Goal: Task Accomplishment & Management: Use online tool/utility

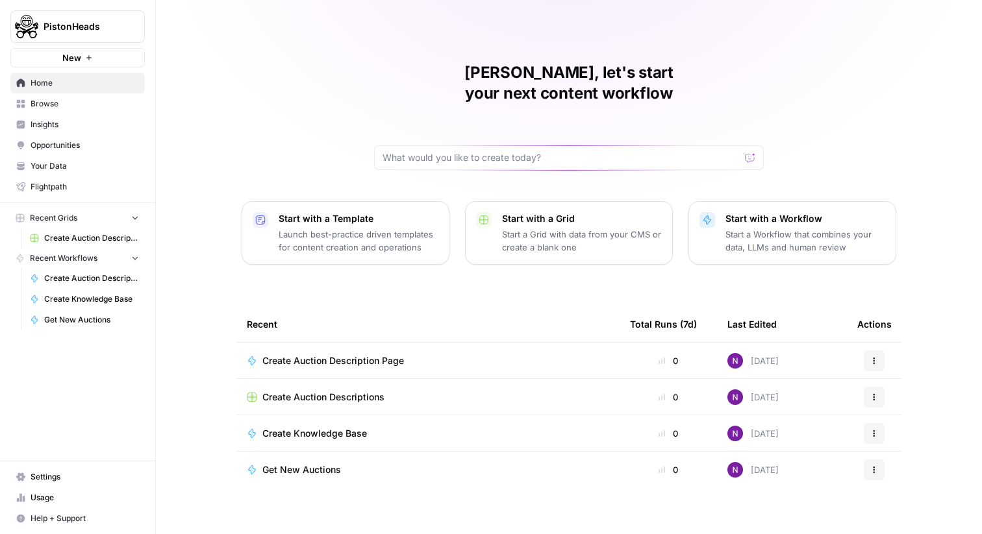
click at [38, 102] on span "Browse" at bounding box center [85, 104] width 108 height 12
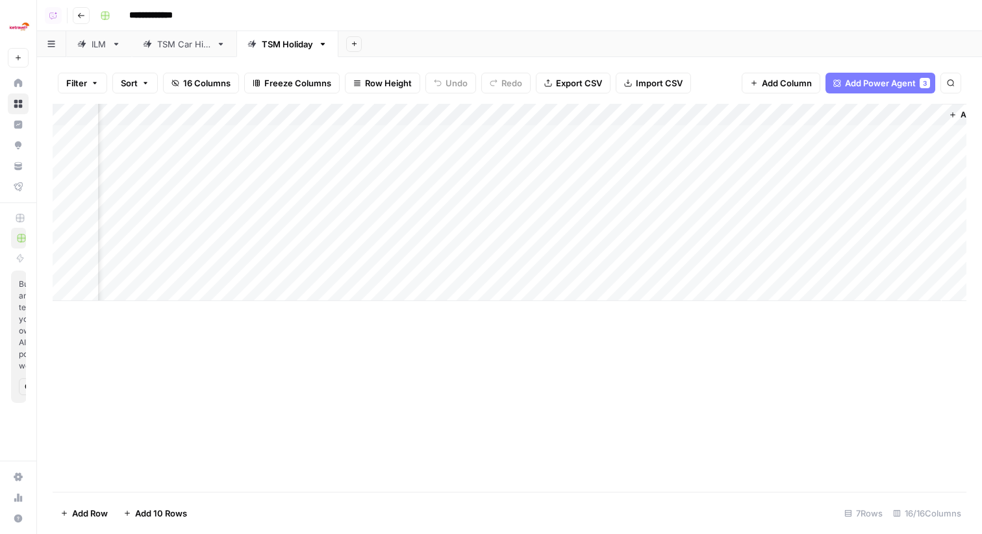
scroll to position [0, 1378]
click at [586, 115] on div "Add Column" at bounding box center [510, 202] width 914 height 197
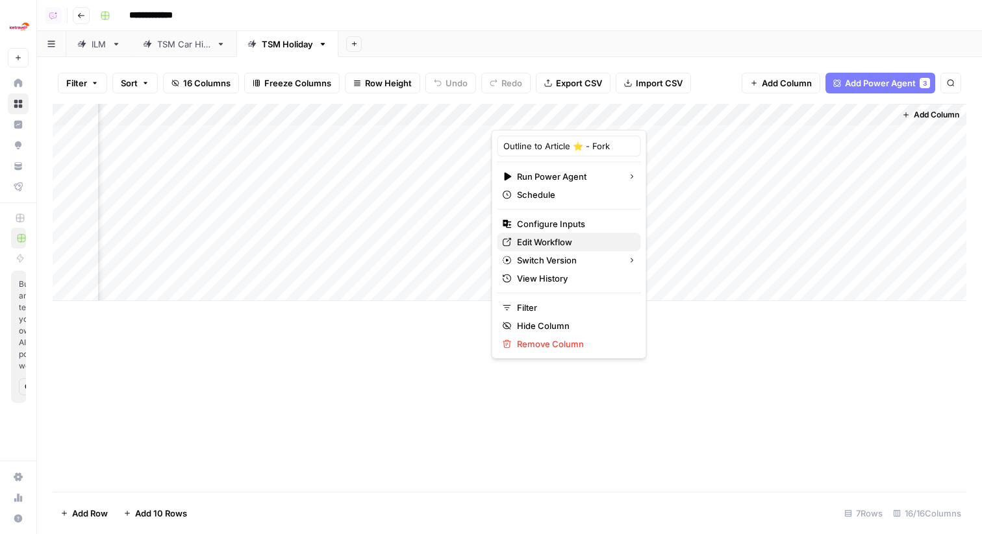
click at [557, 238] on span "Edit Workflow" at bounding box center [574, 242] width 114 height 13
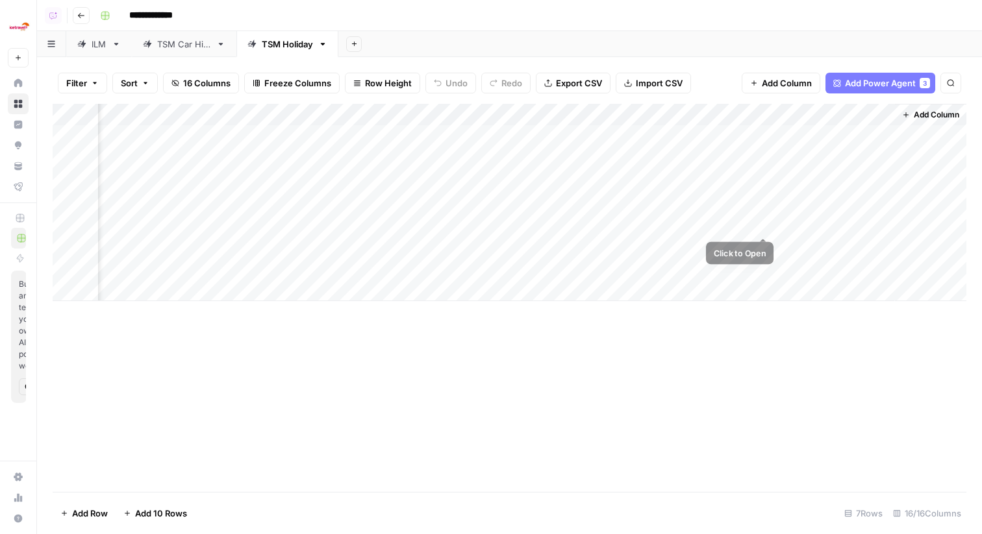
click at [764, 219] on div "Add Column" at bounding box center [510, 202] width 914 height 197
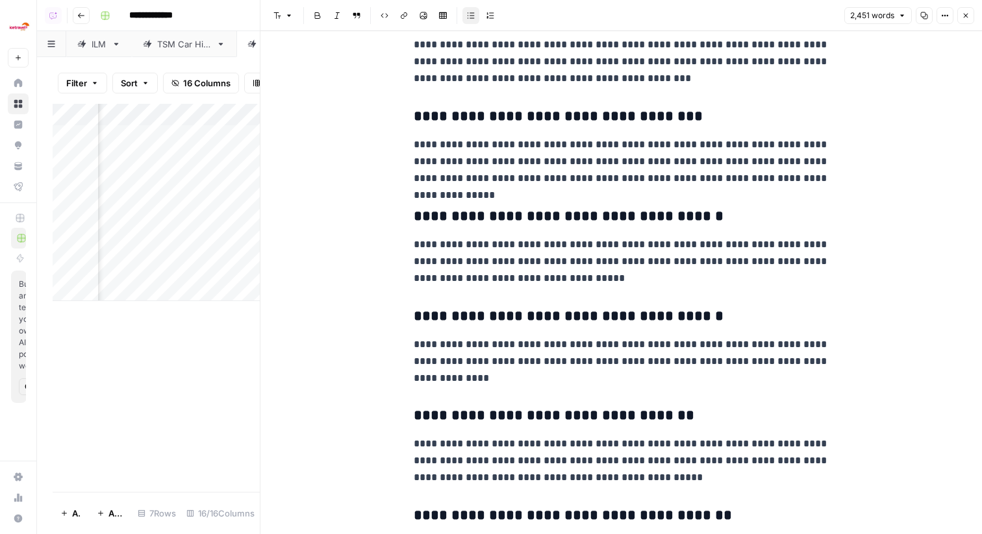
scroll to position [4565, 0]
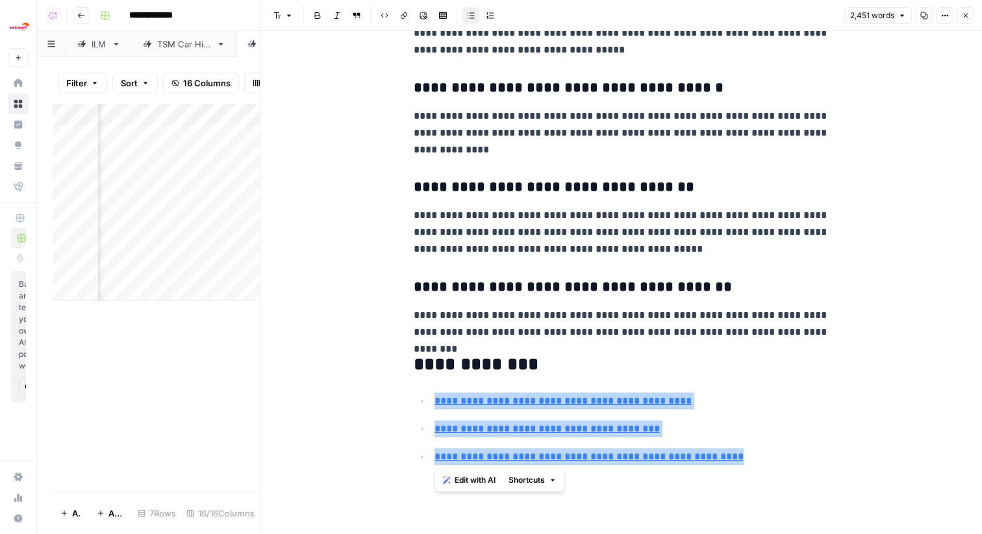
drag, startPoint x: 751, startPoint y: 462, endPoint x: 431, endPoint y: 401, distance: 325.3
click at [431, 401] on ul "**********" at bounding box center [622, 437] width 416 height 90
click at [964, 13] on icon "button" at bounding box center [966, 16] width 8 height 8
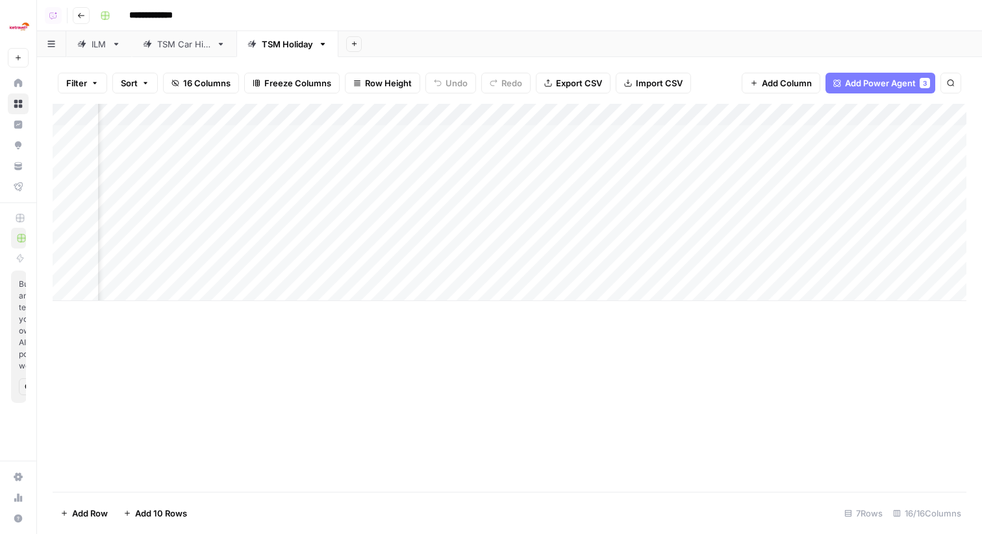
scroll to position [0, 832]
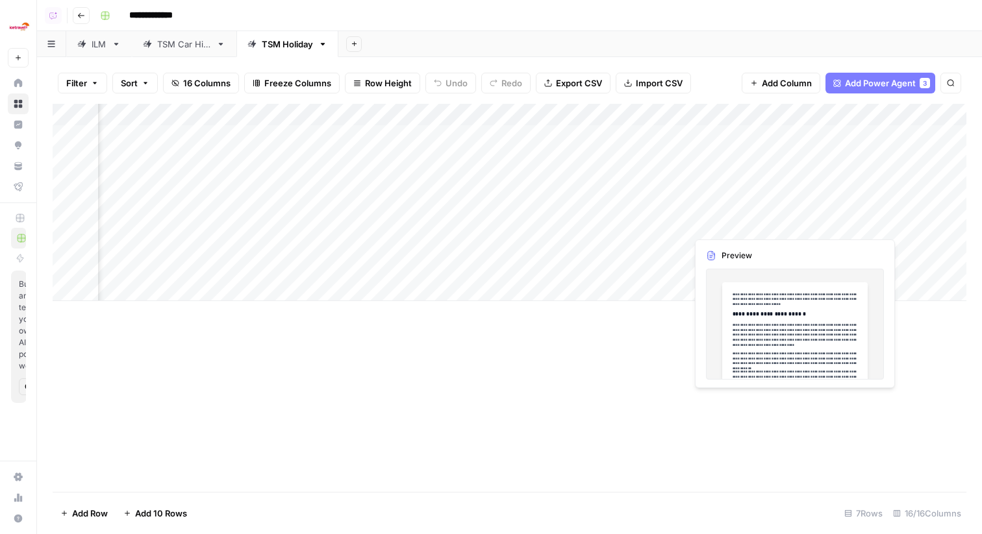
click at [677, 222] on div "Add Column" at bounding box center [510, 202] width 914 height 197
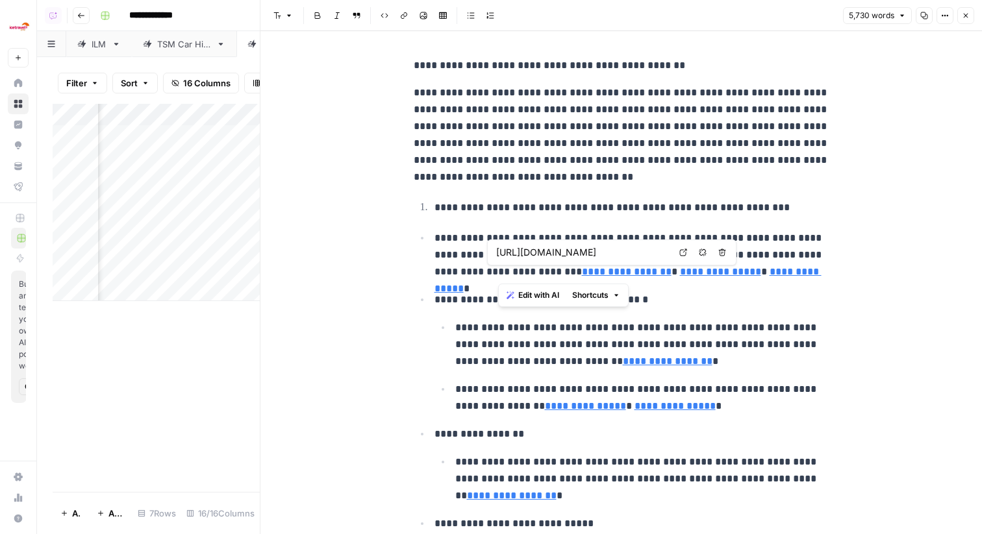
drag, startPoint x: 499, startPoint y: 270, endPoint x: 569, endPoint y: 276, distance: 71.0
click at [582, 276] on link "**********" at bounding box center [627, 272] width 90 height 10
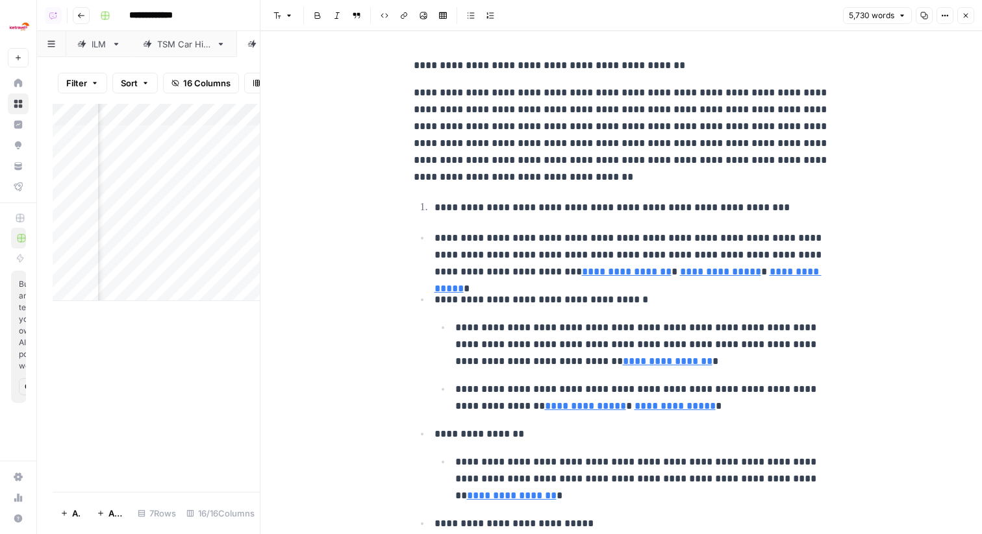
click at [649, 351] on p "**********" at bounding box center [642, 344] width 374 height 51
drag, startPoint x: 753, startPoint y: 280, endPoint x: 581, endPoint y: 277, distance: 172.1
click at [581, 277] on p "**********" at bounding box center [631, 255] width 395 height 51
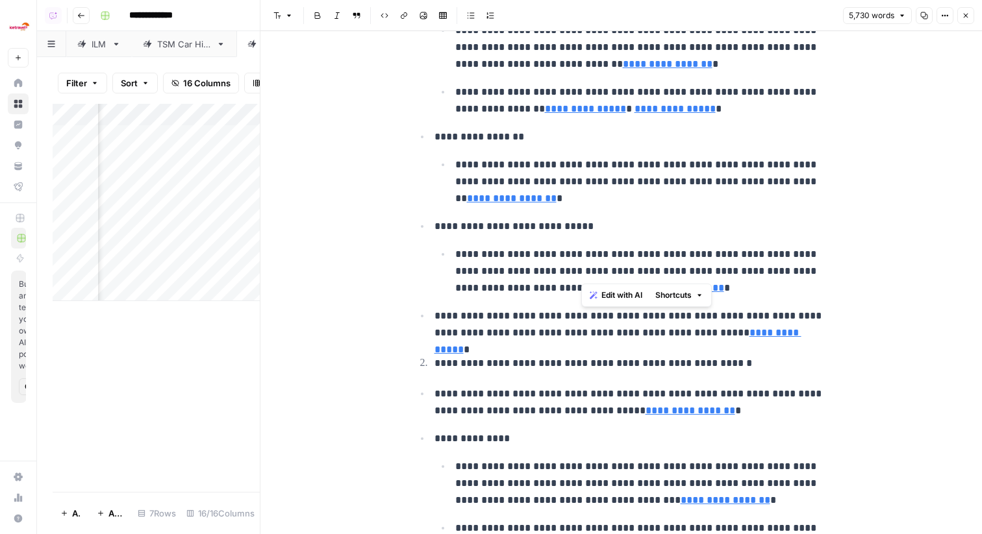
scroll to position [307, 0]
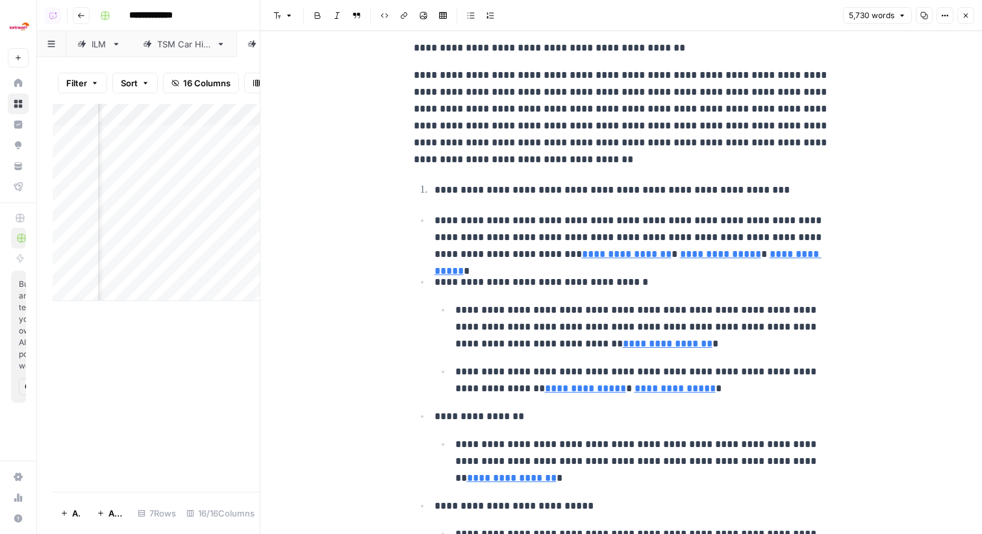
scroll to position [0, 0]
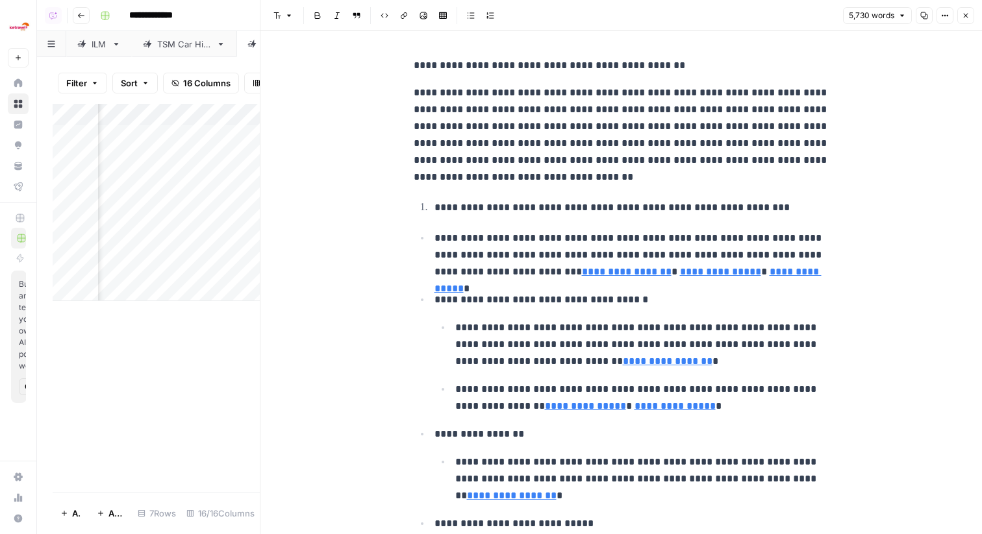
drag, startPoint x: 451, startPoint y: 205, endPoint x: 617, endPoint y: 241, distance: 170.1
click at [617, 241] on p "**********" at bounding box center [631, 255] width 395 height 51
click at [582, 271] on link "**********" at bounding box center [627, 272] width 90 height 10
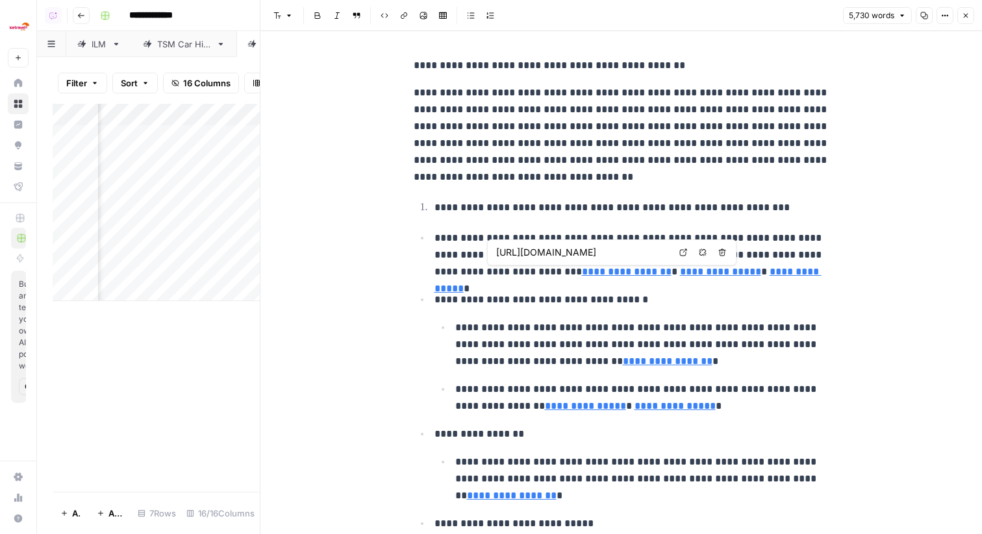
click at [582, 273] on link "**********" at bounding box center [627, 272] width 90 height 10
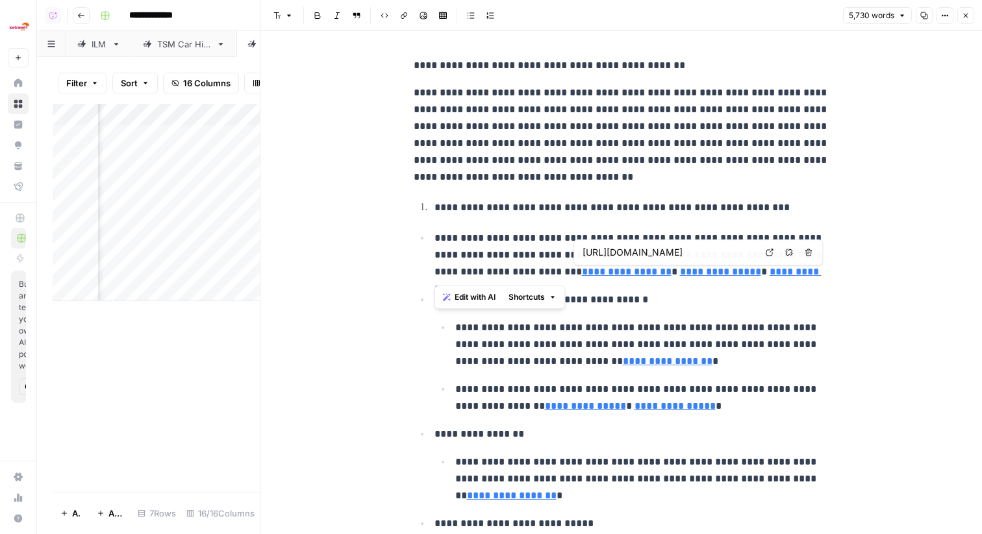
type input "https://www.tripadvisor.co.uk/Attraction_Review-g673348-d668890-Reviews-Cala_Co…"
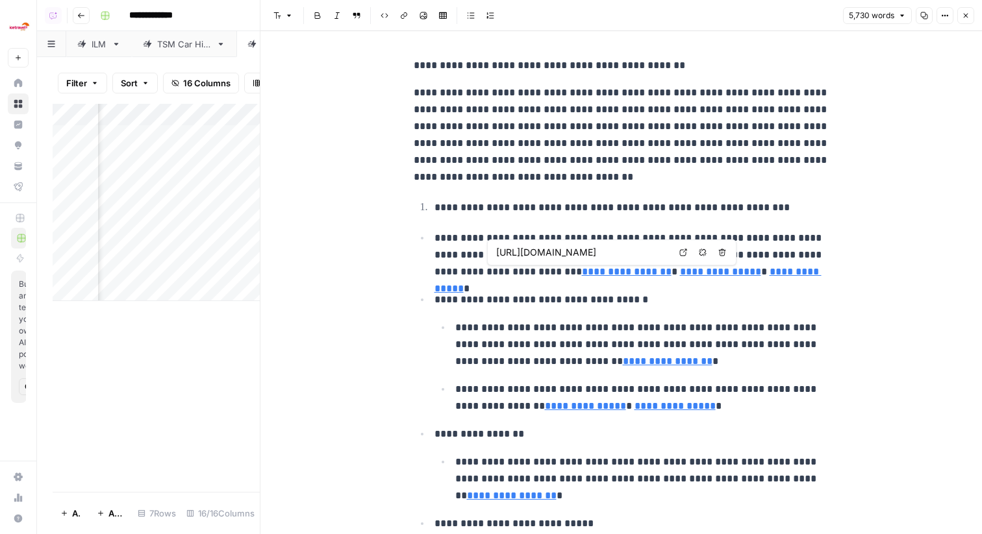
click at [677, 252] on link "Open in a new tab" at bounding box center [683, 252] width 17 height 17
click at [771, 248] on link "Open in a new tab" at bounding box center [769, 252] width 17 height 17
type input "https://www.telegraph.co.uk/travel/destinations/europe/spain/ibiza/articles/ibi…"
drag, startPoint x: 456, startPoint y: 212, endPoint x: 574, endPoint y: 238, distance: 120.4
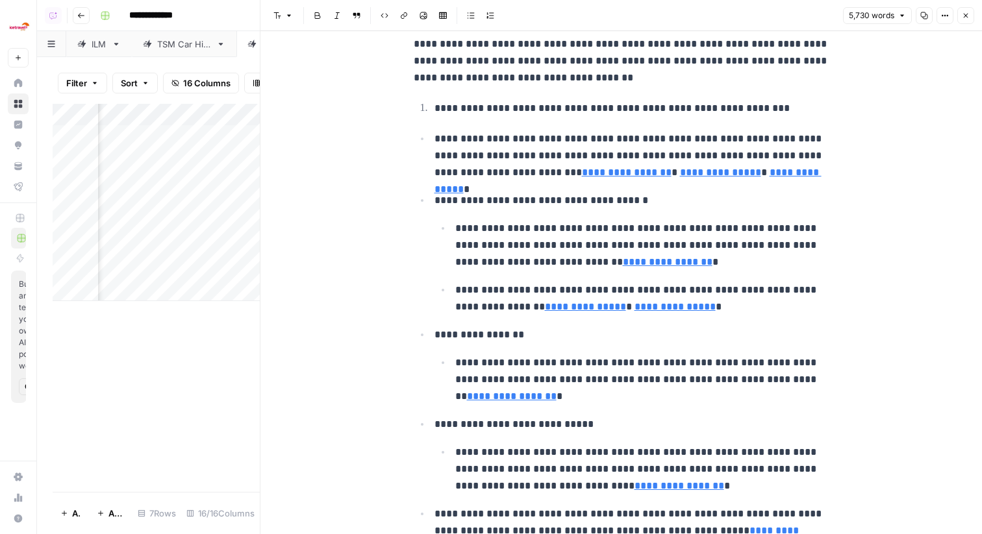
scroll to position [129, 0]
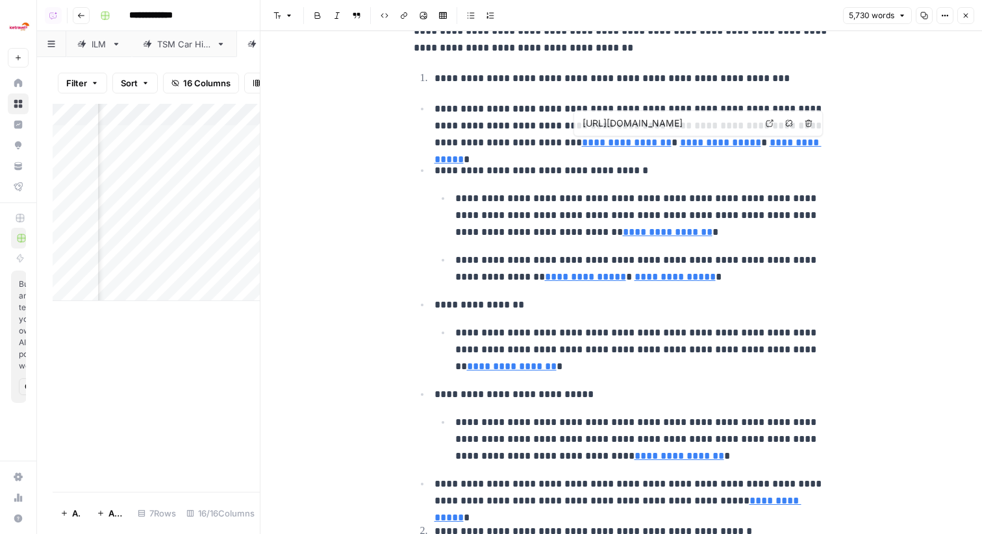
type input "https://www.tripadvisor.co.uk/Attraction_Review-g673348-d668890-Reviews-Cala_Co…"
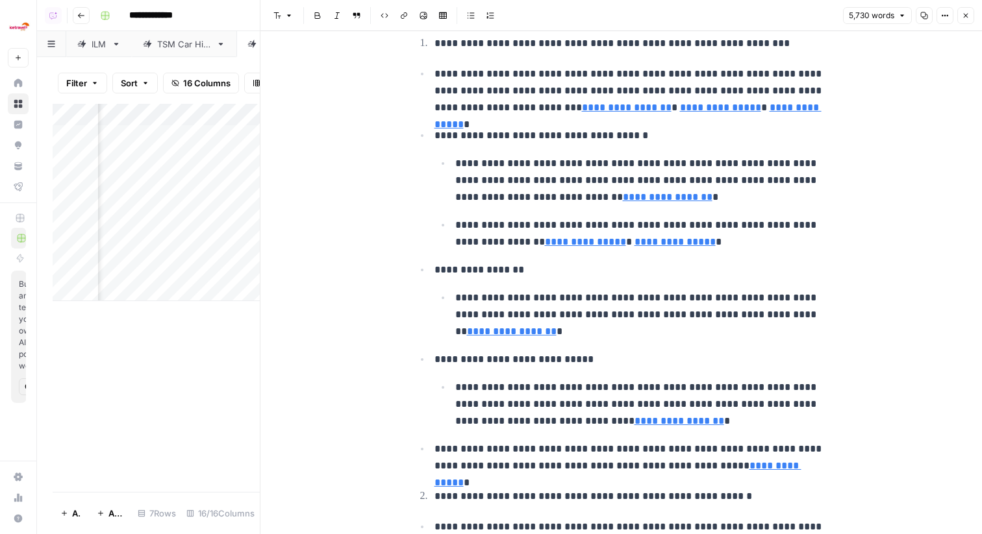
scroll to position [165, 0]
drag, startPoint x: 484, startPoint y: 158, endPoint x: 690, endPoint y: 187, distance: 207.8
click at [690, 187] on p "**********" at bounding box center [642, 180] width 374 height 51
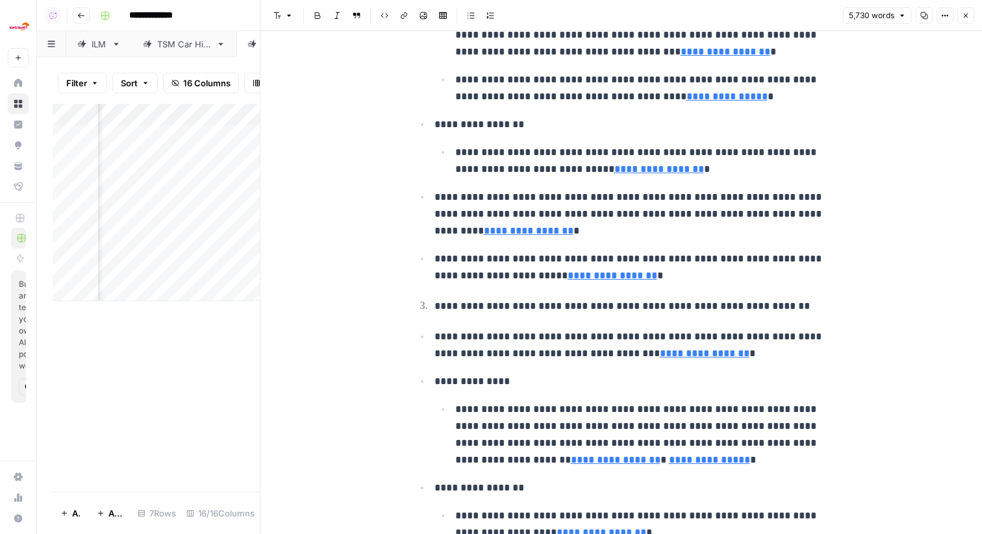
click at [770, 140] on li "**********" at bounding box center [629, 147] width 399 height 62
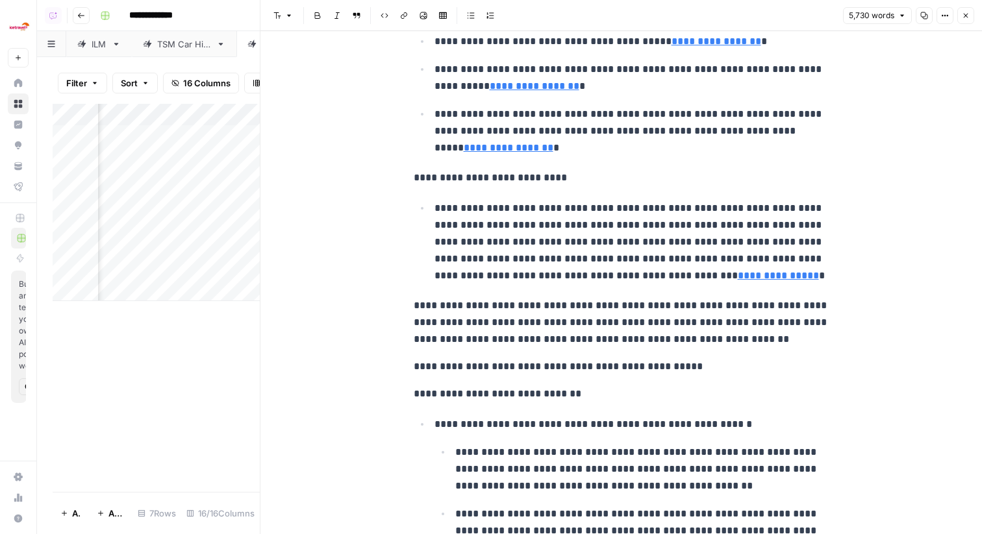
scroll to position [3951, 0]
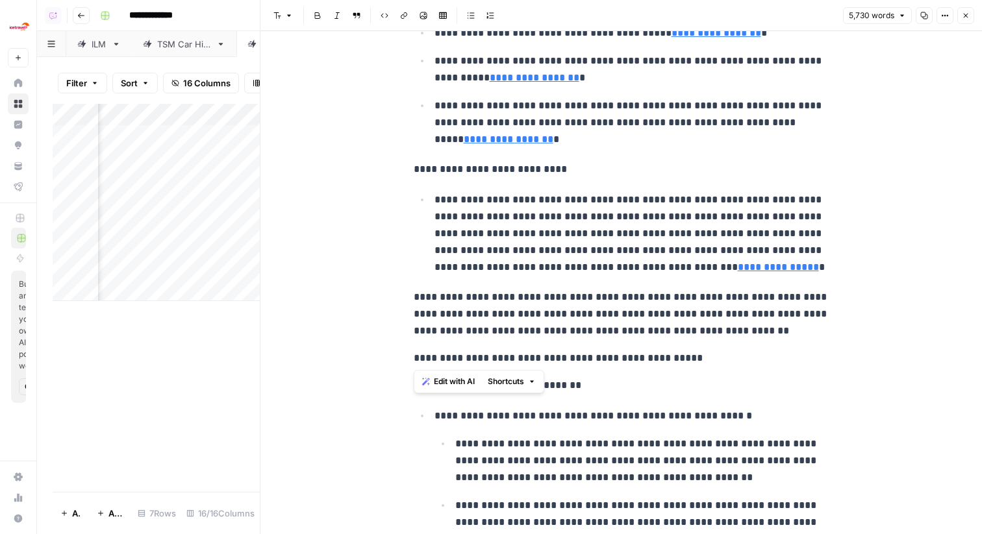
drag, startPoint x: 695, startPoint y: 354, endPoint x: 399, endPoint y: 356, distance: 295.4
drag, startPoint x: 664, startPoint y: 363, endPoint x: 397, endPoint y: 355, distance: 267.0
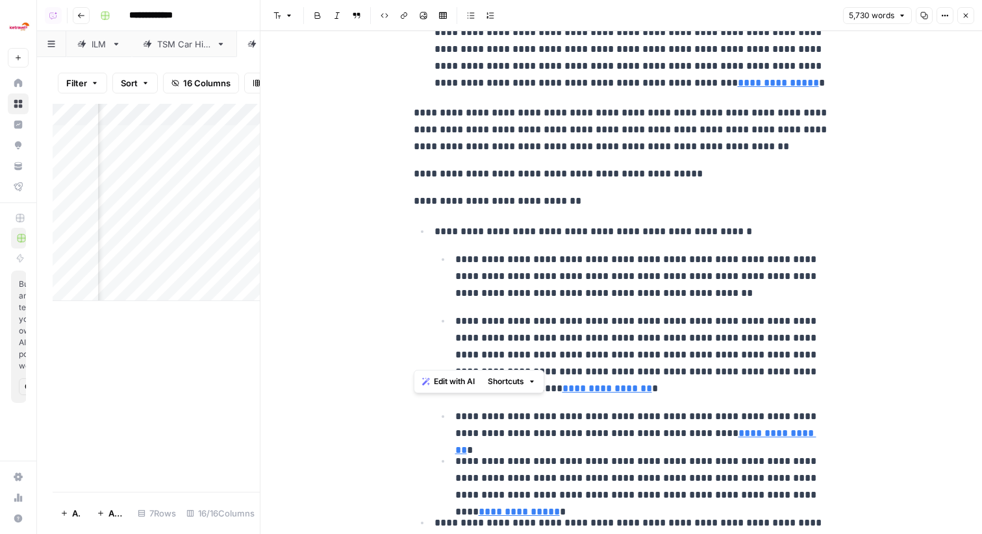
scroll to position [4232, 0]
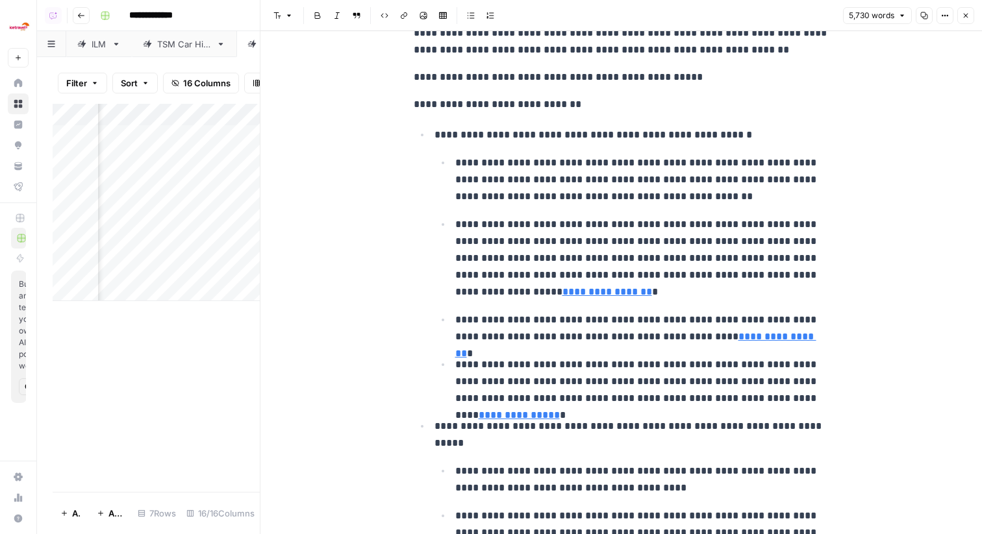
click at [623, 196] on p "**********" at bounding box center [642, 180] width 374 height 51
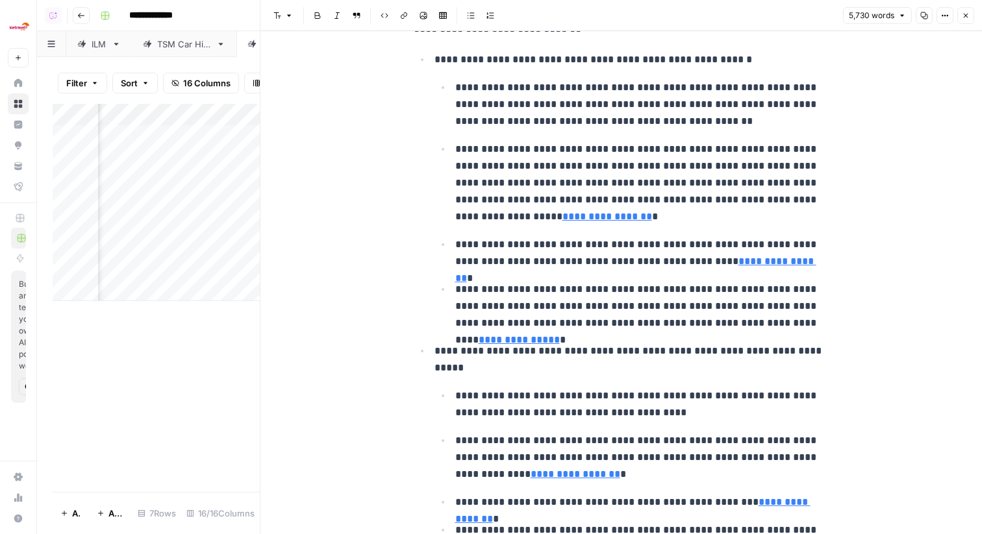
scroll to position [4308, 0]
click at [957, 11] on button "Close" at bounding box center [965, 15] width 17 height 17
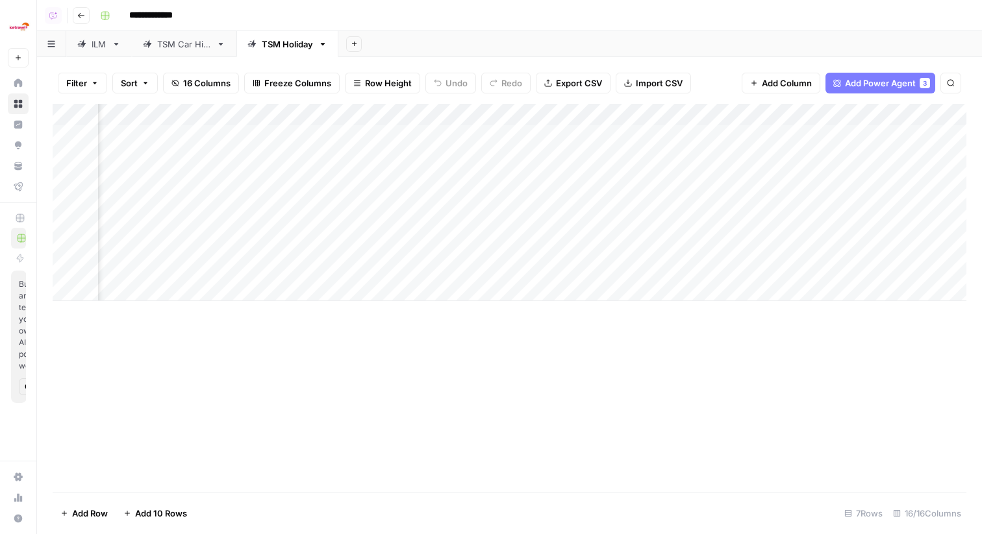
scroll to position [0, 237]
click at [432, 223] on div "Add Column" at bounding box center [510, 202] width 914 height 197
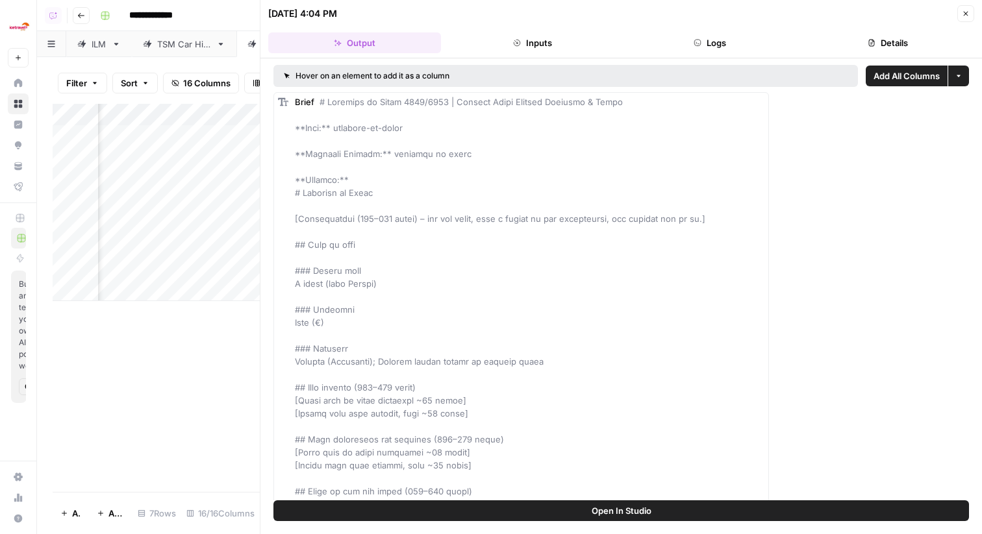
click at [718, 38] on button "Logs" at bounding box center [710, 42] width 173 height 21
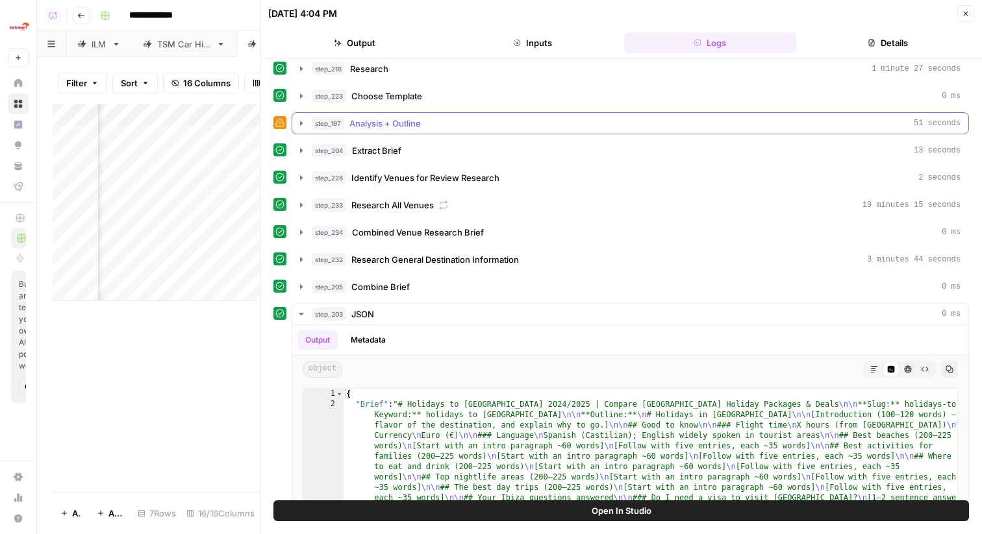
scroll to position [144, 0]
click at [456, 122] on div "step_197 Analysis + Outline 51 seconds" at bounding box center [636, 122] width 649 height 13
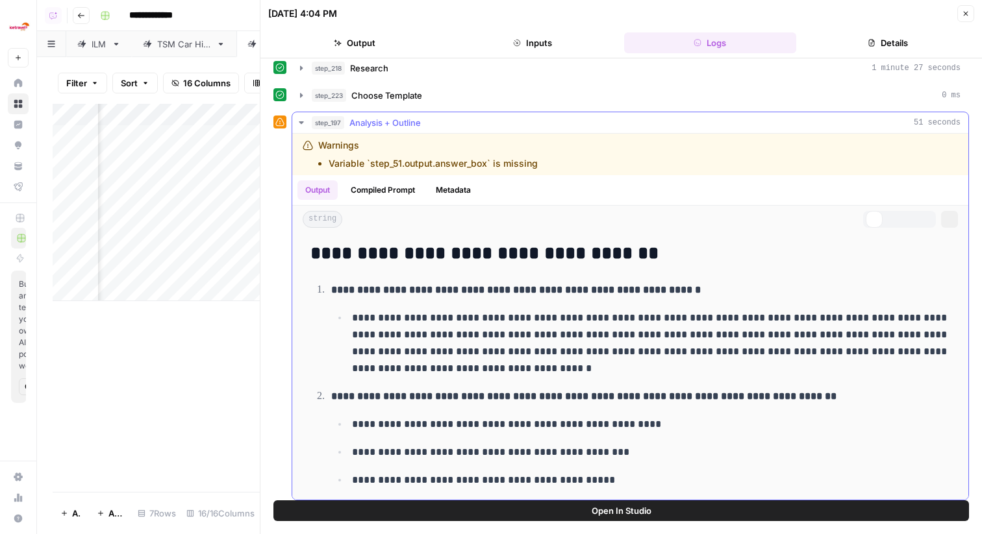
click at [456, 122] on div "step_197 Analysis + Outline 51 seconds" at bounding box center [636, 122] width 649 height 13
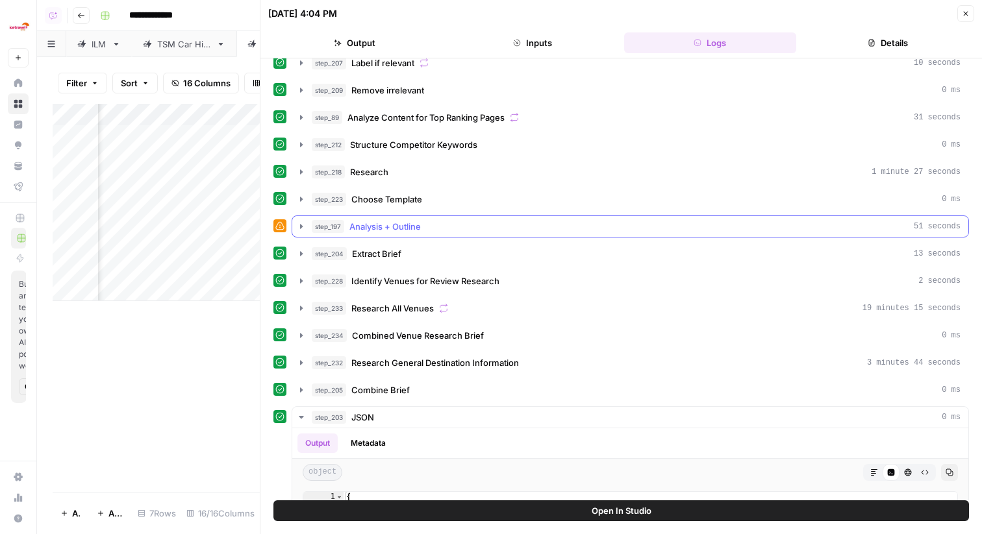
scroll to position [41, 0]
click at [424, 176] on div "step_218 Research 1 minute 27 seconds" at bounding box center [636, 171] width 649 height 13
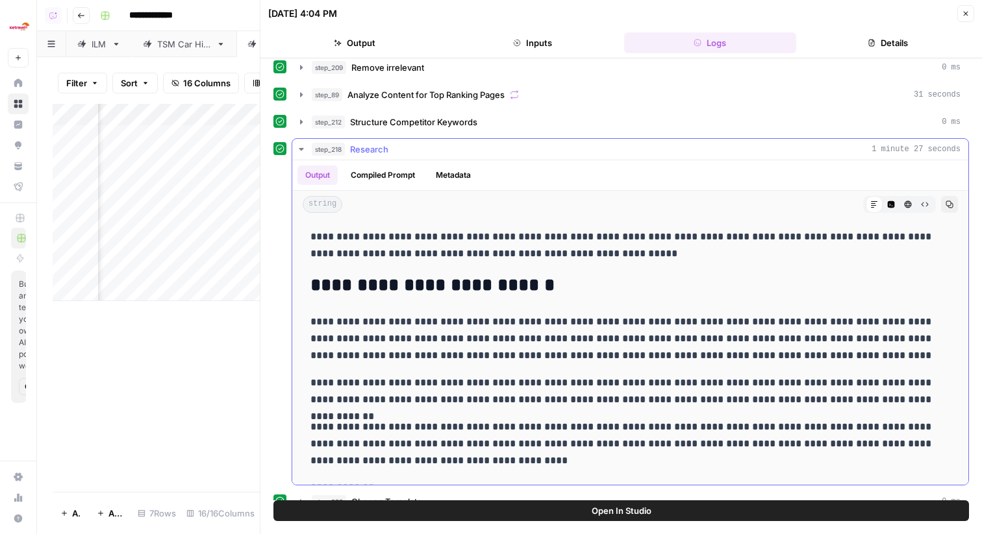
scroll to position [67, 0]
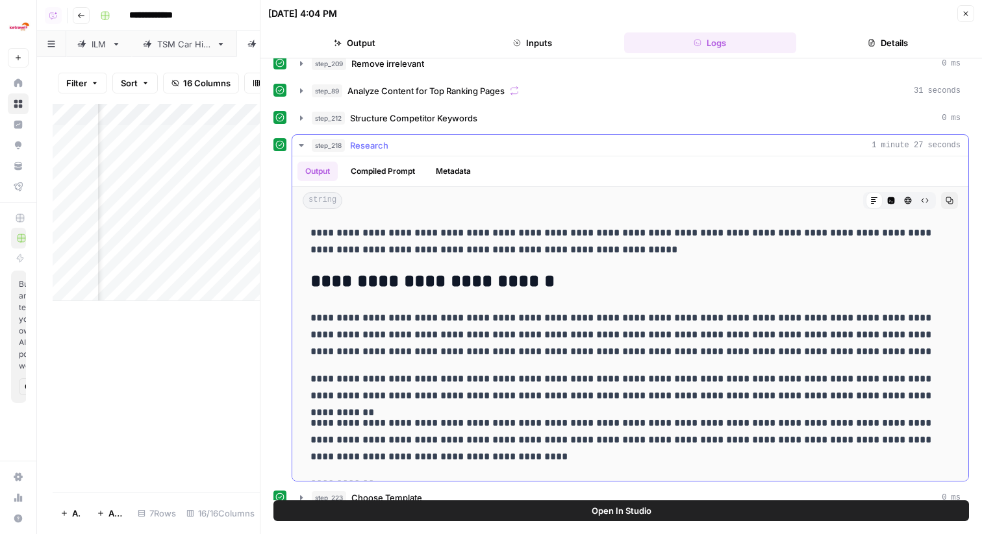
click at [404, 152] on button "step_218 Research 1 minute 27 seconds" at bounding box center [630, 145] width 676 height 21
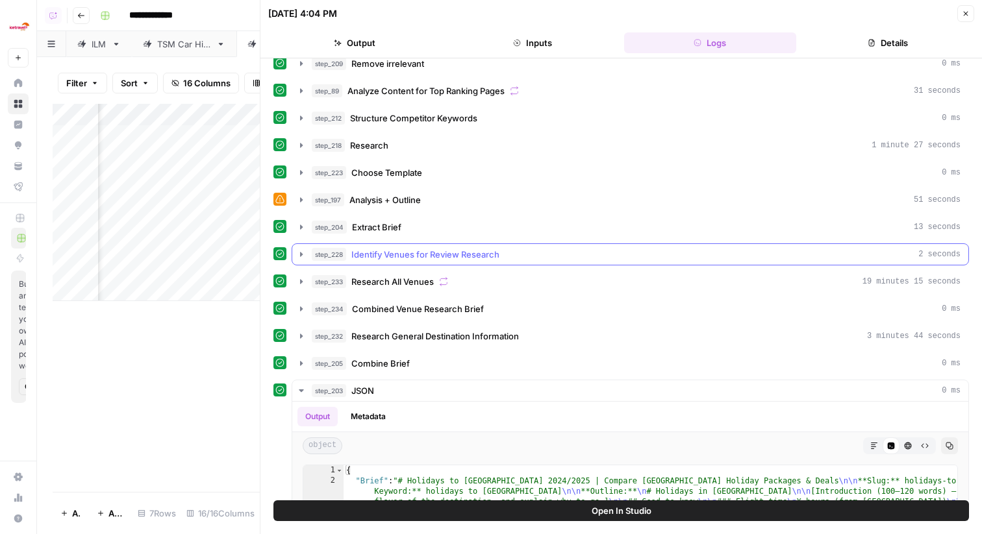
click at [421, 253] on span "Identify Venues for Review Research" at bounding box center [425, 254] width 148 height 13
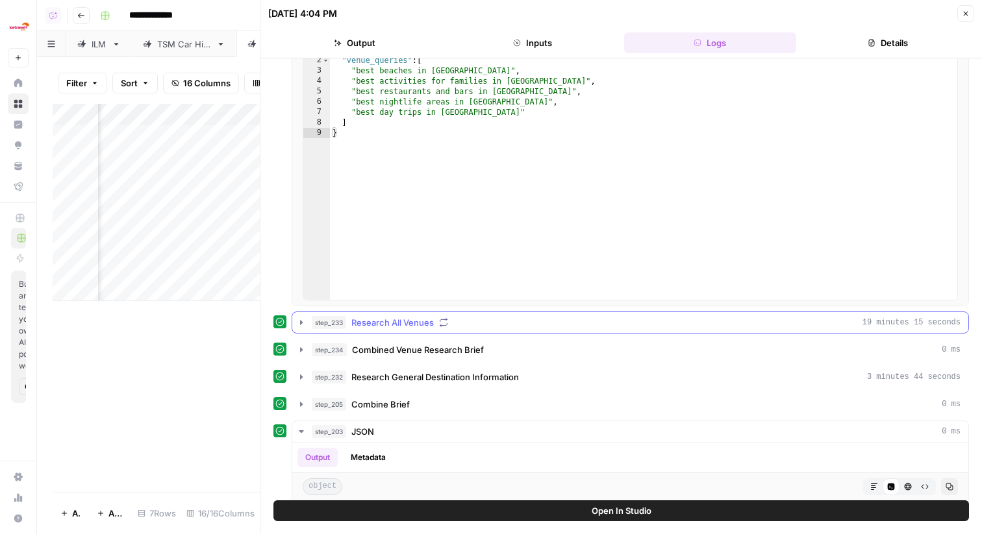
click at [433, 325] on span "Research All Venues" at bounding box center [392, 322] width 82 height 13
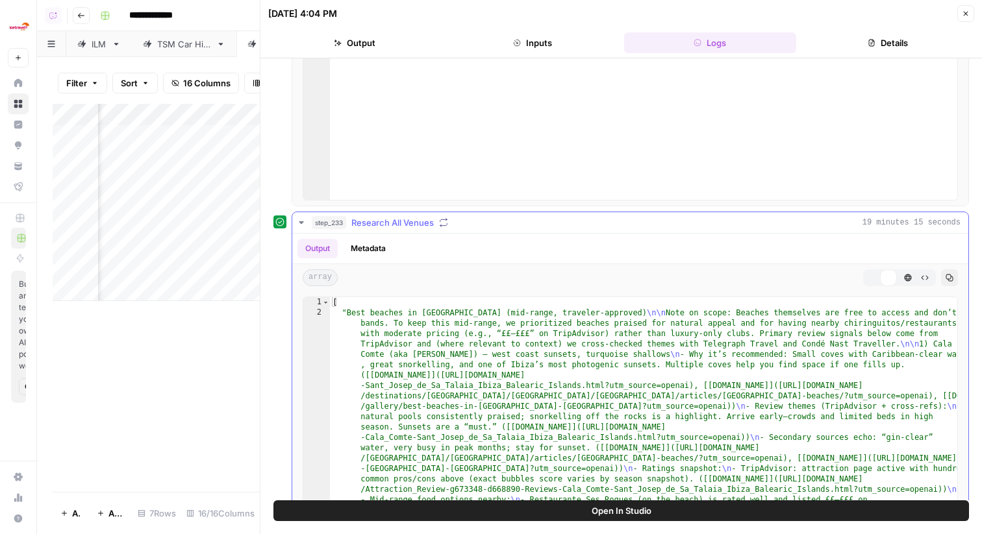
scroll to position [561, 0]
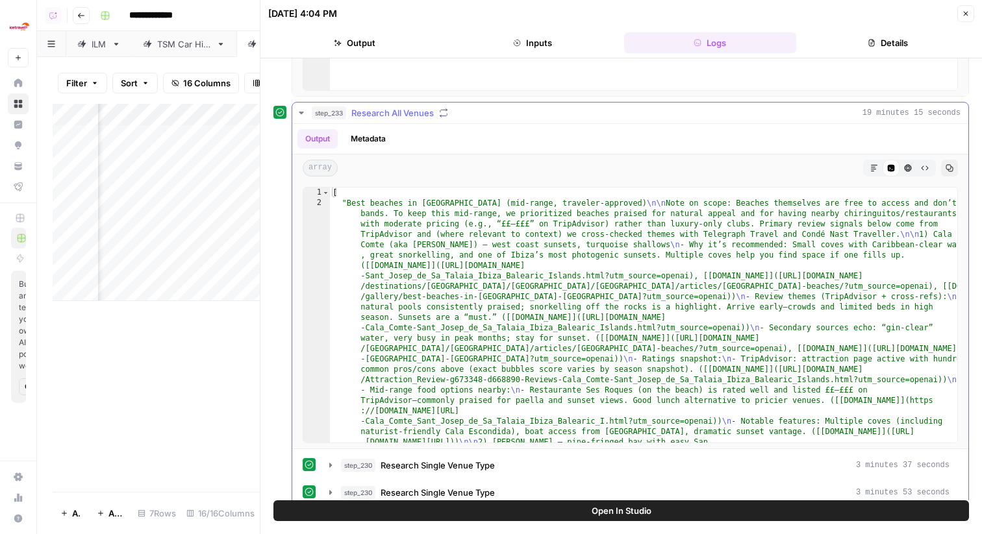
click at [453, 121] on button "step_233 Research All Venues 19 minutes 15 seconds" at bounding box center [630, 113] width 676 height 21
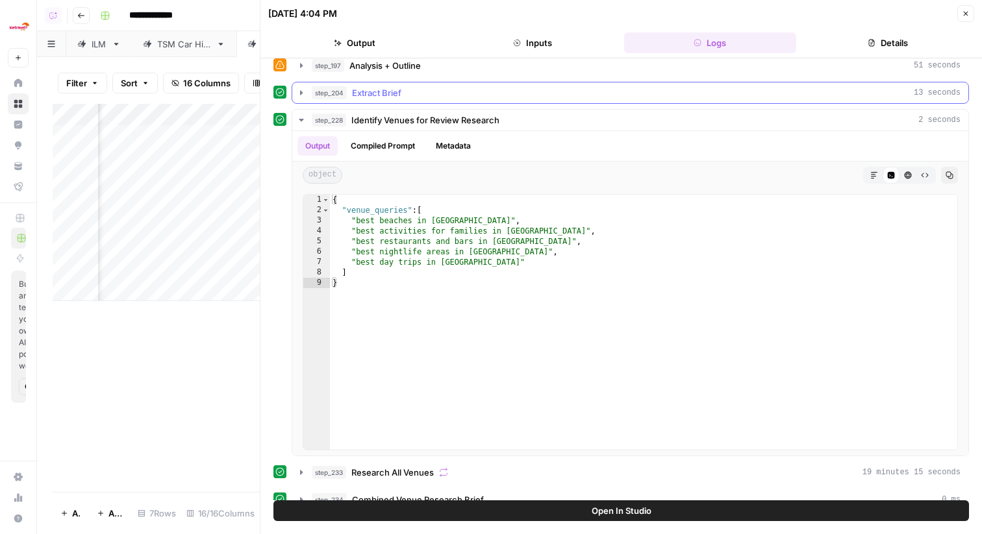
scroll to position [178, 0]
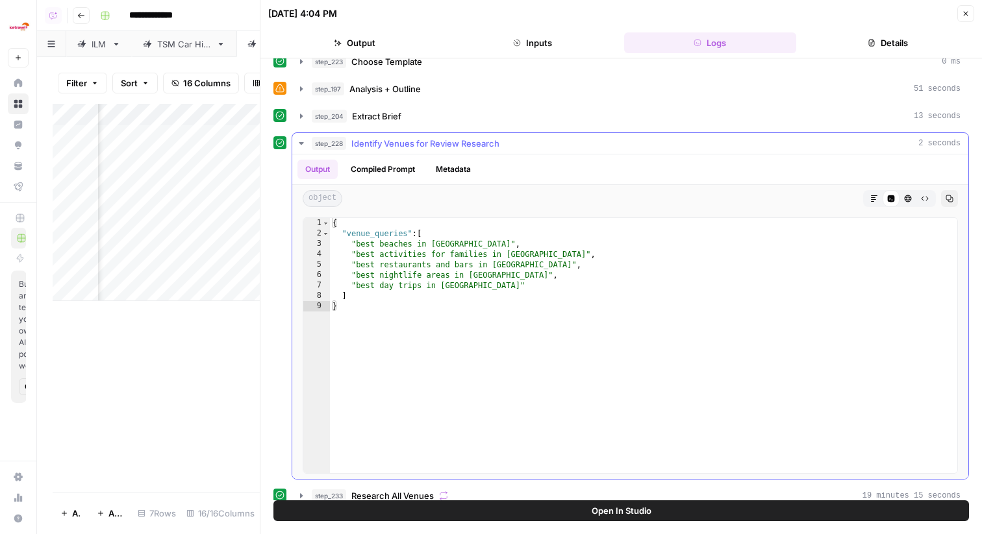
click at [460, 145] on span "Identify Venues for Review Research" at bounding box center [425, 143] width 148 height 13
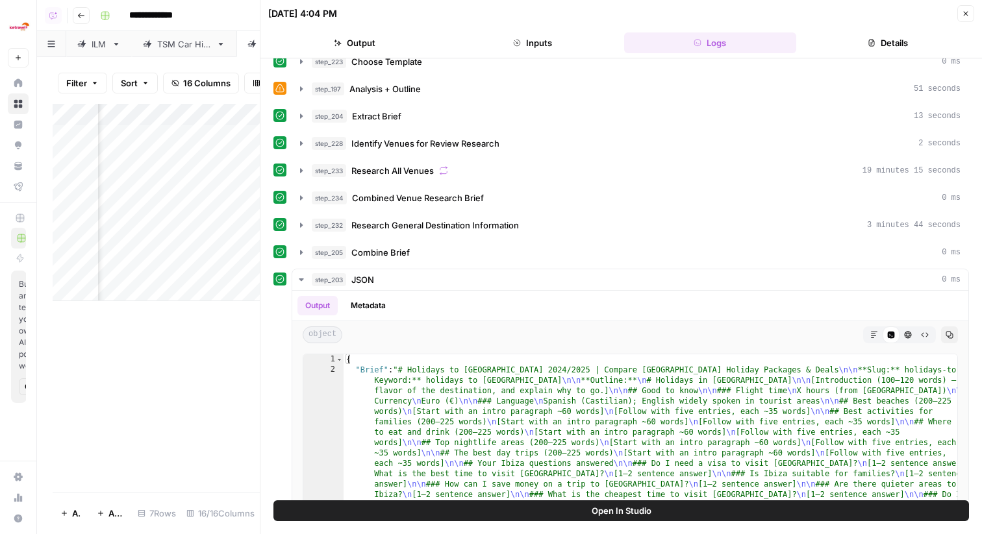
click at [967, 17] on button "Close" at bounding box center [965, 13] width 17 height 17
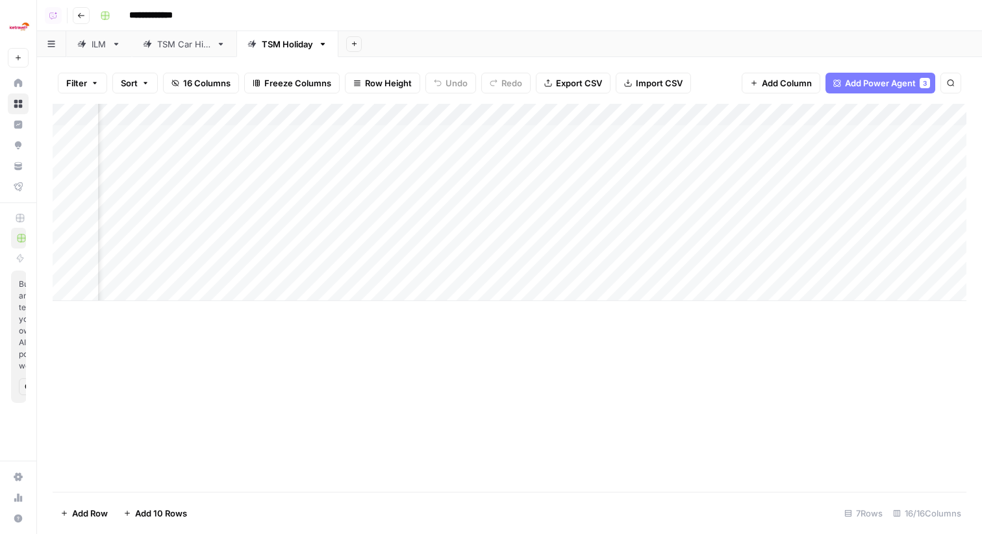
scroll to position [0, 221]
click at [454, 221] on div "Add Column" at bounding box center [510, 202] width 914 height 197
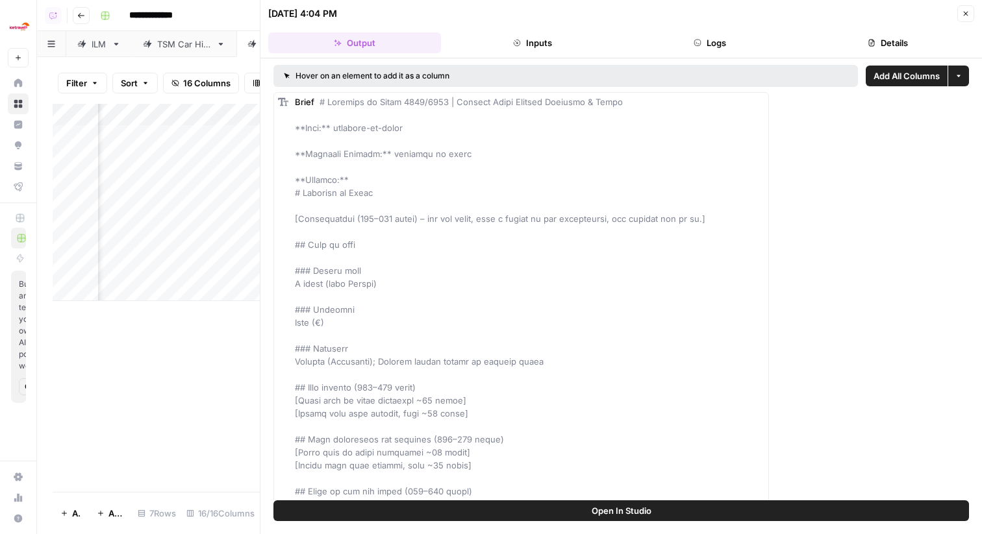
click at [671, 41] on button "Logs" at bounding box center [710, 42] width 173 height 21
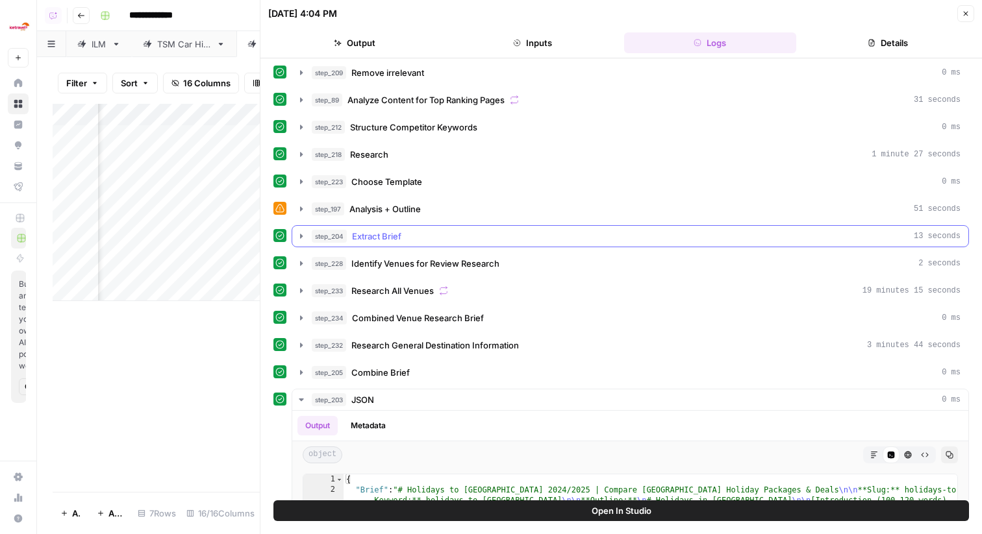
scroll to position [100, 0]
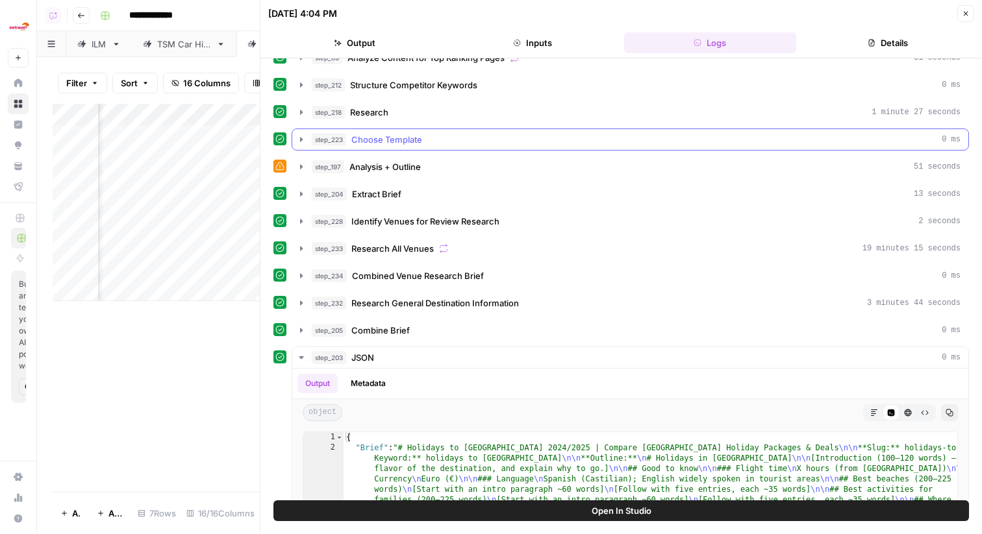
click at [414, 140] on span "Choose Template" at bounding box center [386, 139] width 71 height 13
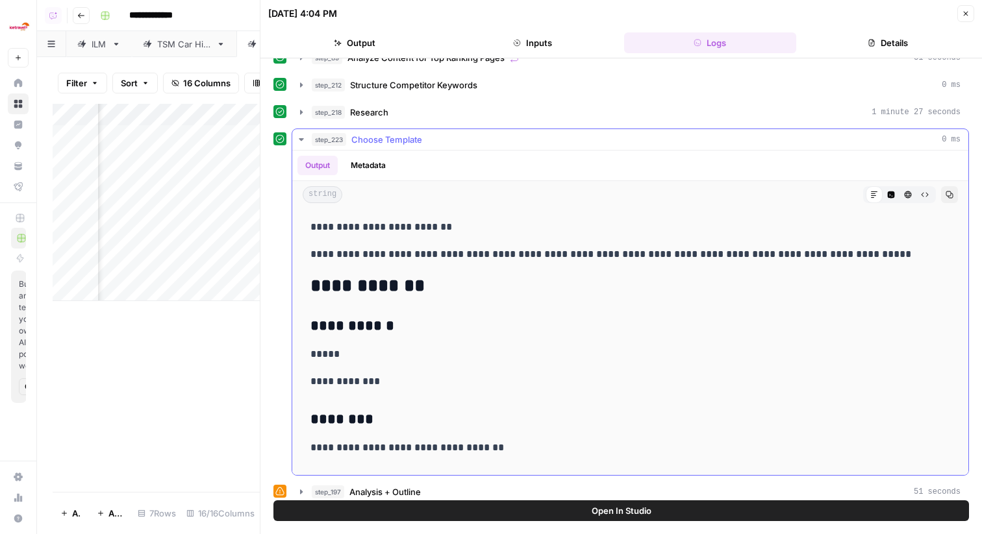
click at [408, 138] on span "Choose Template" at bounding box center [386, 139] width 71 height 13
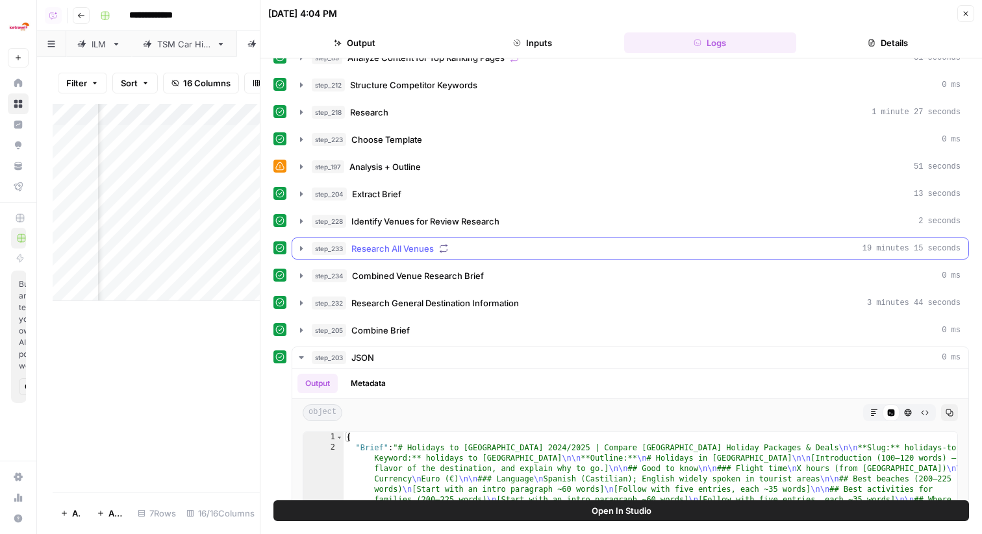
scroll to position [0, 0]
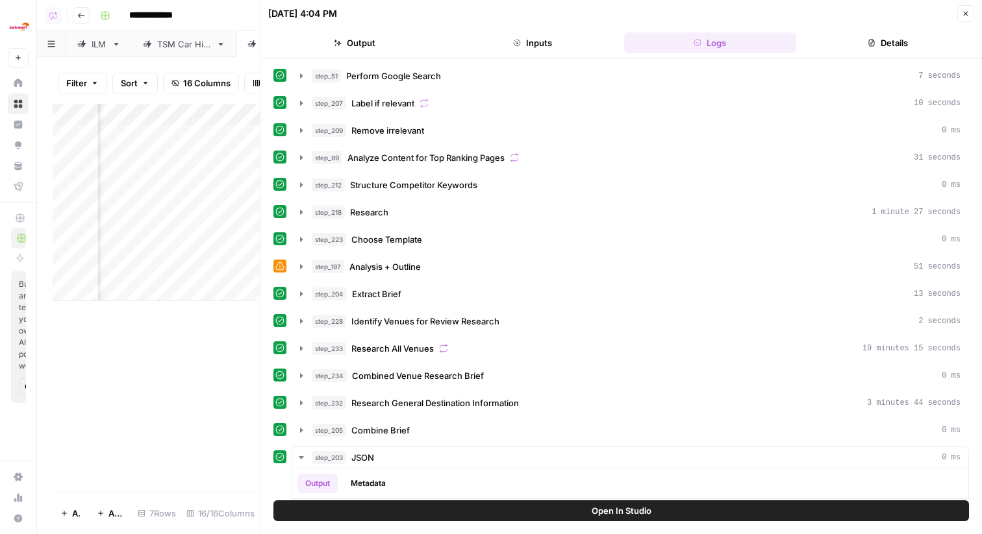
click at [860, 38] on button "Details" at bounding box center [887, 42] width 173 height 21
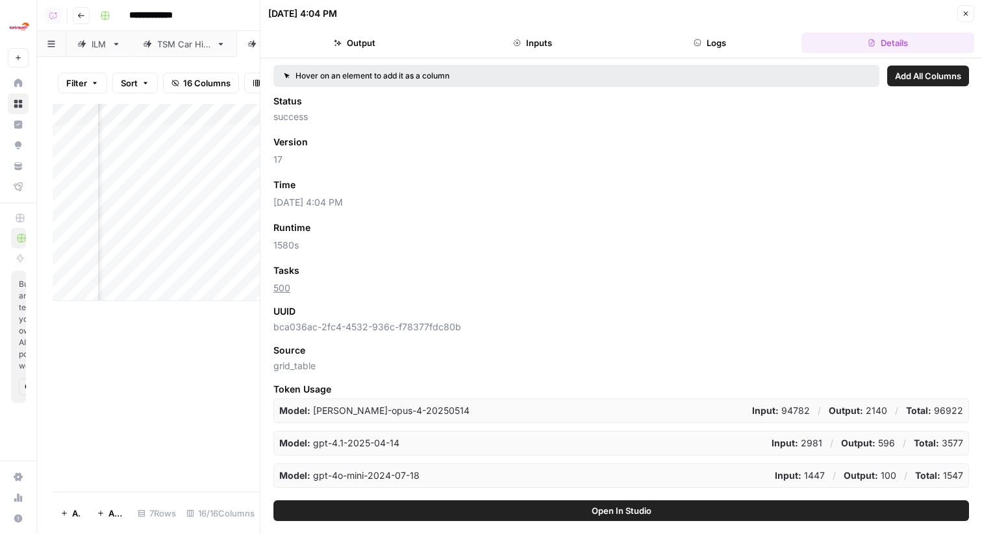
click at [289, 287] on link "500" at bounding box center [281, 287] width 17 height 11
click at [667, 47] on button "Logs" at bounding box center [710, 42] width 173 height 21
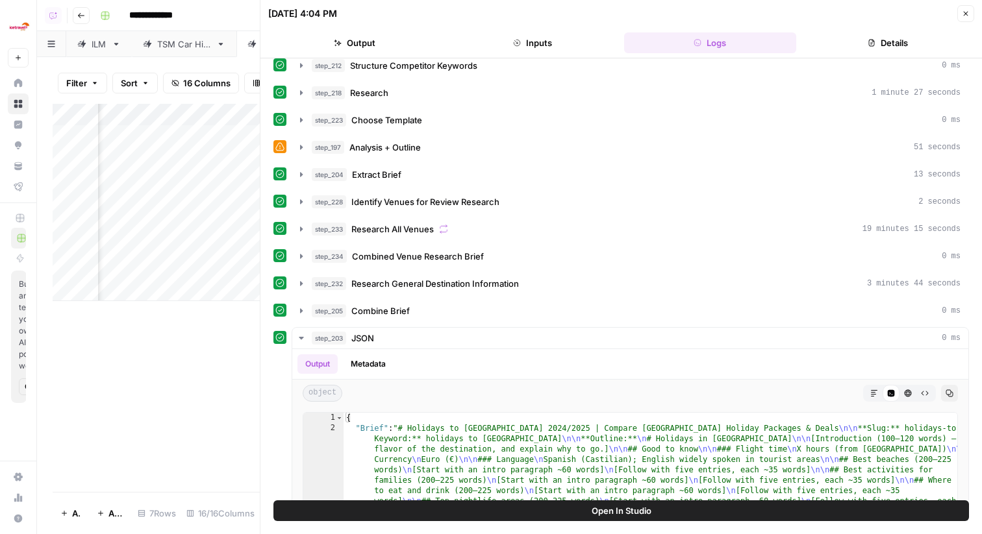
scroll to position [119, 0]
click at [503, 232] on div "step_233 Research All Venues 19 minutes 15 seconds" at bounding box center [636, 229] width 649 height 13
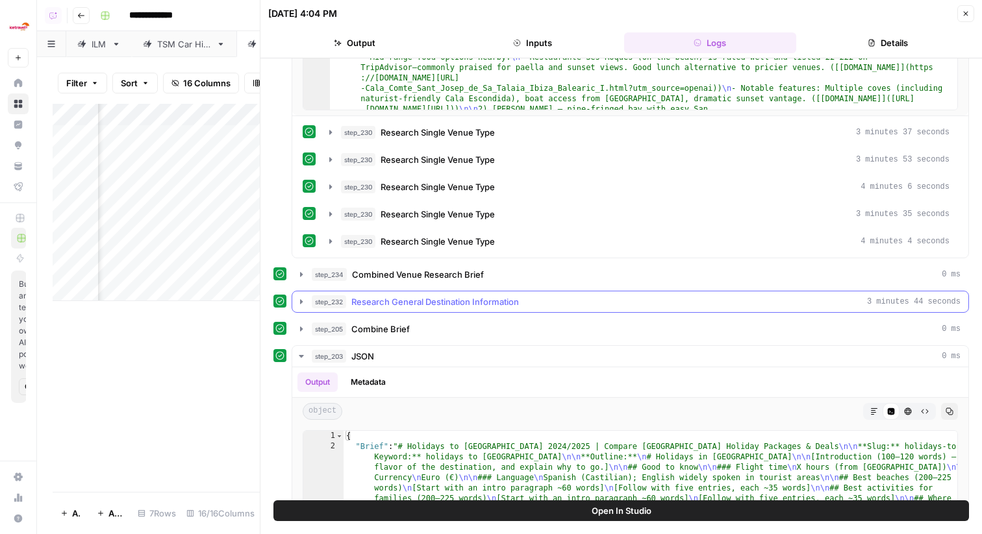
scroll to position [534, 0]
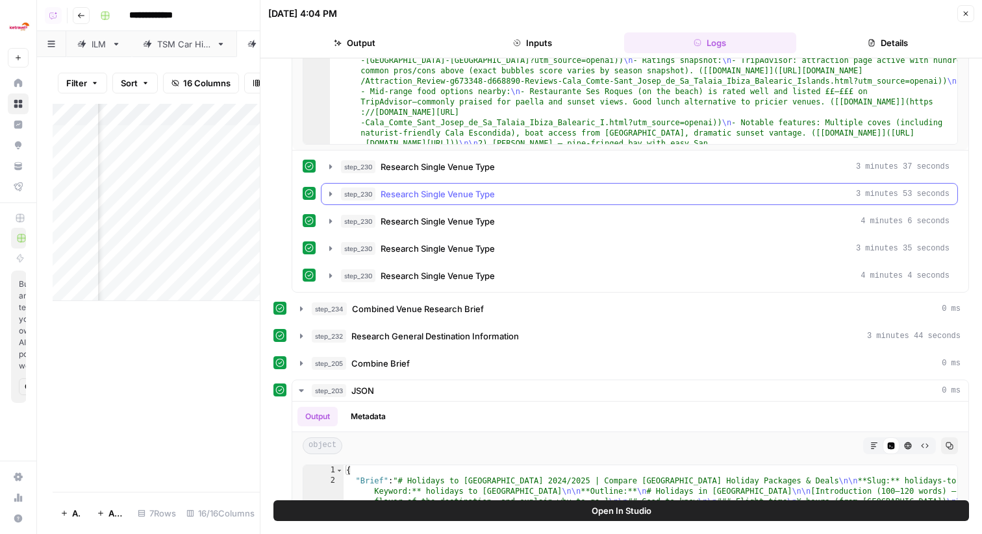
click at [442, 192] on span "Research Single Venue Type" at bounding box center [437, 194] width 114 height 13
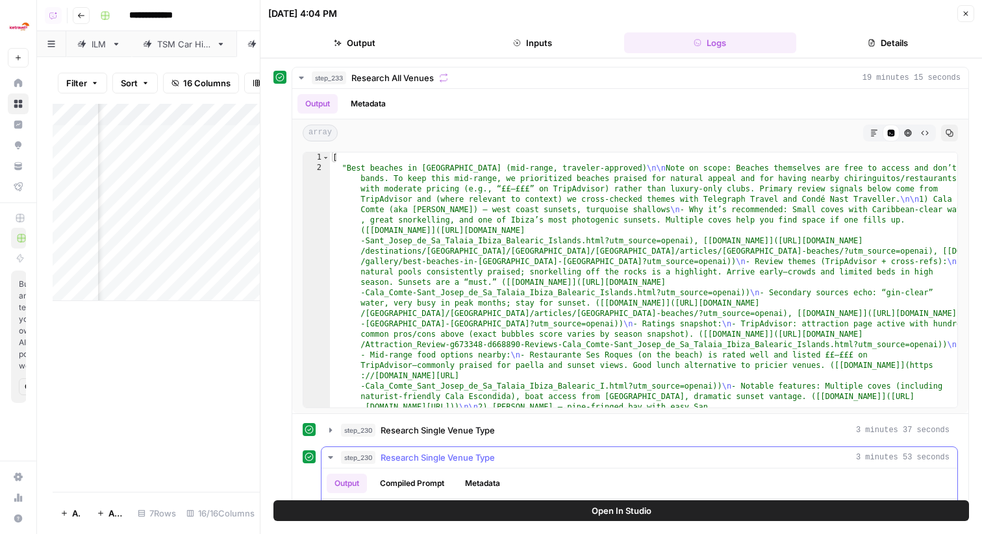
scroll to position [73, 0]
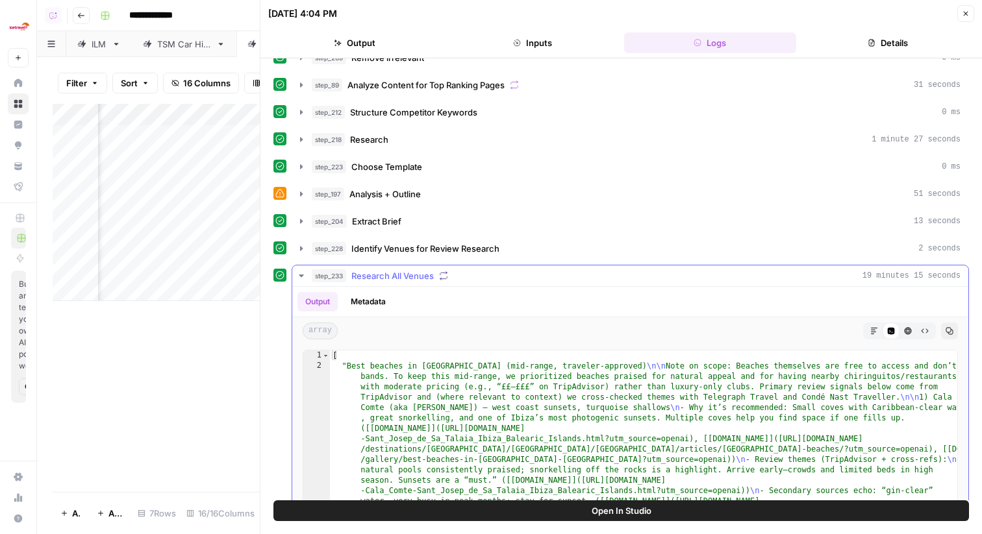
click at [617, 292] on div "Output Metadata" at bounding box center [630, 302] width 676 height 30
click at [620, 280] on div "step_233 Research All Venues 19 minutes 15 seconds" at bounding box center [636, 275] width 649 height 13
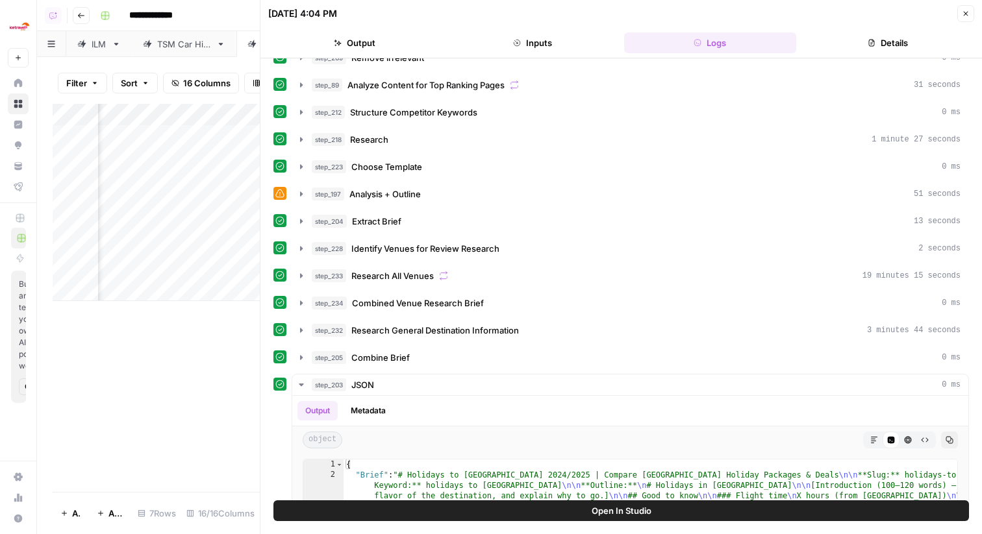
click at [964, 10] on icon "button" at bounding box center [966, 14] width 8 height 8
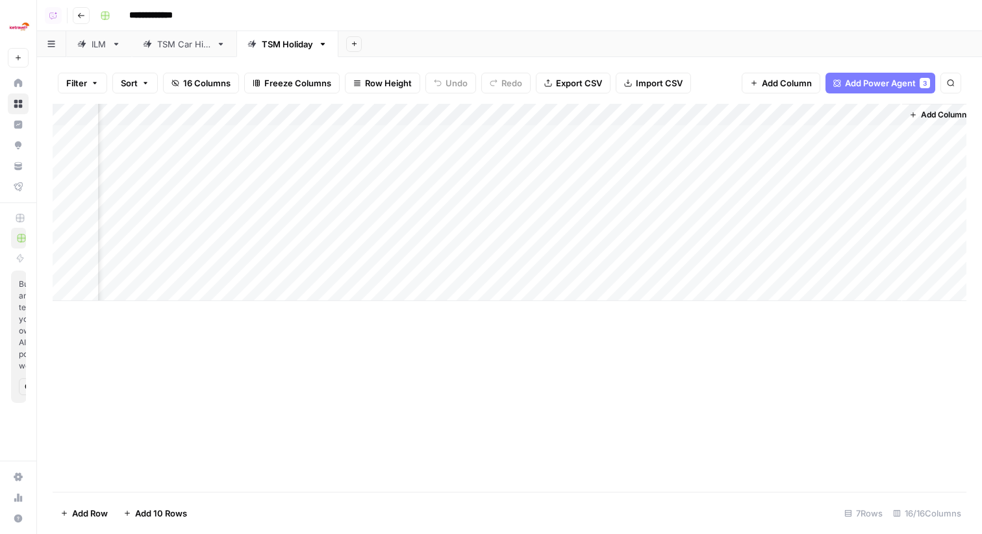
scroll to position [0, 1378]
click at [627, 226] on div "Add Column" at bounding box center [510, 202] width 914 height 197
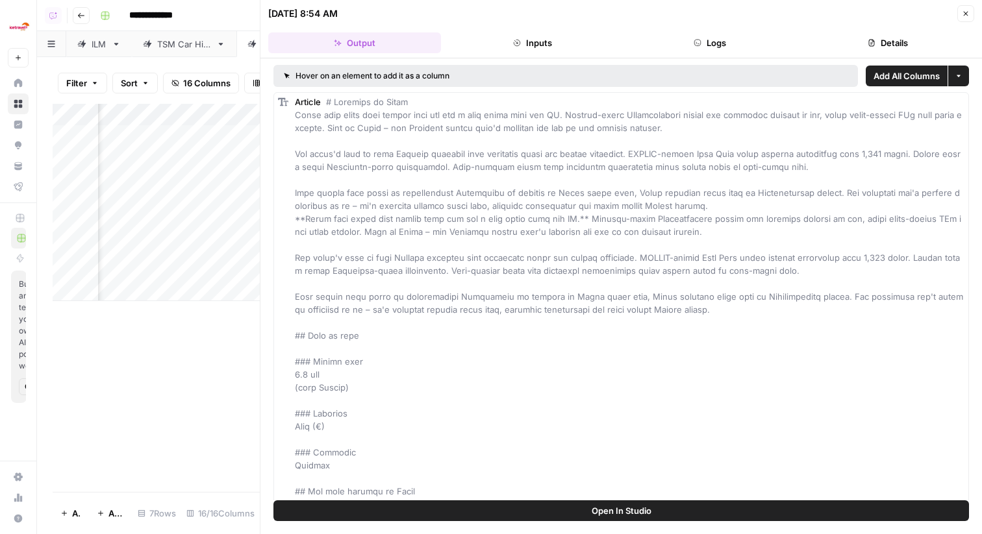
click at [864, 48] on button "Details" at bounding box center [887, 42] width 173 height 21
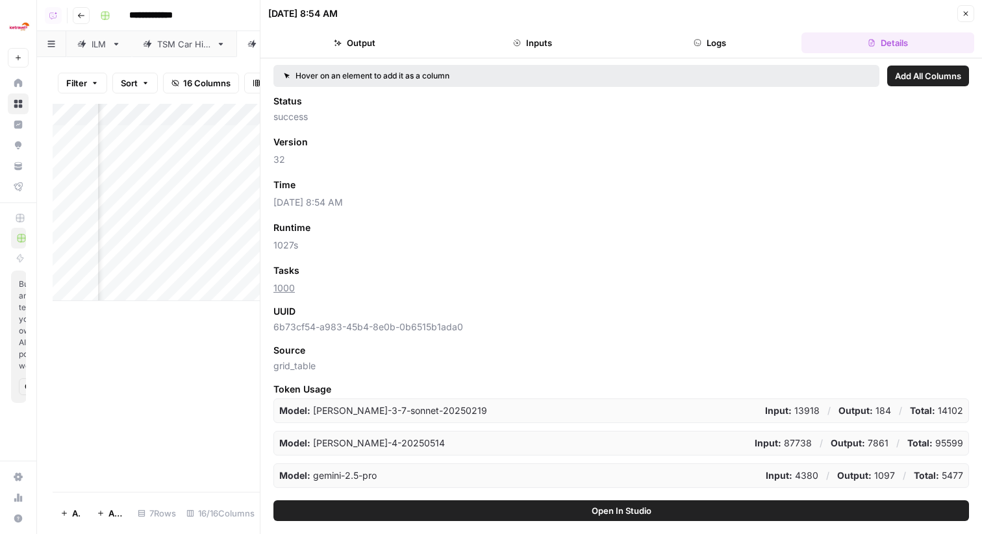
drag, startPoint x: 323, startPoint y: 290, endPoint x: 271, endPoint y: 291, distance: 52.6
click at [271, 291] on div "Hover on an element to add it as a column Add All Columns Status success Versio…" at bounding box center [620, 279] width 721 height 442
click at [965, 14] on icon "button" at bounding box center [966, 14] width 5 height 5
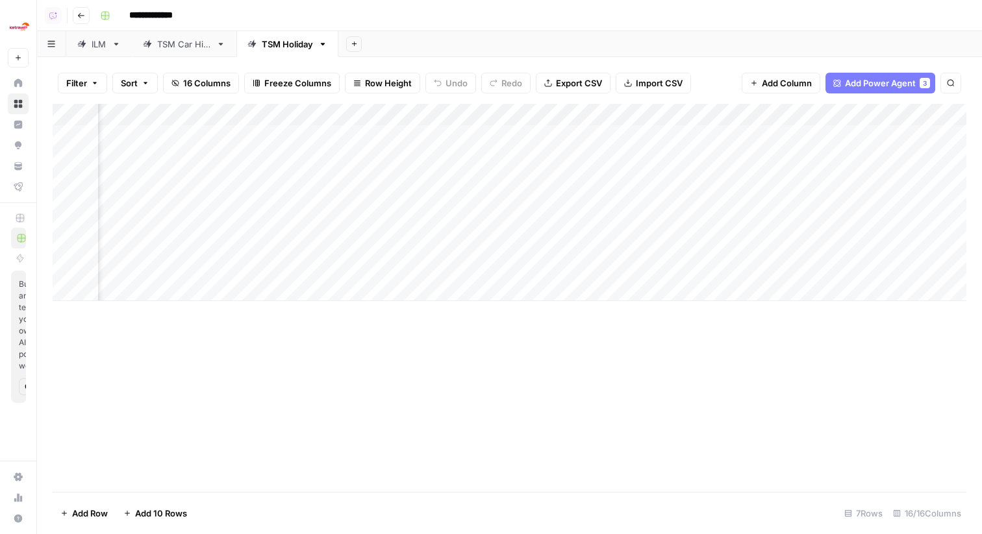
scroll to position [0, 976]
click at [410, 223] on div "Add Column" at bounding box center [510, 202] width 914 height 197
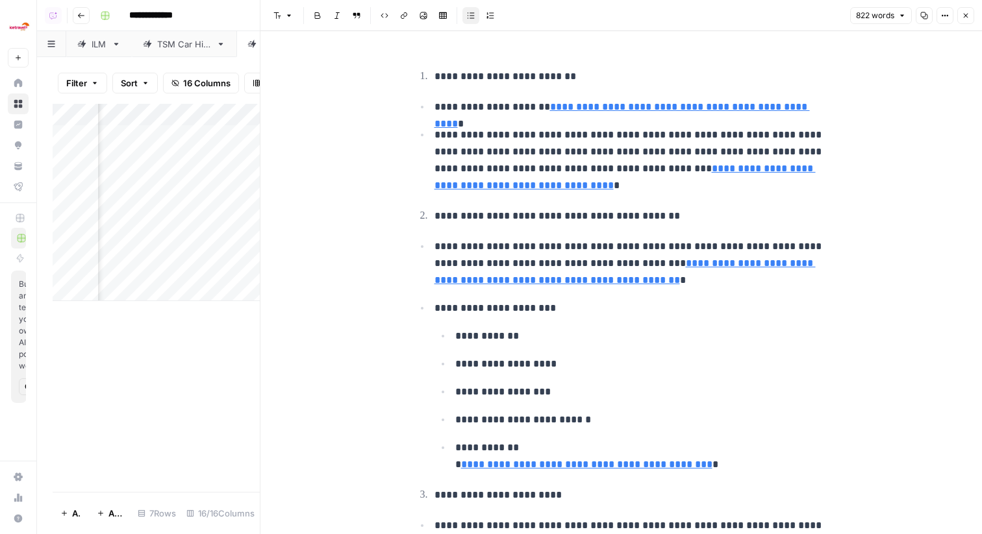
click at [768, 174] on p "**********" at bounding box center [631, 161] width 395 height 68
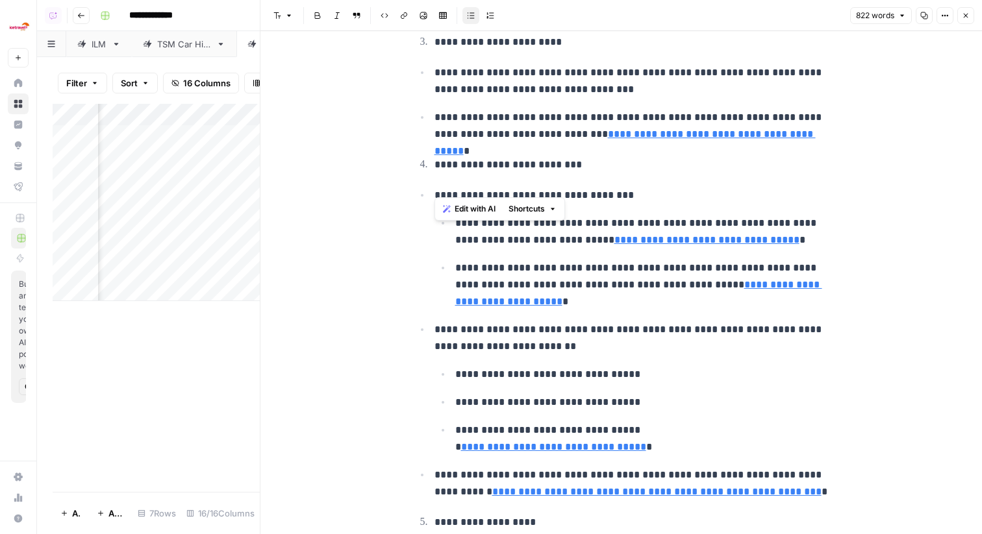
scroll to position [486, 0]
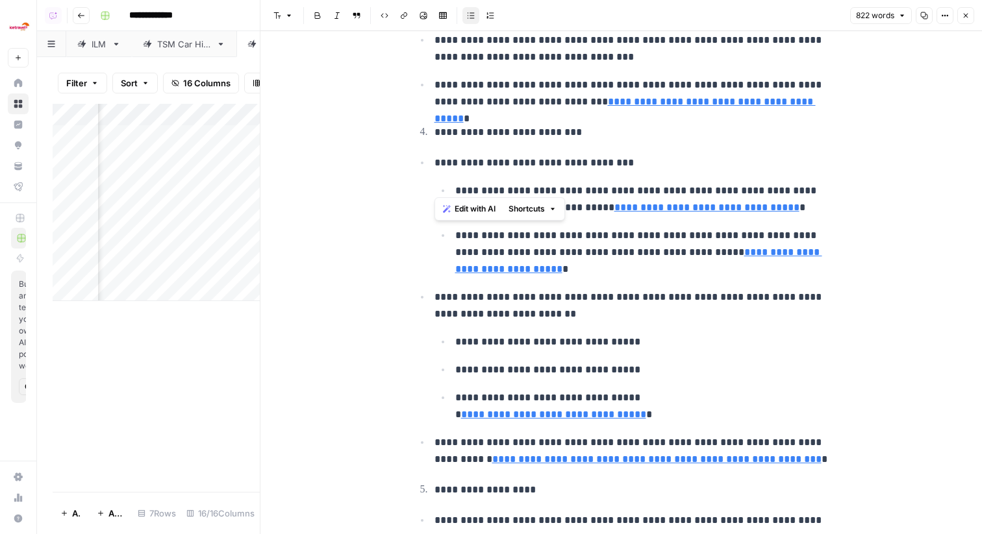
click at [819, 242] on p "**********" at bounding box center [642, 252] width 374 height 51
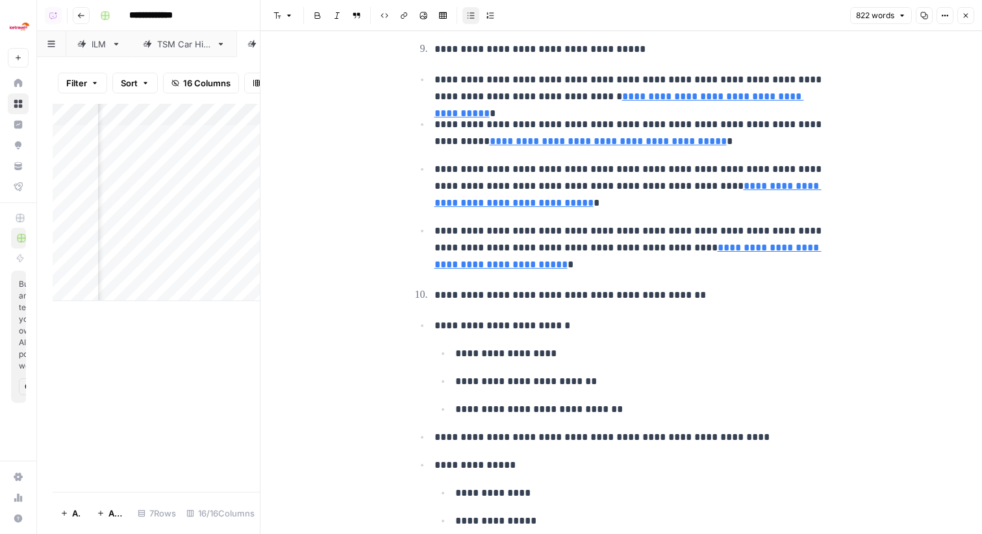
scroll to position [2137, 0]
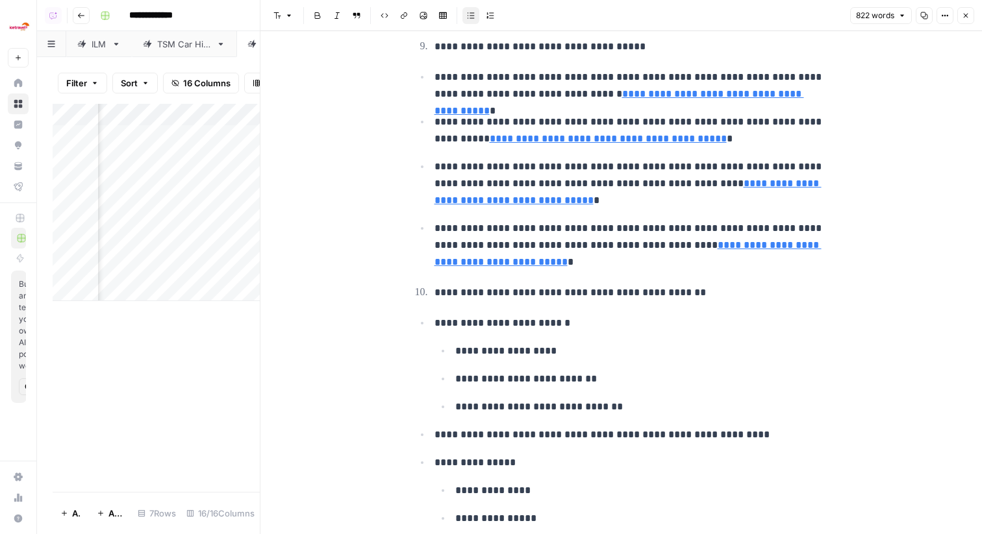
click at [969, 19] on button "Close" at bounding box center [965, 15] width 17 height 17
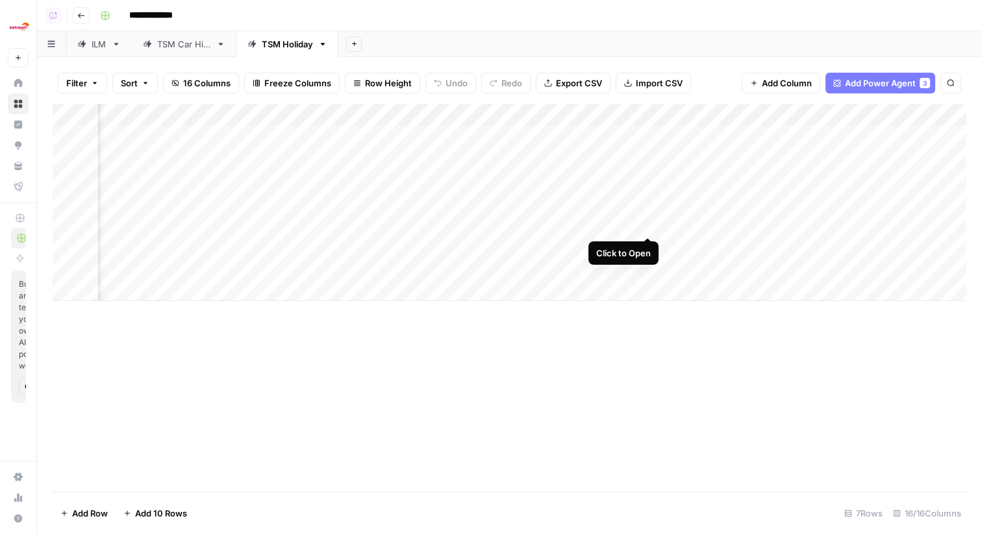
click at [649, 225] on div "Add Column" at bounding box center [510, 202] width 914 height 197
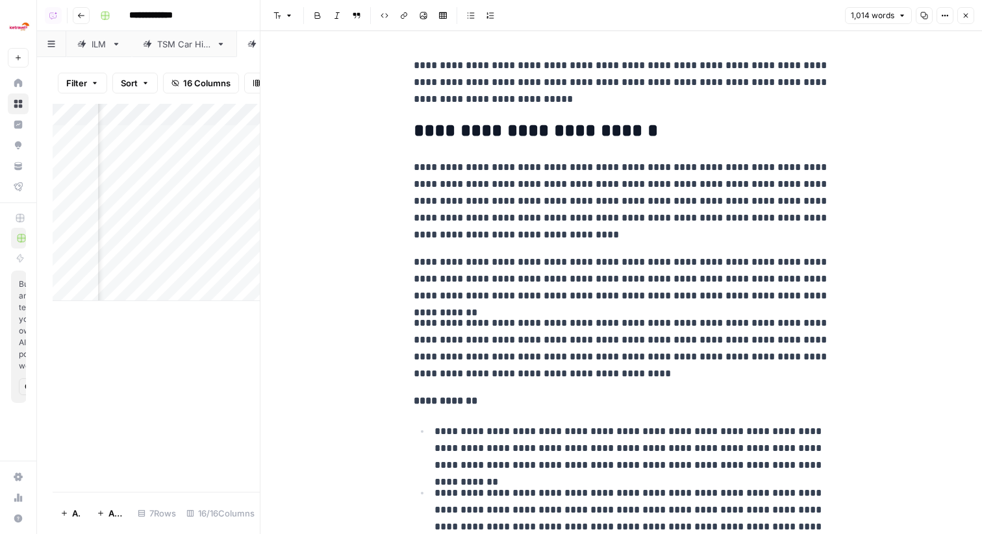
click at [960, 20] on button "Close" at bounding box center [965, 15] width 17 height 17
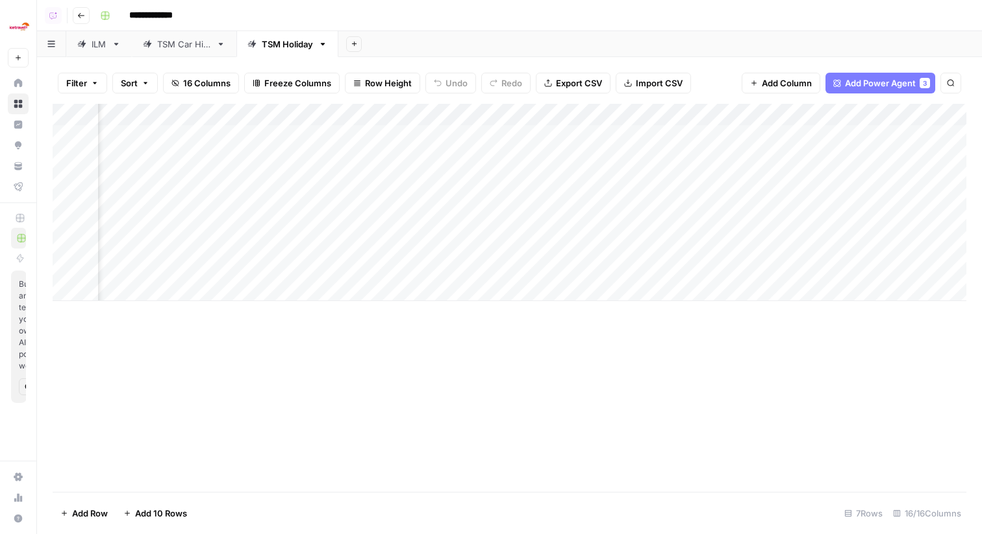
scroll to position [0, 1304]
click at [839, 225] on div "Add Column" at bounding box center [510, 202] width 914 height 197
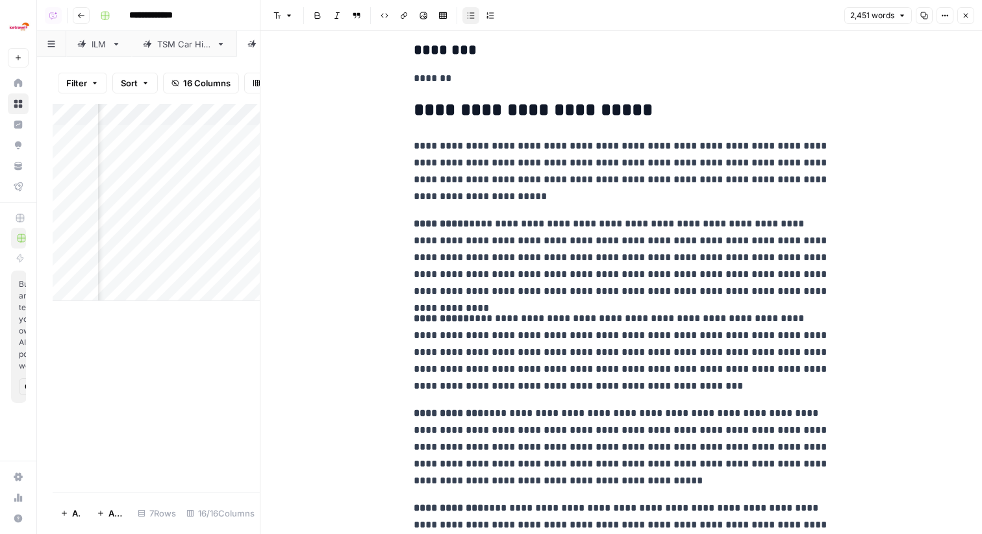
scroll to position [662, 0]
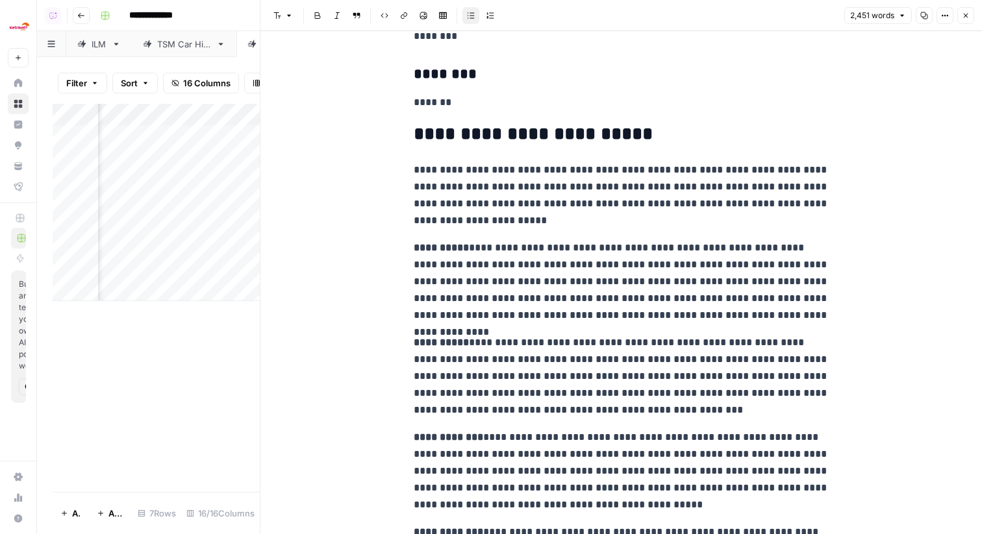
drag, startPoint x: 404, startPoint y: 245, endPoint x: 522, endPoint y: 245, distance: 117.5
click at [971, 18] on button "Close" at bounding box center [965, 15] width 17 height 17
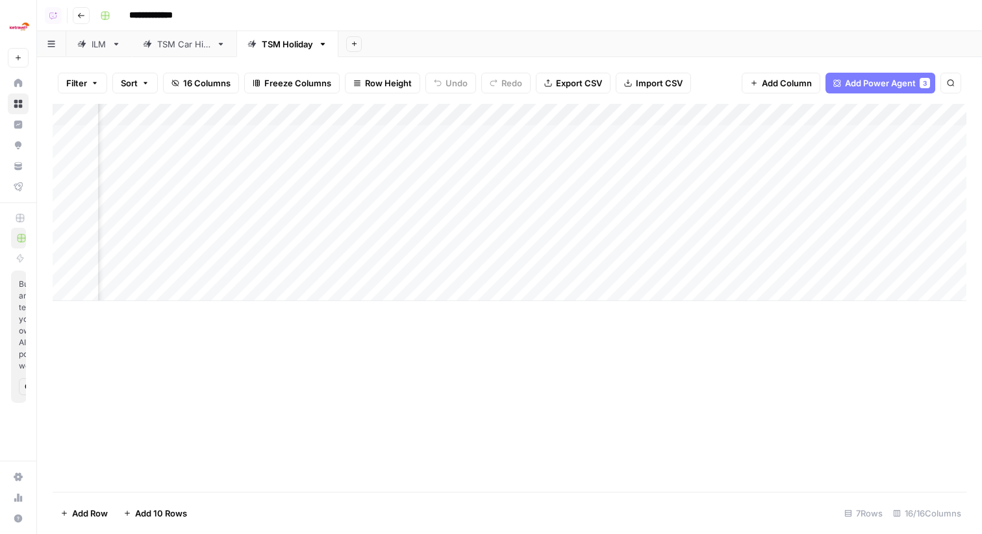
scroll to position [0, 1034]
click at [472, 221] on div "Add Column" at bounding box center [510, 202] width 914 height 197
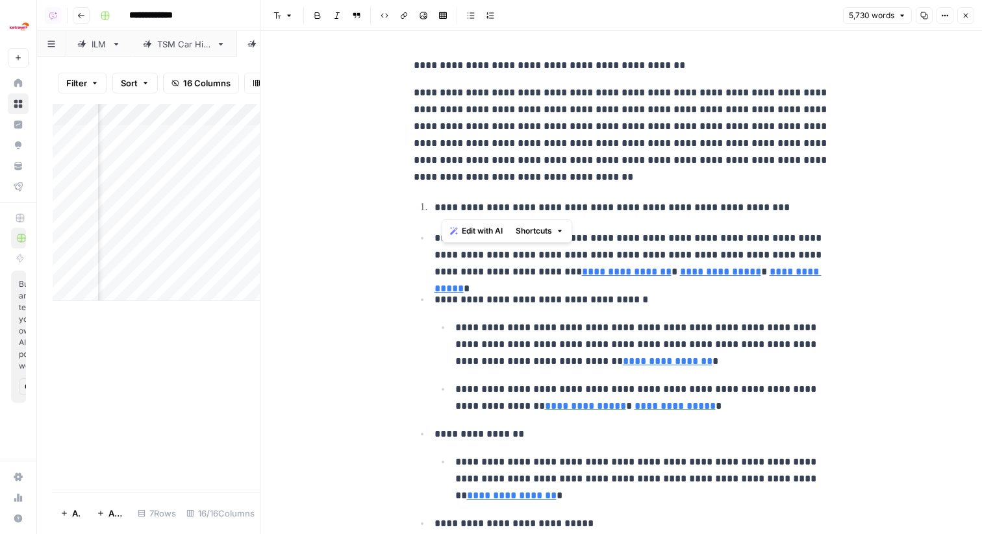
drag, startPoint x: 509, startPoint y: 208, endPoint x: 441, endPoint y: 211, distance: 68.3
click at [441, 211] on p "**********" at bounding box center [631, 207] width 395 height 17
click at [960, 17] on button "Close" at bounding box center [965, 15] width 17 height 17
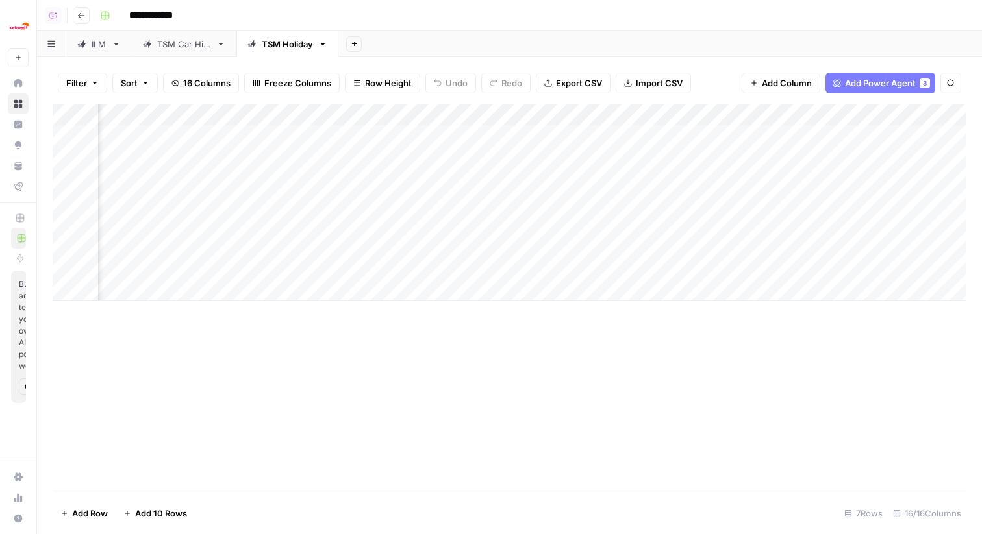
scroll to position [0, 354]
click at [451, 225] on div "Add Column" at bounding box center [510, 202] width 914 height 197
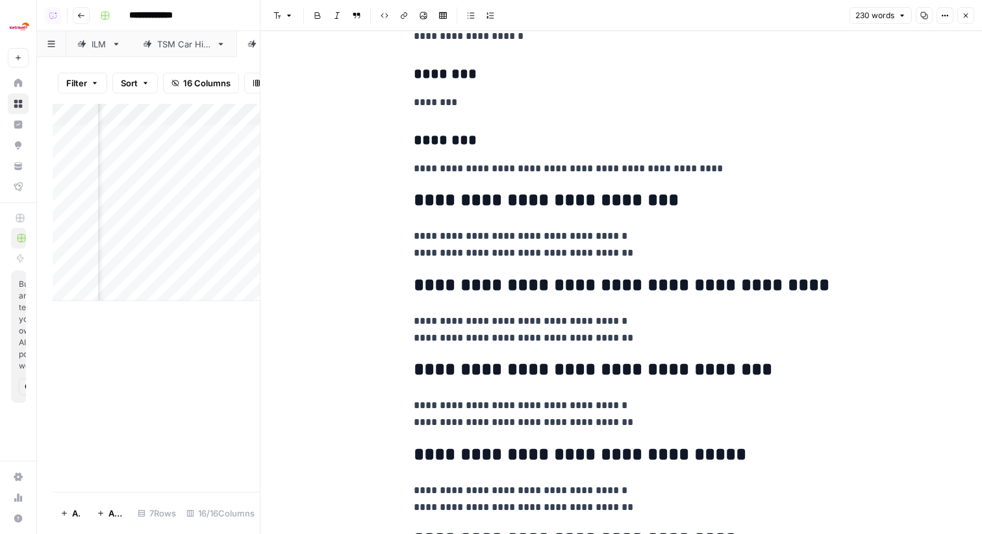
scroll to position [201, 0]
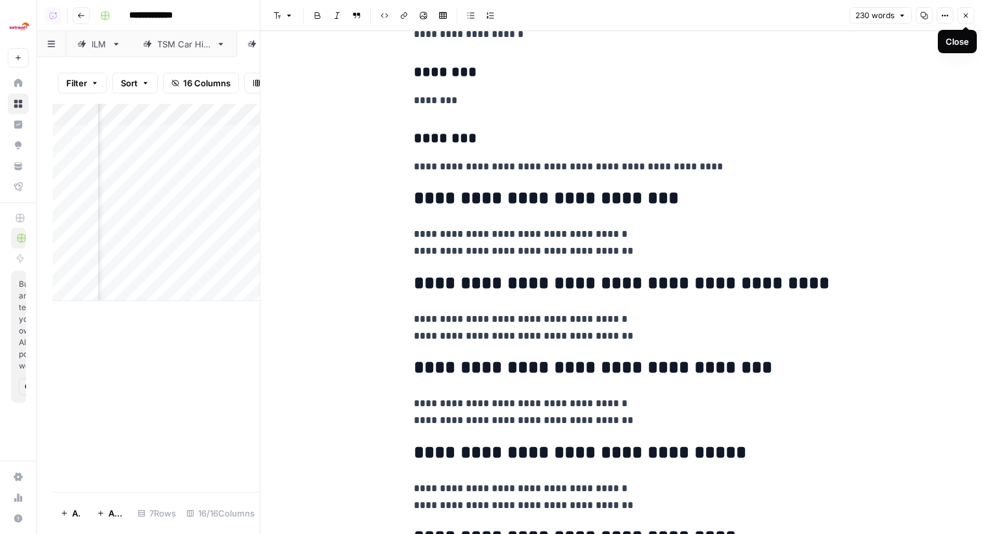
click at [965, 14] on icon "button" at bounding box center [966, 16] width 8 height 8
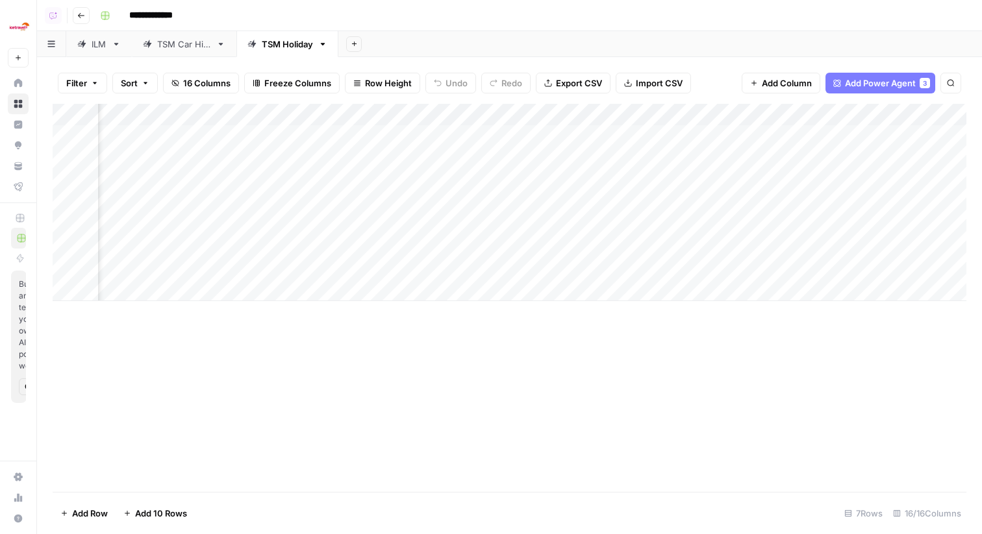
scroll to position [0, 423]
click at [382, 222] on div "Add Column" at bounding box center [510, 202] width 914 height 197
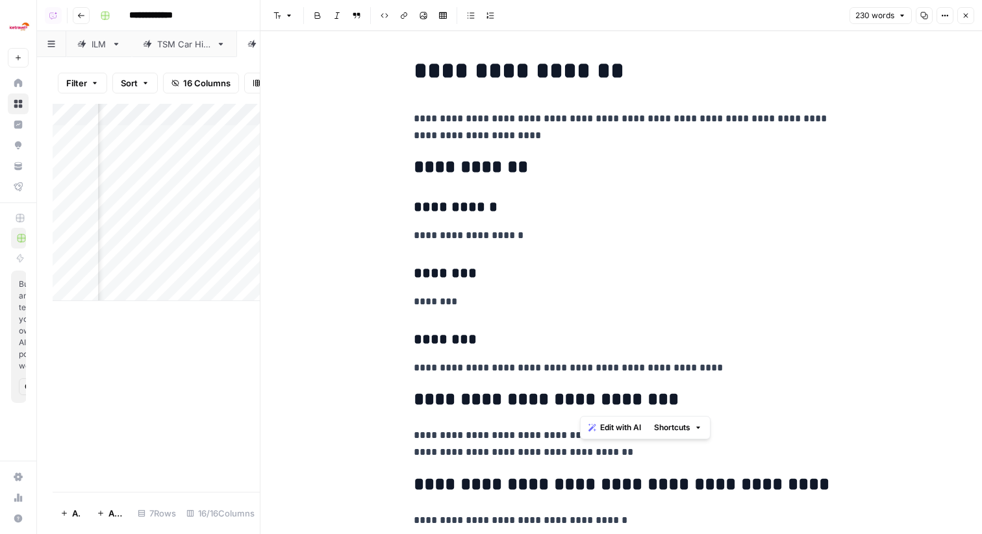
drag, startPoint x: 662, startPoint y: 403, endPoint x: 580, endPoint y: 397, distance: 82.1
click at [580, 397] on h2 "**********" at bounding box center [622, 400] width 416 height 21
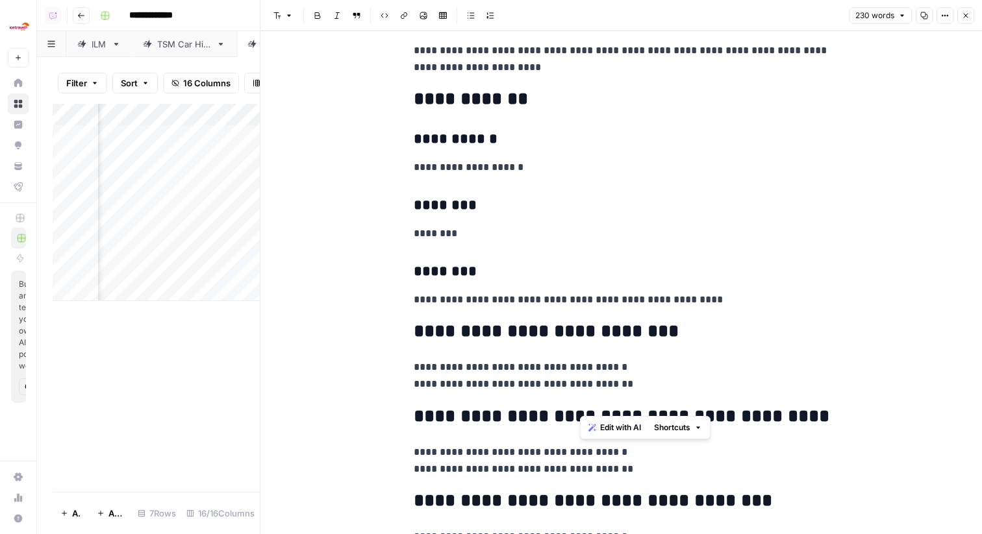
scroll to position [72, 0]
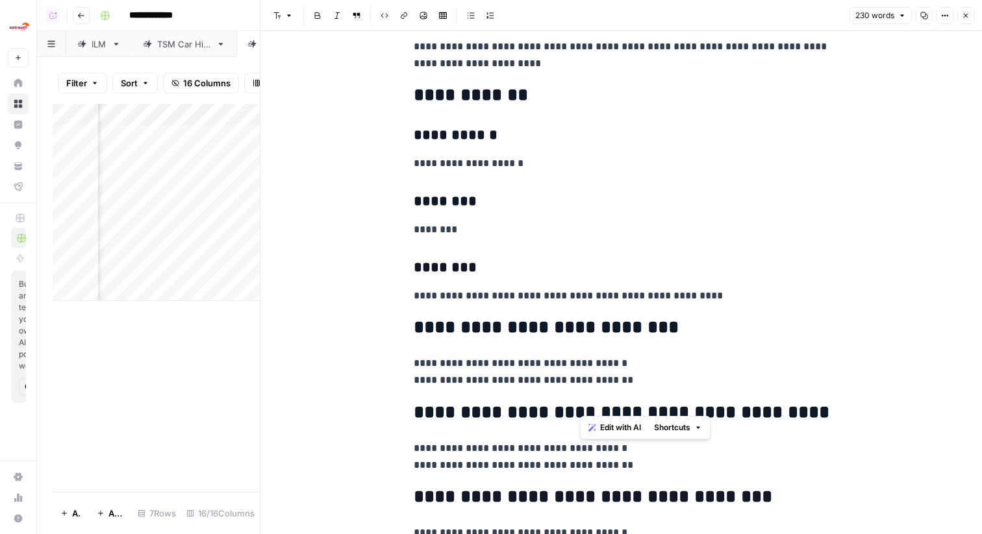
click at [962, 17] on icon "button" at bounding box center [966, 16] width 8 height 8
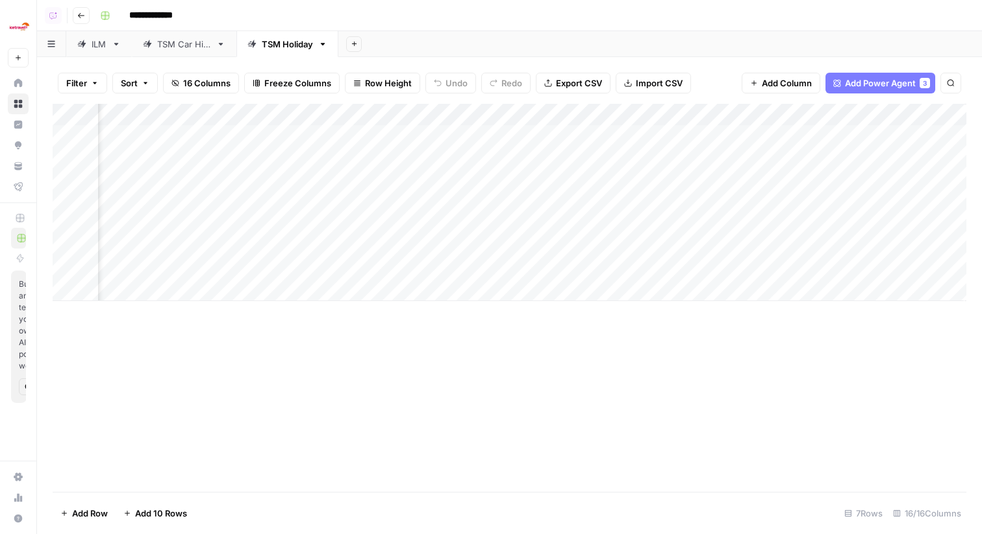
scroll to position [0, 1345]
click at [666, 223] on div "Add Column" at bounding box center [510, 202] width 914 height 197
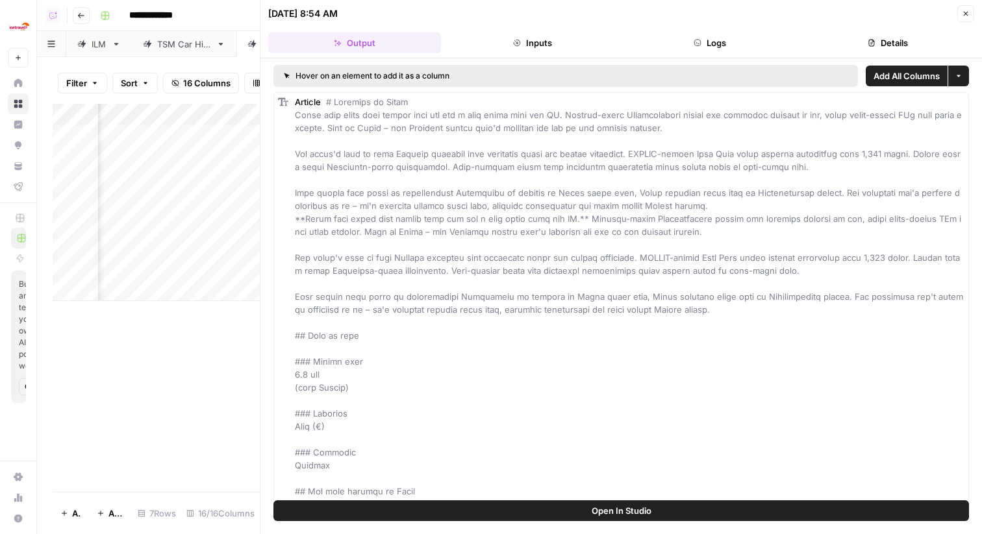
click at [965, 12] on icon "button" at bounding box center [966, 14] width 8 height 8
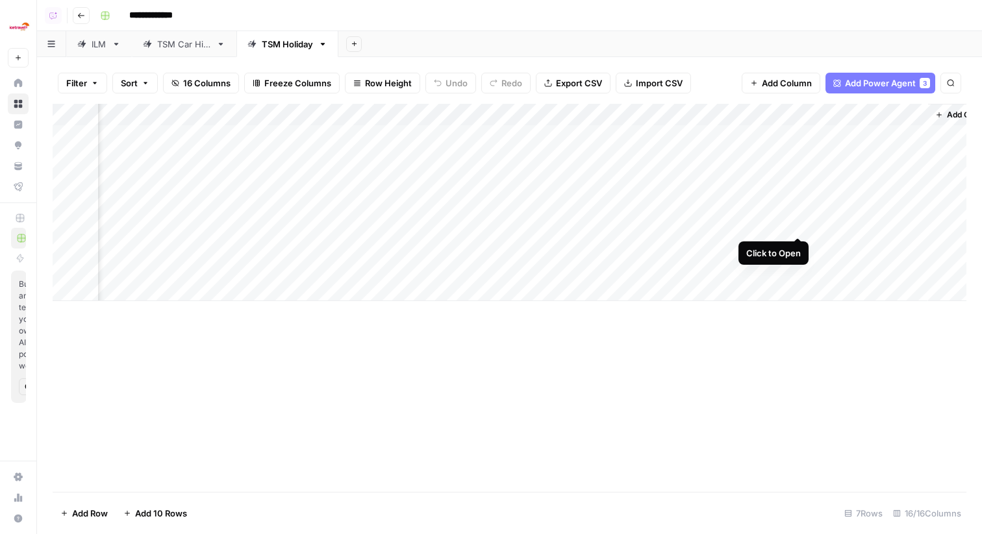
click at [793, 222] on div "Add Column" at bounding box center [510, 202] width 914 height 197
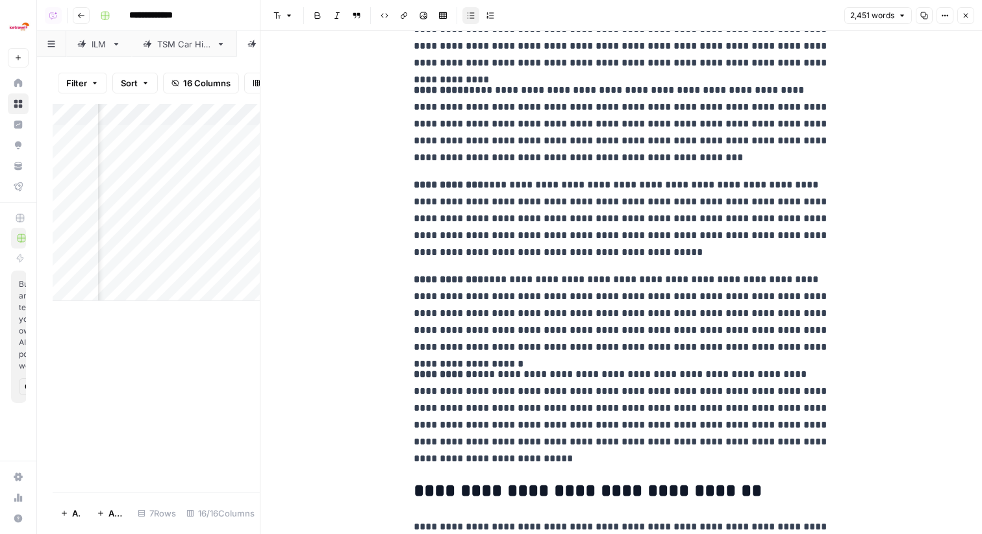
scroll to position [798, 0]
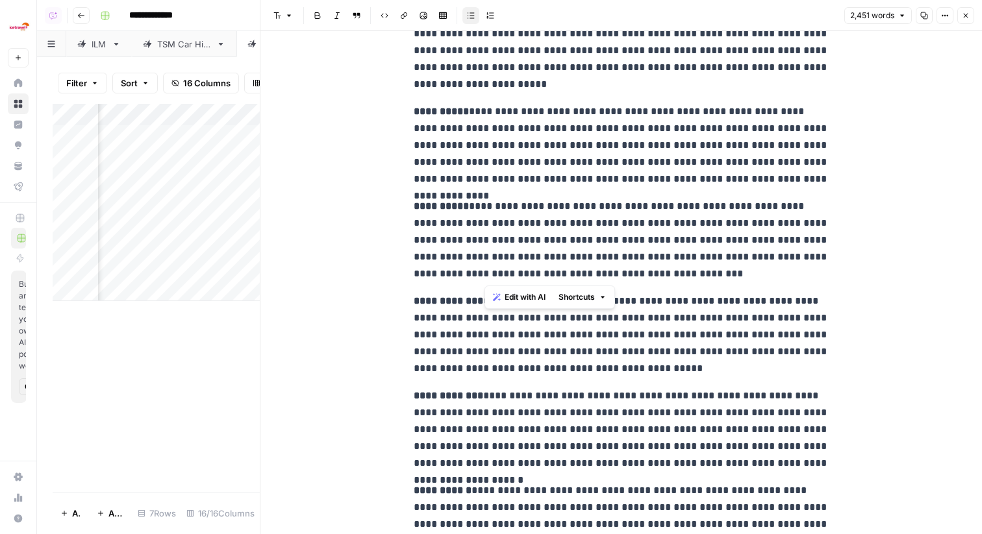
drag, startPoint x: 508, startPoint y: 272, endPoint x: 436, endPoint y: 116, distance: 172.3
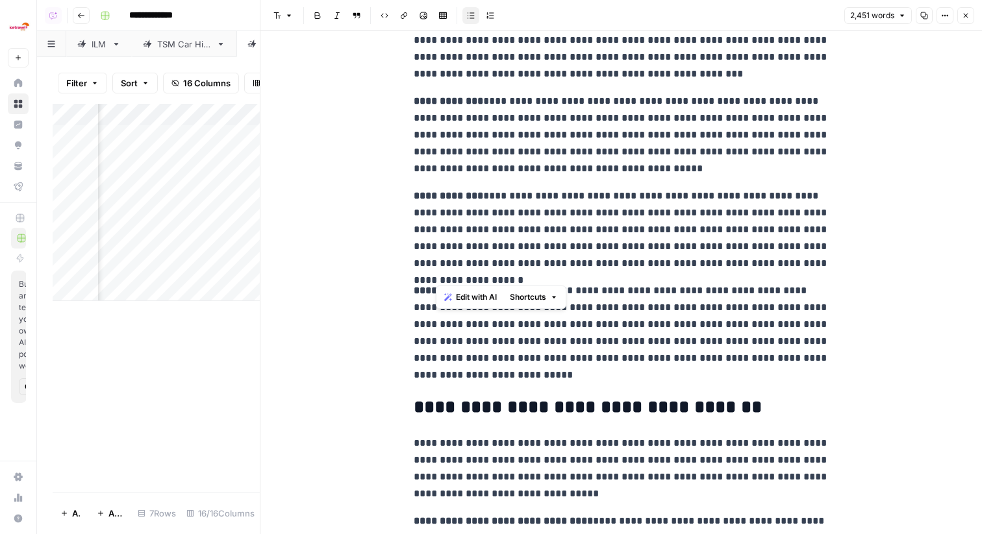
scroll to position [996, 0]
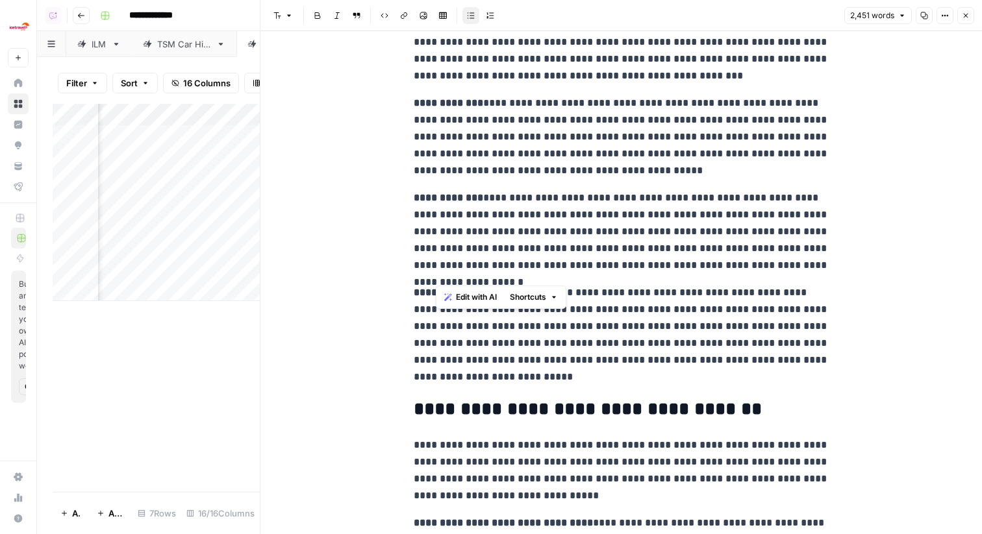
click at [617, 414] on h2 "**********" at bounding box center [622, 409] width 416 height 21
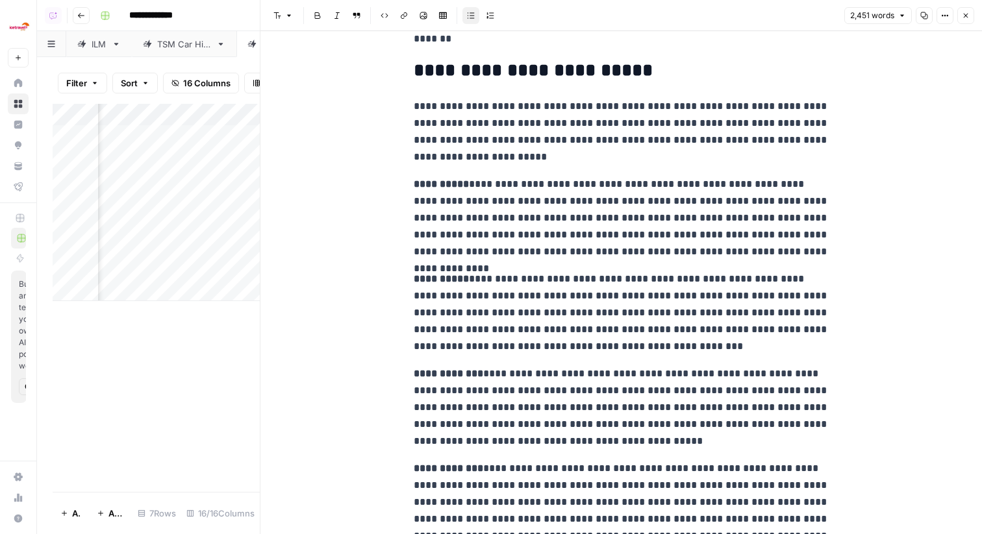
scroll to position [614, 0]
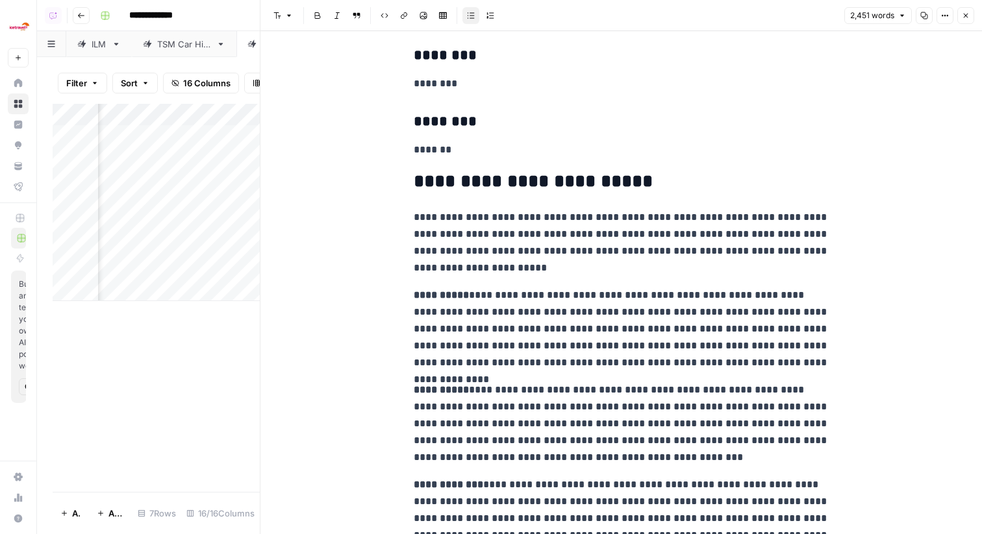
click at [968, 16] on icon "button" at bounding box center [966, 16] width 8 height 8
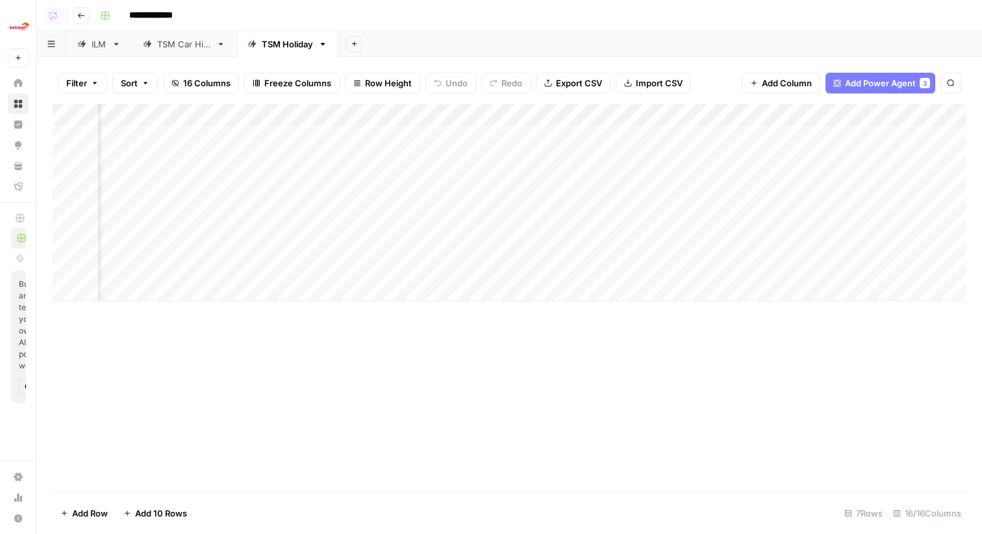
scroll to position [0, 1378]
click at [171, 53] on link "TSM Car Hire" at bounding box center [184, 44] width 105 height 26
click at [823, 495] on button "Reload" at bounding box center [809, 495] width 36 height 17
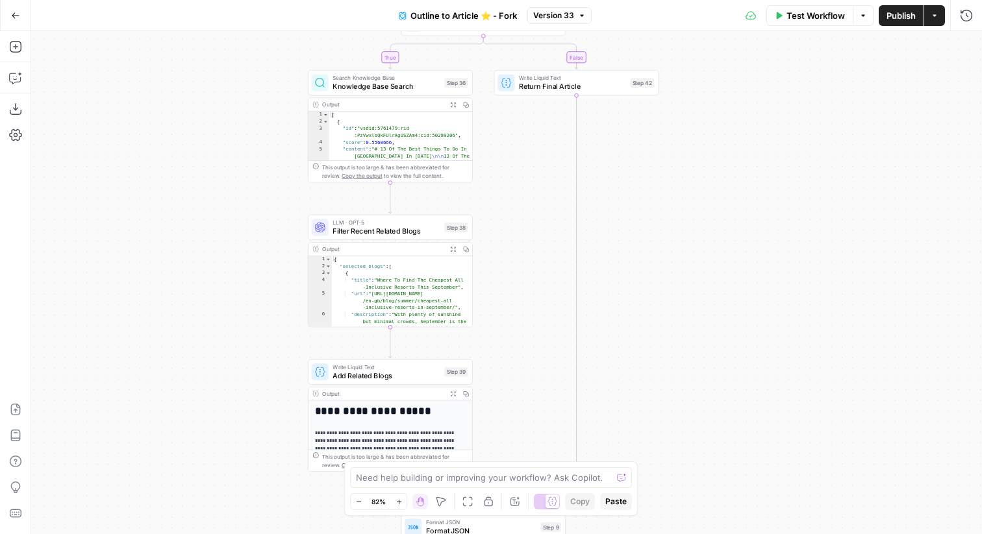
click at [454, 252] on button "Expand Output" at bounding box center [453, 249] width 13 height 13
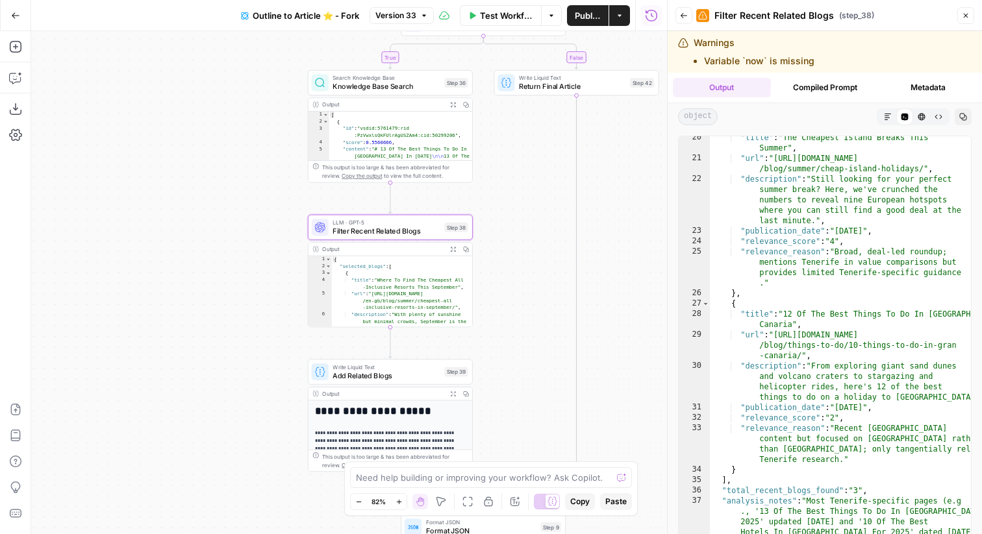
scroll to position [480, 0]
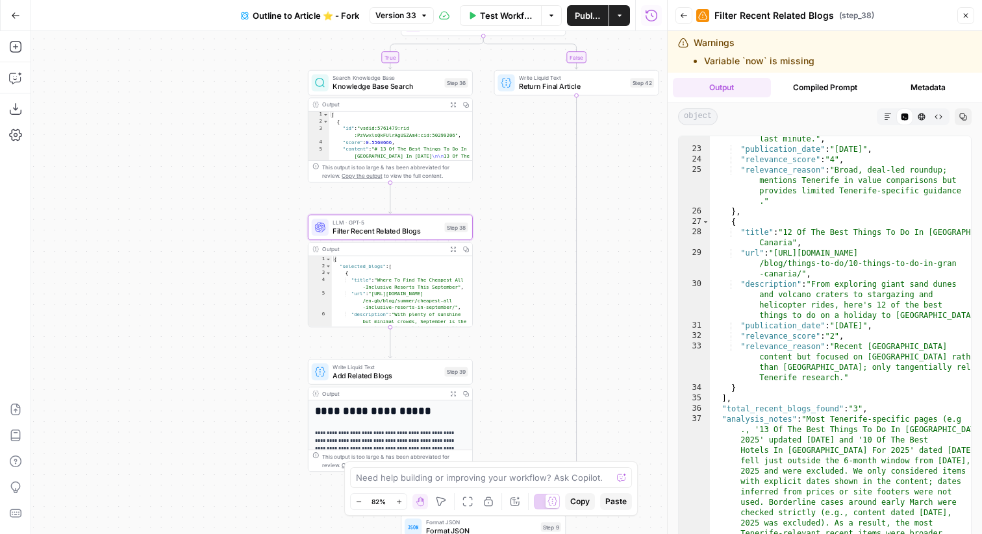
type textarea "**********"
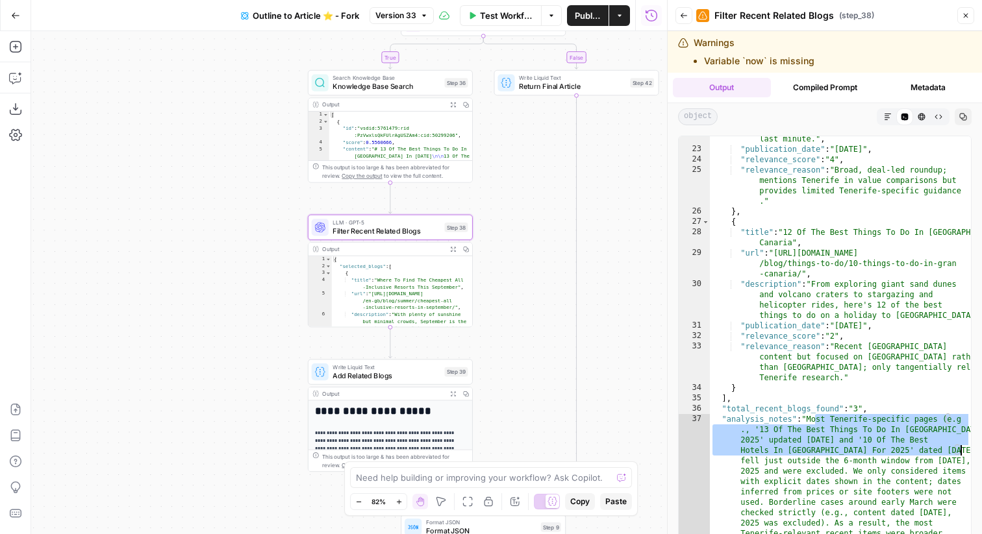
drag, startPoint x: 817, startPoint y: 423, endPoint x: 959, endPoint y: 449, distance: 143.8
click at [959, 449] on div "**********" at bounding box center [824, 353] width 293 height 435
click at [959, 449] on div at bounding box center [964, 113] width 13 height 914
drag, startPoint x: 959, startPoint y: 449, endPoint x: 746, endPoint y: 430, distance: 213.7
click at [746, 430] on div "**********" at bounding box center [824, 353] width 293 height 435
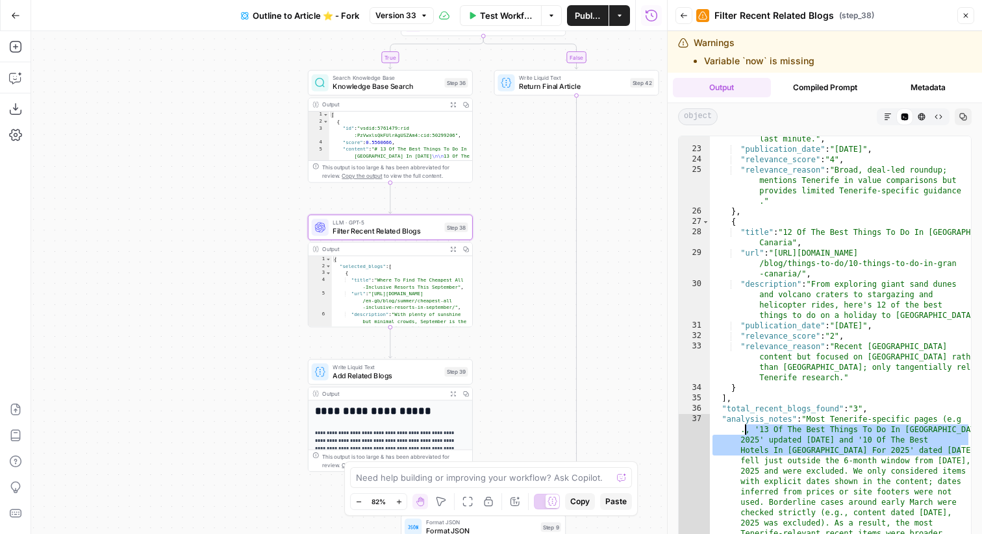
click at [826, 456] on div ""description" : "Still looking for your perfect summer break? Here, we've crunc…" at bounding box center [840, 340] width 261 height 496
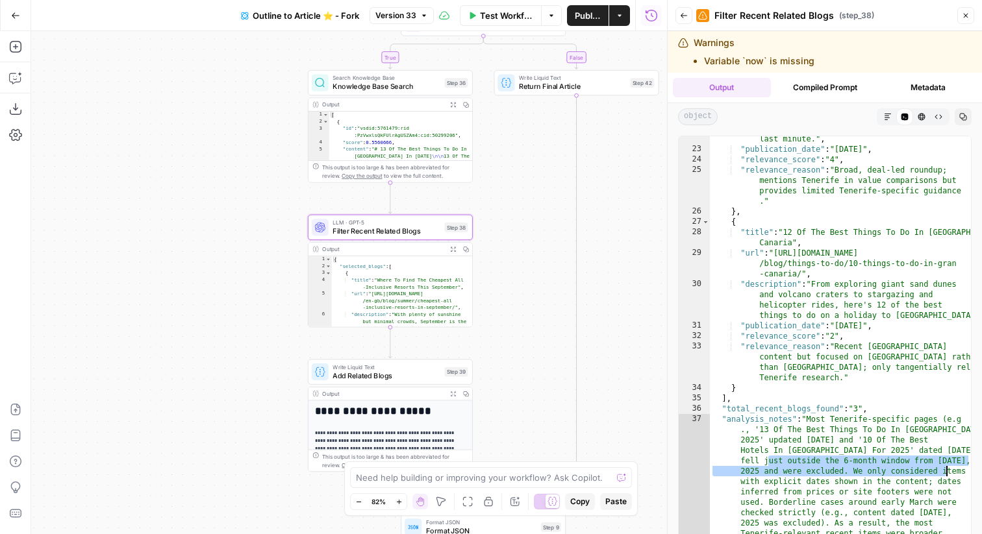
drag, startPoint x: 767, startPoint y: 460, endPoint x: 945, endPoint y: 473, distance: 179.0
click at [945, 473] on div ""description" : "Still looking for your perfect summer break? Here, we've crunc…" at bounding box center [840, 340] width 261 height 496
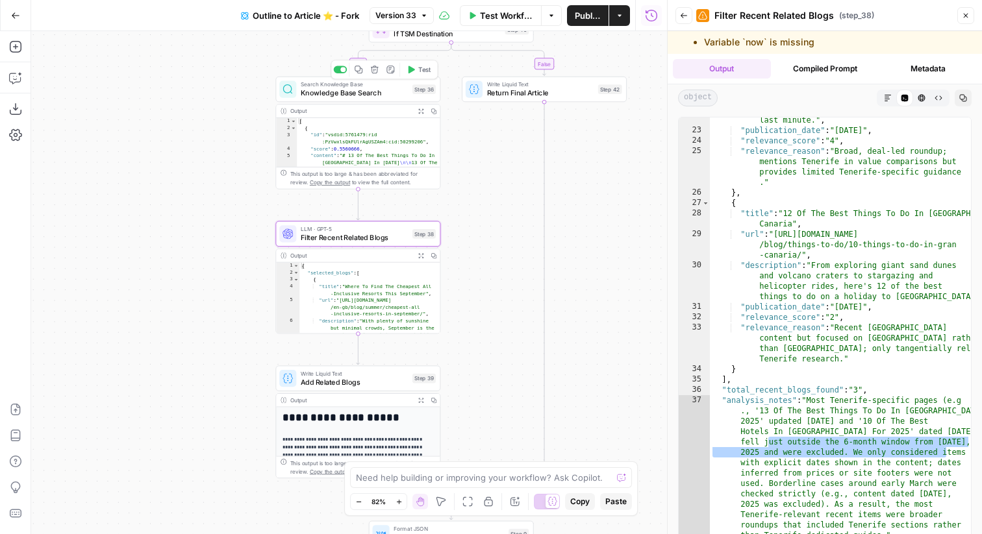
click at [417, 92] on div "Step 36" at bounding box center [423, 89] width 23 height 10
type input "TSM Blog Sitemap"
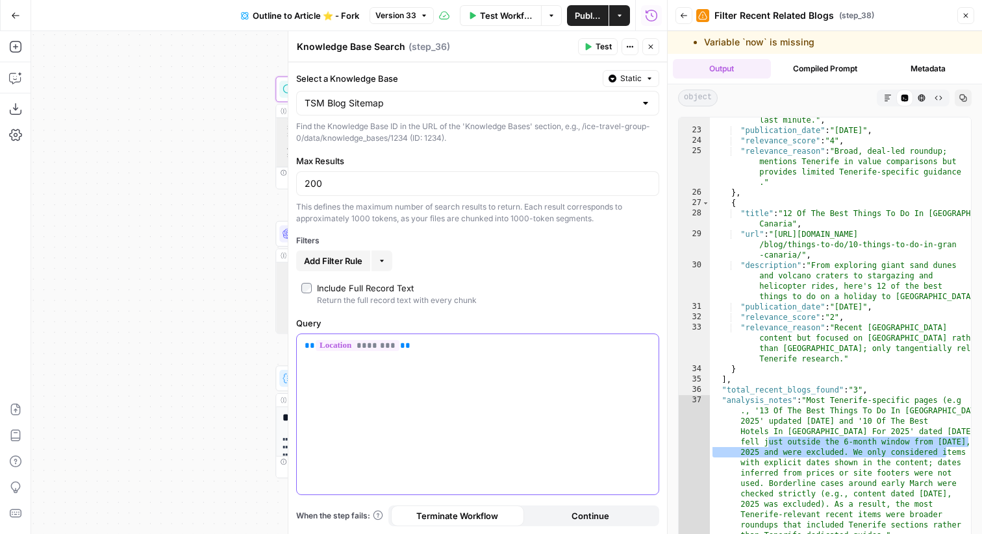
click at [451, 394] on div "** ******** **" at bounding box center [478, 414] width 362 height 160
drag, startPoint x: 471, startPoint y: 362, endPoint x: 288, endPoint y: 347, distance: 183.1
click at [288, 347] on div "Knowledge Base Search Knowledge Base Search ( step_36 ) Test Actions Close Sele…" at bounding box center [477, 282] width 379 height 503
click at [654, 40] on button "Close" at bounding box center [650, 46] width 17 height 17
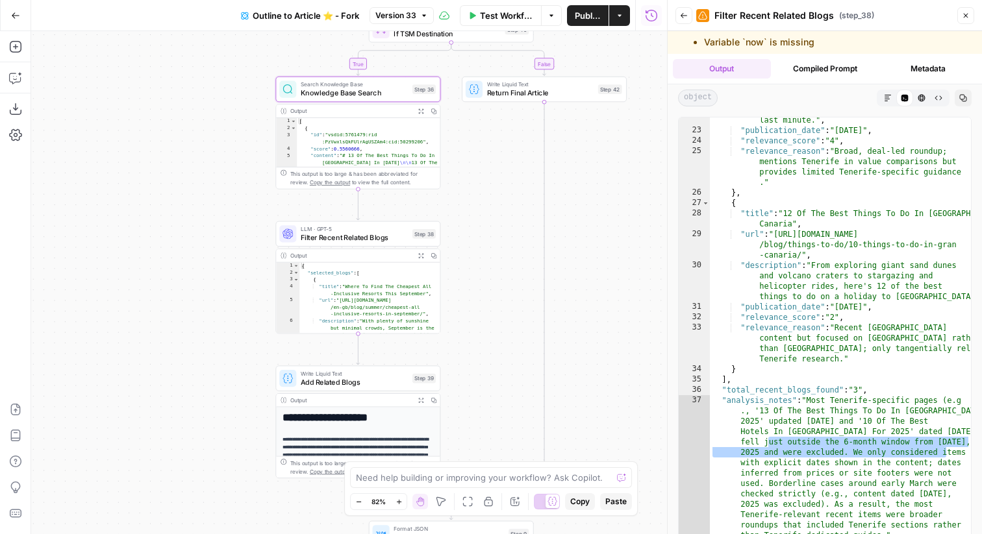
click at [419, 110] on icon "button" at bounding box center [421, 111] width 6 height 6
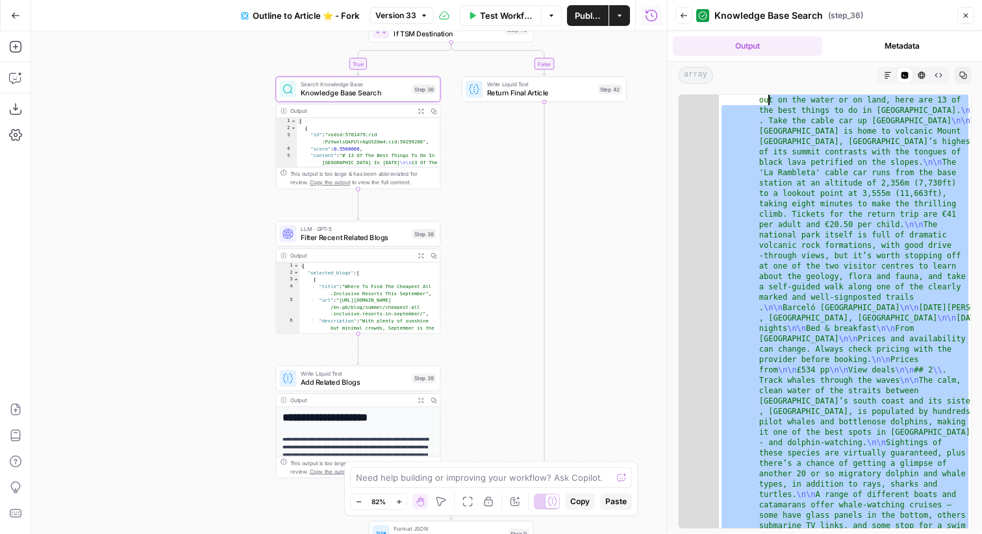
scroll to position [0, 0]
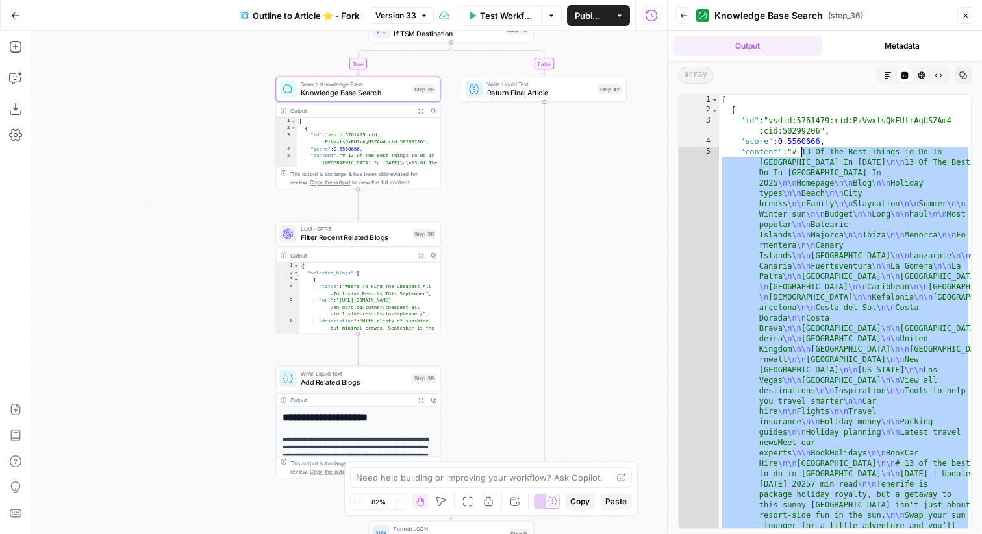
drag, startPoint x: 817, startPoint y: 271, endPoint x: 799, endPoint y: 151, distance: 120.8
type textarea "**********"
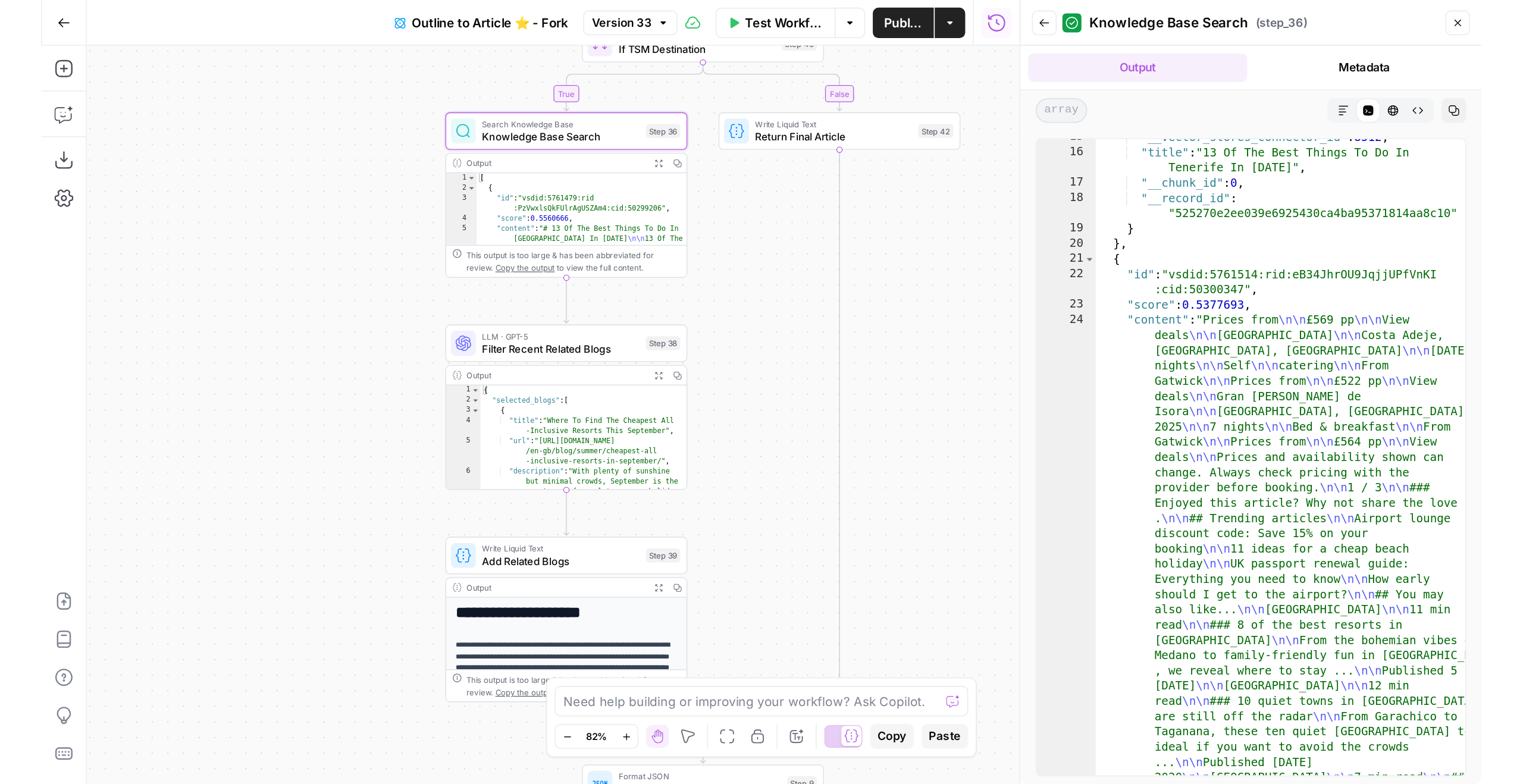
scroll to position [124, 0]
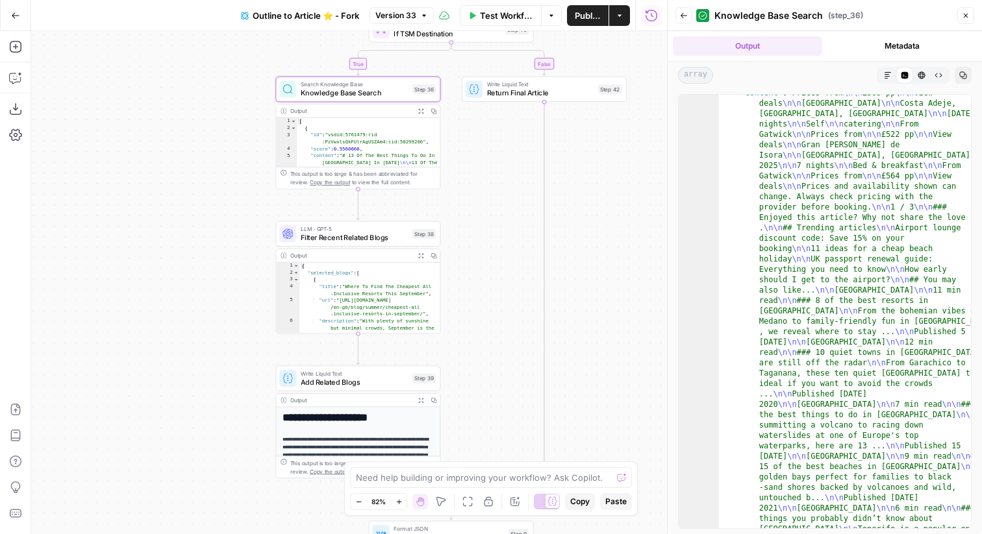
click at [966, 15] on icon "button" at bounding box center [966, 16] width 8 height 8
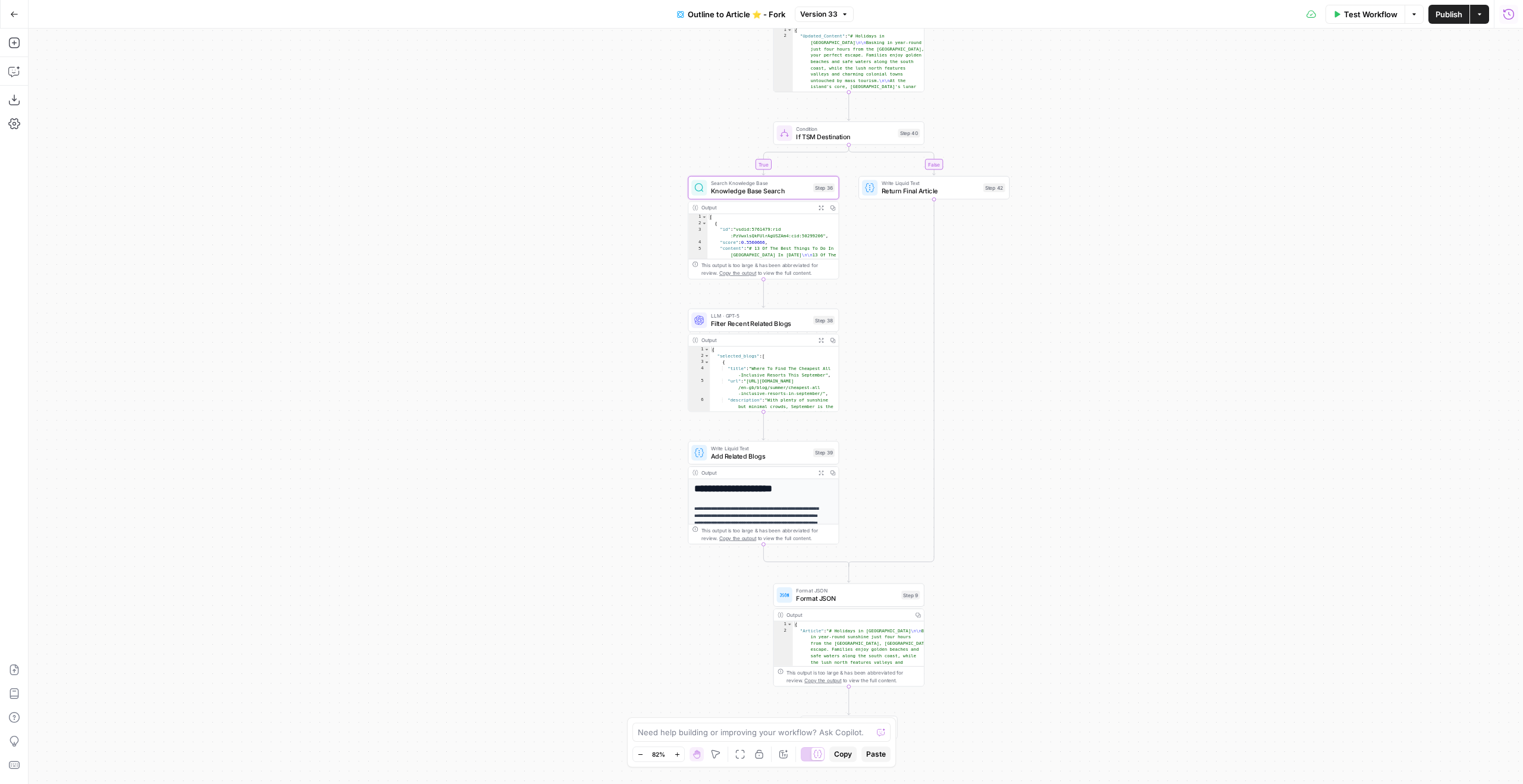
drag, startPoint x: 571, startPoint y: 252, endPoint x: 985, endPoint y: 358, distance: 427.4
click at [899, 358] on div "true true false false Workflow Set Inputs Inputs Google Search Google Search St…" at bounding box center [775, 406] width 1495 height 756
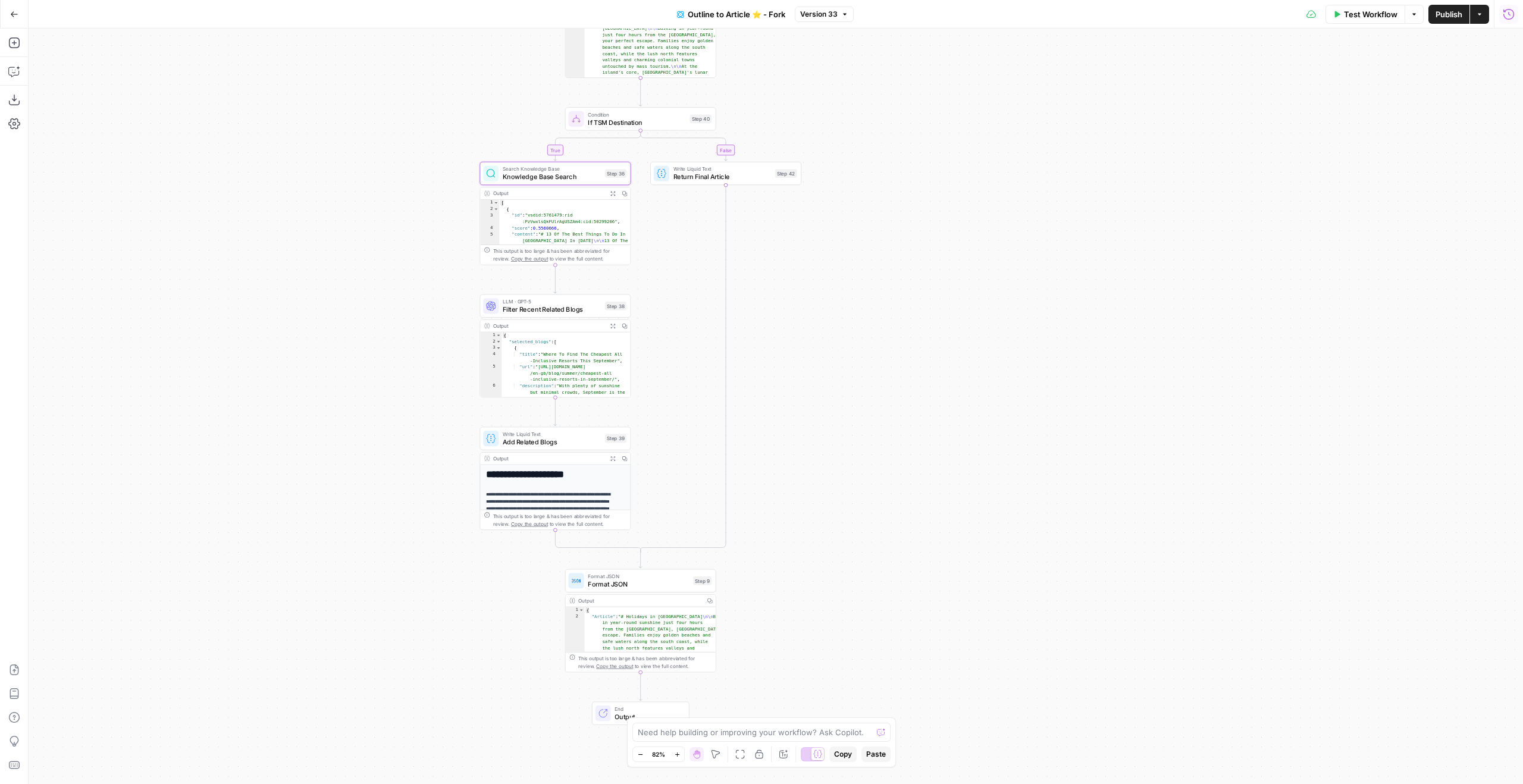
drag, startPoint x: 348, startPoint y: 210, endPoint x: 158, endPoint y: 195, distance: 190.6
click at [158, 195] on div "true true false false Workflow Set Inputs Inputs Google Search Google Search St…" at bounding box center [775, 406] width 1495 height 756
click at [18, 9] on button "Go Back" at bounding box center [14, 14] width 21 height 21
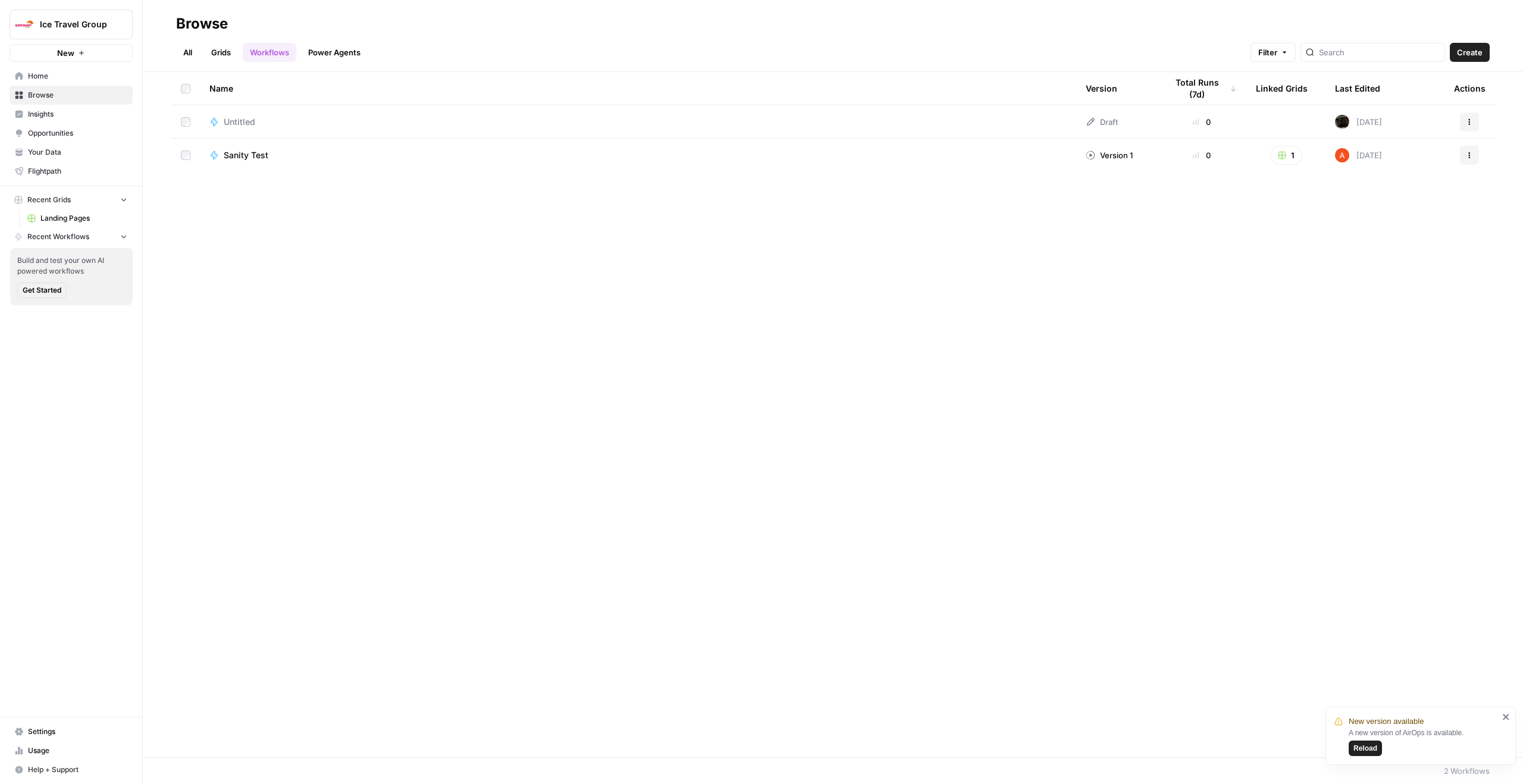
click at [899, 489] on button "Reload" at bounding box center [1365, 747] width 33 height 16
click at [81, 74] on span "Home" at bounding box center [78, 76] width 99 height 11
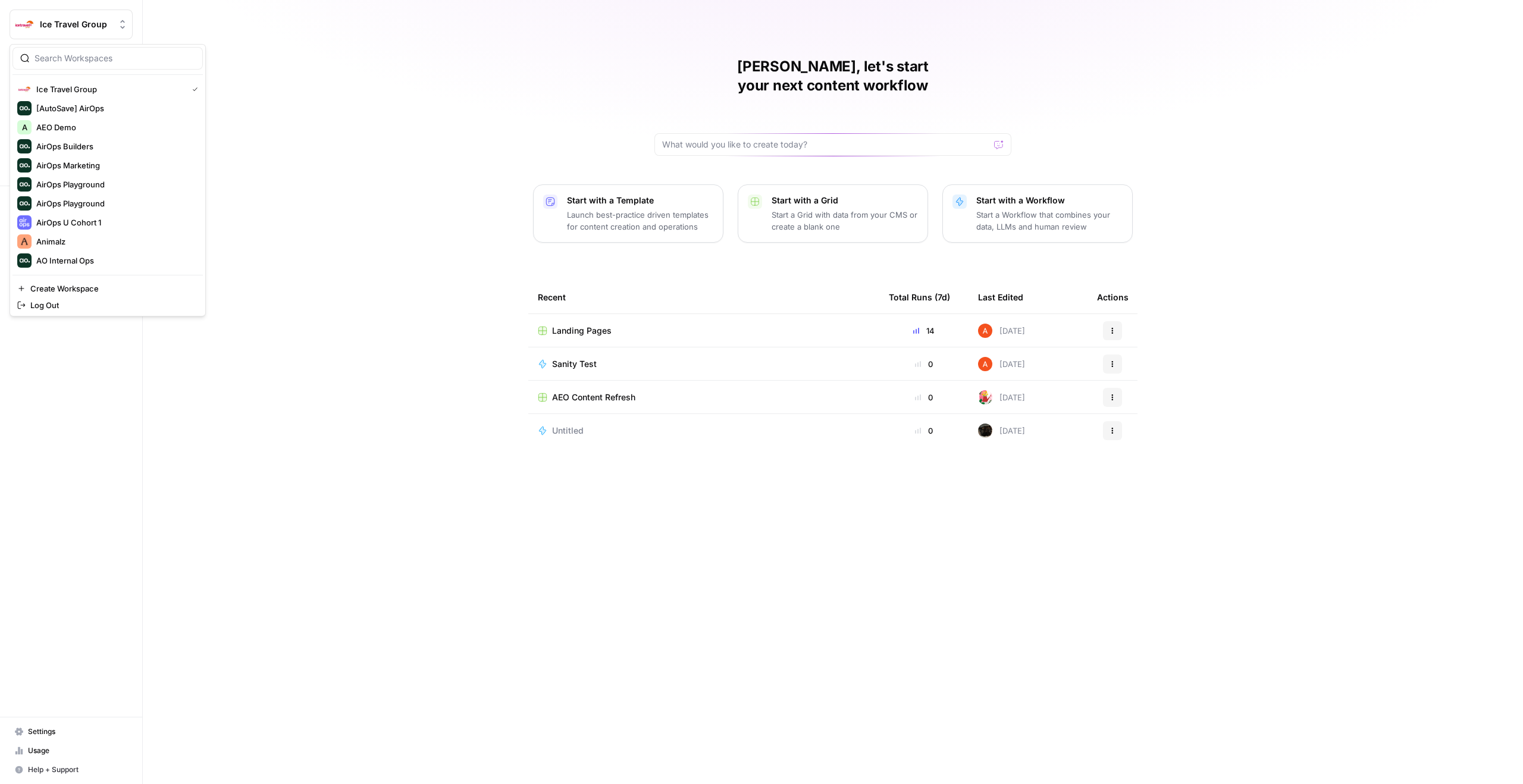
click at [125, 21] on icon "Workspace: Ice Travel Group" at bounding box center [122, 24] width 12 height 12
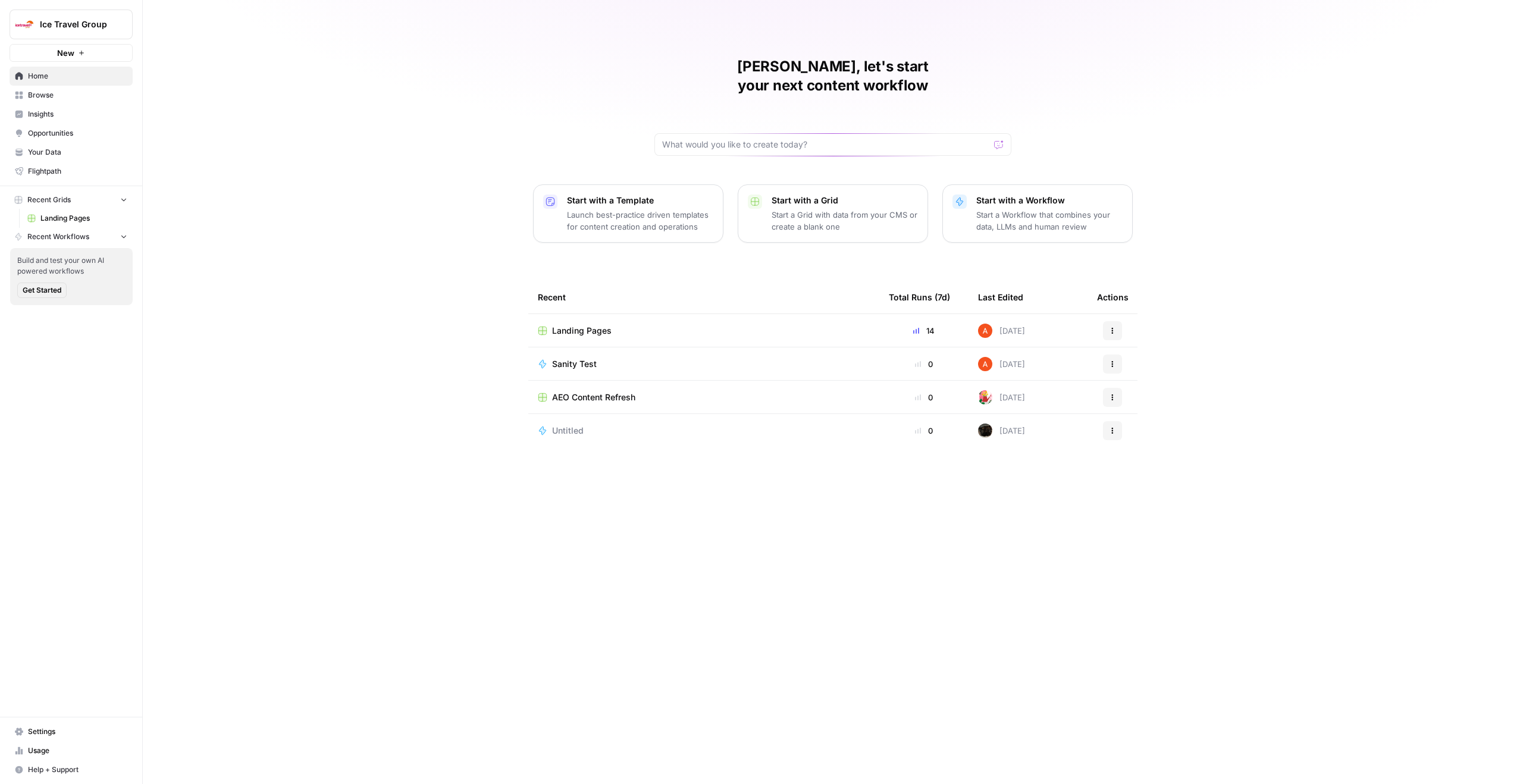
click at [54, 5] on div "Ice Travel Group New" at bounding box center [71, 31] width 142 height 62
click at [67, 5] on div "Ice Travel Group New" at bounding box center [71, 31] width 142 height 62
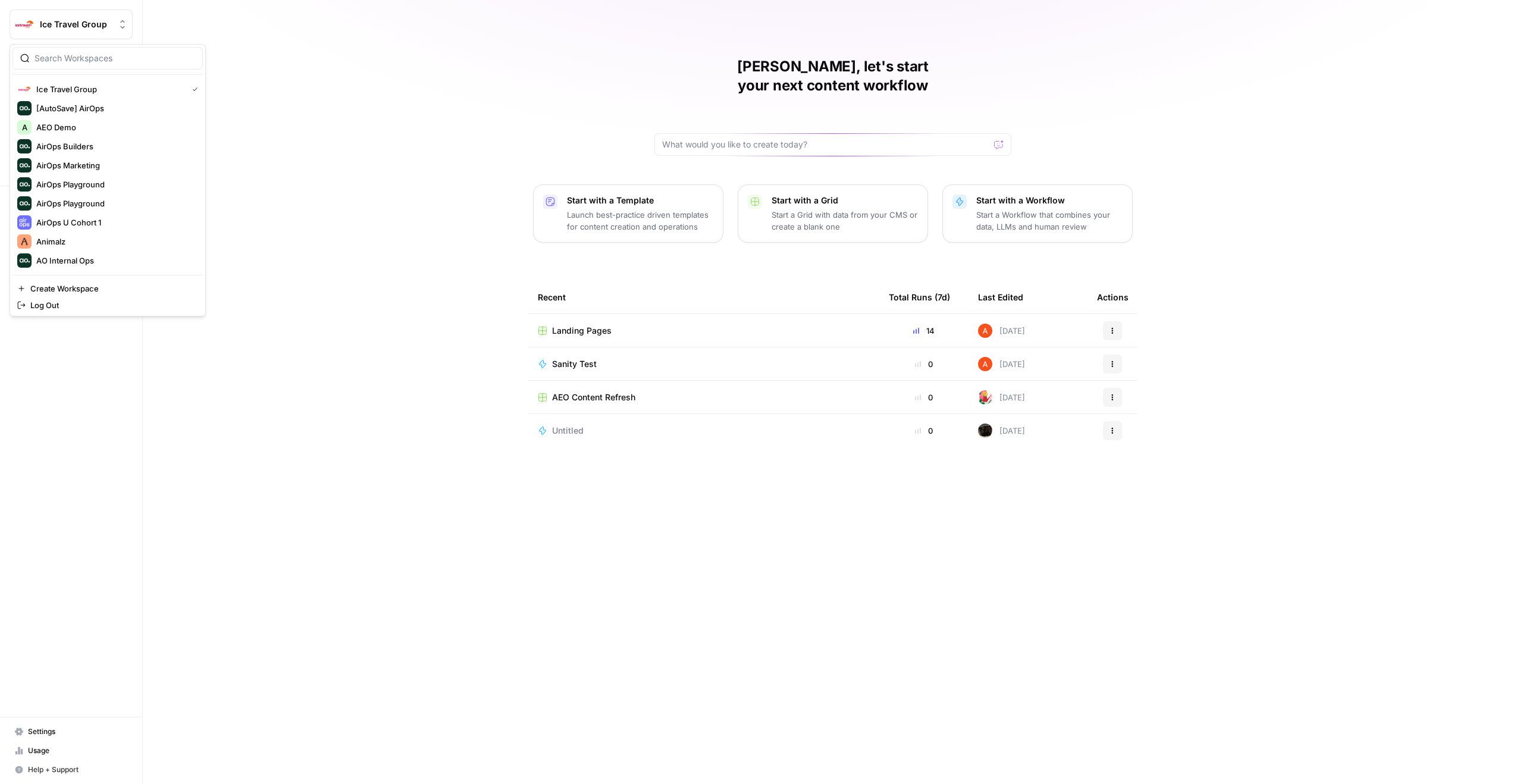
click at [70, 18] on span "Ice Travel Group" at bounding box center [76, 24] width 72 height 12
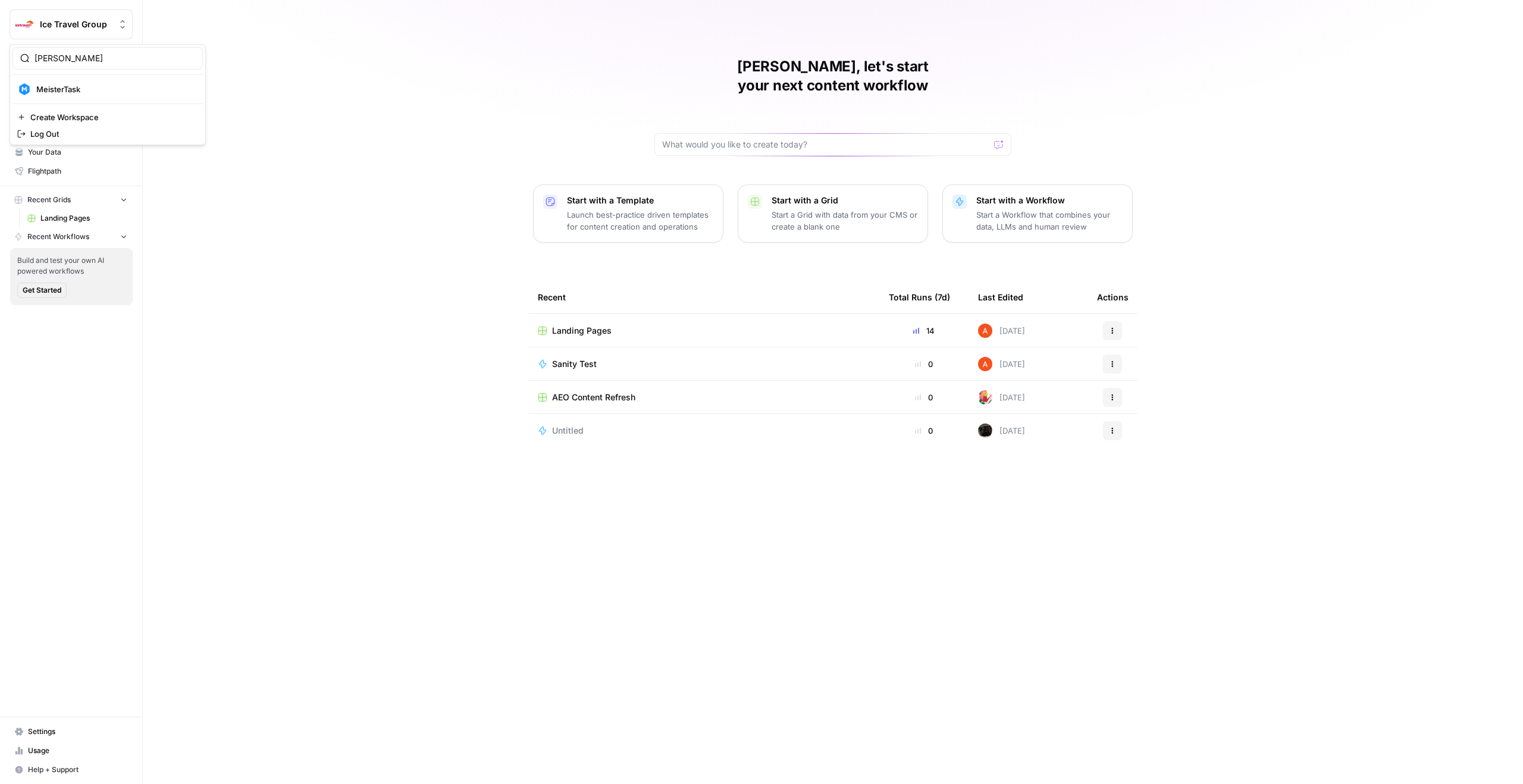
type input "meis"
click button "MeisterTask" at bounding box center [108, 89] width 191 height 19
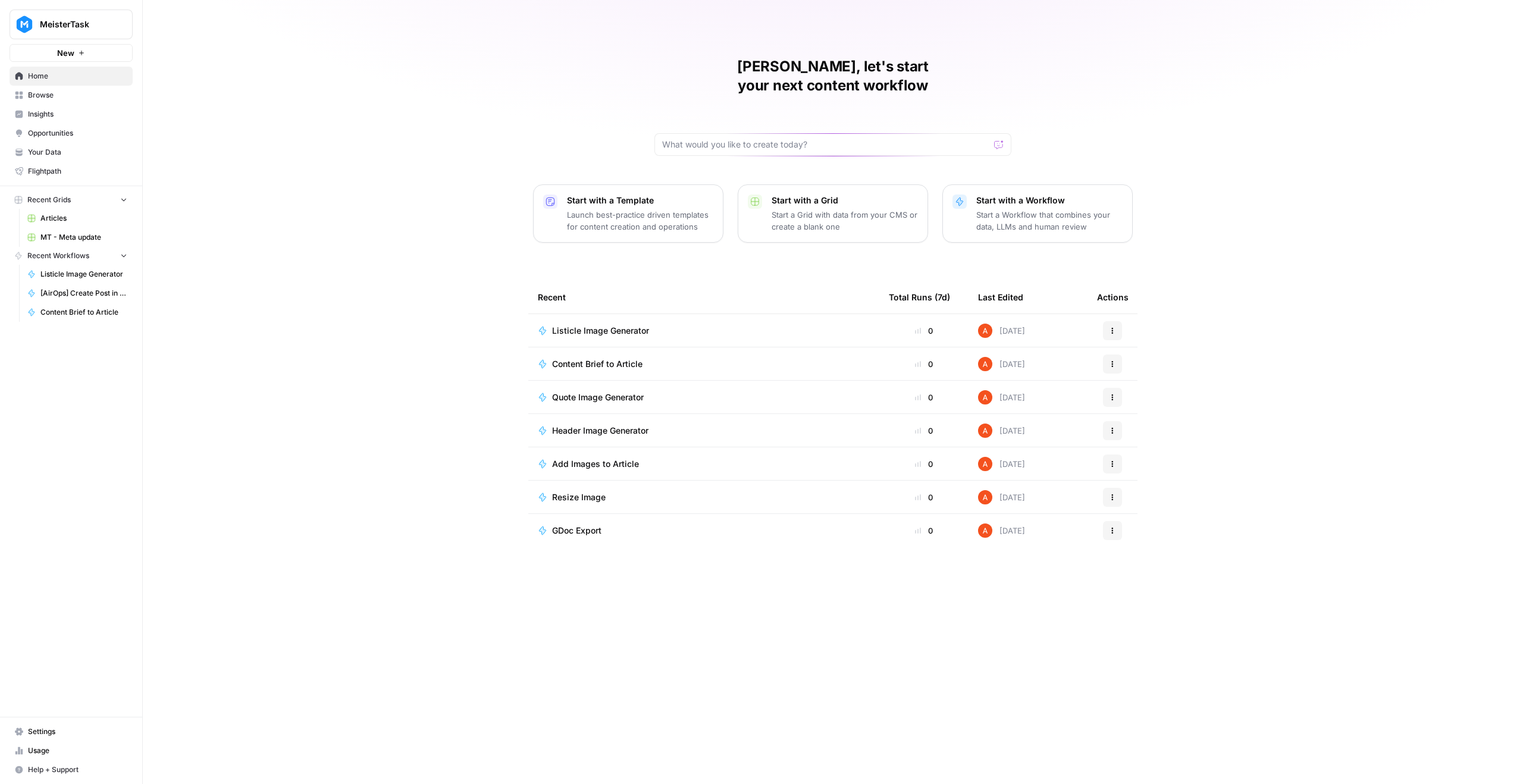
click at [94, 91] on span "Browse" at bounding box center [78, 95] width 99 height 11
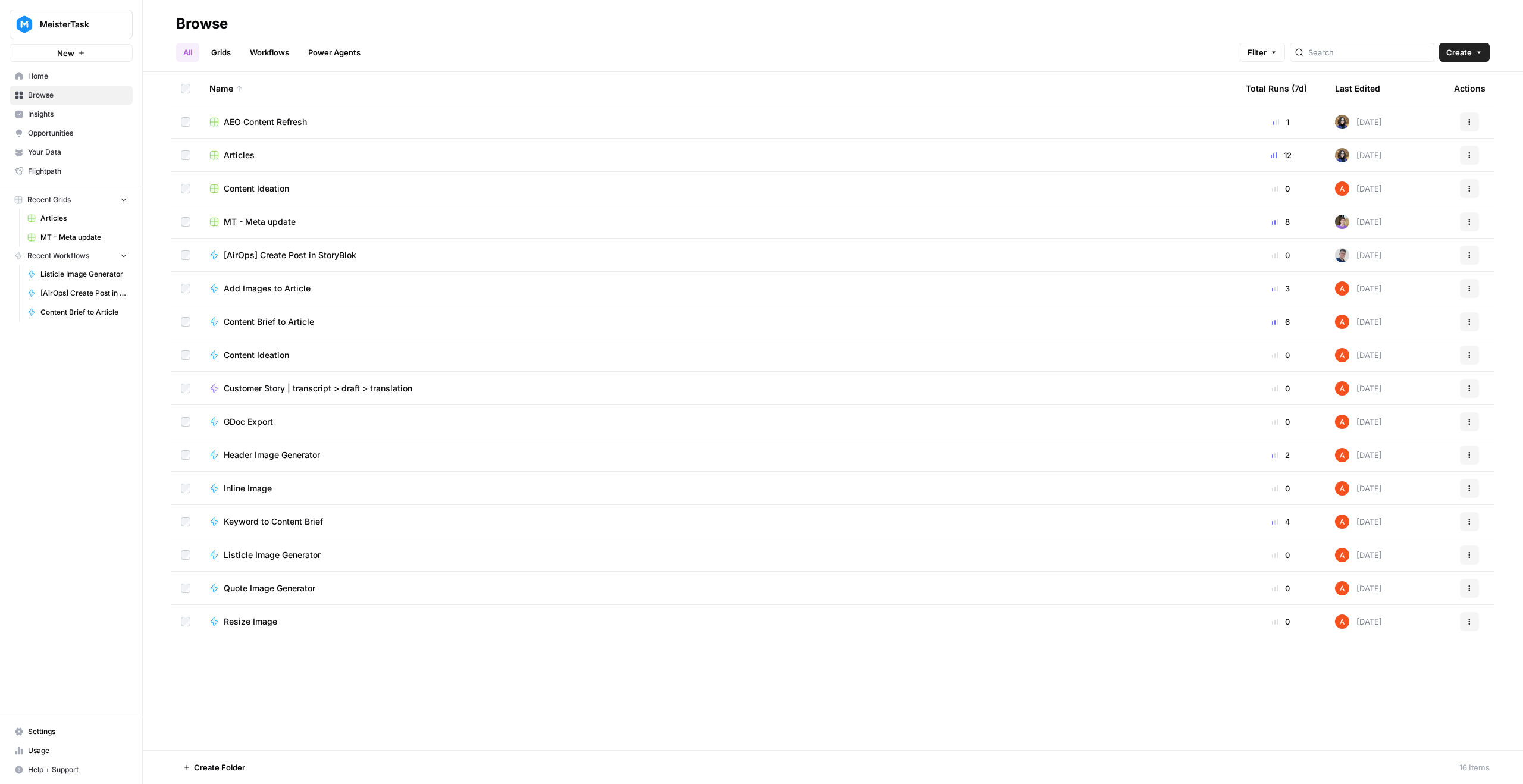
click at [297, 43] on ul "All Grids Workflows Power Agents" at bounding box center [271, 52] width 192 height 19
click at [229, 57] on link "Grids" at bounding box center [221, 52] width 34 height 19
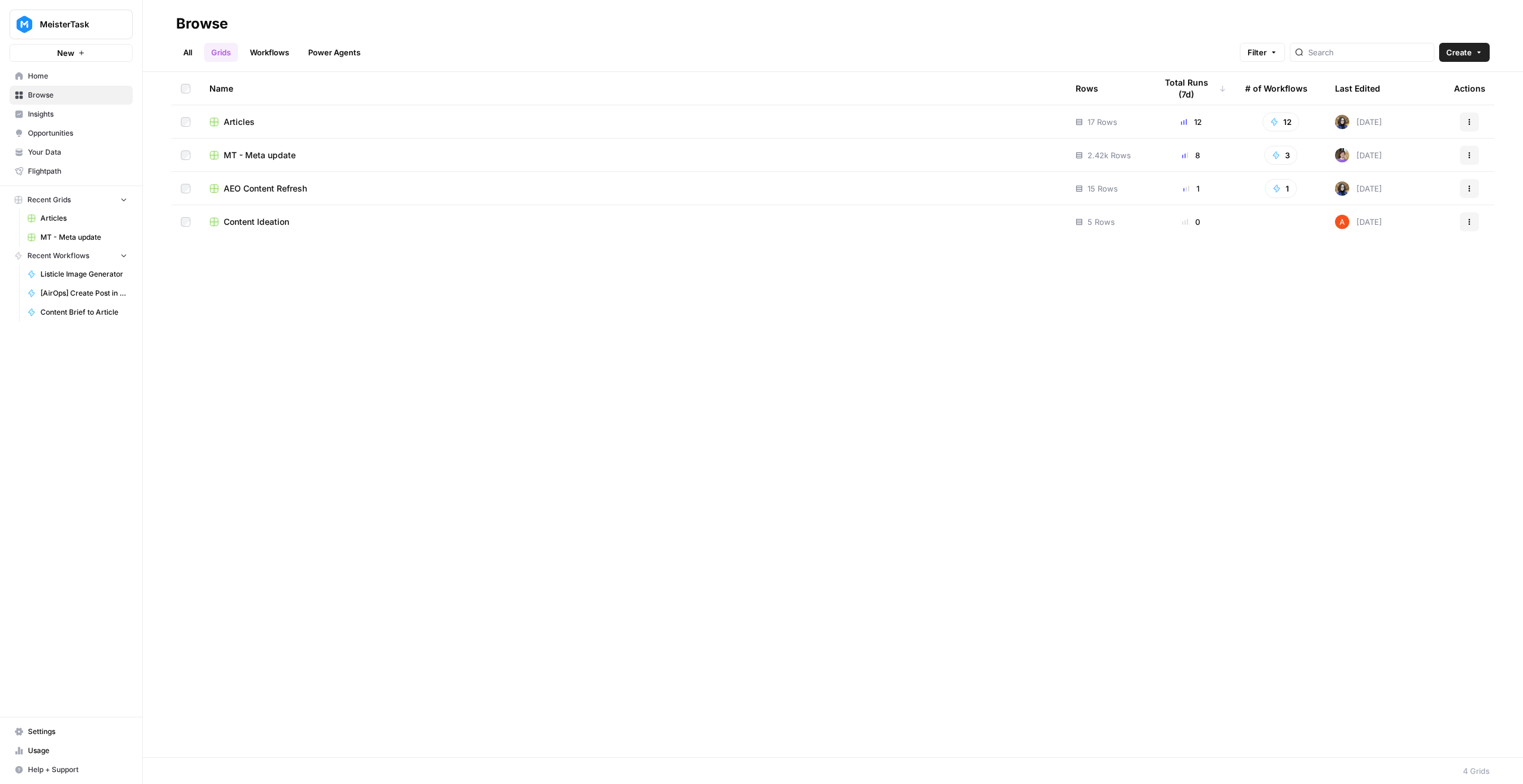
click at [242, 112] on td "Articles" at bounding box center [632, 122] width 866 height 33
click at [239, 124] on span "Articles" at bounding box center [239, 122] width 31 height 12
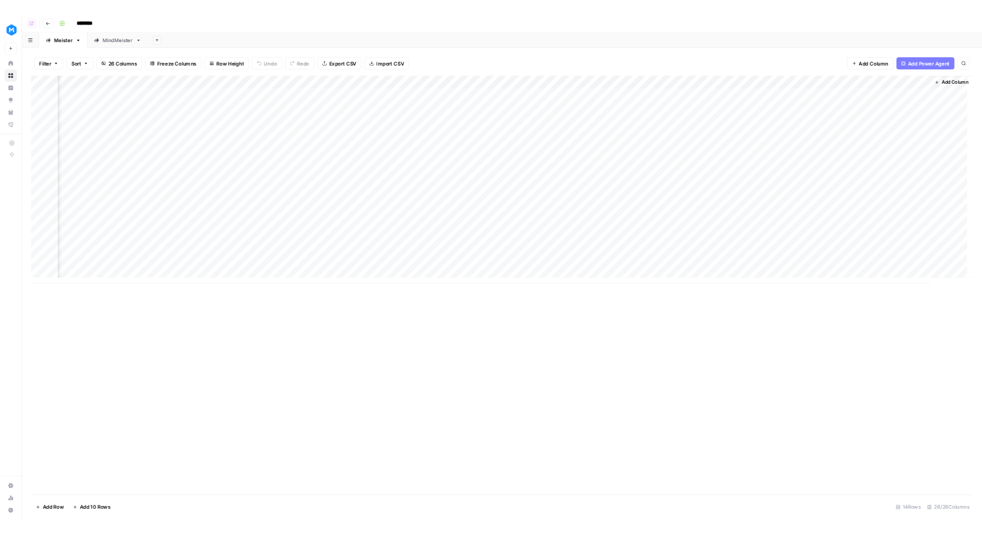
scroll to position [0, 1759]
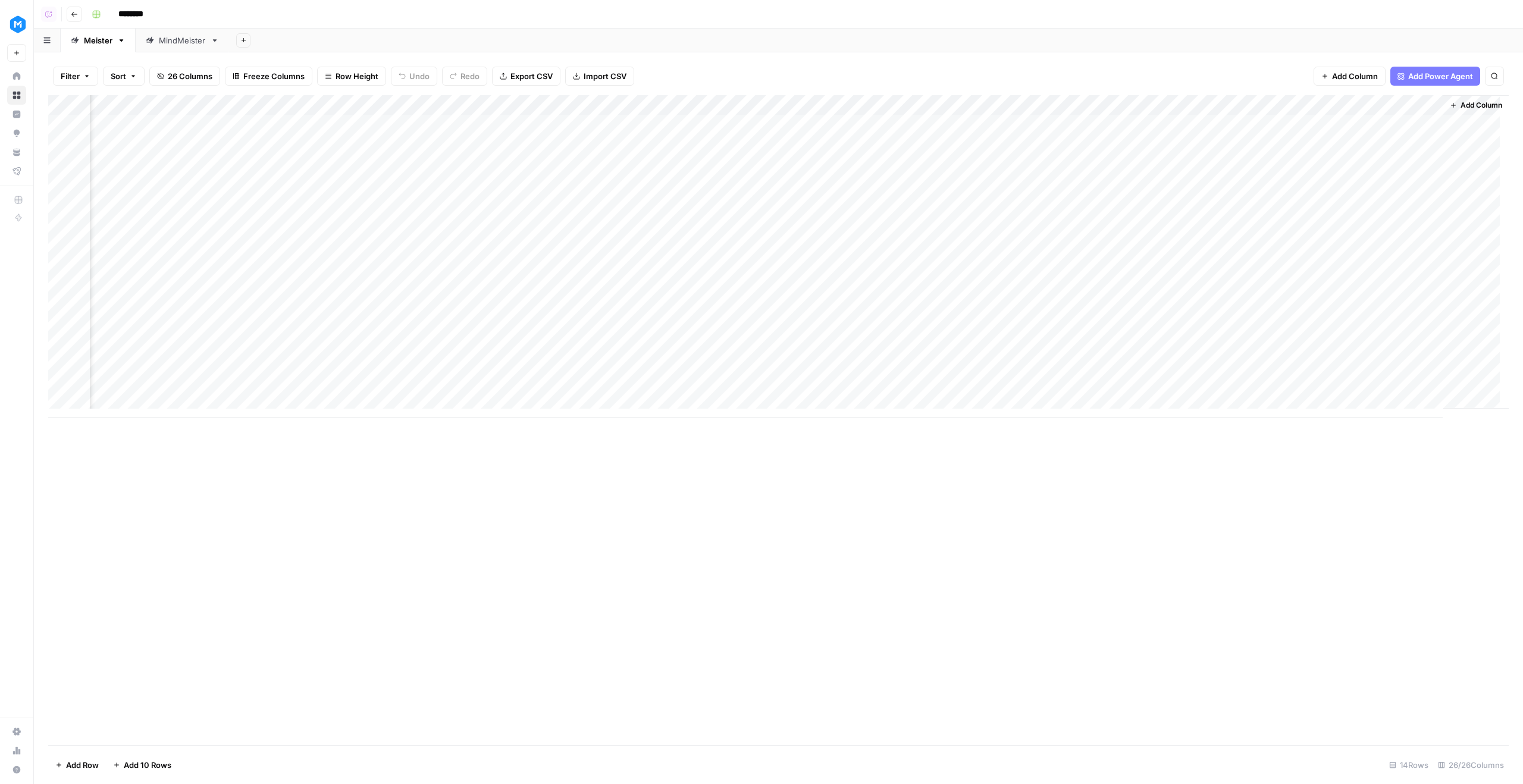
click at [610, 102] on div "Add Column" at bounding box center [779, 256] width 1461 height 322
click at [614, 214] on link "Edit Workflow" at bounding box center [624, 222] width 131 height 16
click at [812, 74] on div "Filter Sort 26 Columns Freeze Columns Row Height Undo Redo Export CSV Import CS…" at bounding box center [779, 76] width 1461 height 38
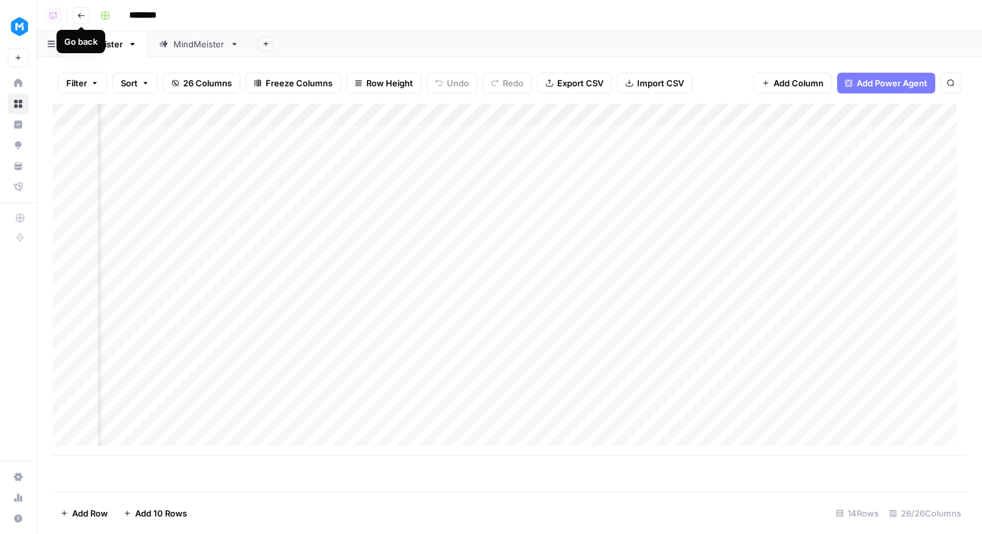
click at [84, 21] on button "Go back" at bounding box center [81, 15] width 17 height 17
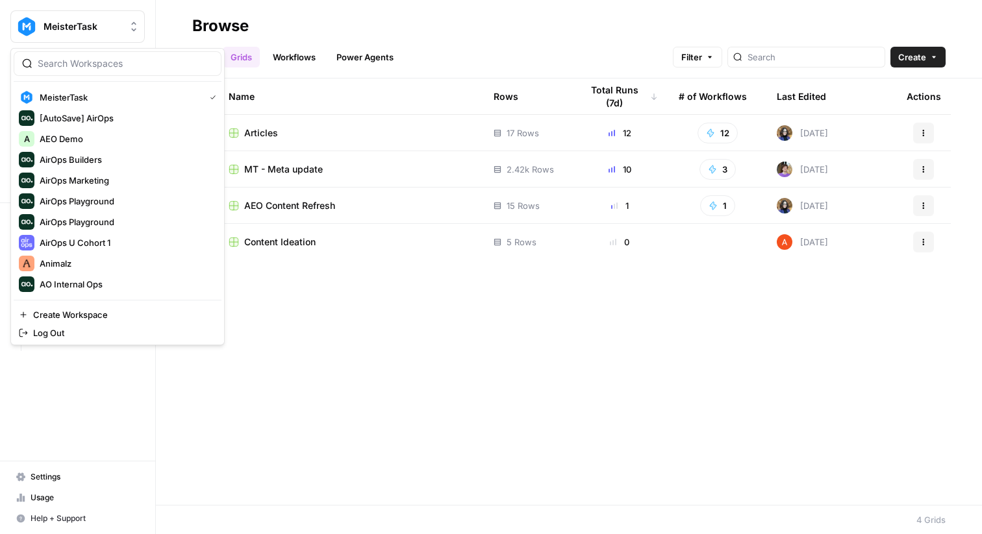
click at [110, 21] on span "MeisterTask" at bounding box center [83, 26] width 79 height 13
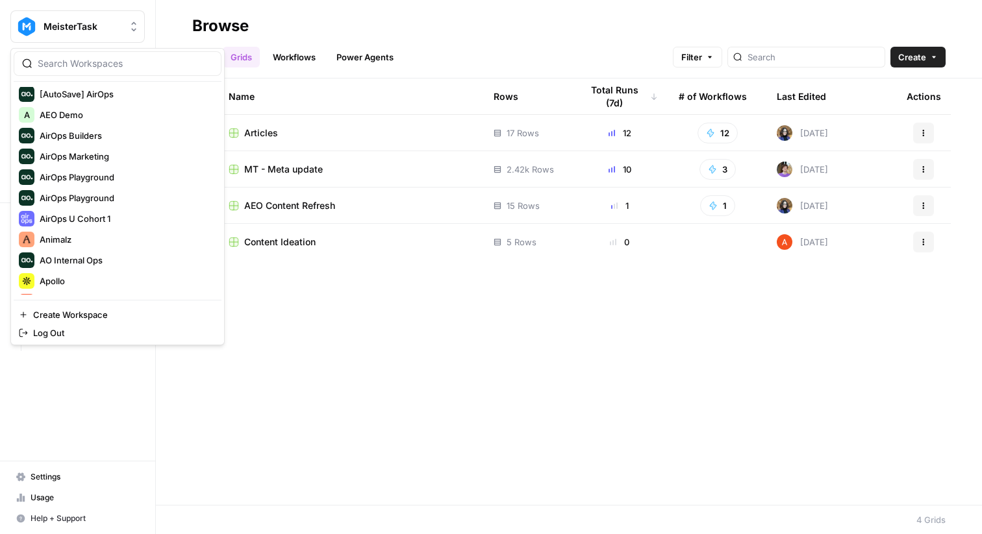
click at [414, 323] on div "Name Rows Total Runs (7d) # of Workflows Last Edited Actions Articles 17 Rows 1…" at bounding box center [569, 292] width 826 height 427
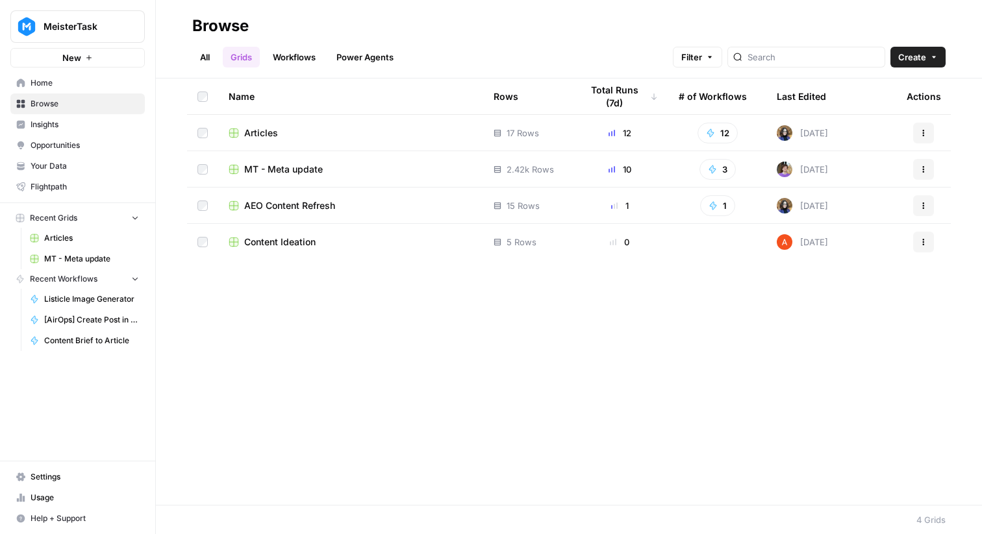
click at [265, 128] on span "Articles" at bounding box center [261, 133] width 34 height 13
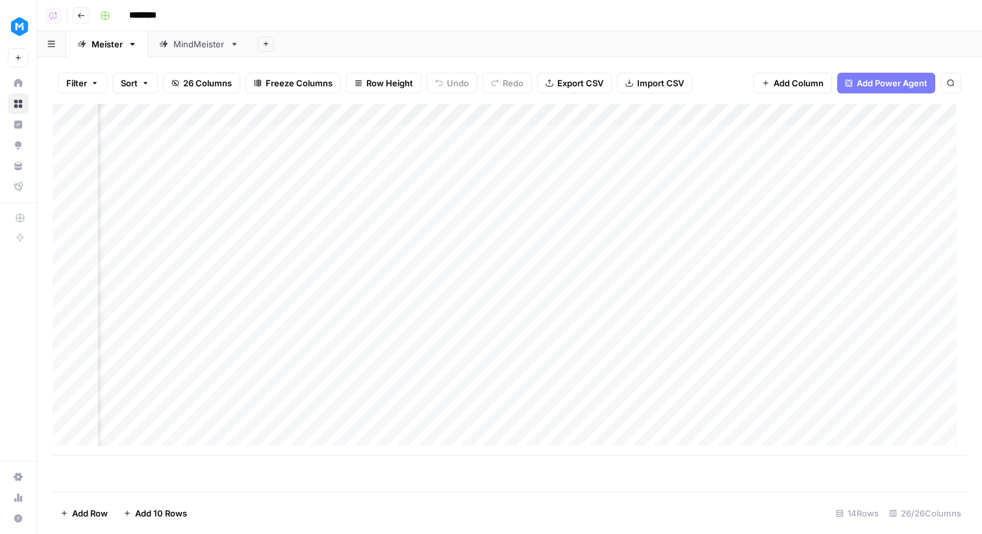
scroll to position [0, 2134]
click at [24, 88] on link "Home" at bounding box center [18, 83] width 21 height 21
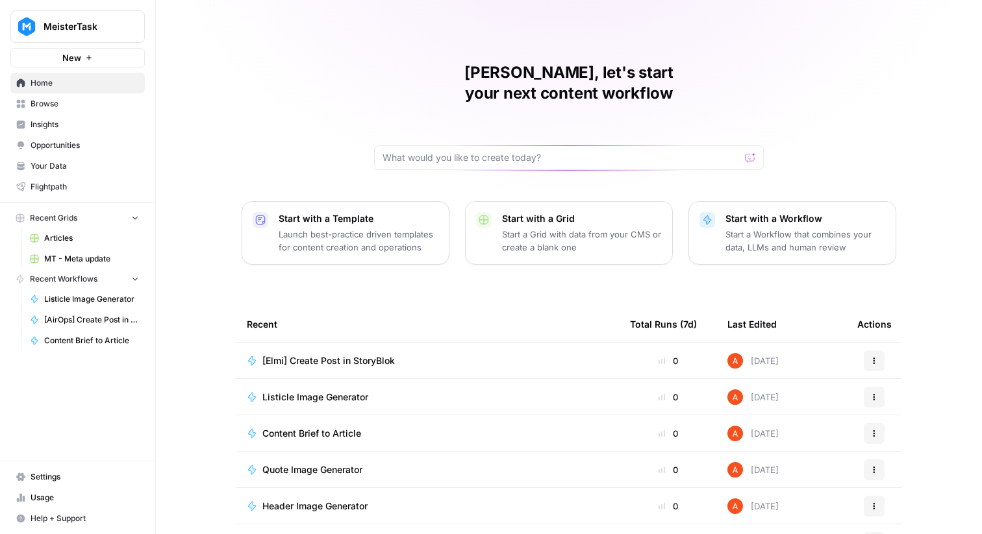
scroll to position [63, 0]
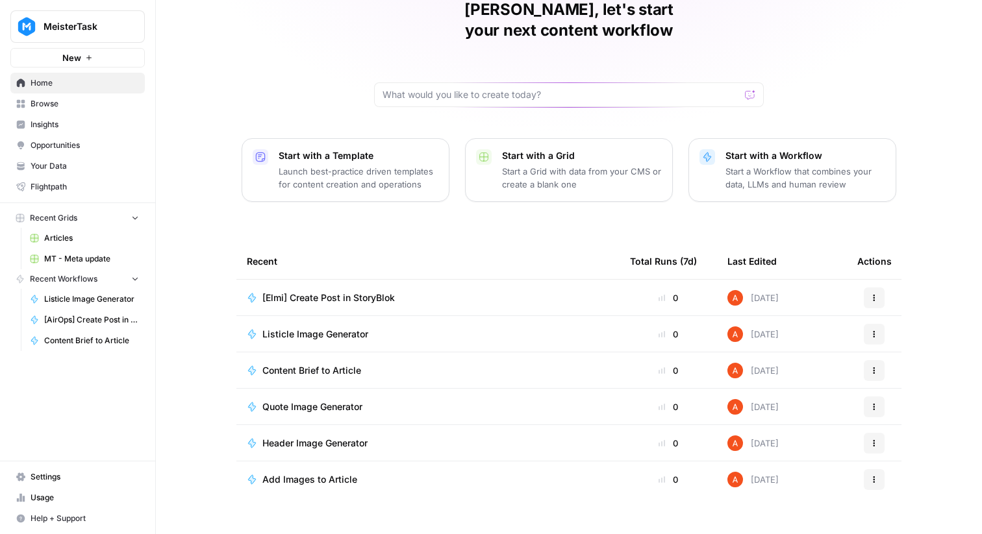
click at [319, 328] on span "Listicle Image Generator" at bounding box center [315, 334] width 106 height 13
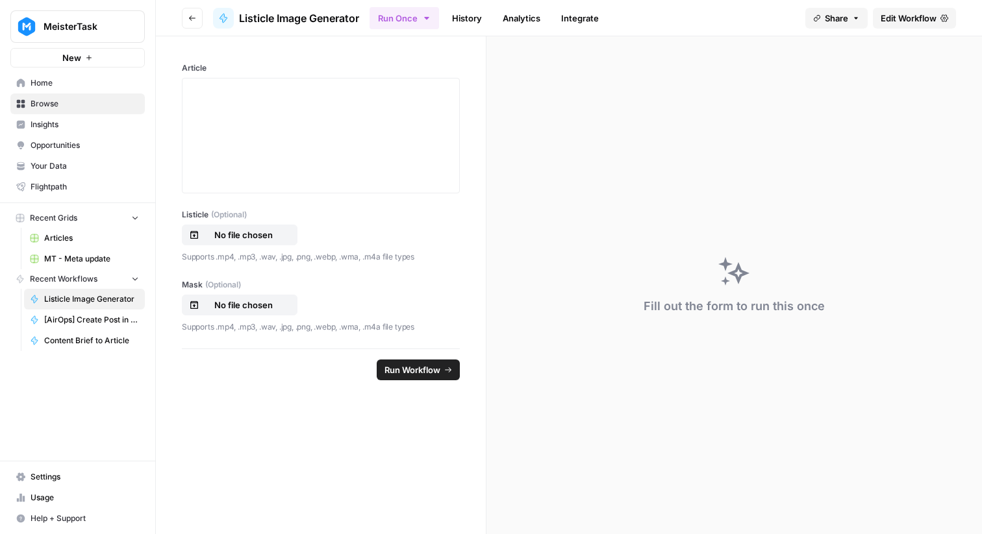
click at [923, 18] on span "Edit Workflow" at bounding box center [908, 18] width 56 height 13
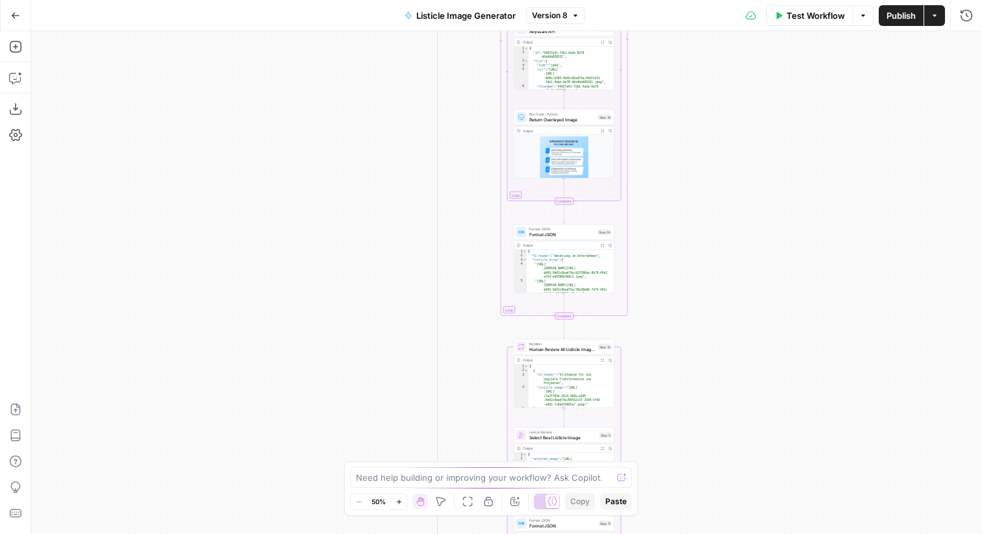
click at [599, 131] on button "Expand Output" at bounding box center [603, 131] width 8 height 8
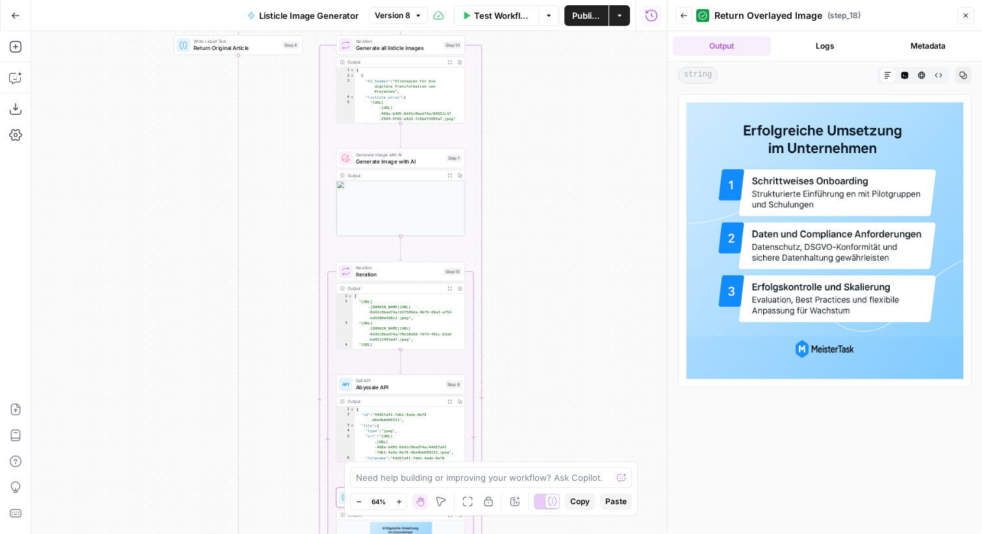
click at [444, 162] on div "Generate Image with AI Generate Image with AI Step 1 Copy step Delete step Add …" at bounding box center [400, 158] width 122 height 14
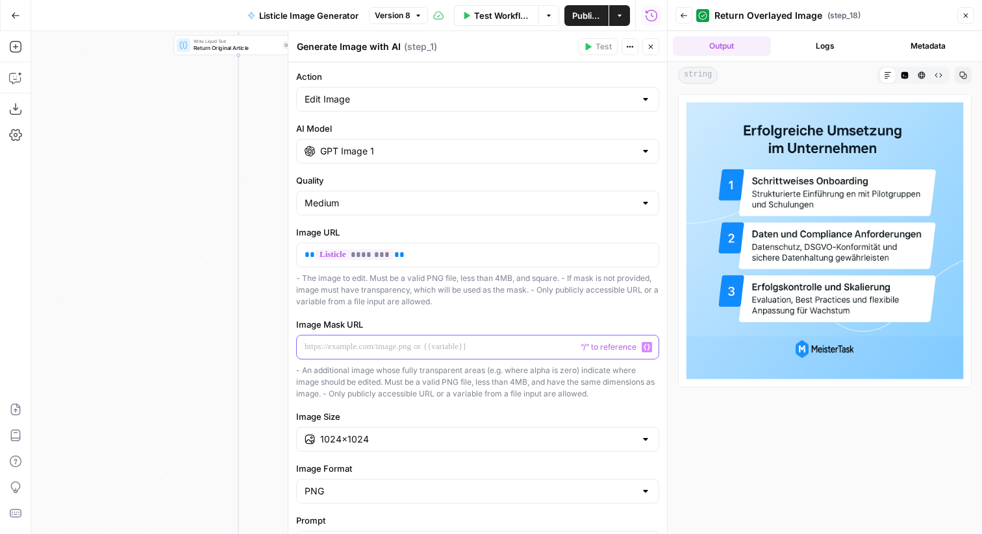
click at [397, 350] on p at bounding box center [478, 347] width 346 height 13
click at [516, 147] on input "GPT Image 1" at bounding box center [477, 151] width 315 height 13
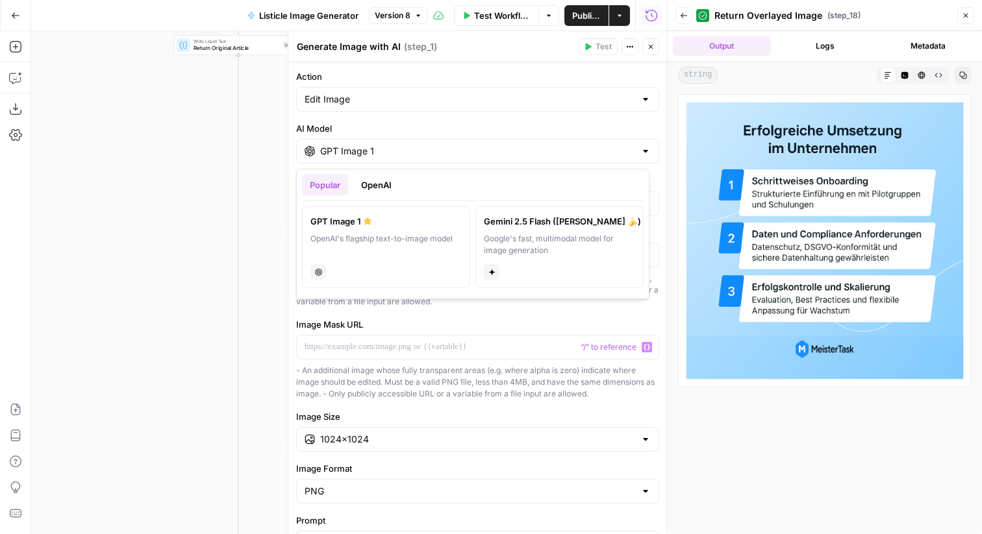
click at [387, 186] on button "OpenAI" at bounding box center [376, 185] width 46 height 21
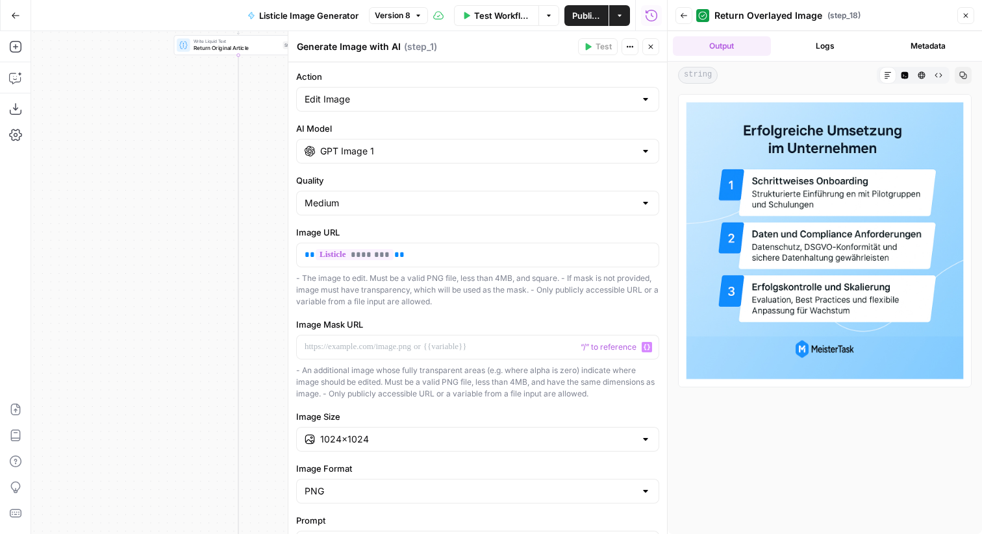
click at [583, 64] on div "**********" at bounding box center [477, 460] width 379 height 796
click at [647, 40] on button "Close" at bounding box center [650, 46] width 17 height 17
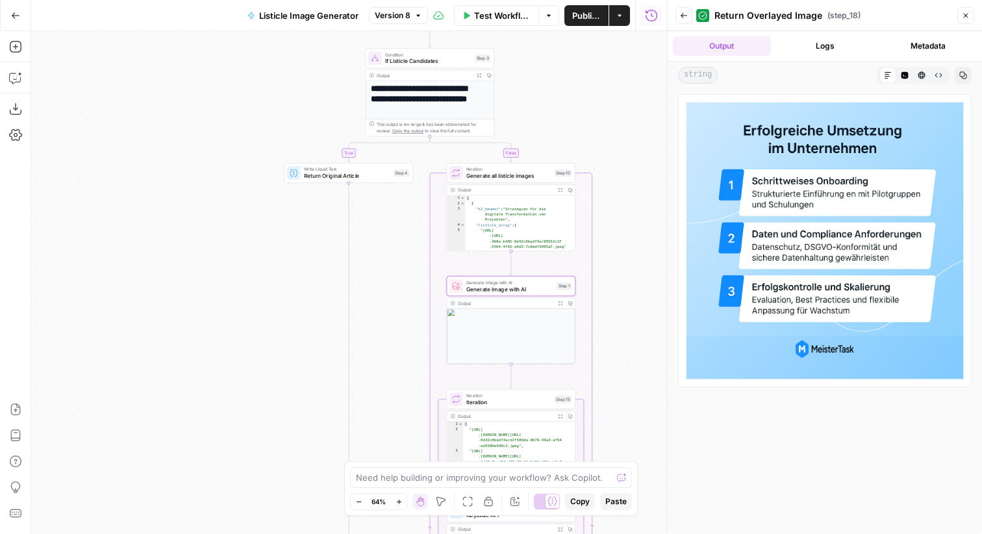
drag, startPoint x: 606, startPoint y: 83, endPoint x: 716, endPoint y: 211, distance: 168.9
click at [716, 211] on body "MeisterTask New Home Browse Insights Opportunities Your Data Flightpath Recent …" at bounding box center [491, 267] width 982 height 534
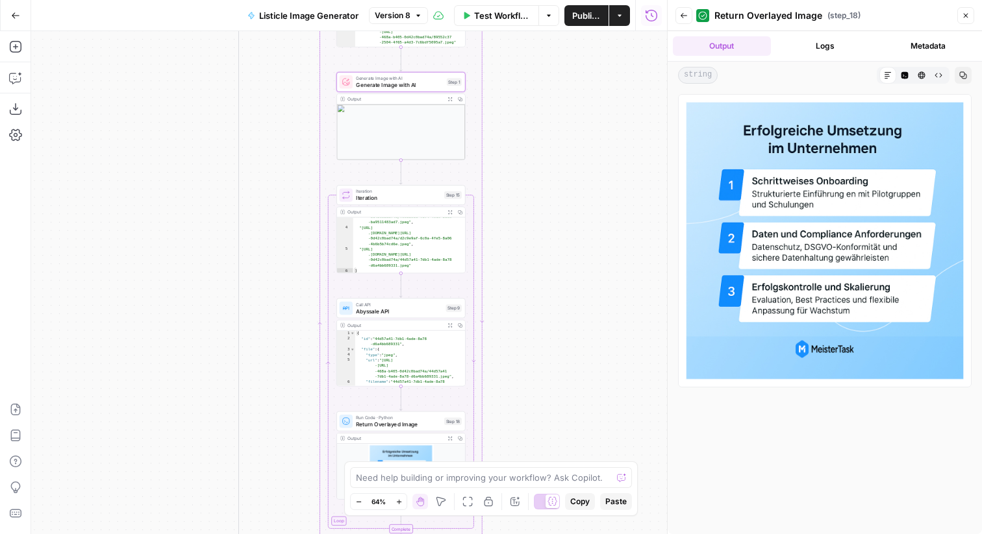
scroll to position [64, 0]
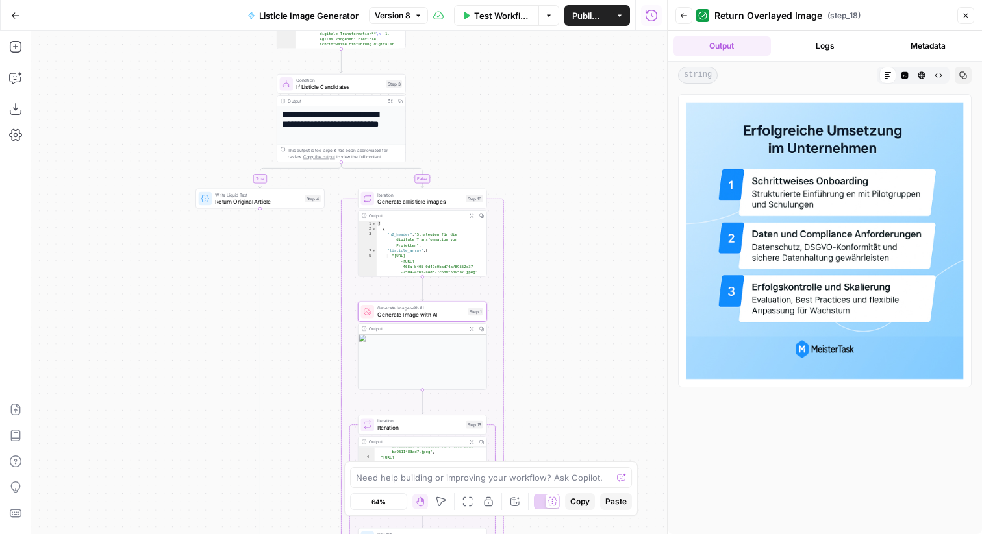
click at [19, 19] on button "Go Back" at bounding box center [15, 15] width 23 height 23
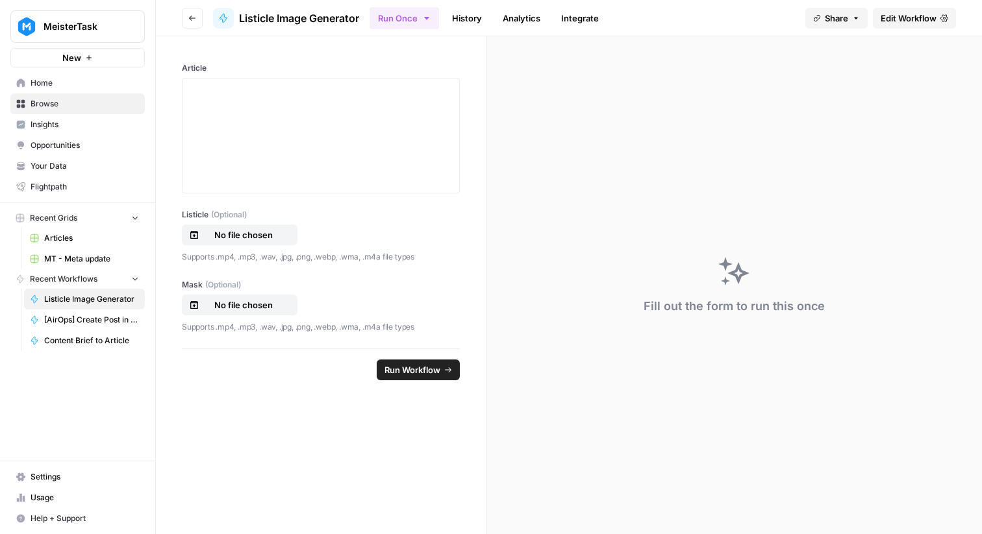
click at [192, 19] on icon "button" at bounding box center [192, 18] width 8 height 8
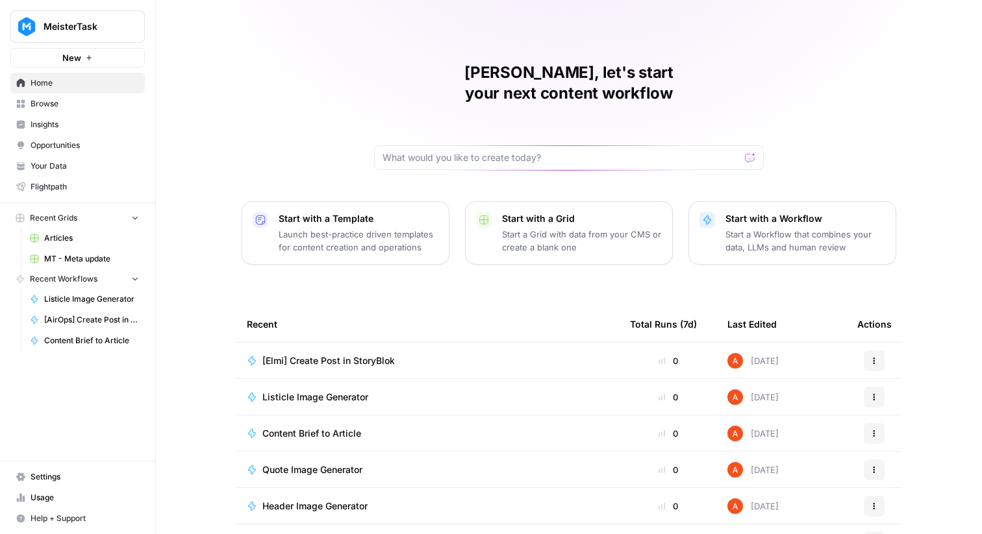
click at [119, 105] on span "Browse" at bounding box center [85, 104] width 108 height 12
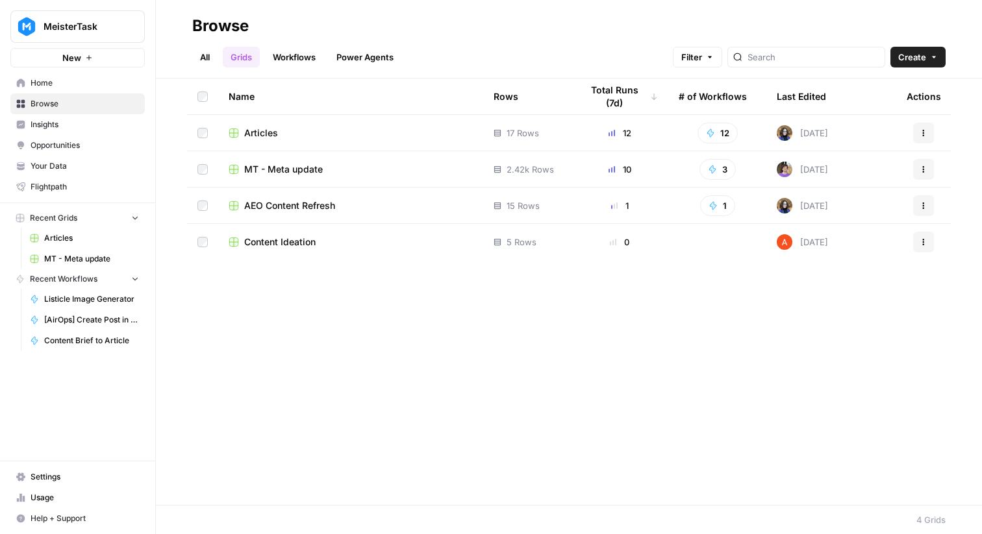
click at [275, 60] on link "Workflows" at bounding box center [294, 57] width 58 height 21
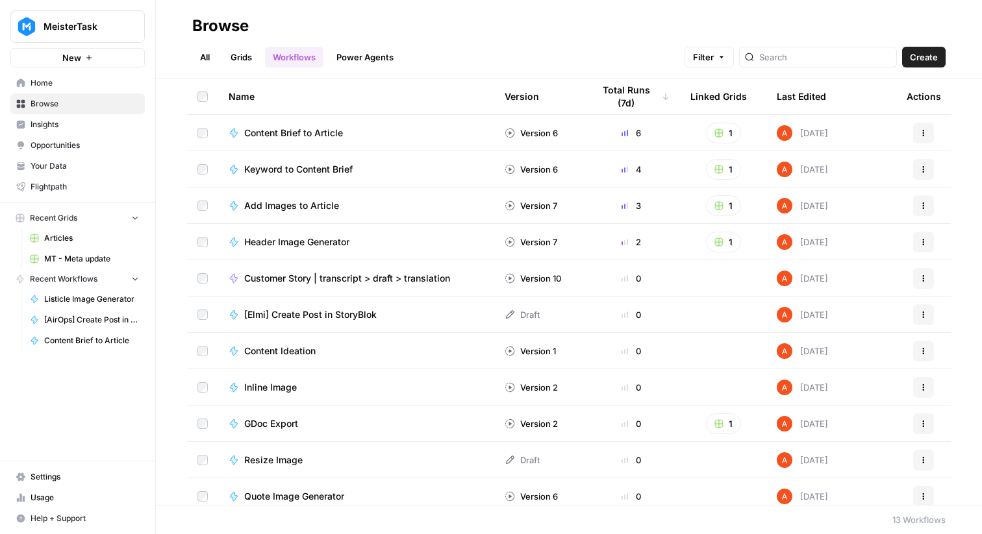
click at [246, 58] on link "Grids" at bounding box center [241, 57] width 37 height 21
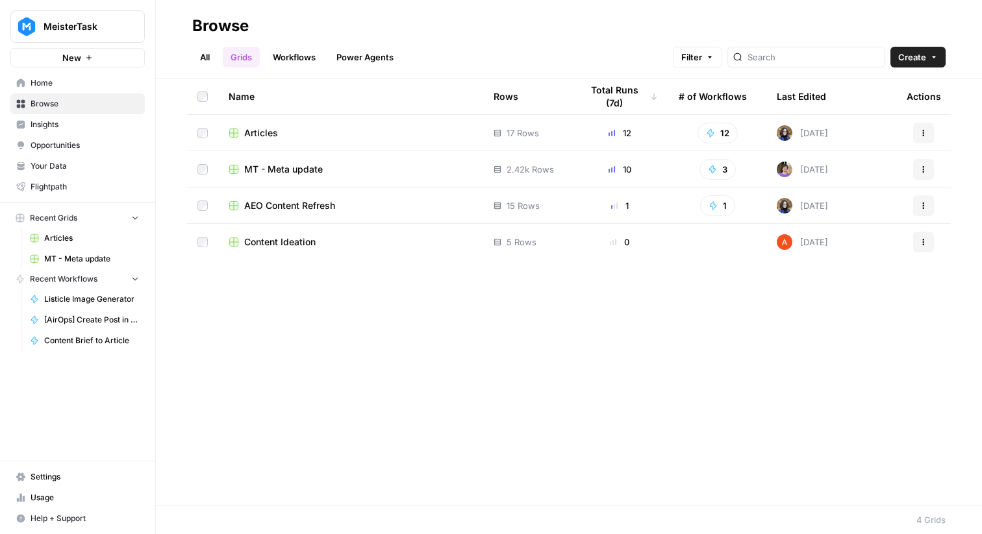
click at [271, 134] on span "Articles" at bounding box center [261, 133] width 34 height 13
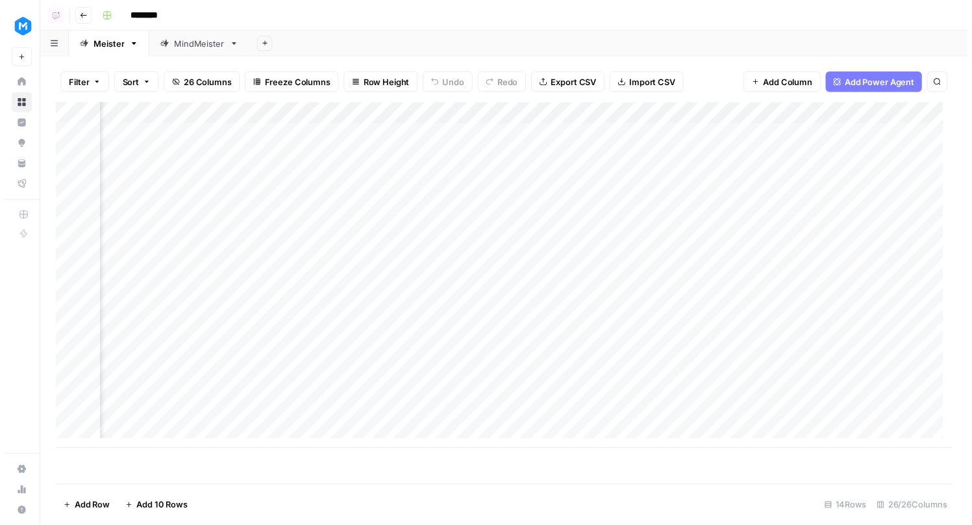
scroll to position [0, 2439]
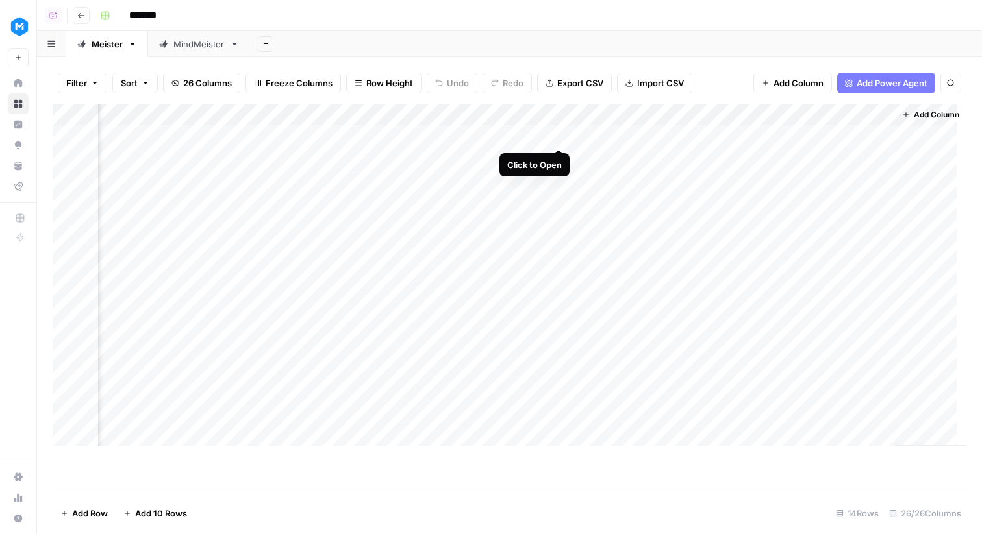
click at [560, 140] on div "Add Column" at bounding box center [510, 280] width 914 height 352
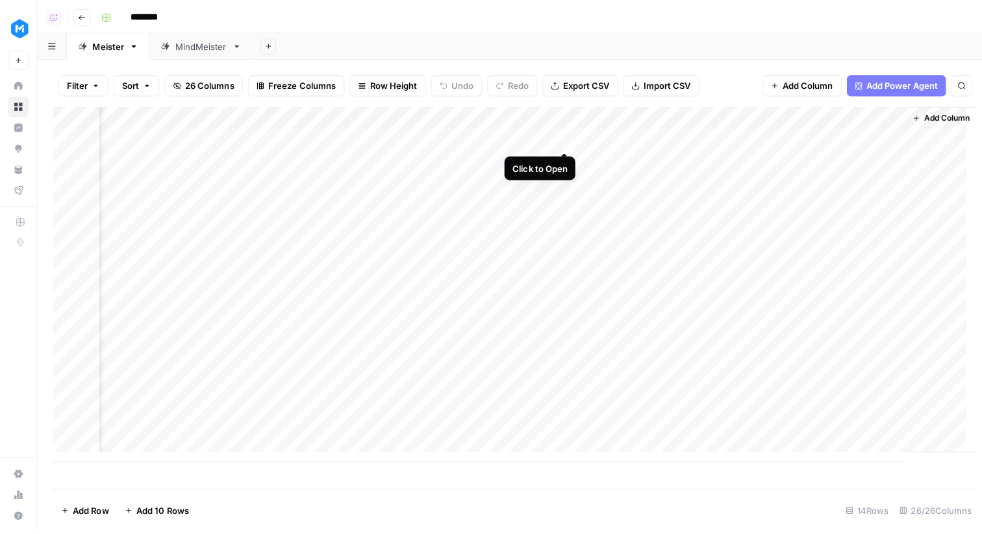
scroll to position [0, 2439]
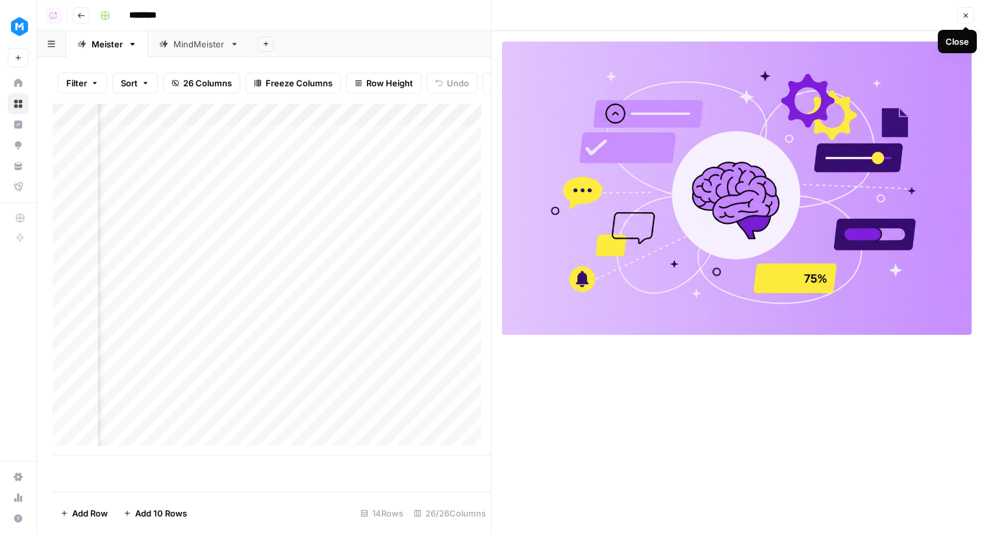
click at [965, 17] on icon "button" at bounding box center [966, 16] width 8 height 8
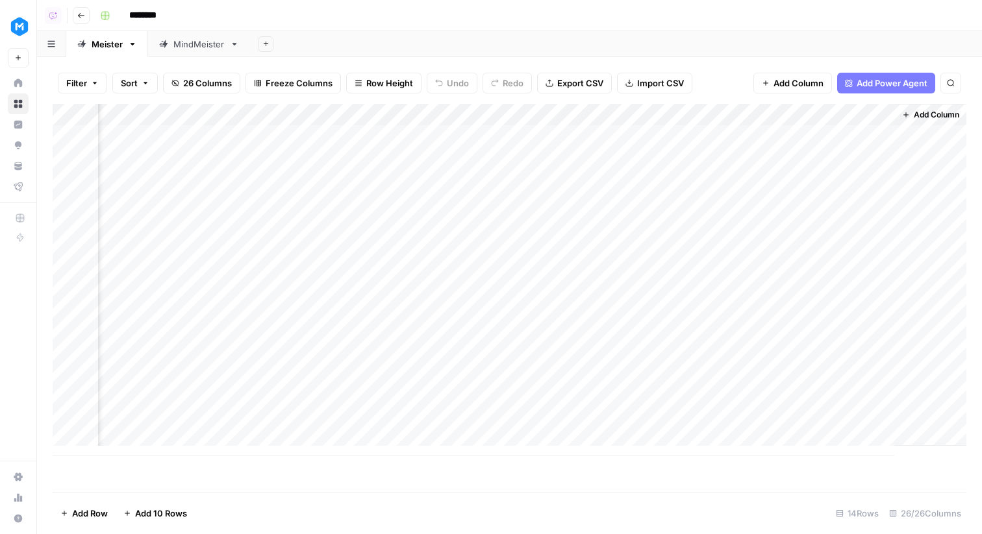
scroll to position [0, 2424]
click at [579, 157] on div "Add Column" at bounding box center [510, 280] width 914 height 352
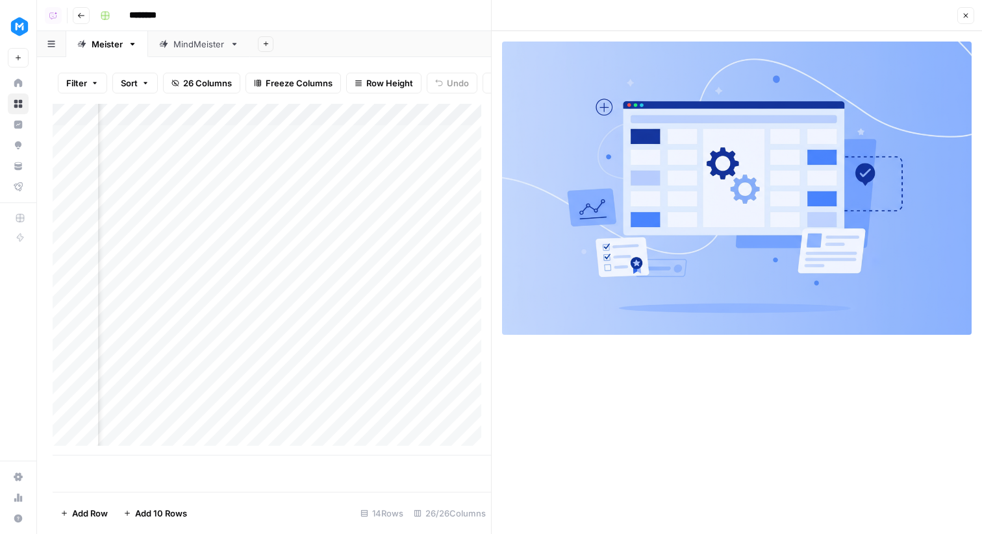
click at [962, 12] on icon "button" at bounding box center [966, 16] width 8 height 8
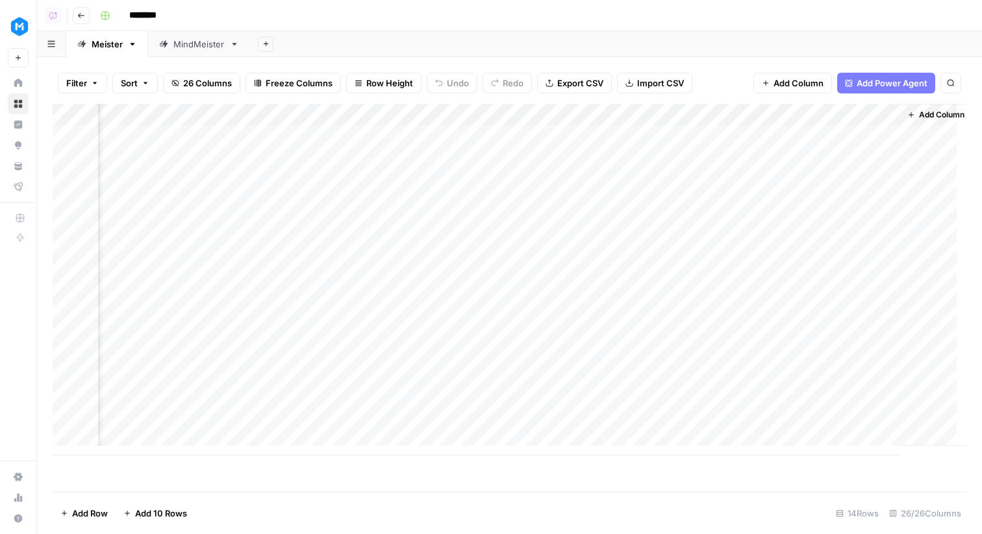
click at [577, 180] on div "Add Column" at bounding box center [510, 280] width 914 height 352
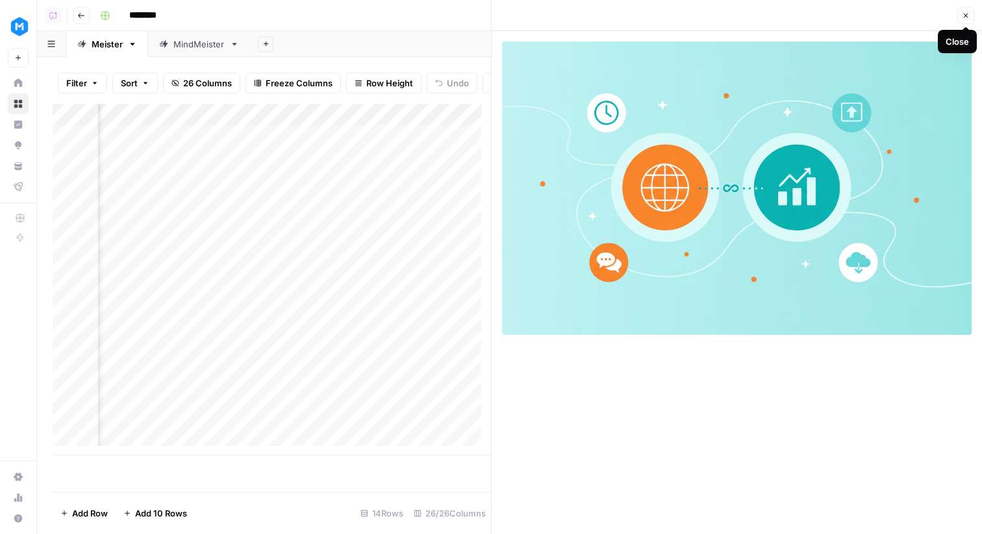
click at [962, 14] on icon "button" at bounding box center [966, 16] width 8 height 8
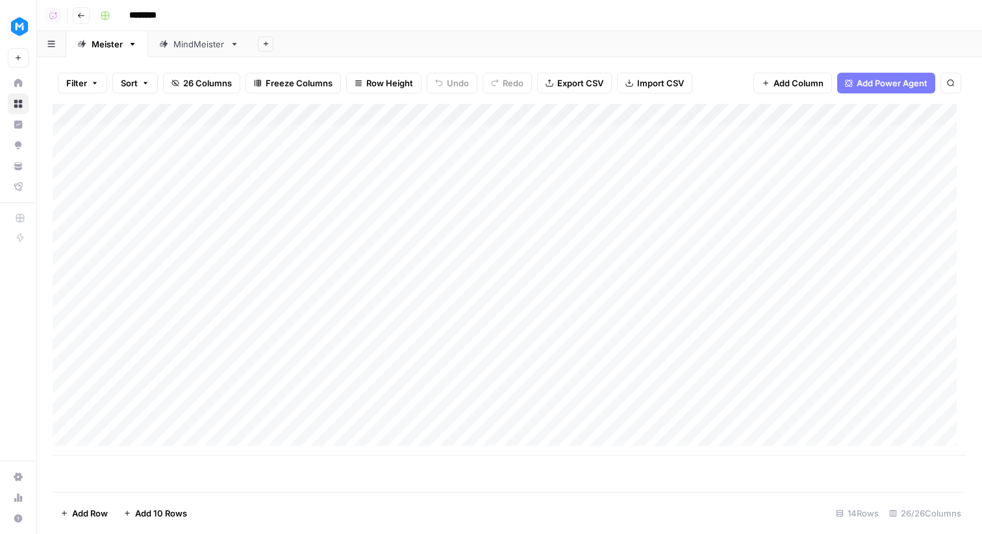
drag, startPoint x: 234, startPoint y: 160, endPoint x: 214, endPoint y: 139, distance: 28.9
click at [214, 139] on div "Add Column" at bounding box center [510, 280] width 914 height 352
click at [242, 149] on div "Add Column" at bounding box center [510, 280] width 914 height 352
click at [252, 139] on div "Add Column" at bounding box center [510, 280] width 914 height 352
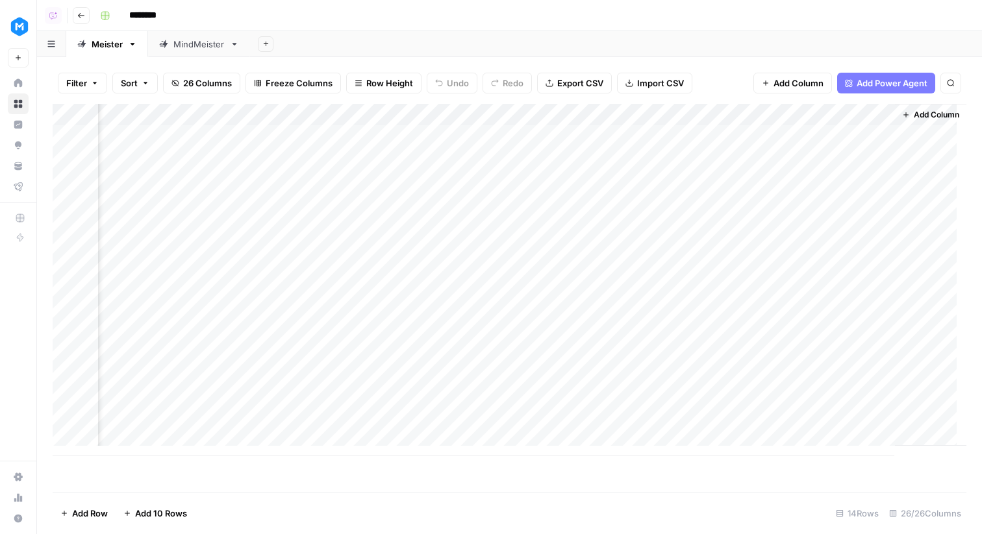
click at [449, 32] on div "Add Sheet" at bounding box center [616, 44] width 732 height 26
click at [446, 40] on div "Add Sheet" at bounding box center [616, 44] width 732 height 26
click at [206, 151] on div "Add Column" at bounding box center [510, 280] width 914 height 352
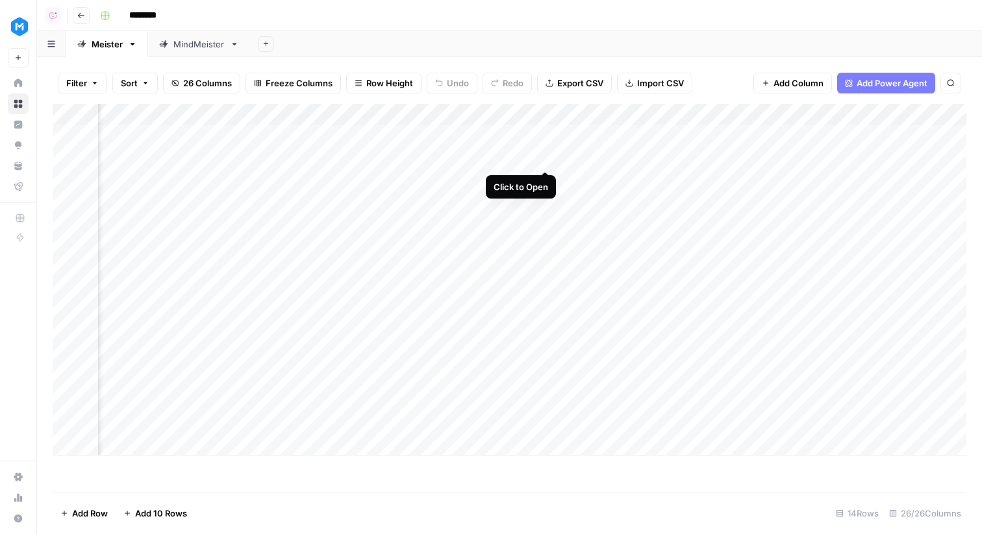
click at [547, 155] on div "Add Column" at bounding box center [510, 280] width 914 height 352
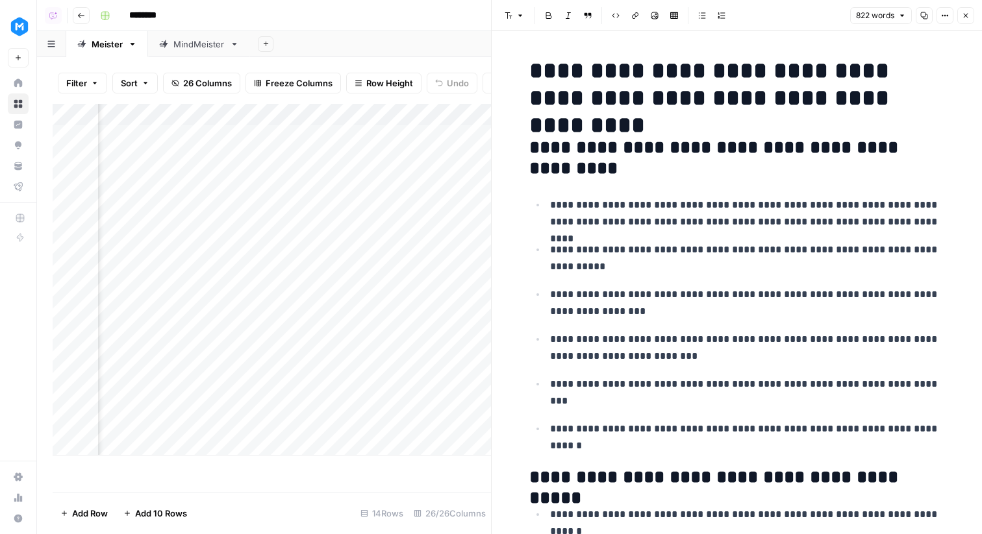
click at [957, 16] on button "Close" at bounding box center [965, 15] width 17 height 17
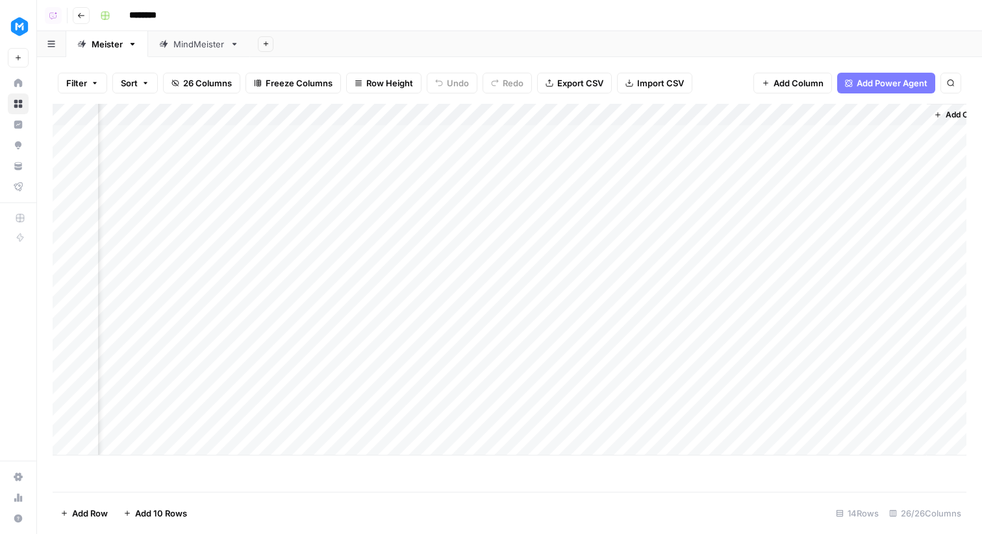
scroll to position [0, 2430]
click at [810, 115] on div "Add Column" at bounding box center [510, 280] width 914 height 352
click at [834, 121] on div "Add Column" at bounding box center [510, 280] width 914 height 352
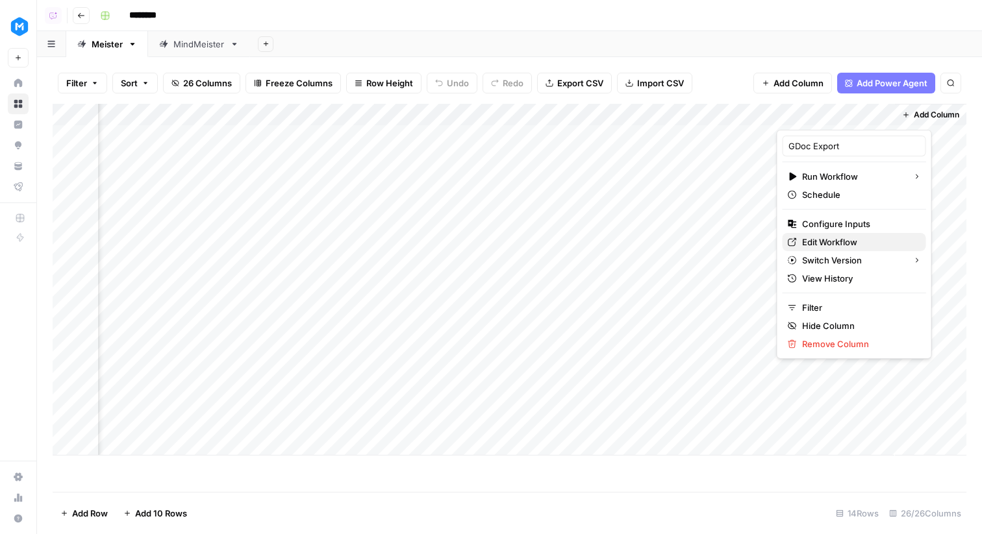
click at [821, 234] on link "Edit Workflow" at bounding box center [853, 242] width 143 height 18
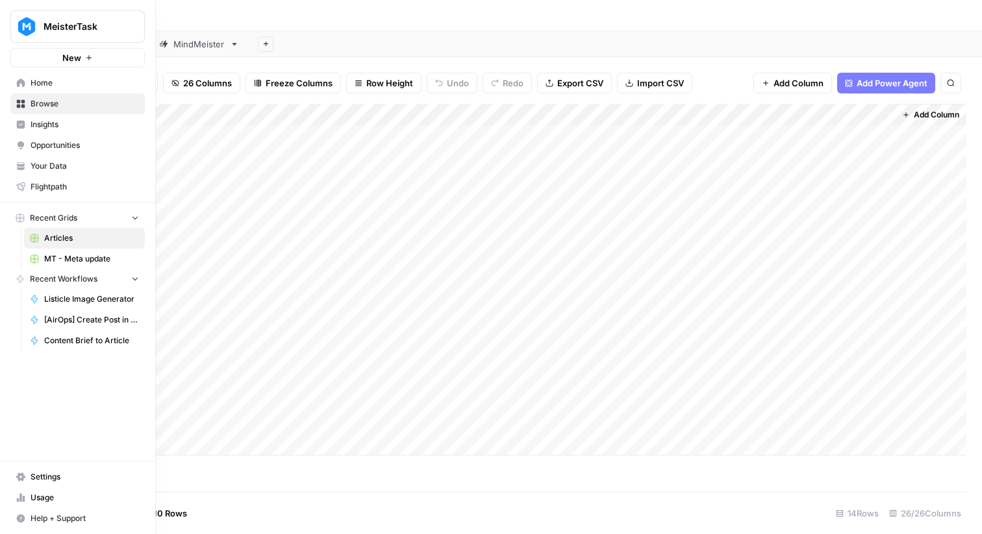
click at [66, 470] on link "Settings" at bounding box center [77, 477] width 134 height 21
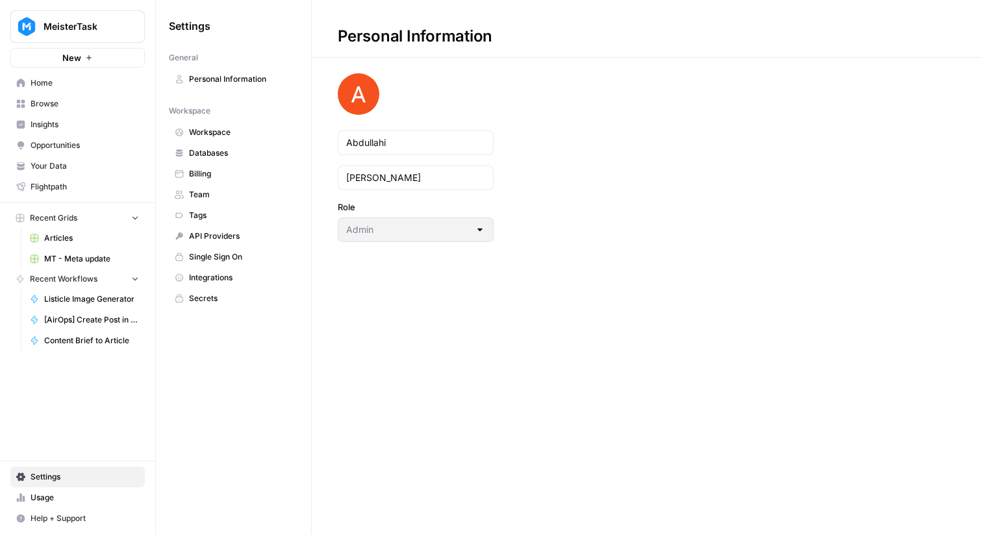
click at [255, 280] on span "Integrations" at bounding box center [240, 278] width 103 height 12
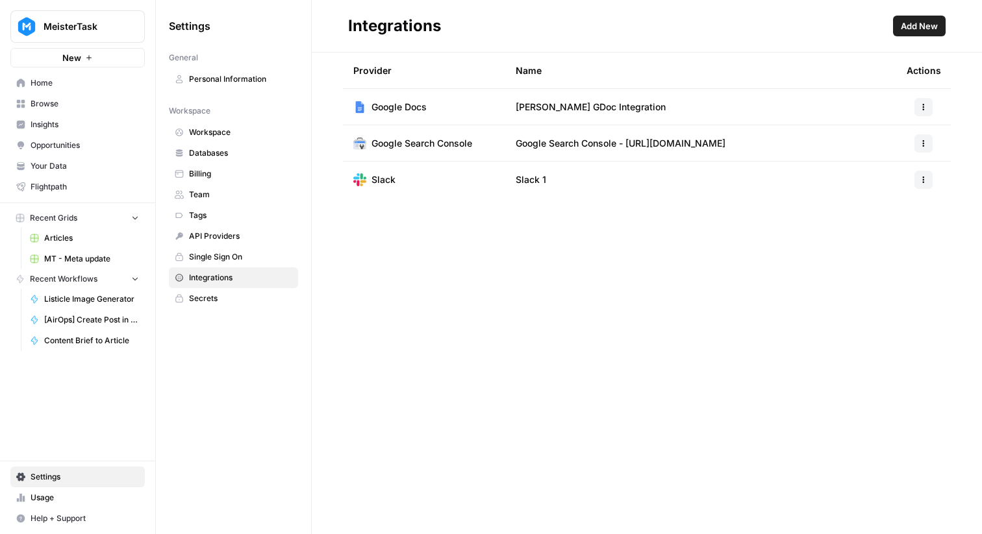
click at [100, 74] on link "Home" at bounding box center [77, 83] width 134 height 21
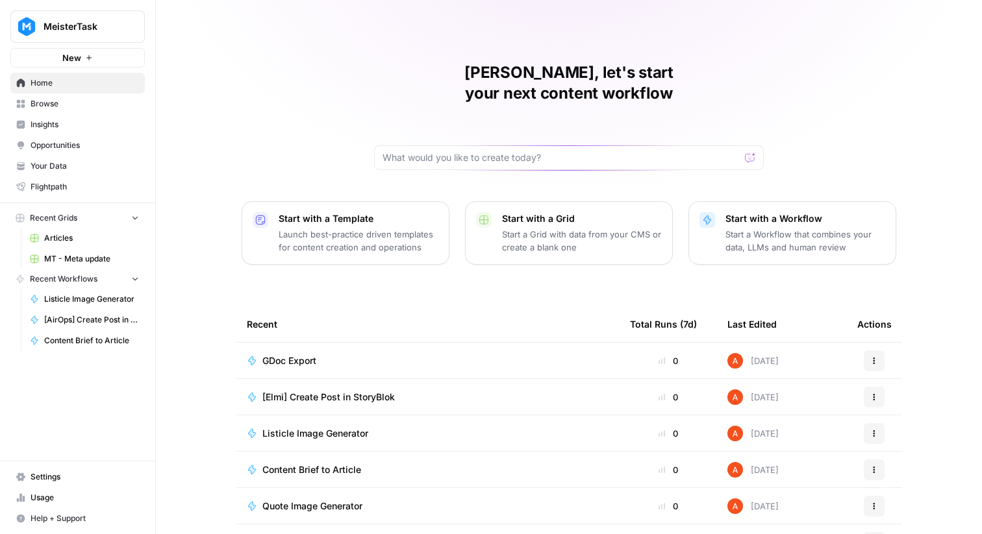
click at [131, 106] on span "Browse" at bounding box center [85, 104] width 108 height 12
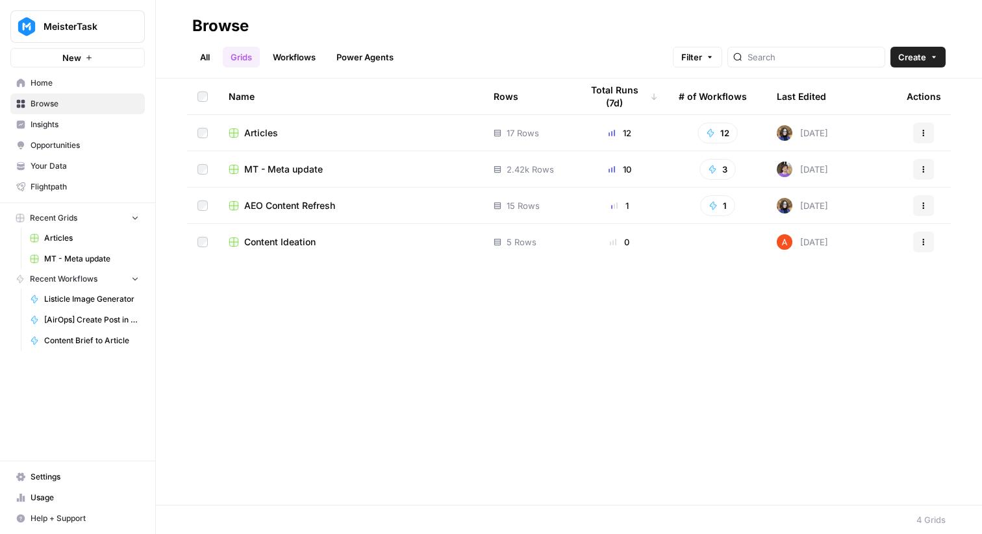
click at [276, 137] on span "Articles" at bounding box center [261, 133] width 34 height 13
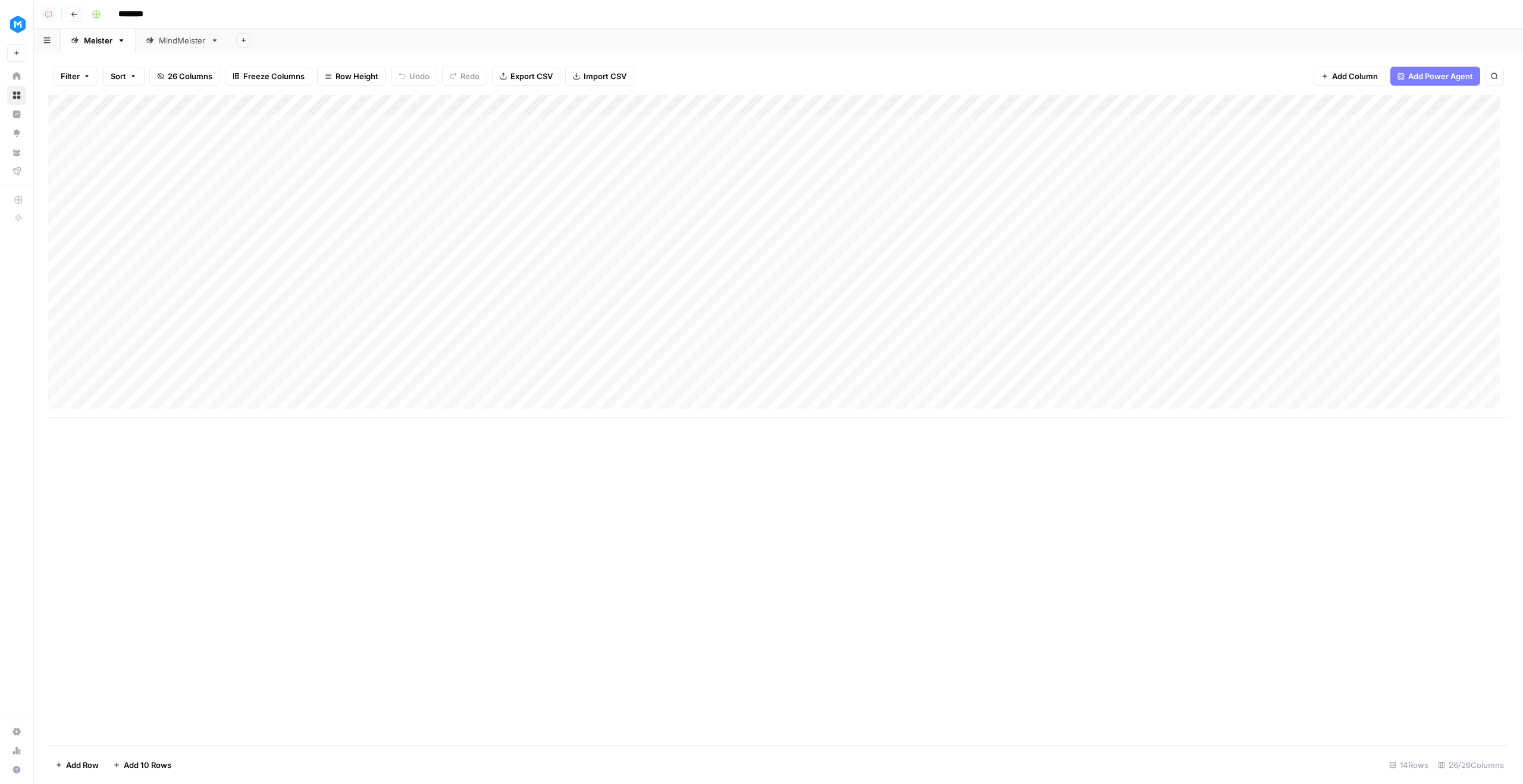
click at [401, 148] on div "Add Column" at bounding box center [779, 256] width 1461 height 322
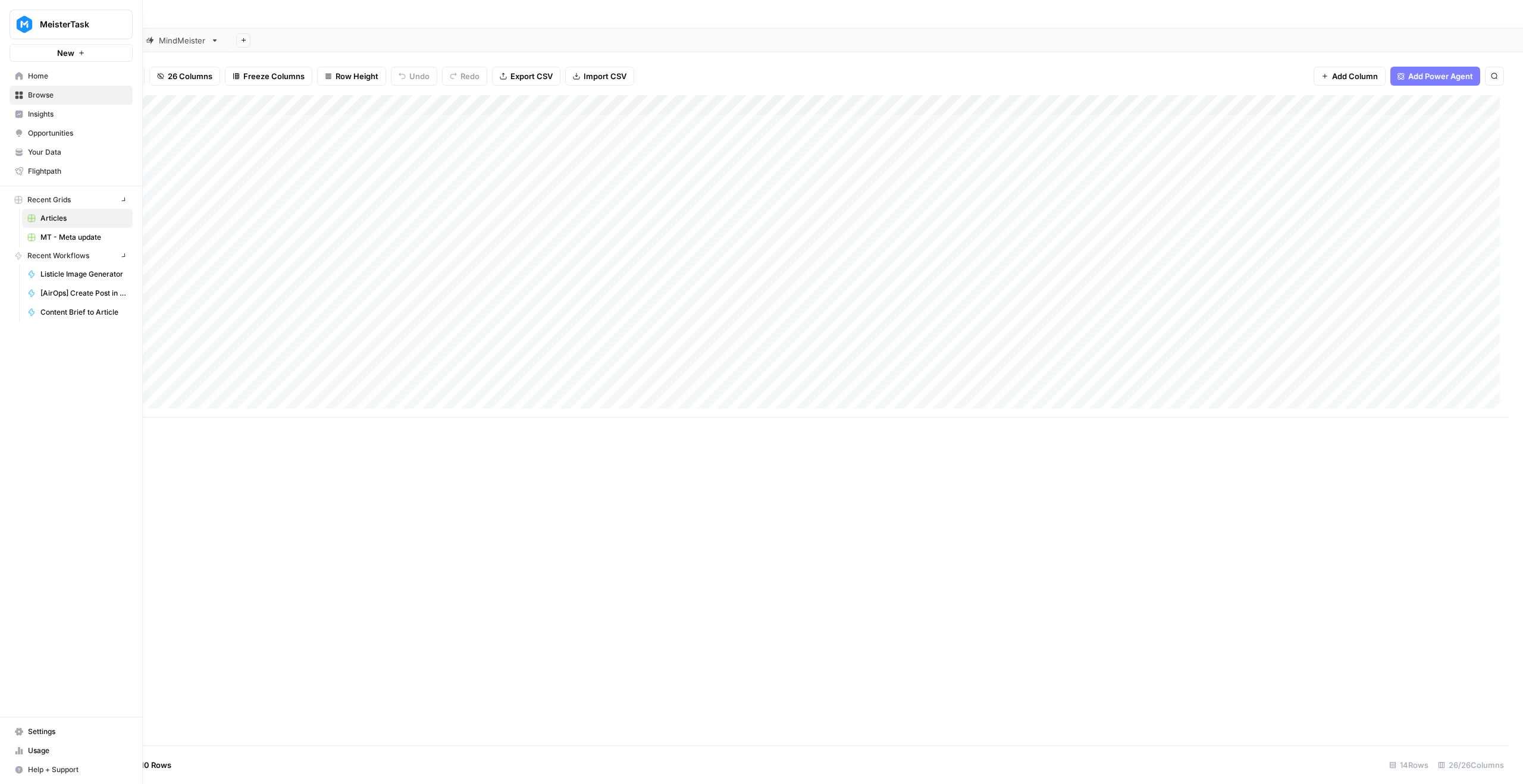
click at [22, 73] on icon at bounding box center [18, 76] width 8 height 8
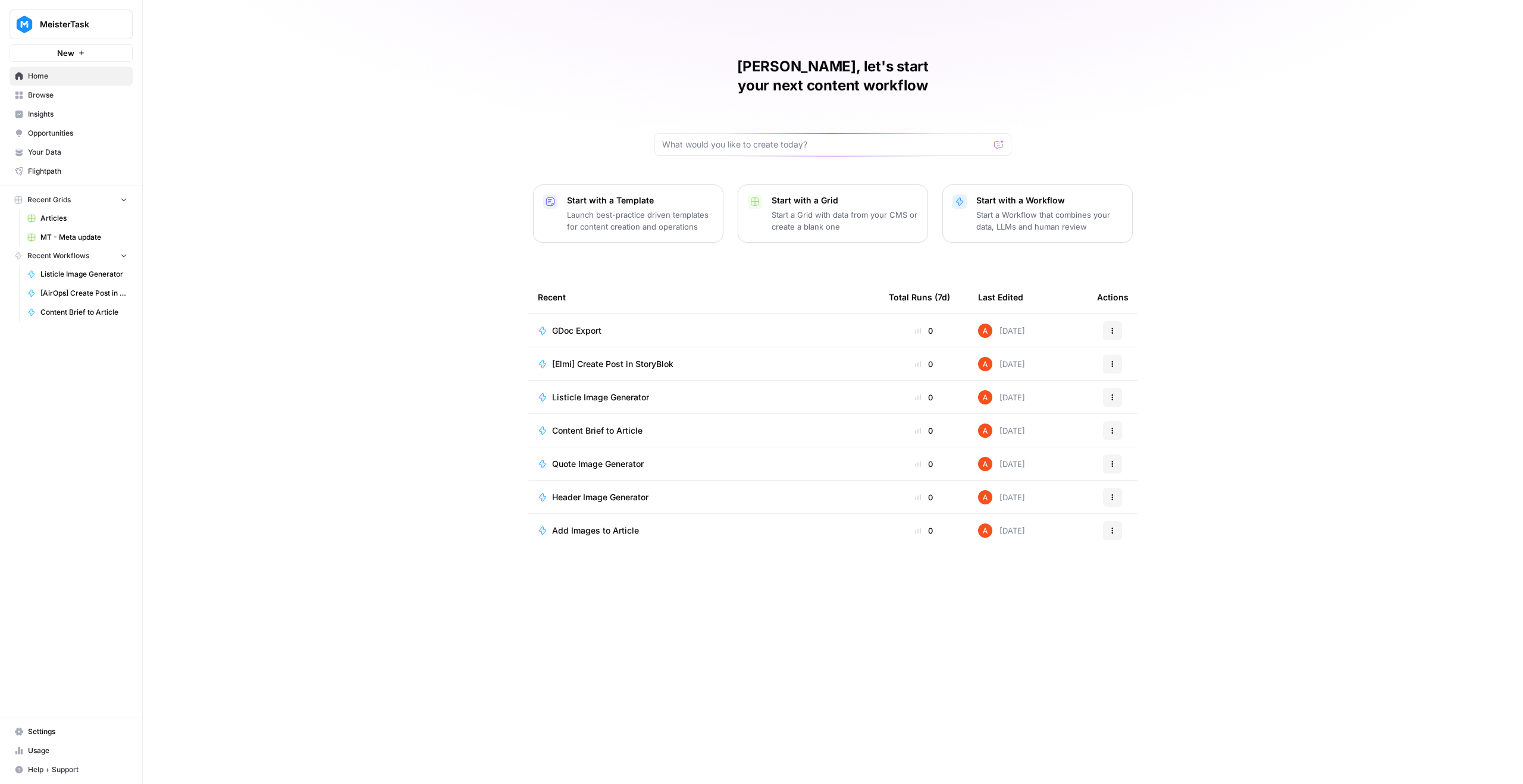
click at [98, 28] on span "MeisterTask" at bounding box center [76, 24] width 72 height 12
type input "thoughtsp"
click at [93, 84] on span "Thoughtspot" at bounding box center [115, 89] width 157 height 12
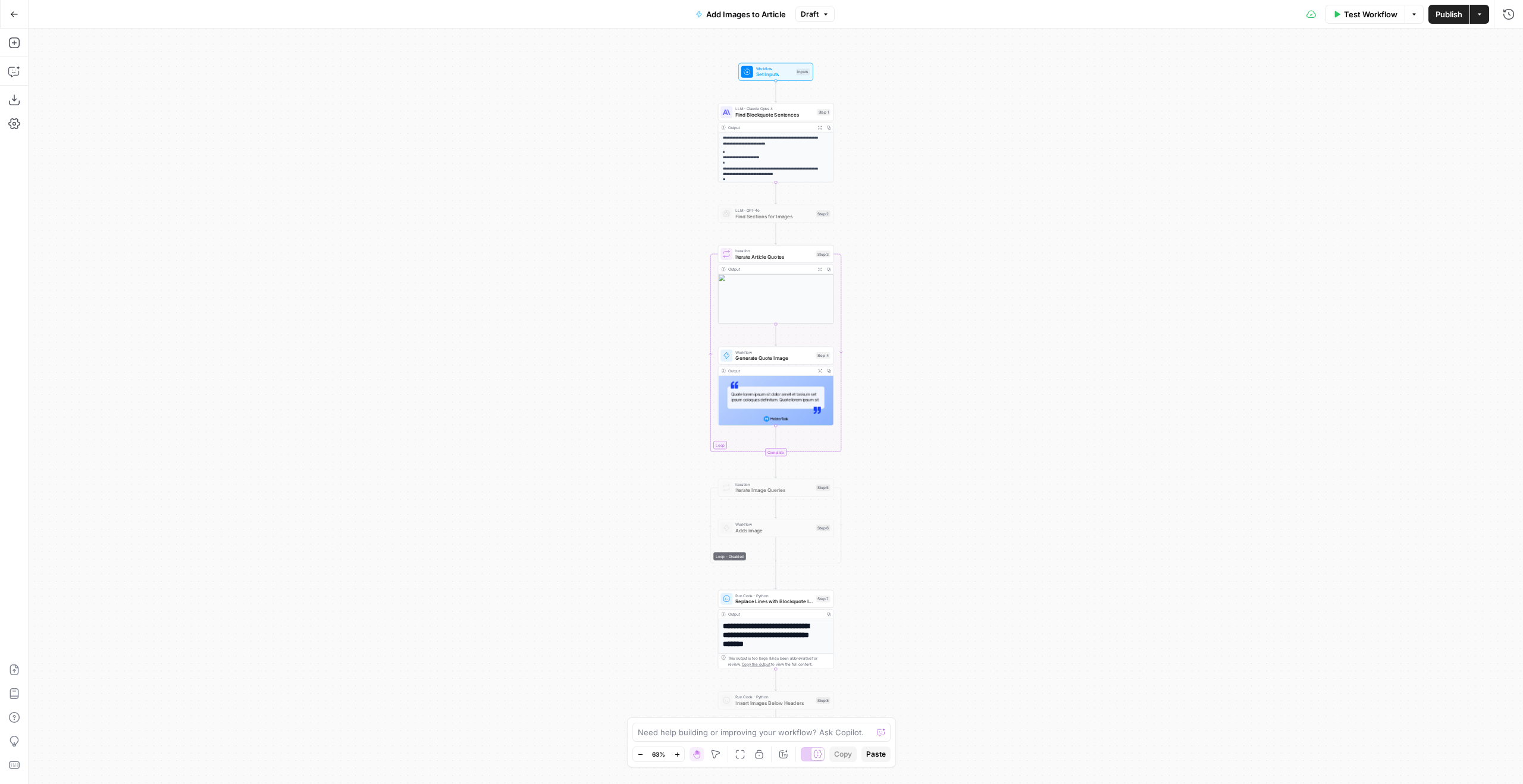
click at [14, 10] on icon "button" at bounding box center [14, 14] width 8 height 8
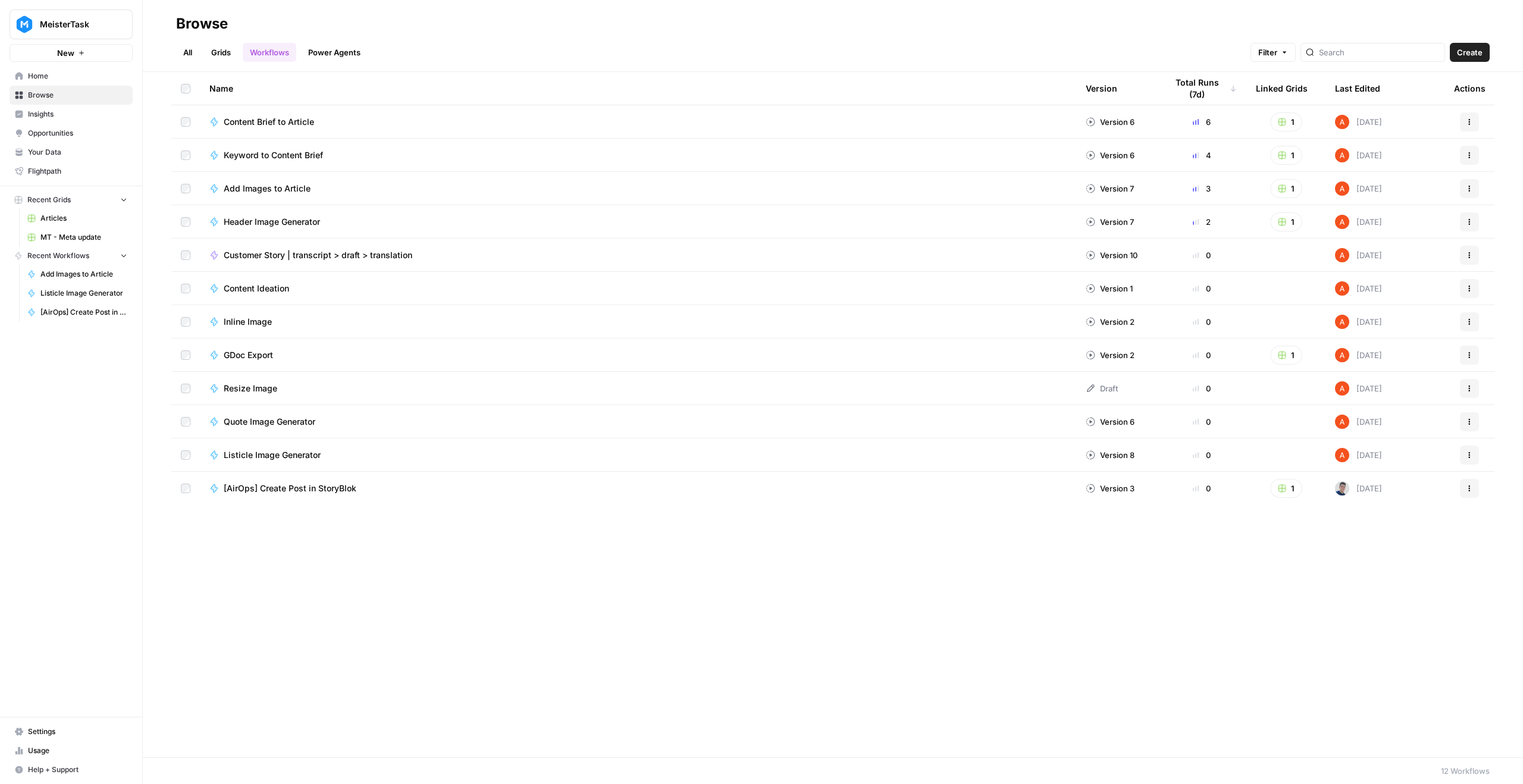
click at [341, 492] on span "[AirOps] Create Post in StoryBlok" at bounding box center [290, 488] width 133 height 12
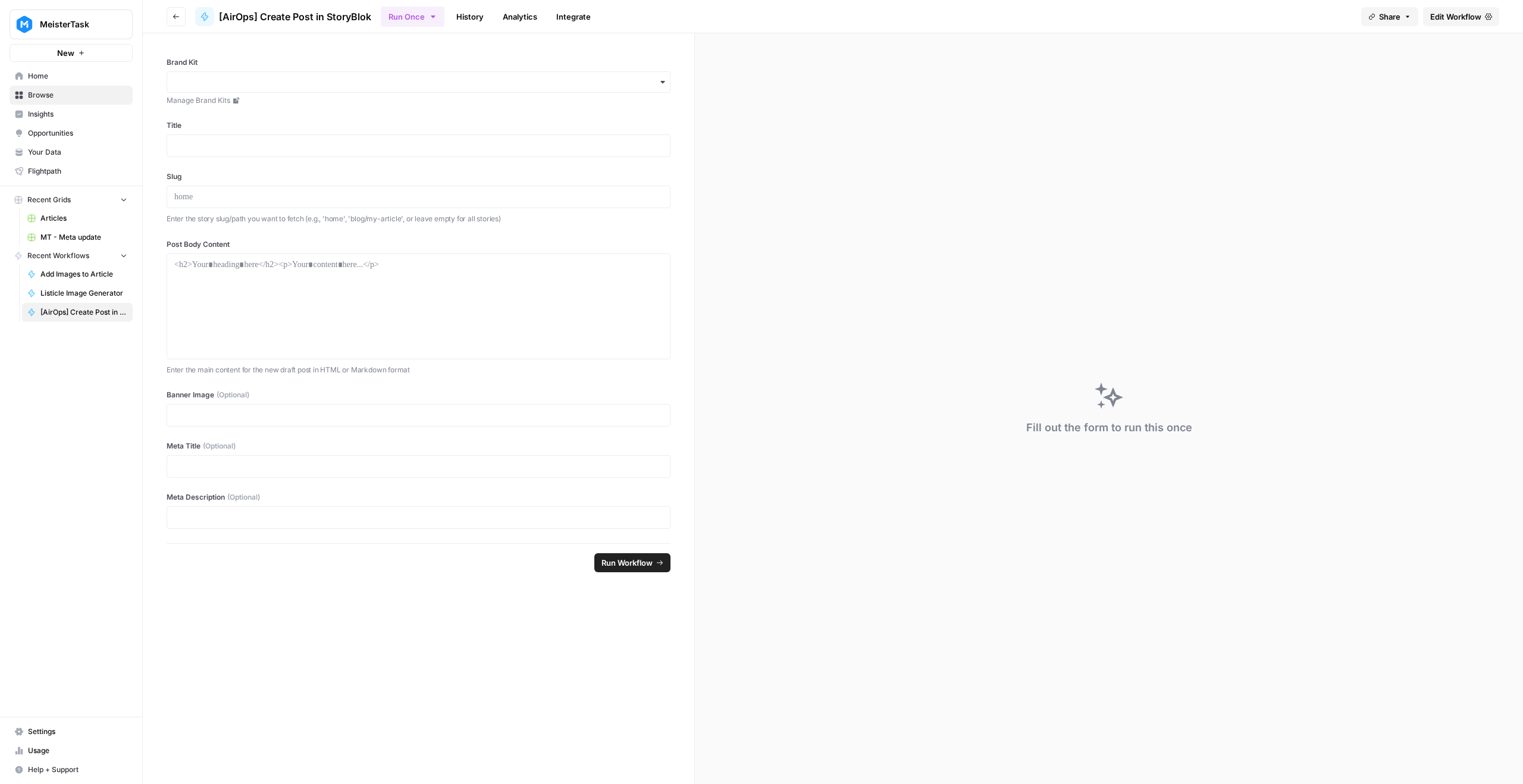
click at [175, 18] on icon "button" at bounding box center [176, 16] width 5 height 5
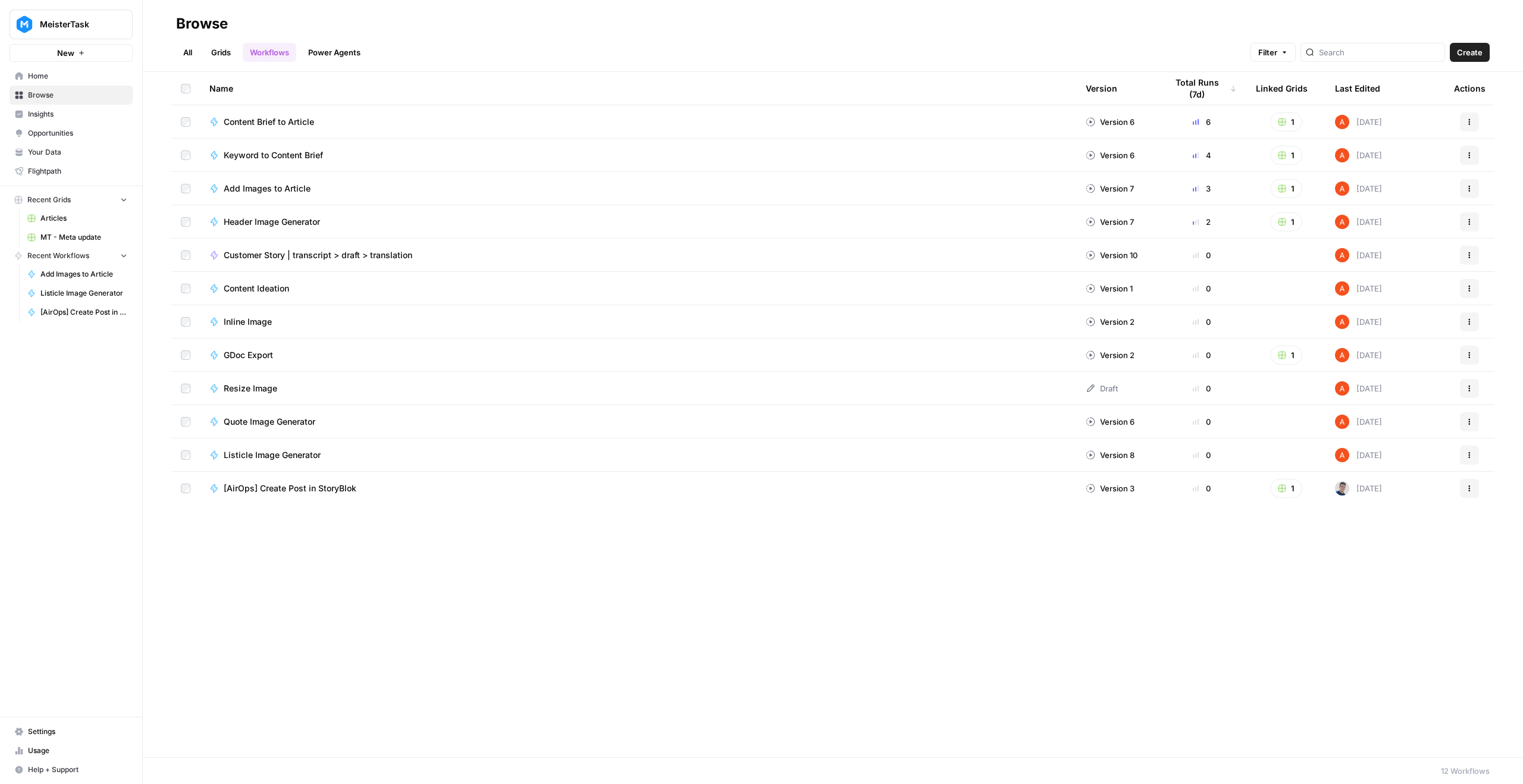
click at [1472, 497] on td "Actions" at bounding box center [1469, 488] width 50 height 33
click at [1471, 494] on button "Actions" at bounding box center [1469, 488] width 19 height 19
click at [1436, 613] on span "Duplicate" at bounding box center [1417, 609] width 95 height 12
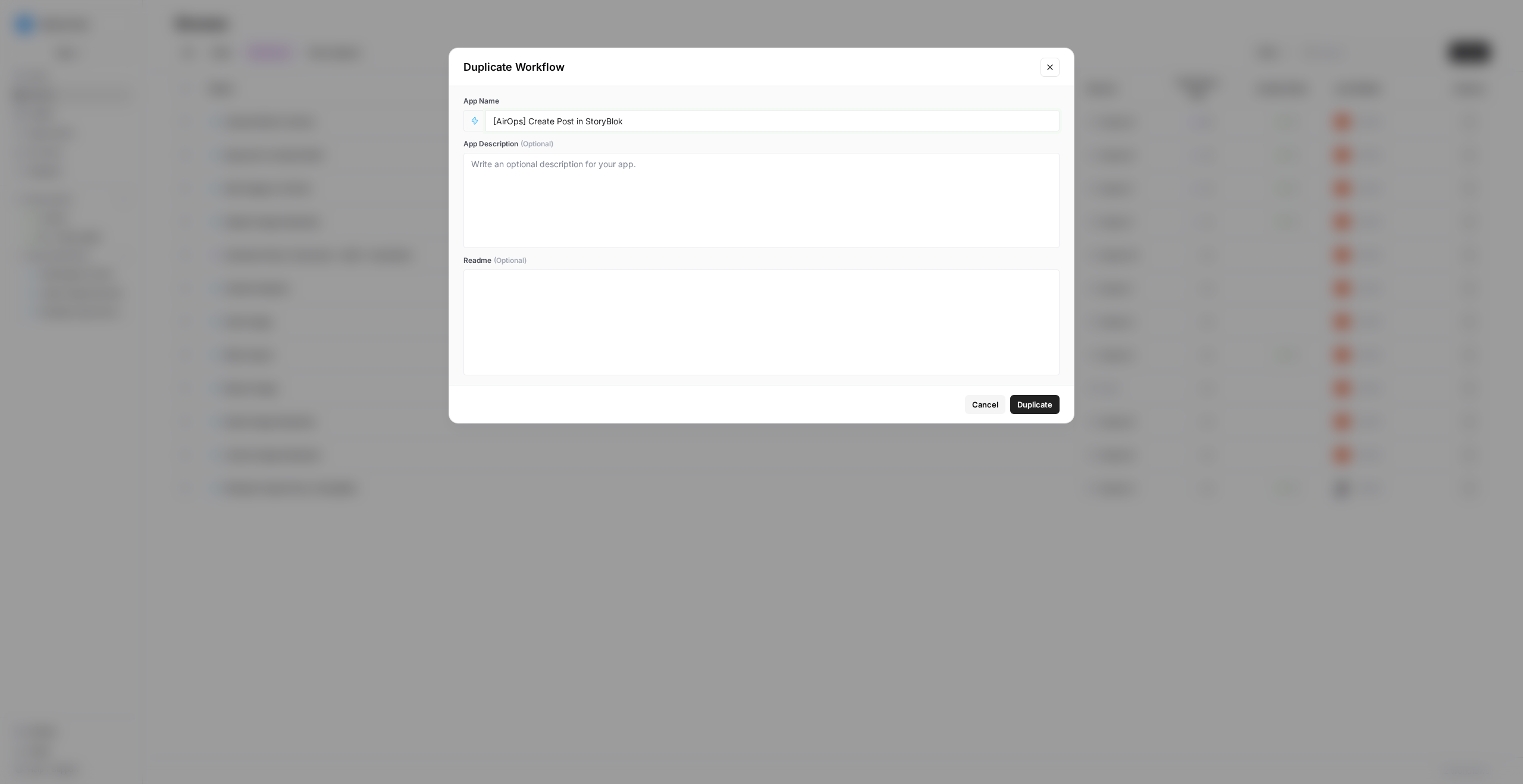
click at [506, 116] on input "[AirOps] Create Post in StoryBlok" at bounding box center [772, 121] width 559 height 11
type input "[Elmi] Create Post in StoryBlok"
click at [1049, 404] on span "Duplicate" at bounding box center [1035, 404] width 35 height 12
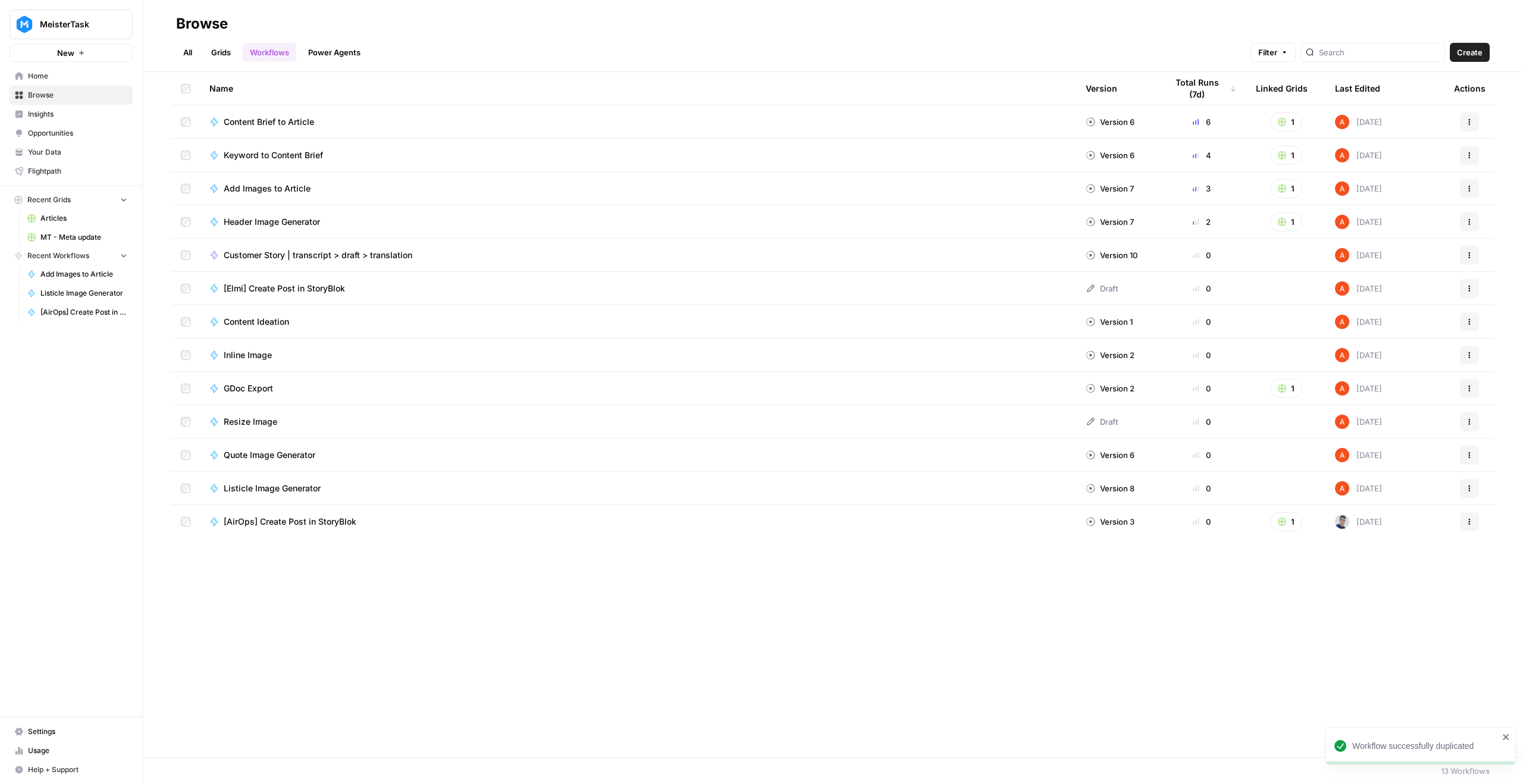
click at [292, 293] on span "[Elmi] Create Post in StoryBlok" at bounding box center [284, 288] width 121 height 12
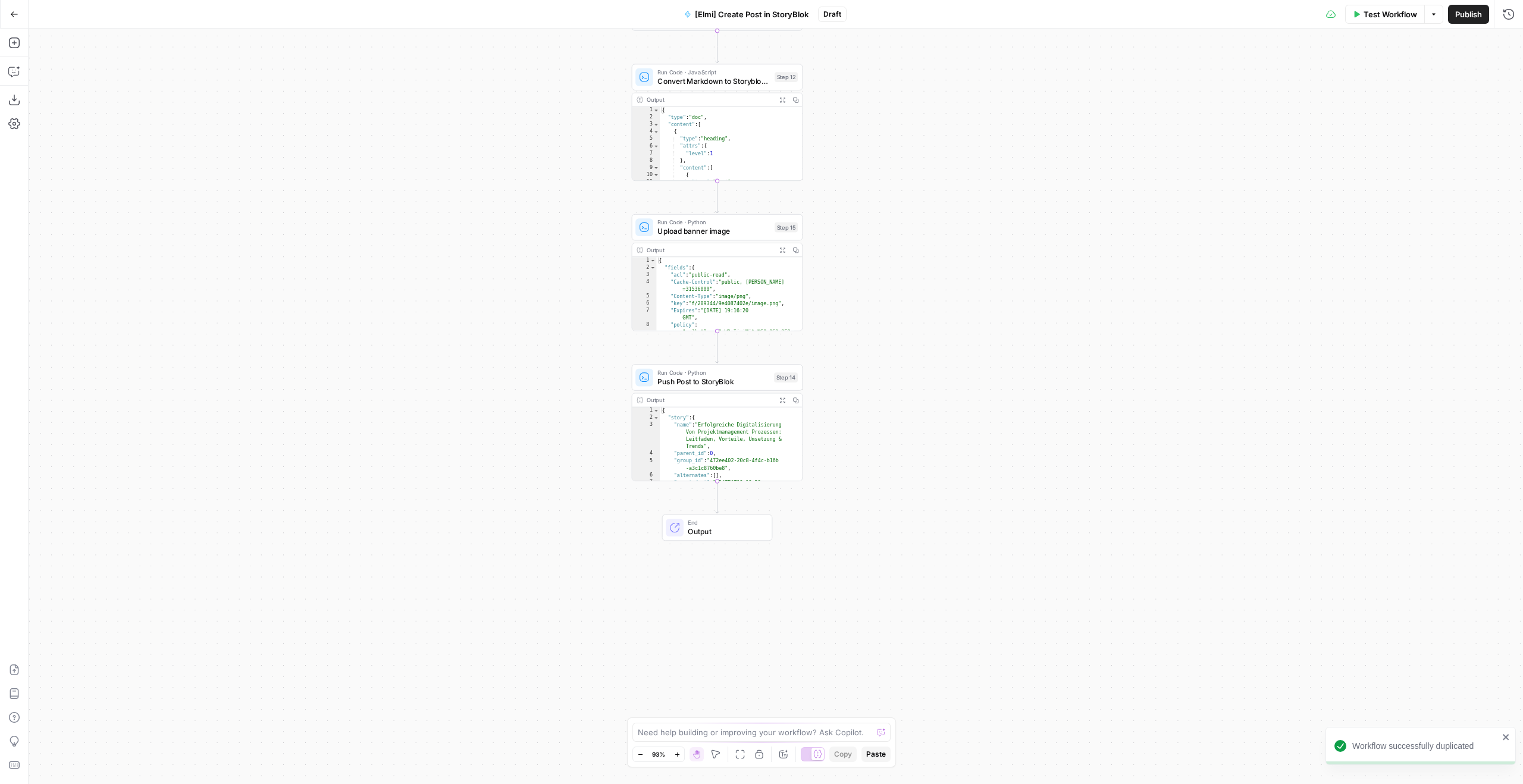
drag, startPoint x: 1125, startPoint y: 517, endPoint x: 937, endPoint y: 344, distance: 255.5
click at [1077, 288] on div "Workflow Set Inputs Inputs Run Code · Python AirOps Brand Kit to StoryBlok Spac…" at bounding box center [775, 406] width 1495 height 756
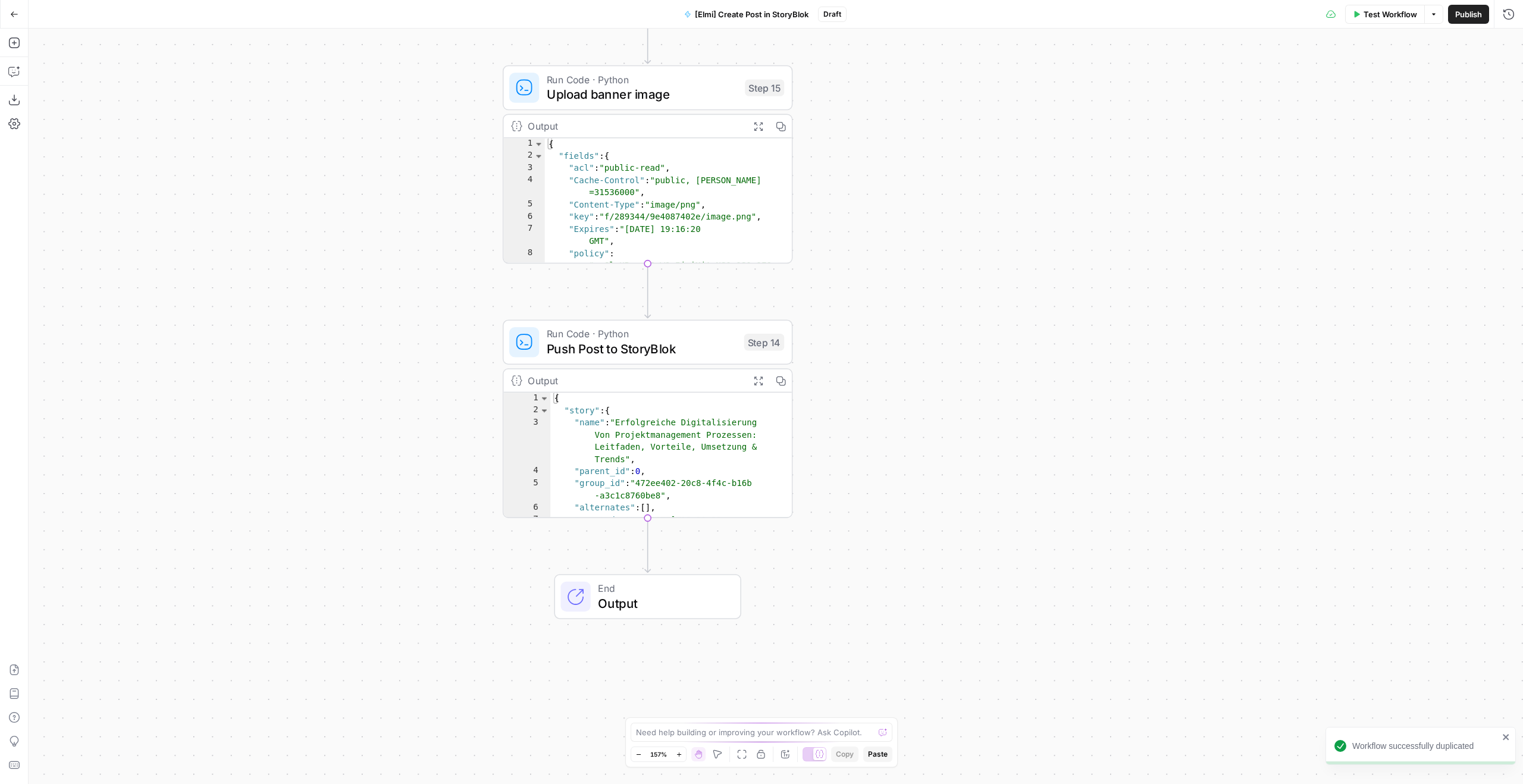
click at [667, 356] on span "Push Post to StoryBlok" at bounding box center [641, 349] width 190 height 18
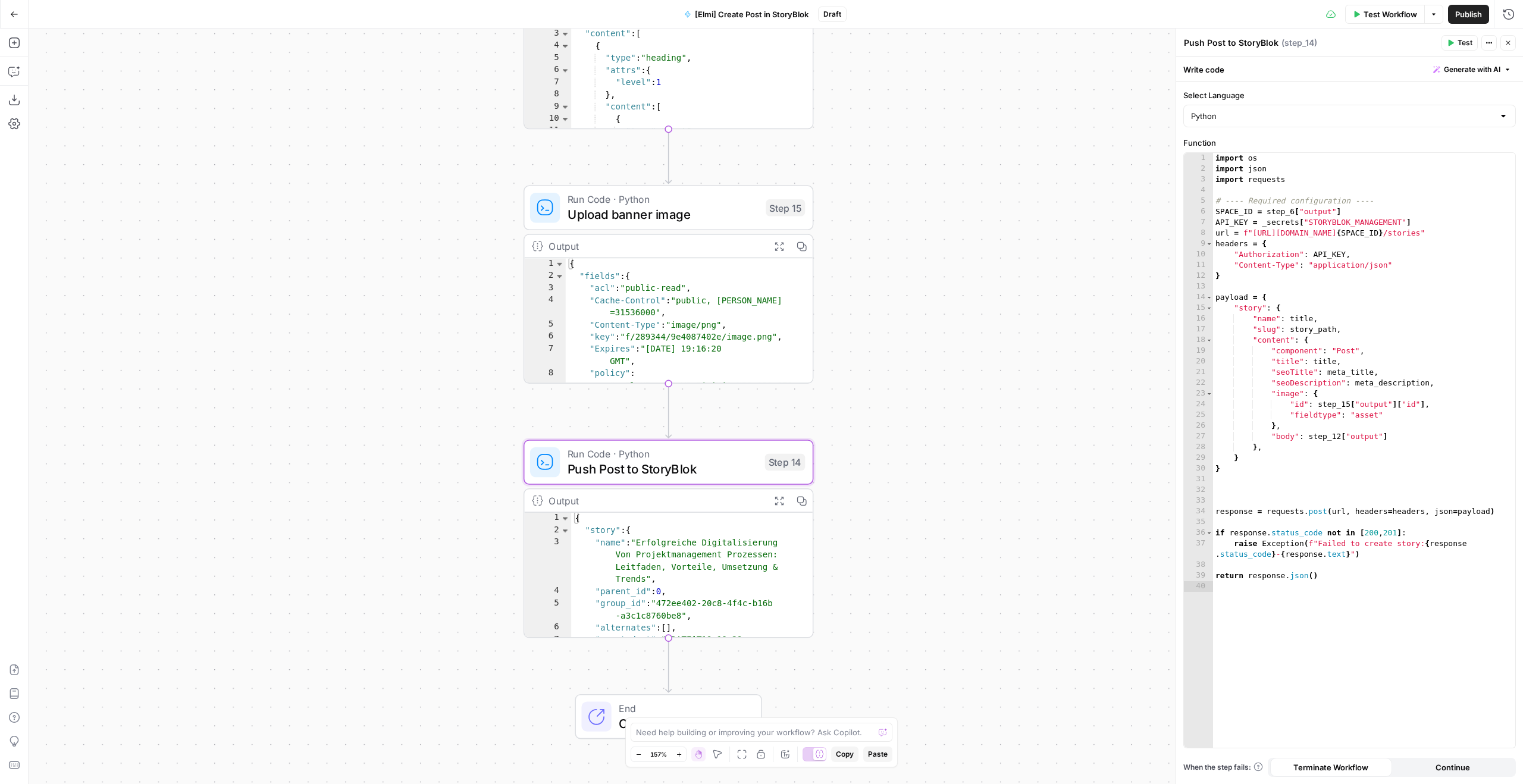
drag, startPoint x: 1037, startPoint y: 223, endPoint x: 931, endPoint y: 325, distance: 147.1
click at [1070, 320] on div "Workflow Set Inputs Inputs Run Code · Python AirOps Brand Kit to StoryBlok Spac…" at bounding box center [775, 406] width 1495 height 756
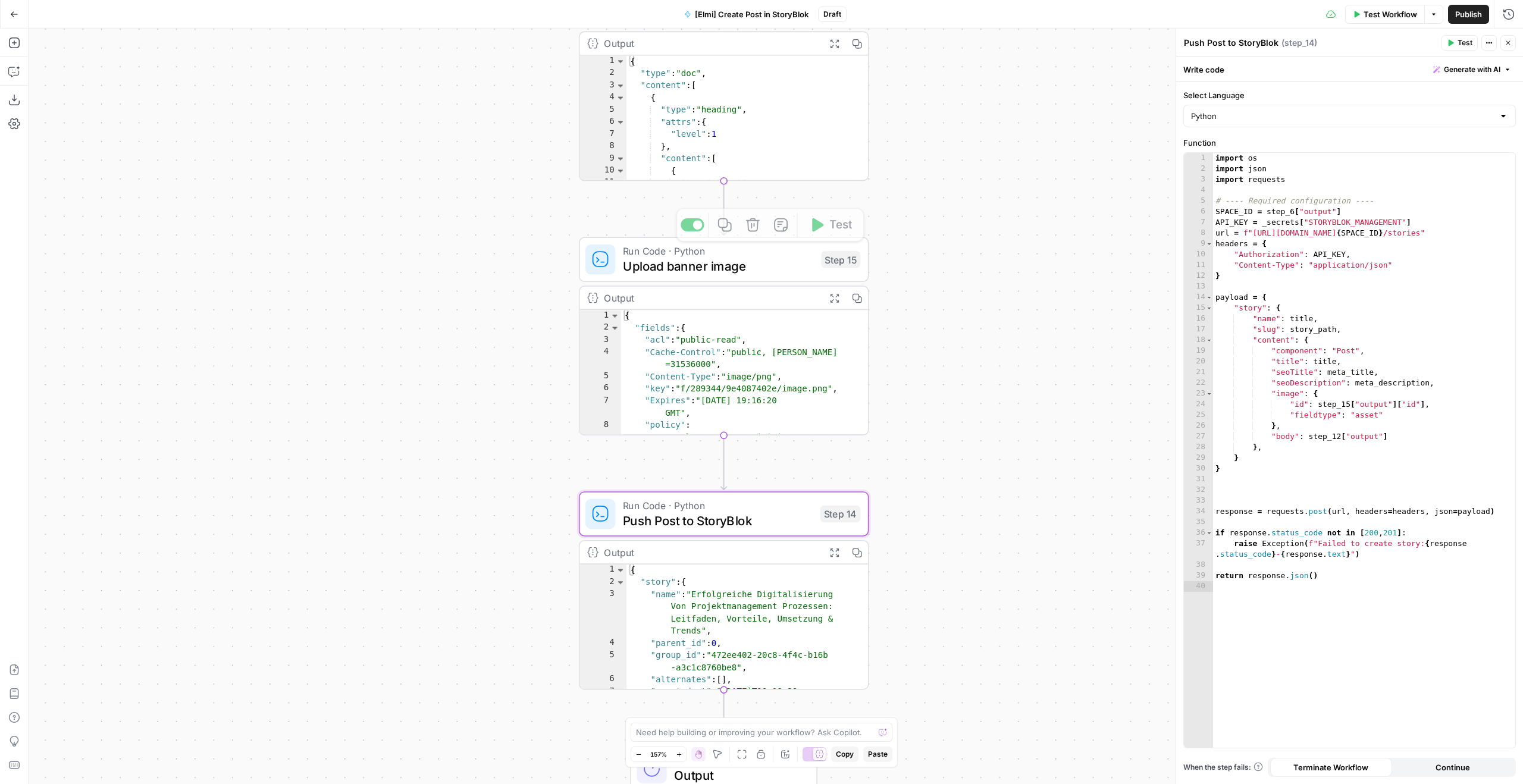
drag, startPoint x: 1018, startPoint y: 278, endPoint x: 1013, endPoint y: 326, distance: 48.3
click at [1061, 326] on div "Workflow Set Inputs Inputs Run Code · Python AirOps Brand Kit to StoryBlok Spac…" at bounding box center [775, 406] width 1495 height 756
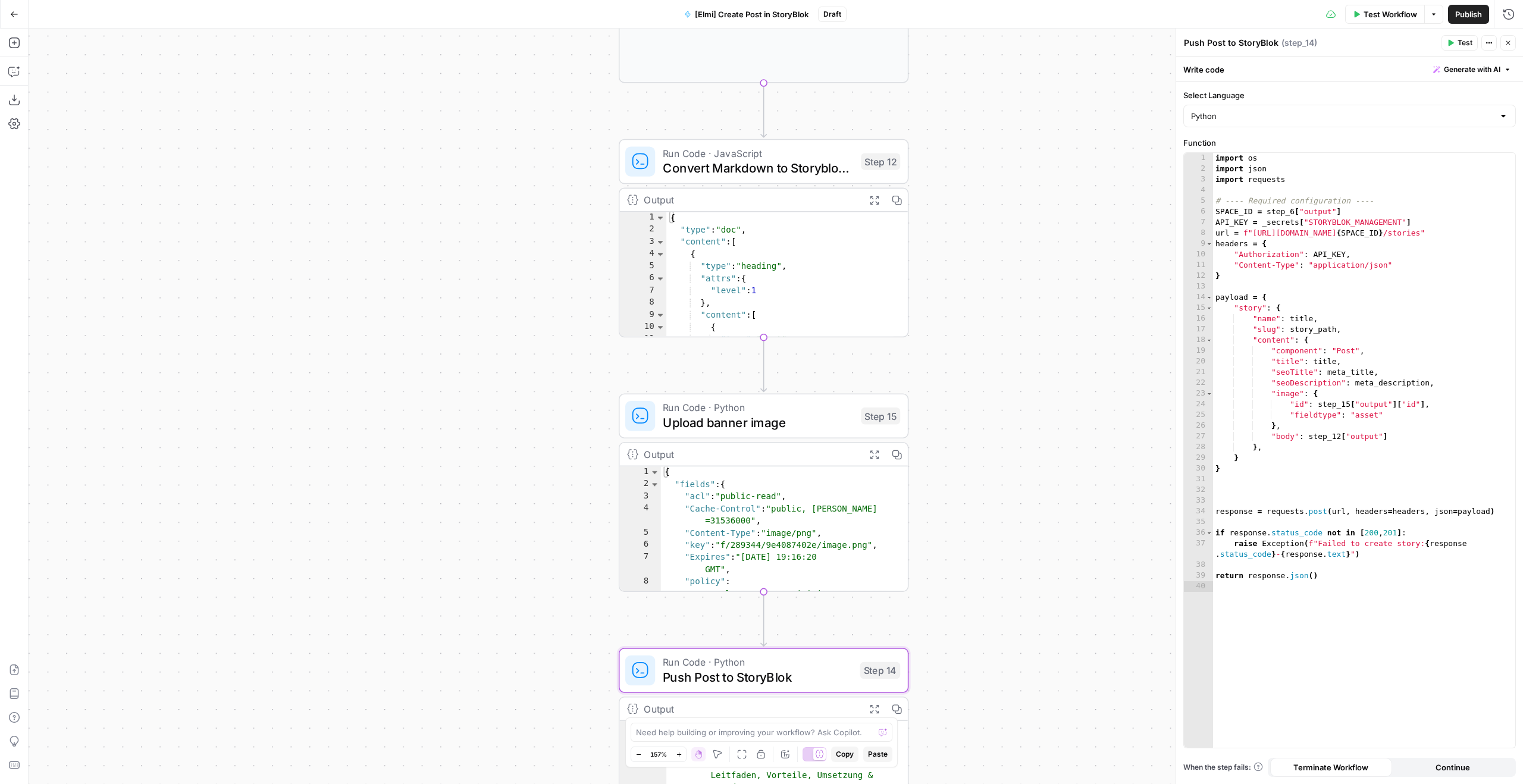
drag, startPoint x: 987, startPoint y: 252, endPoint x: 1024, endPoint y: 376, distance: 129.4
click at [1024, 376] on div "Workflow Set Inputs Inputs Run Code · Python AirOps Brand Kit to StoryBlok Spac…" at bounding box center [775, 406] width 1495 height 756
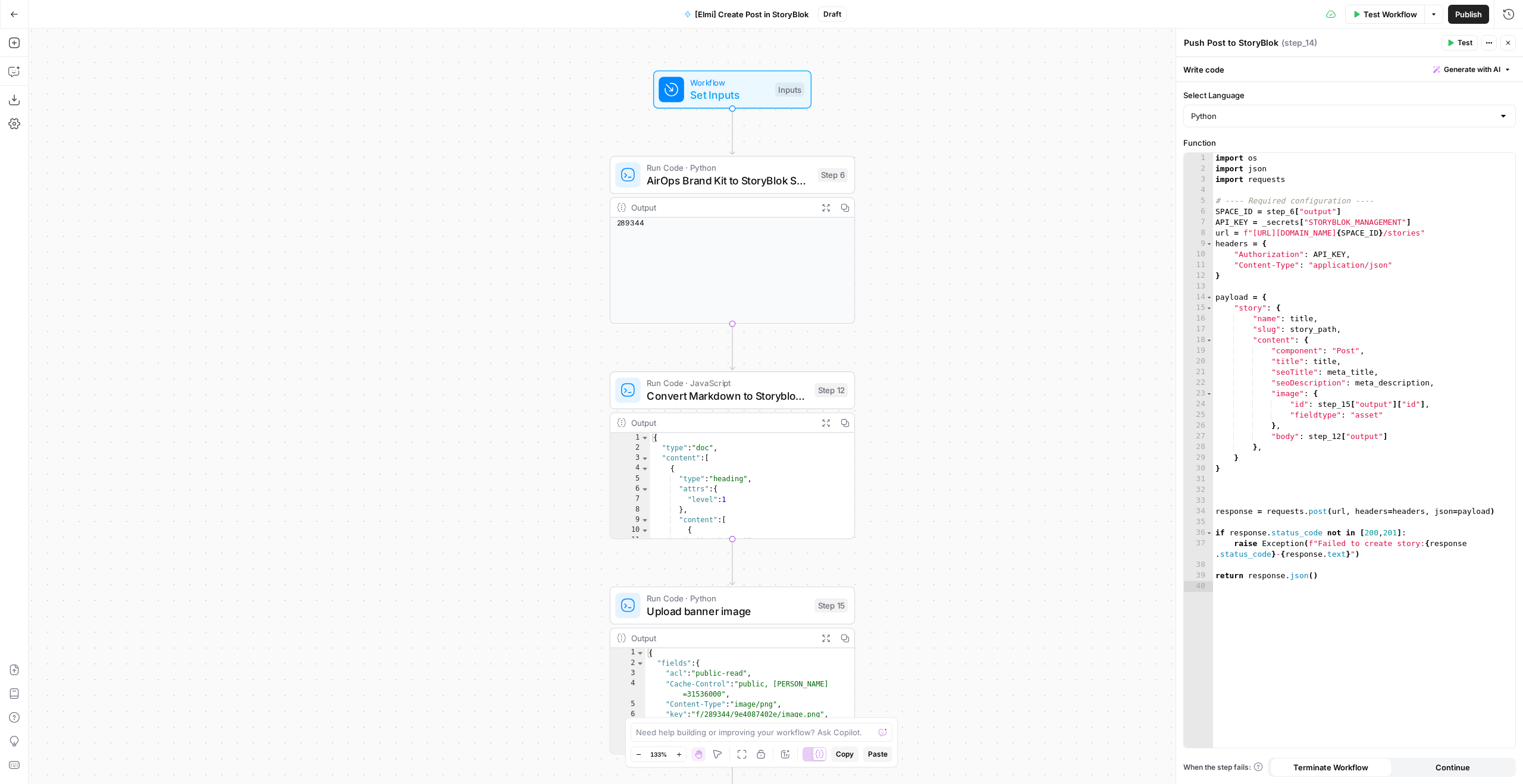
drag, startPoint x: 1014, startPoint y: 347, endPoint x: 923, endPoint y: 458, distance: 143.5
click at [932, 496] on div "Workflow Set Inputs Inputs Run Code · Python AirOps Brand Kit to StoryBlok Spac…" at bounding box center [775, 406] width 1495 height 756
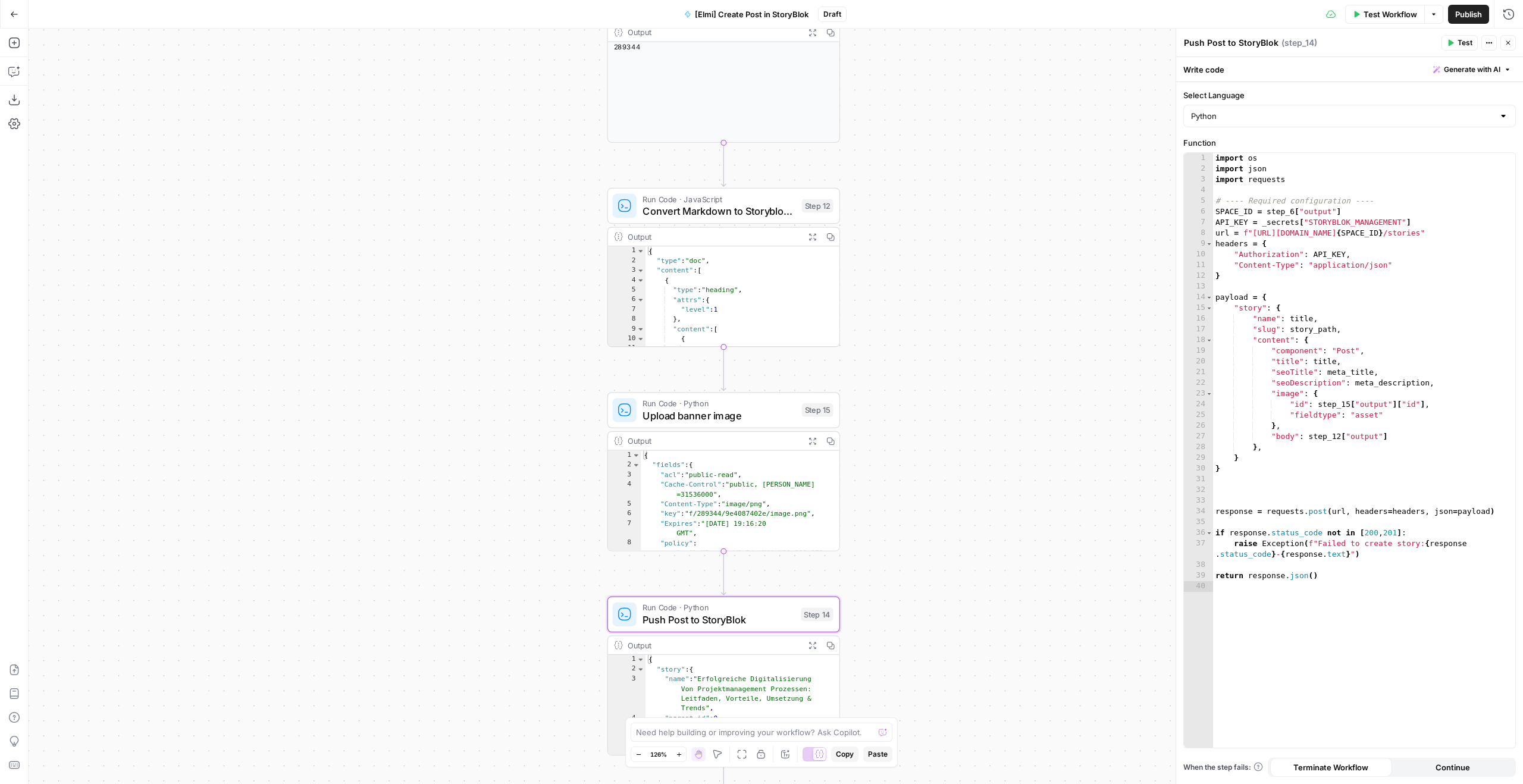
drag, startPoint x: 921, startPoint y: 441, endPoint x: 902, endPoint y: 164, distance: 277.7
click at [908, 152] on div "Workflow Set Inputs Inputs Run Code · Python AirOps Brand Kit to StoryBlok Spac…" at bounding box center [775, 406] width 1495 height 756
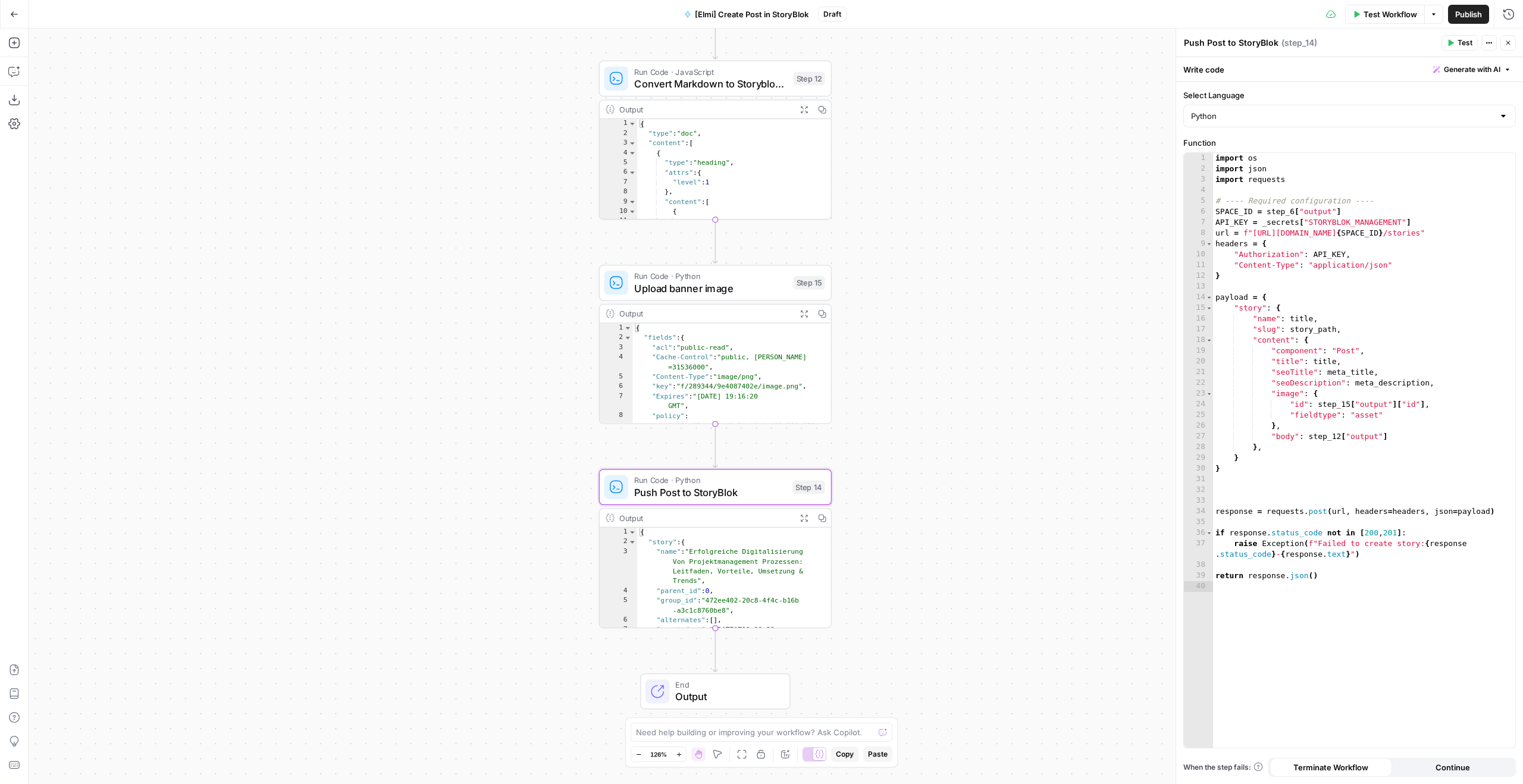
click at [772, 289] on span "Upload banner image" at bounding box center [711, 288] width 154 height 15
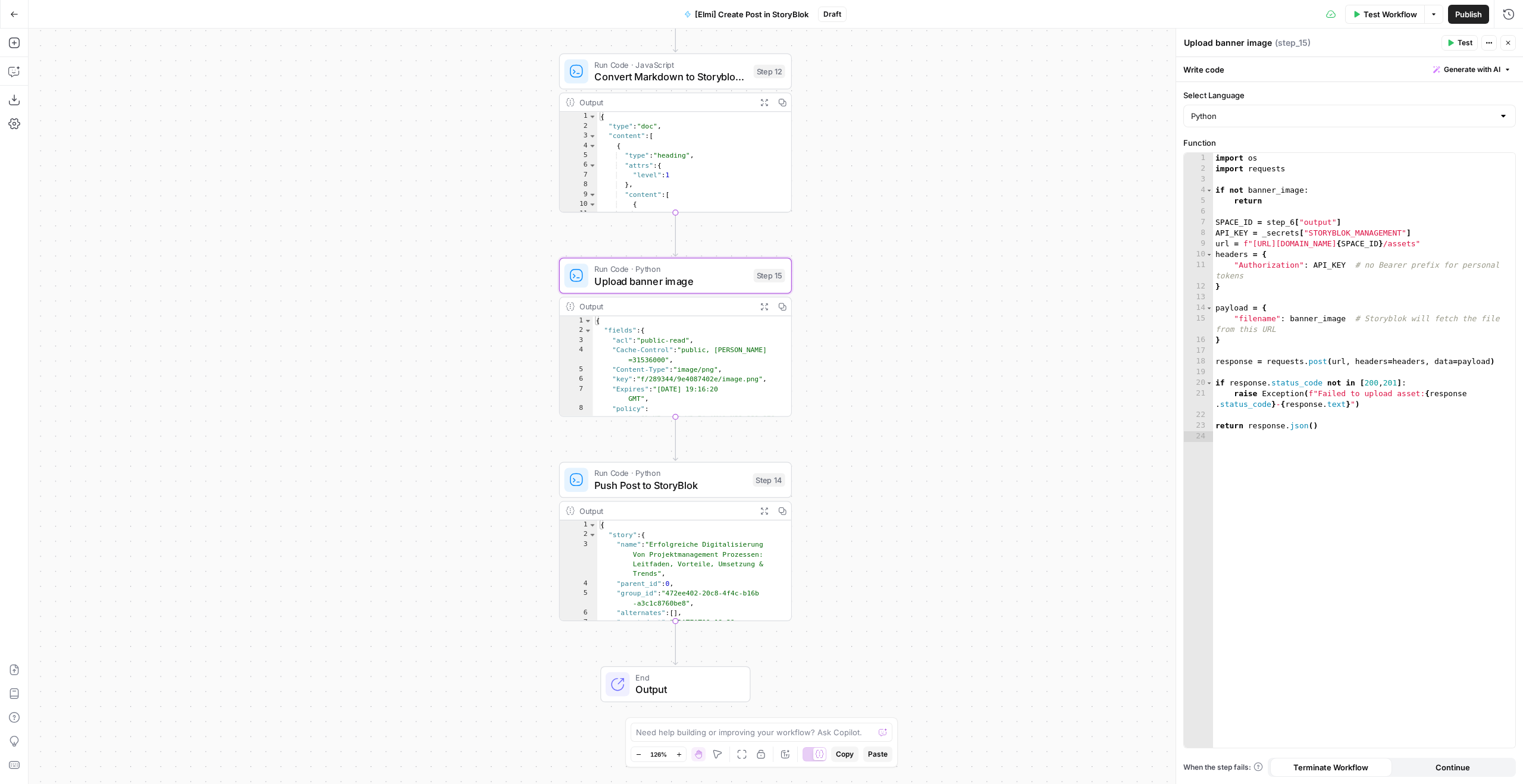
drag, startPoint x: 1095, startPoint y: 303, endPoint x: 1057, endPoint y: 295, distance: 38.8
click at [1057, 295] on div "Workflow Set Inputs Inputs Run Code · Python AirOps Brand Kit to StoryBlok Spac…" at bounding box center [775, 406] width 1495 height 756
click at [742, 481] on span "Push Post to StoryBlok" at bounding box center [671, 485] width 152 height 15
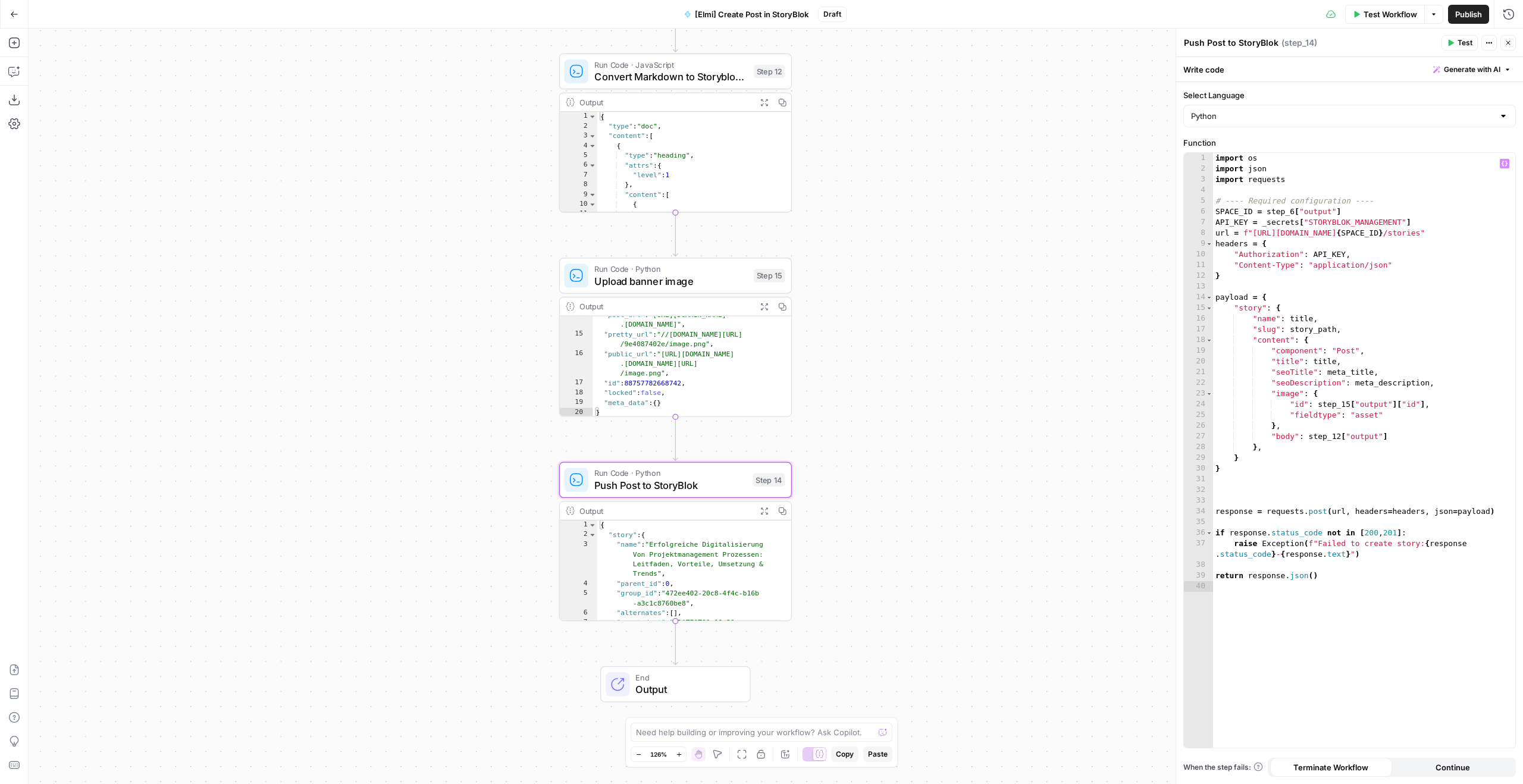
type textarea "**********"
click at [1394, 323] on div "import os import json import requests # ---- Required configuration ---- SPACE_…" at bounding box center [1364, 461] width 302 height 616
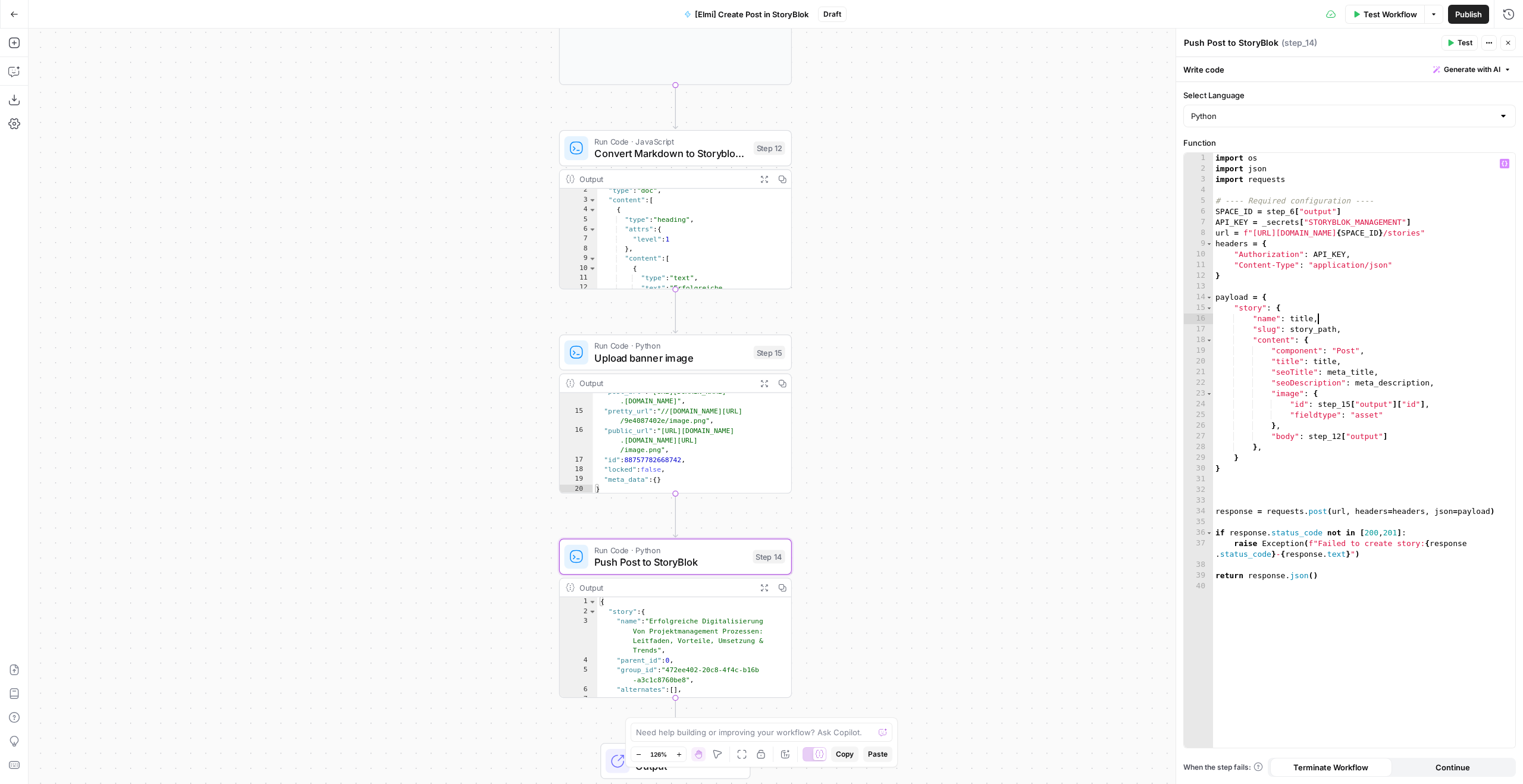
scroll to position [0, 0]
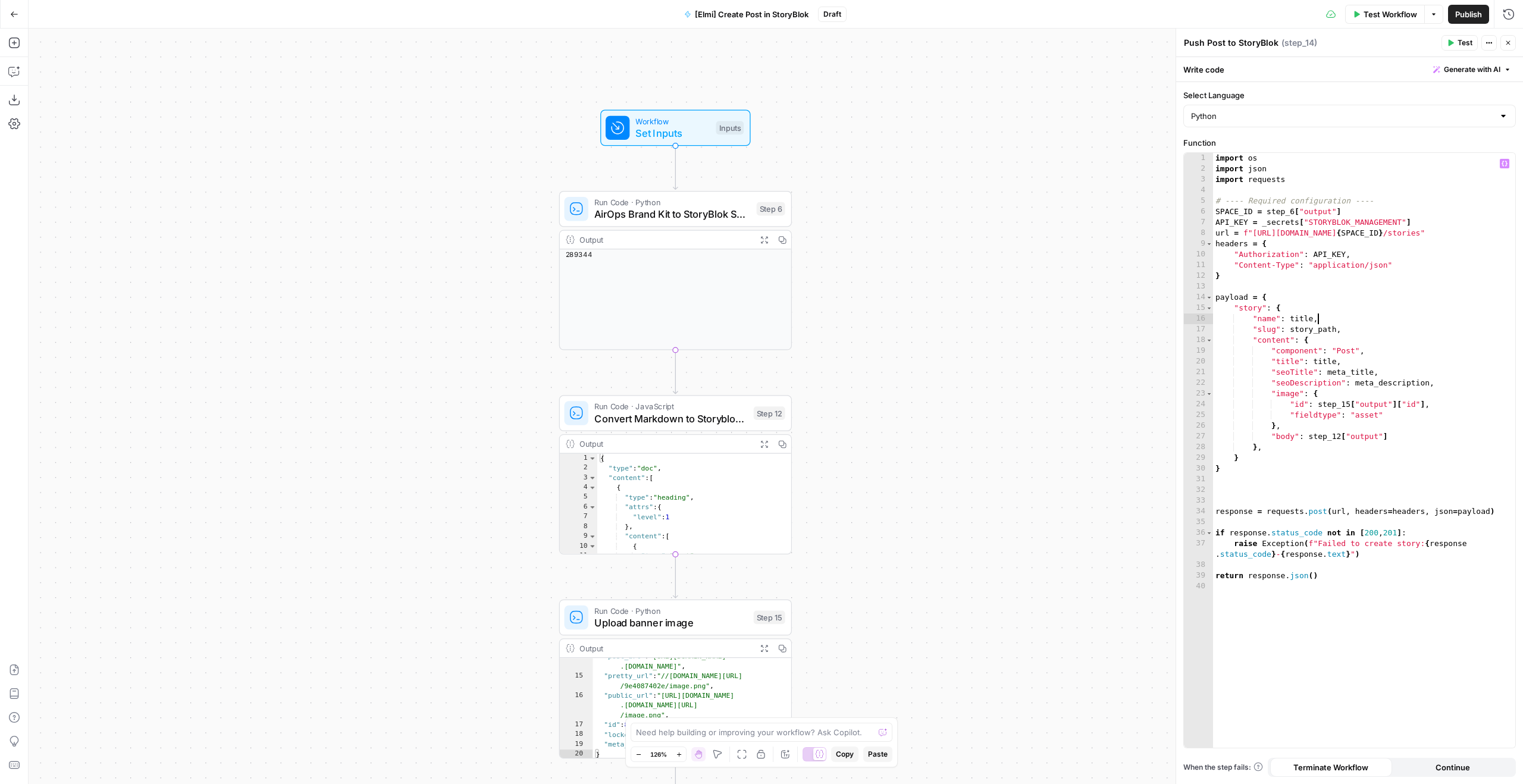
click at [1501, 36] on button "Close" at bounding box center [1507, 42] width 16 height 16
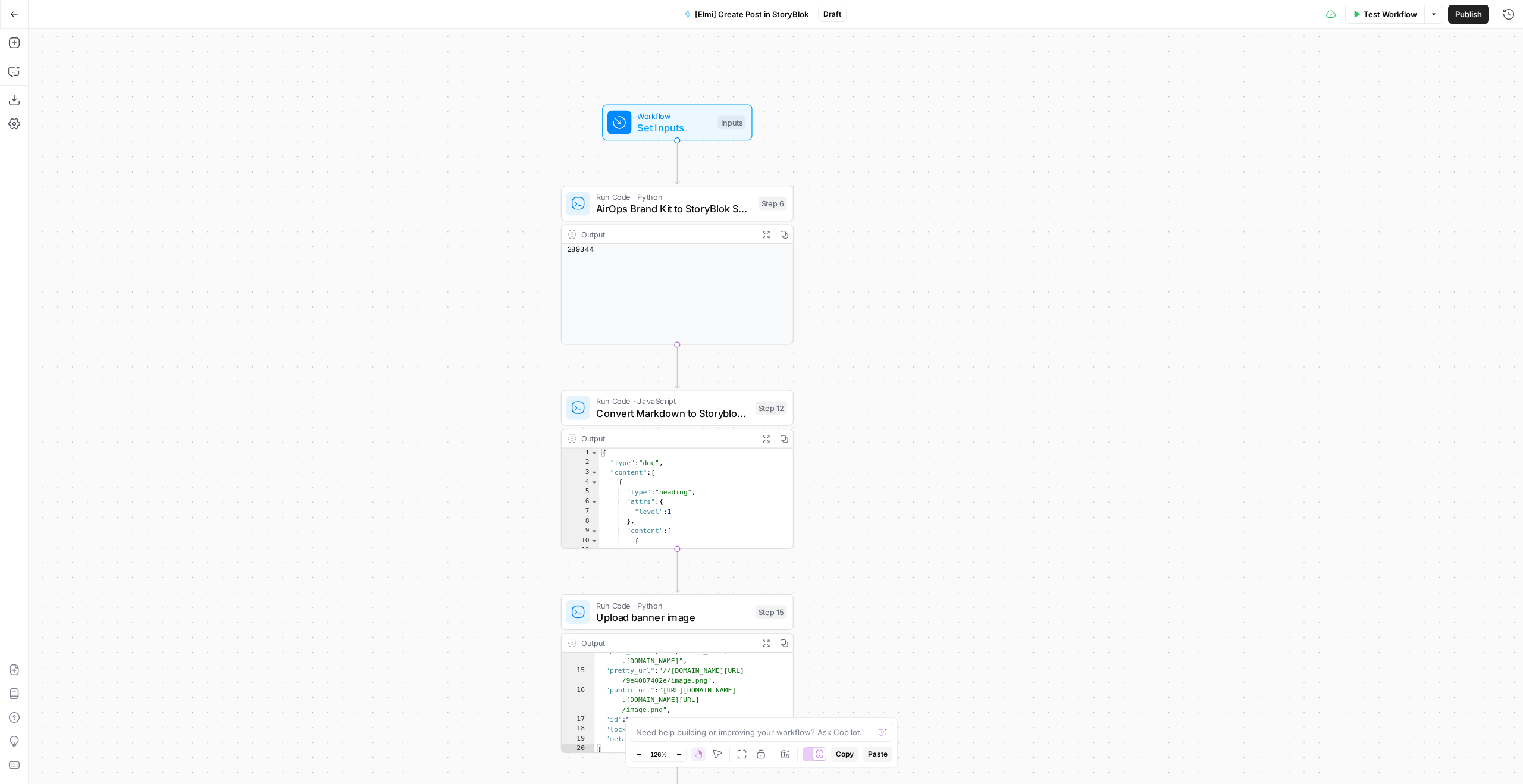
drag, startPoint x: 972, startPoint y: 449, endPoint x: 990, endPoint y: 150, distance: 299.5
click at [990, 154] on div "Workflow Set Inputs Inputs Run Code · Python AirOps Brand Kit to StoryBlok Spac…" at bounding box center [775, 406] width 1495 height 756
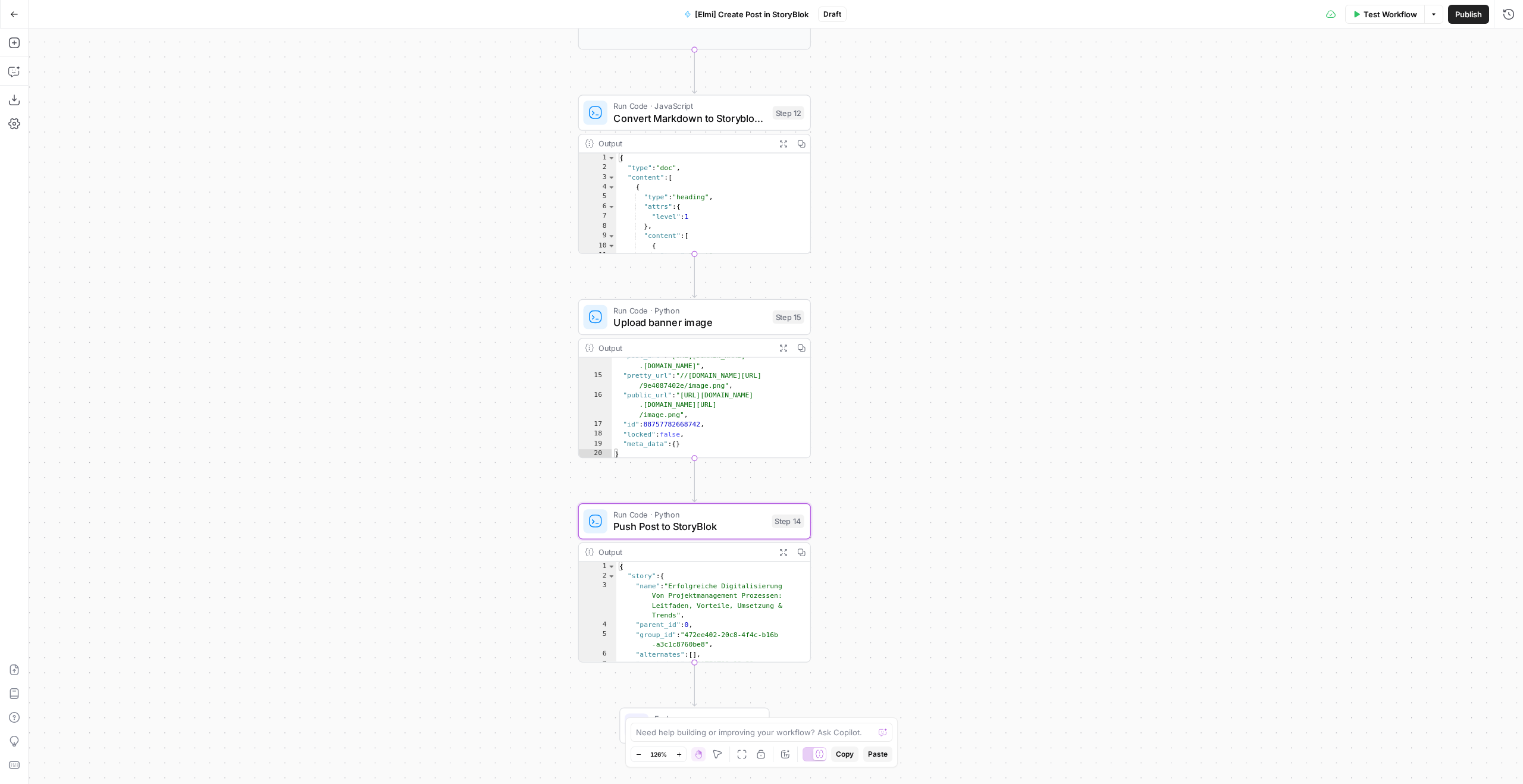
drag, startPoint x: 920, startPoint y: 408, endPoint x: 955, endPoint y: 288, distance: 125.0
click at [948, 300] on div "Workflow Set Inputs Inputs Run Code · Python AirOps Brand Kit to StoryBlok Spac…" at bounding box center [775, 406] width 1495 height 756
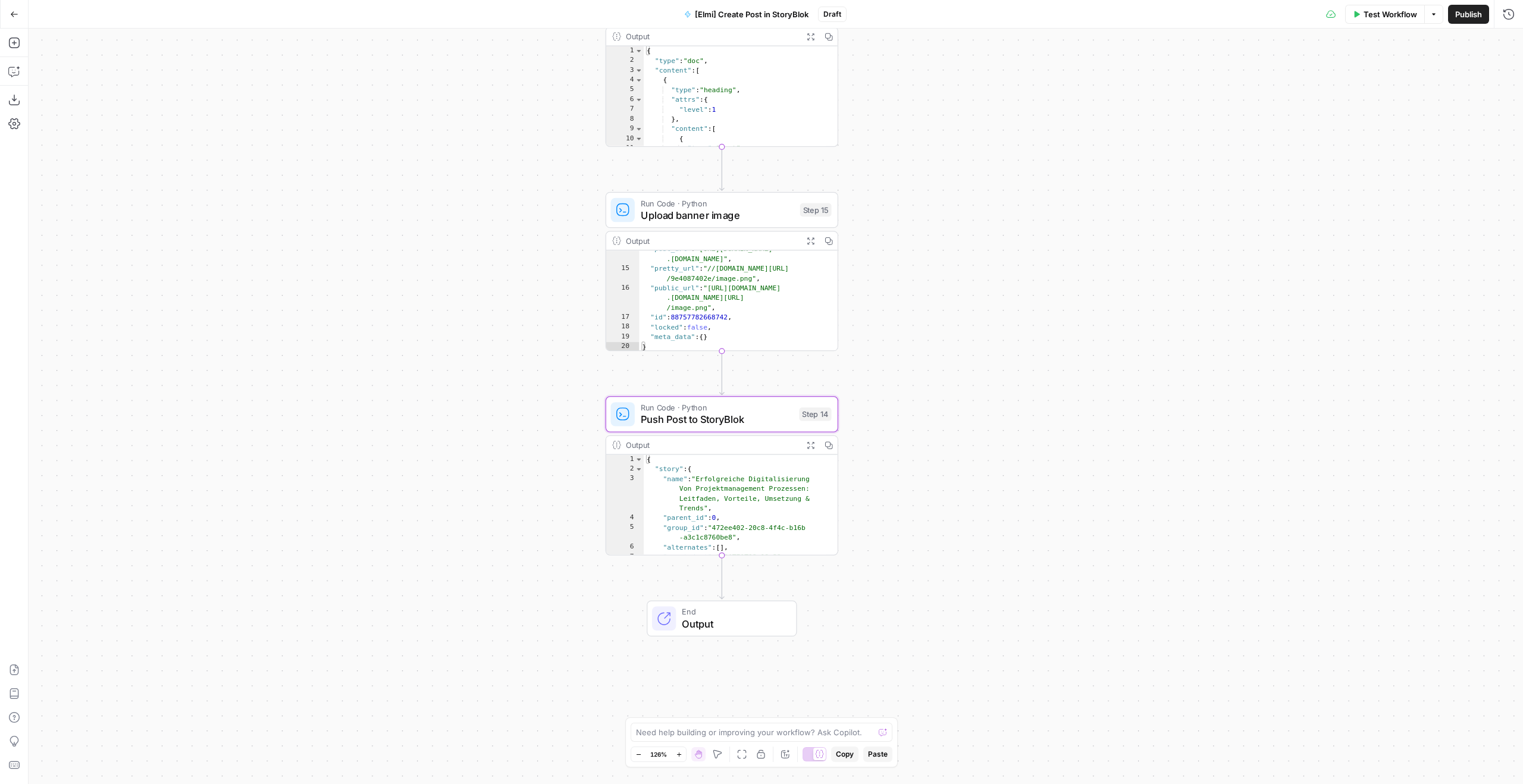
click at [793, 429] on div "Run Code · Python Push Post to StoryBlok Step 14 Copy step Delete step Add Note…" at bounding box center [722, 414] width 233 height 37
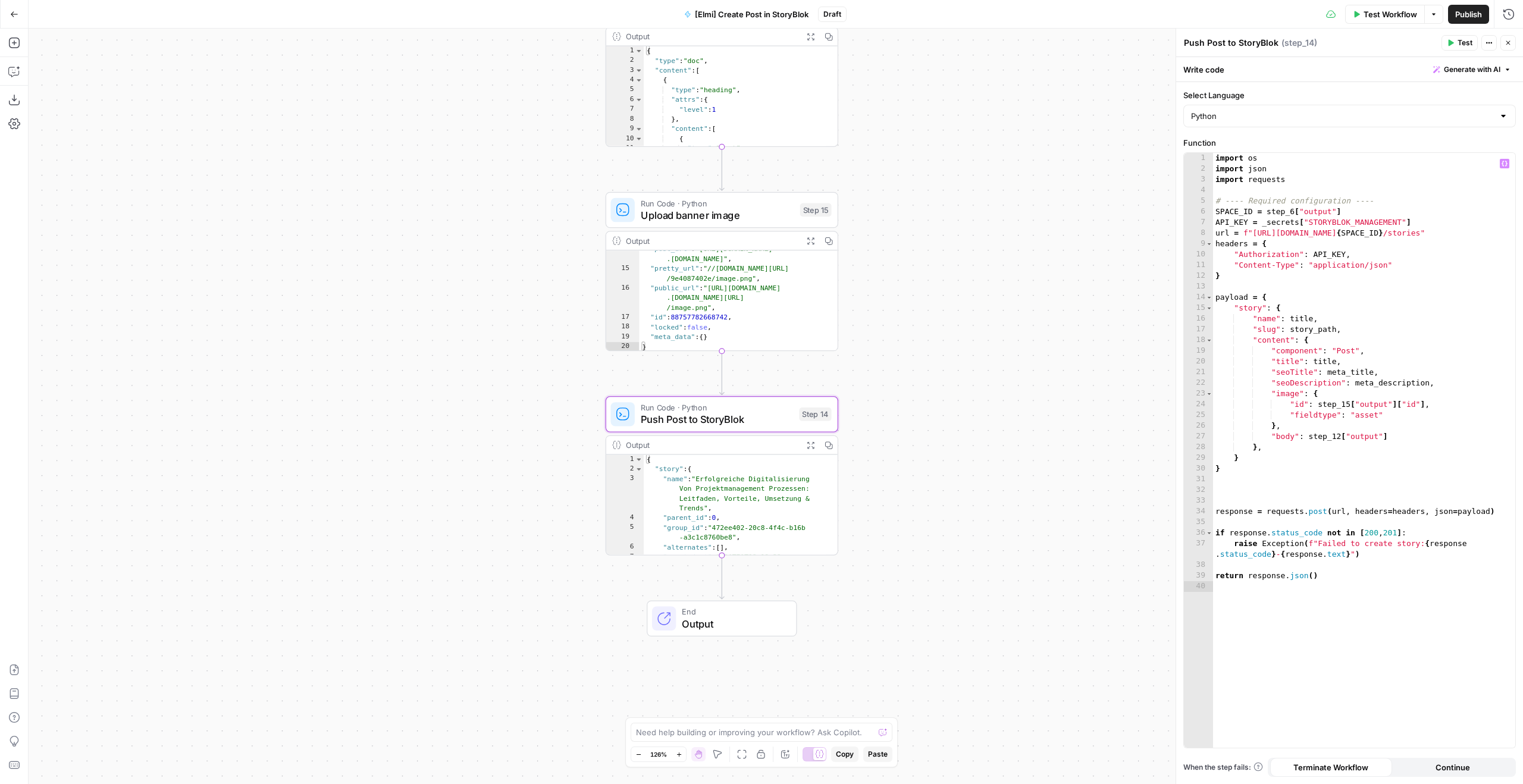
click at [1266, 431] on div "import os import json import requests # ---- Required configuration ---- SPACE_…" at bounding box center [1364, 461] width 302 height 616
click at [1306, 447] on div "import os import json import requests # ---- Required configuration ---- SPACE_…" at bounding box center [1364, 461] width 302 height 616
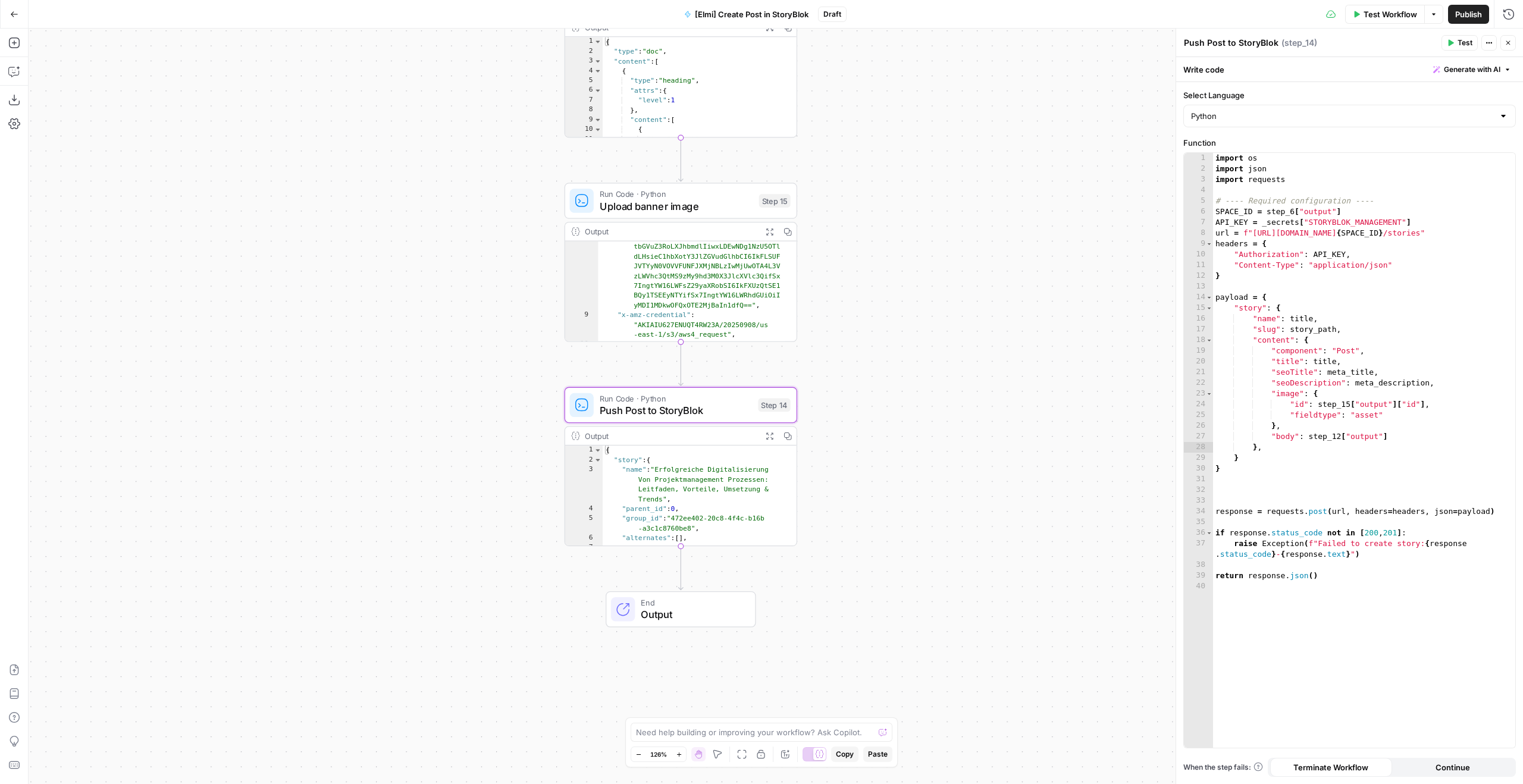
drag, startPoint x: 1098, startPoint y: 492, endPoint x: 1057, endPoint y: 471, distance: 46.1
click at [1057, 471] on div "Workflow Set Inputs Inputs Run Code · Python AirOps Brand Kit to StoryBlok Spac…" at bounding box center [775, 406] width 1495 height 756
click at [1314, 359] on div "import os import json import requests # ---- Required configuration ---- SPACE_…" at bounding box center [1364, 461] width 302 height 616
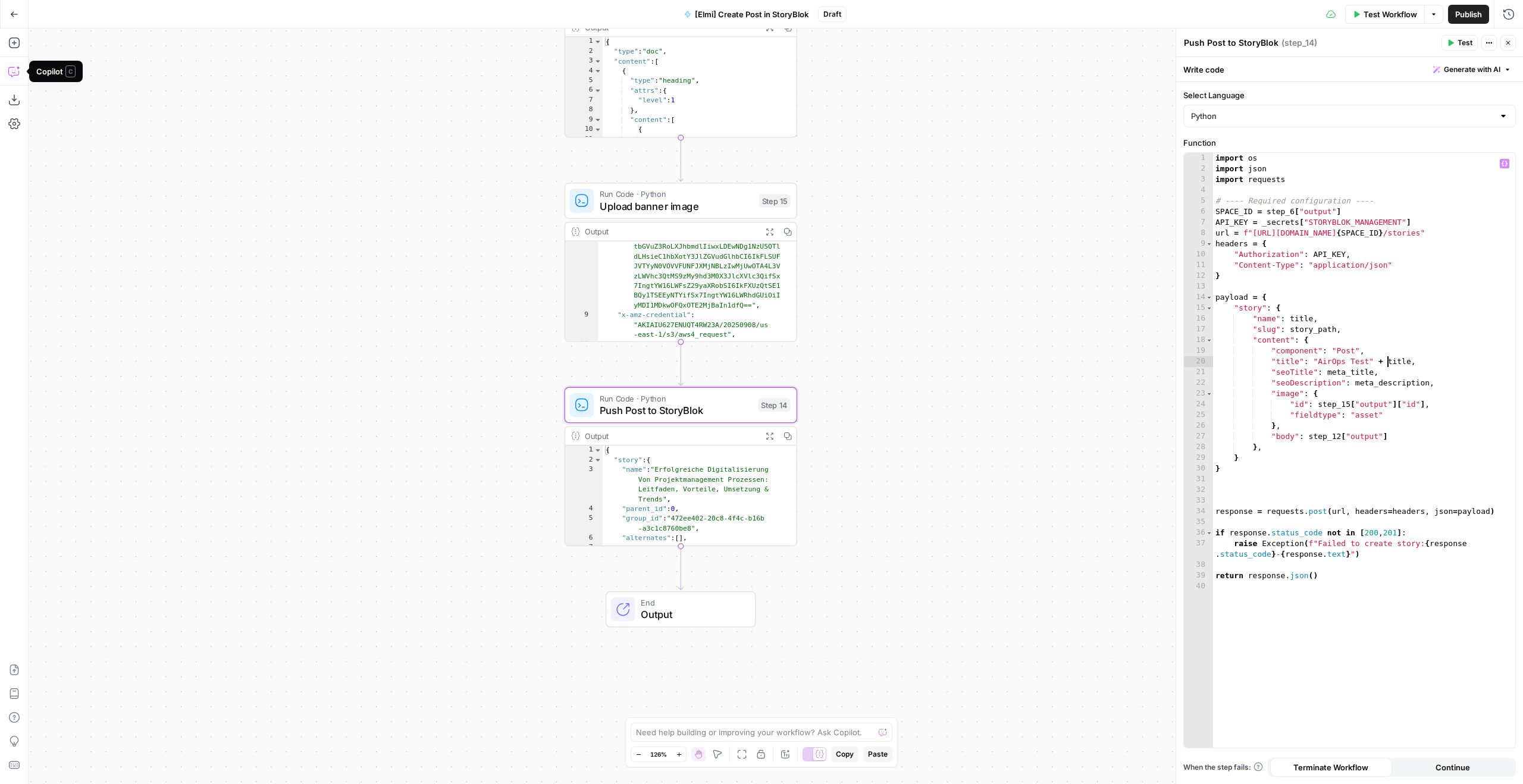
type textarea "**********"
click at [15, 63] on button "Copilot" at bounding box center [14, 71] width 19 height 19
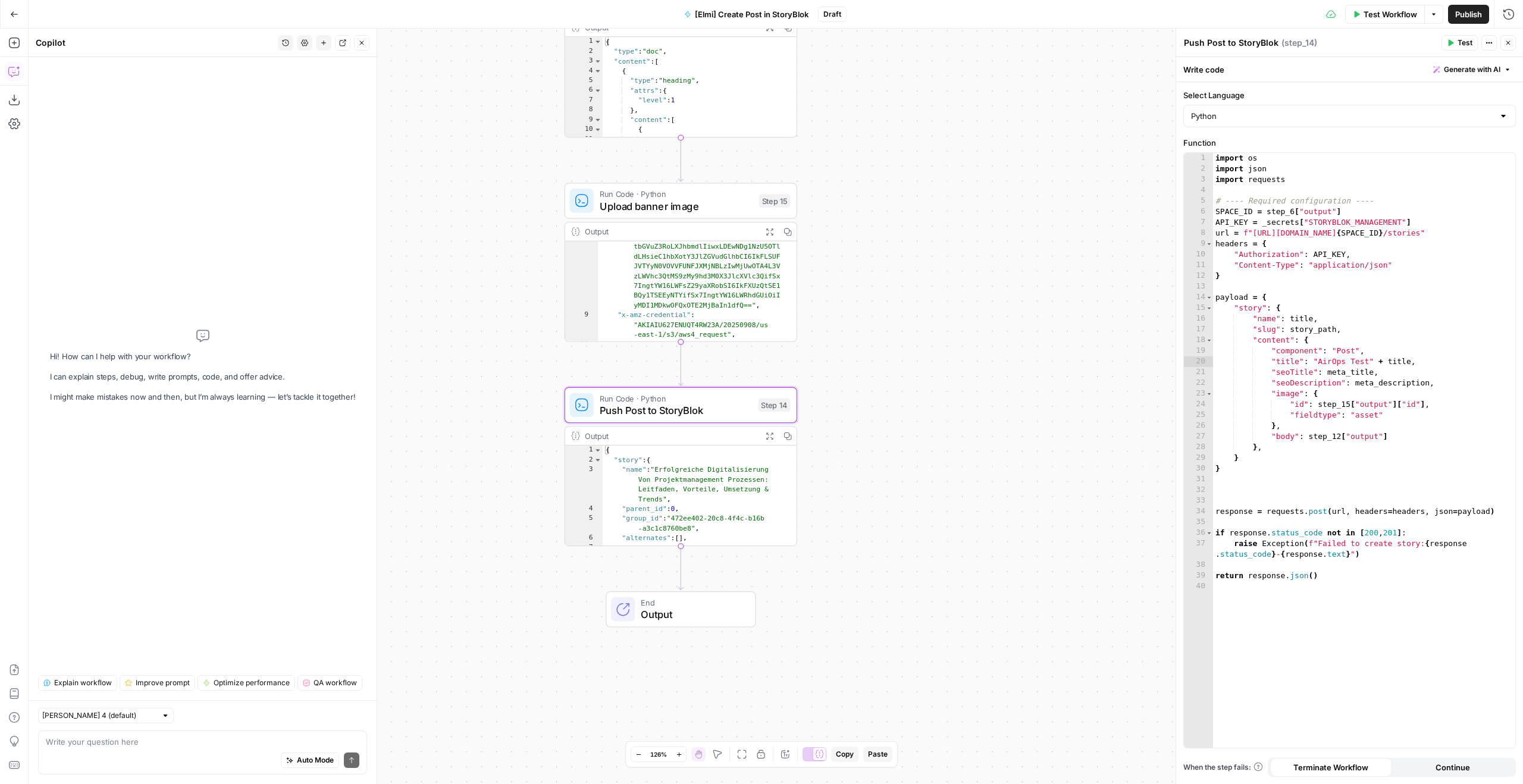
click at [96, 750] on div "Auto Mode Send" at bounding box center [203, 760] width 313 height 27
type textarea "This workflow is currently uploading to the main space of my works"
click at [1514, 332] on div "import os import json import requests # ---- Required configuration ---- SPACE_…" at bounding box center [1364, 461] width 302 height 616
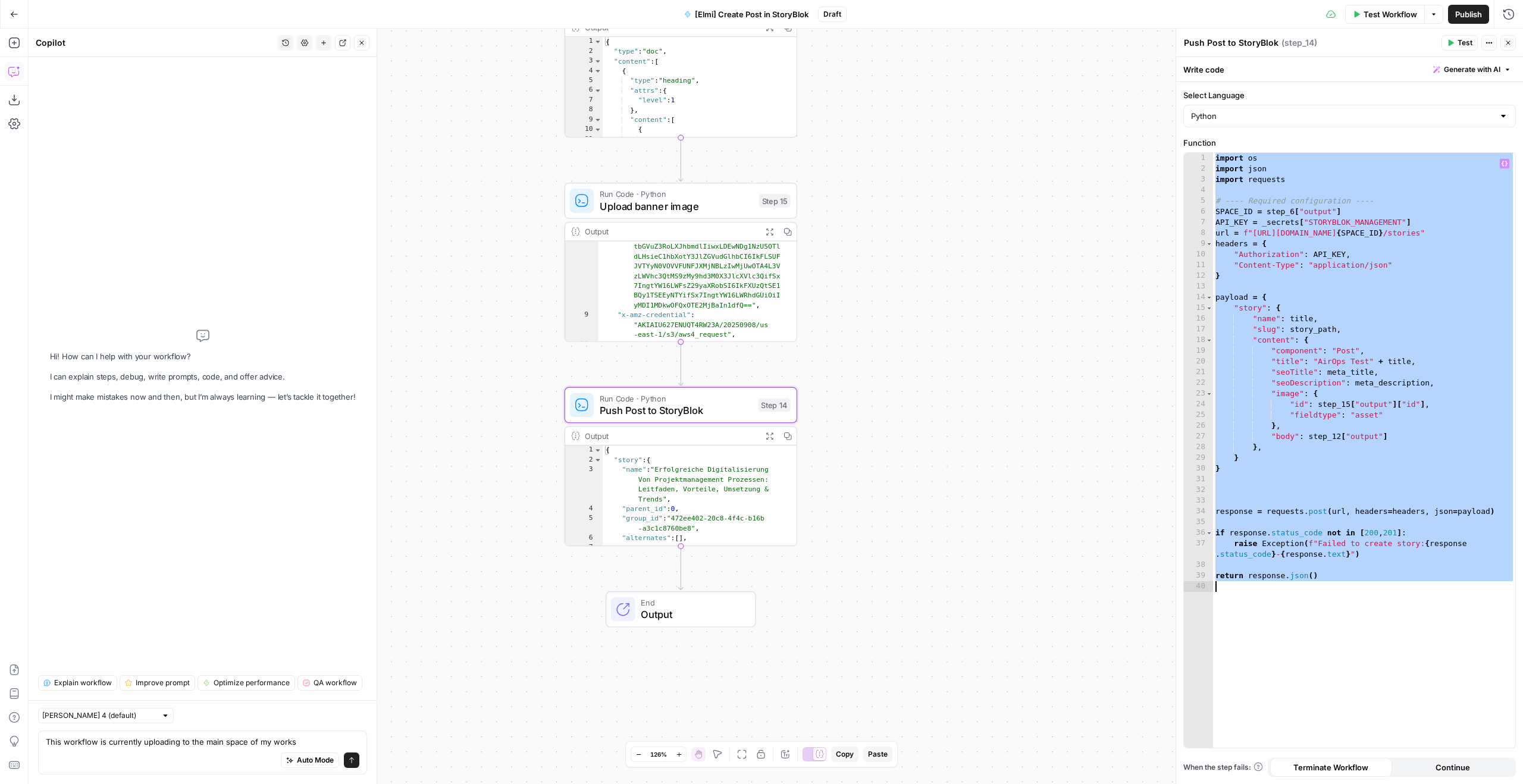
click at [1485, 320] on div "import os import json import requests # ---- Required configuration ---- SPACE_…" at bounding box center [1364, 461] width 302 height 616
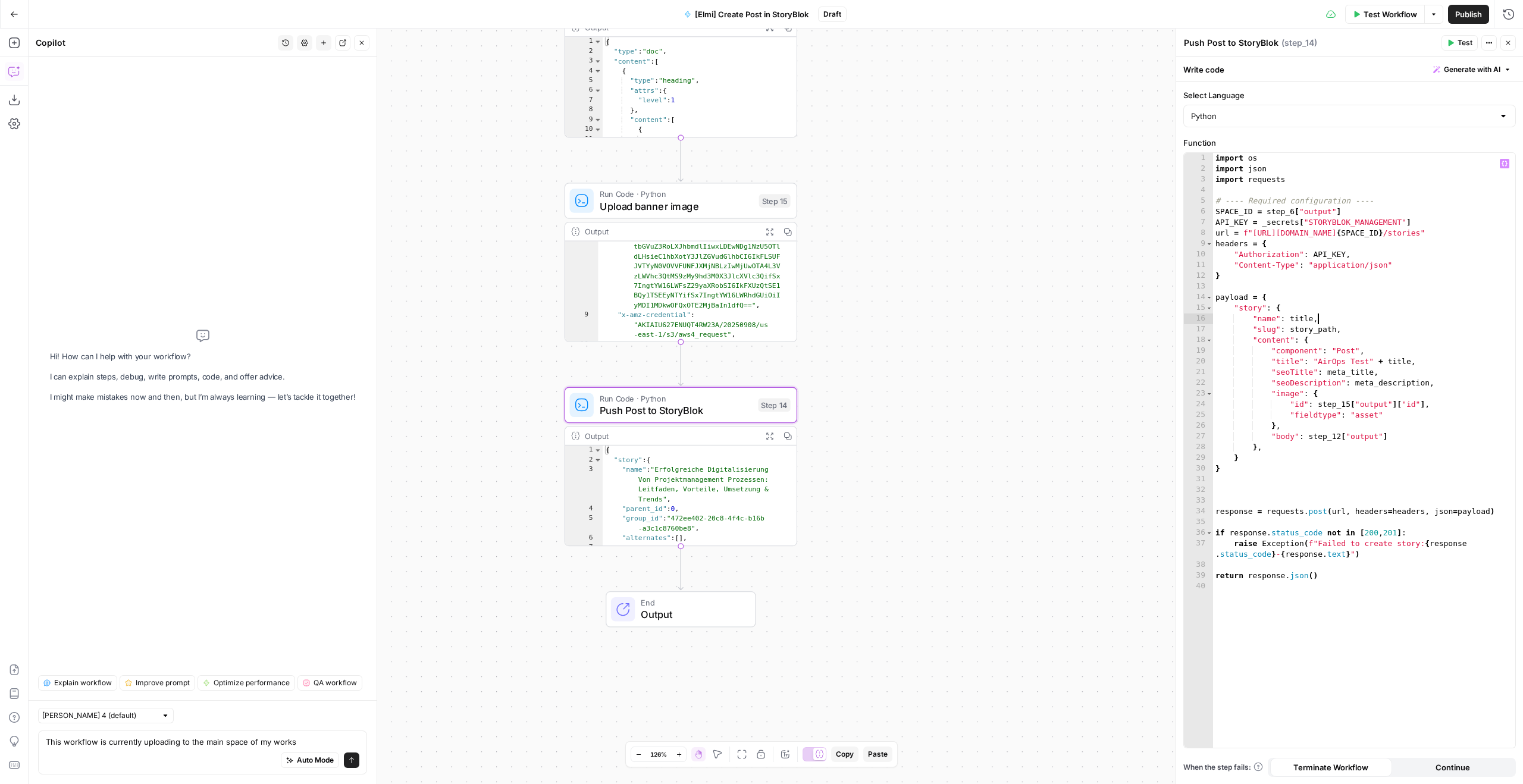
click at [1395, 335] on div "import os import json import requests # ---- Required configuration ---- SPACE_…" at bounding box center [1364, 461] width 302 height 616
click at [1394, 329] on div "import os import json import requests # ---- Required configuration ---- SPACE_…" at bounding box center [1364, 461] width 302 height 616
type textarea "**********"
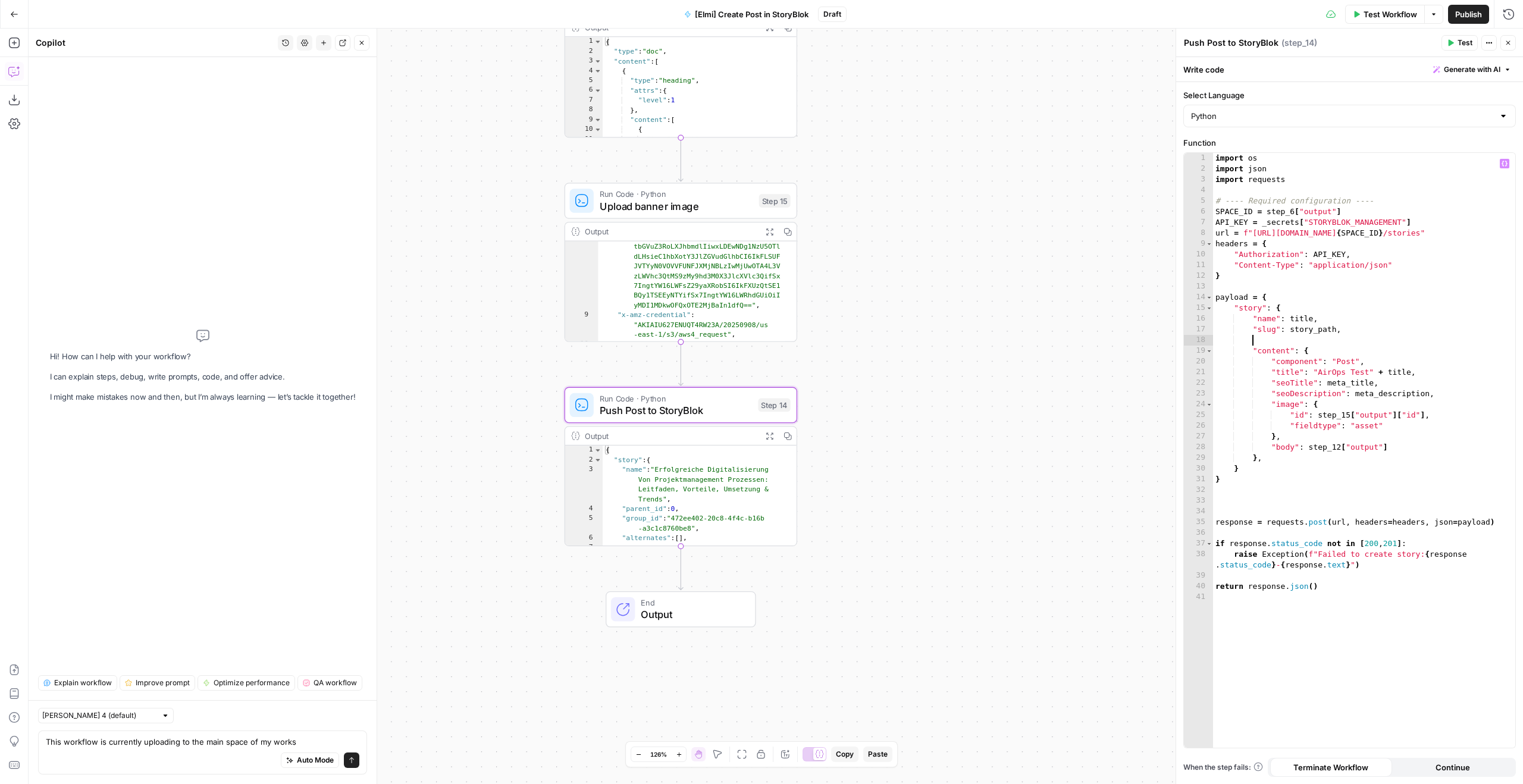
paste textarea
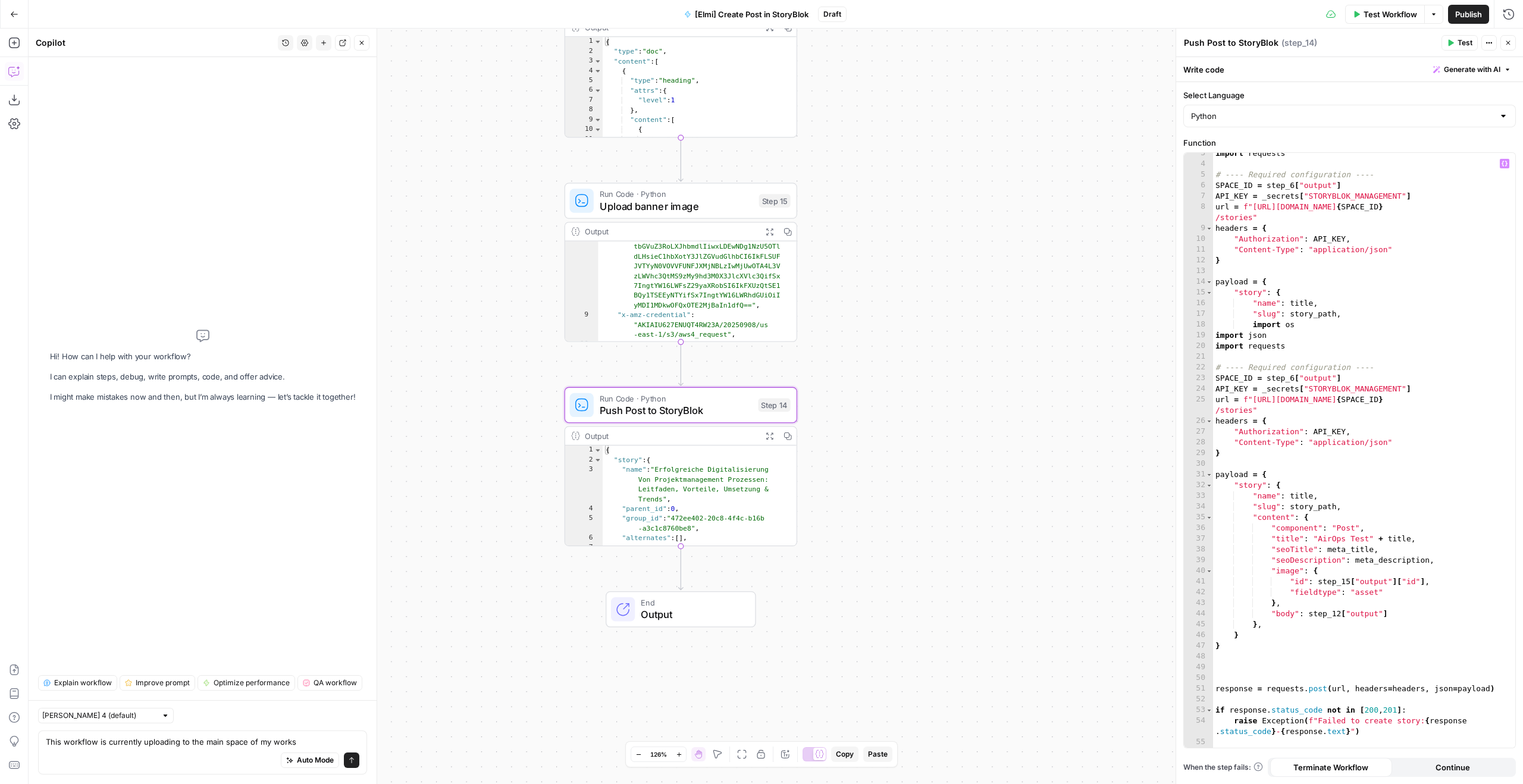
scroll to position [27, 0]
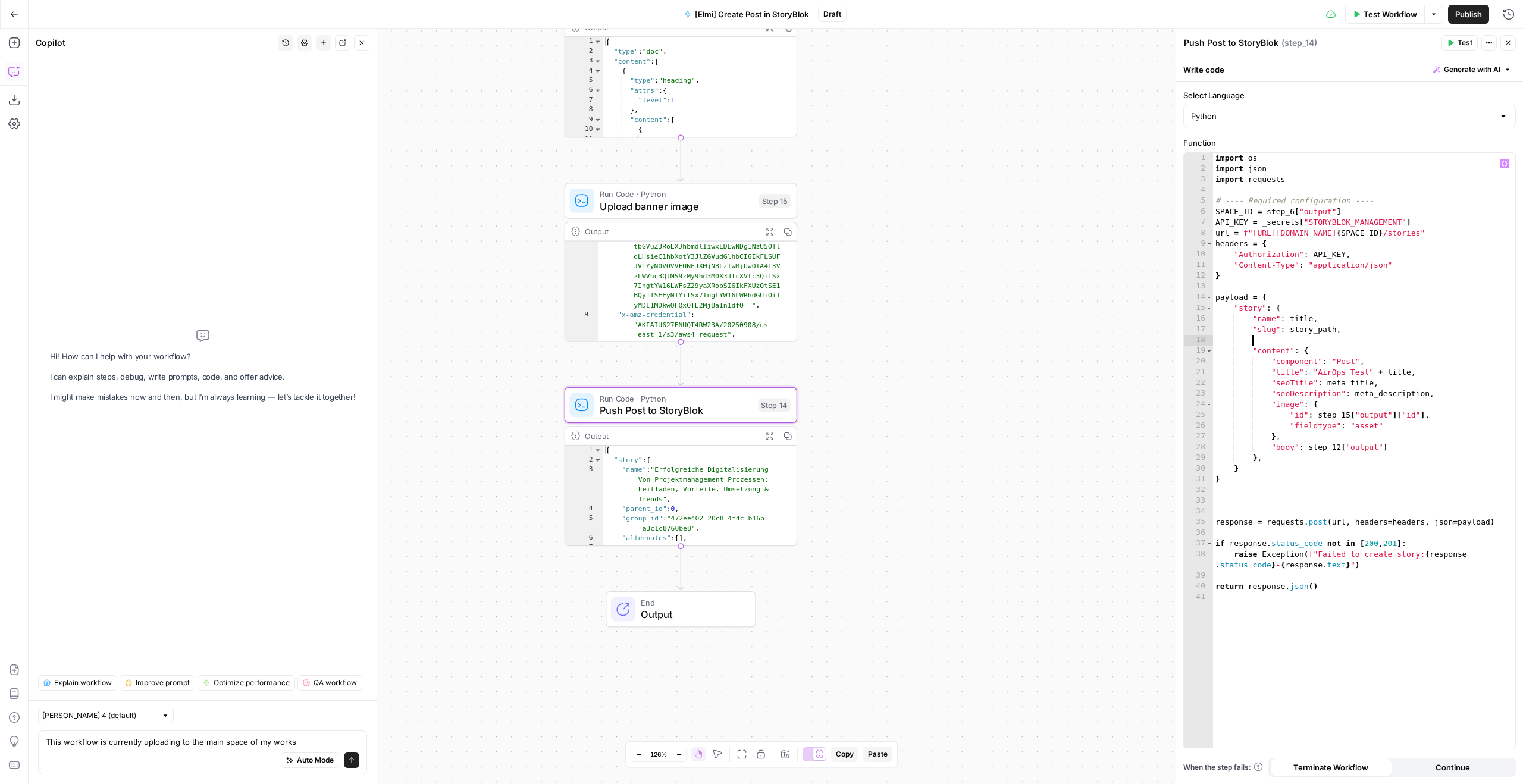
paste textarea "**********"
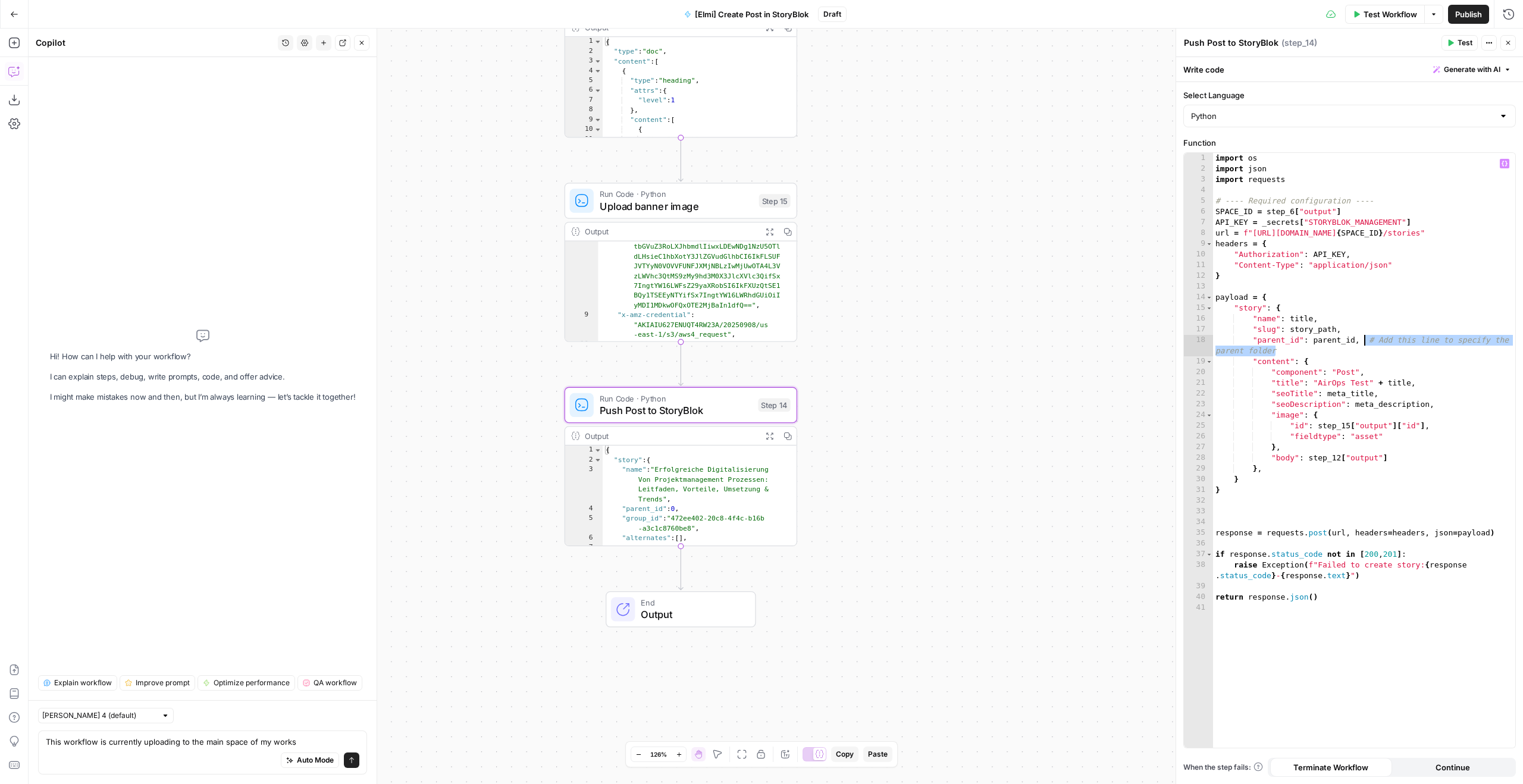
drag, startPoint x: 1366, startPoint y: 347, endPoint x: 1362, endPoint y: 336, distance: 11.7
click at [1362, 336] on div "import os import json import requests # ---- Required configuration ---- SPACE_…" at bounding box center [1364, 461] width 302 height 616
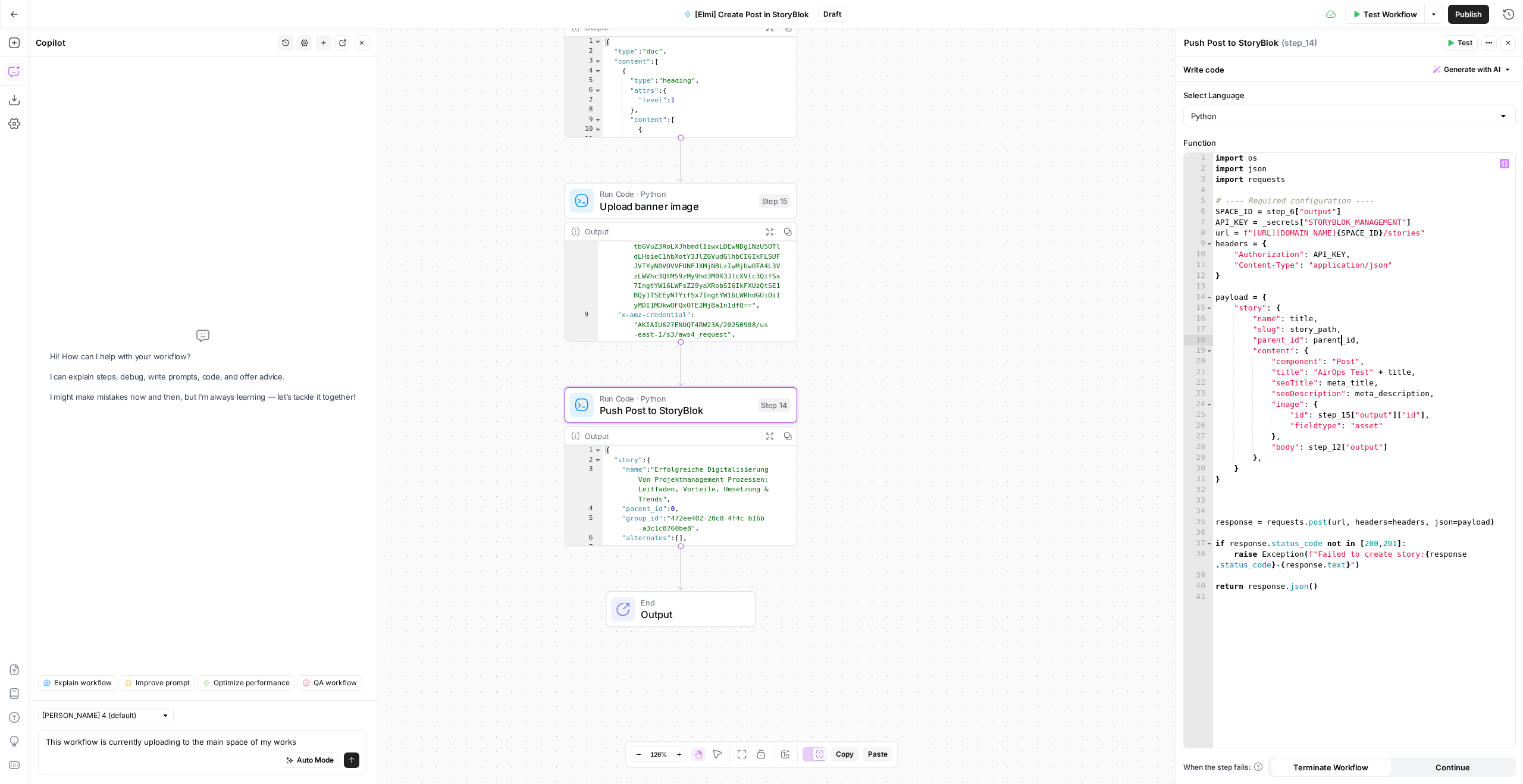
click at [1341, 343] on div "import os import json import requests # ---- Required configuration ---- SPACE_…" at bounding box center [1364, 461] width 302 height 616
paste textarea
click at [1444, 45] on button "Test" at bounding box center [1460, 42] width 37 height 16
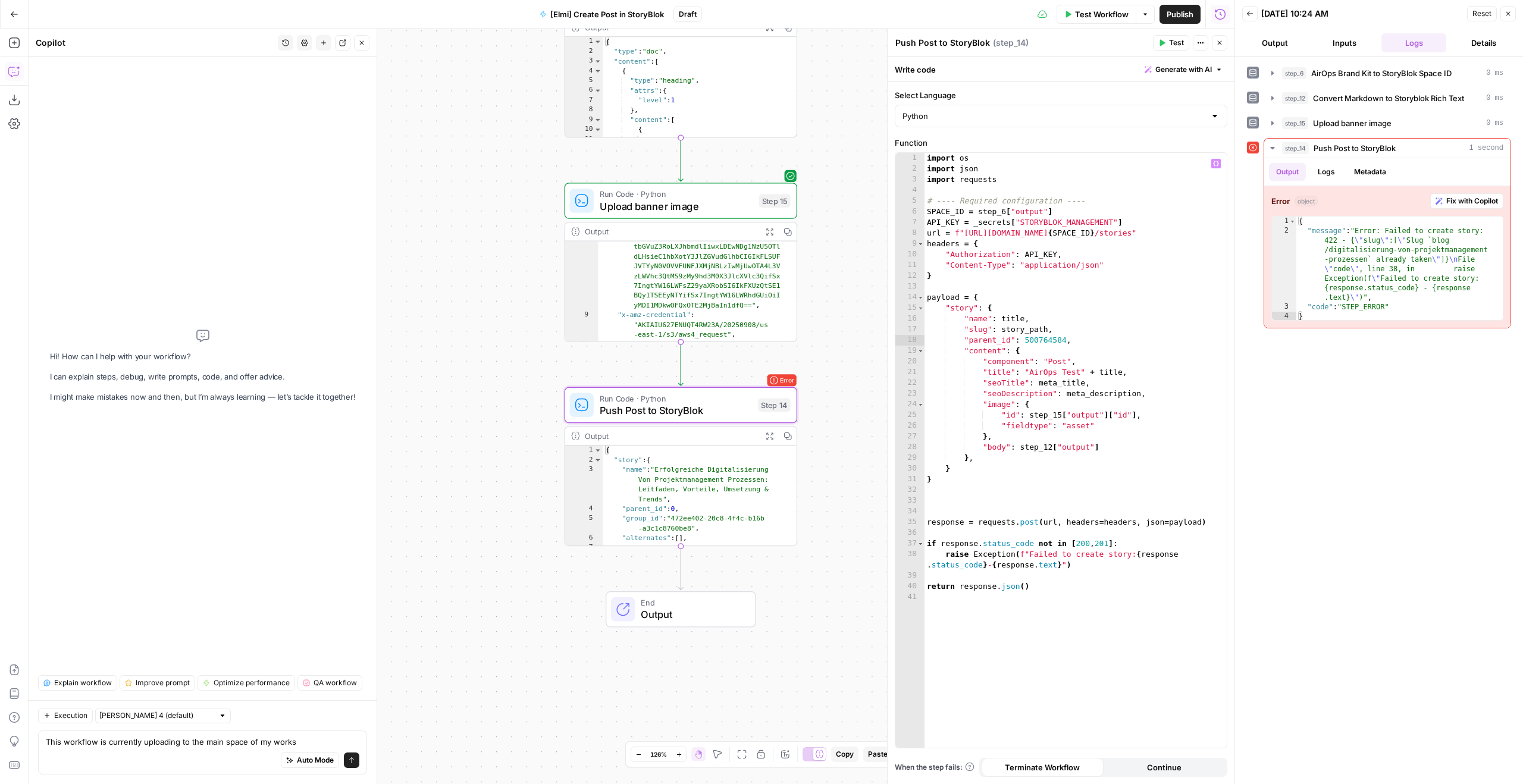
type textarea "**********"
click at [1149, 387] on div "import os import json import requests # ---- Required configuration ---- SPACE_…" at bounding box center [1076, 461] width 302 height 616
type input "****"
click at [1079, 325] on div "import os import json import requests # ---- Required configuration ---- SPACE_…" at bounding box center [1076, 461] width 302 height 616
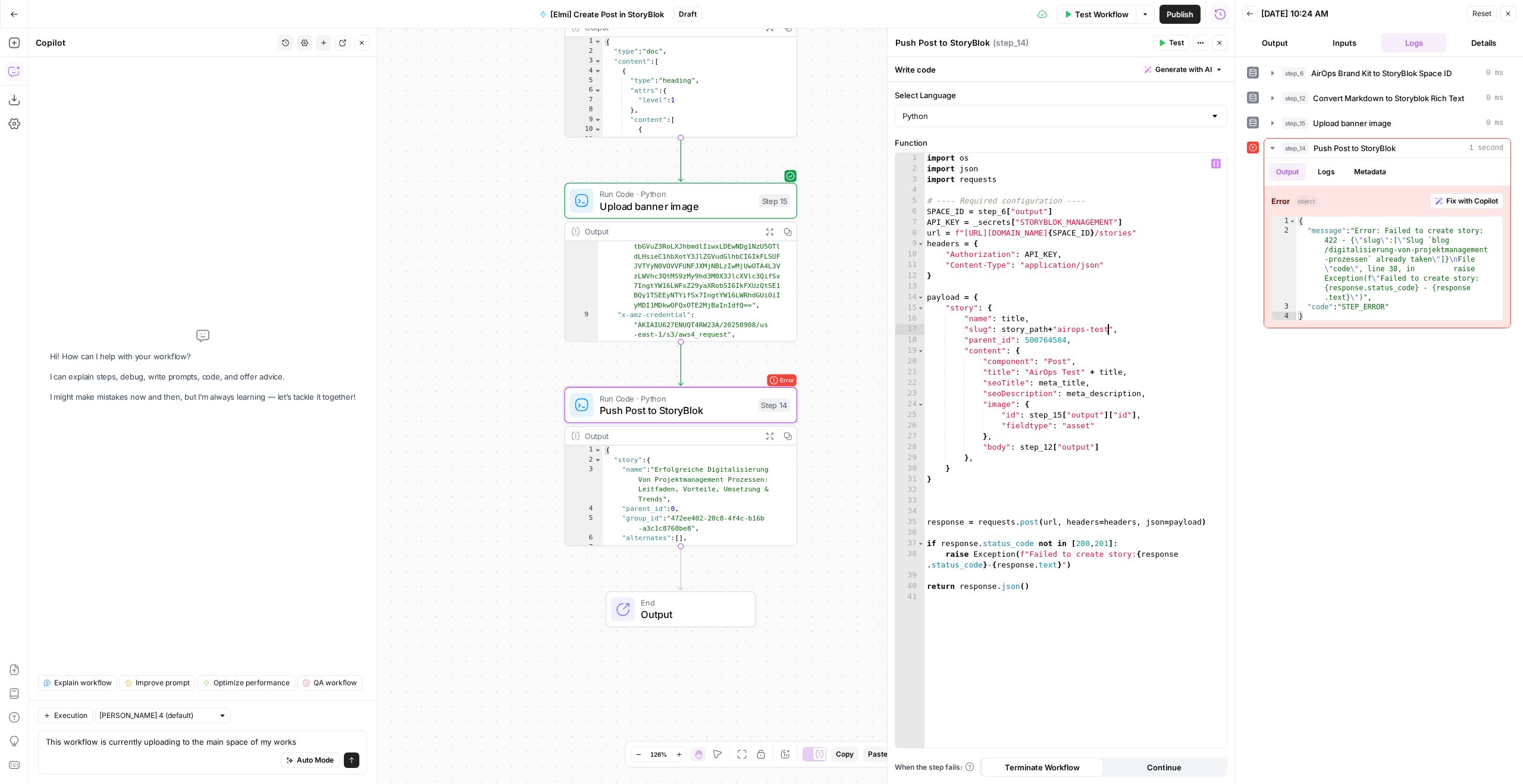
click at [1058, 325] on div "import os import json import requests # ---- Required configuration ---- SPACE_…" at bounding box center [1076, 461] width 302 height 616
click at [1149, 250] on div "import os import json import requests # ---- Required configuration ---- SPACE_…" at bounding box center [1076, 461] width 302 height 616
type textarea "**********"
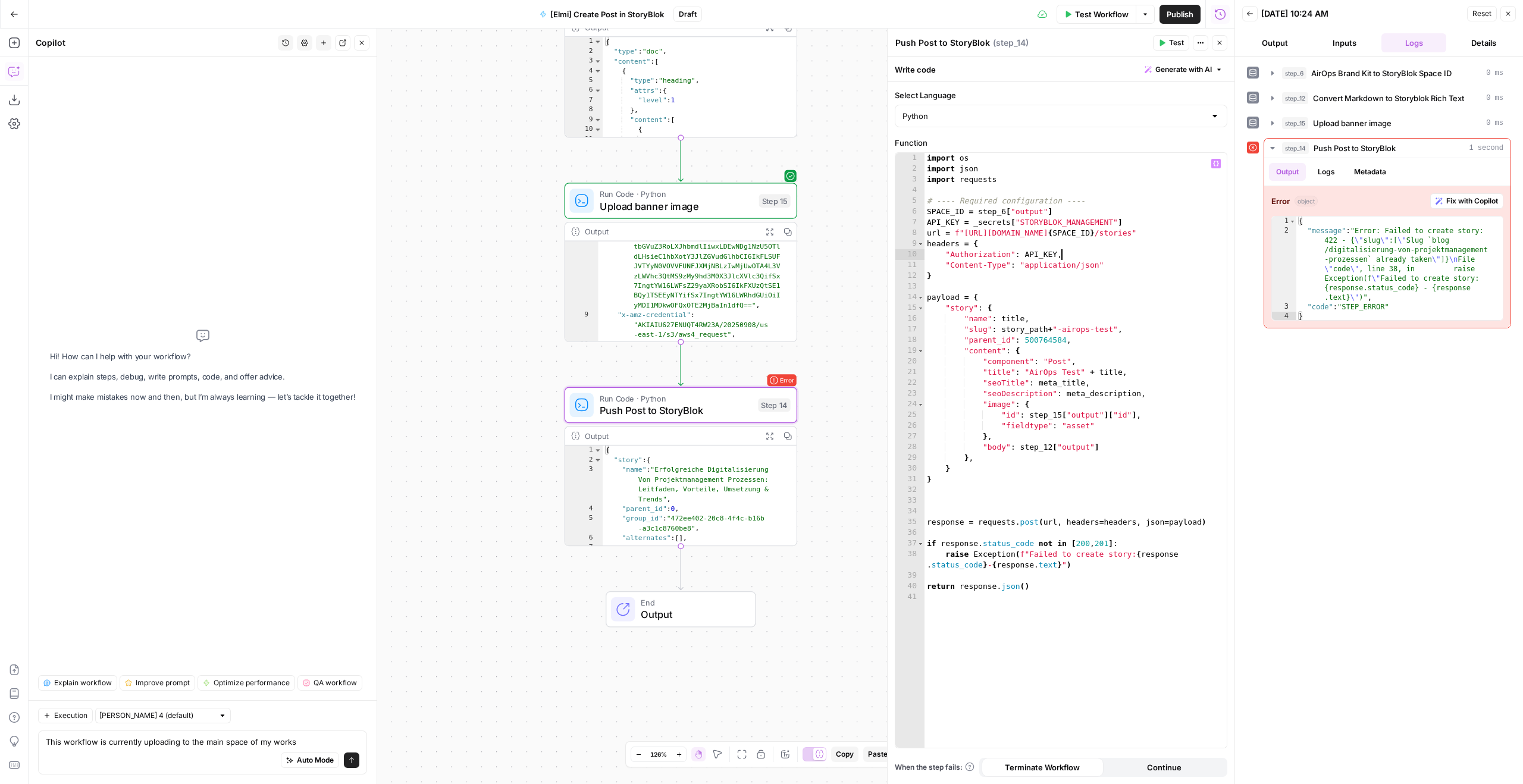
click at [1156, 45] on button "Test" at bounding box center [1171, 42] width 37 height 16
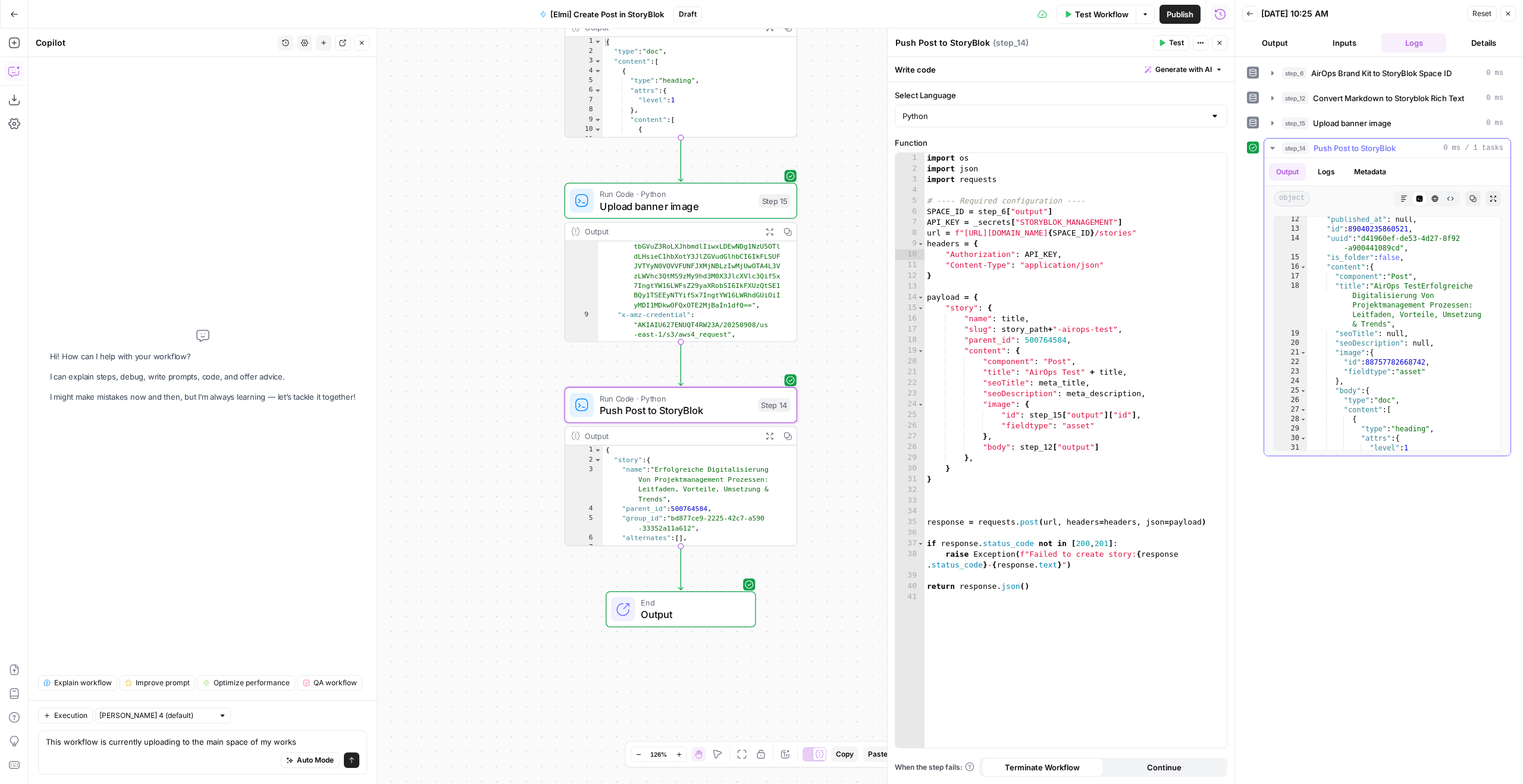
scroll to position [165, 0]
click at [1468, 202] on button "Copy" at bounding box center [1473, 198] width 16 height 16
type textarea "**********"
click at [1115, 338] on div "import os import json import requests # ---- Required configuration ---- SPACE_…" at bounding box center [1076, 461] width 302 height 616
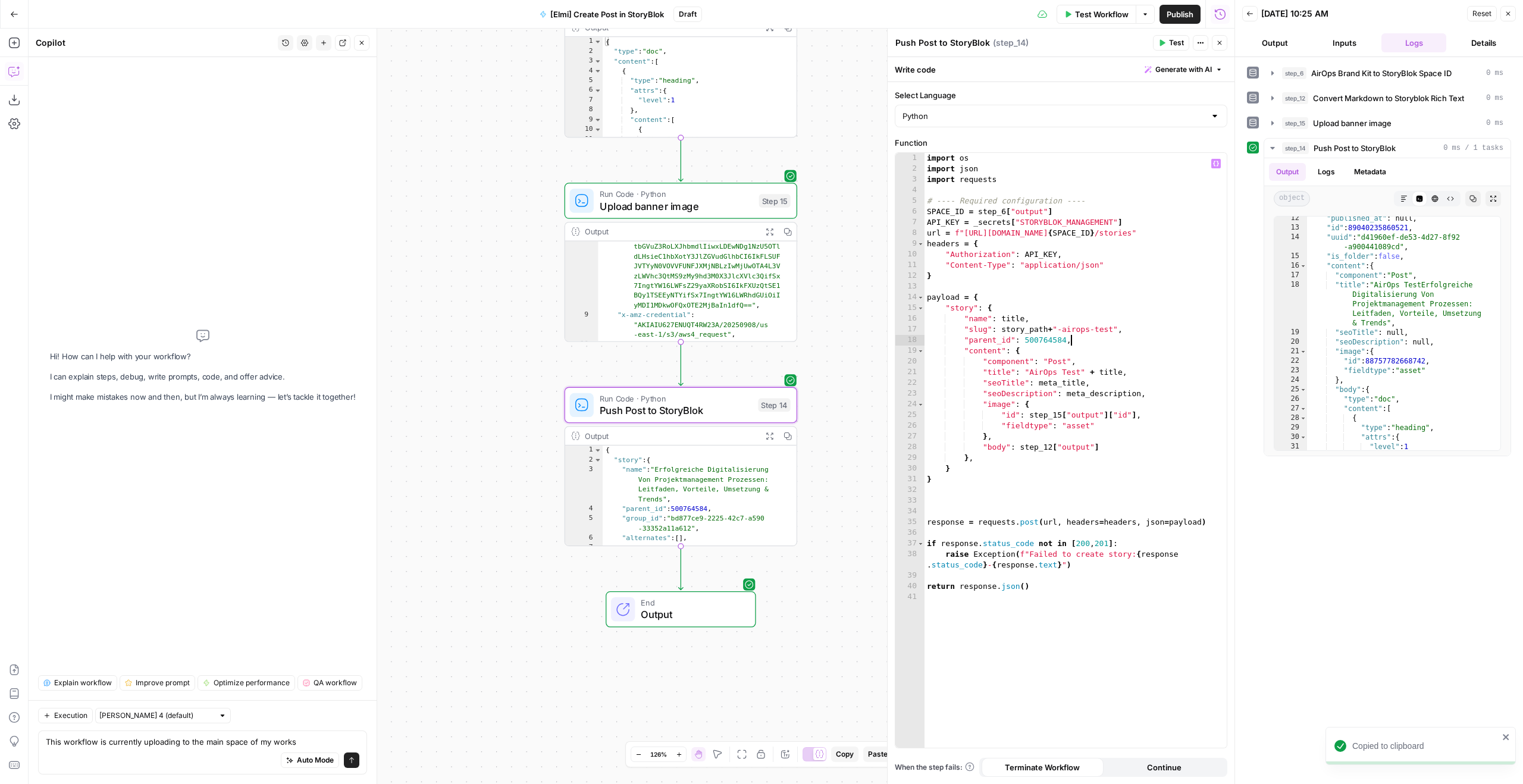
paste textarea "**********"
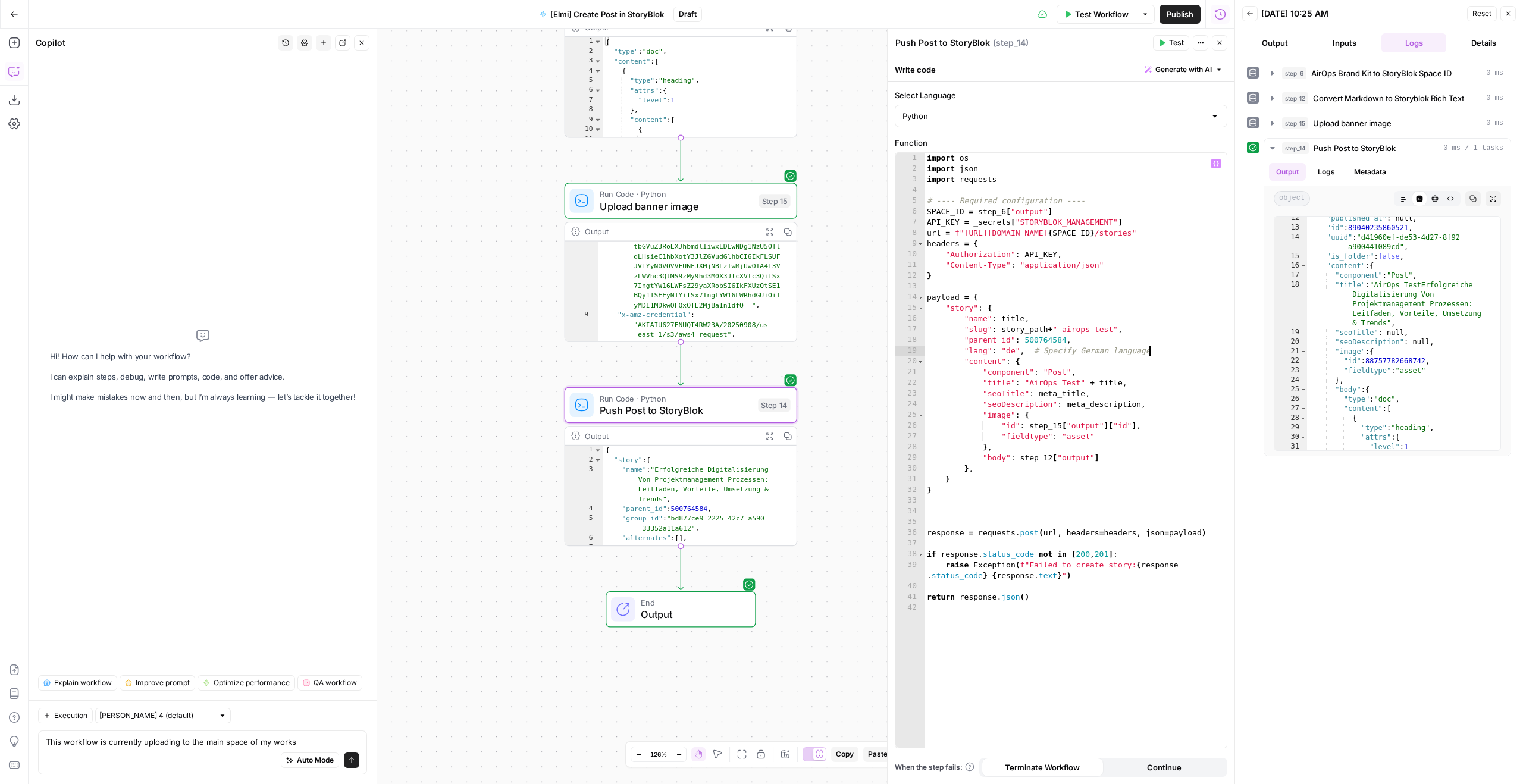
click at [1131, 331] on div "import os import json import requests # ---- Required configuration ---- SPACE_…" at bounding box center [1076, 461] width 302 height 616
click at [1163, 38] on button "Test" at bounding box center [1171, 42] width 37 height 16
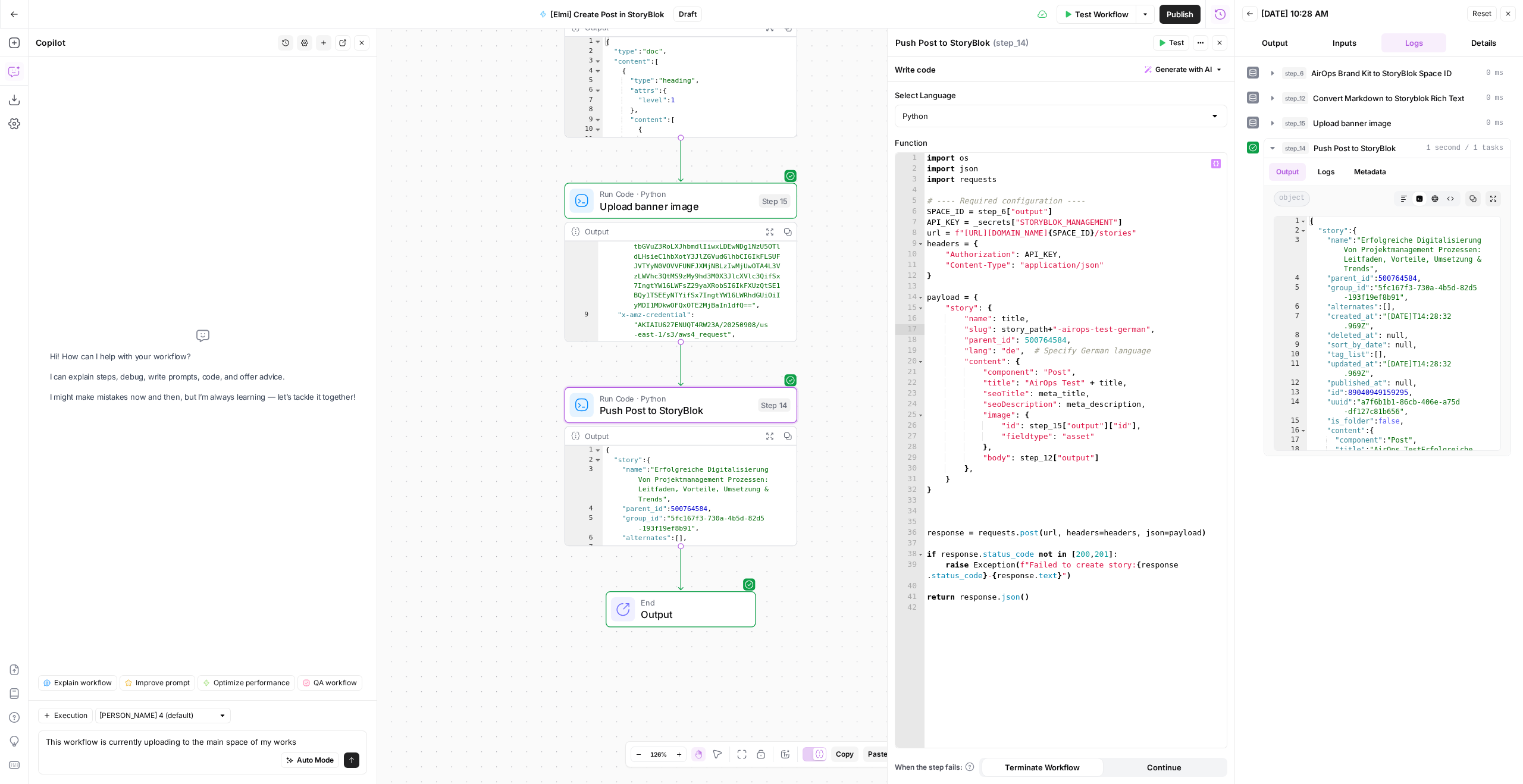
click at [977, 350] on div "import os import json import requests # ---- Required configuration ---- SPACE_…" at bounding box center [1076, 461] width 302 height 616
paste textarea "****"
click at [1144, 321] on div "import os import json import requests # ---- Required configuration ---- SPACE_…" at bounding box center [1076, 461] width 302 height 616
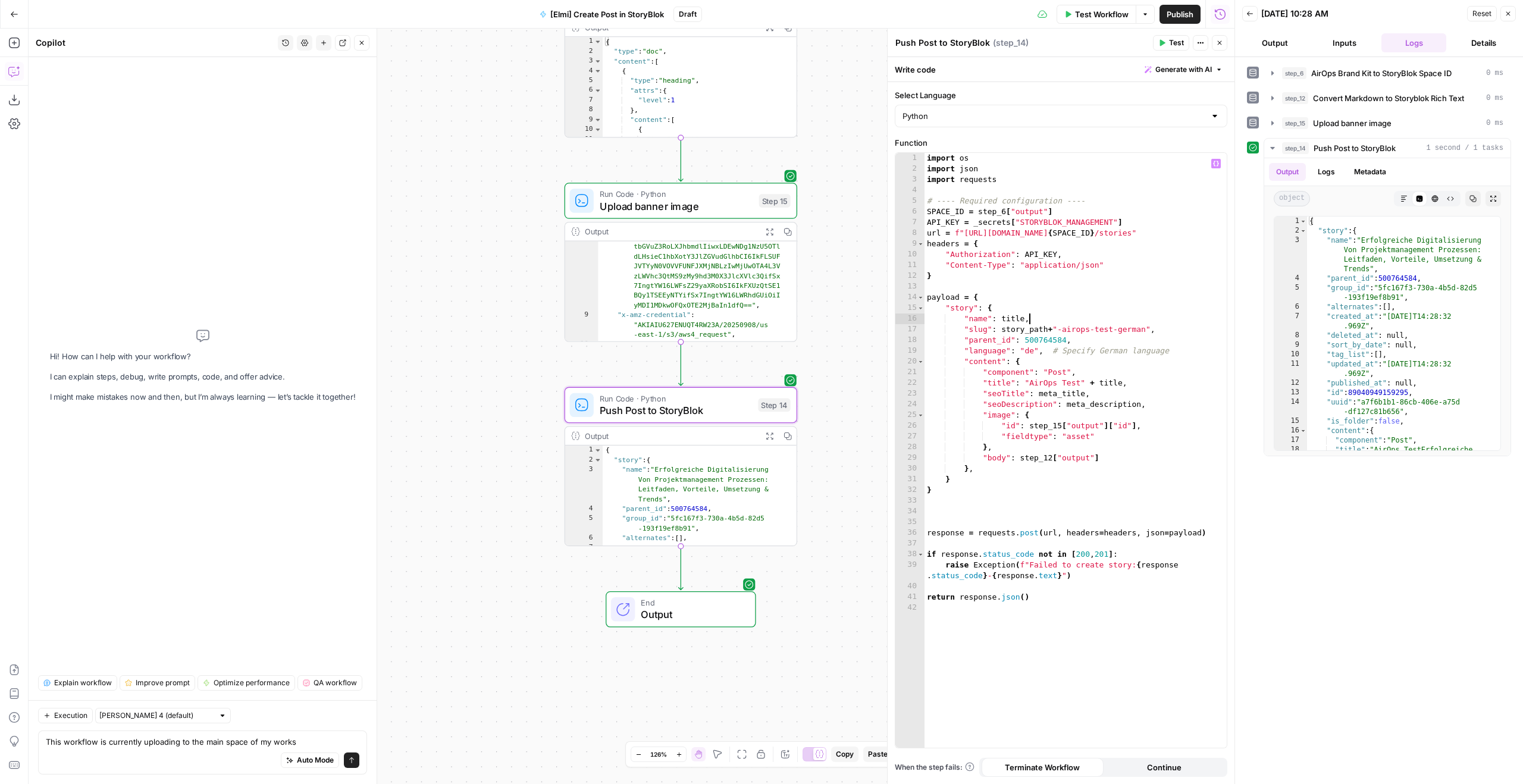
click at [1144, 324] on div "import os import json import requests # ---- Required configuration ---- SPACE_…" at bounding box center [1076, 461] width 302 height 616
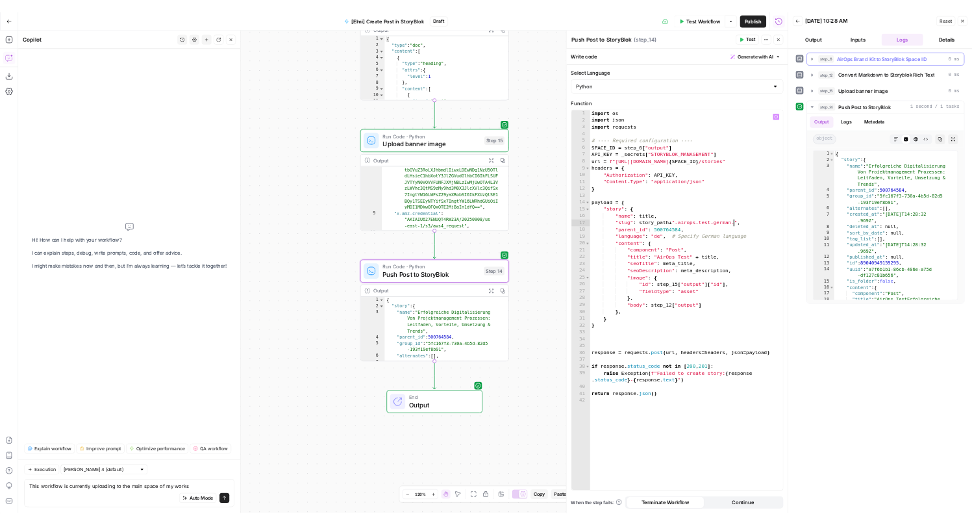
scroll to position [0, 19]
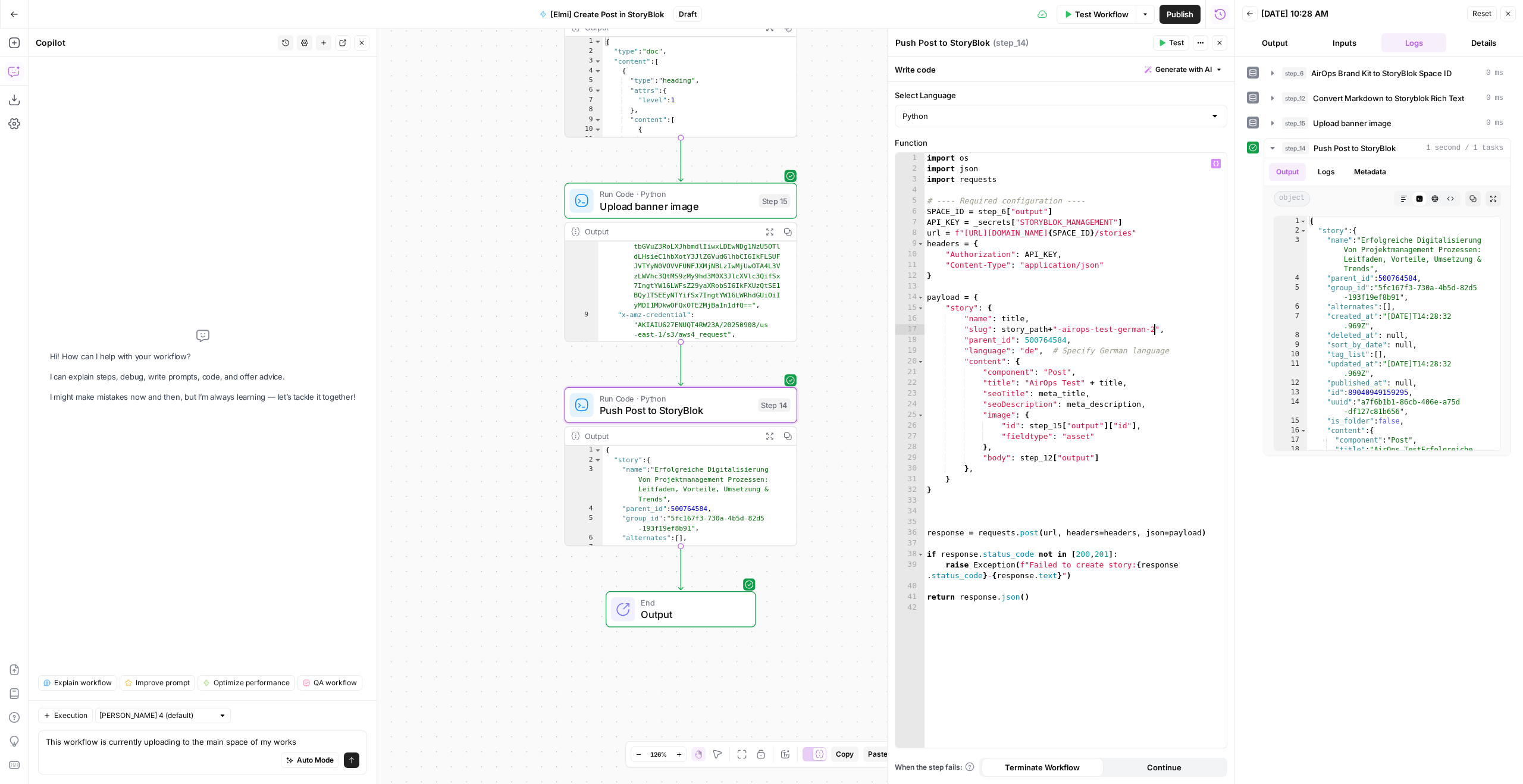
type textarea "**********"
click at [1179, 44] on span "Test" at bounding box center [1177, 43] width 15 height 11
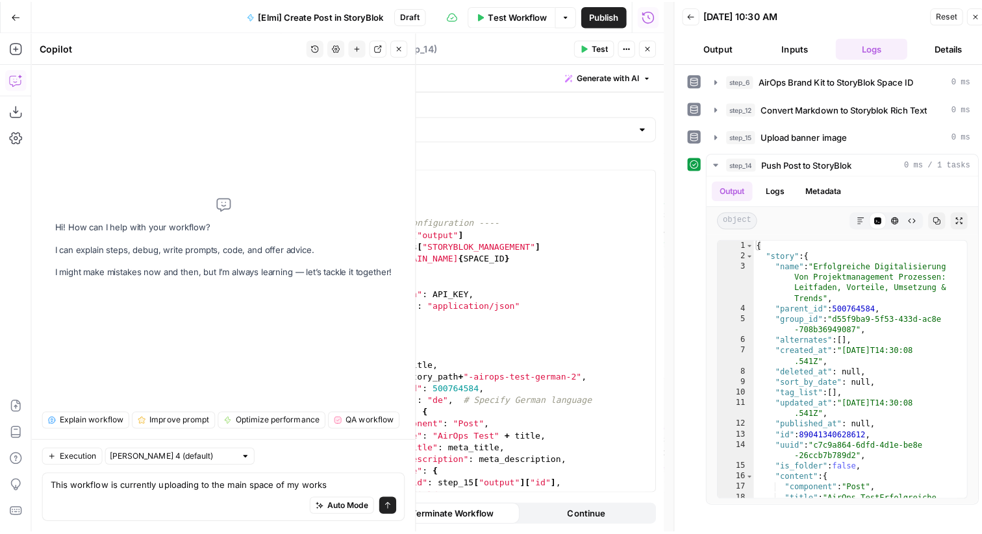
scroll to position [0, 0]
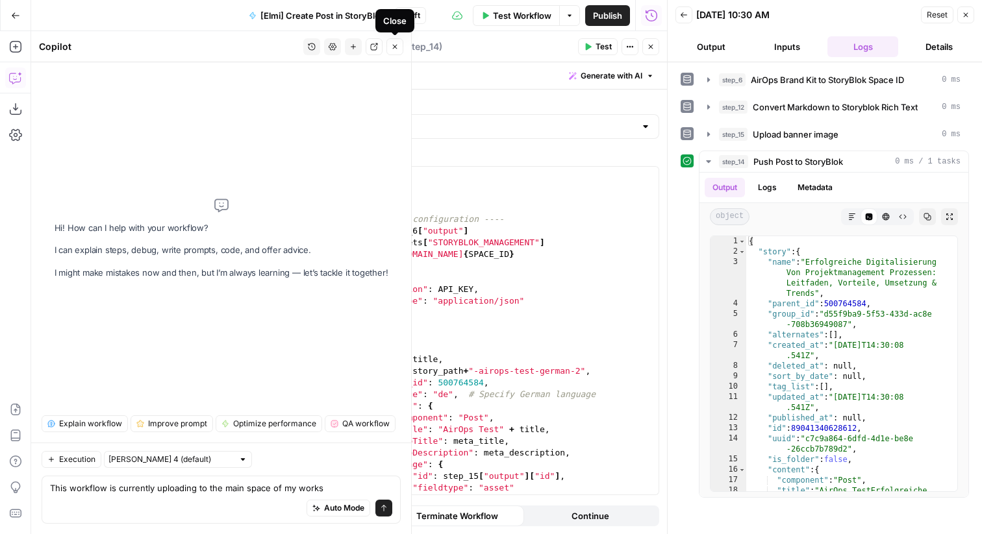
click at [390, 48] on button "Close" at bounding box center [394, 46] width 17 height 17
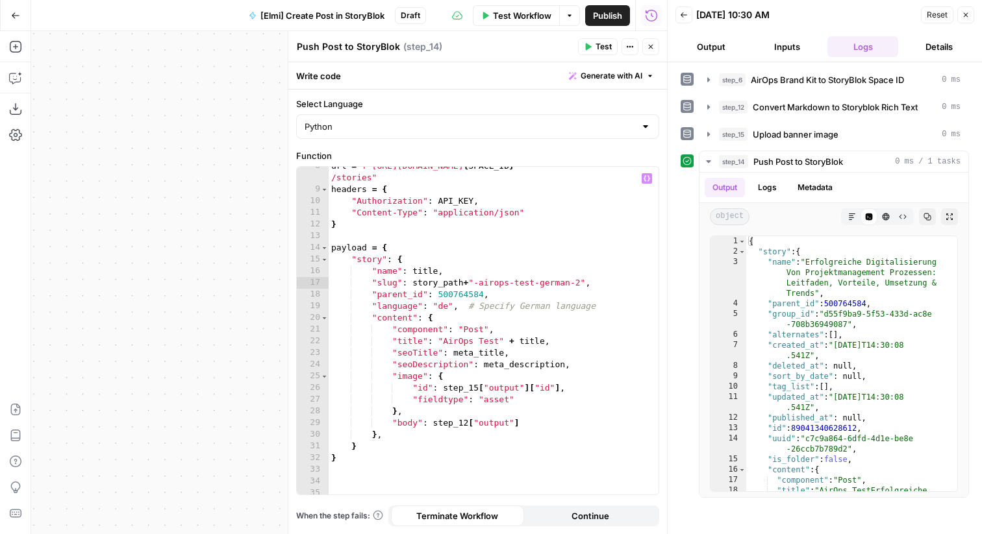
scroll to position [89, 0]
click at [590, 47] on icon "button" at bounding box center [589, 47] width 6 height 7
click at [279, 153] on div "Workflow Set Inputs Inputs Run Code · Python AirOps Brand Kit to StoryBlok Spac…" at bounding box center [349, 282] width 636 height 503
click at [645, 45] on button "Close" at bounding box center [650, 46] width 17 height 17
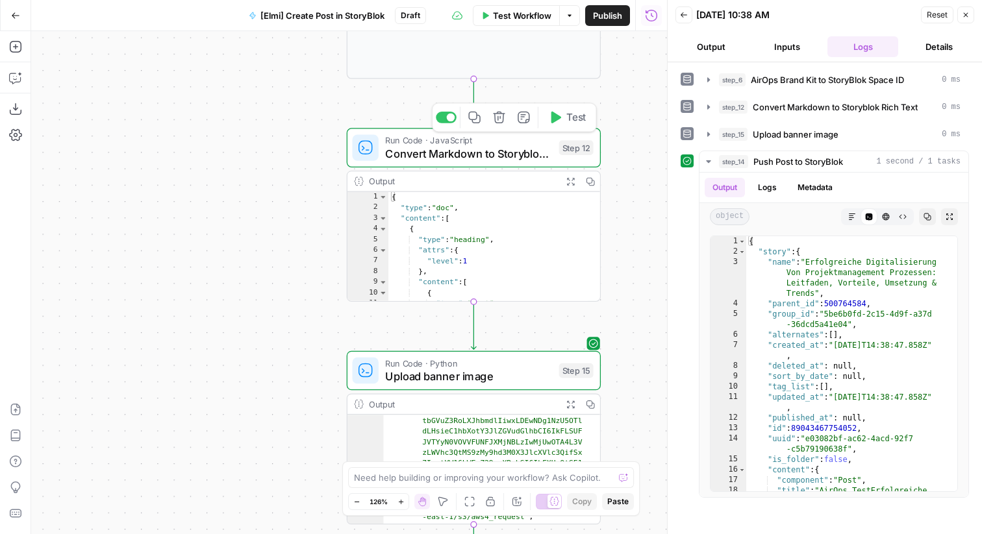
click at [379, 155] on div "Run Code · JavaScript Convert Markdown to Storyblok Rich Text Step 12 Copy step…" at bounding box center [473, 148] width 241 height 28
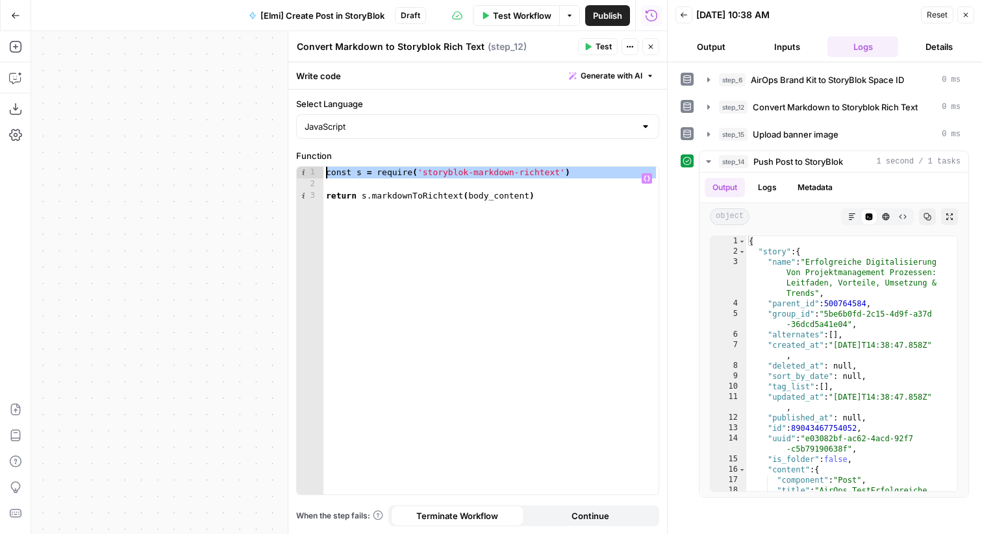
drag, startPoint x: 578, startPoint y: 179, endPoint x: 400, endPoint y: 163, distance: 178.6
click at [400, 163] on div "Function 1 2 3 const s = require ( 'storyblok-markdown-richtext' ) return s . m…" at bounding box center [477, 322] width 363 height 346
click at [584, 192] on div "const s = require ( 'storyblok-markdown-richtext' ) return s . markdownToRichte…" at bounding box center [490, 342] width 335 height 351
type textarea "**********"
click at [653, 50] on icon "button" at bounding box center [651, 47] width 8 height 8
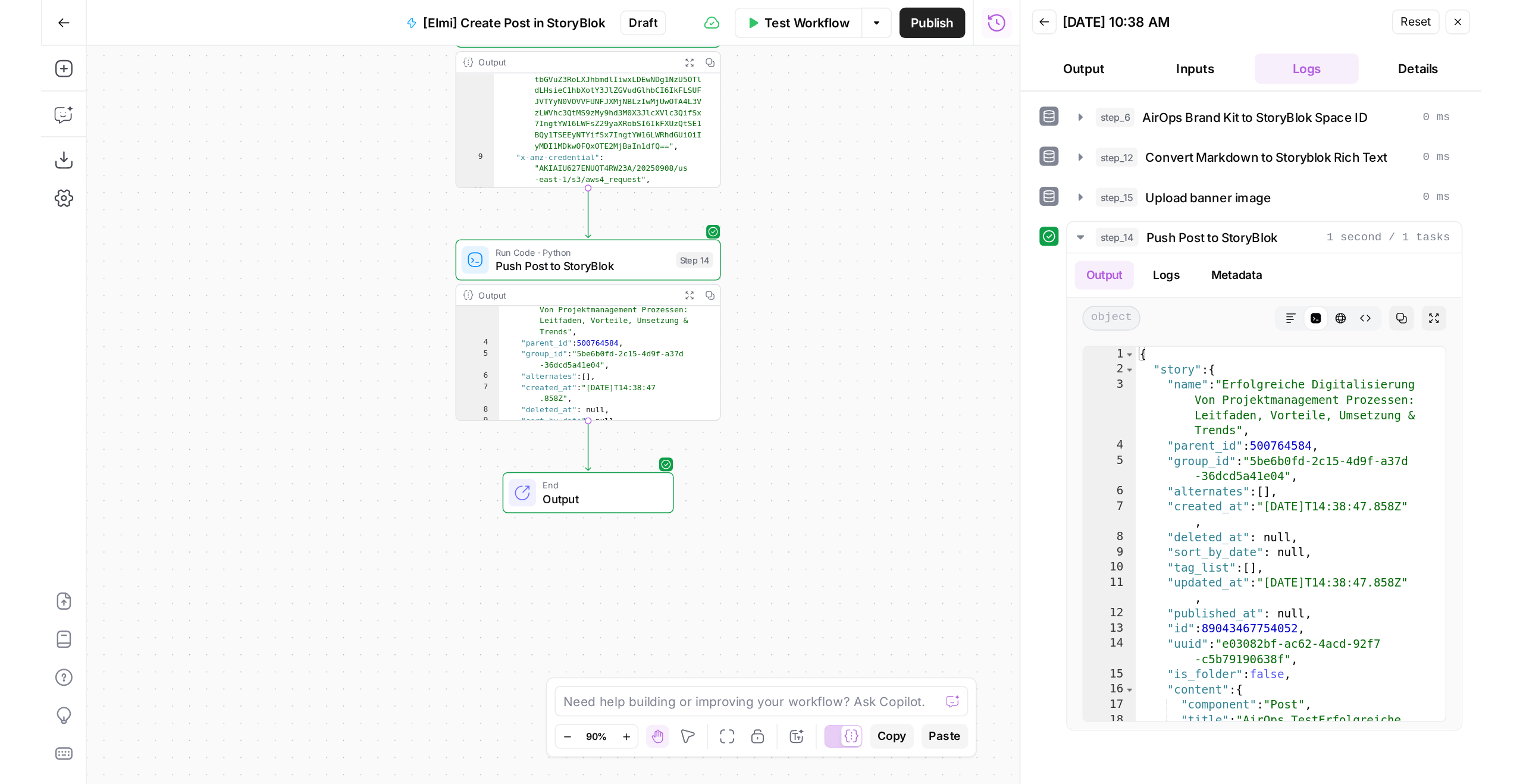
scroll to position [29, 0]
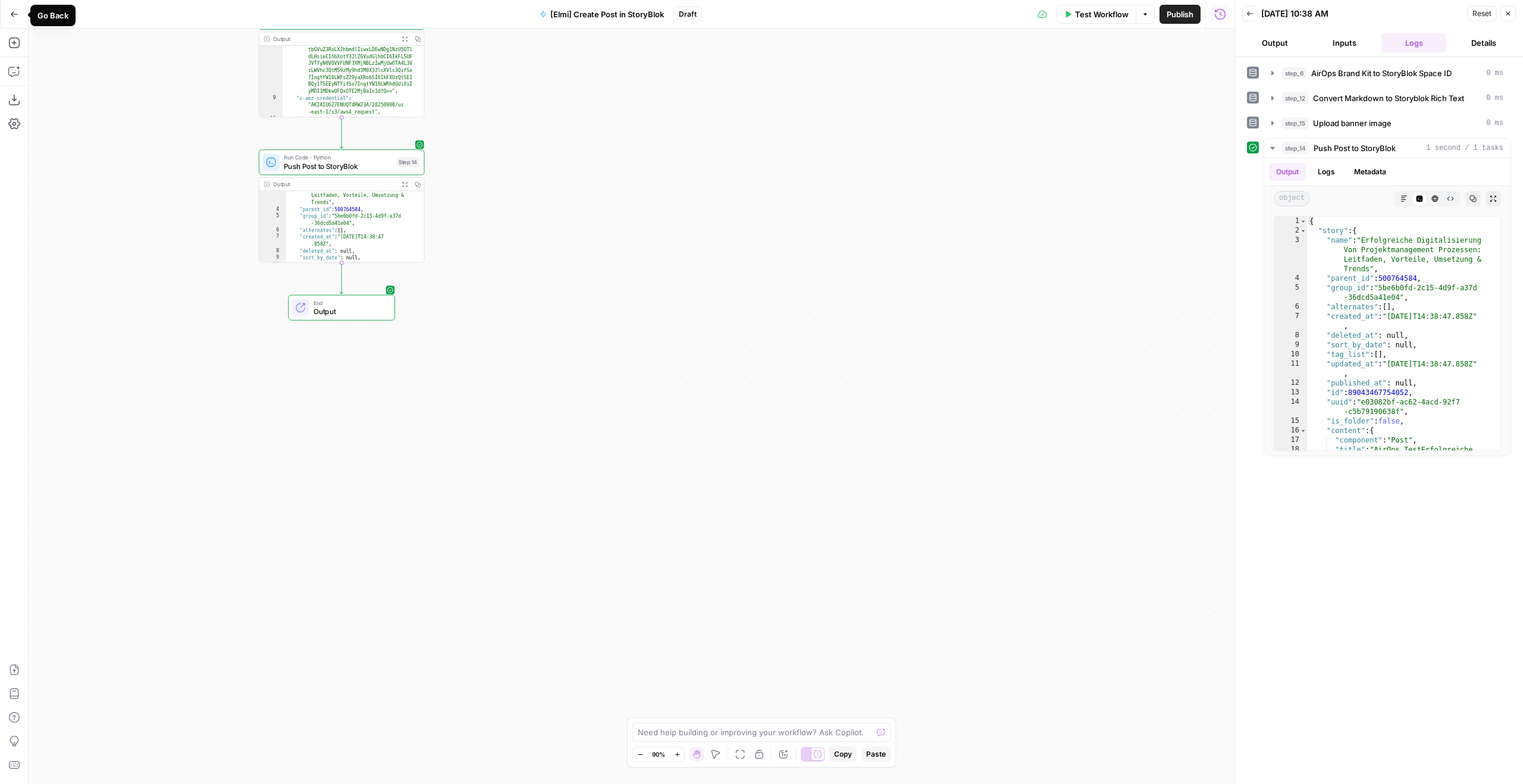
click at [8, 13] on button "Go Back" at bounding box center [14, 14] width 21 height 21
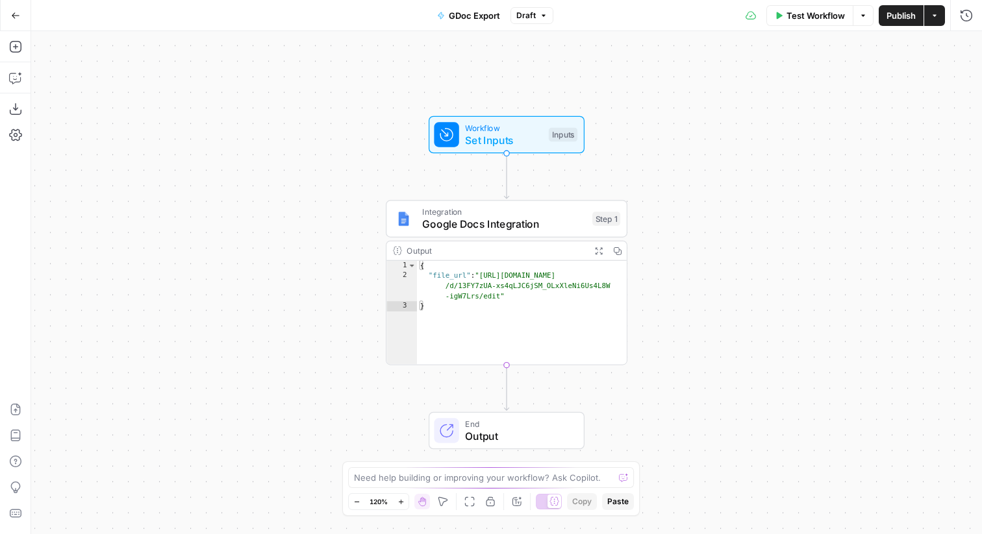
click at [512, 140] on span "Set Inputs" at bounding box center [503, 140] width 77 height 16
click at [525, 140] on span "Set Inputs" at bounding box center [504, 140] width 77 height 16
click at [512, 224] on span "Google Docs Integration" at bounding box center [505, 225] width 164 height 16
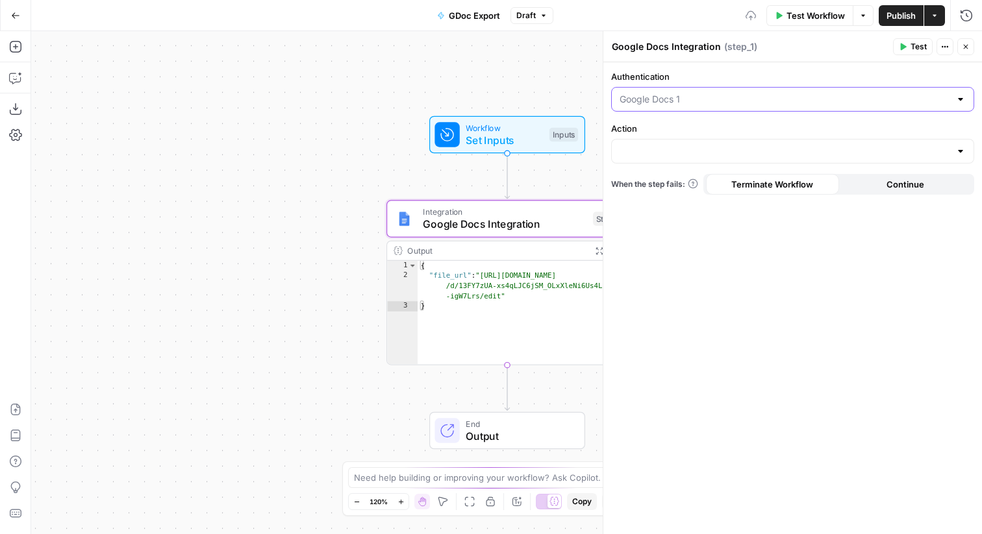
click at [812, 100] on input "Authentication" at bounding box center [784, 99] width 330 height 13
type input "Google Docs 1"
click at [747, 71] on label "Authentication" at bounding box center [792, 76] width 363 height 13
click at [747, 93] on input "Google Docs 1" at bounding box center [784, 99] width 330 height 13
type input "Google Docs 1"
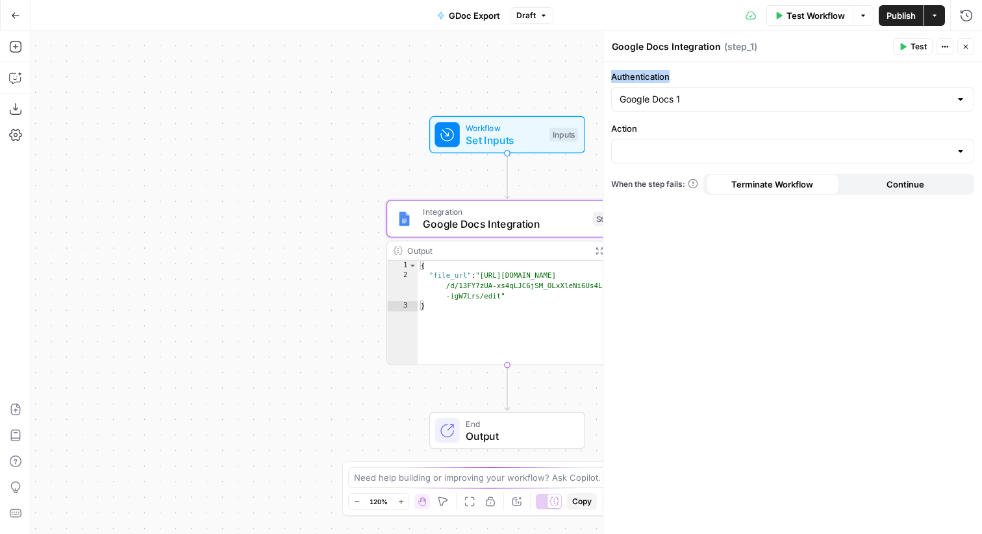
click at [712, 70] on label "Authentication" at bounding box center [792, 76] width 363 height 13
click at [682, 153] on input "Action" at bounding box center [784, 151] width 330 height 13
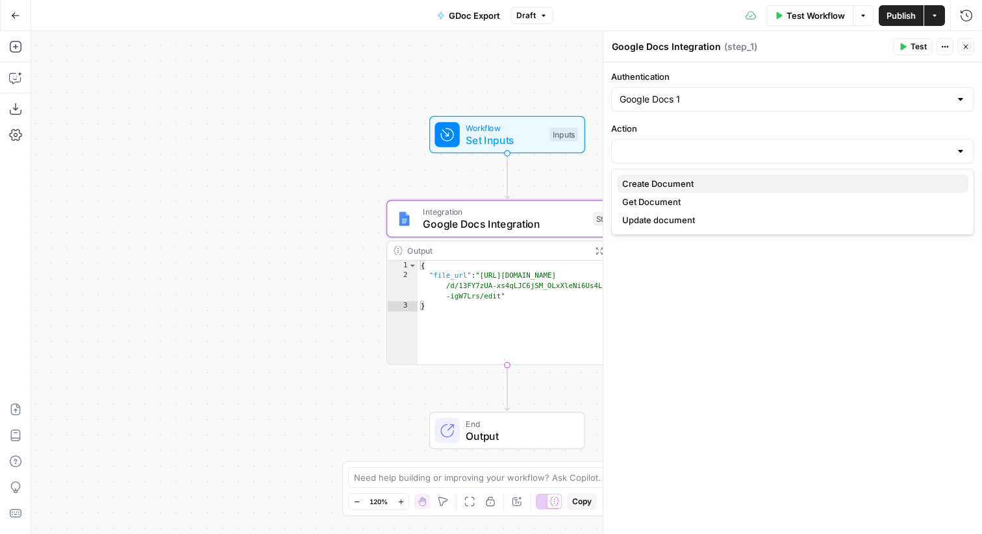
click at [685, 190] on button "Create Document" at bounding box center [792, 184] width 351 height 18
type input "Create Document"
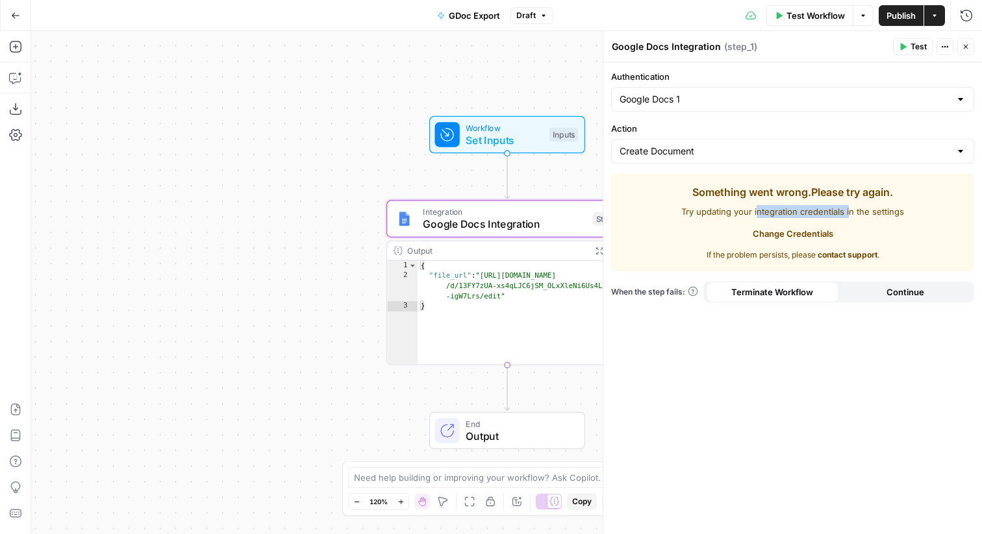
drag, startPoint x: 758, startPoint y: 210, endPoint x: 847, endPoint y: 212, distance: 89.6
click at [847, 212] on span "Try updating your integration credentials in the settings" at bounding box center [792, 211] width 223 height 13
click at [745, 108] on div "Google Docs 1" at bounding box center [792, 99] width 363 height 25
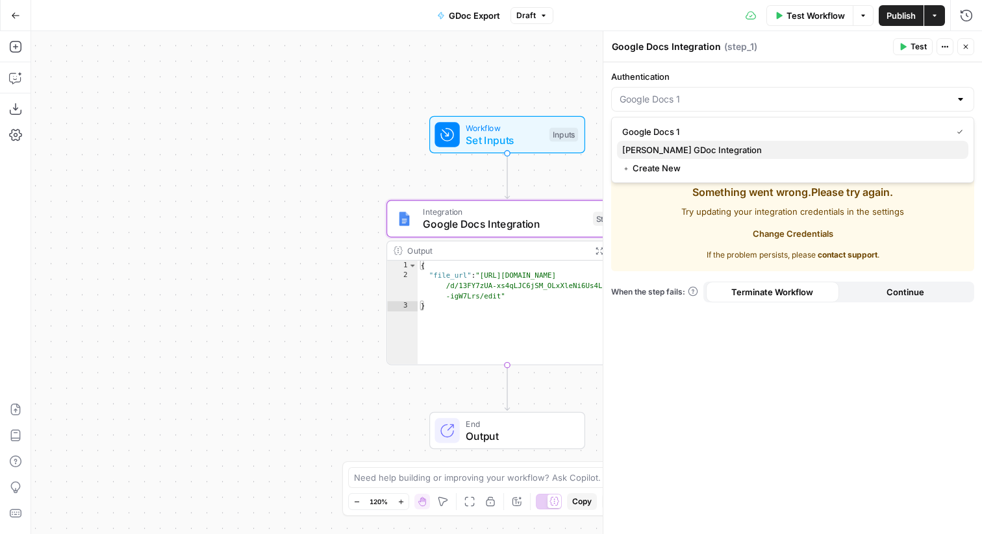
click at [703, 148] on span "[PERSON_NAME] GDoc Integration" at bounding box center [790, 149] width 336 height 13
type input "[PERSON_NAME] GDoc Integration"
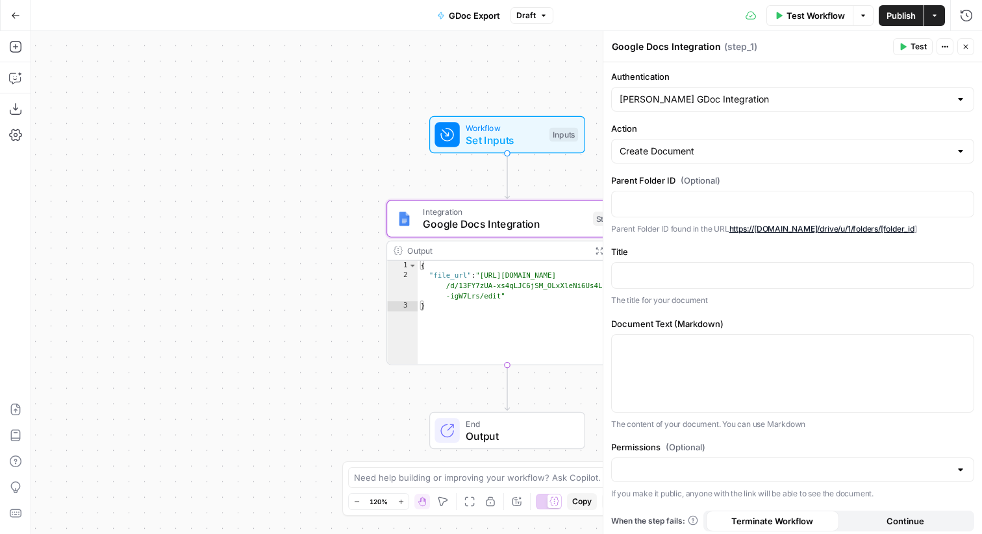
click at [16, 18] on icon "button" at bounding box center [15, 15] width 9 height 9
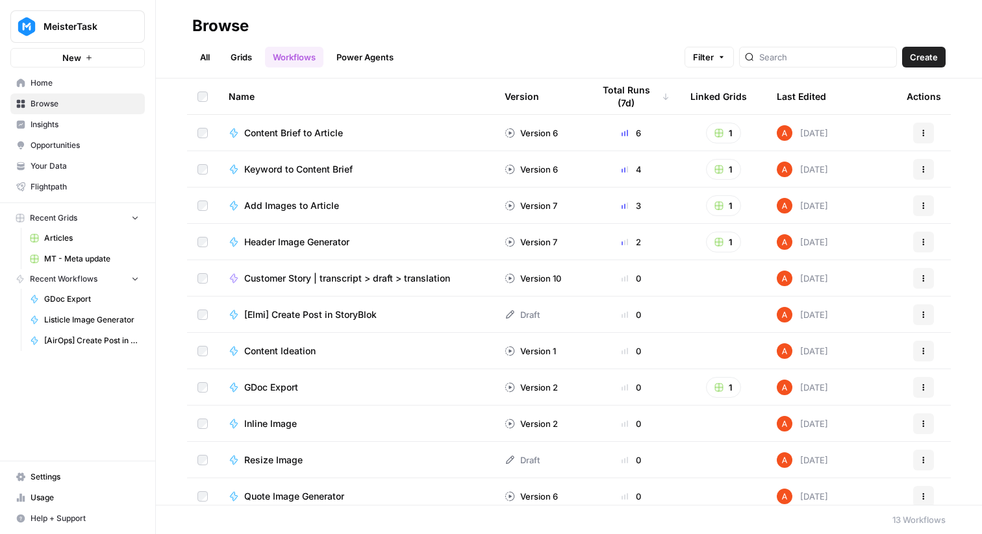
click at [66, 160] on span "Your Data" at bounding box center [85, 166] width 108 height 12
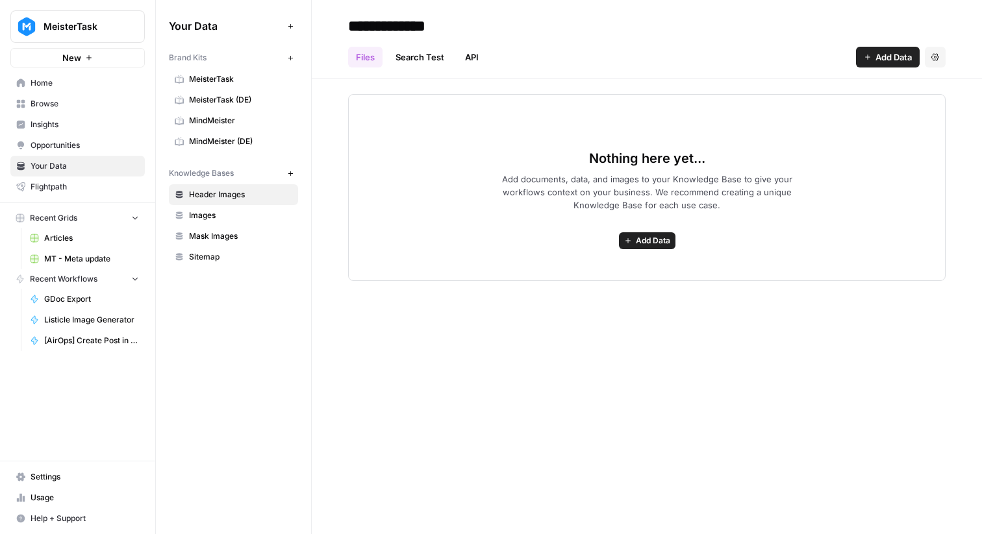
click at [77, 474] on span "Settings" at bounding box center [85, 477] width 108 height 12
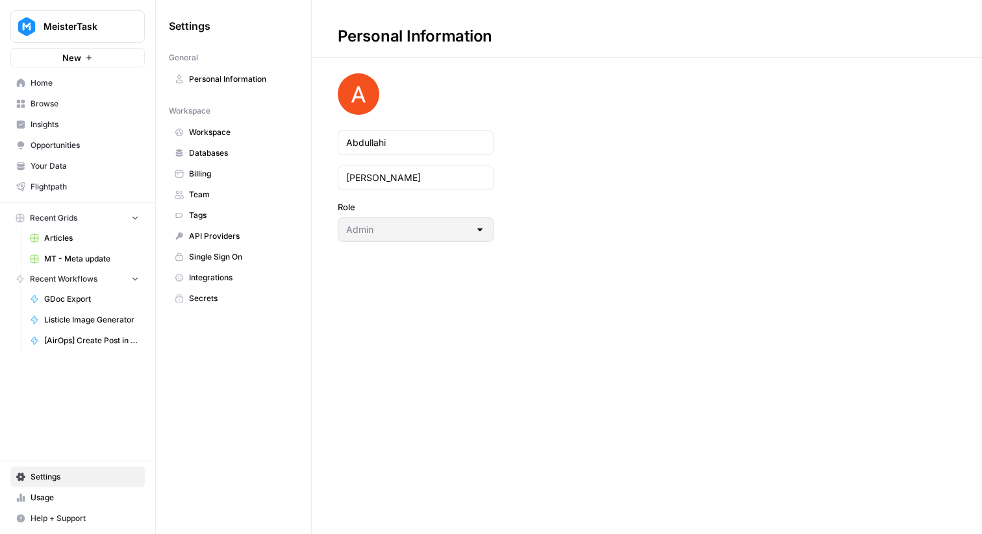
click at [230, 272] on span "Integrations" at bounding box center [240, 278] width 103 height 12
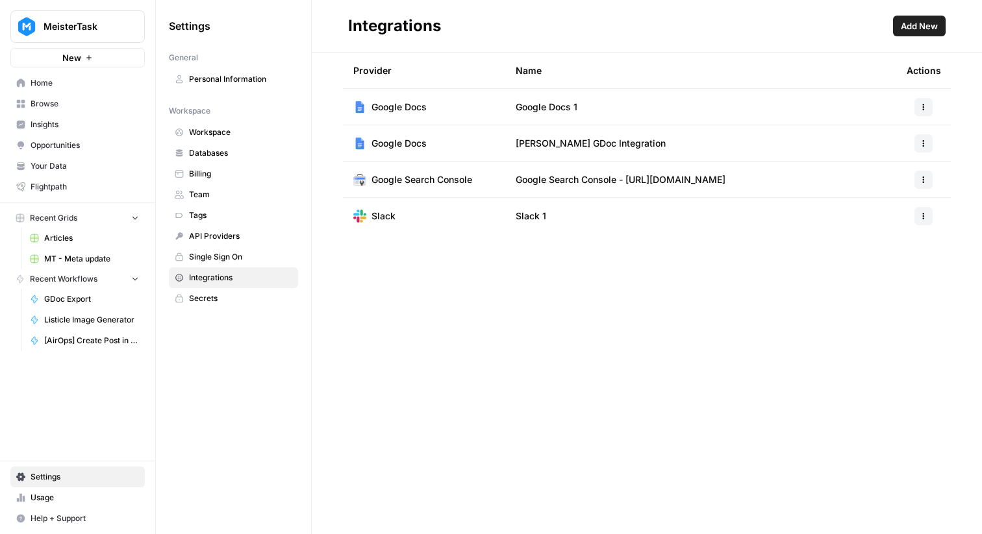
click at [919, 31] on span "Add New" at bounding box center [919, 25] width 37 height 13
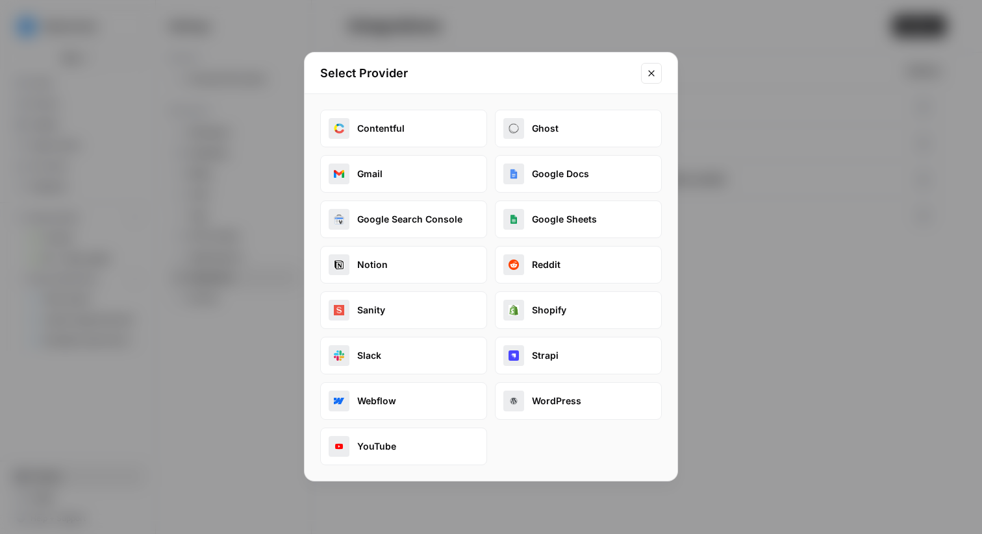
click at [551, 184] on button "Google Docs" at bounding box center [578, 174] width 167 height 38
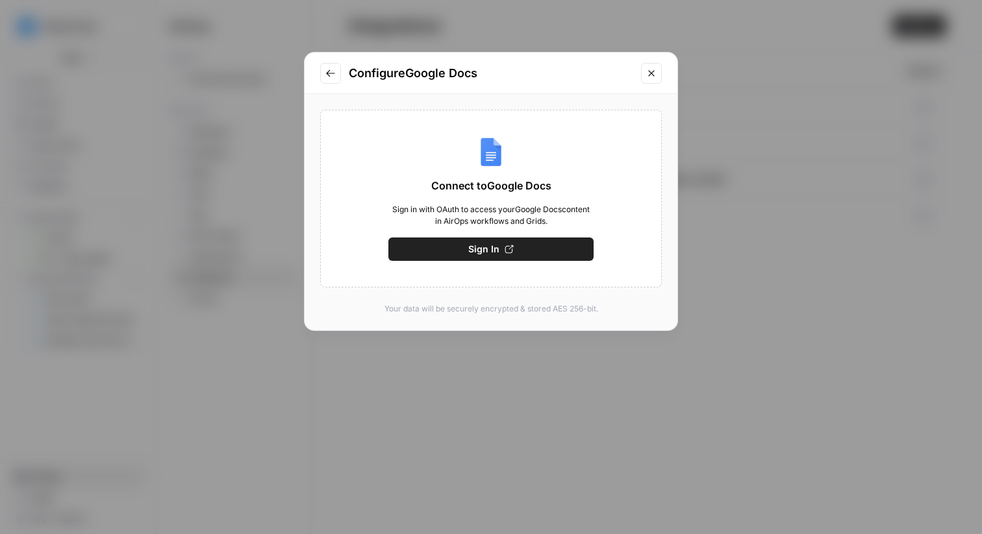
click at [647, 76] on icon "Close modal" at bounding box center [651, 73] width 10 height 10
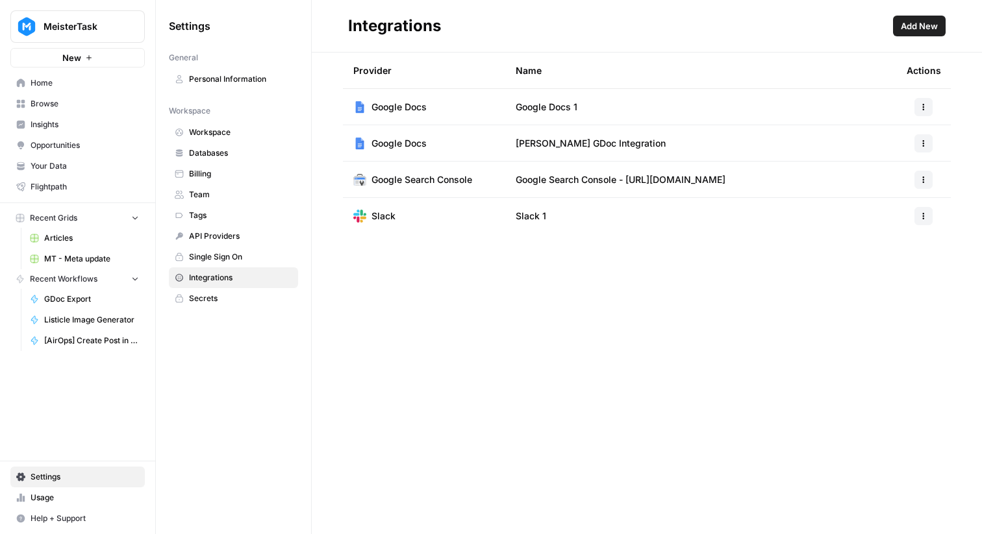
click at [922, 106] on icon "button" at bounding box center [923, 107] width 8 height 8
click at [890, 185] on span "Delete" at bounding box center [896, 183] width 42 height 13
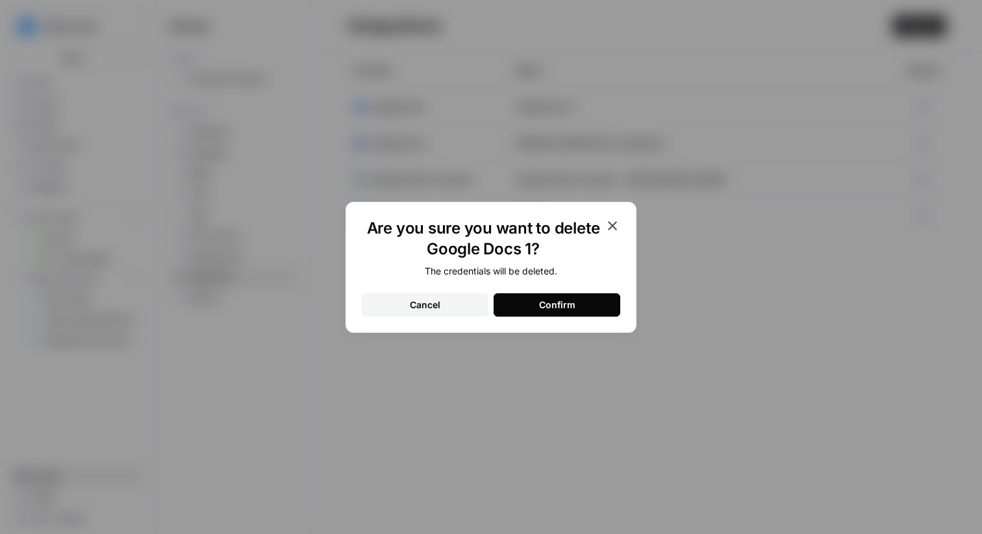
click at [549, 305] on div "Confirm" at bounding box center [557, 305] width 36 height 13
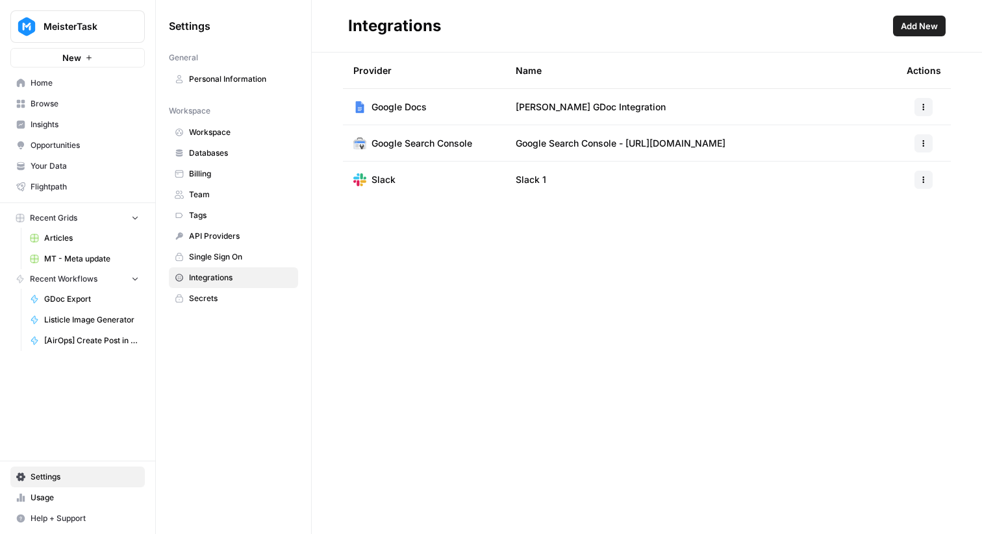
click at [112, 73] on link "Home" at bounding box center [77, 83] width 134 height 21
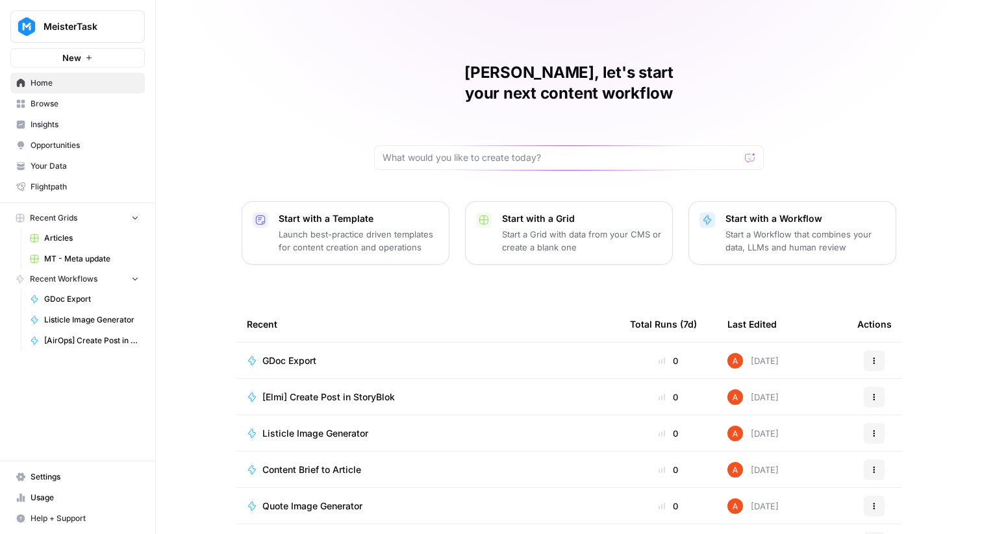
click at [82, 472] on span "Settings" at bounding box center [85, 477] width 108 height 12
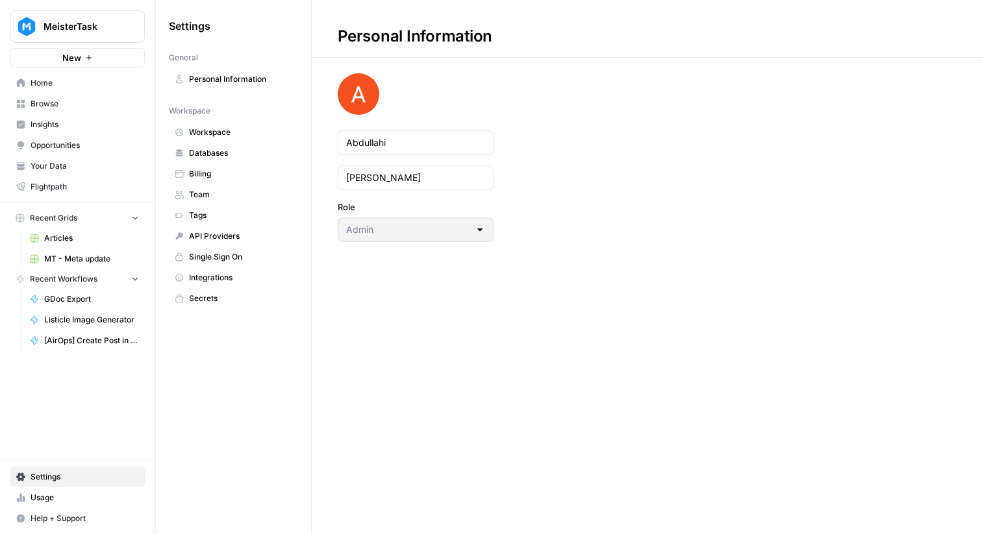
click at [231, 296] on span "Secrets" at bounding box center [240, 299] width 103 height 12
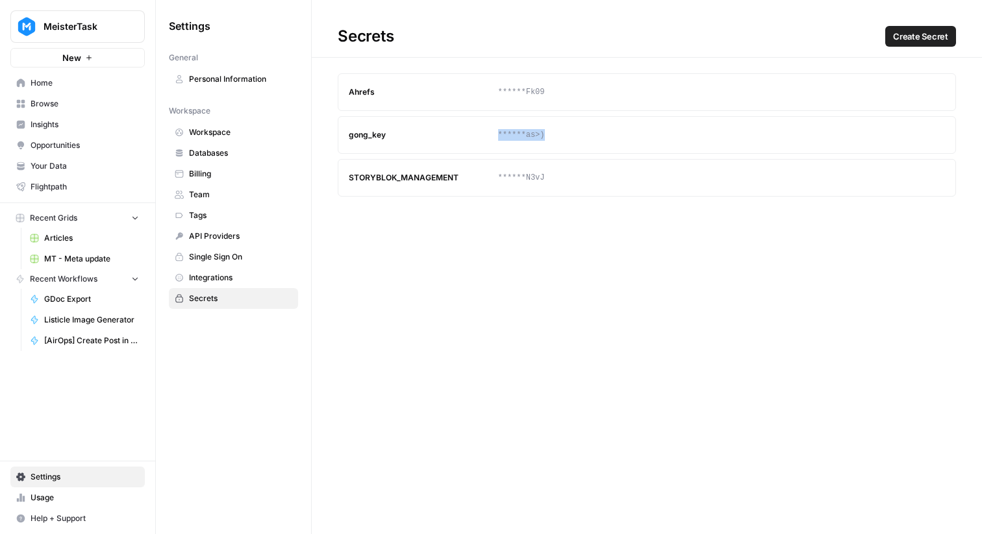
drag, startPoint x: 549, startPoint y: 136, endPoint x: 488, endPoint y: 136, distance: 61.0
click at [488, 136] on article "gong_key ******as>) Update Delete" at bounding box center [647, 135] width 618 height 38
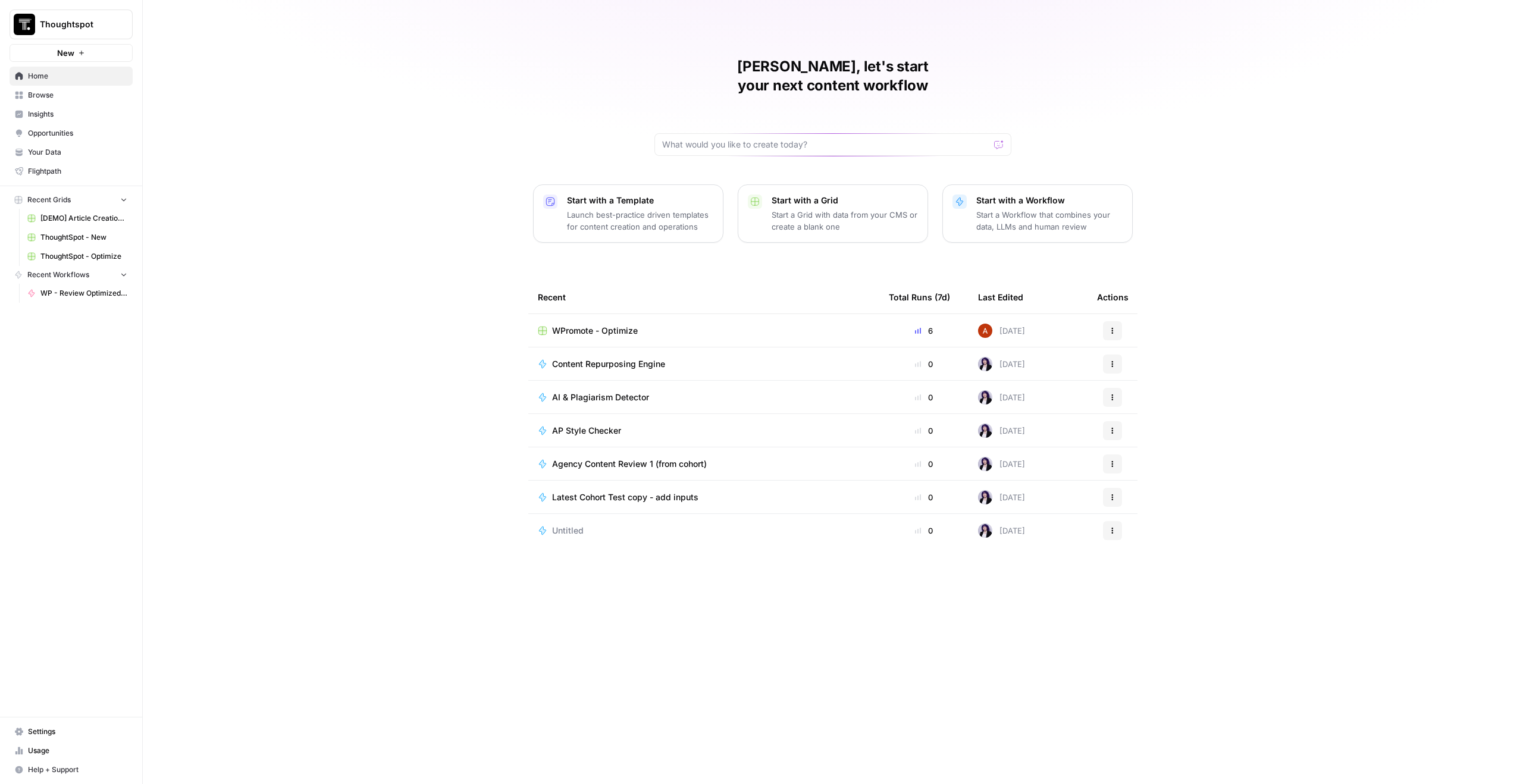
click at [571, 325] on span "WPromote - Optimize" at bounding box center [595, 331] width 85 height 12
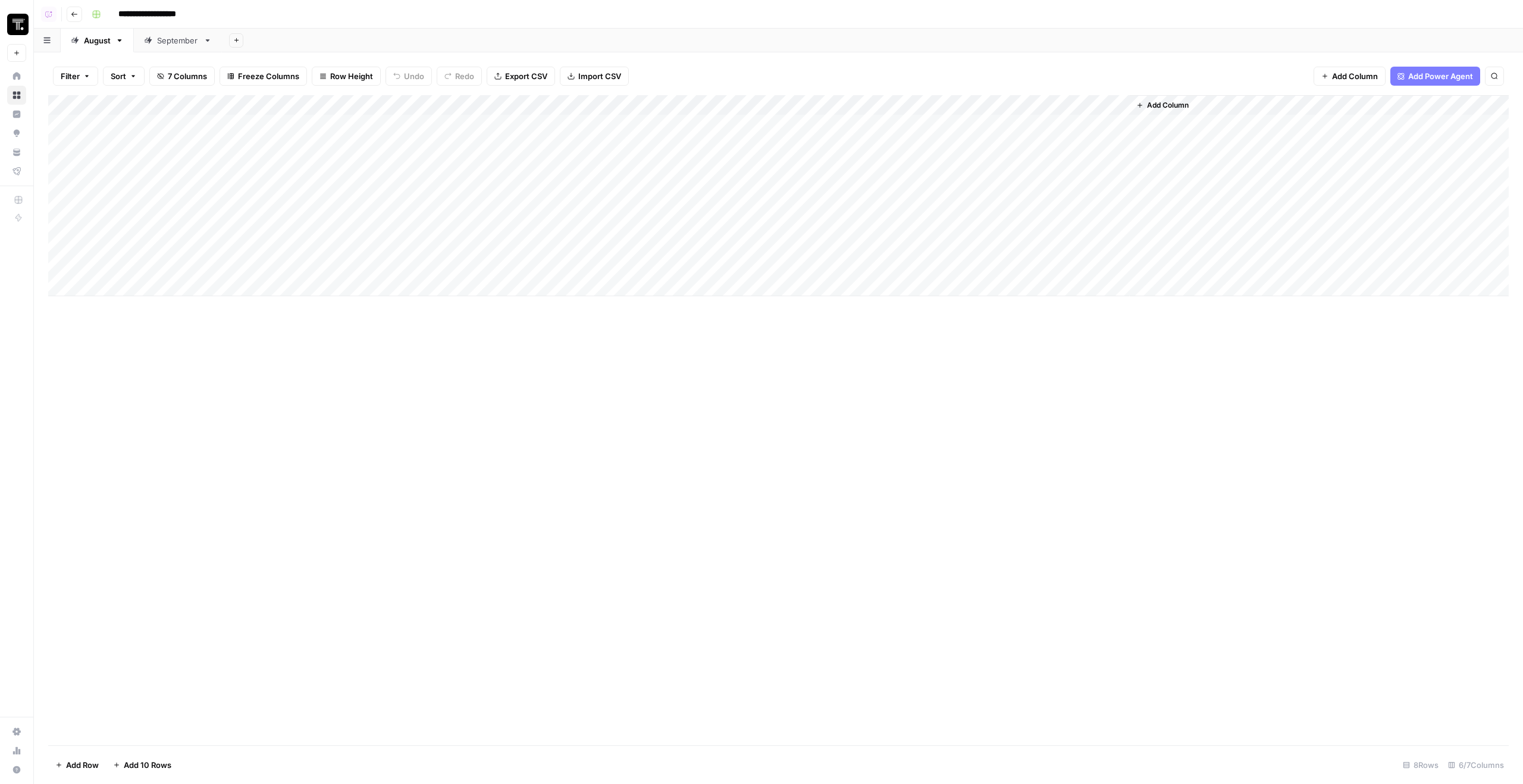
click at [848, 103] on div "Add Column" at bounding box center [779, 195] width 1461 height 201
click at [826, 224] on span "Edit Workflow" at bounding box center [822, 222] width 104 height 12
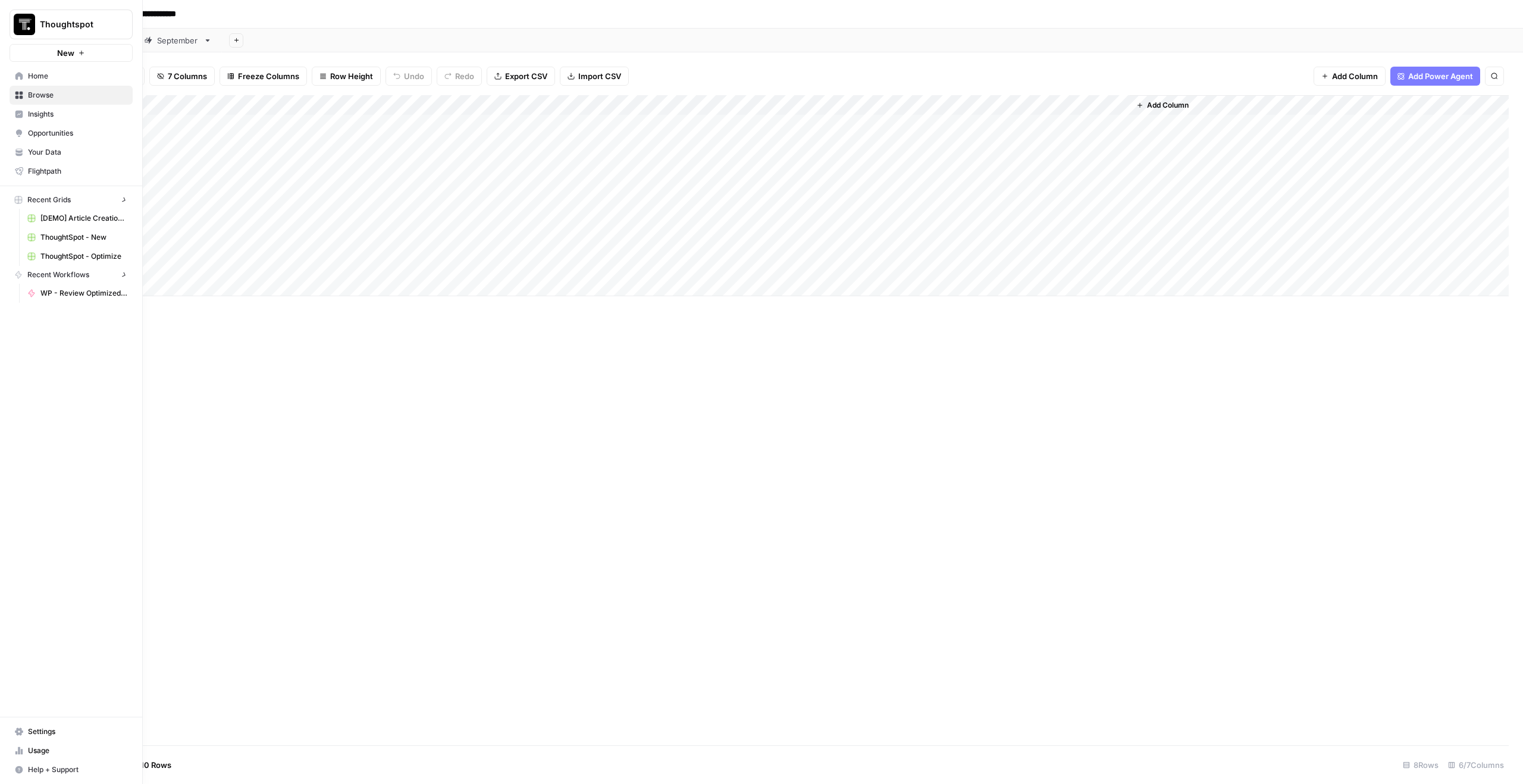
click at [18, 82] on link "Home" at bounding box center [71, 76] width 123 height 19
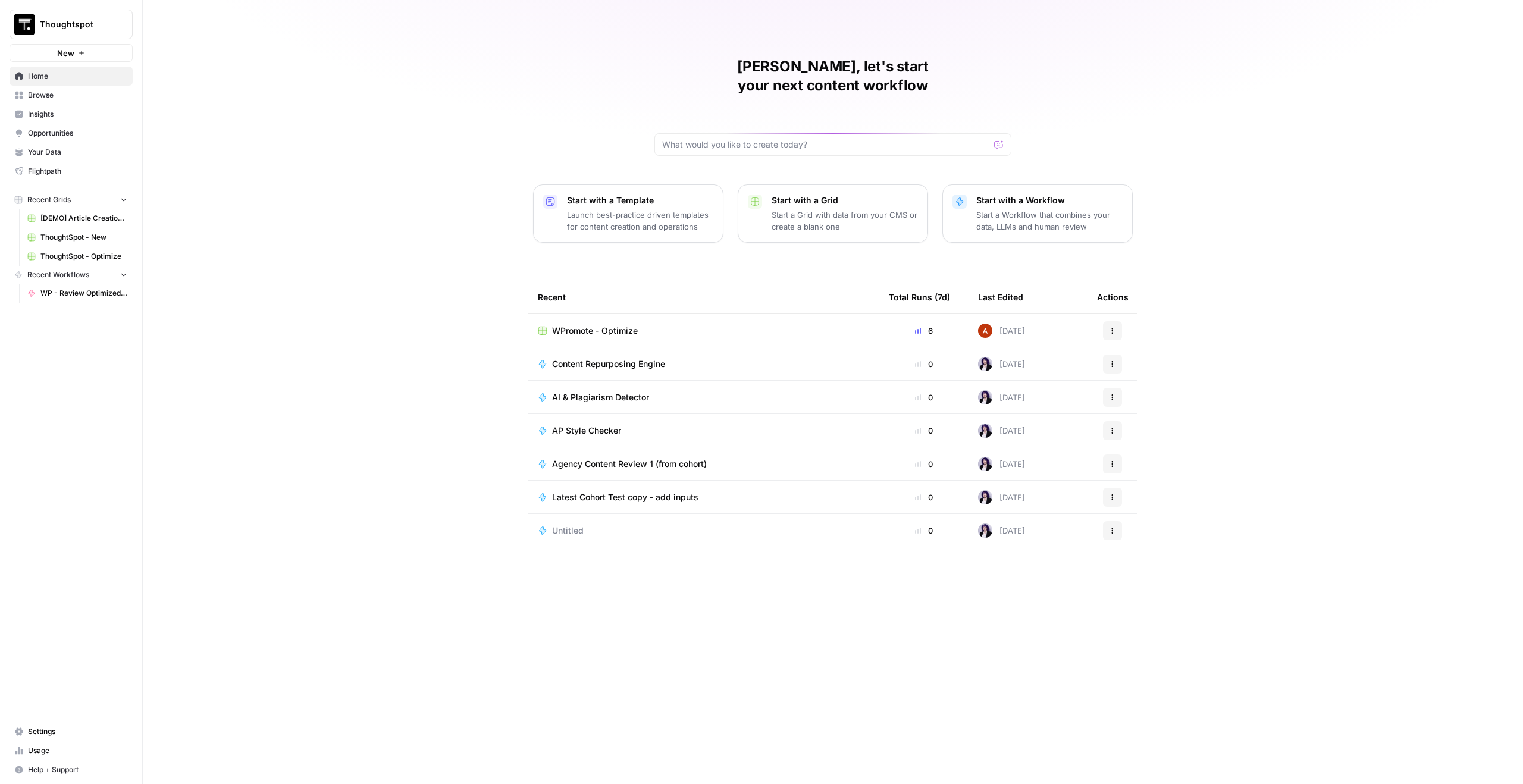
click at [0, 91] on nav "Home Browse Insights Opportunities Your Data Flightpath" at bounding box center [71, 124] width 142 height 124
click at [51, 91] on span "Browse" at bounding box center [78, 95] width 99 height 11
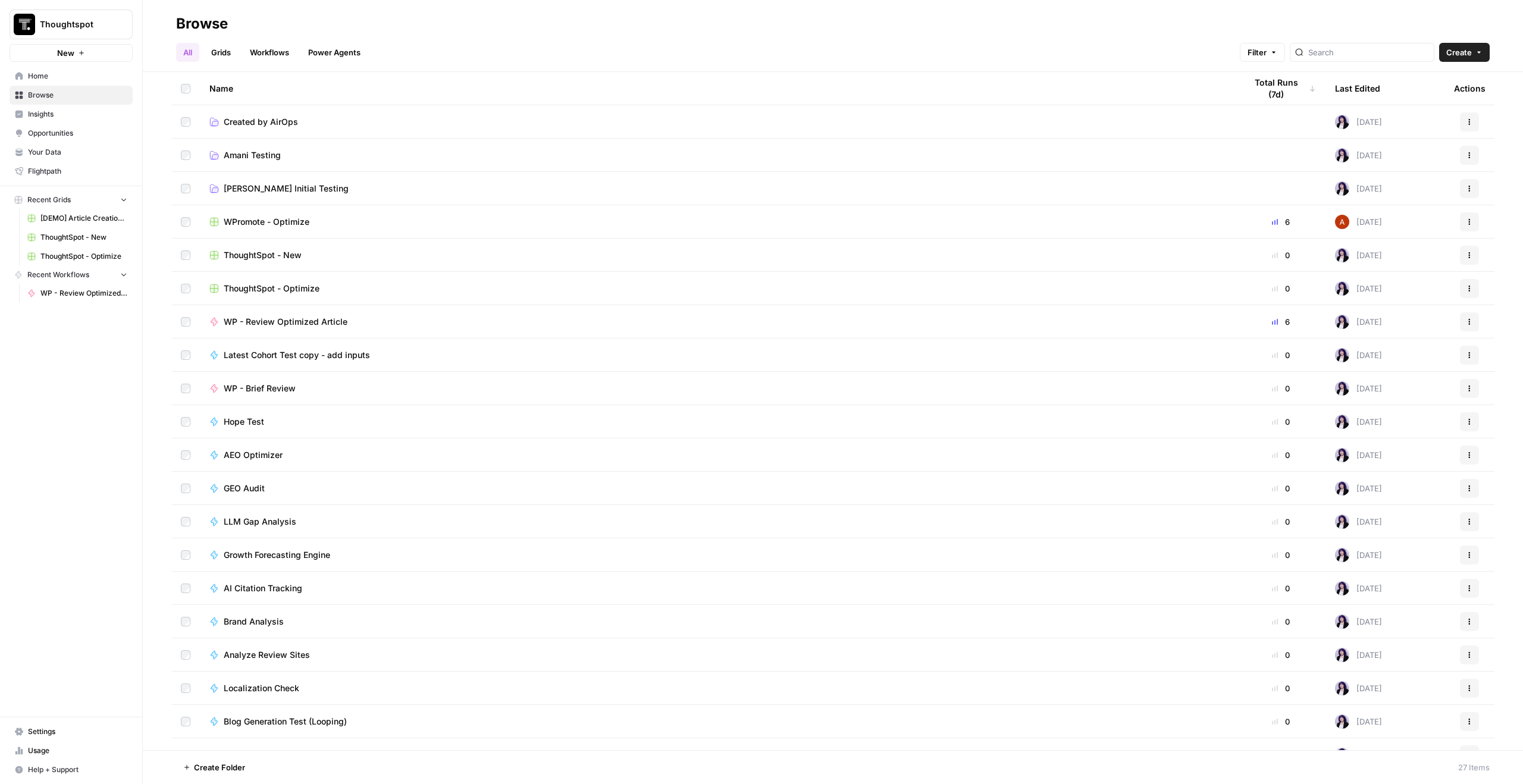
click at [47, 84] on link "Home" at bounding box center [71, 76] width 123 height 19
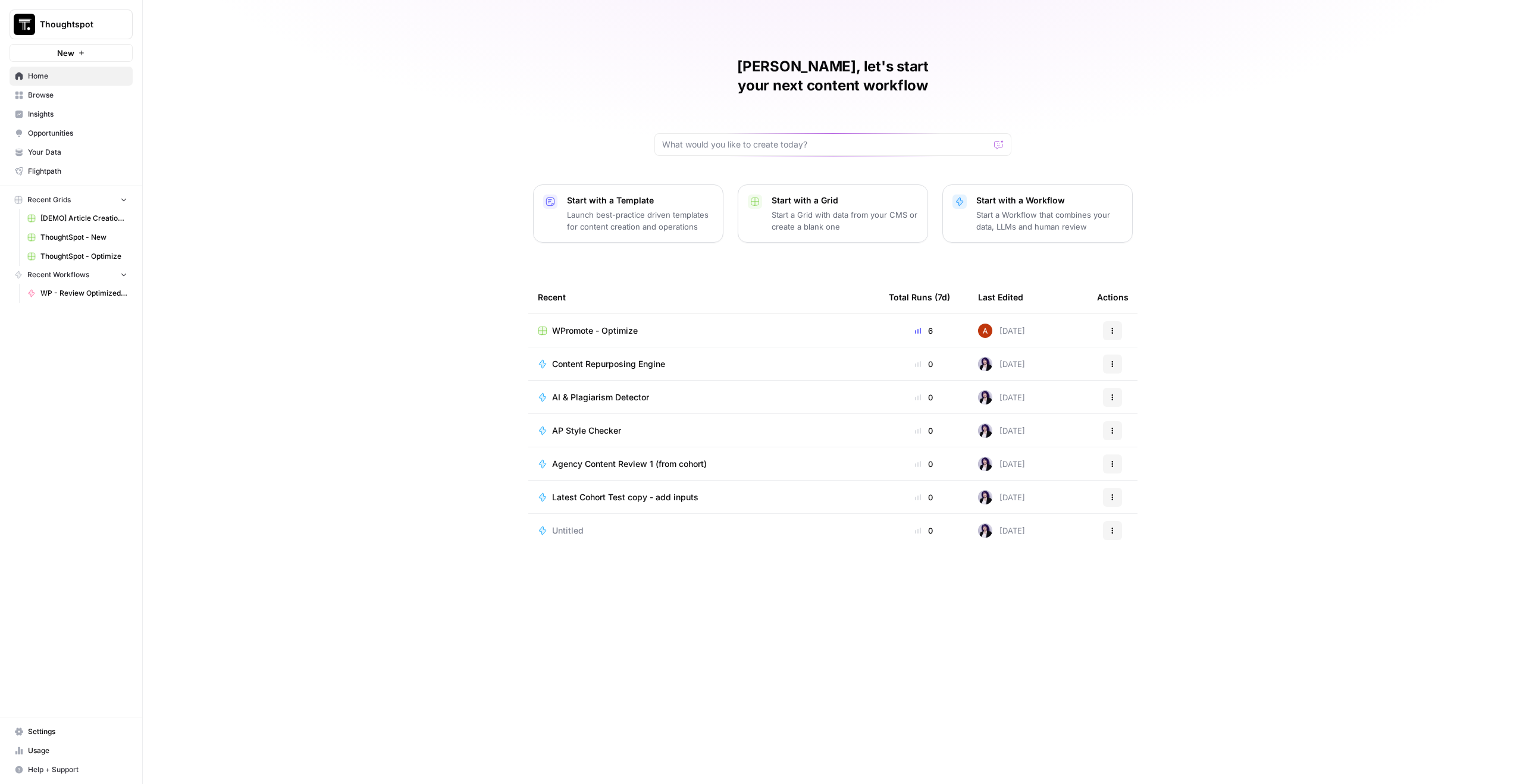
click at [45, 43] on div "Thoughtspot New" at bounding box center [71, 31] width 142 height 62
click at [45, 27] on span "Thoughtspot" at bounding box center [76, 24] width 72 height 12
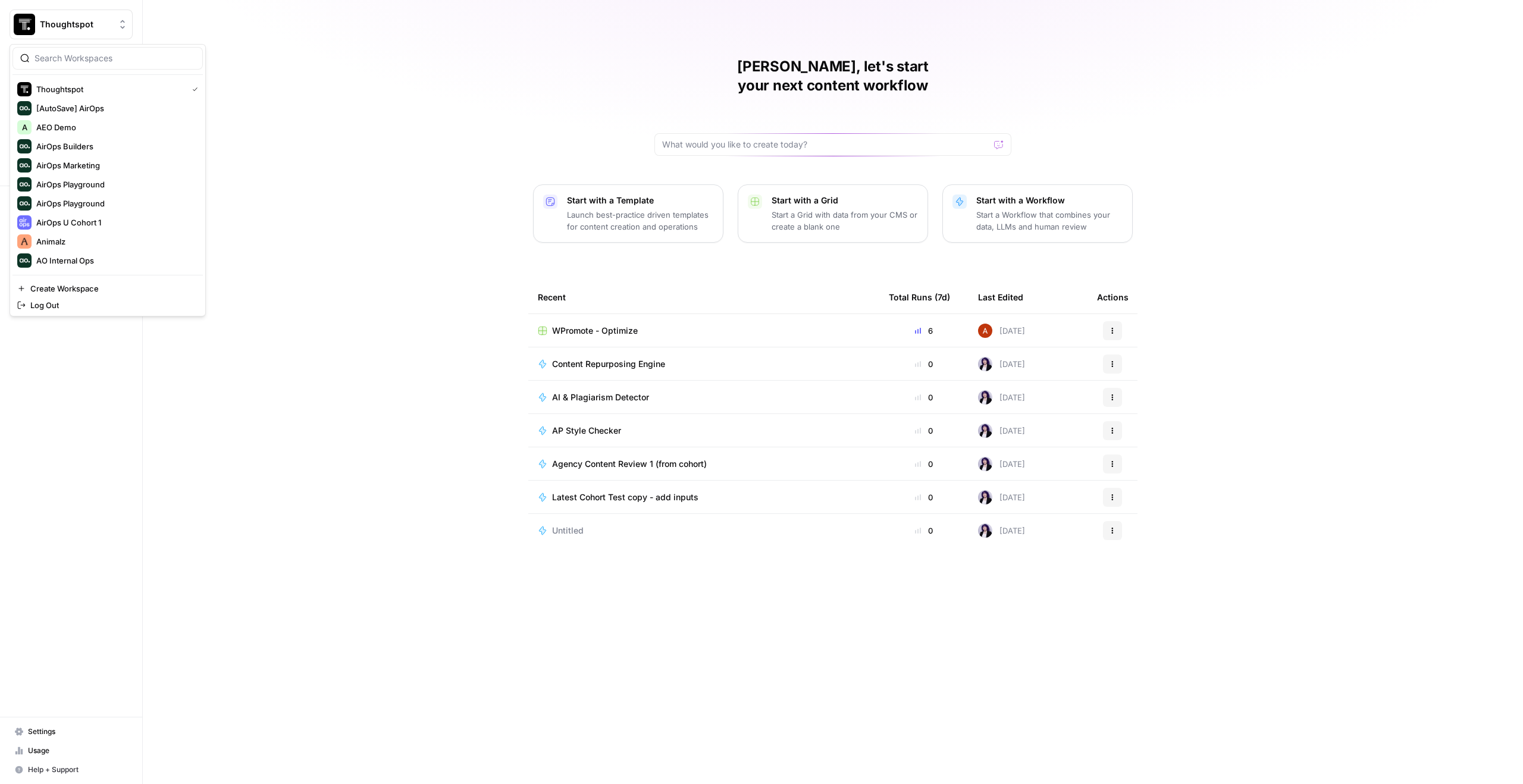
click at [97, 74] on div "Thoughtspot [AutoSave] AirOps A AEO Demo AirOps Builders AirOps Marketing AirOp…" at bounding box center [107, 180] width 196 height 272
click at [177, 52] on input "search" at bounding box center [115, 58] width 160 height 12
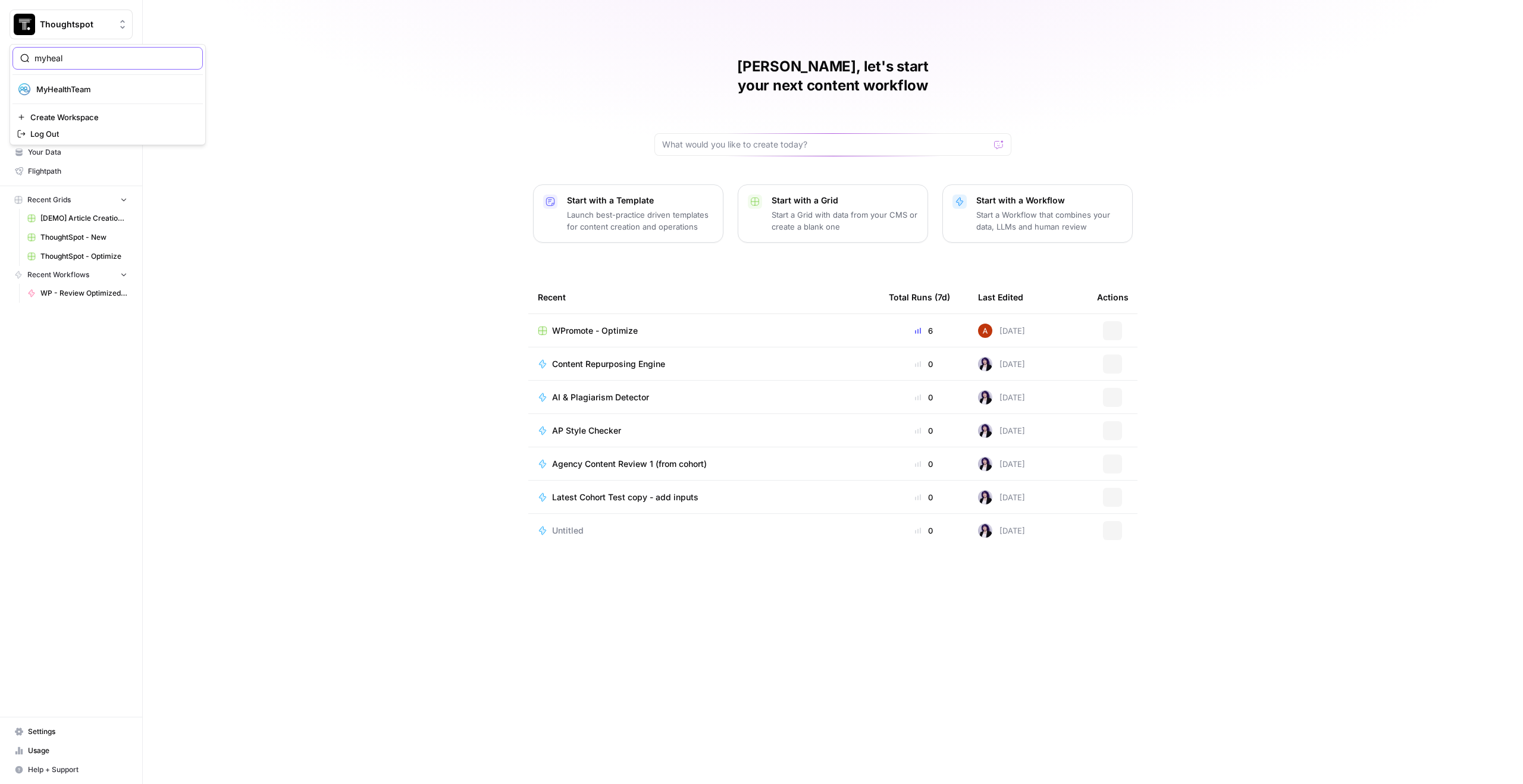
type input "myheal"
click at [168, 103] on hr at bounding box center [108, 103] width 191 height 1
click at [149, 110] on button "Create Workspace" at bounding box center [108, 117] width 191 height 16
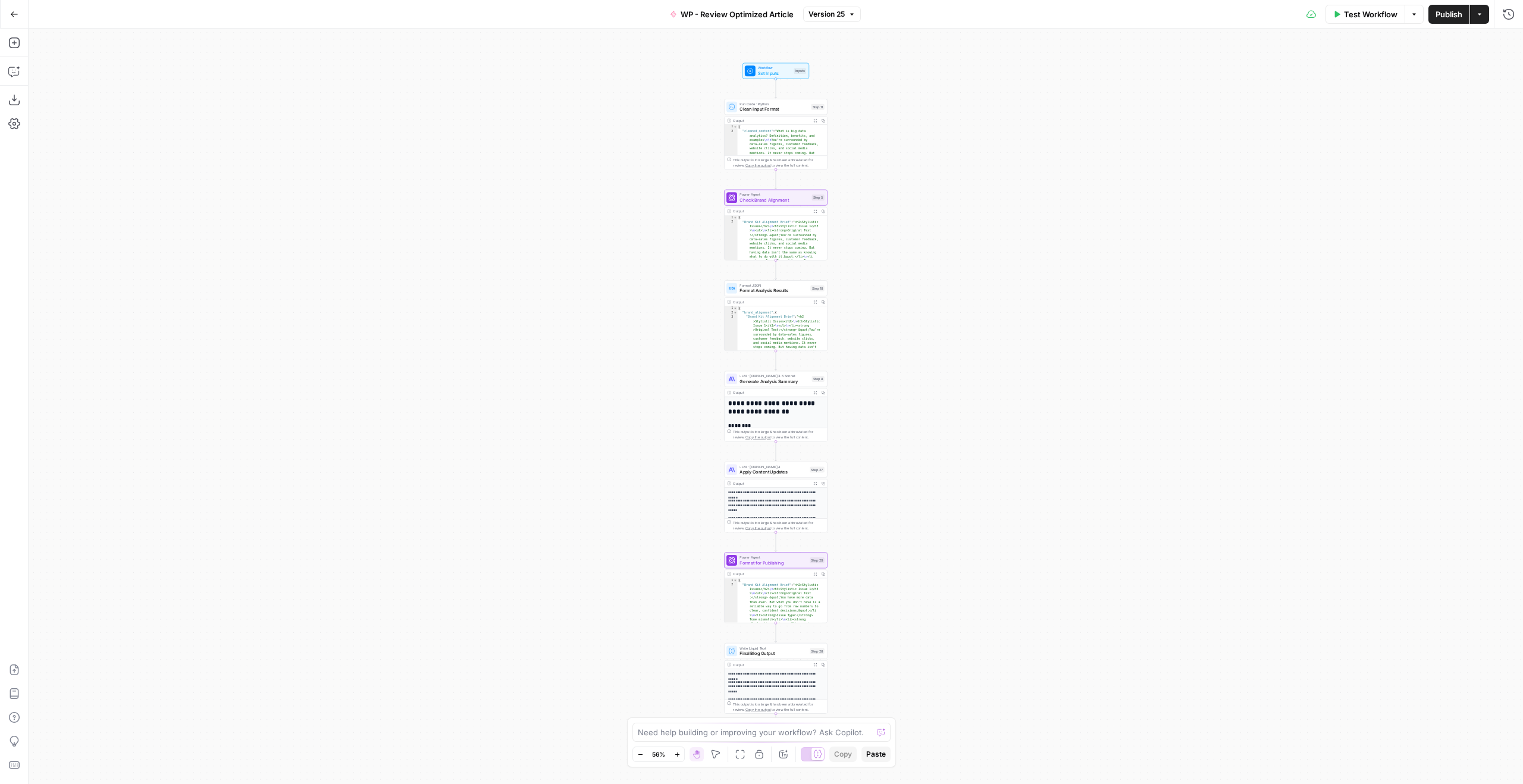
click at [909, 253] on div "Workflow Set Inputs Inputs Run Code · Python Clean Input Format Step 11 Output …" at bounding box center [775, 406] width 1495 height 756
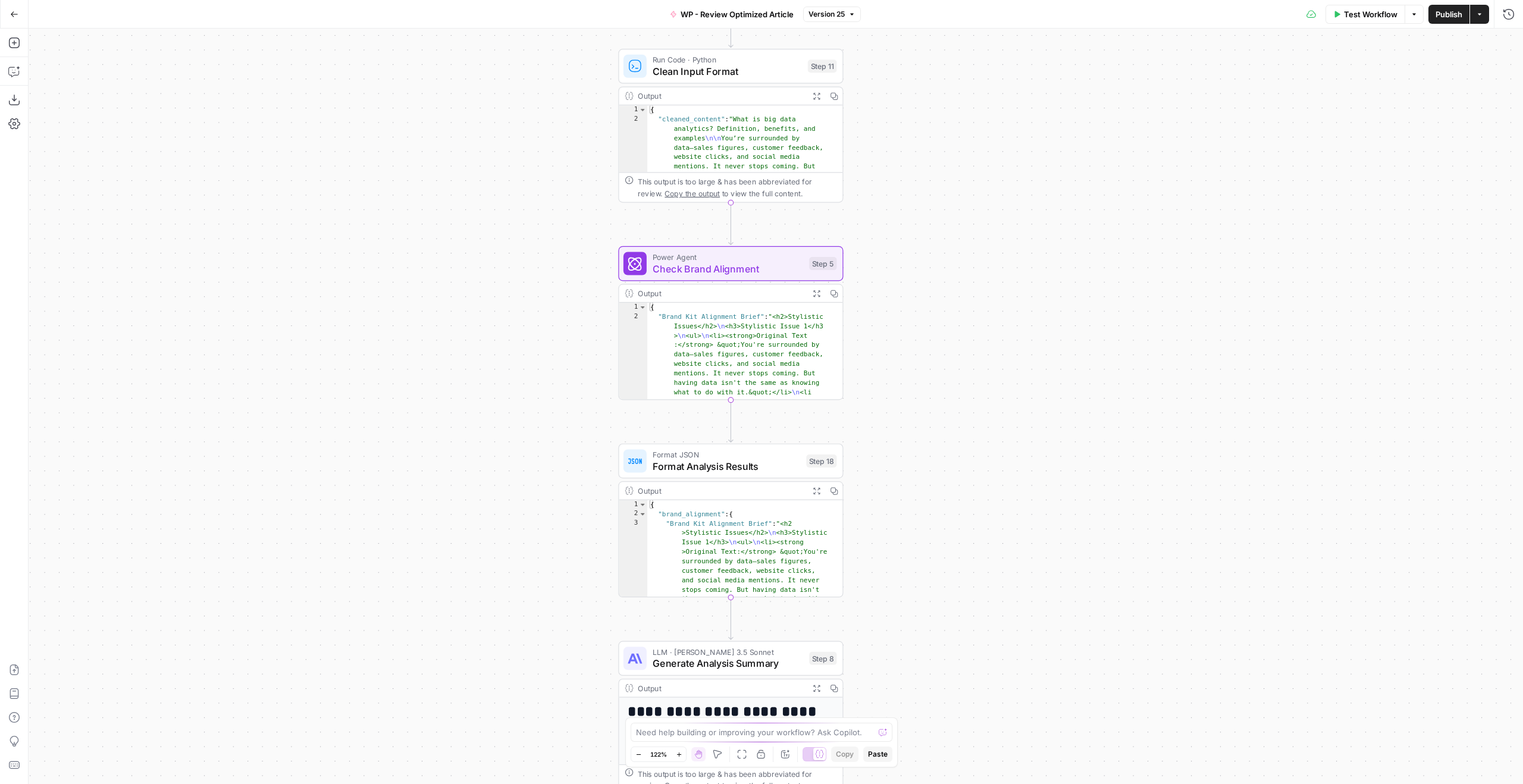
drag, startPoint x: 914, startPoint y: 357, endPoint x: 909, endPoint y: 99, distance: 258.0
click at [909, 103] on div "Workflow Set Inputs Inputs Run Code · Python Clean Input Format Step 11 Output …" at bounding box center [775, 406] width 1495 height 756
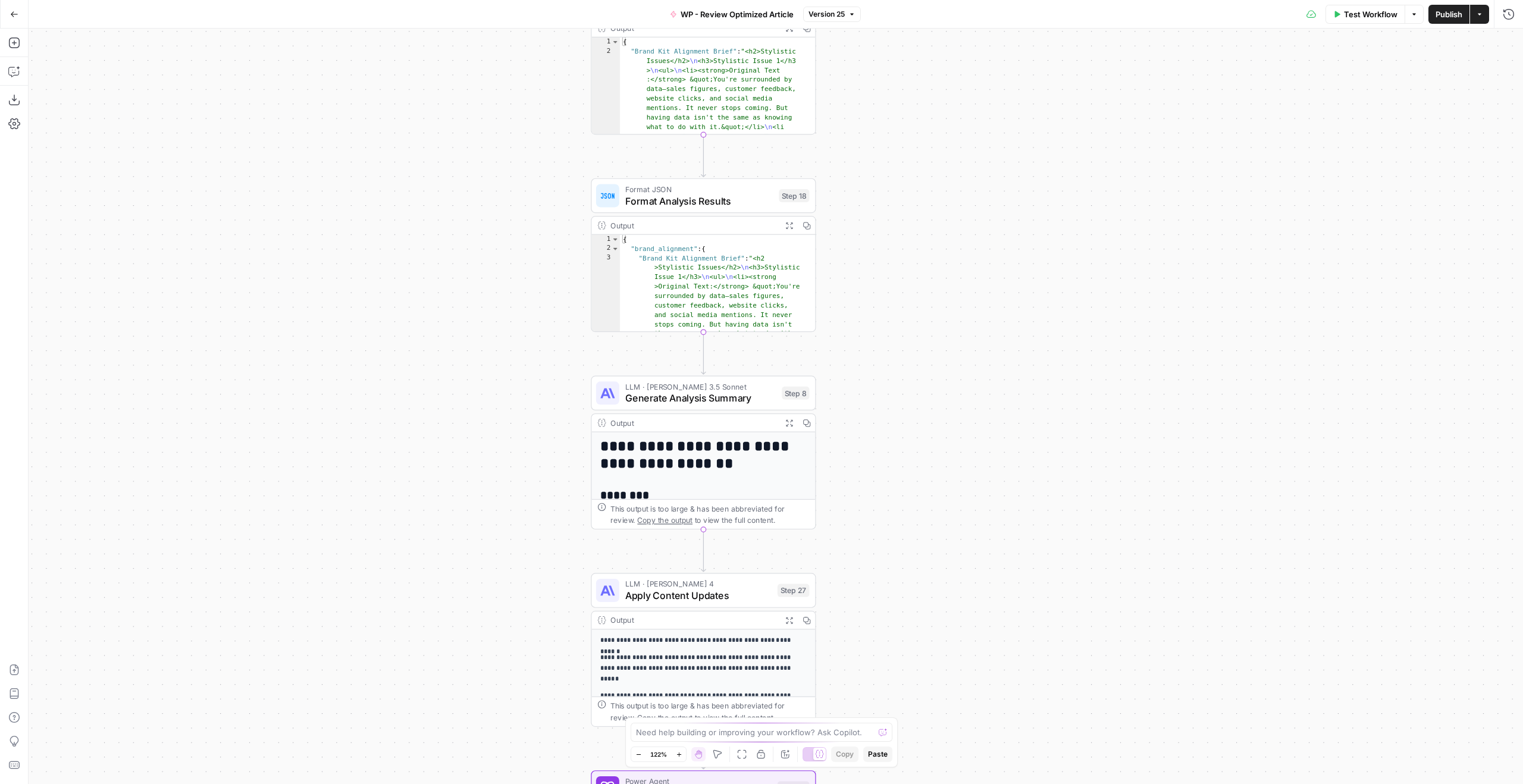
drag, startPoint x: 901, startPoint y: 316, endPoint x: 881, endPoint y: 179, distance: 138.5
click at [882, 191] on div "Workflow Set Inputs Inputs Run Code · Python Clean Input Format Step 11 Output …" at bounding box center [775, 406] width 1495 height 756
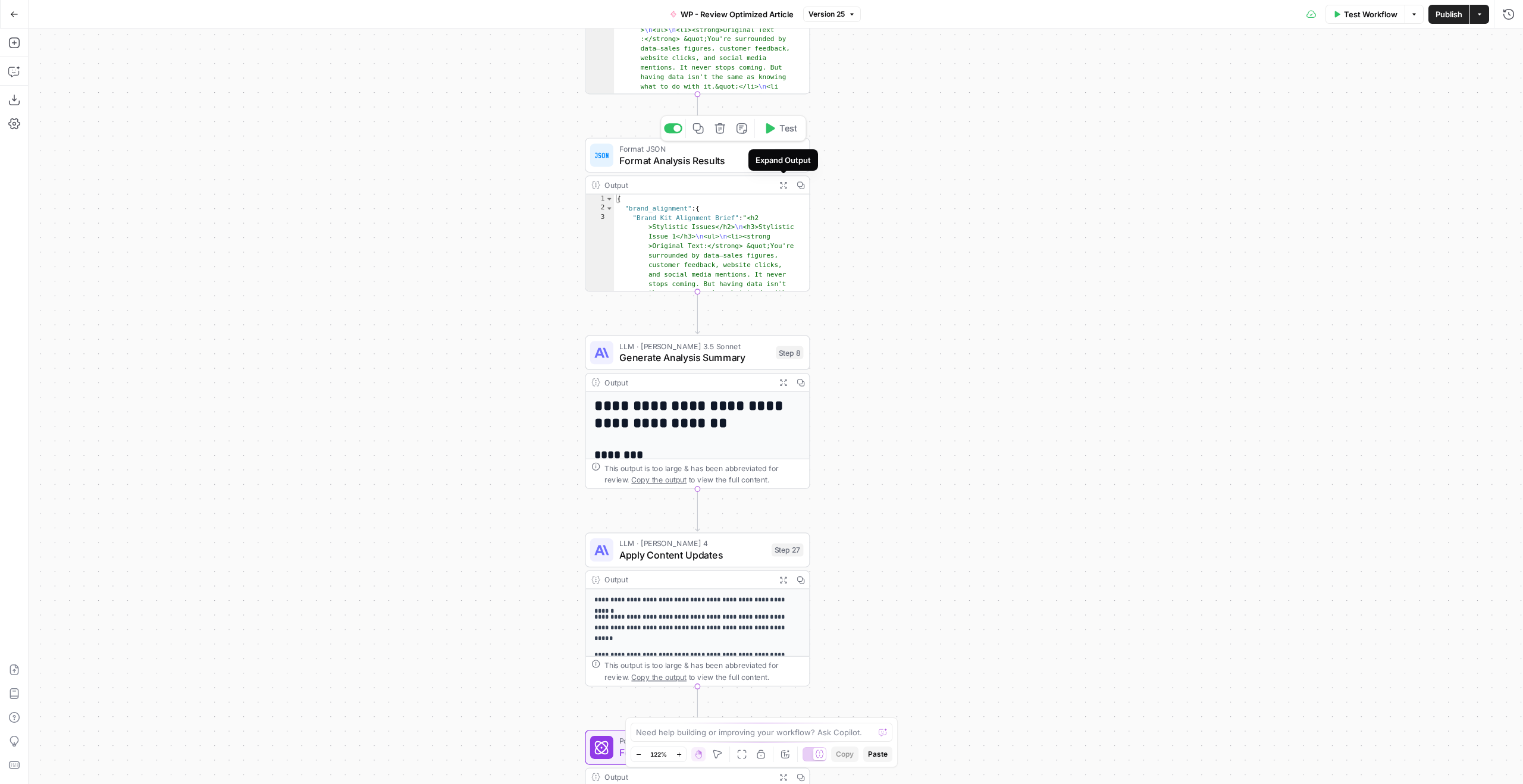
click at [737, 162] on span "Format Analysis Results" at bounding box center [694, 160] width 148 height 15
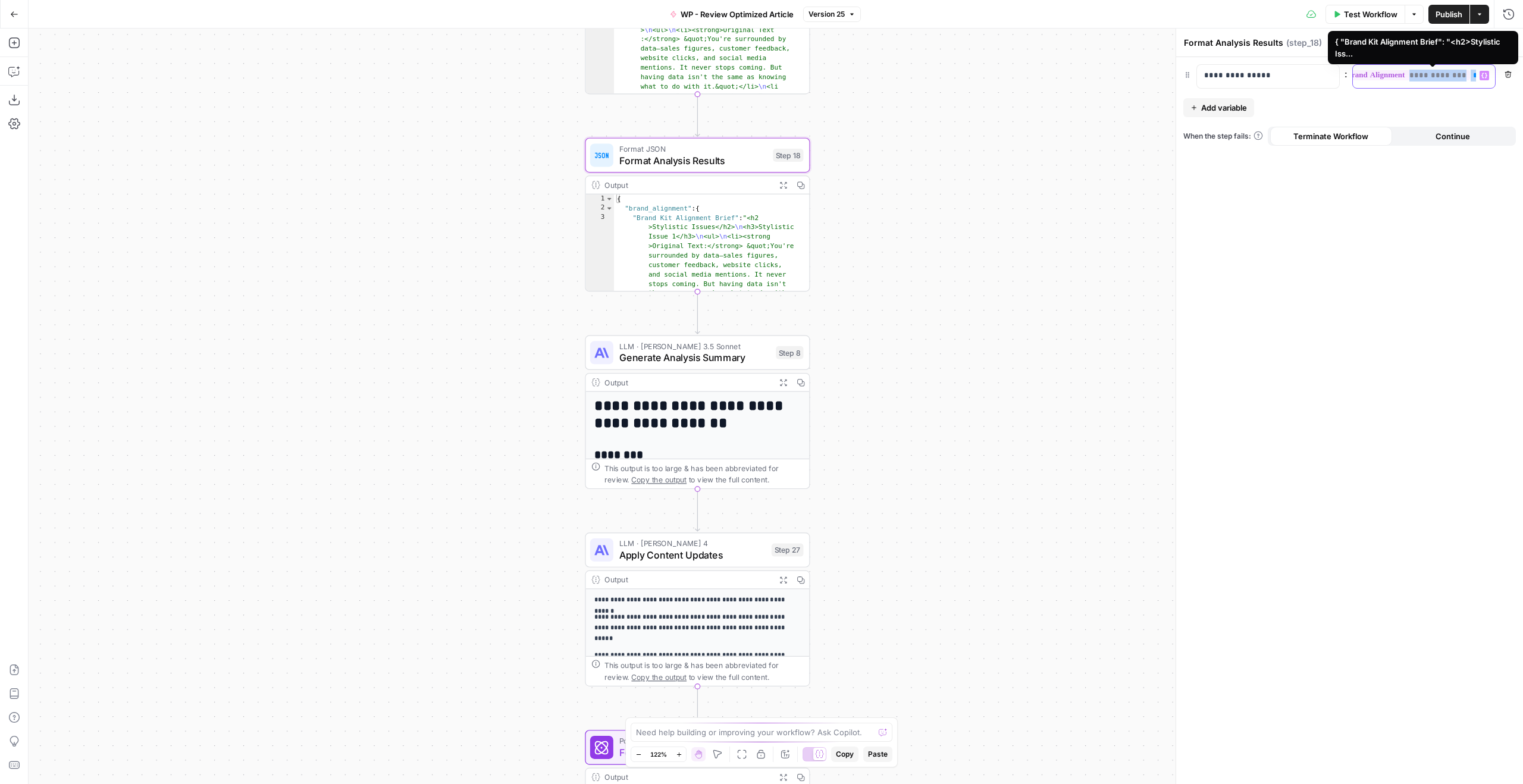
drag, startPoint x: 1362, startPoint y: 71, endPoint x: 1522, endPoint y: 77, distance: 160.1
click at [1522, 77] on div "**********" at bounding box center [1350, 419] width 347 height 726
click at [1052, 234] on div "Workflow Set Inputs Inputs Run Code · Python Clean Input Format Step 11 Output …" at bounding box center [775, 406] width 1495 height 756
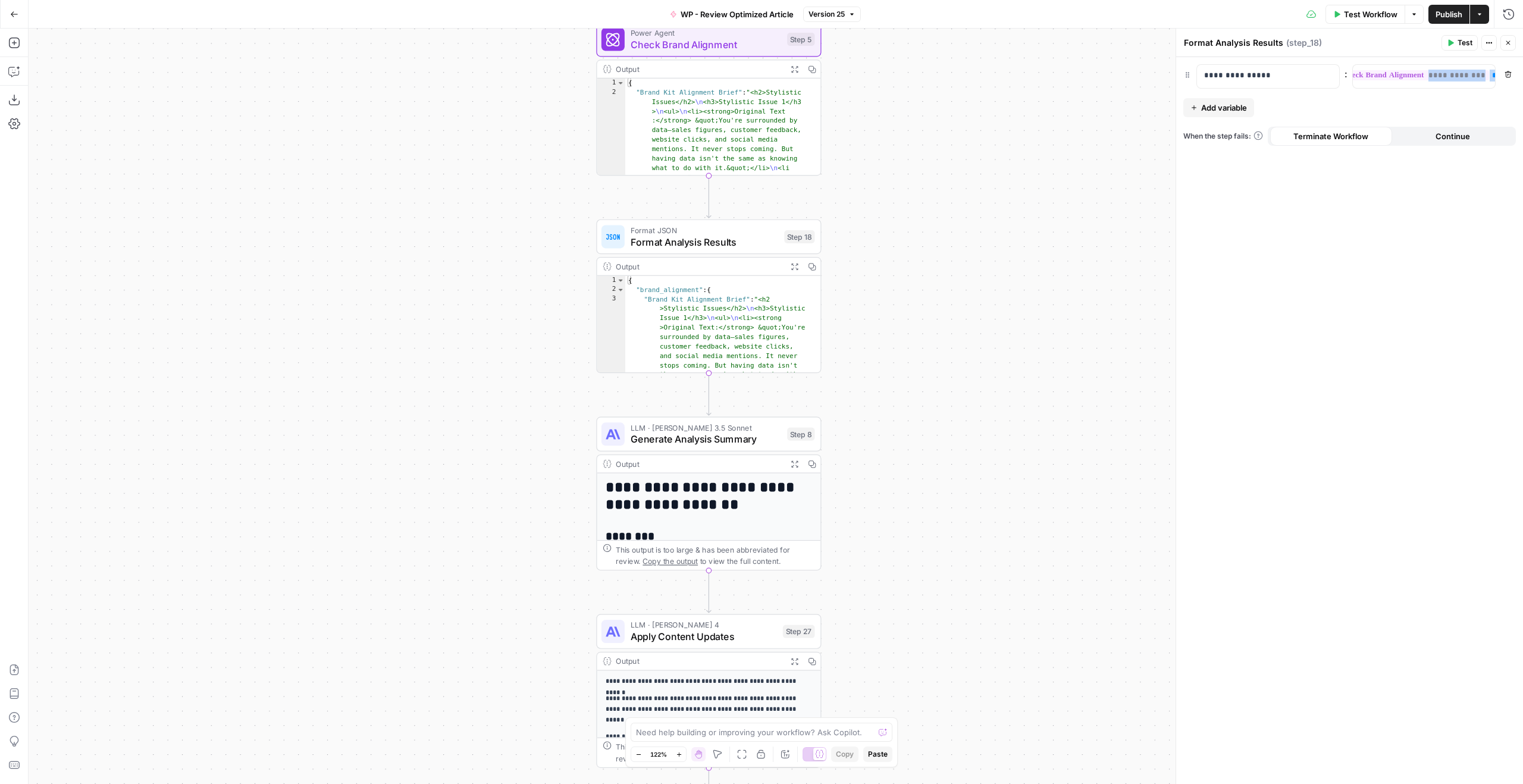
drag, startPoint x: 954, startPoint y: 225, endPoint x: 954, endPoint y: 336, distance: 111.0
click at [967, 332] on div "Workflow Set Inputs Inputs Run Code · Python Clean Input Format Step 11 Output …" at bounding box center [775, 406] width 1495 height 756
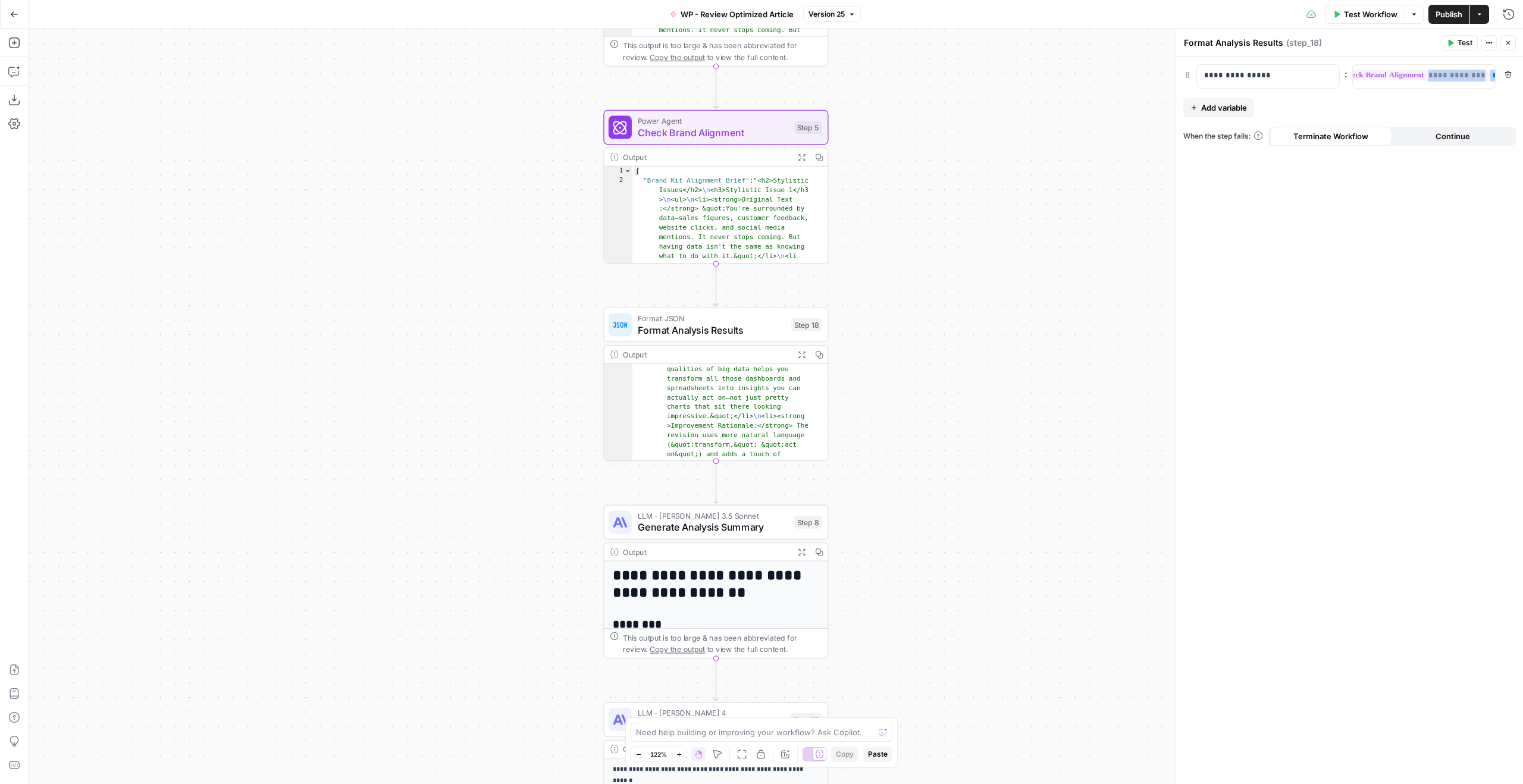
scroll to position [1151, 0]
click at [740, 530] on span "Generate Analysis Summary" at bounding box center [713, 527] width 151 height 15
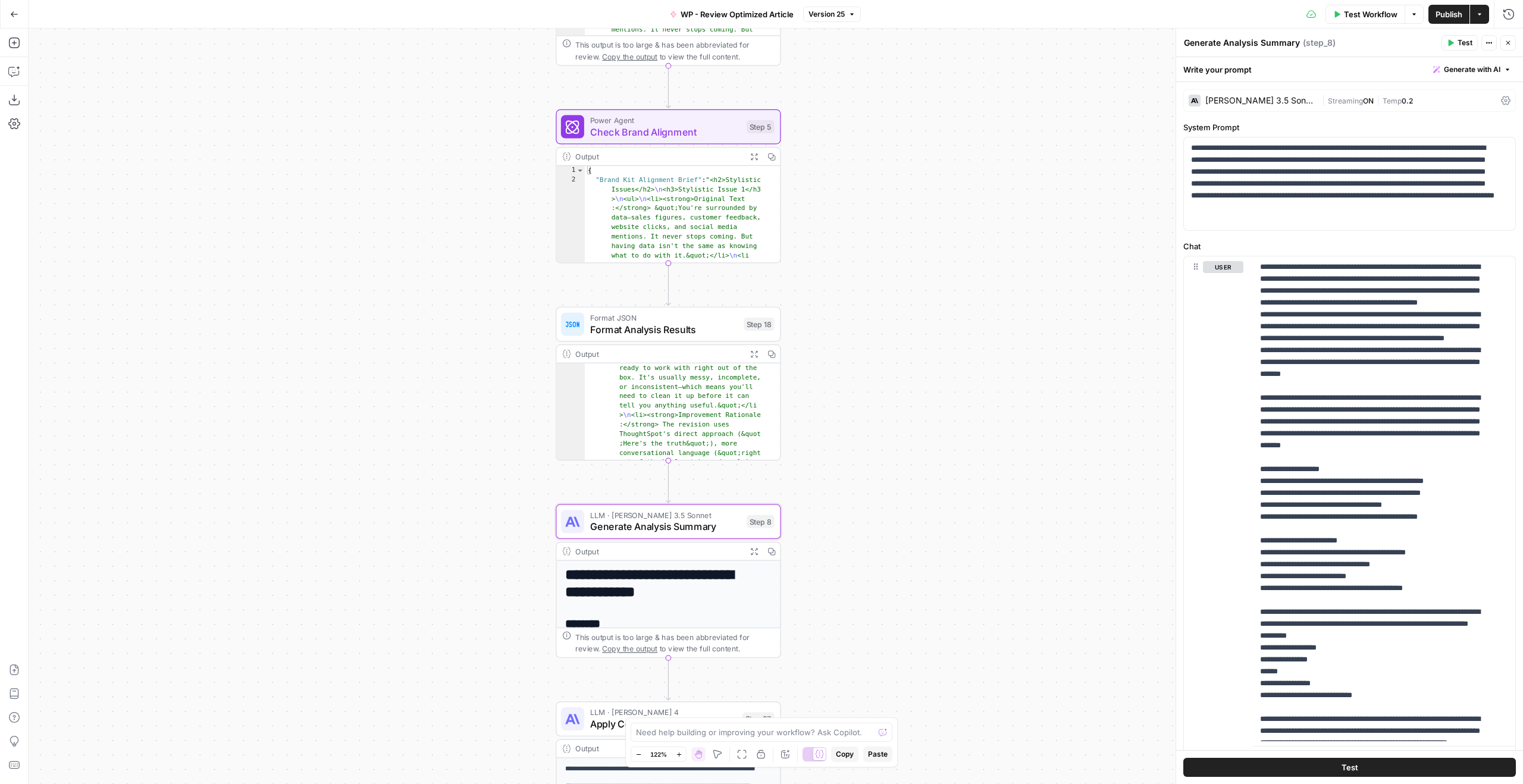
drag, startPoint x: 1040, startPoint y: 329, endPoint x: 998, endPoint y: 323, distance: 42.4
click at [990, 328] on div "Workflow Set Inputs Inputs Run Code · Python Clean Input Format Step 11 Output …" at bounding box center [775, 406] width 1495 height 756
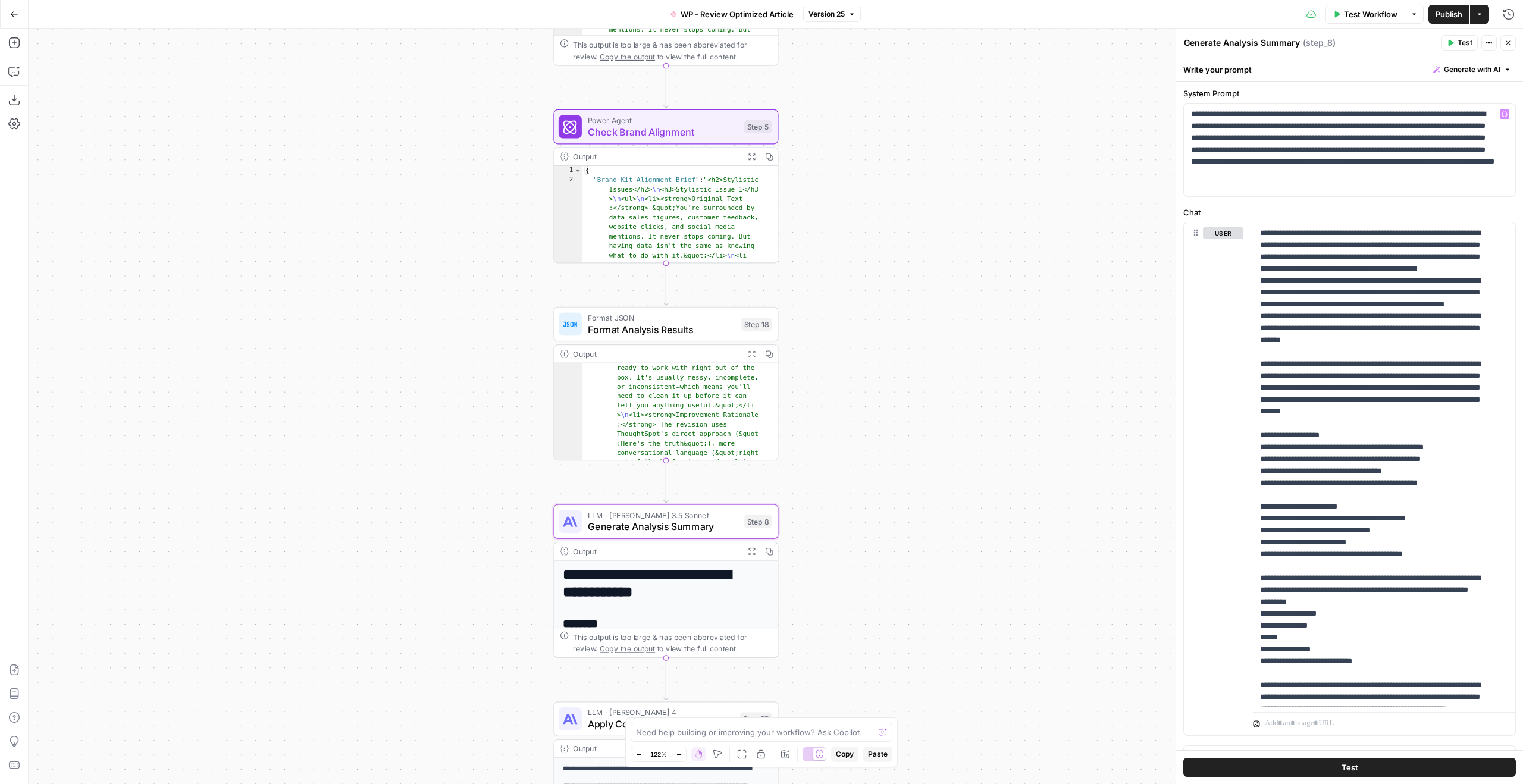
scroll to position [0, 0]
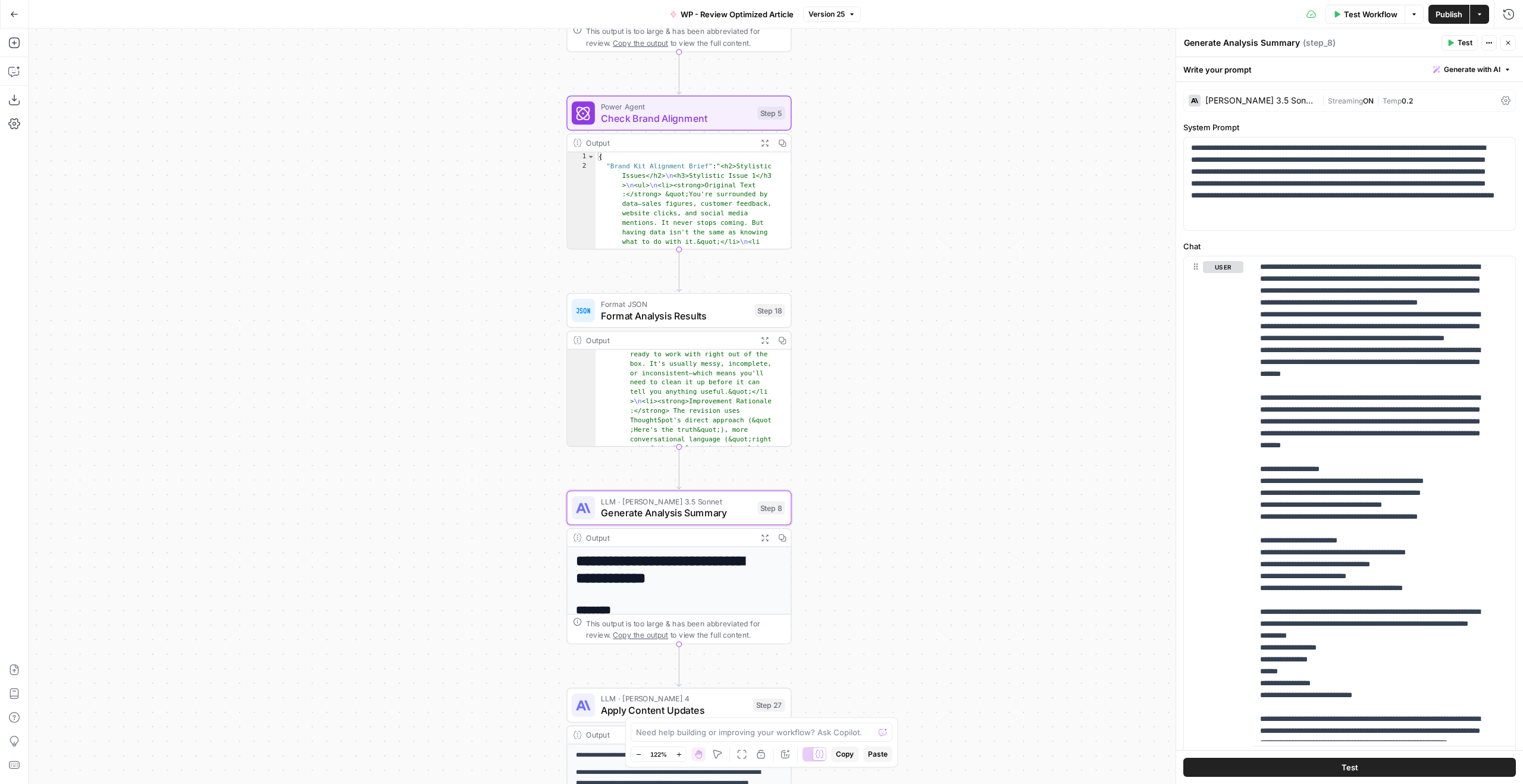
drag, startPoint x: 1047, startPoint y: 216, endPoint x: 1045, endPoint y: 188, distance: 28.1
click at [1047, 195] on div "Workflow Set Inputs Inputs Run Code · Python Clean Input Format Step 11 Output …" at bounding box center [775, 406] width 1495 height 756
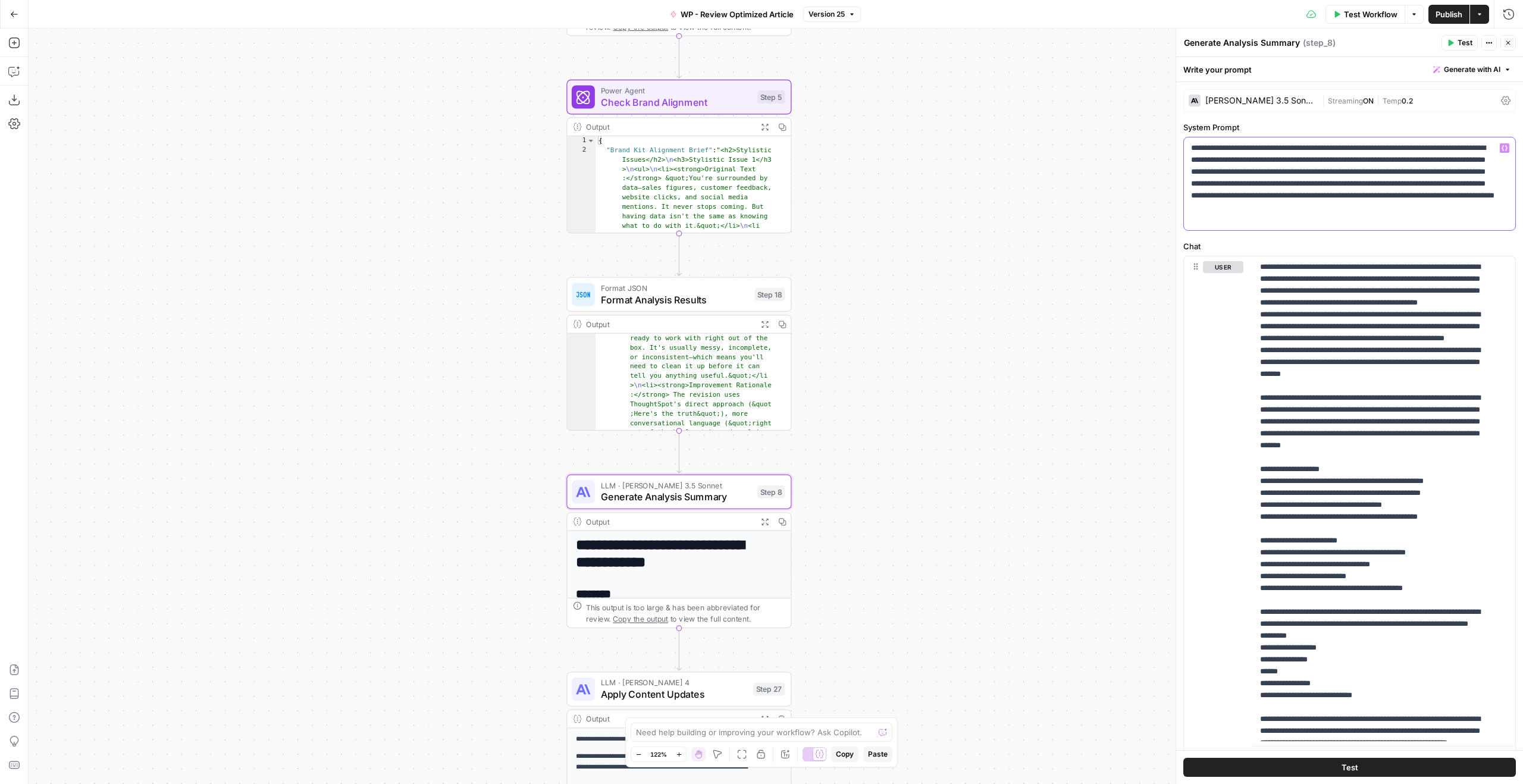
click at [1362, 219] on p "**********" at bounding box center [1345, 183] width 308 height 83
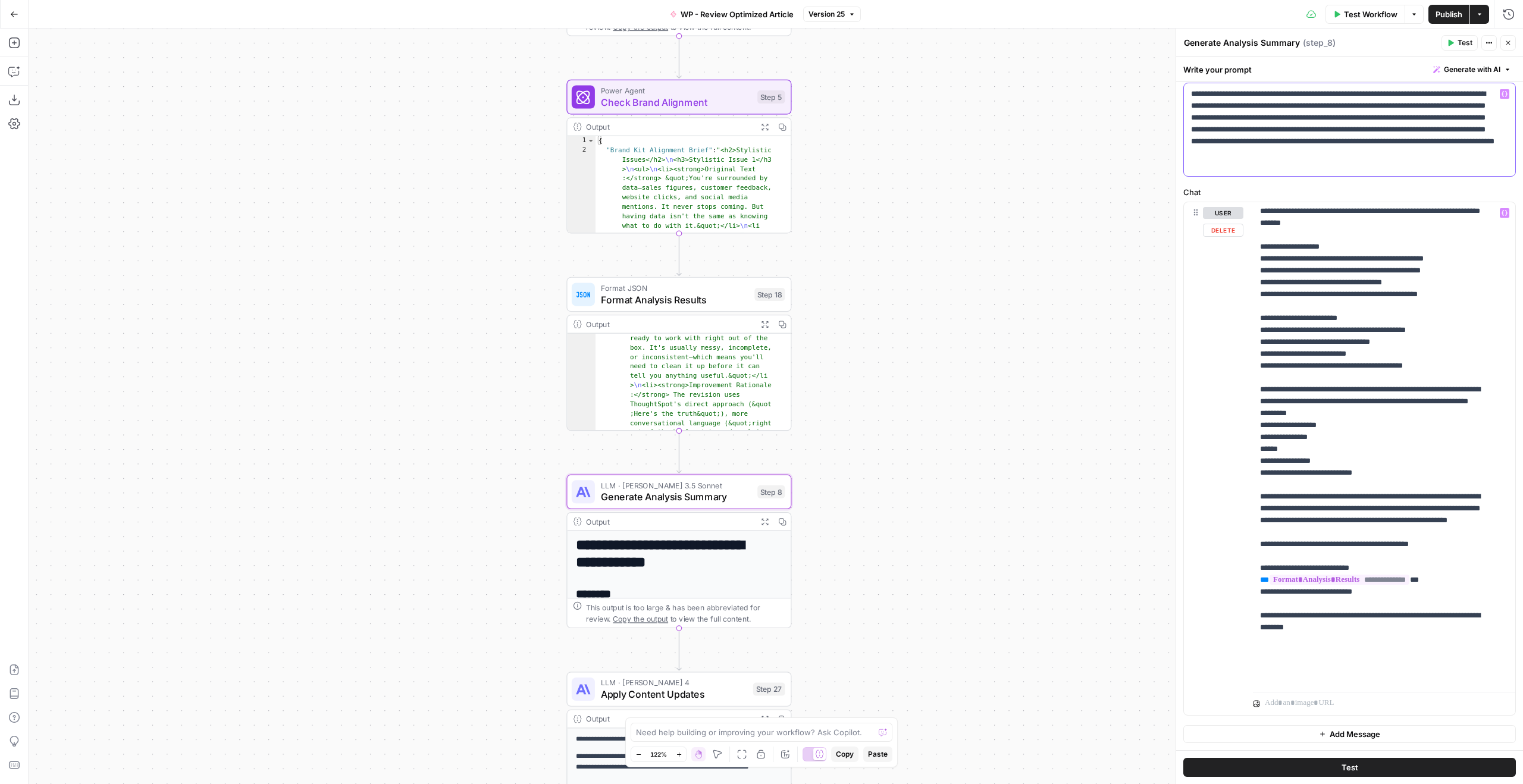
scroll to position [179, 0]
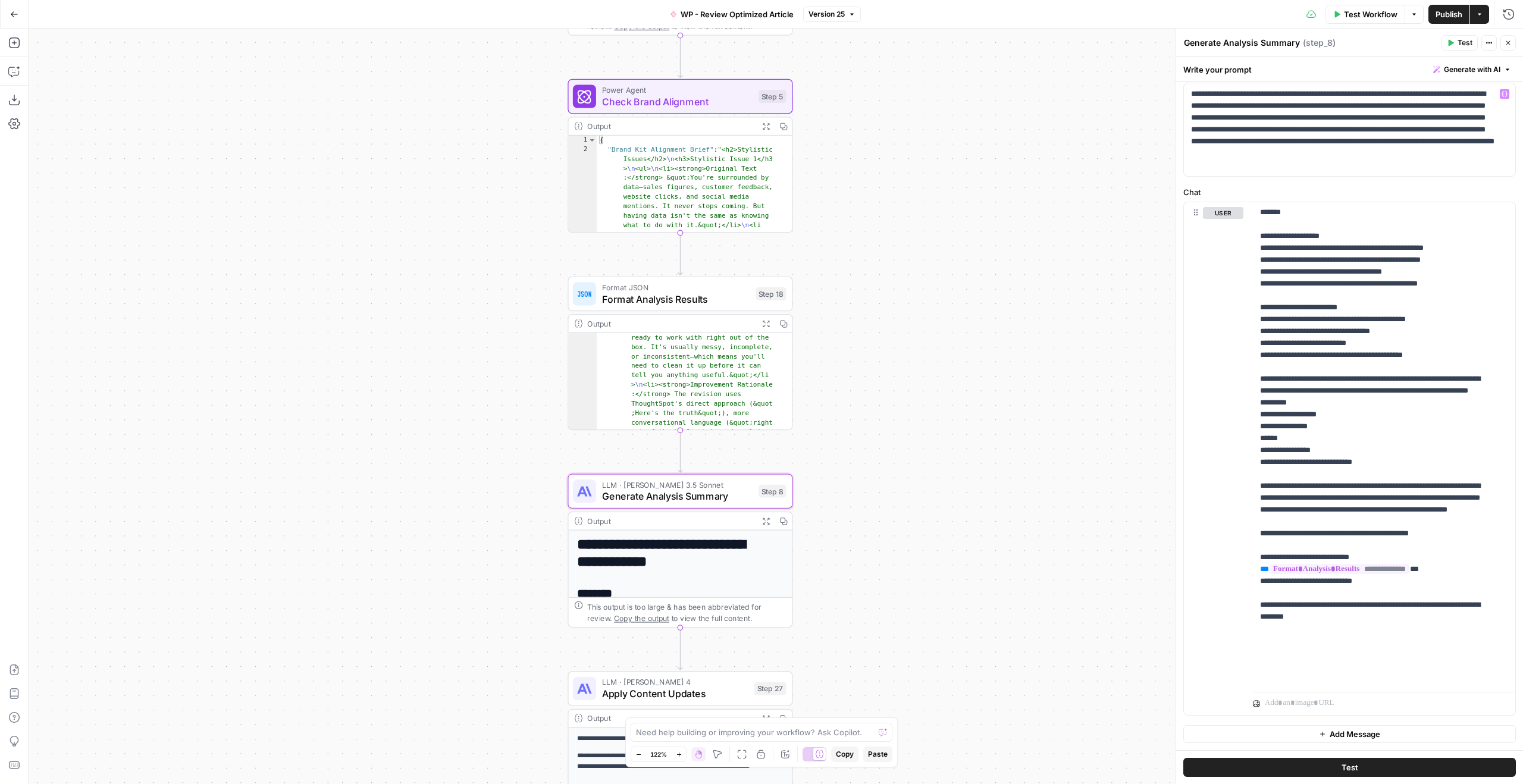
drag, startPoint x: 967, startPoint y: 310, endPoint x: 1042, endPoint y: 362, distance: 91.3
click at [1094, 394] on div "Workflow Set Inputs Inputs Run Code · Python Clean Input Format Step 11 Output …" at bounding box center [775, 406] width 1495 height 756
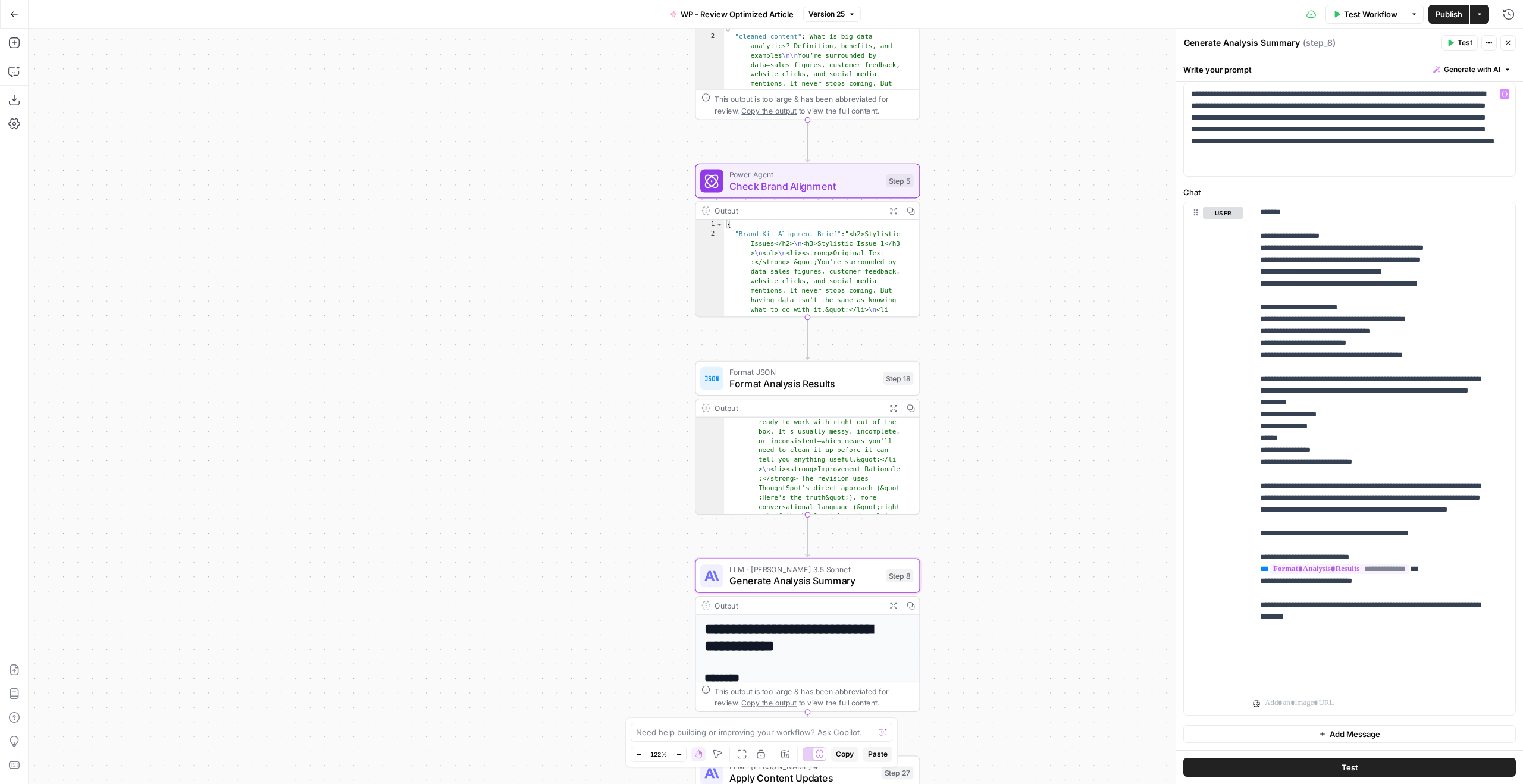
click at [837, 188] on span "Check Brand Alignment" at bounding box center [805, 186] width 151 height 15
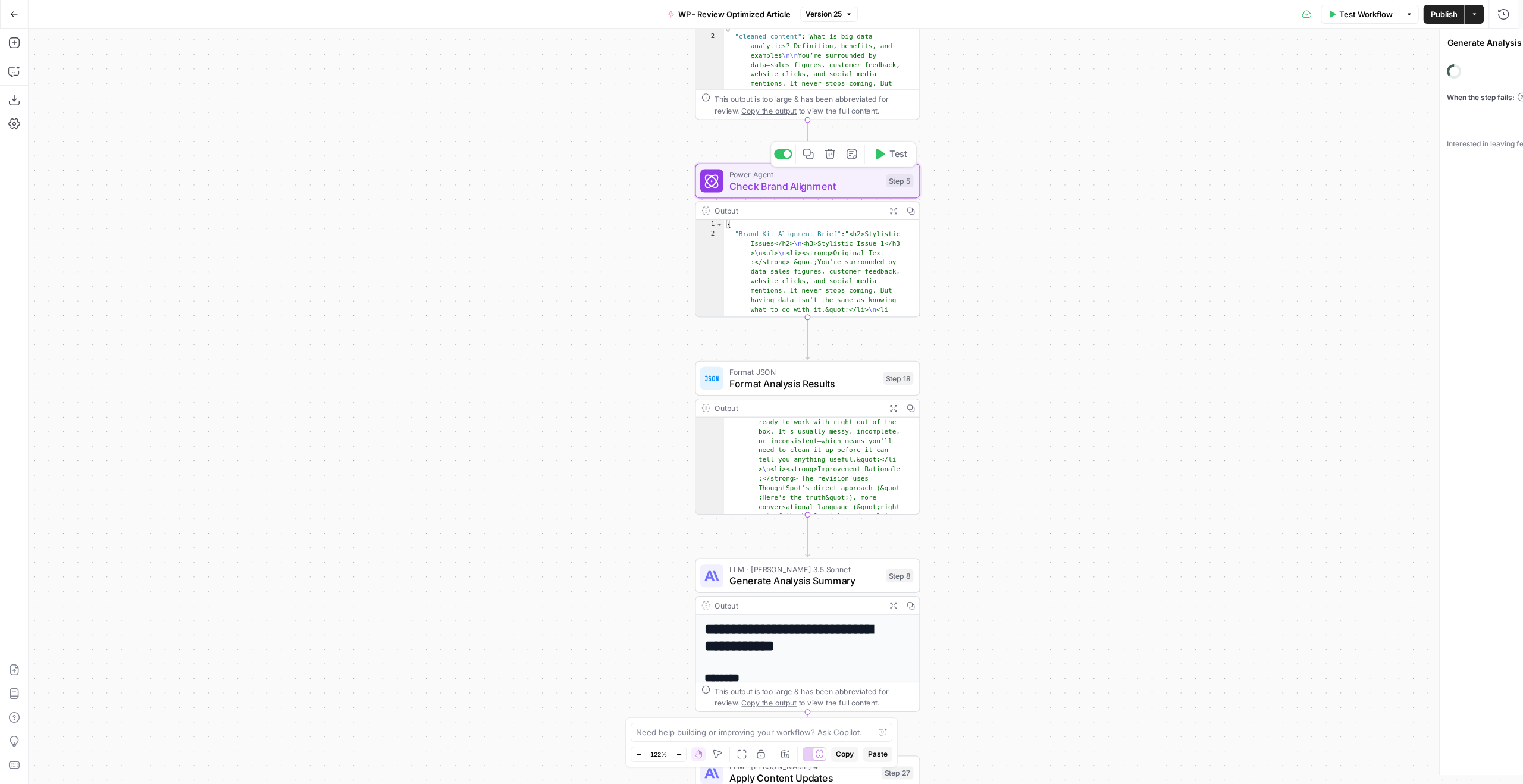
type textarea "Check Brand Alignment"
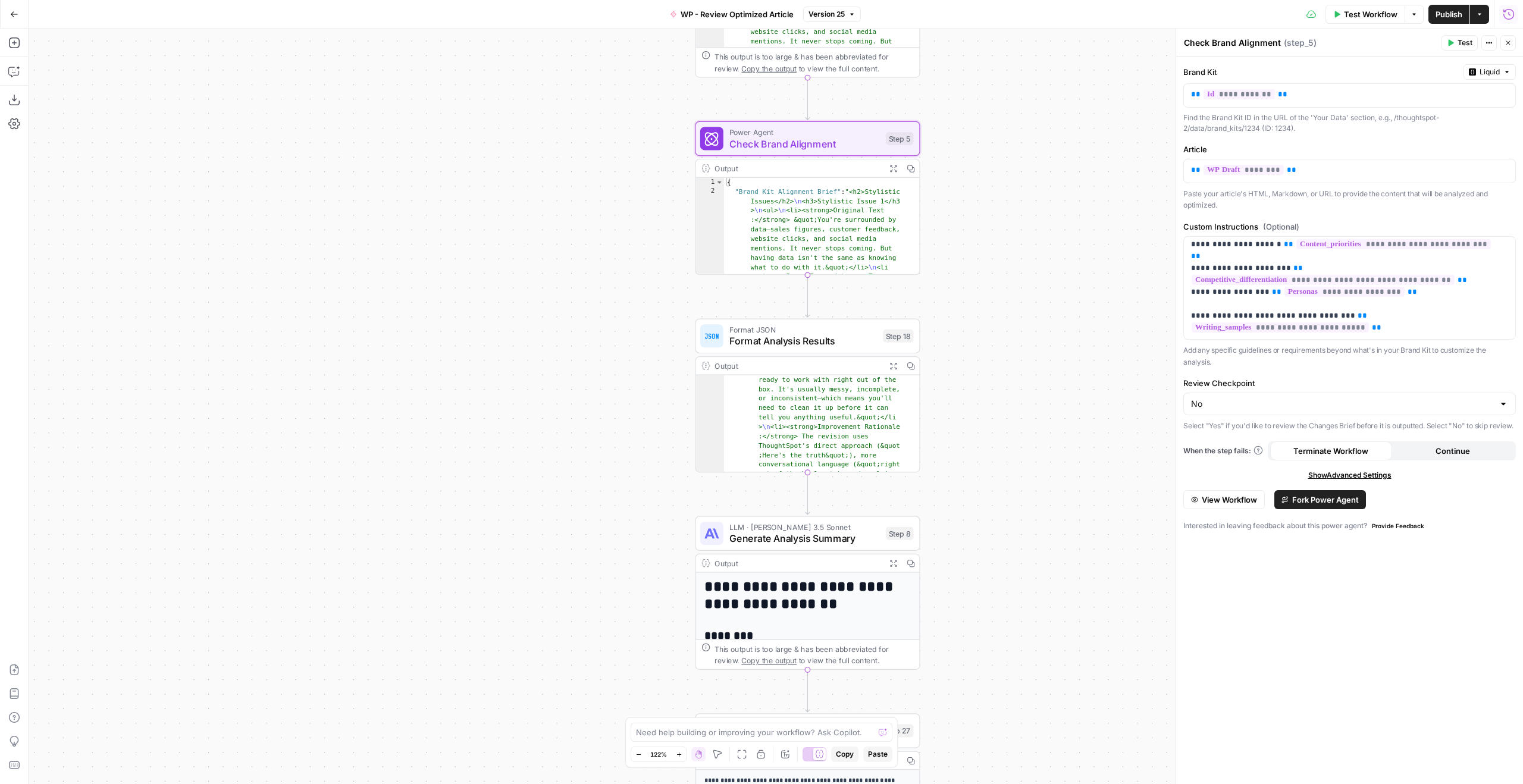
scroll to position [96, 0]
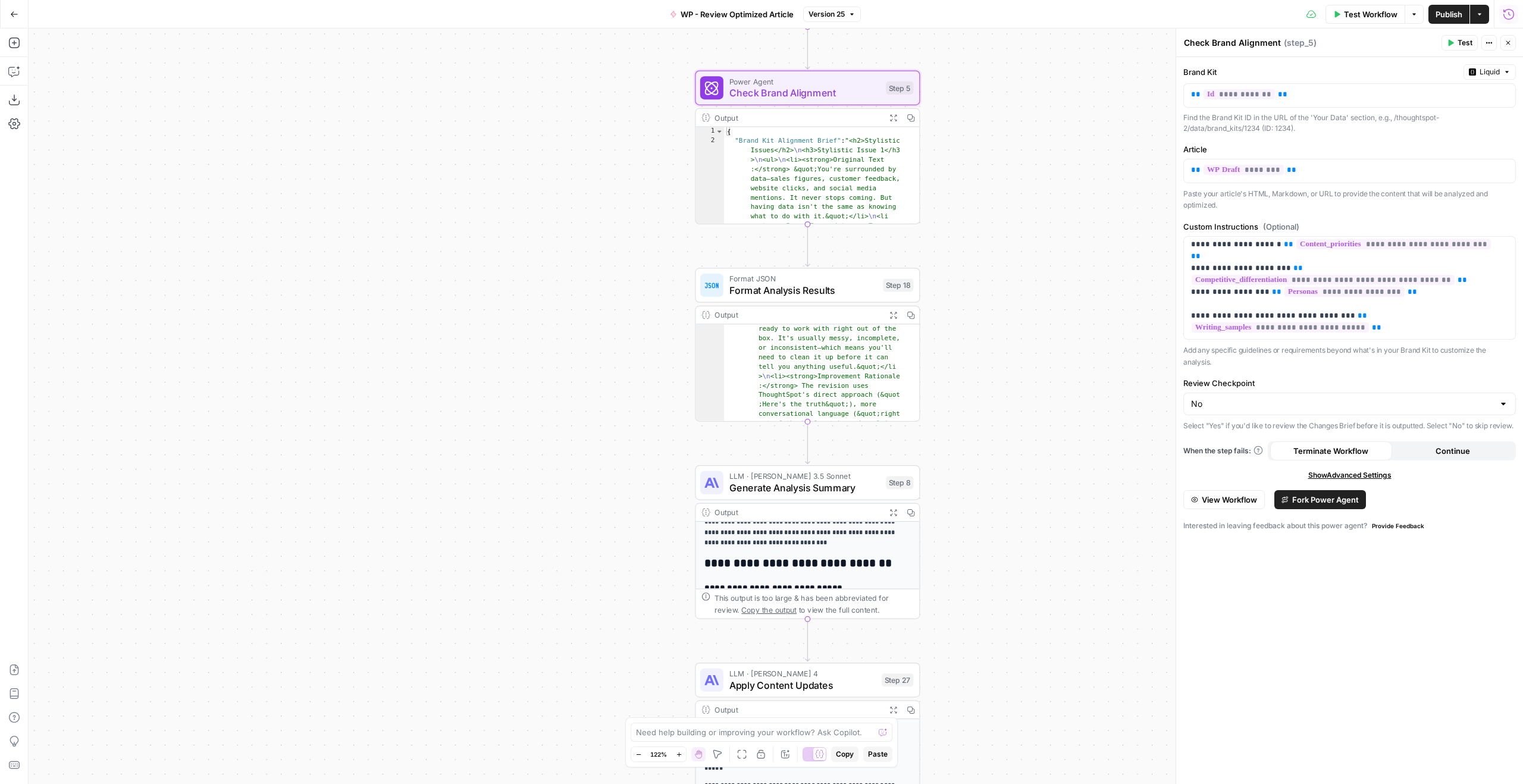
click at [894, 506] on button "Expand Output" at bounding box center [893, 512] width 17 height 17
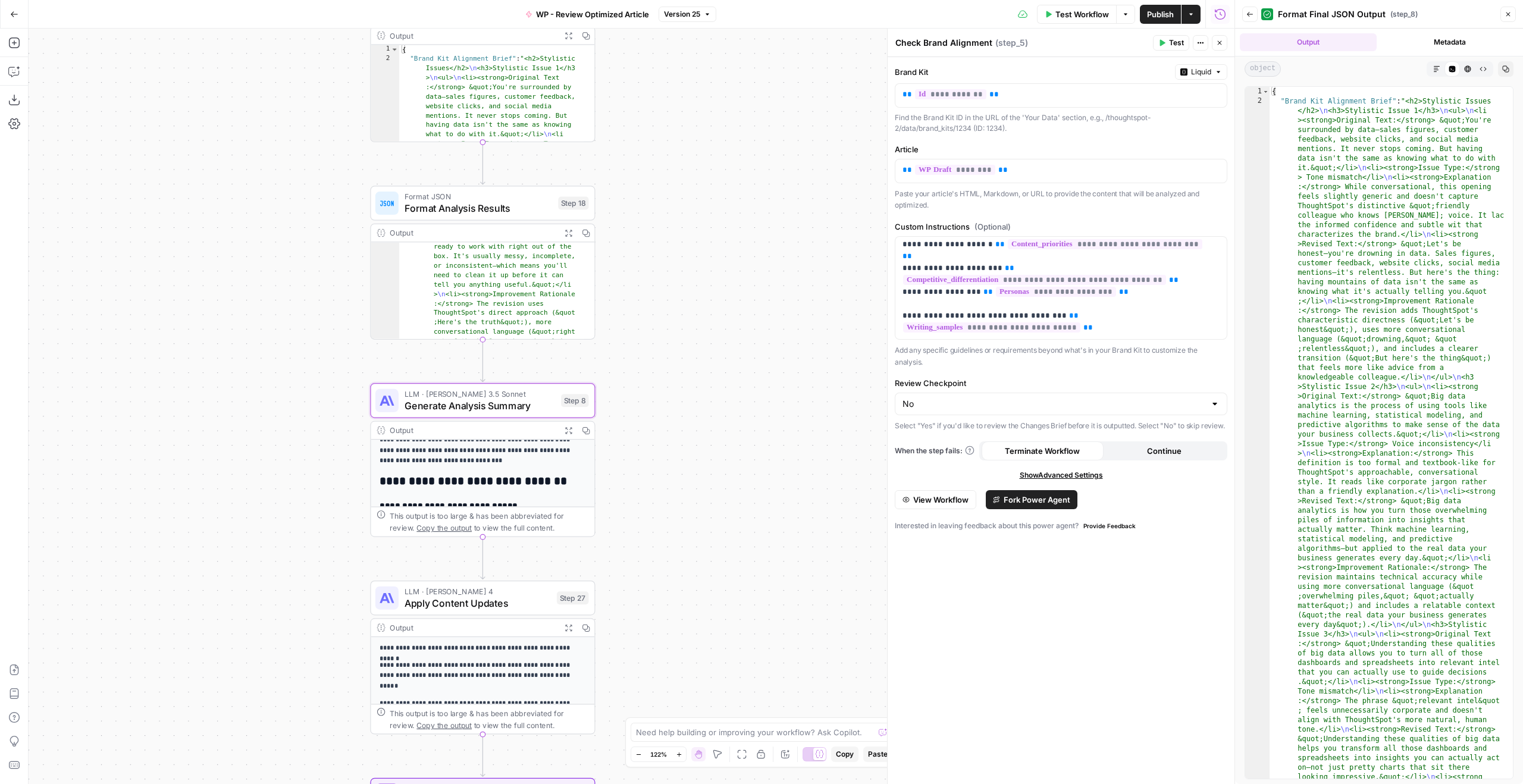
drag, startPoint x: 497, startPoint y: 457, endPoint x: 262, endPoint y: 385, distance: 245.8
click at [262, 385] on div "Workflow Set Inputs Inputs Run Code · Python Clean Input Format Step 11 Output …" at bounding box center [631, 406] width 1206 height 756
click at [572, 429] on button "Expand Output" at bounding box center [567, 430] width 17 height 17
click at [581, 434] on button "Copy" at bounding box center [585, 430] width 17 height 17
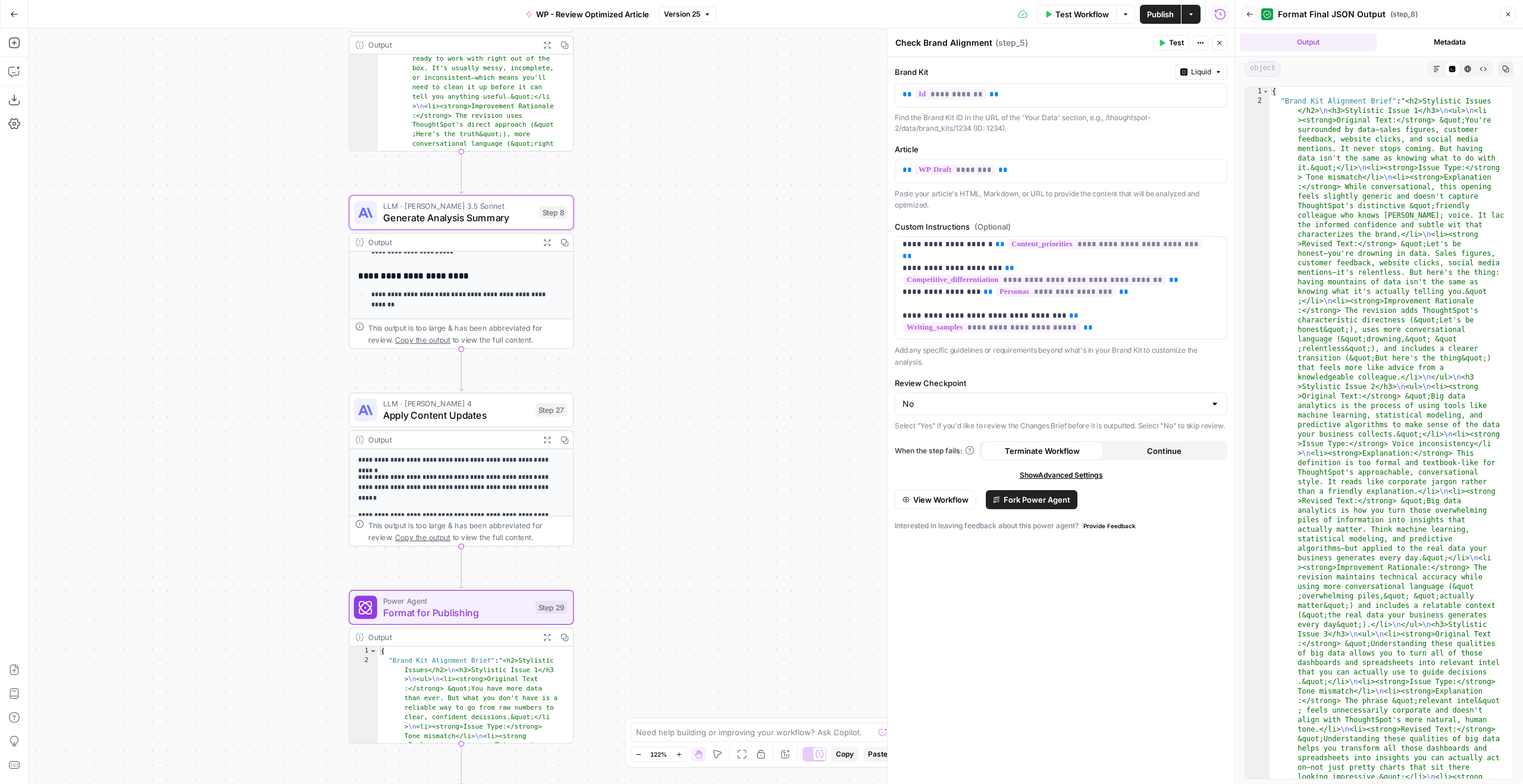
drag, startPoint x: 803, startPoint y: 600, endPoint x: 763, endPoint y: 262, distance: 340.4
click at [767, 268] on div "Workflow Set Inputs Inputs Run Code · Python Clean Input Format Step 11 Output …" at bounding box center [631, 406] width 1206 height 756
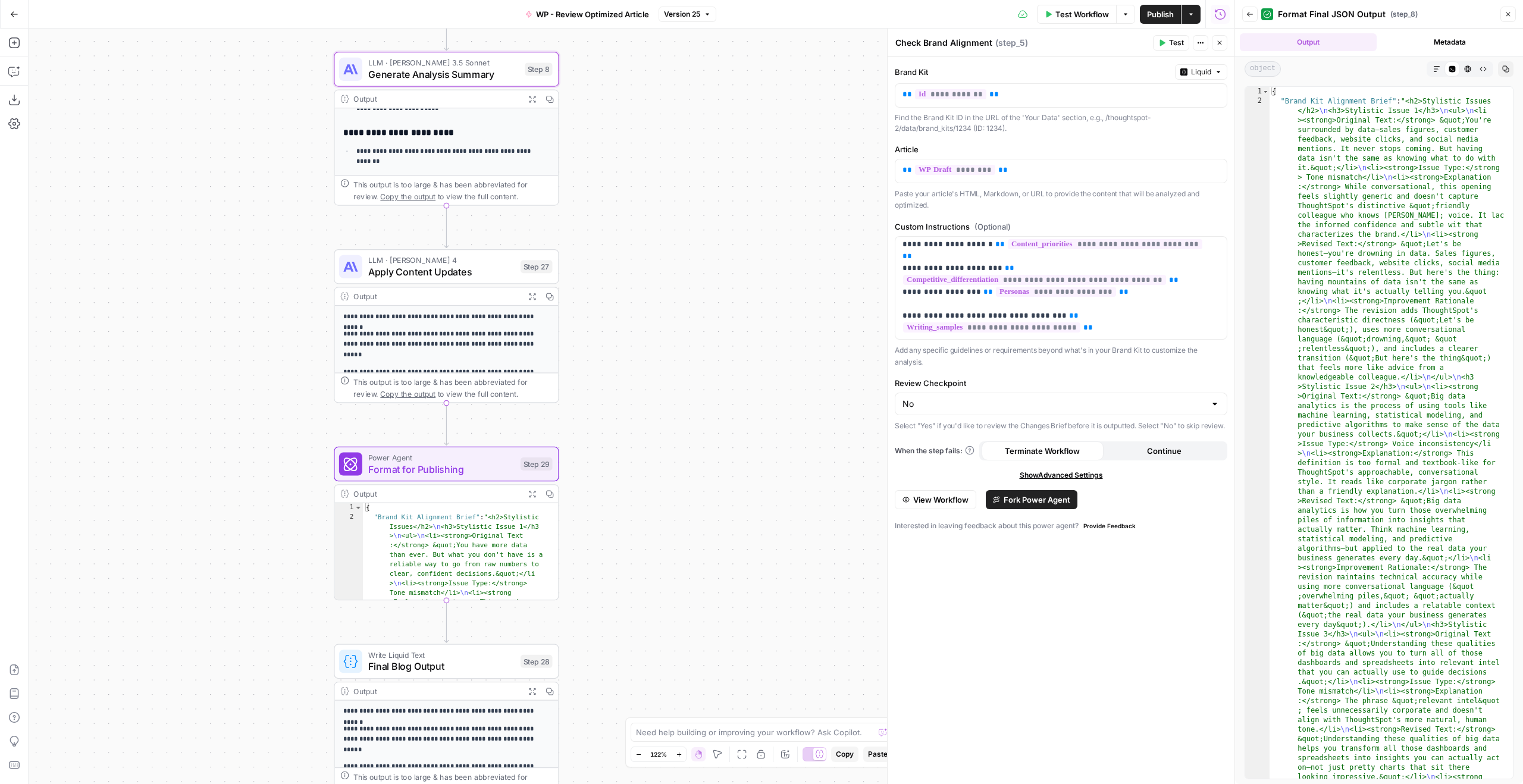
click at [505, 278] on span "Apply Content Updates" at bounding box center [442, 272] width 147 height 15
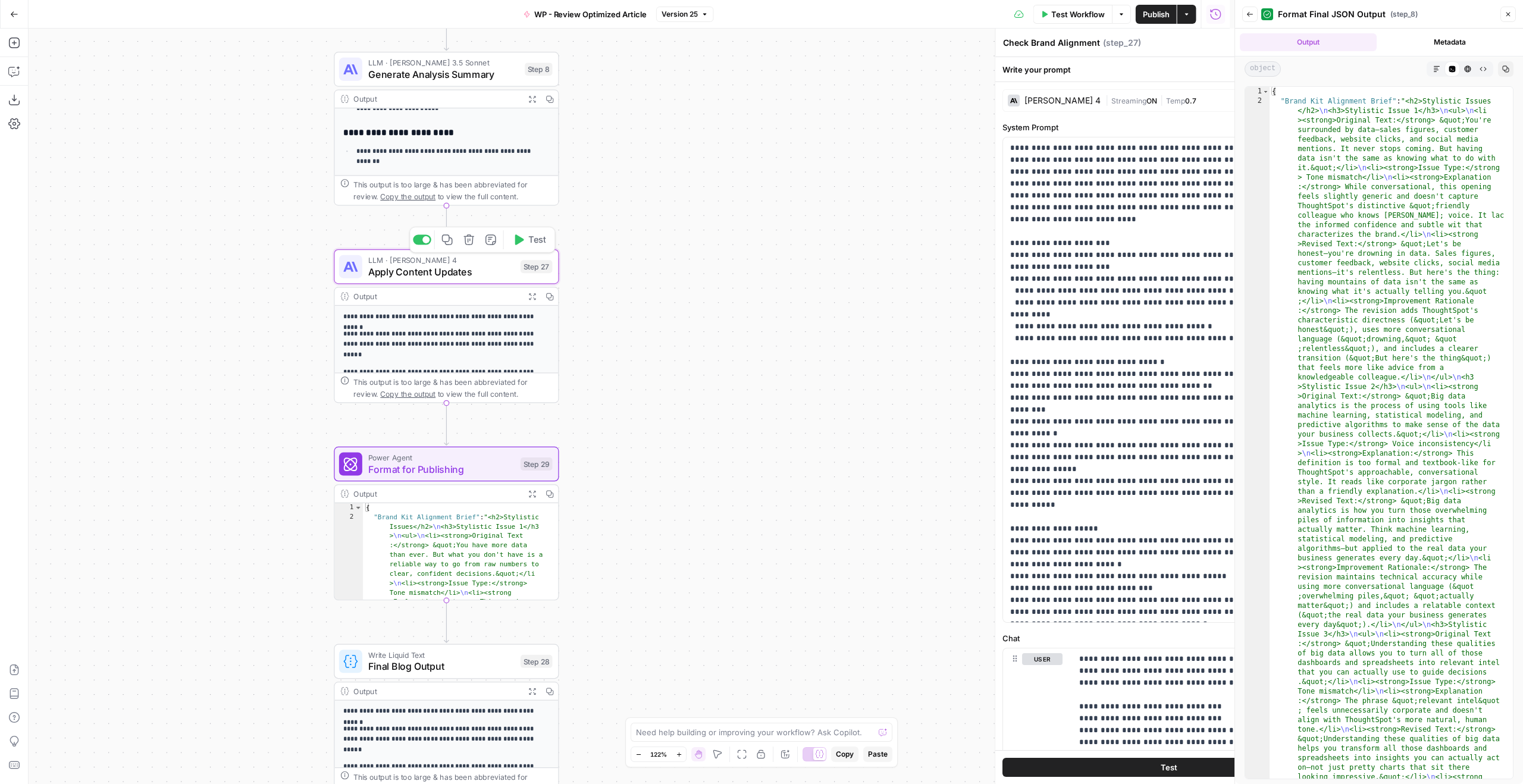
type textarea "Apply Content Updates"
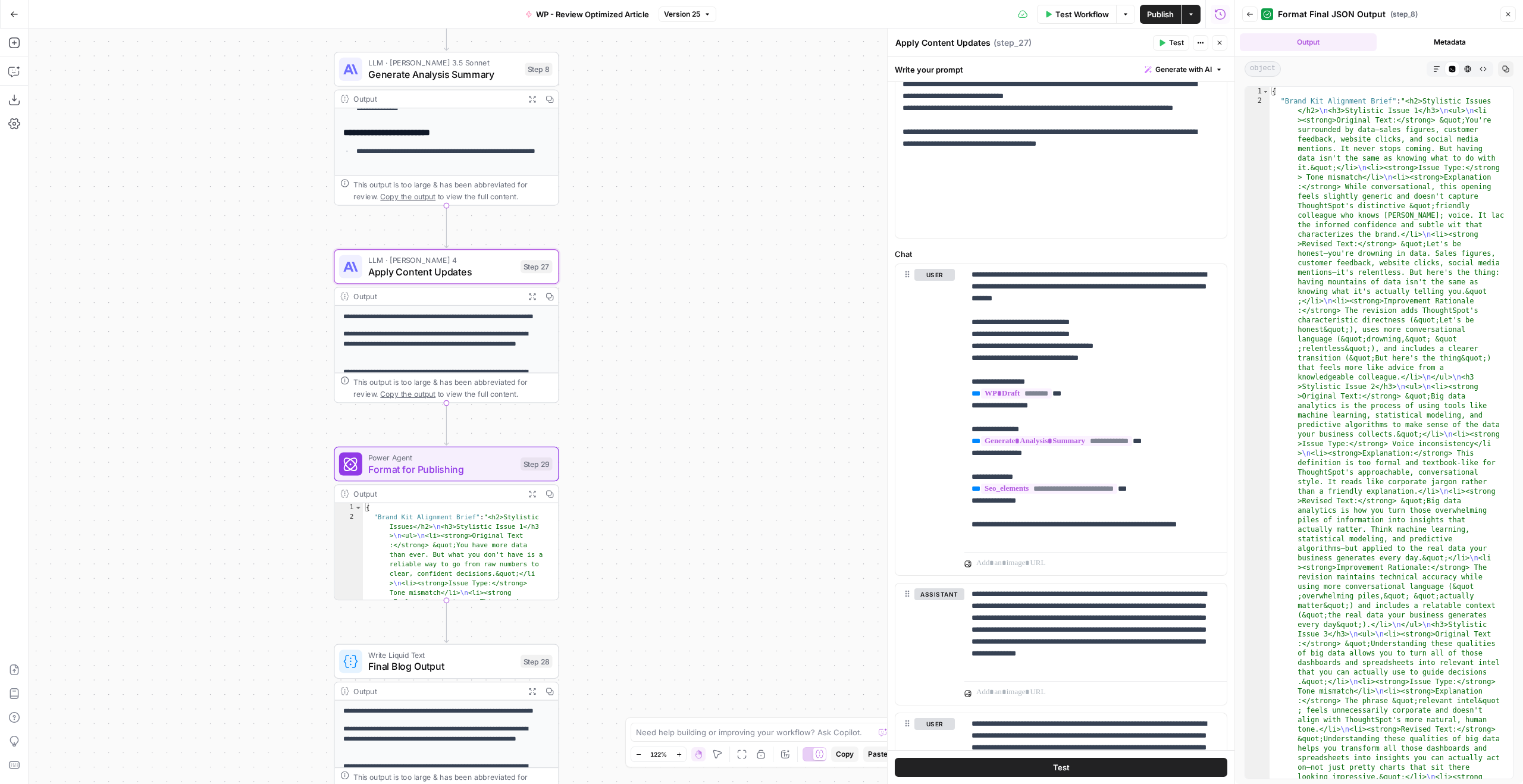
scroll to position [386, 0]
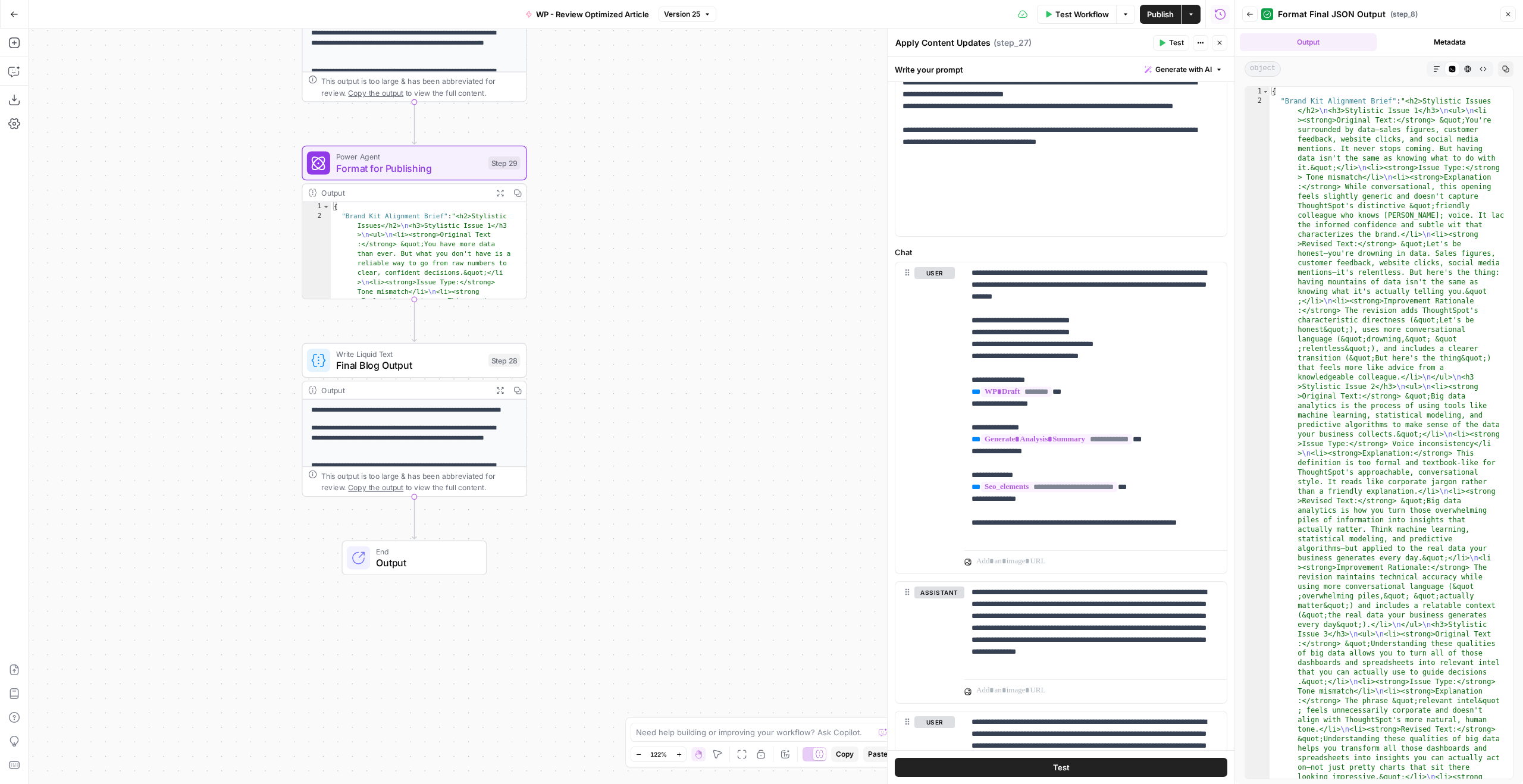
drag, startPoint x: 666, startPoint y: 493, endPoint x: 634, endPoint y: 202, distance: 292.8
click at [634, 176] on div "Workflow Set Inputs Inputs Run Code · Python Clean Input Format Step 11 Output …" at bounding box center [631, 406] width 1206 height 756
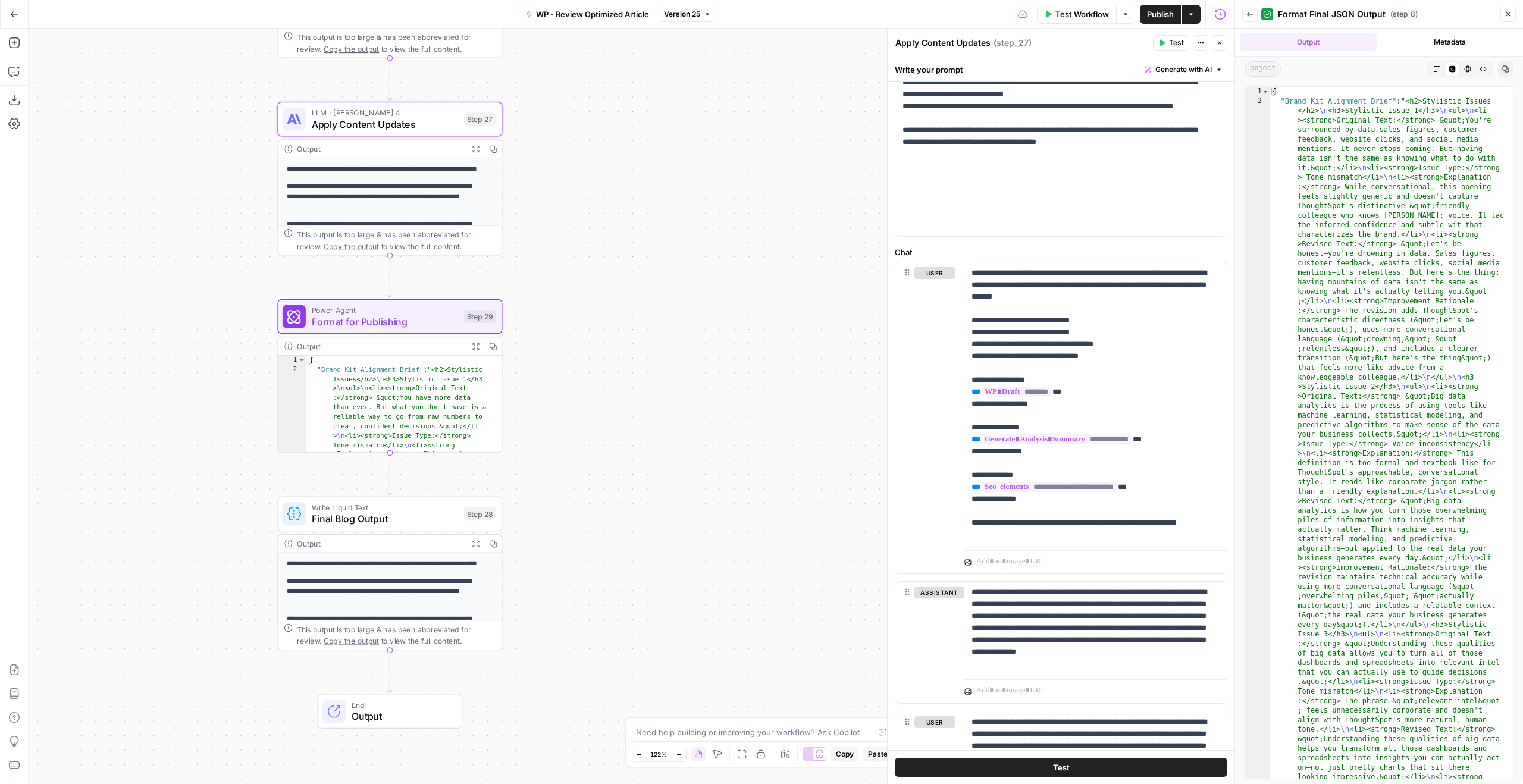
drag, startPoint x: 663, startPoint y: 245, endPoint x: 621, endPoint y: 507, distance: 265.3
click at [621, 507] on div "Workflow Set Inputs Inputs Run Code · Python Clean Input Format Step 11 Output …" at bounding box center [631, 406] width 1206 height 756
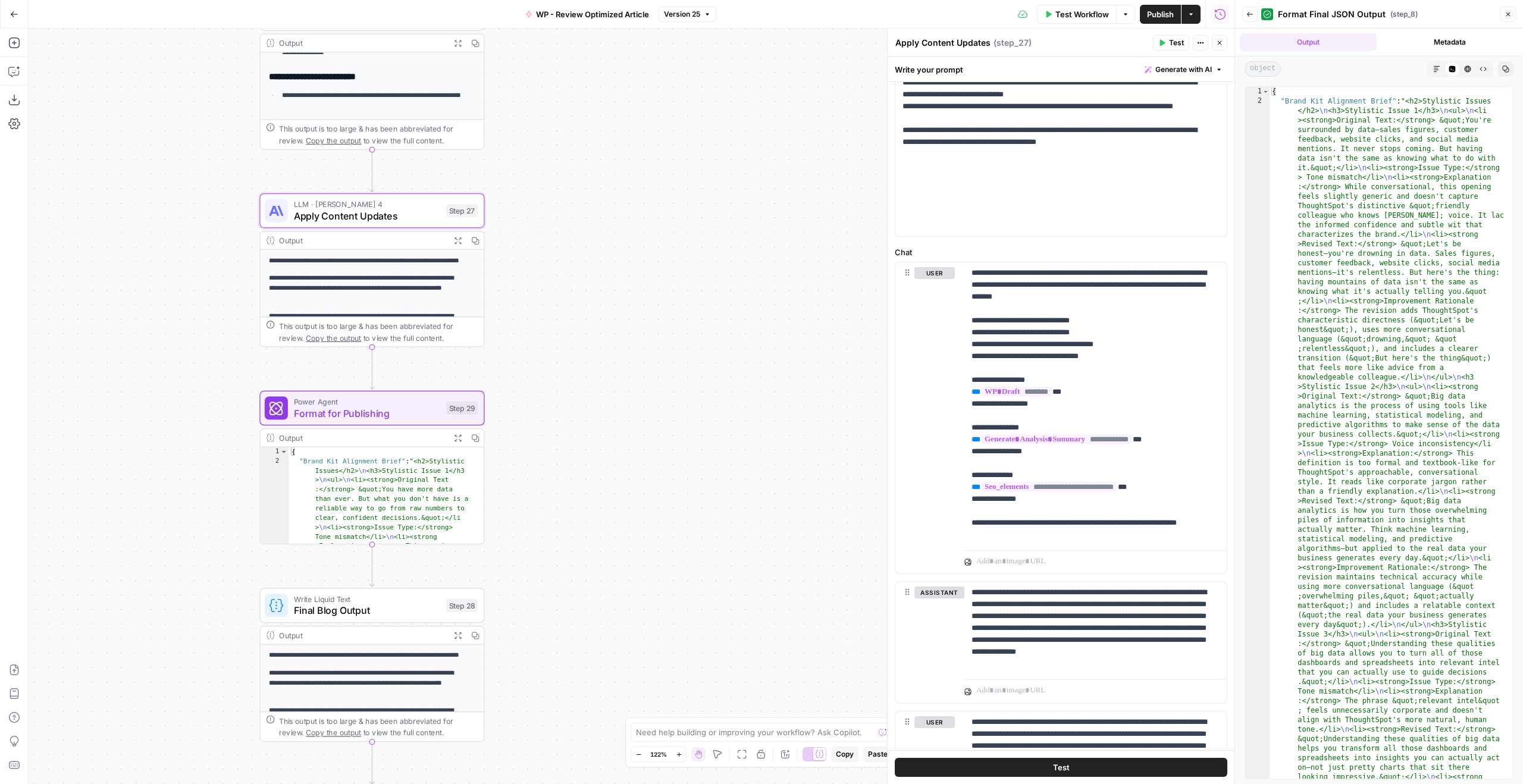
click at [425, 417] on span "Format for Publishing" at bounding box center [367, 413] width 147 height 15
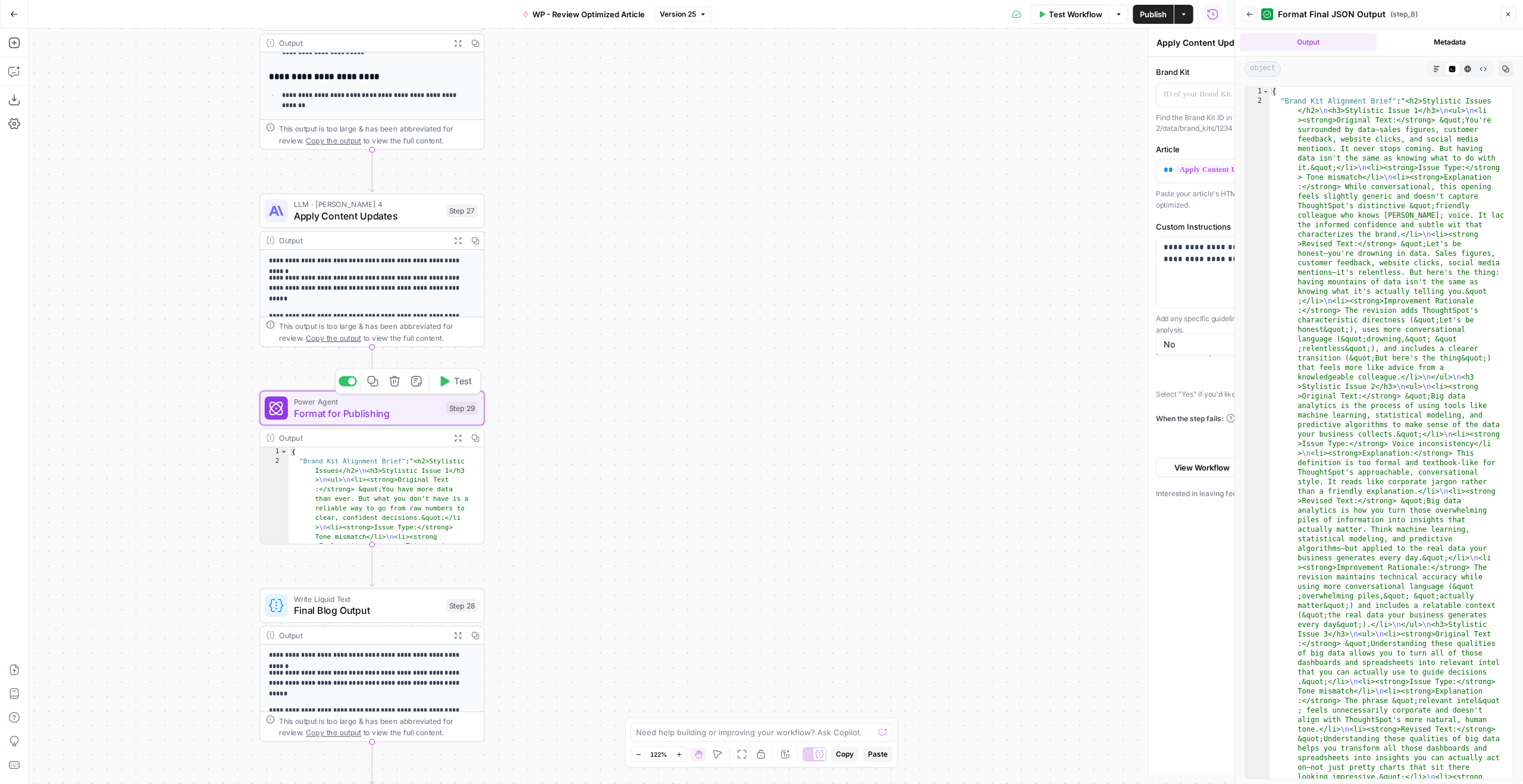
type textarea "Format for Publishing"
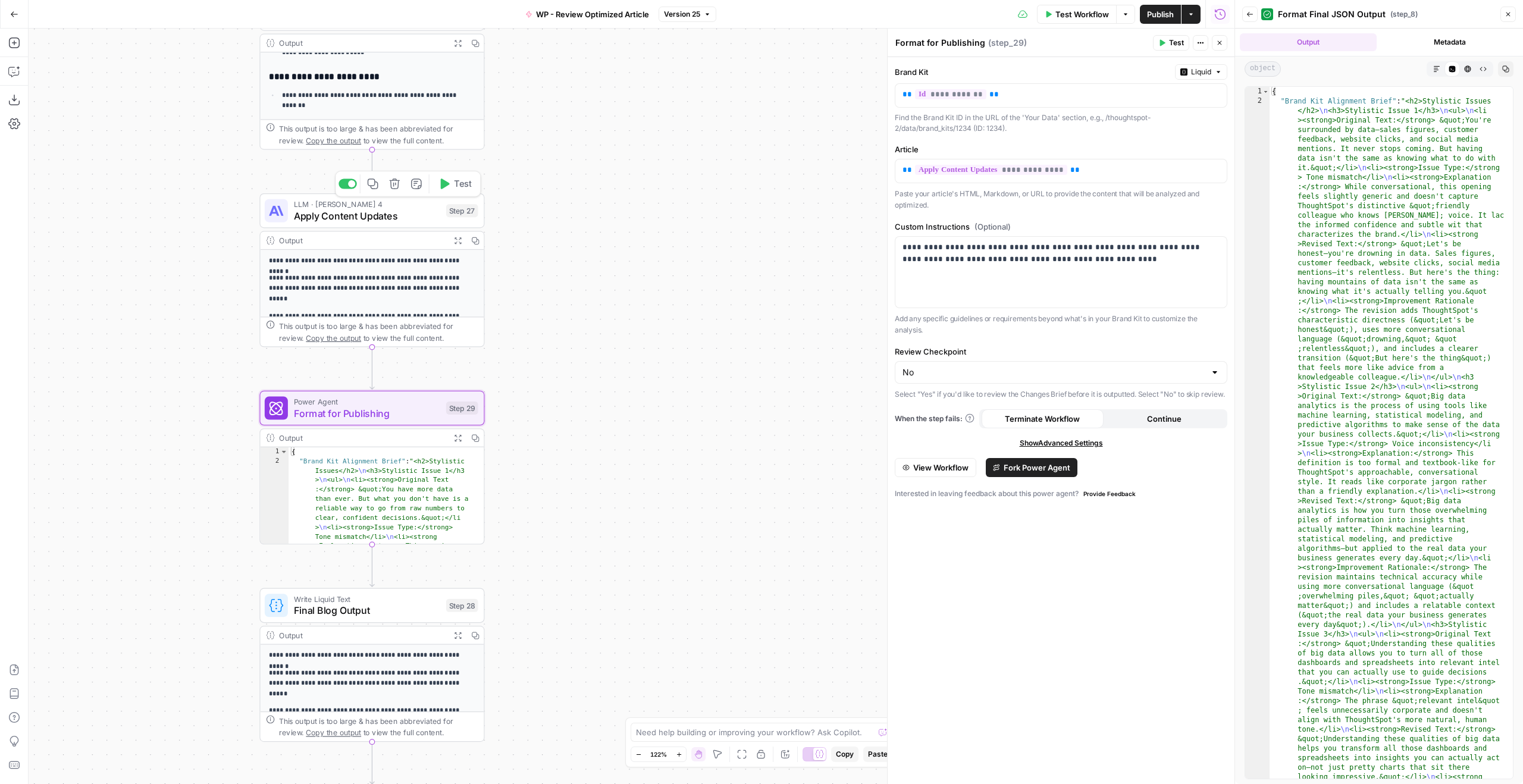
click at [406, 223] on div "LLM · Claude Sonnet 4 Apply Content Updates Step 27 Copy step Delete step Add N…" at bounding box center [371, 211] width 225 height 35
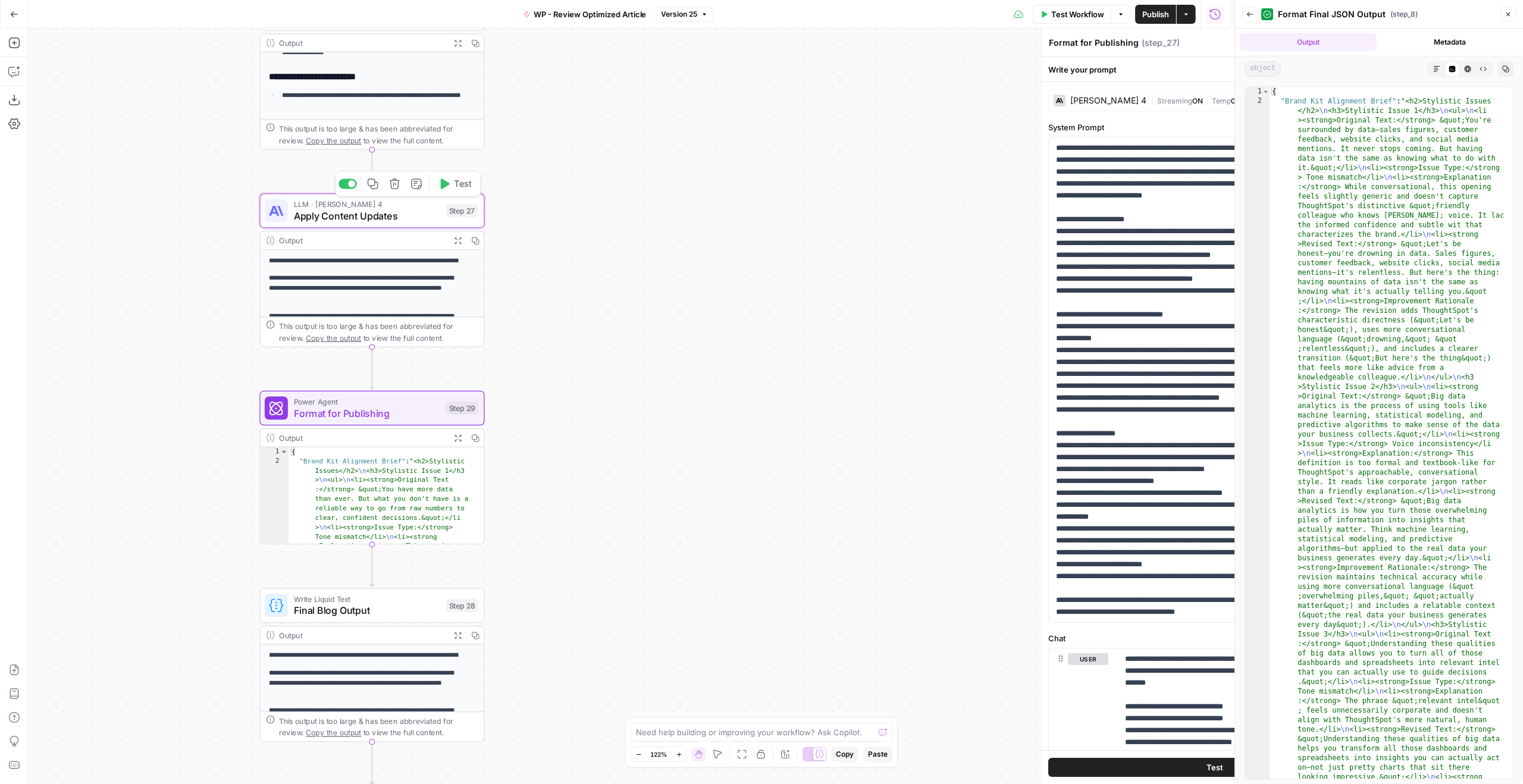
type textarea "Apply Content Updates"
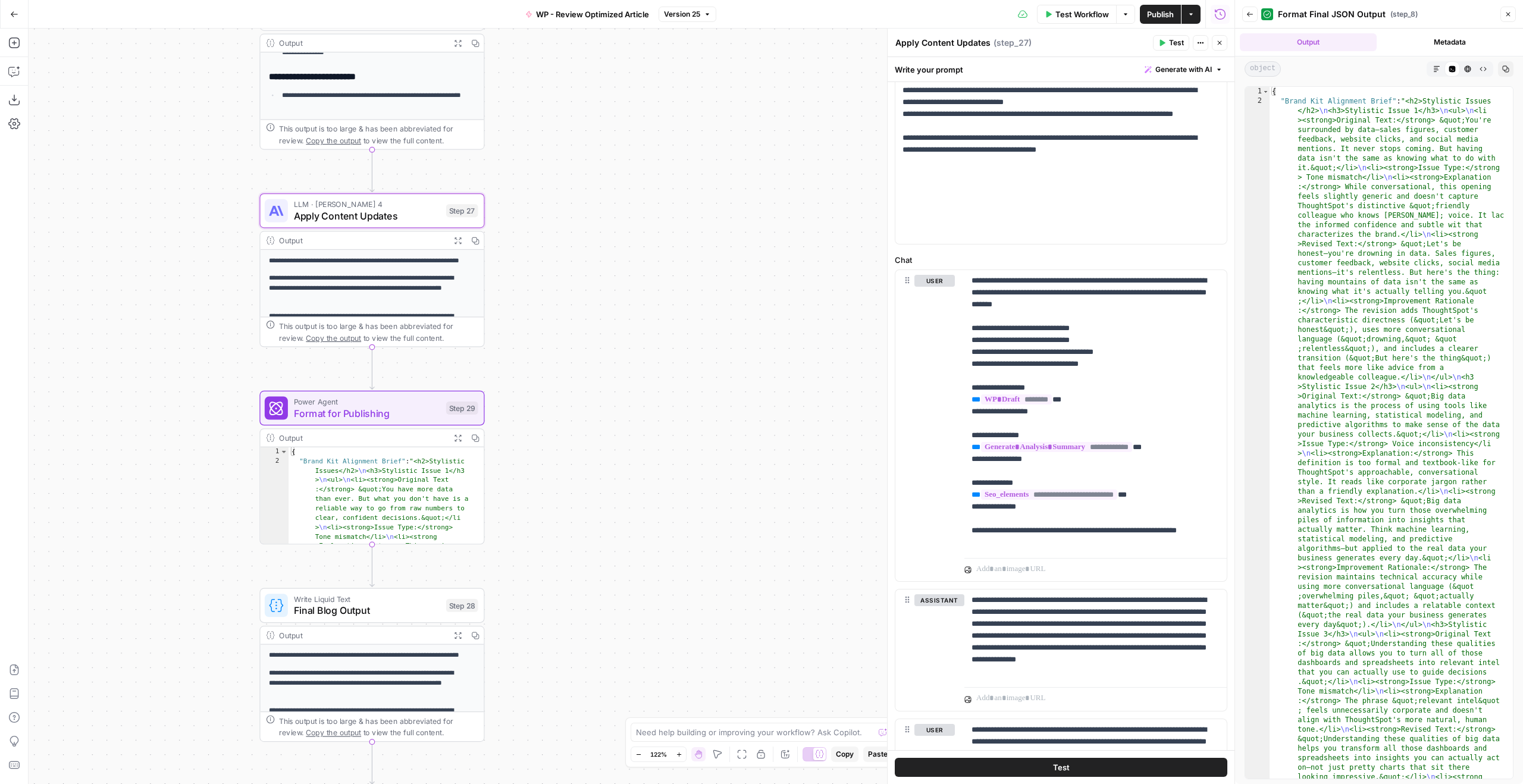
scroll to position [487, 0]
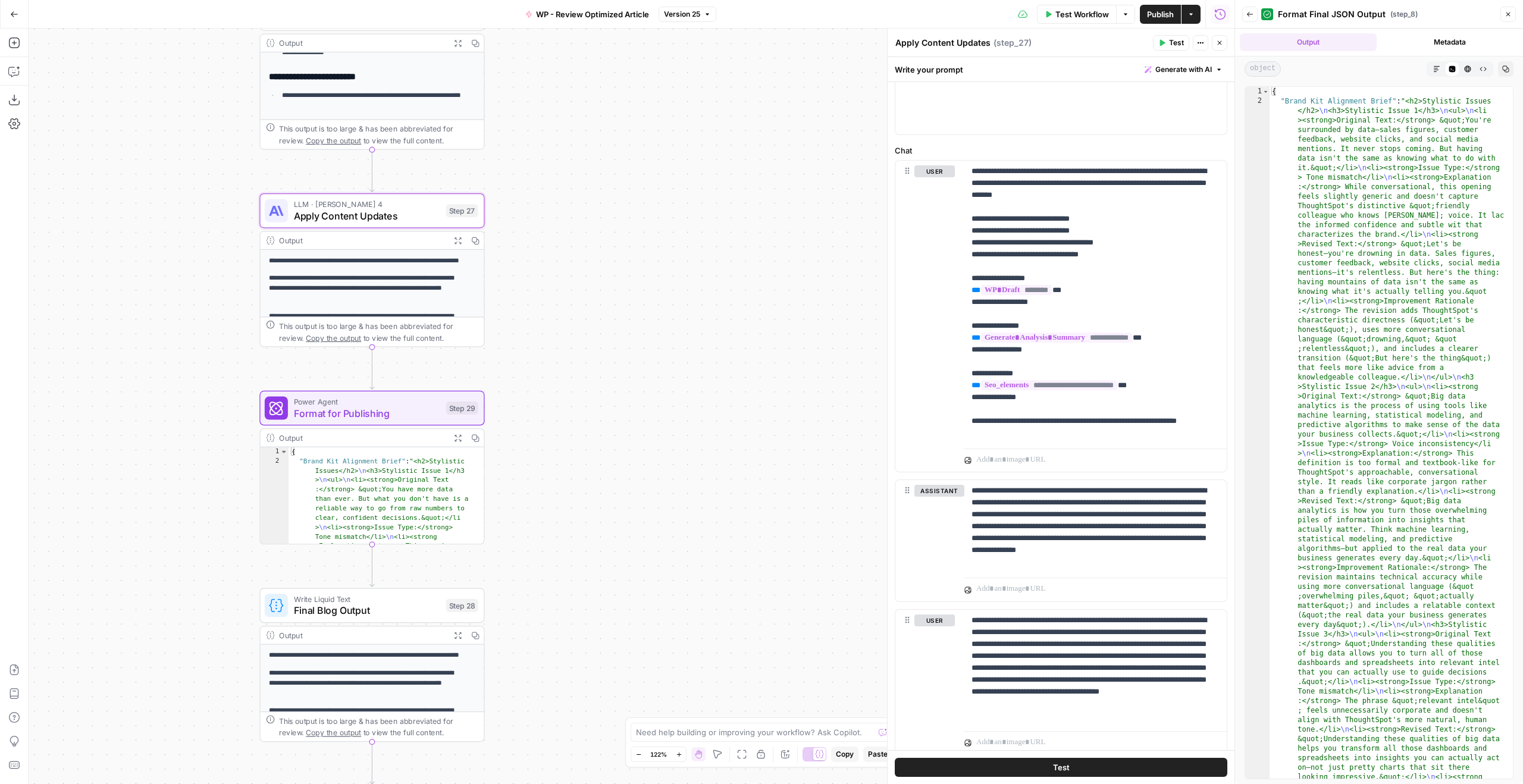
click at [1509, 21] on button "Close" at bounding box center [1507, 14] width 16 height 16
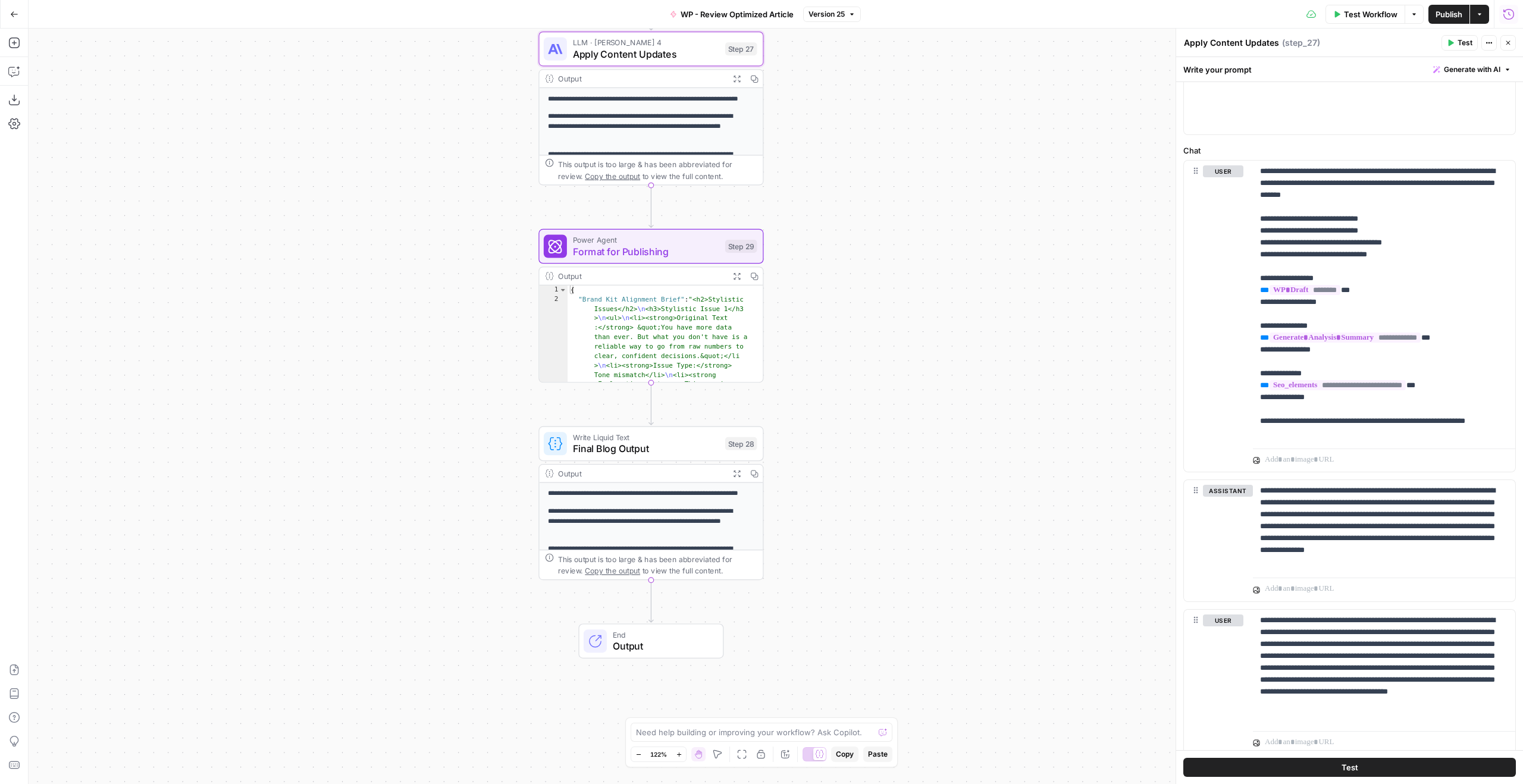
drag, startPoint x: 900, startPoint y: 339, endPoint x: 1157, endPoint y: 188, distance: 298.1
click at [1157, 188] on div "Workflow Set Inputs Inputs Run Code · Python Clean Input Format Step 11 Output …" at bounding box center [775, 406] width 1495 height 756
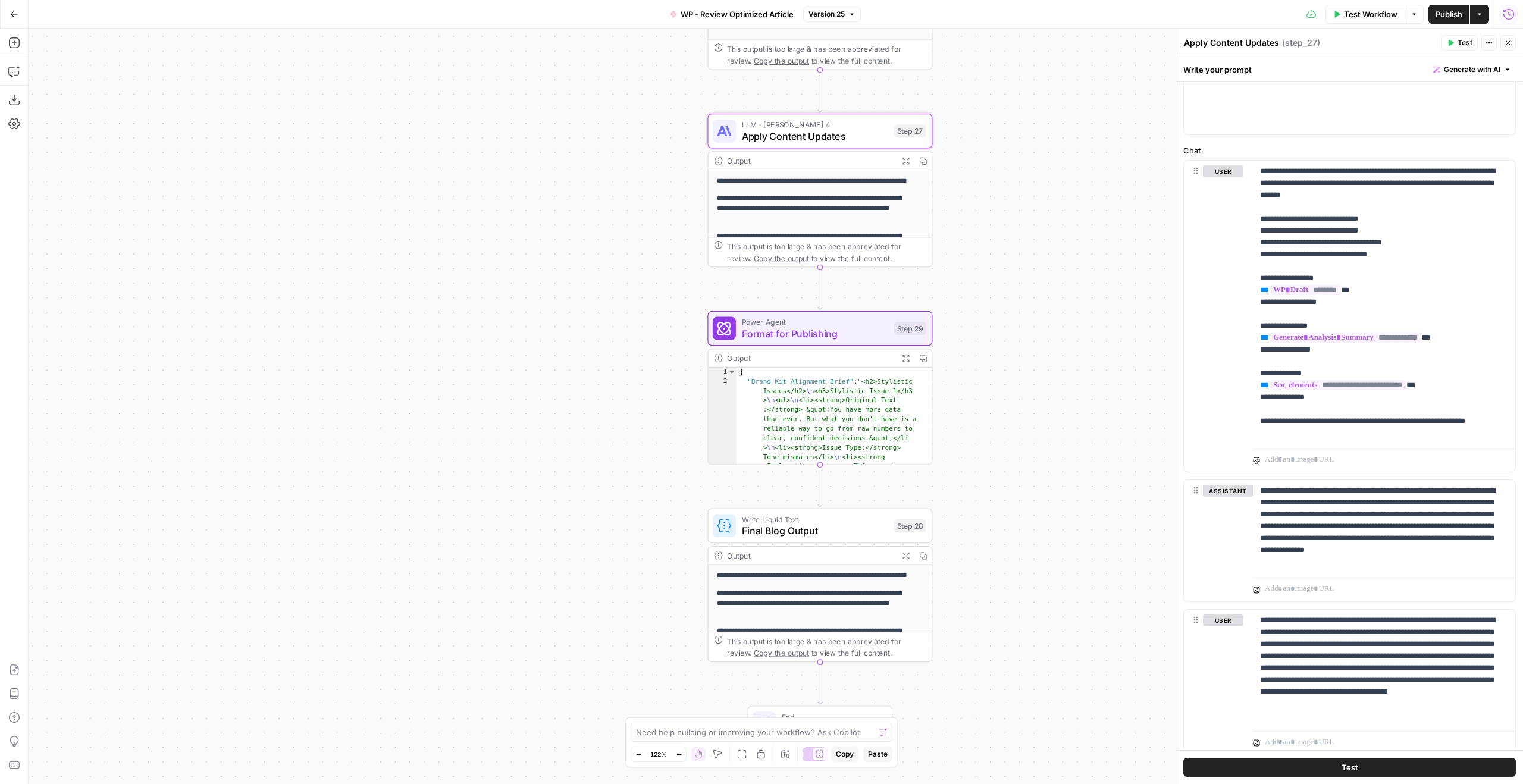
drag, startPoint x: 986, startPoint y: 246, endPoint x: 1159, endPoint y: 328, distance: 191.4
click at [1158, 328] on div "Workflow Set Inputs Inputs Run Code · Python Clean Input Format Step 11 Output …" at bounding box center [775, 406] width 1495 height 756
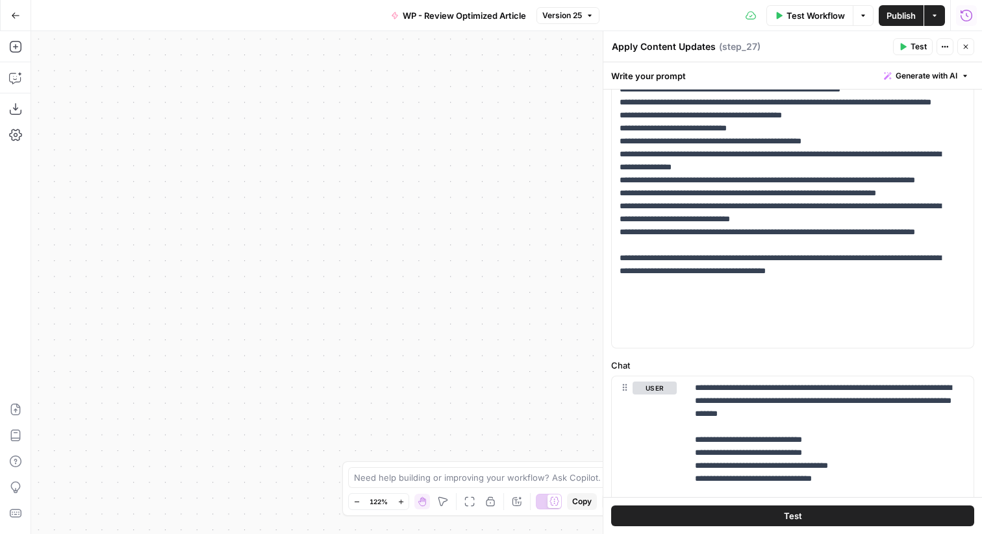
scroll to position [344, 0]
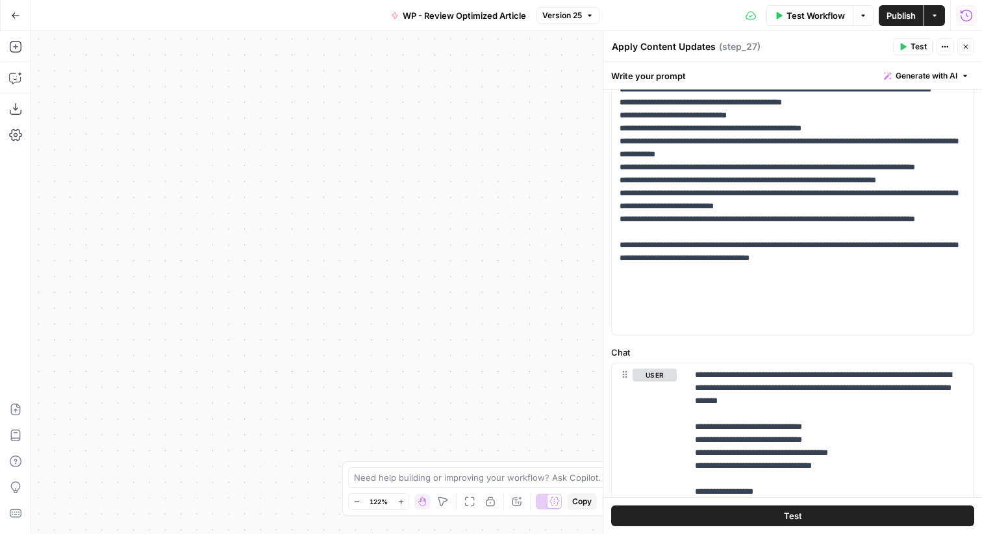
click at [23, 16] on button "Go Back" at bounding box center [15, 15] width 23 height 23
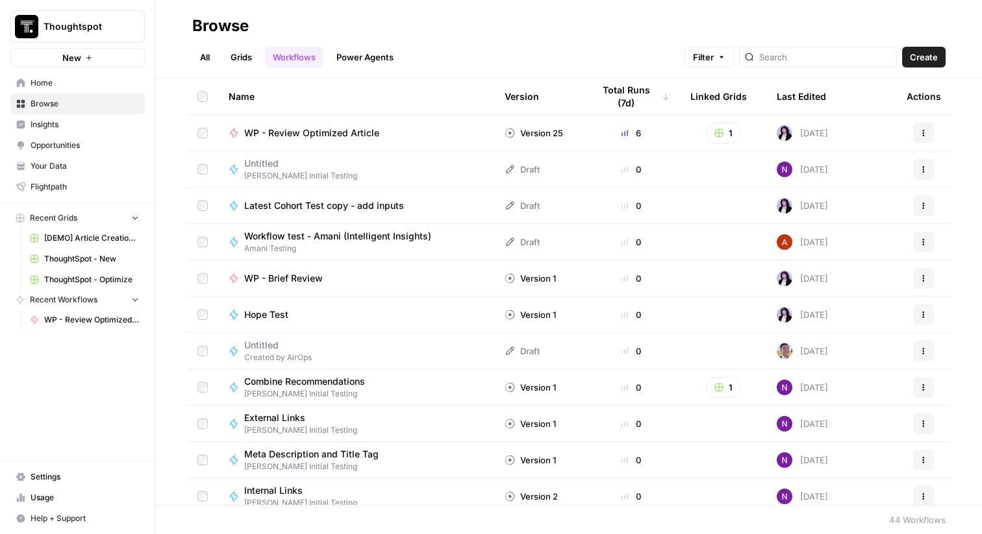
click at [334, 131] on span "WP - Review Optimized Article" at bounding box center [311, 133] width 135 height 13
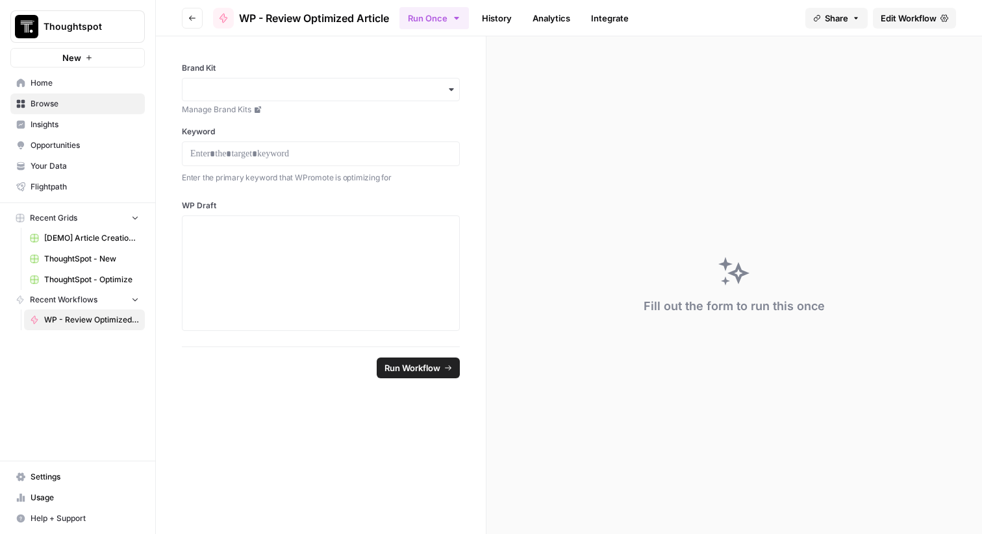
click at [902, 16] on span "Edit Workflow" at bounding box center [908, 18] width 56 height 13
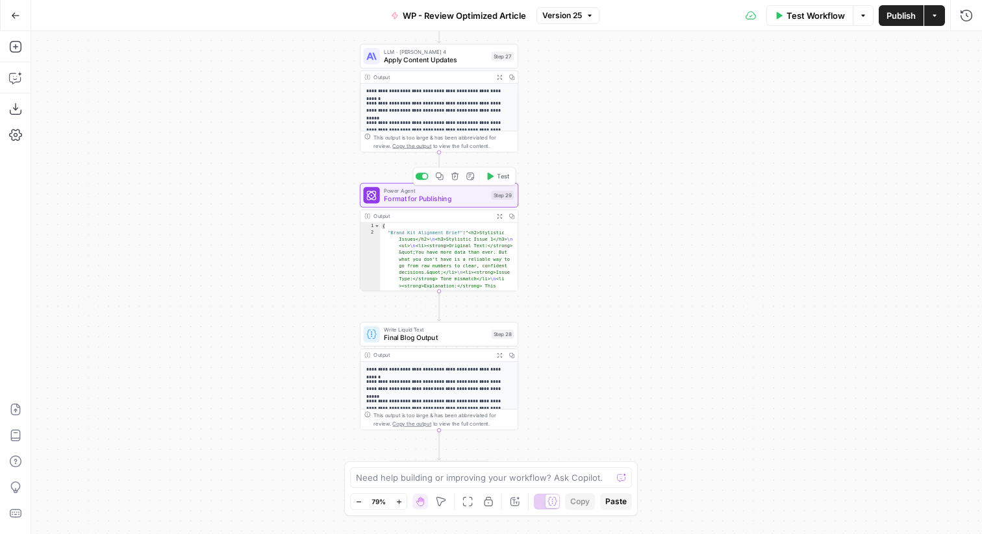
click at [461, 200] on span "Format for Publishing" at bounding box center [435, 198] width 103 height 10
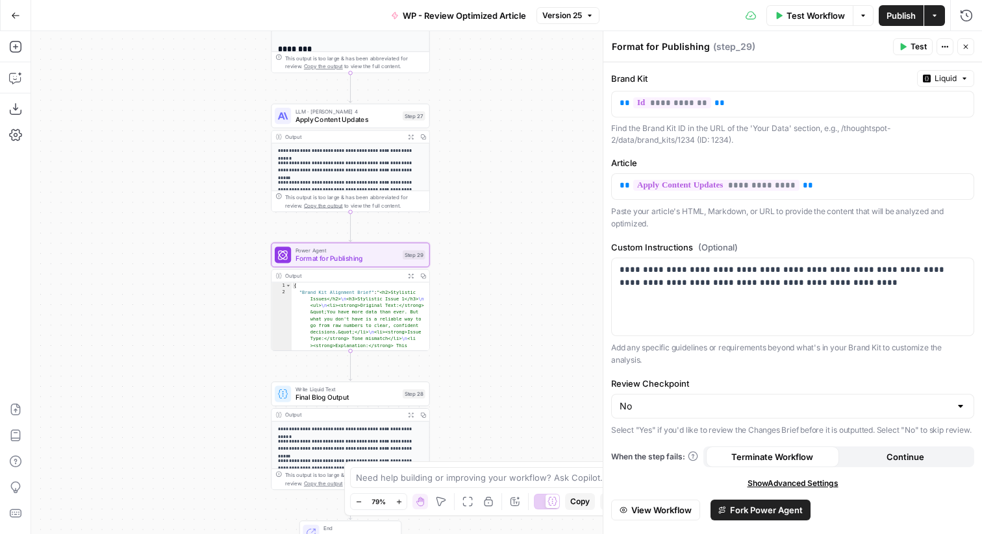
click at [397, 123] on span "Apply Content Updates" at bounding box center [346, 119] width 103 height 10
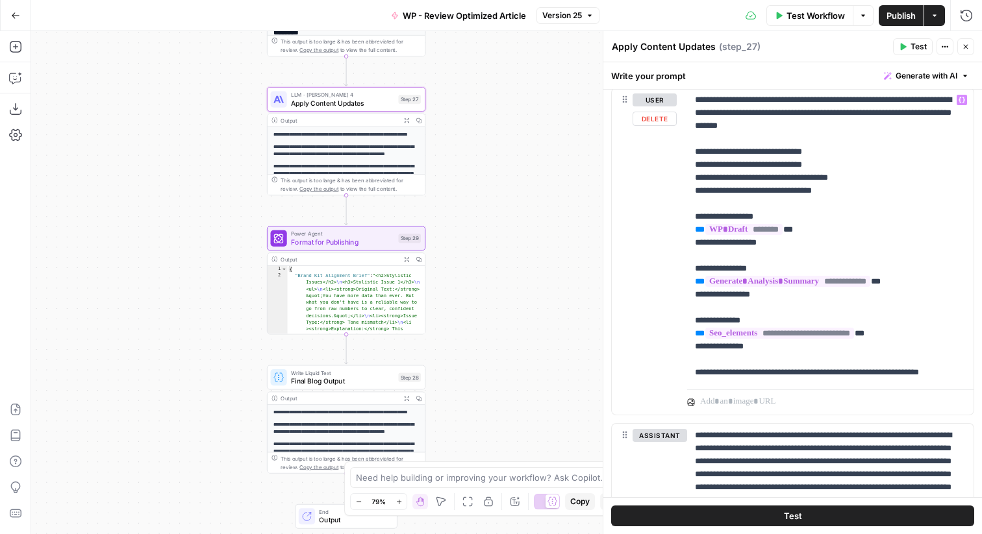
scroll to position [621, 0]
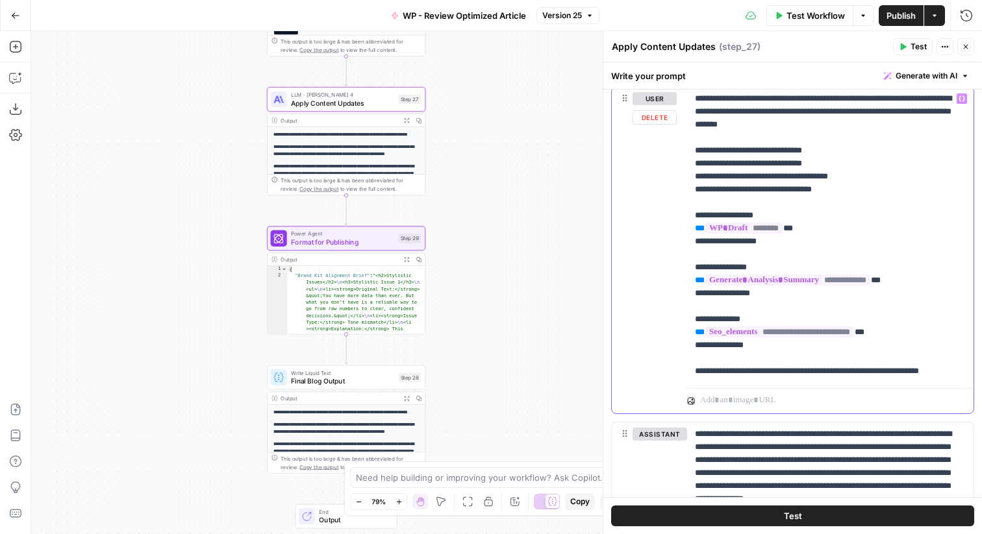
drag, startPoint x: 781, startPoint y: 345, endPoint x: 694, endPoint y: 216, distance: 156.3
click at [695, 216] on p "**********" at bounding box center [830, 235] width 271 height 286
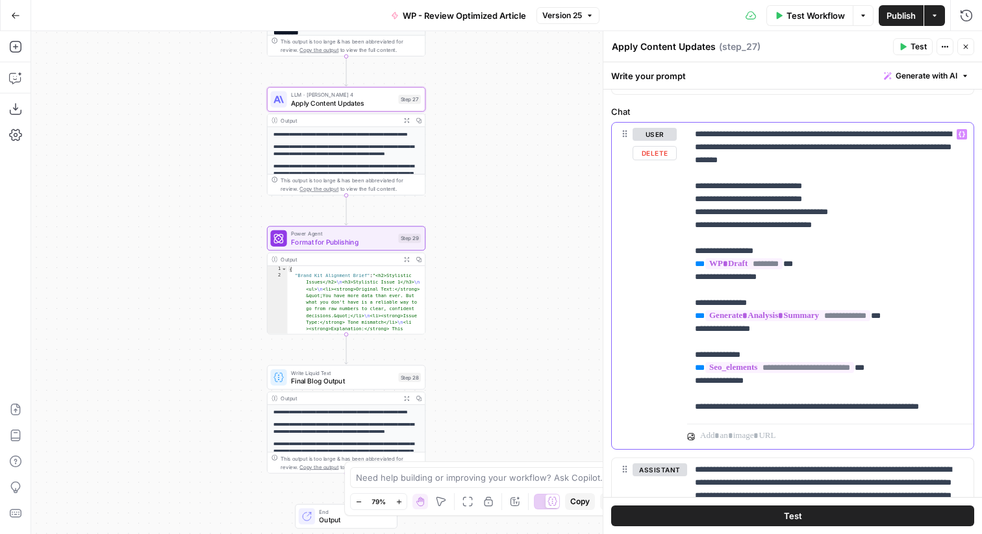
scroll to position [582, 0]
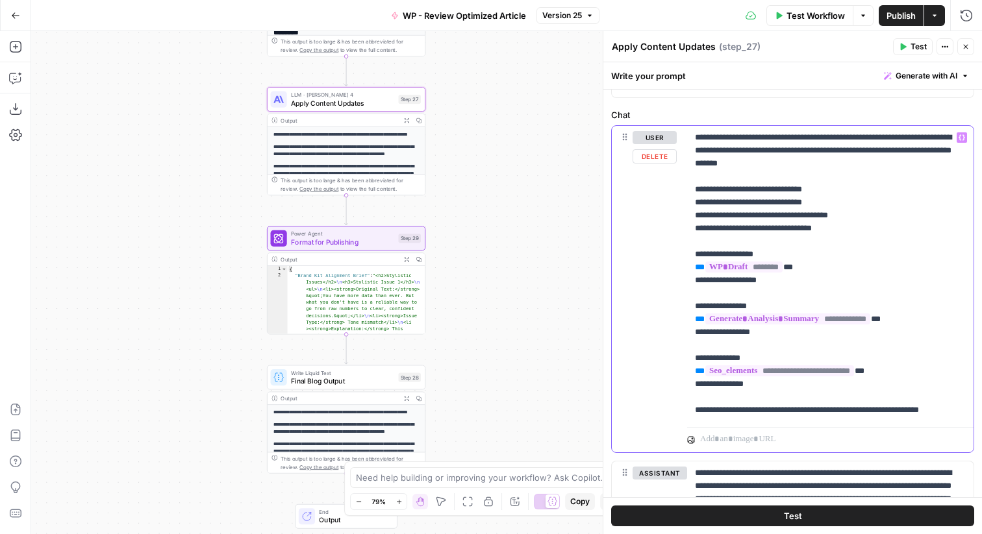
click at [766, 362] on p "**********" at bounding box center [830, 274] width 271 height 286
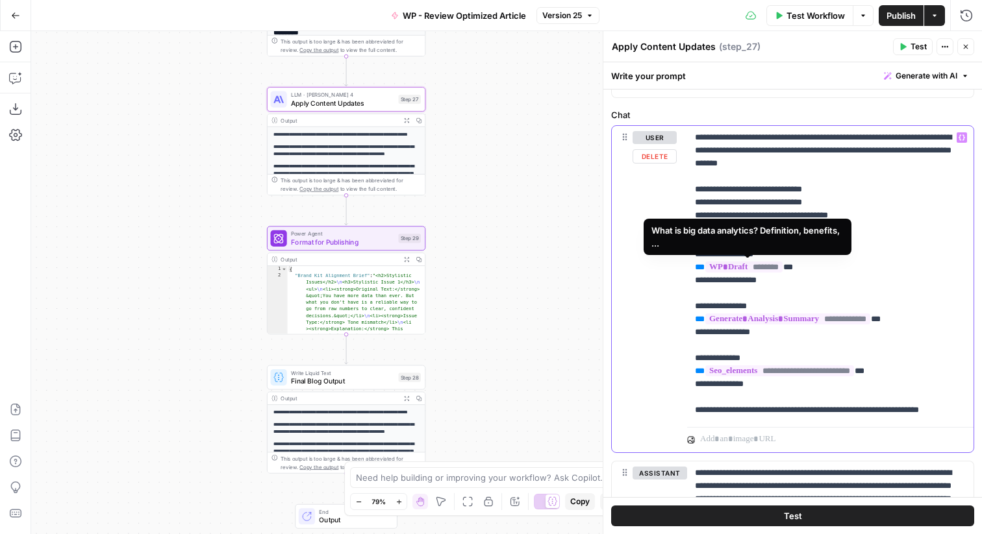
drag, startPoint x: 780, startPoint y: 347, endPoint x: 699, endPoint y: 253, distance: 124.3
click at [699, 253] on p "**********" at bounding box center [830, 274] width 271 height 286
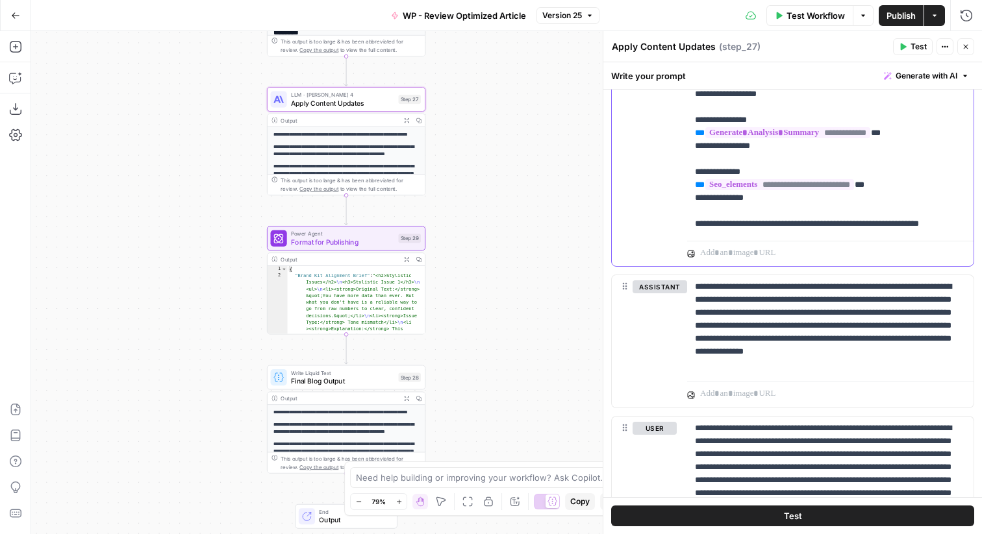
scroll to position [771, 0]
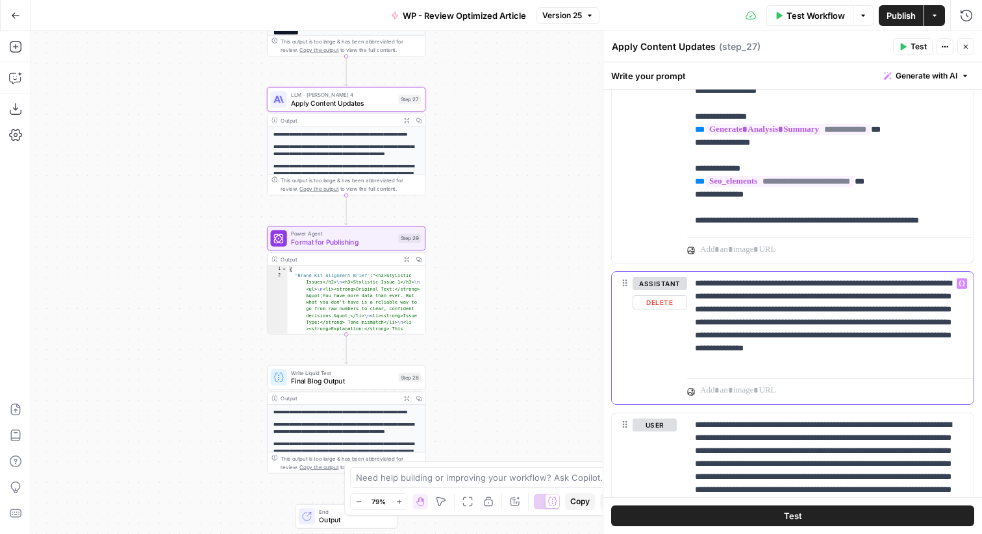
drag, startPoint x: 773, startPoint y: 360, endPoint x: 720, endPoint y: 284, distance: 92.8
click at [720, 284] on p "**********" at bounding box center [830, 322] width 271 height 91
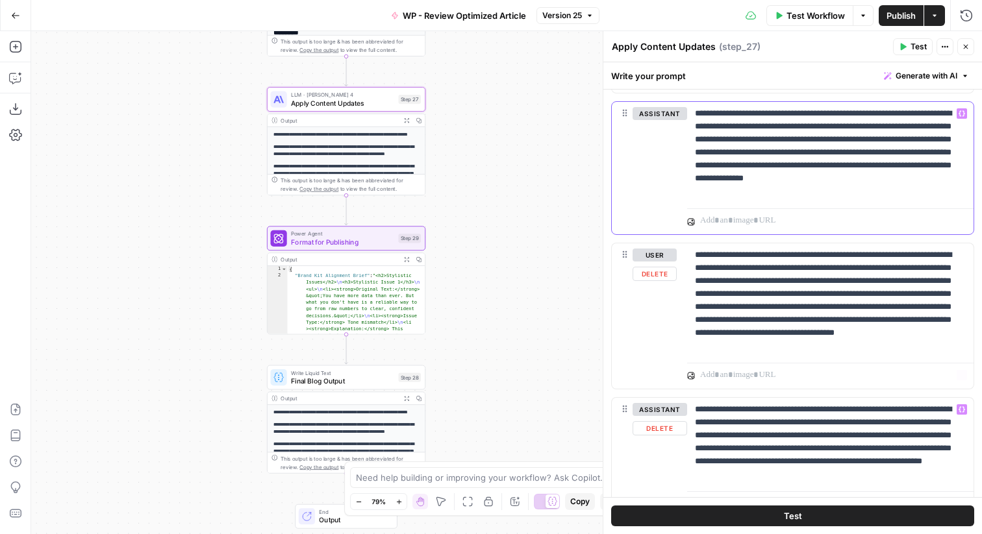
scroll to position [925, 0]
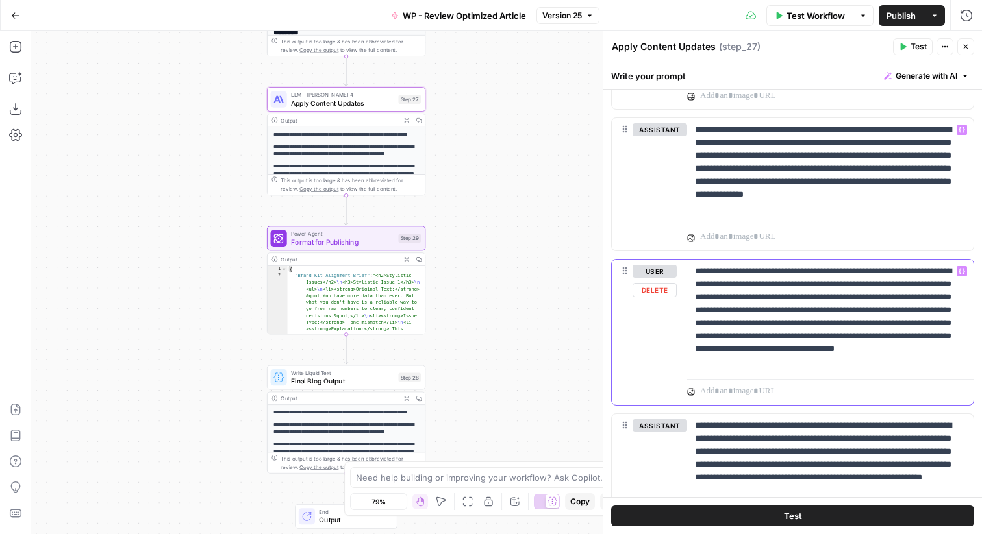
drag, startPoint x: 932, startPoint y: 365, endPoint x: 702, endPoint y: 269, distance: 249.5
click at [702, 269] on p "**********" at bounding box center [830, 317] width 271 height 104
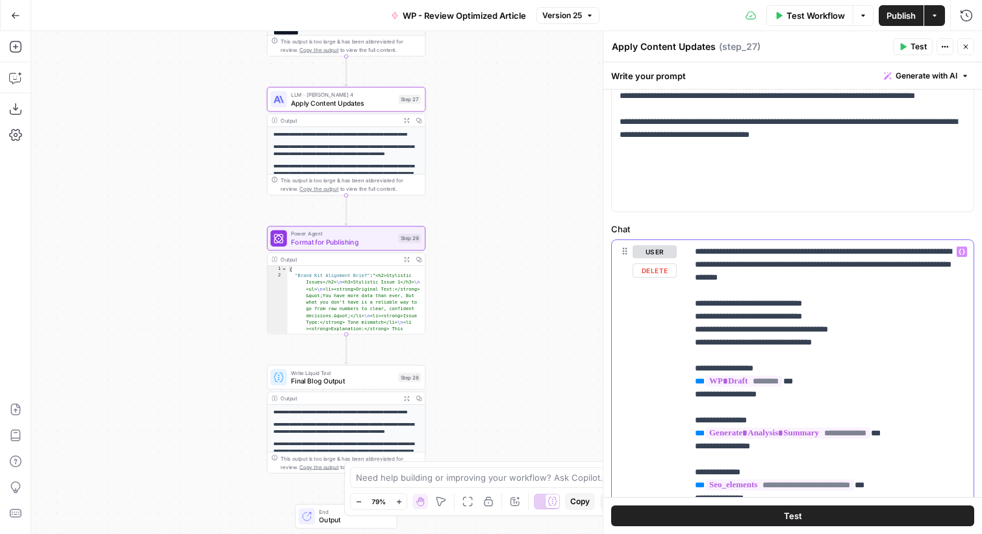
click at [748, 296] on p "**********" at bounding box center [830, 388] width 271 height 286
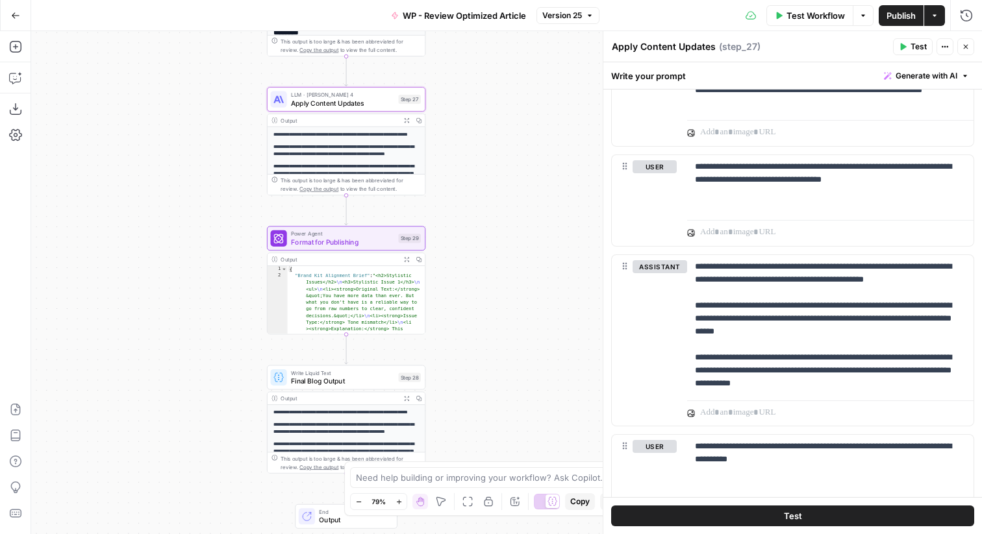
scroll to position [1716, 0]
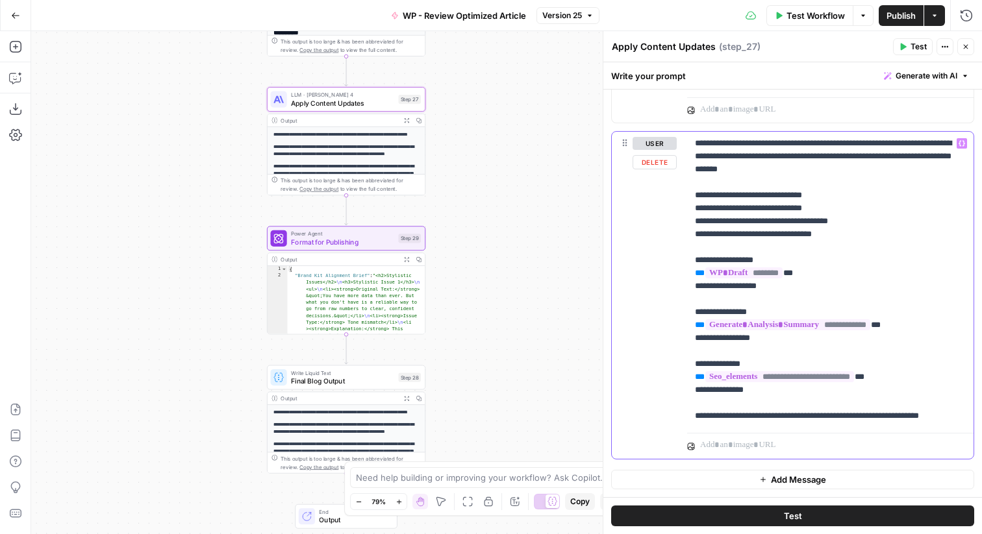
click at [732, 206] on p "**********" at bounding box center [830, 280] width 271 height 286
drag, startPoint x: 725, startPoint y: 182, endPoint x: 790, endPoint y: 268, distance: 107.1
click at [790, 268] on p "**********" at bounding box center [830, 280] width 271 height 286
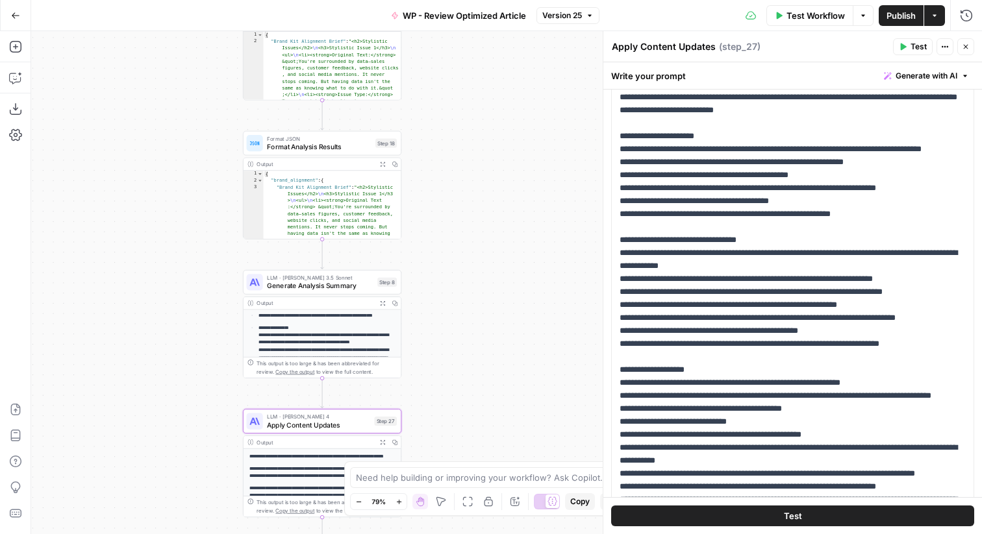
scroll to position [195, 0]
click at [351, 285] on span "Generate Analysis Summary" at bounding box center [320, 285] width 106 height 10
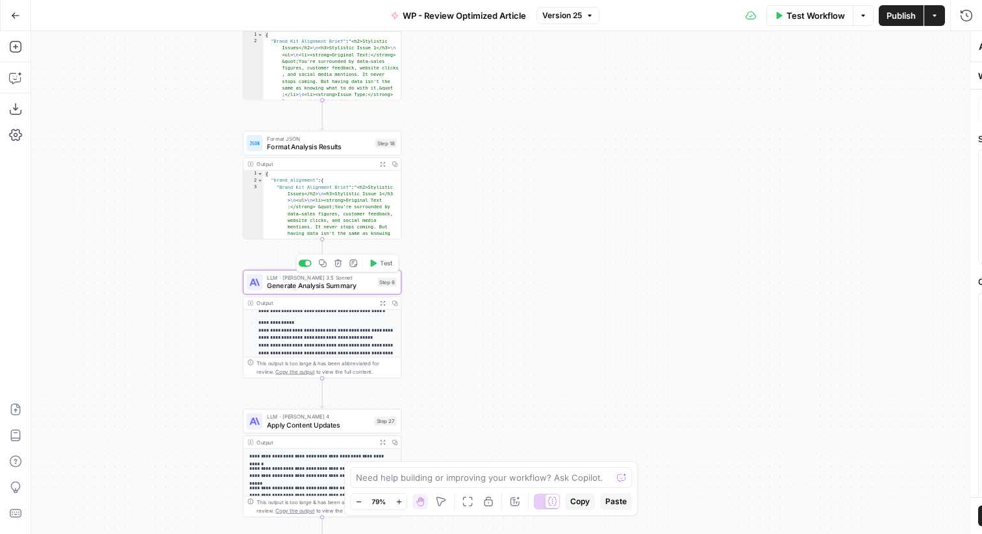
type textarea "Generate Analysis Summary"
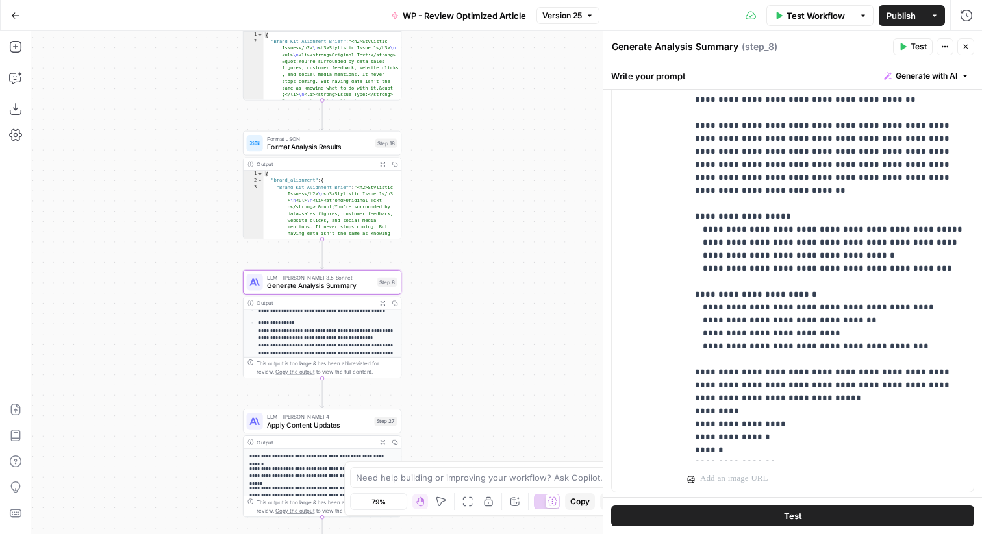
scroll to position [343, 0]
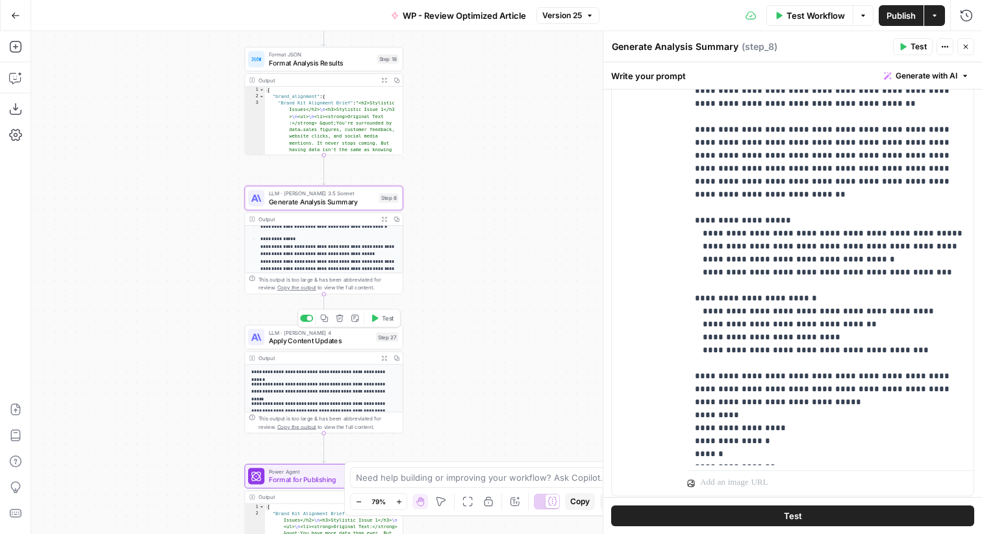
click at [378, 340] on div "Step 27" at bounding box center [387, 336] width 23 height 9
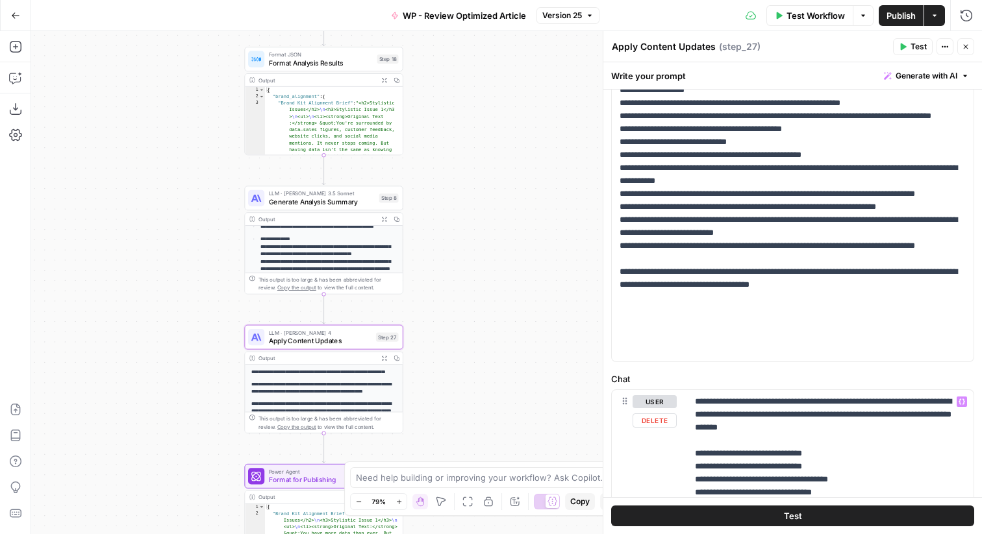
scroll to position [316, 0]
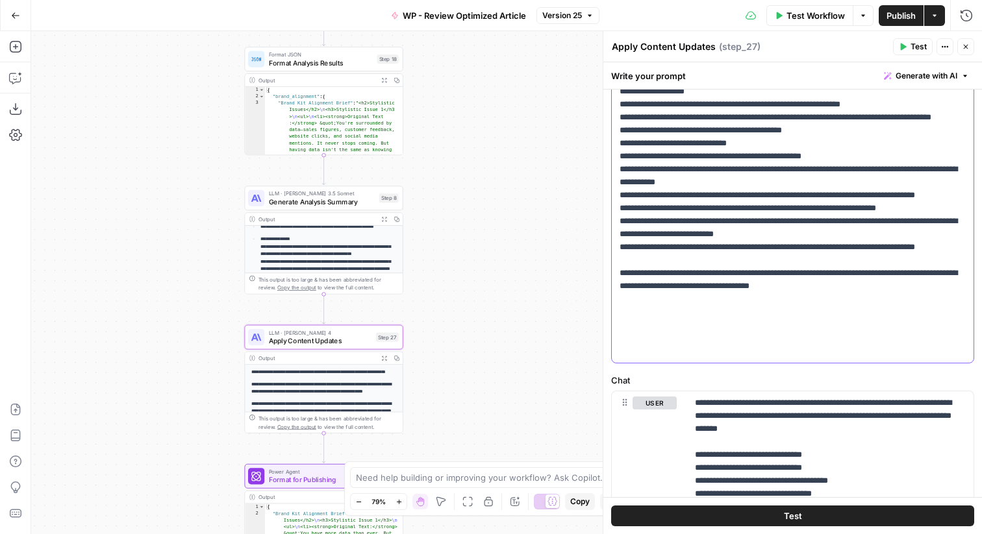
click at [767, 257] on p "**********" at bounding box center [792, 65] width 346 height 584
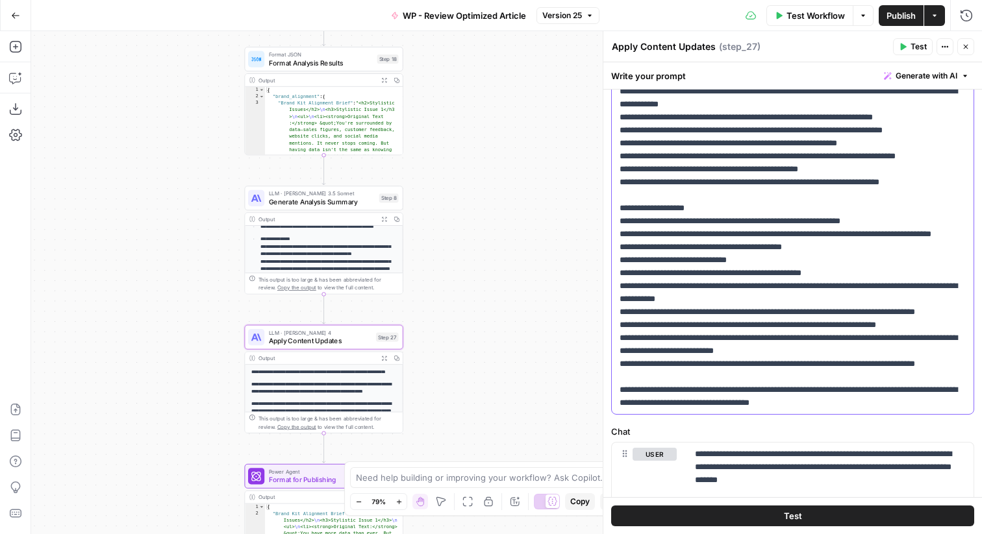
scroll to position [253, 0]
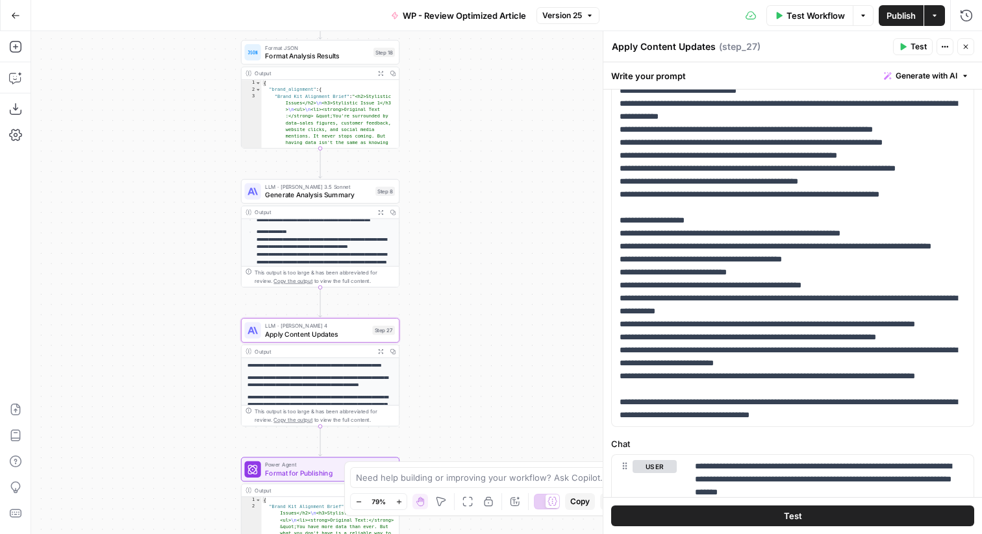
click at [382, 214] on icon "button" at bounding box center [380, 212] width 5 height 5
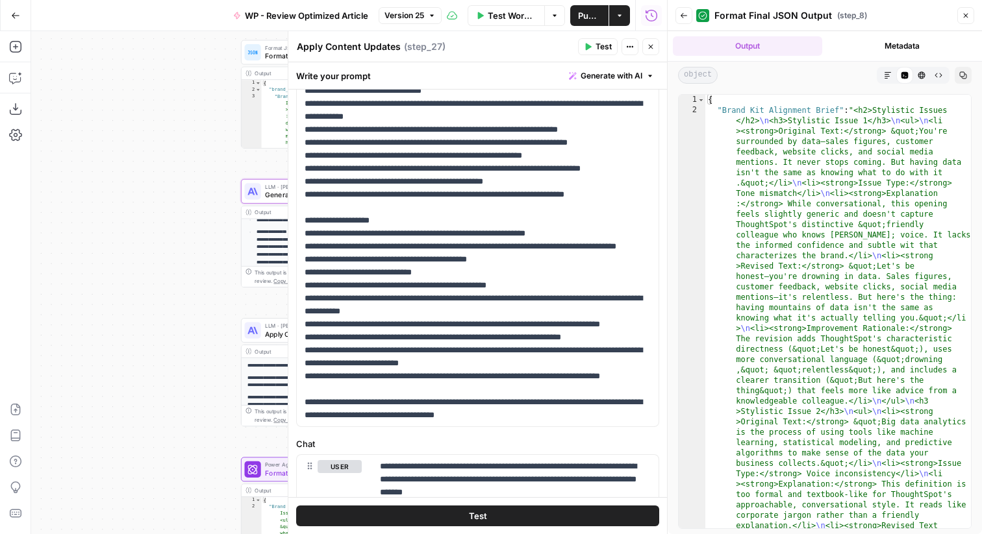
click at [653, 42] on button "Close" at bounding box center [650, 46] width 17 height 17
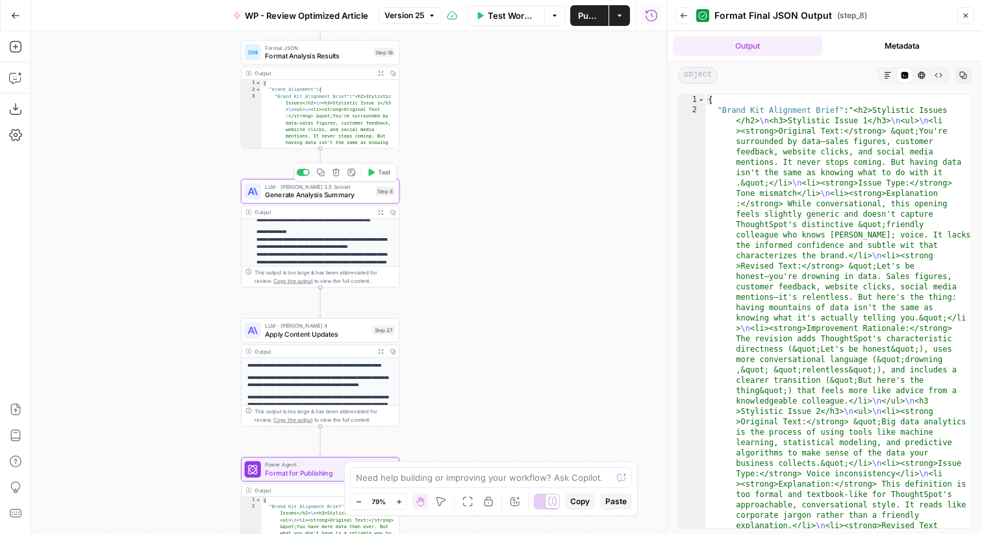
click at [384, 212] on button "Expand Output" at bounding box center [381, 212] width 12 height 12
click at [393, 212] on icon "button" at bounding box center [393, 213] width 6 height 6
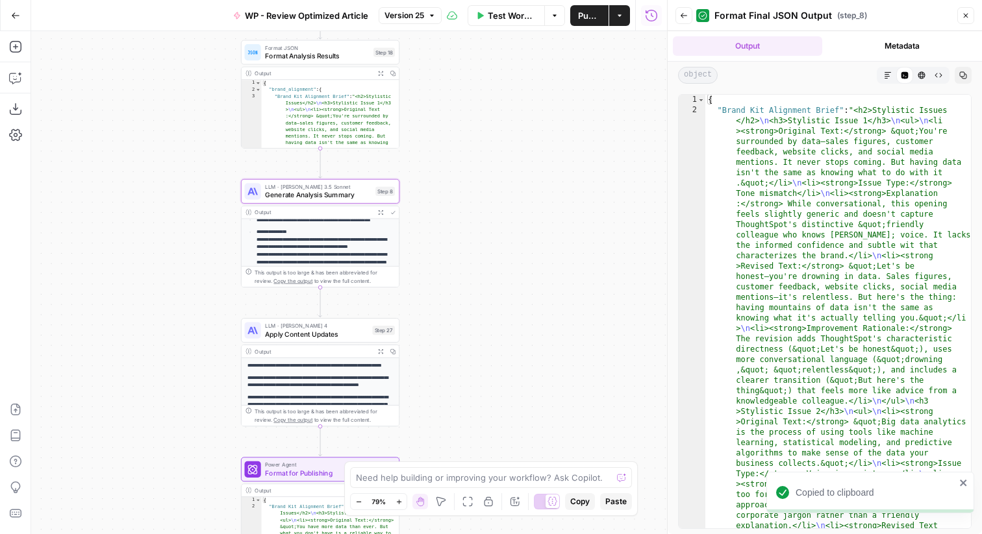
click at [384, 212] on button "Expand Output" at bounding box center [381, 212] width 12 height 12
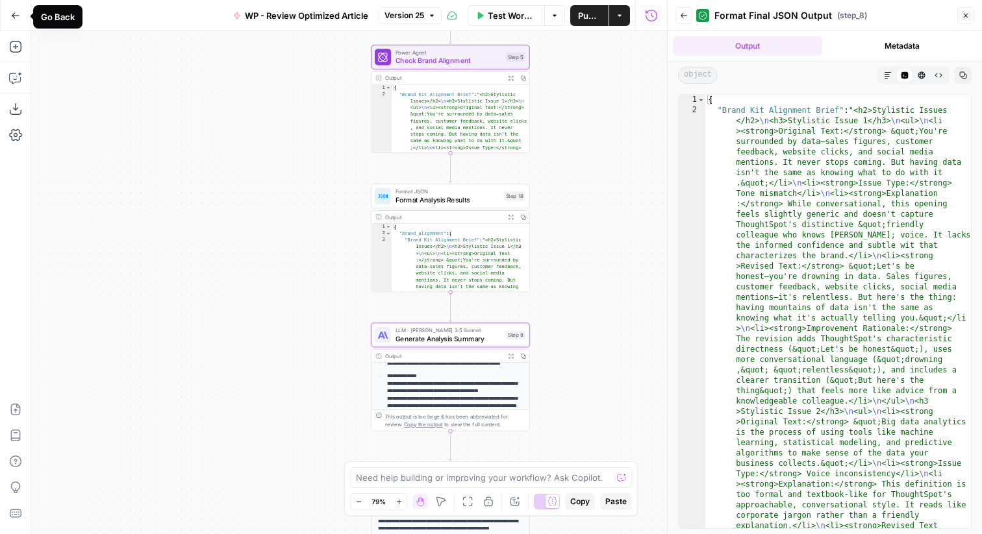
click at [12, 16] on icon "button" at bounding box center [15, 15] width 9 height 9
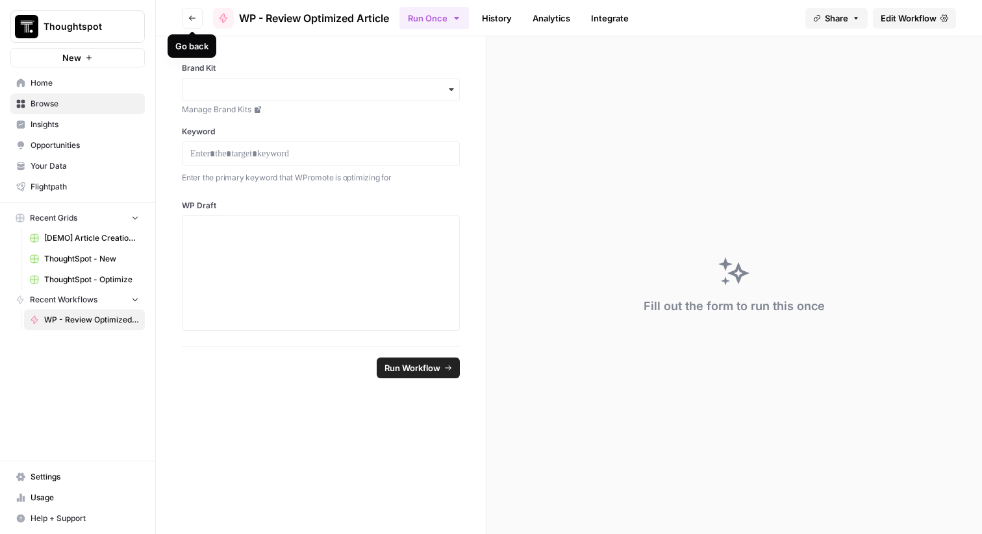
click at [195, 16] on icon "button" at bounding box center [192, 18] width 8 height 8
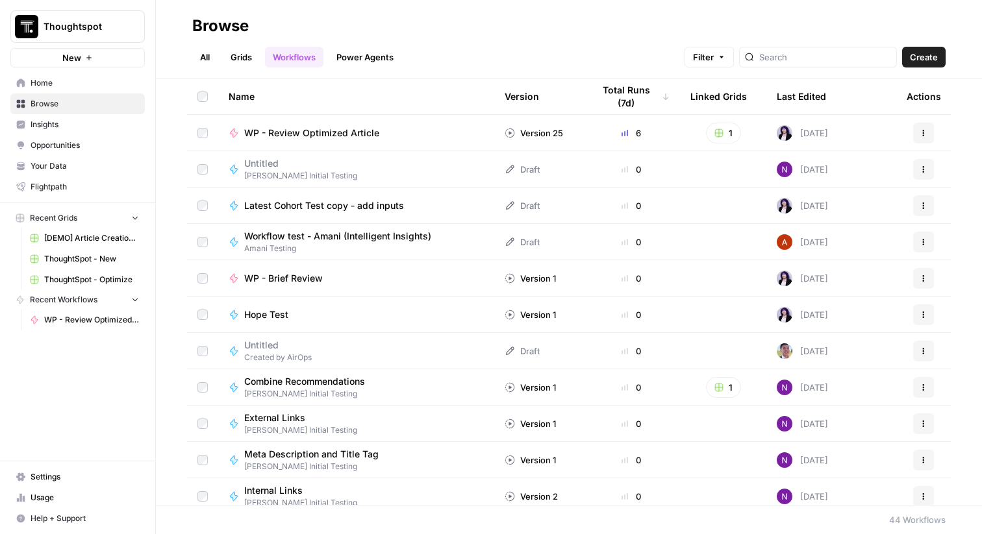
click at [118, 83] on span "Home" at bounding box center [85, 83] width 108 height 12
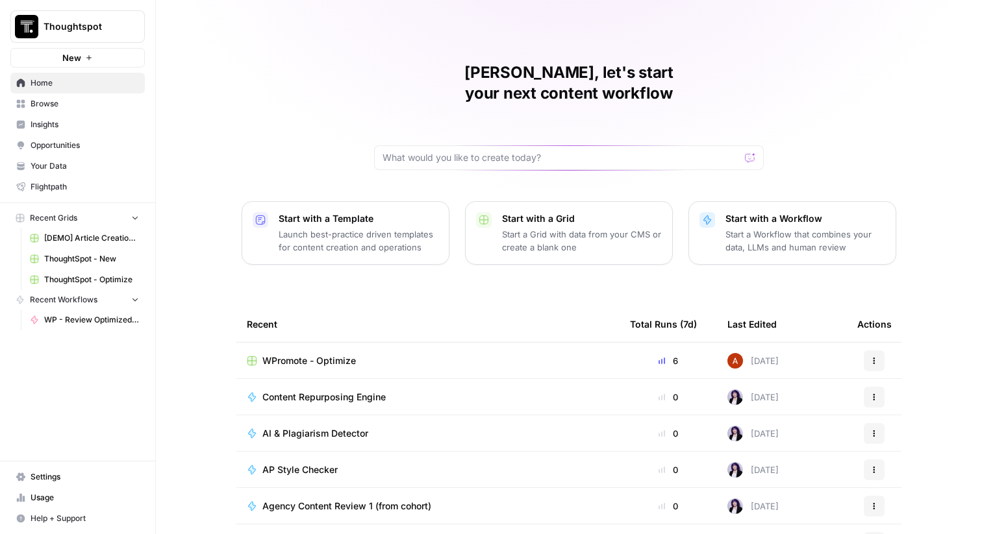
click at [105, 101] on span "Browse" at bounding box center [85, 104] width 108 height 12
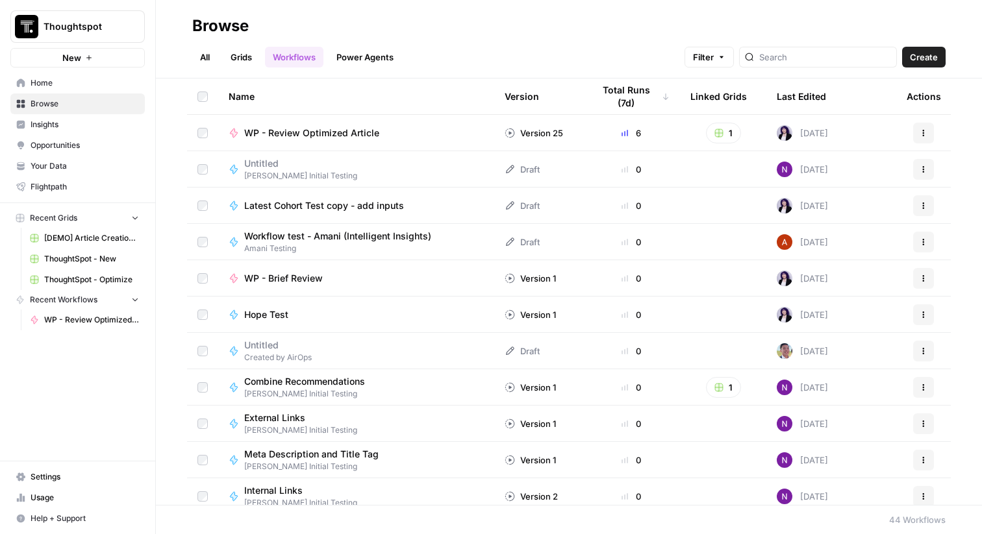
click at [243, 62] on link "Grids" at bounding box center [241, 57] width 37 height 21
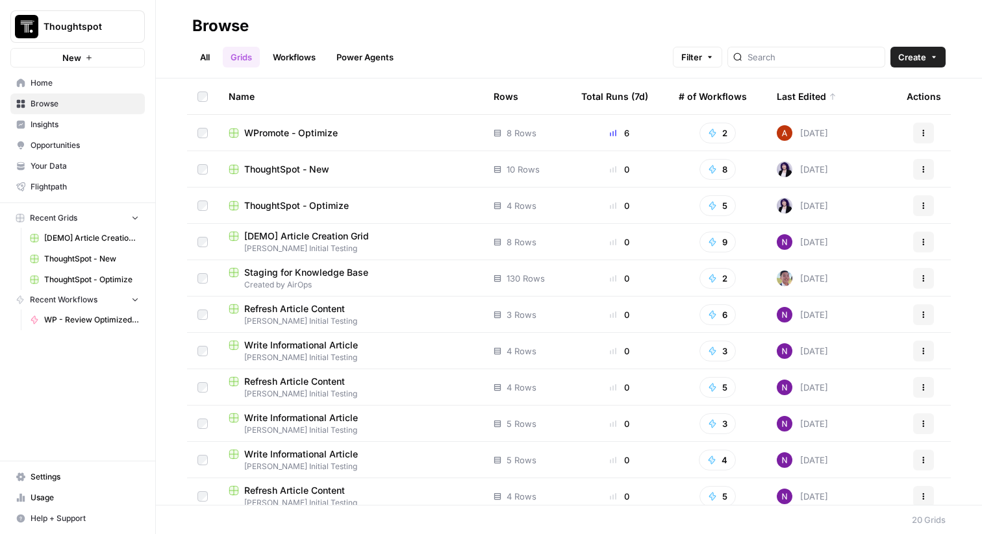
click at [329, 164] on span "ThoughtSpot - New" at bounding box center [286, 169] width 85 height 13
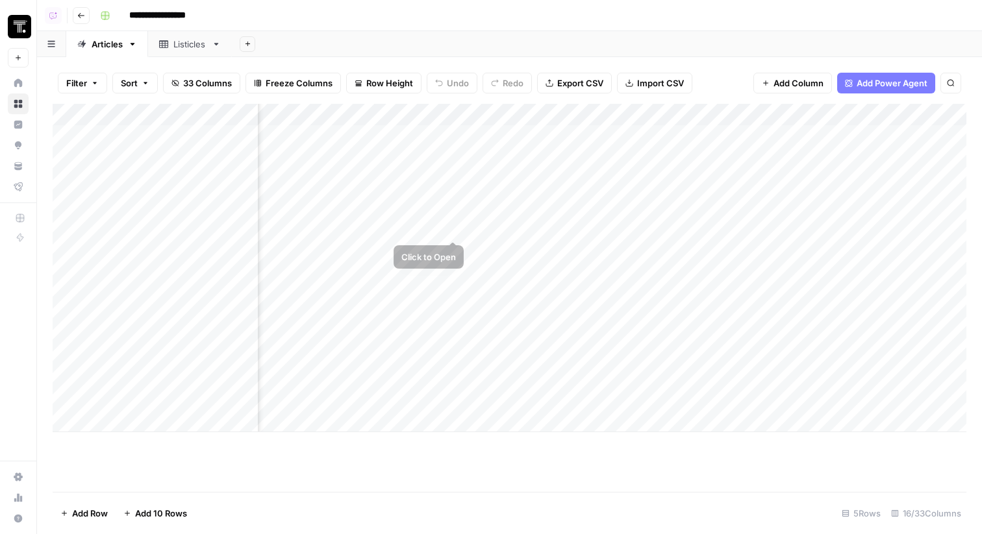
scroll to position [0, 1333]
click at [626, 136] on div "Add Column" at bounding box center [510, 268] width 914 height 329
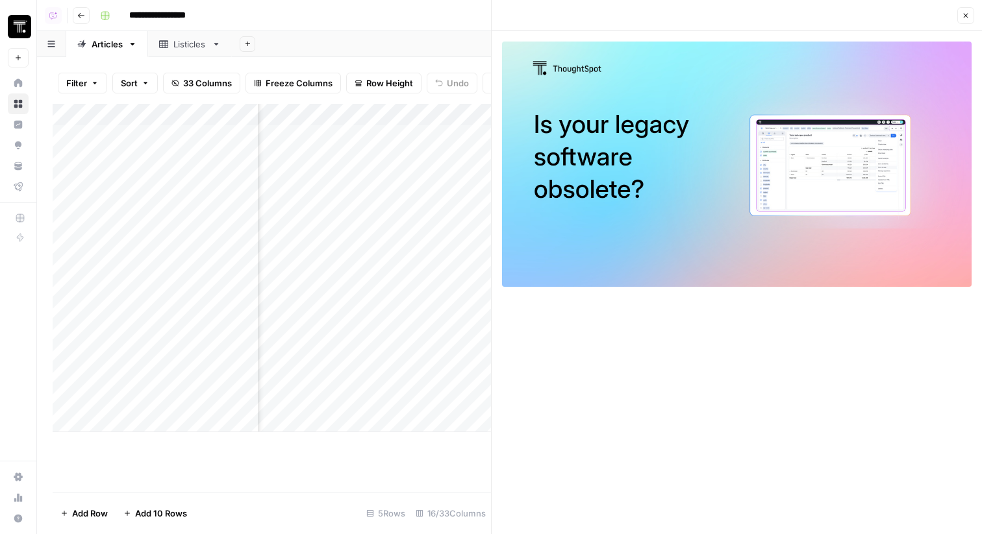
click at [967, 13] on icon "button" at bounding box center [966, 16] width 8 height 8
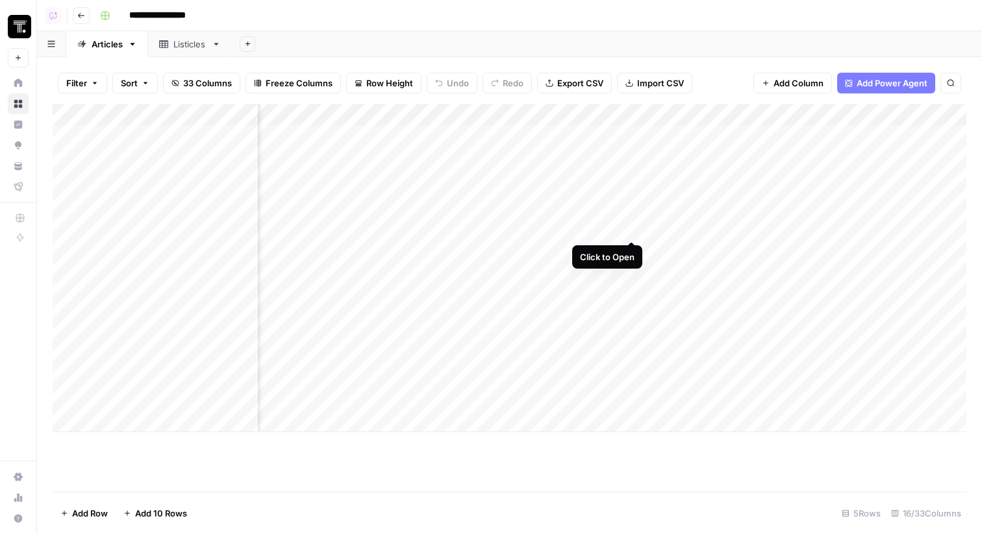
click at [636, 192] on div "Add Column" at bounding box center [510, 268] width 914 height 329
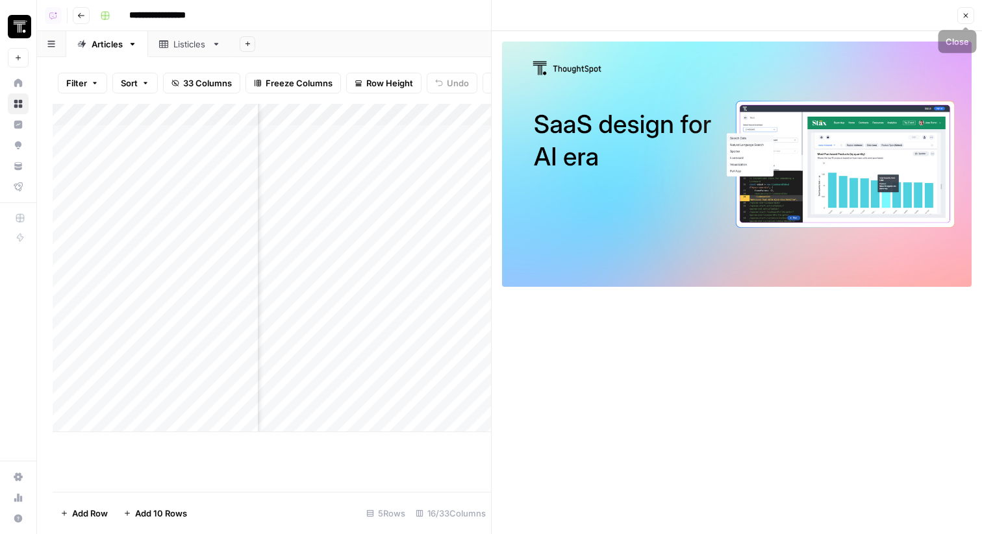
click at [960, 15] on button "Close" at bounding box center [965, 15] width 17 height 17
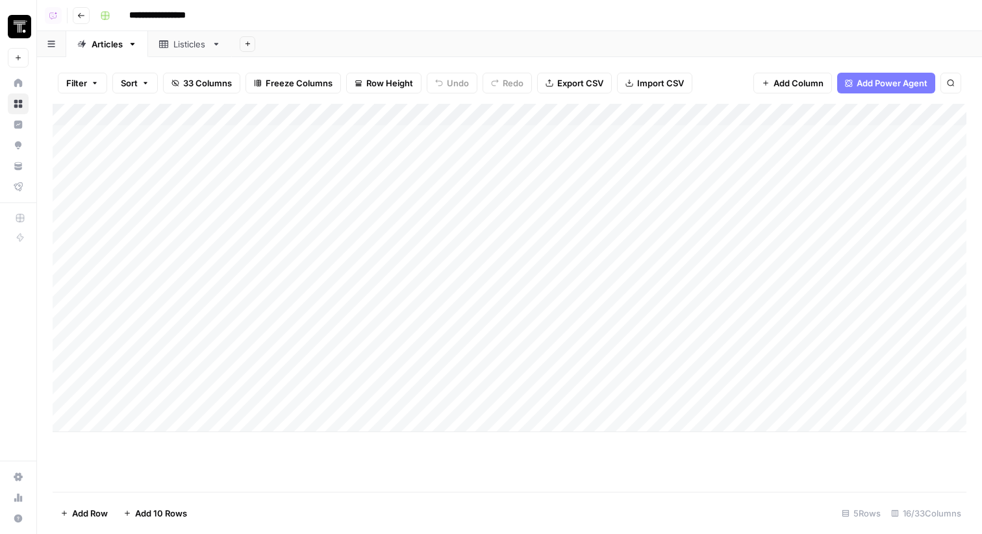
click at [84, 15] on span "Go back" at bounding box center [84, 15] width 1 height 1
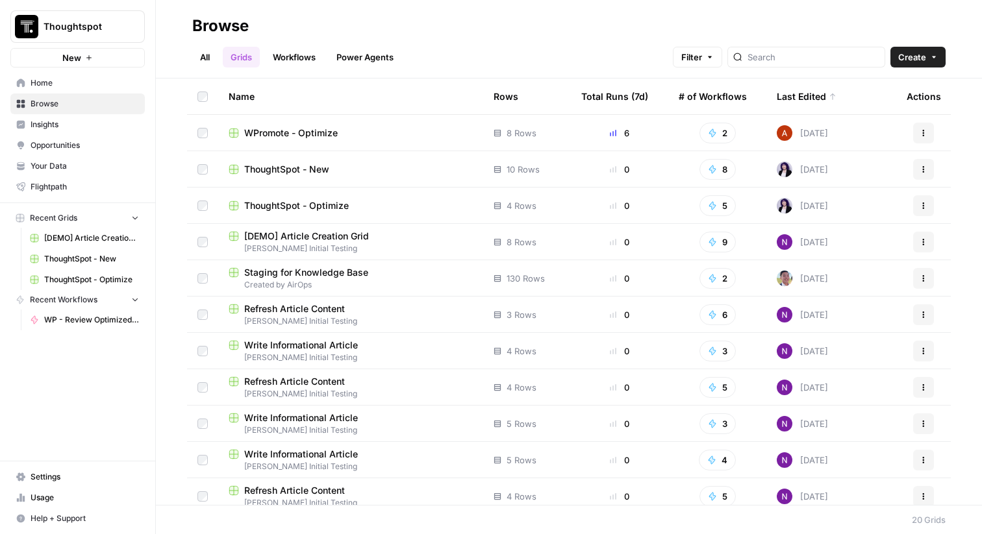
click at [318, 137] on span "WPromote - Optimize" at bounding box center [290, 133] width 93 height 13
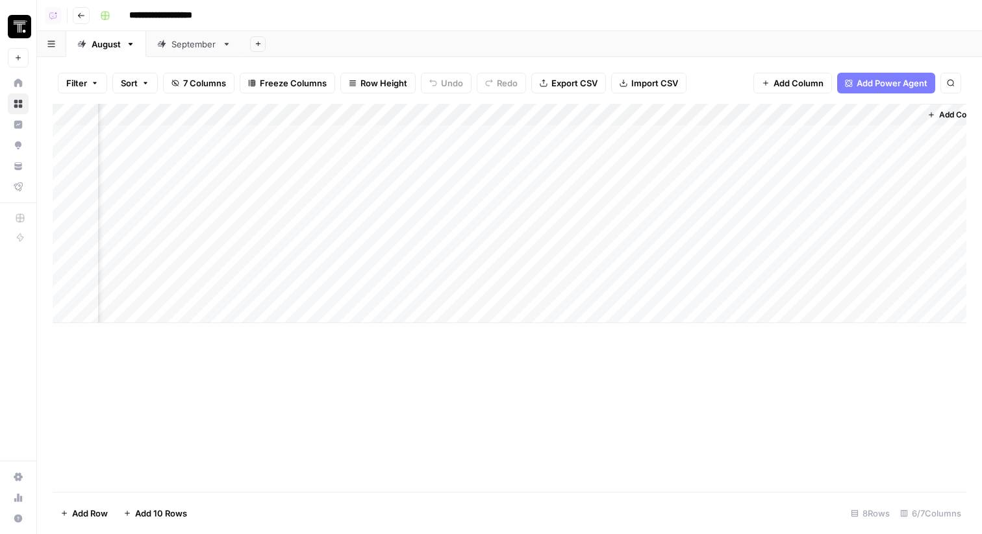
scroll to position [0, 339]
click at [462, 198] on div "Add Column" at bounding box center [510, 213] width 914 height 219
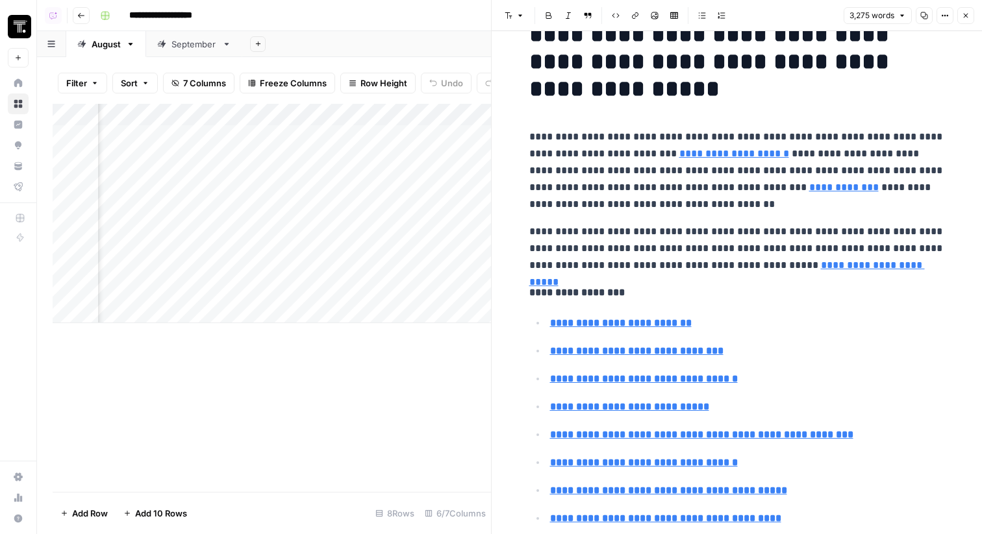
scroll to position [37, 0]
click at [964, 16] on icon "button" at bounding box center [966, 16] width 8 height 8
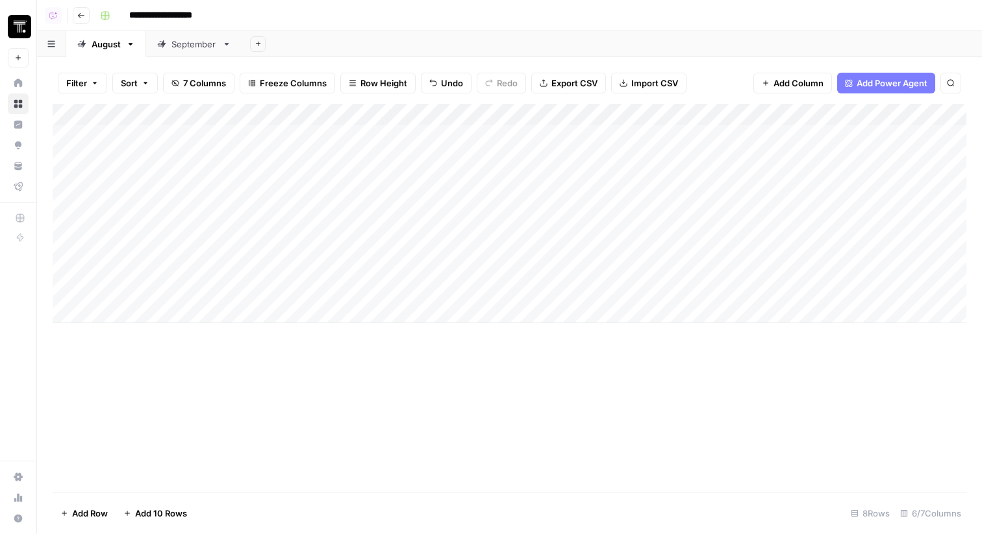
click at [205, 308] on div "Add Column" at bounding box center [510, 213] width 914 height 219
click at [803, 311] on div "Add Column" at bounding box center [510, 225] width 914 height 242
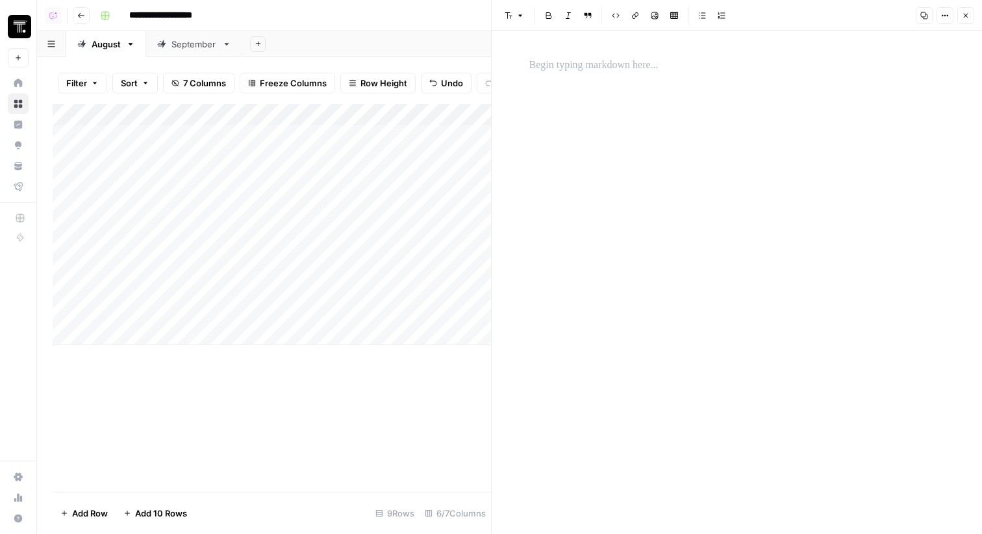
click at [803, 64] on p at bounding box center [737, 65] width 416 height 17
click at [941, 18] on icon "button" at bounding box center [945, 16] width 8 height 8
click at [879, 143] on span "Code" at bounding box center [906, 137] width 62 height 13
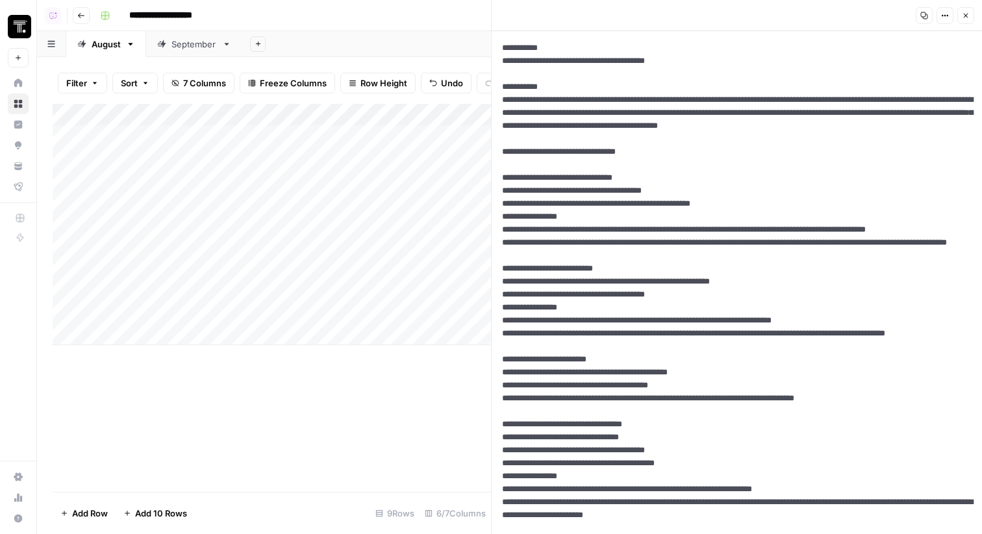
paste textarea "**********"
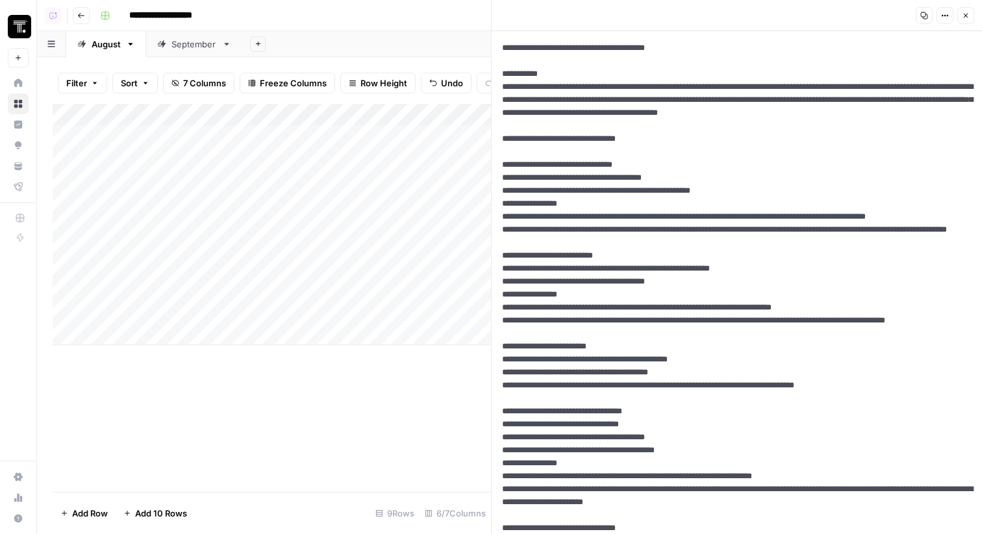
scroll to position [505, 0]
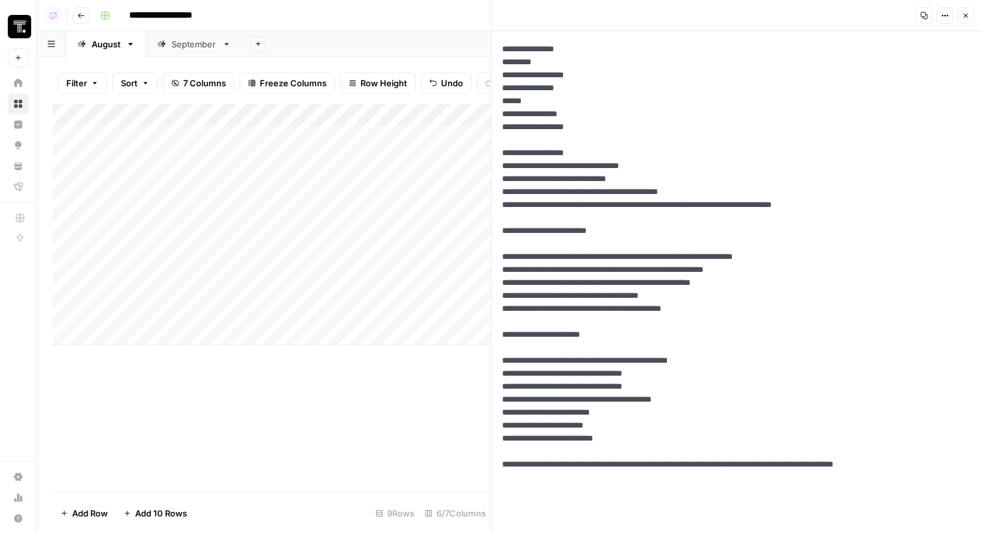
type textarea "**********"
click at [967, 17] on icon "button" at bounding box center [966, 16] width 5 height 5
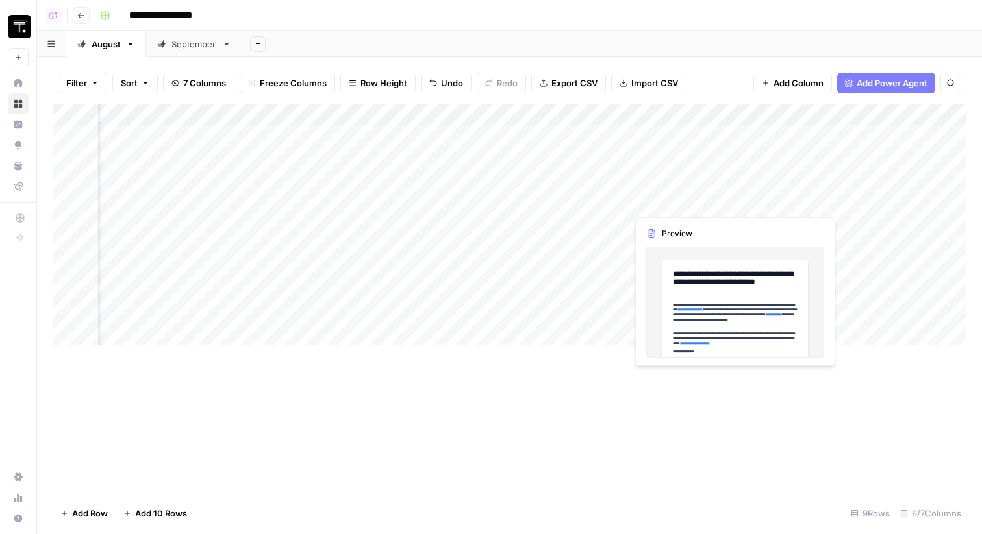
scroll to position [0, 171]
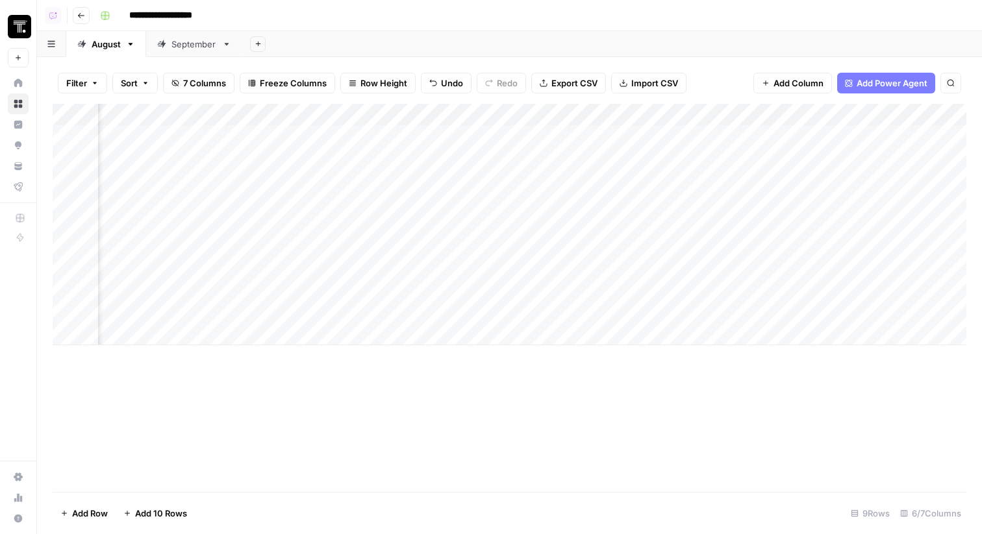
click at [636, 332] on div "Add Column" at bounding box center [510, 225] width 914 height 242
click at [633, 310] on div "Add Column" at bounding box center [510, 236] width 914 height 264
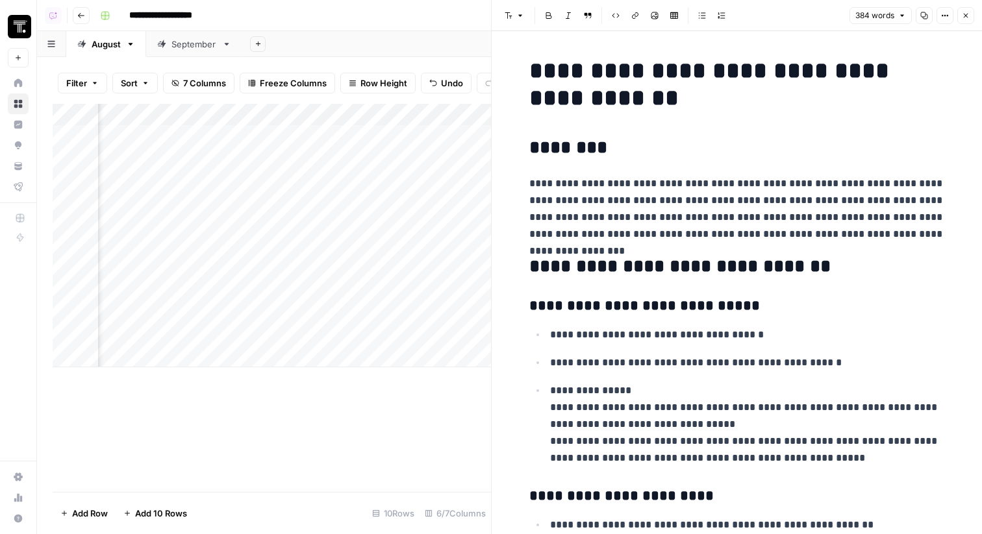
click at [965, 17] on icon "button" at bounding box center [966, 16] width 8 height 8
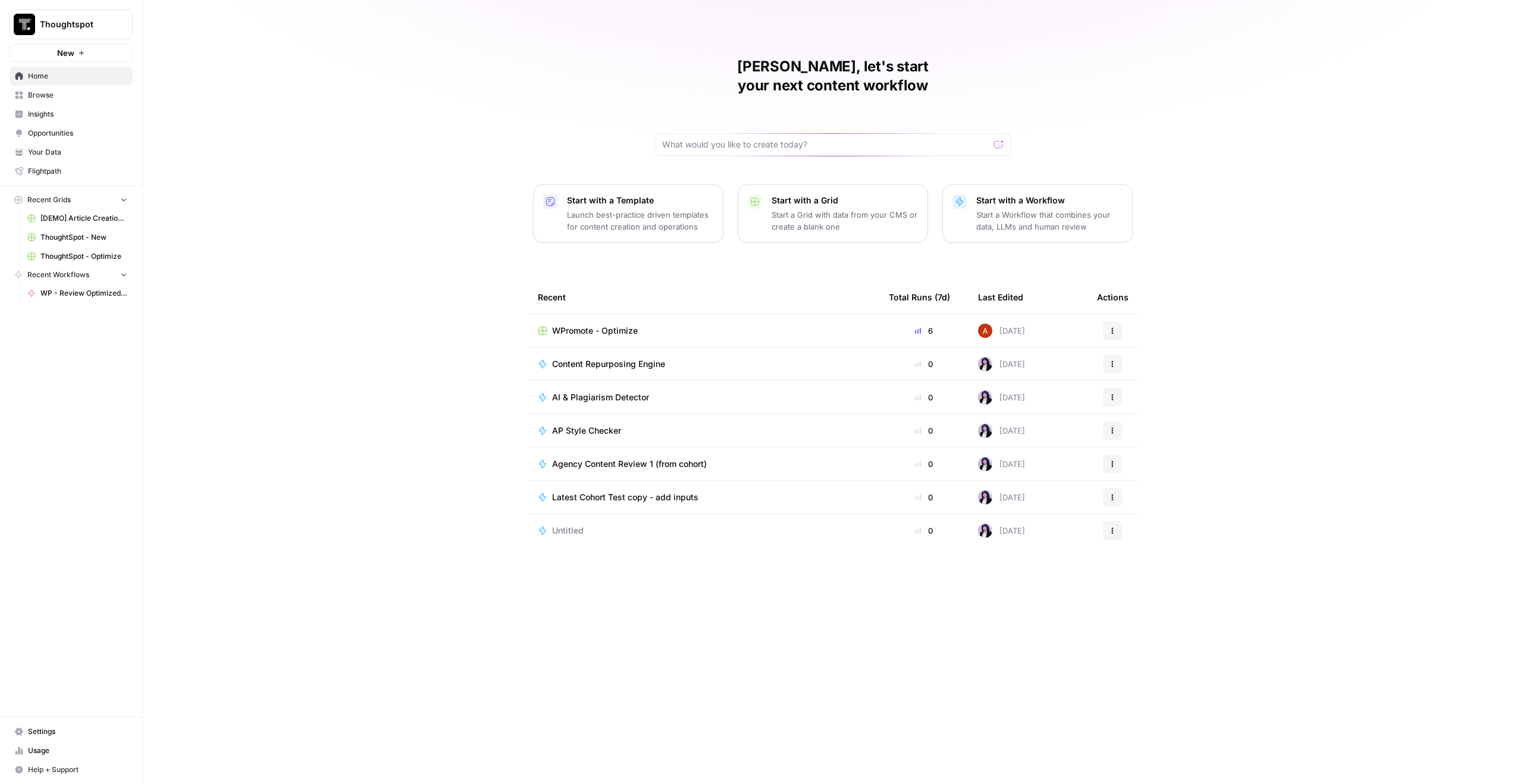
click at [60, 25] on span "Thoughtspot" at bounding box center [76, 24] width 72 height 12
type input "MyHeal"
click at [91, 87] on span "MyHealthTeam" at bounding box center [115, 89] width 157 height 12
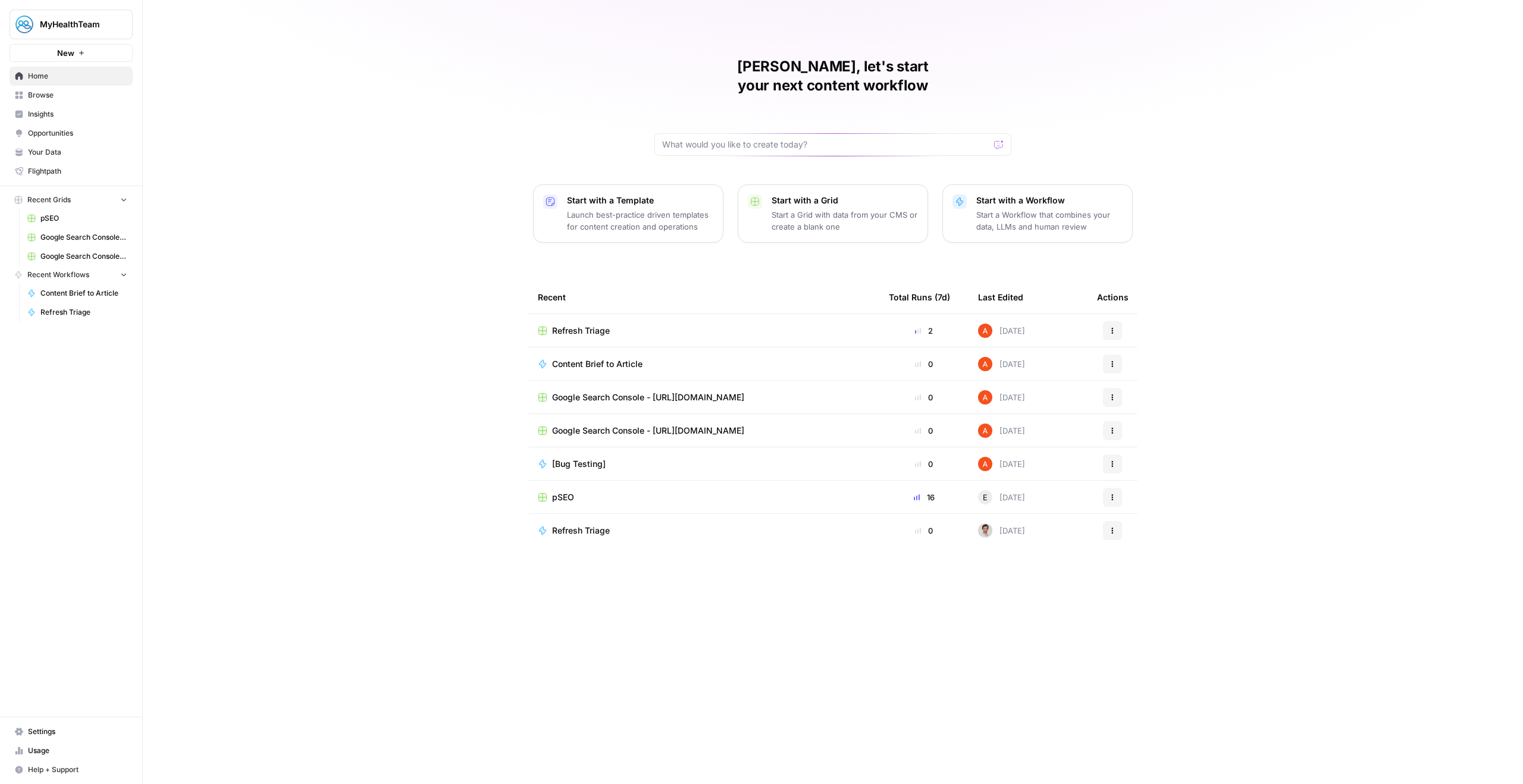
click at [608, 358] on span "Content Brief to Article" at bounding box center [597, 364] width 91 height 12
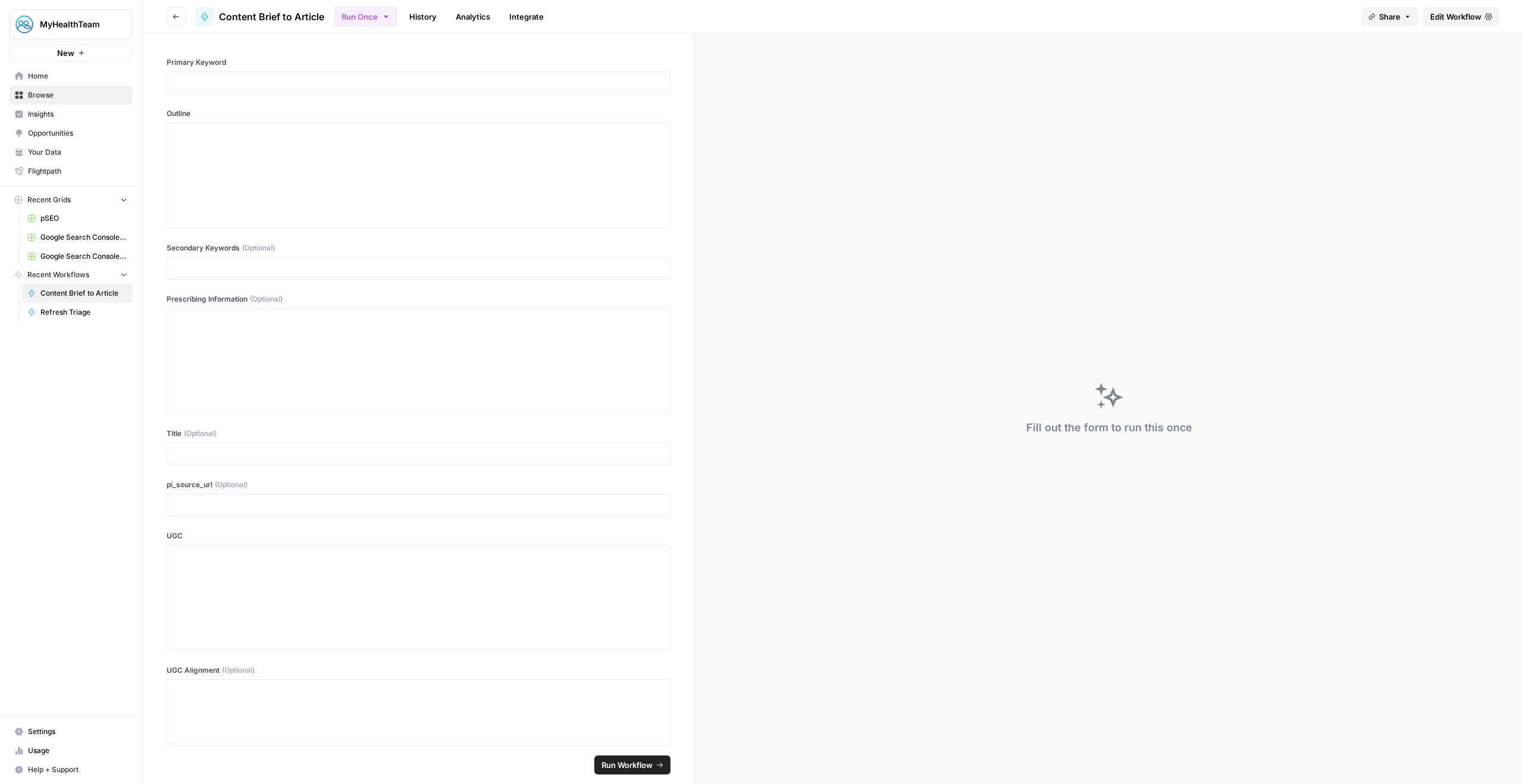
click at [1453, 18] on span "Edit Workflow" at bounding box center [1456, 16] width 51 height 12
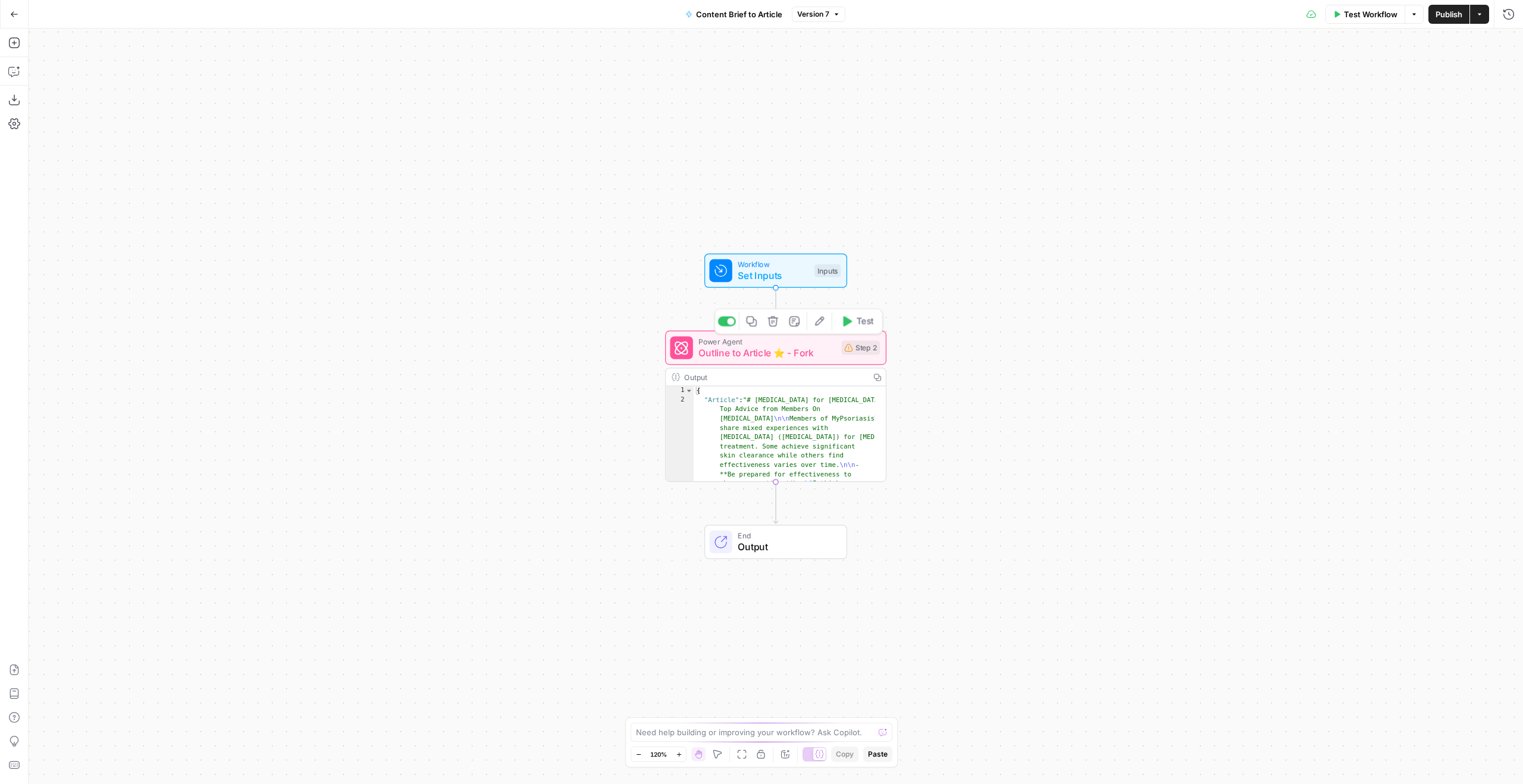
click at [806, 358] on span "Outline to Article ⭐️ - Fork" at bounding box center [766, 353] width 137 height 15
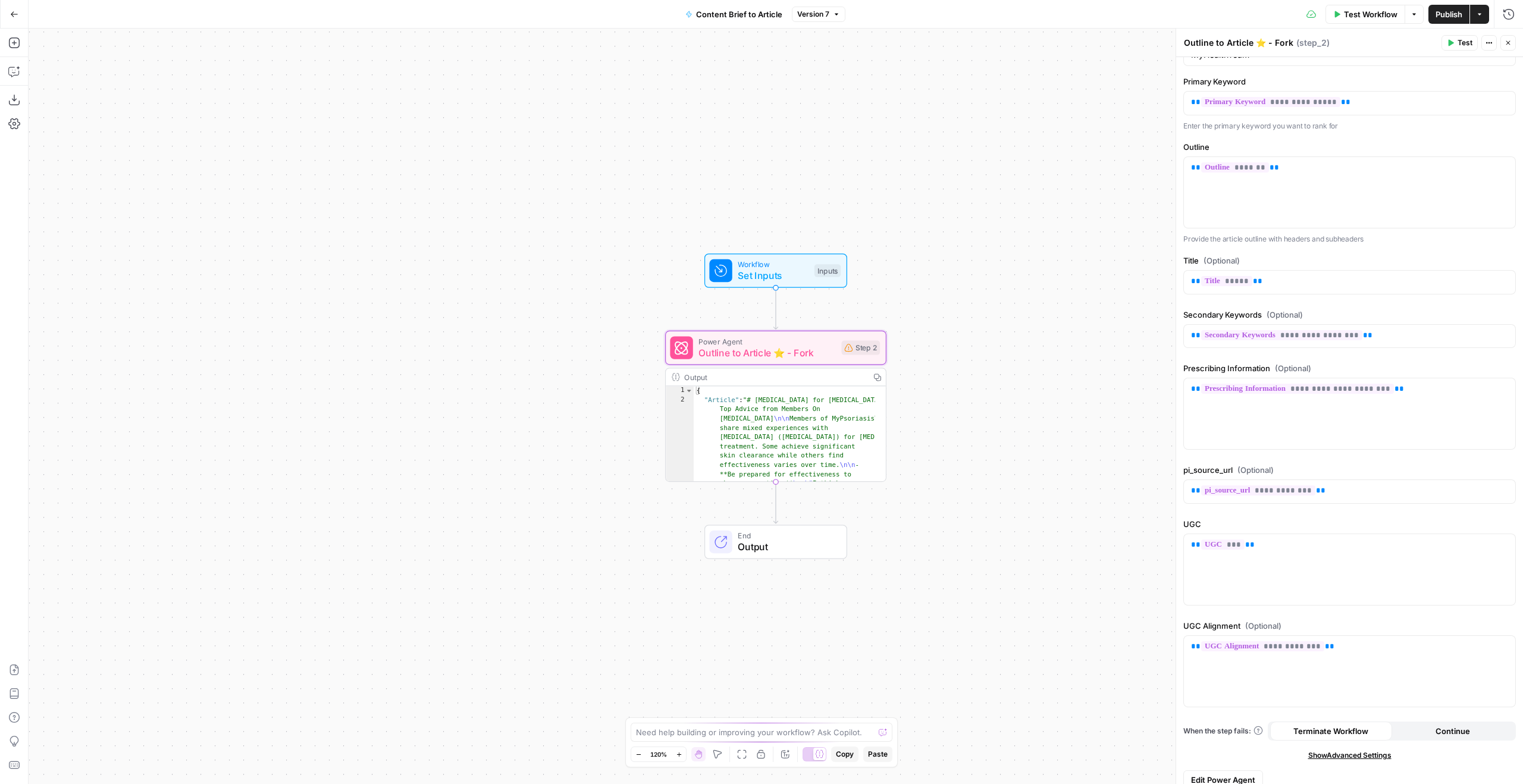
scroll to position [52, 0]
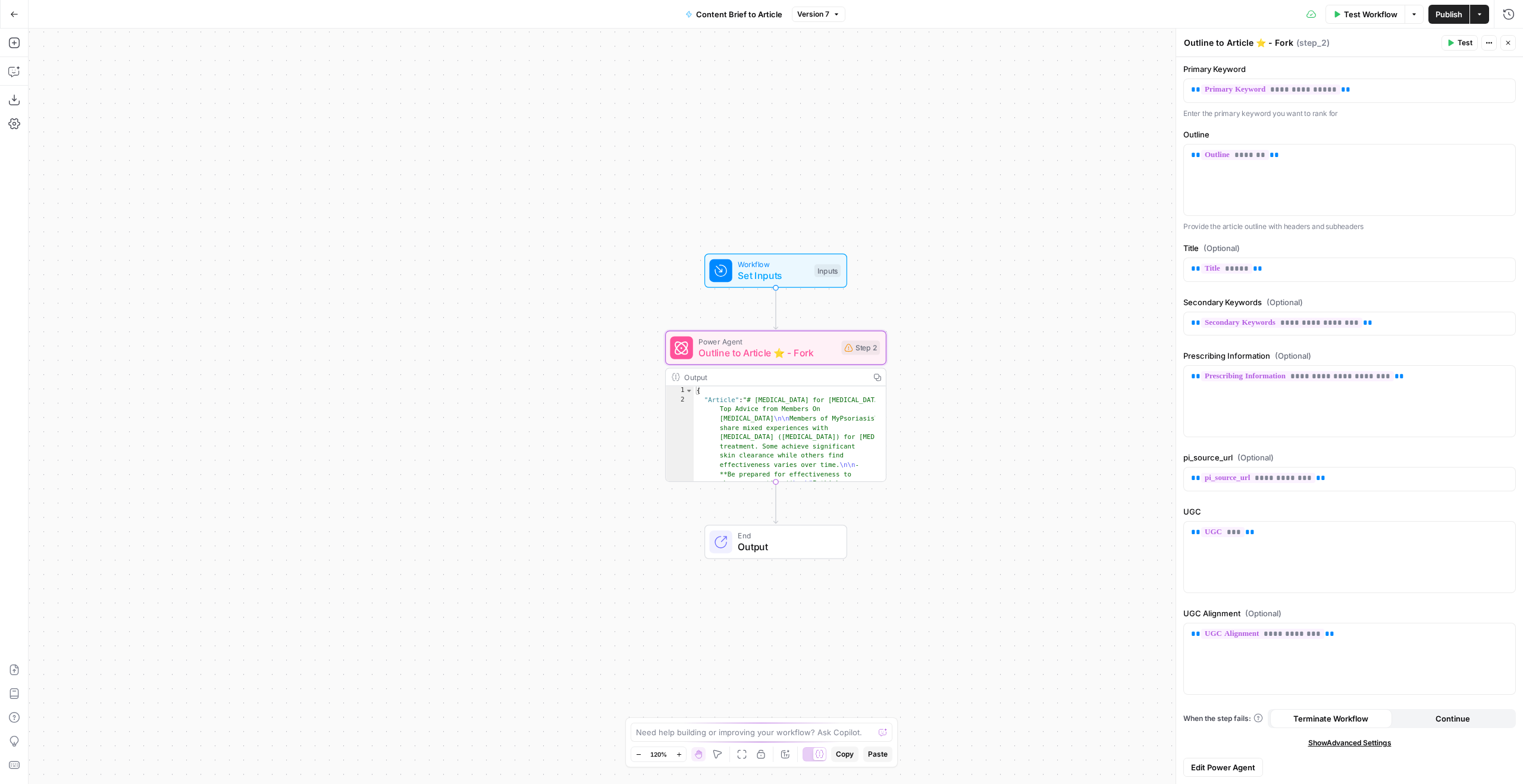
click at [1216, 759] on button "Edit Power Agent" at bounding box center [1222, 767] width 80 height 19
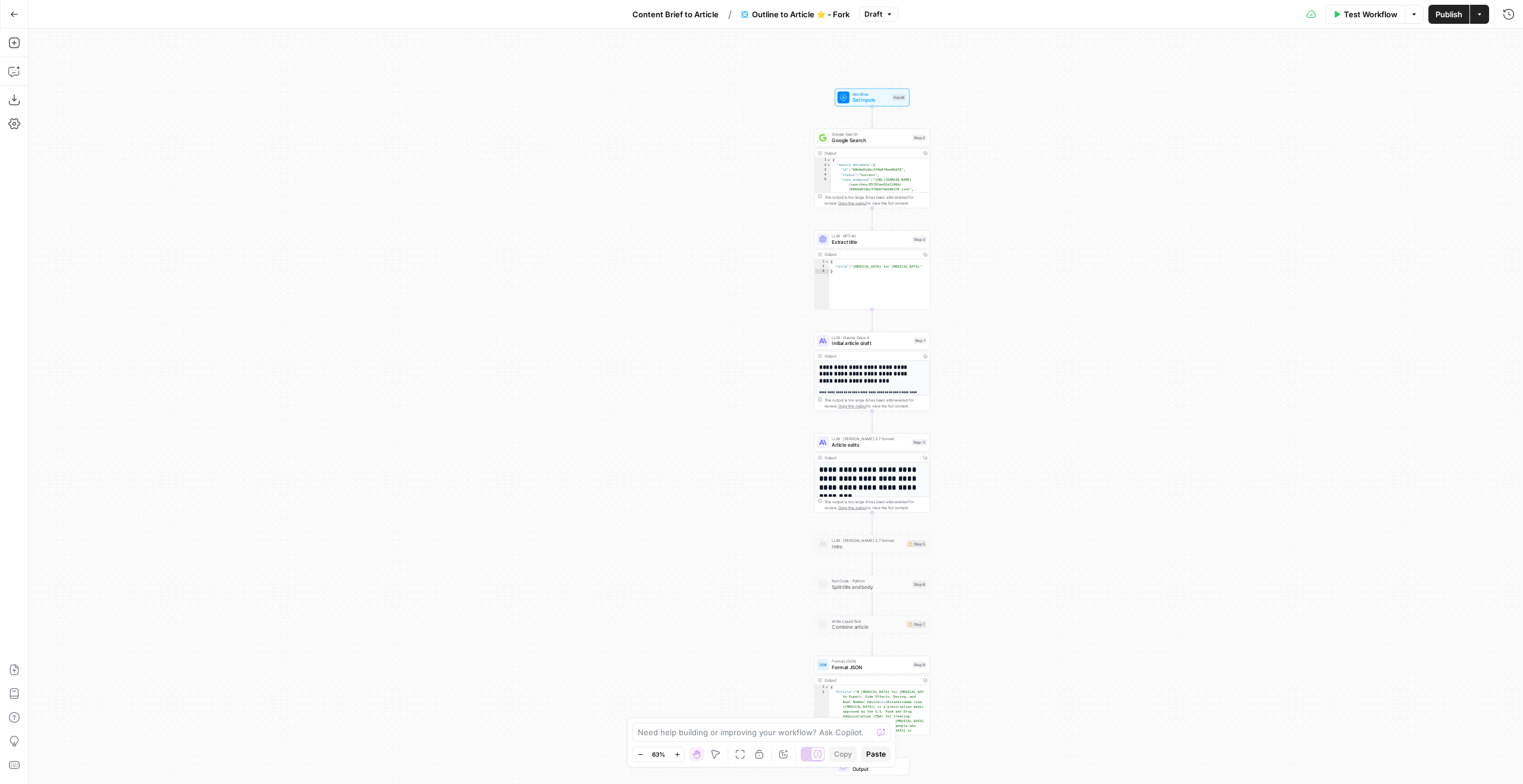
drag, startPoint x: 960, startPoint y: 277, endPoint x: 1087, endPoint y: 294, distance: 128.1
click at [1087, 294] on div "**********" at bounding box center [775, 406] width 1495 height 756
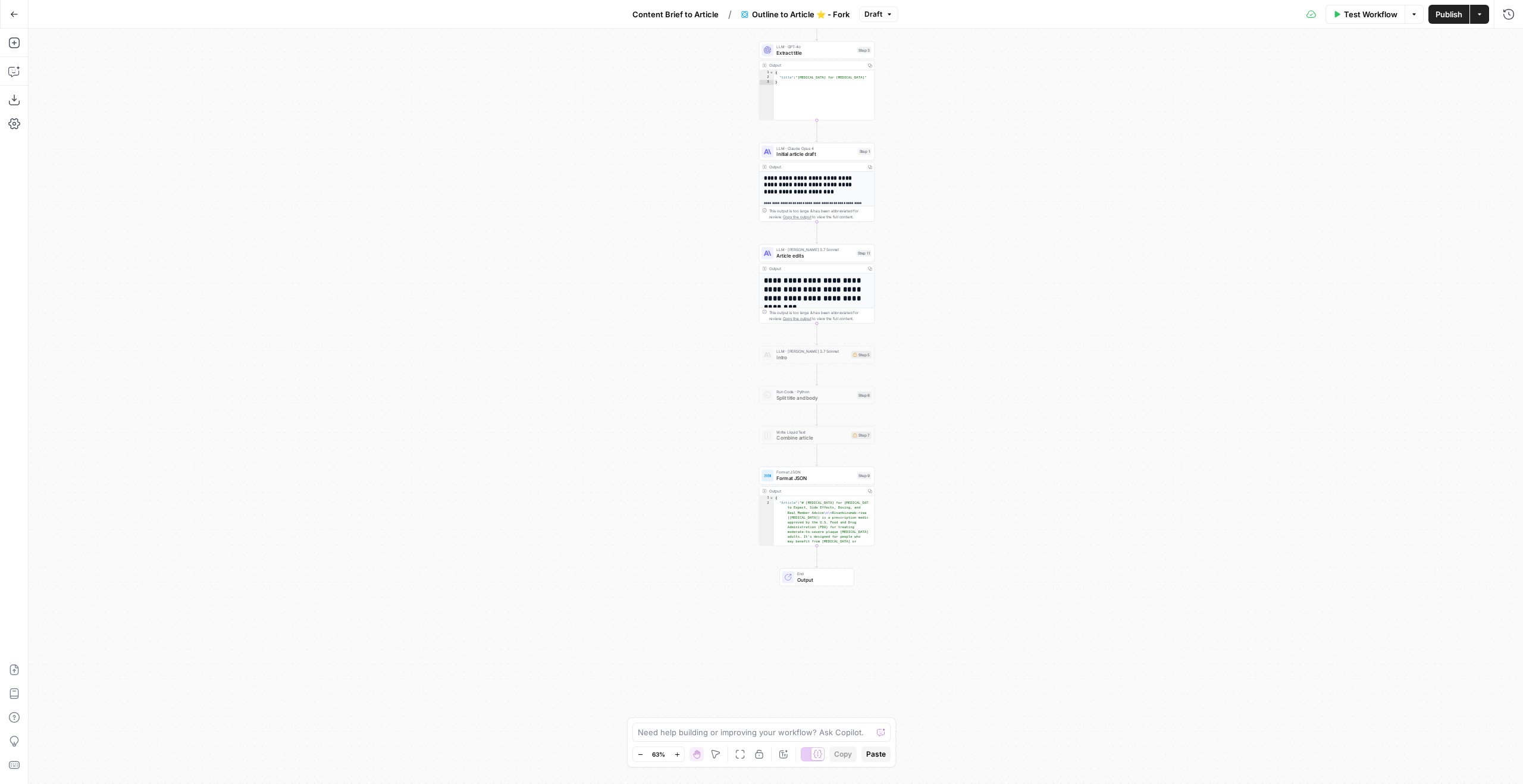
drag, startPoint x: 744, startPoint y: 415, endPoint x: 661, endPoint y: 249, distance: 185.6
click at [667, 266] on div "**********" at bounding box center [775, 406] width 1495 height 756
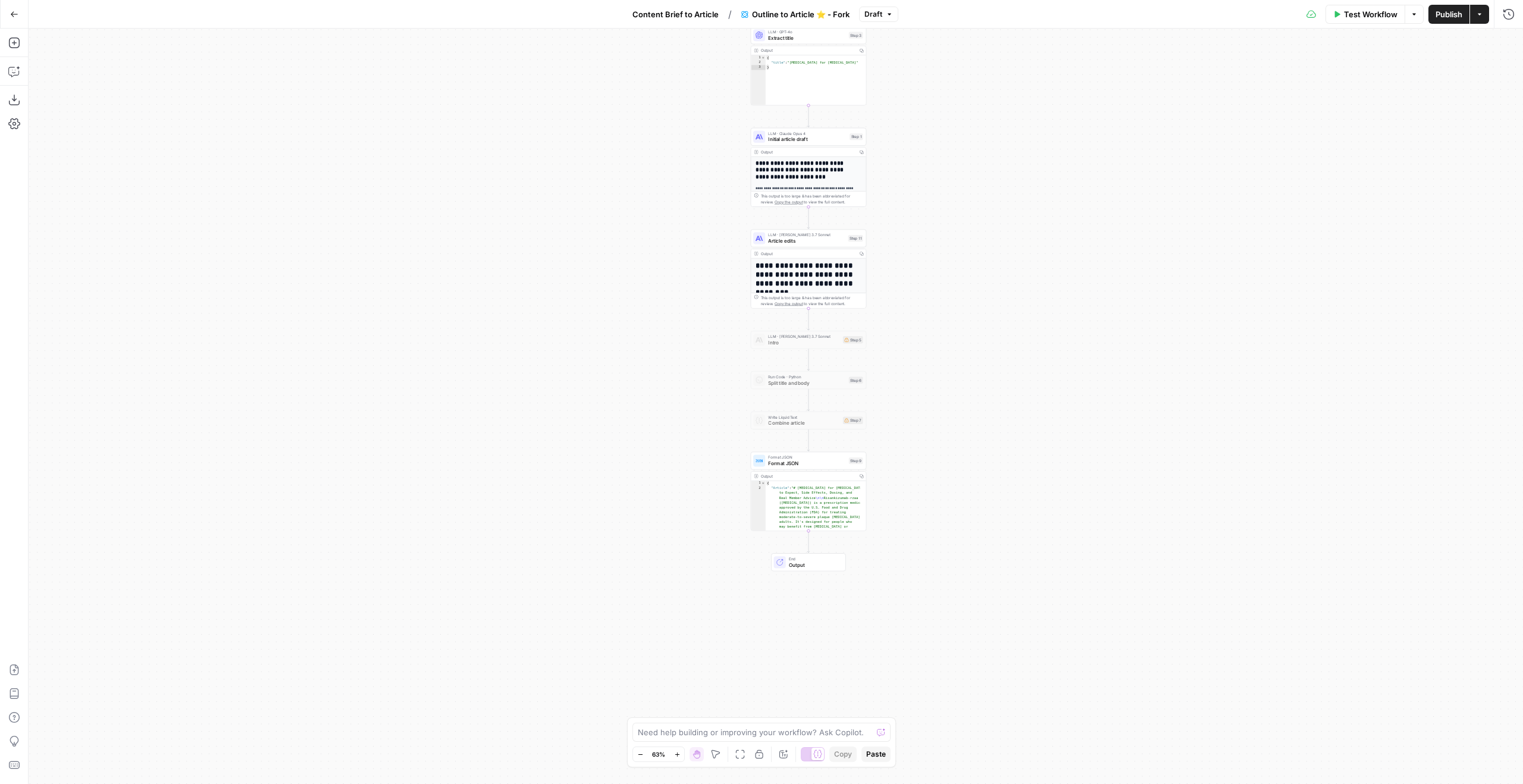
click at [778, 236] on span "LLM · [PERSON_NAME] 3.7 Sonnet" at bounding box center [806, 234] width 77 height 5
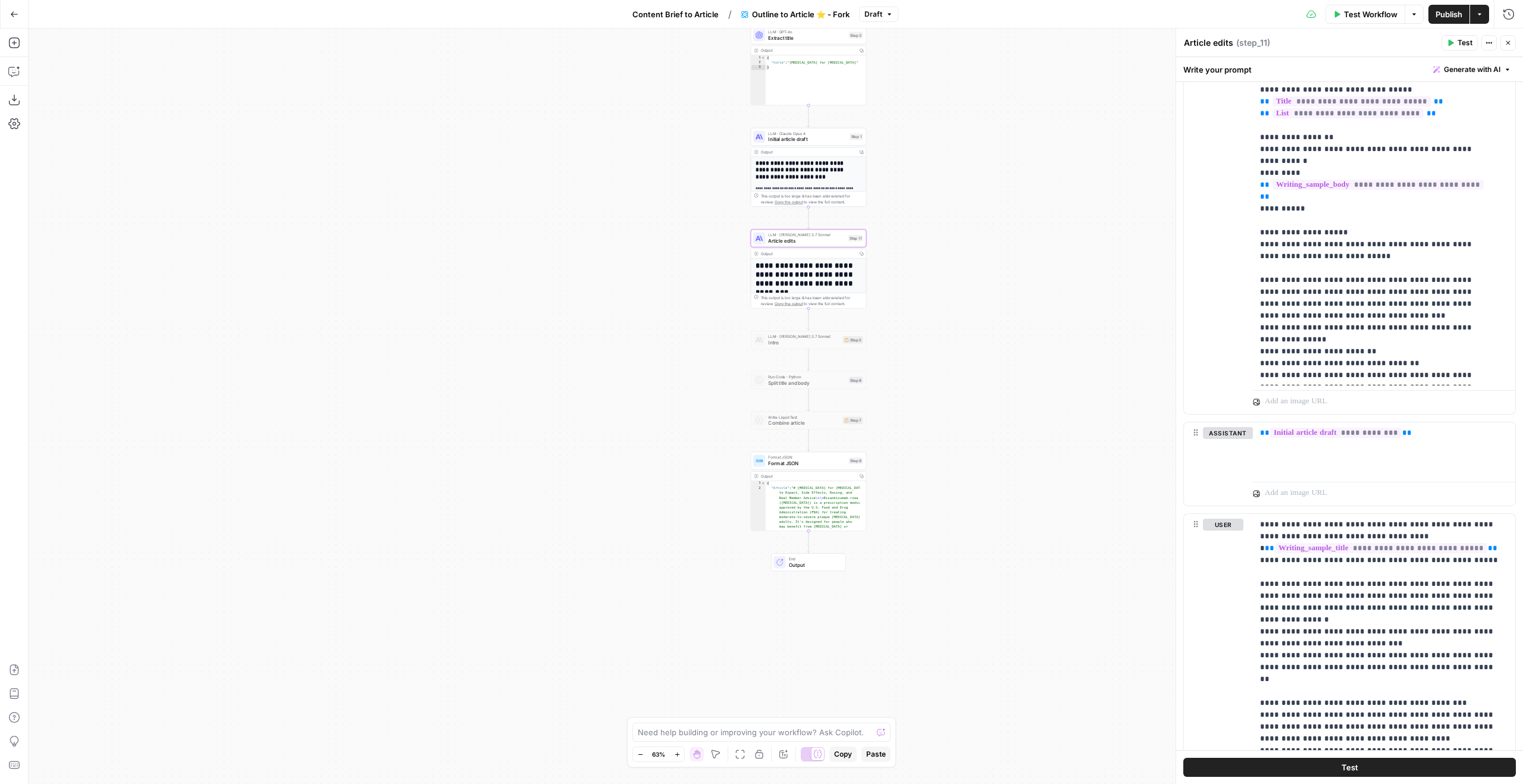
scroll to position [1627, 0]
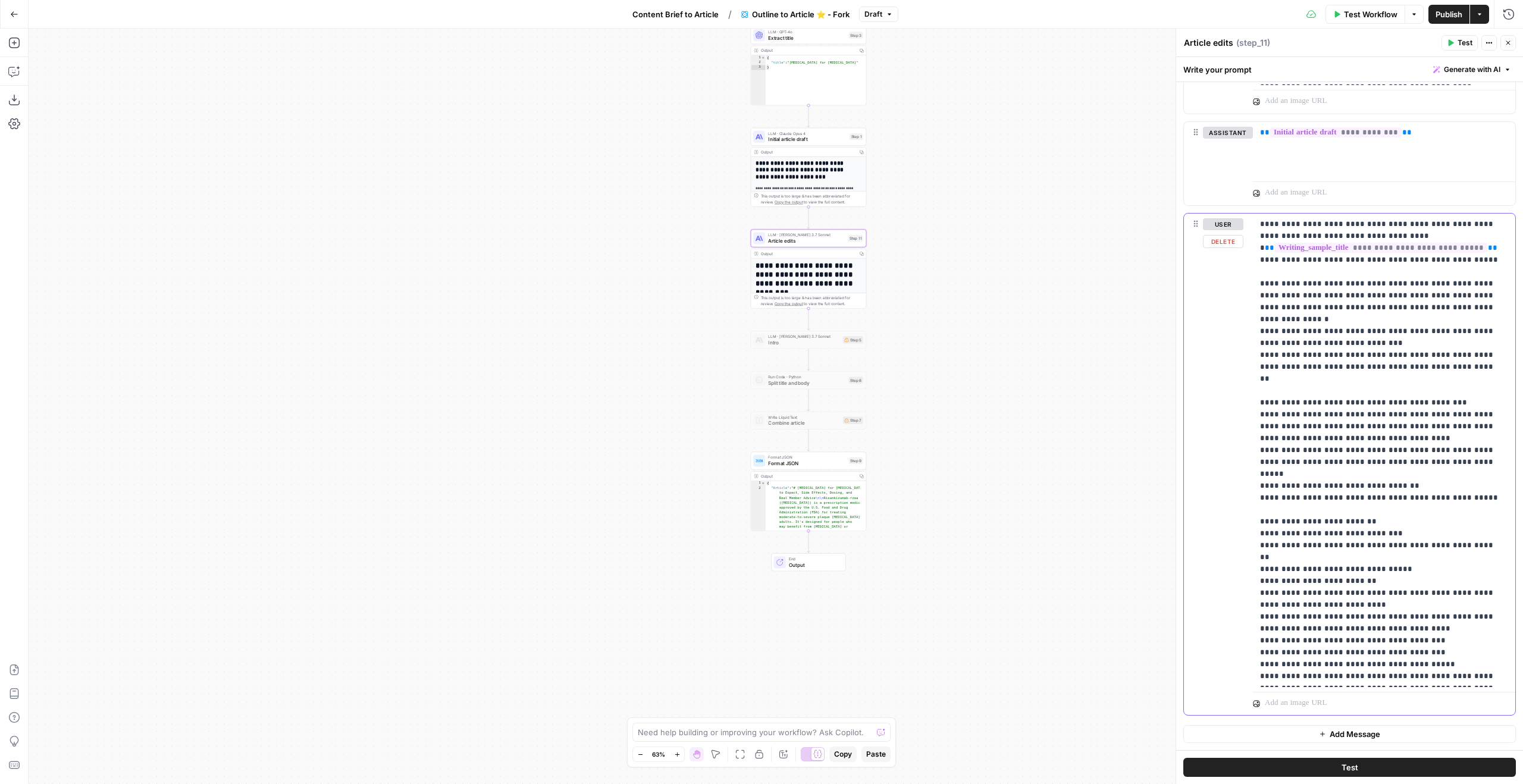
click at [1458, 681] on p "**********" at bounding box center [1379, 450] width 239 height 463
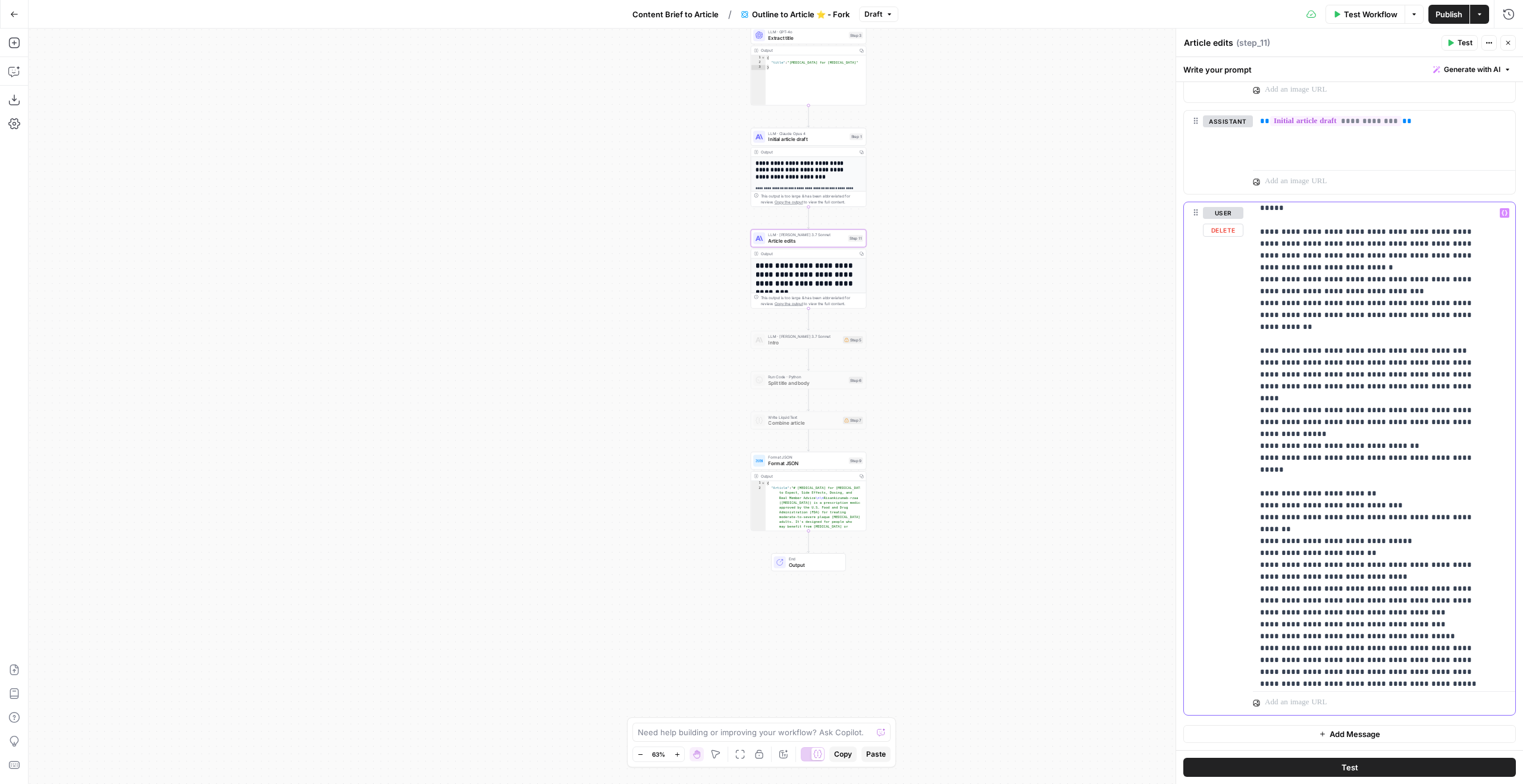
scroll to position [191, 0]
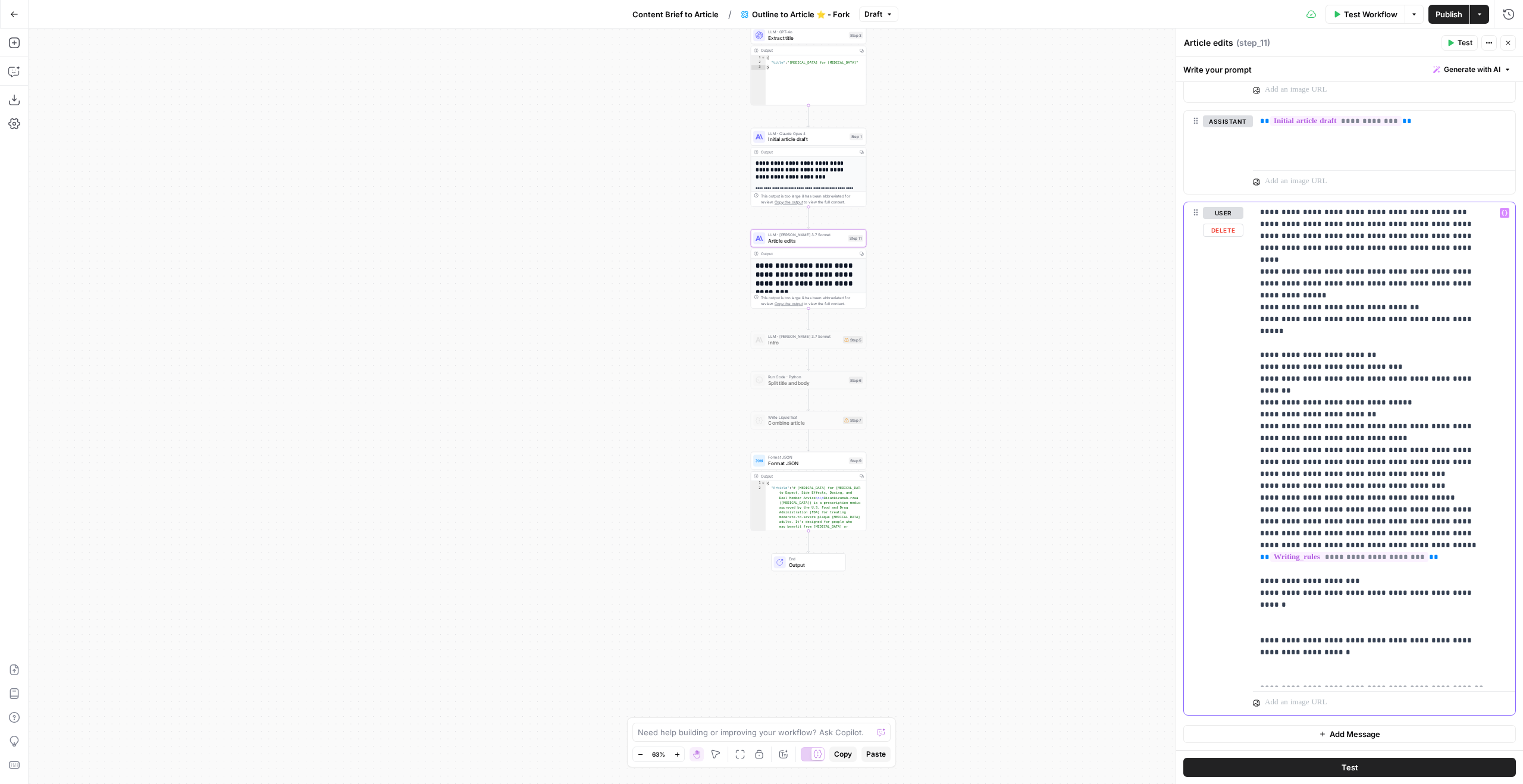
click at [1348, 525] on p "**********" at bounding box center [1375, 349] width 230 height 666
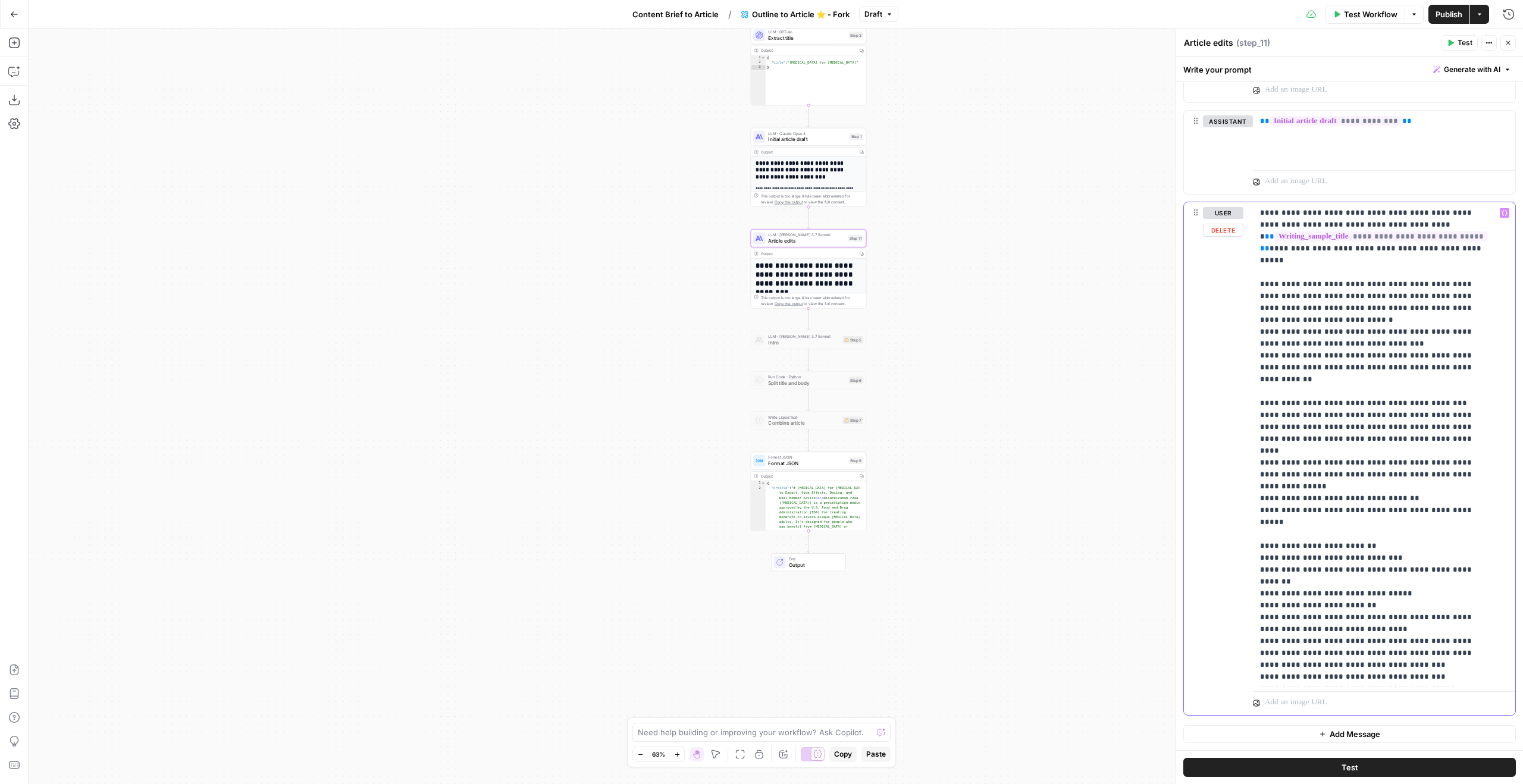
scroll to position [96, 0]
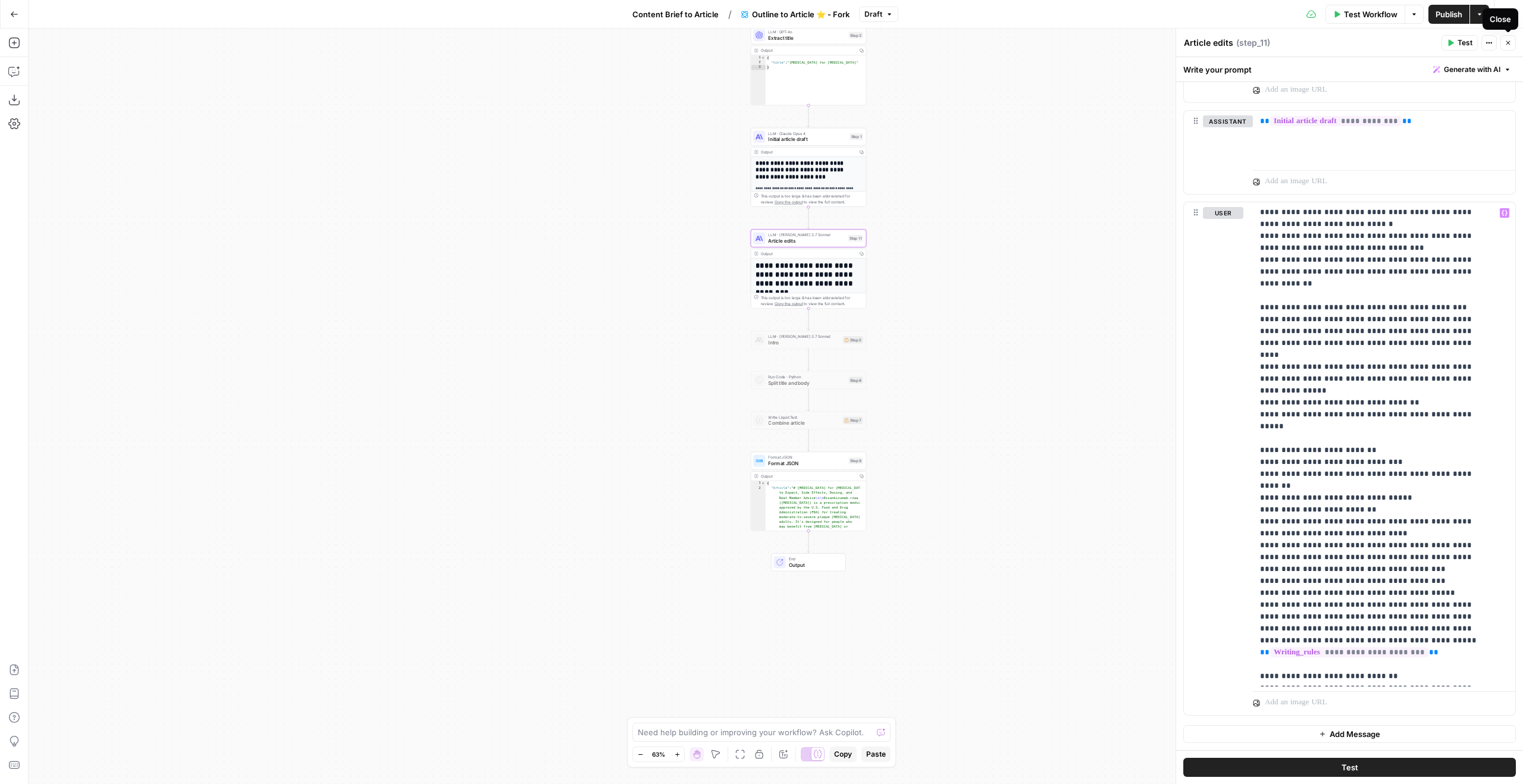
click at [1506, 38] on button "Close" at bounding box center [1507, 42] width 16 height 16
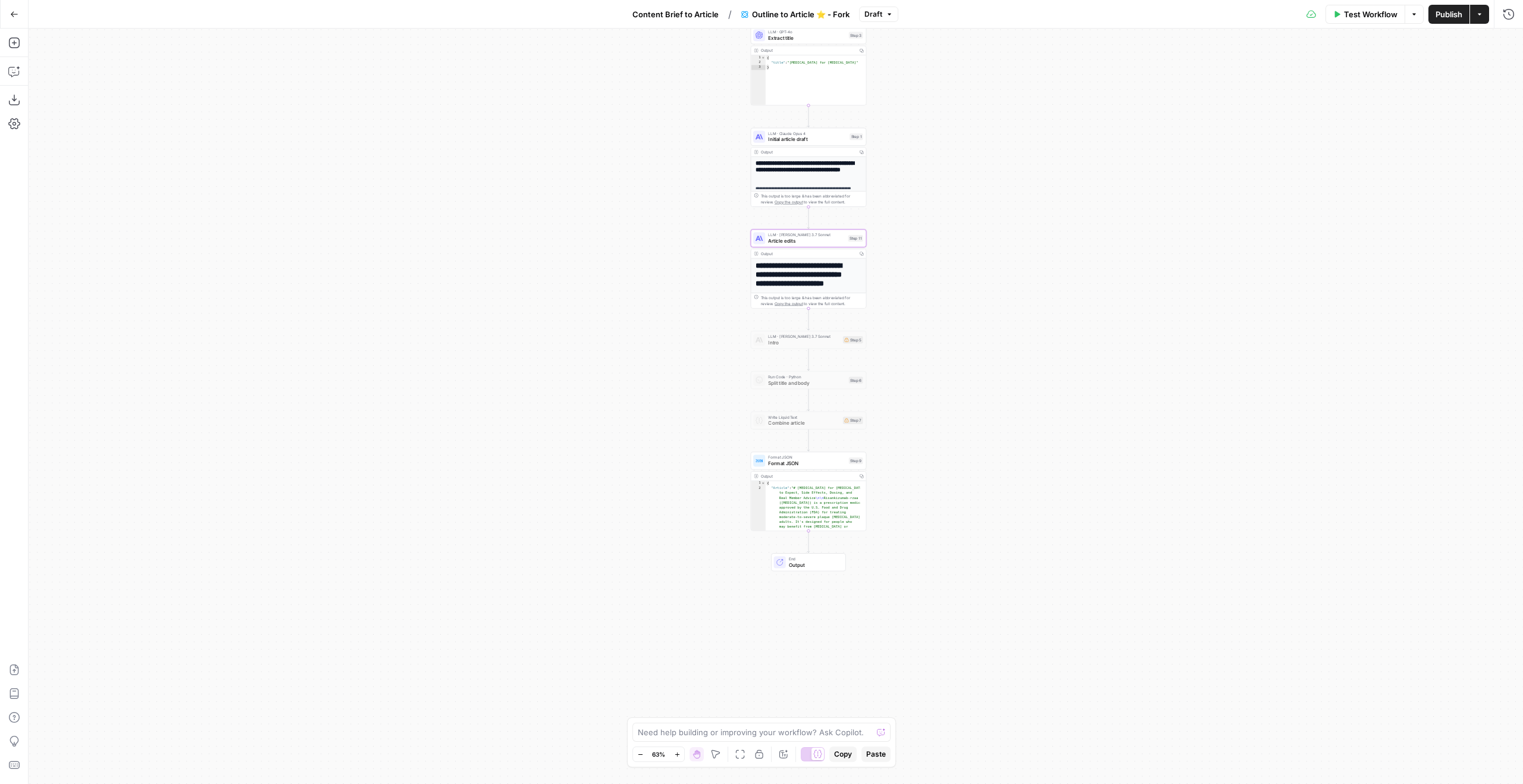
click at [1456, 19] on button "Publish" at bounding box center [1449, 14] width 41 height 19
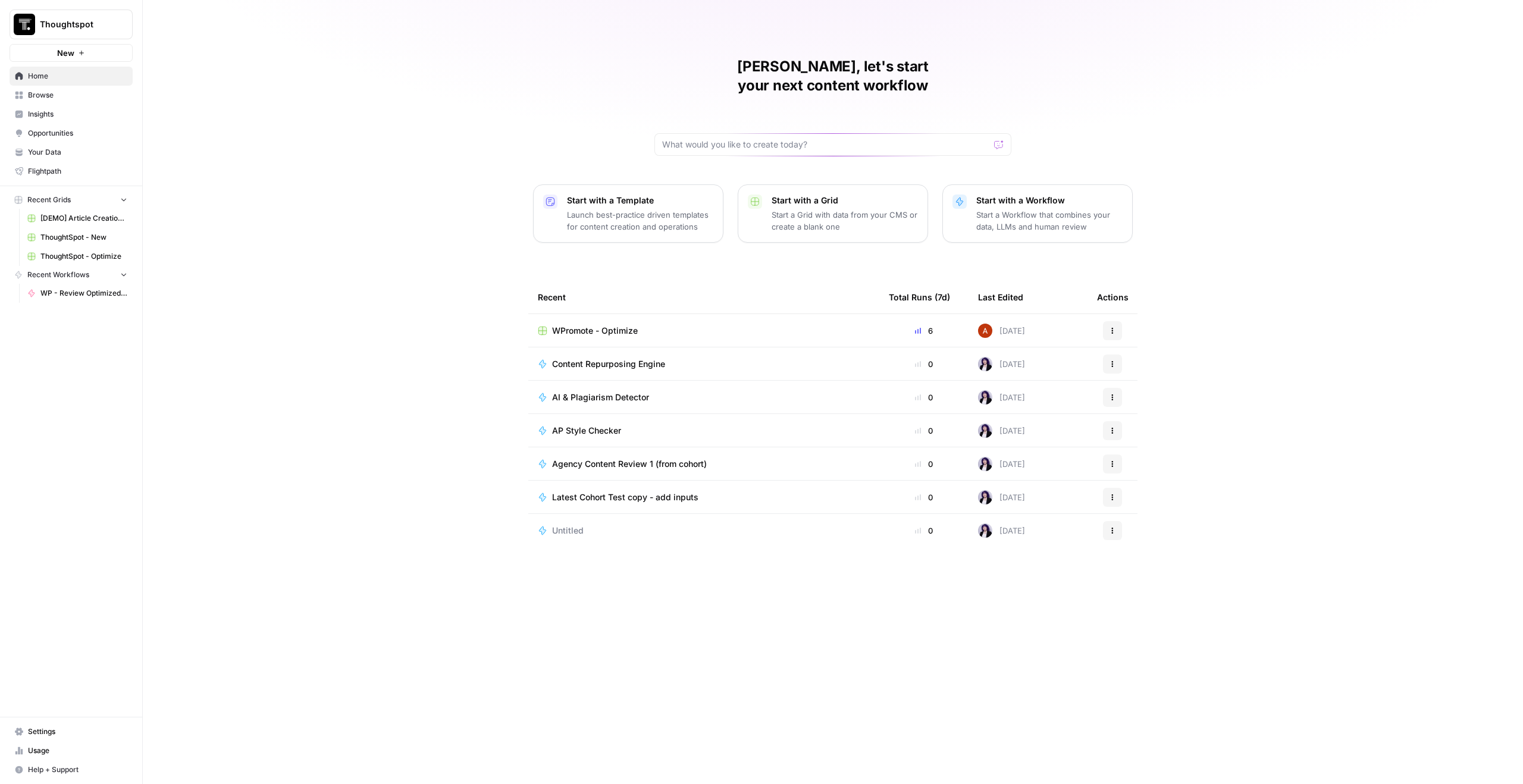
click at [109, 25] on span "Thoughtspot" at bounding box center [76, 24] width 72 height 12
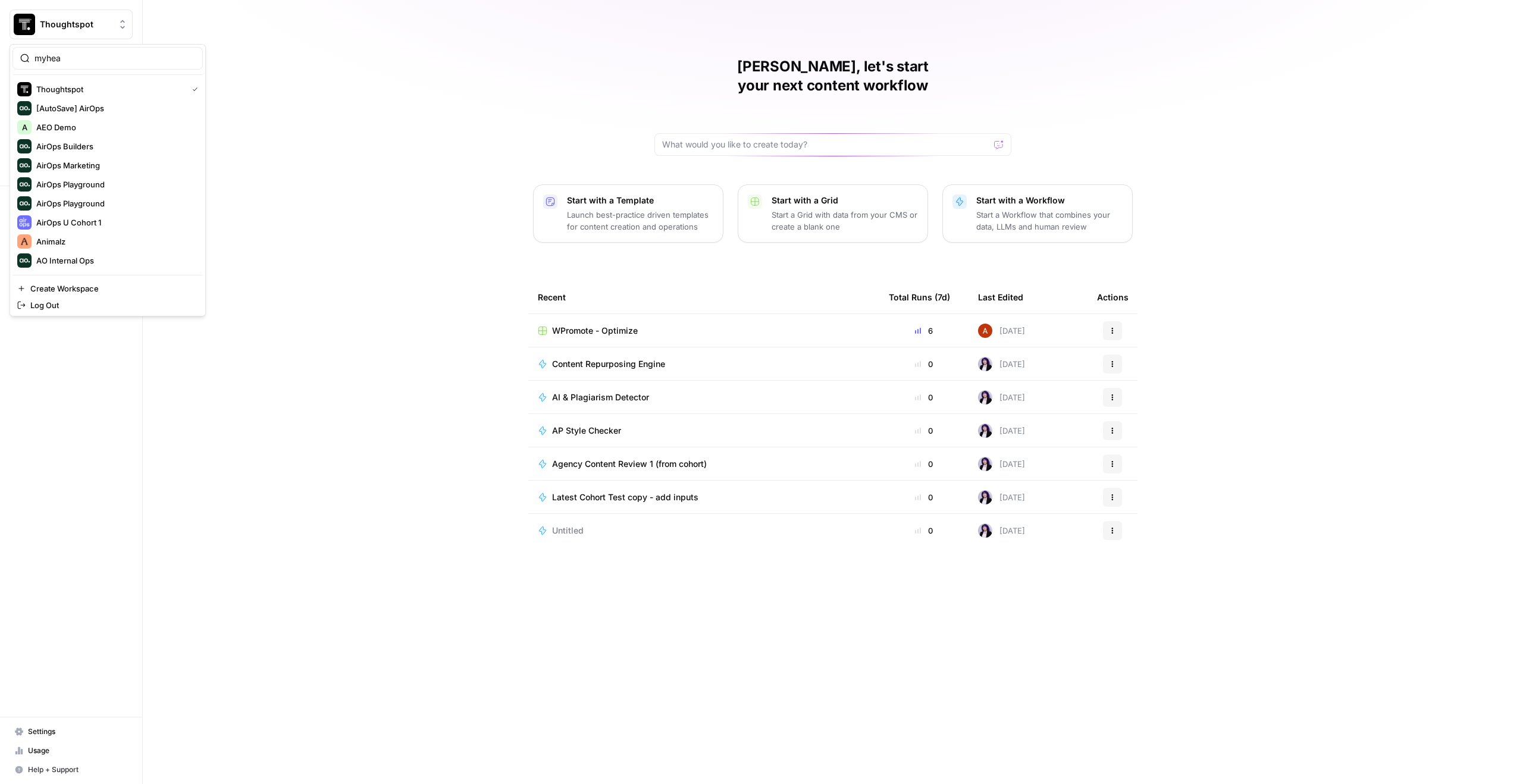
type input "myhea"
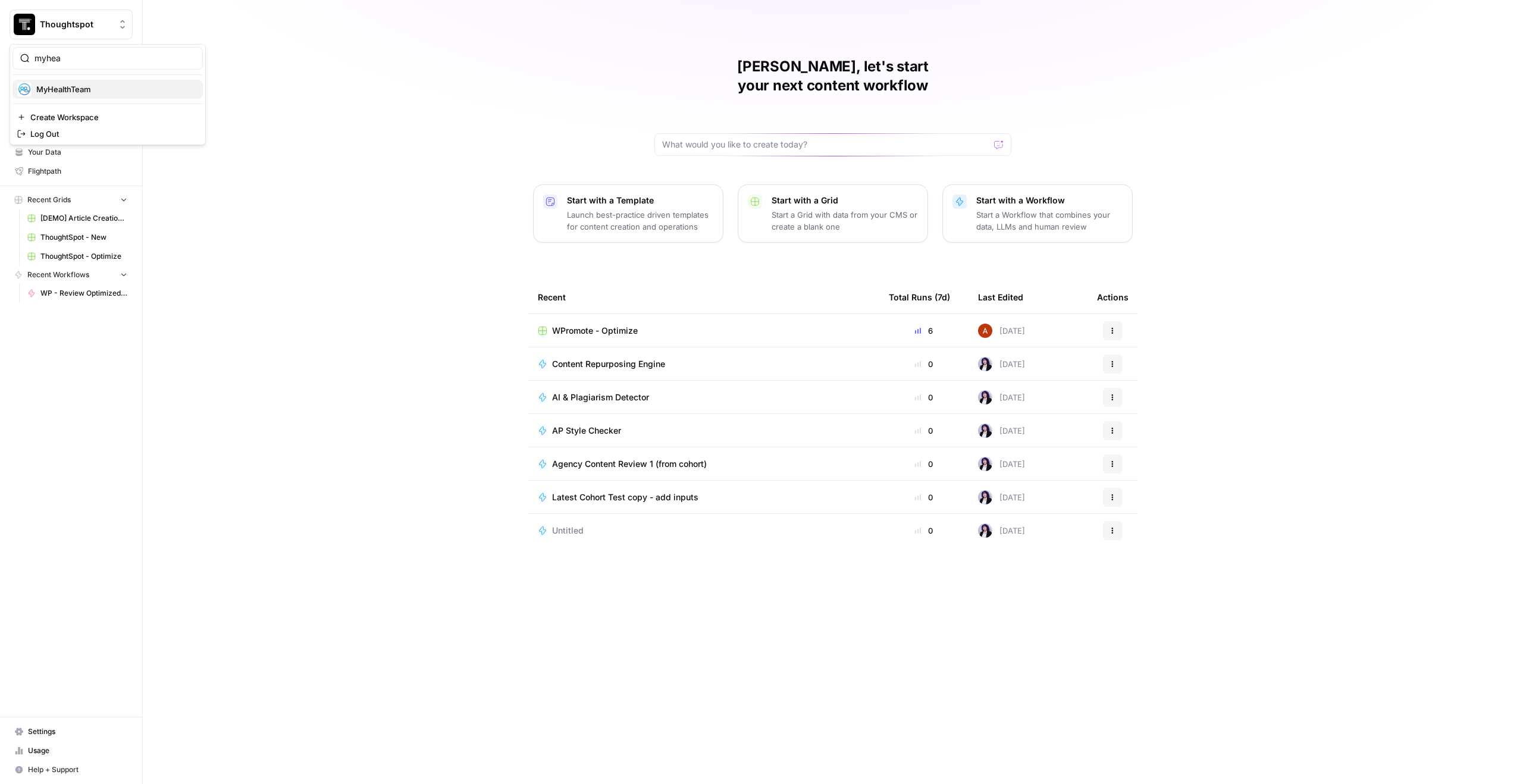
click at [103, 86] on span "MyHealthTeam" at bounding box center [115, 89] width 157 height 12
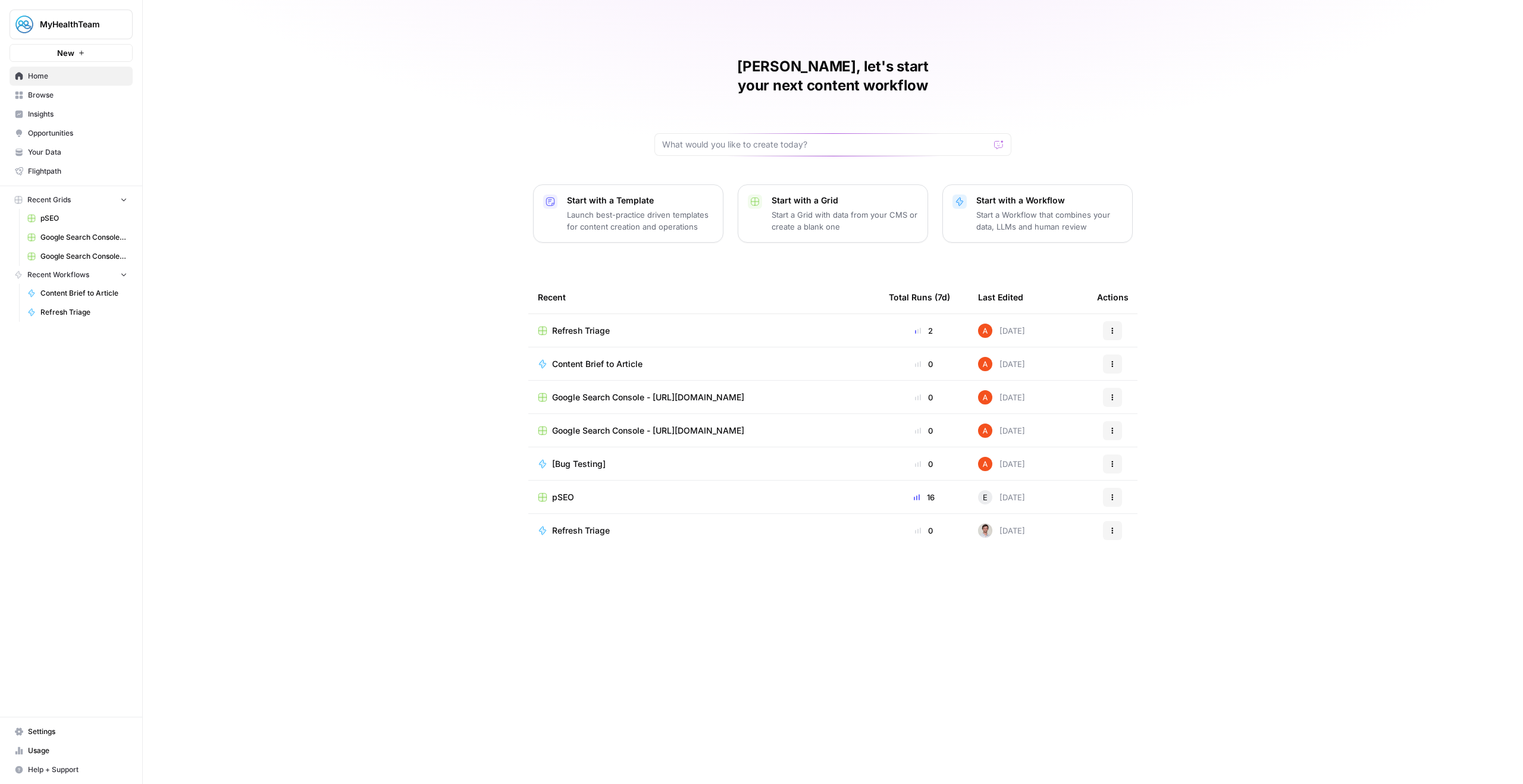
click at [96, 120] on link "Insights" at bounding box center [71, 114] width 123 height 19
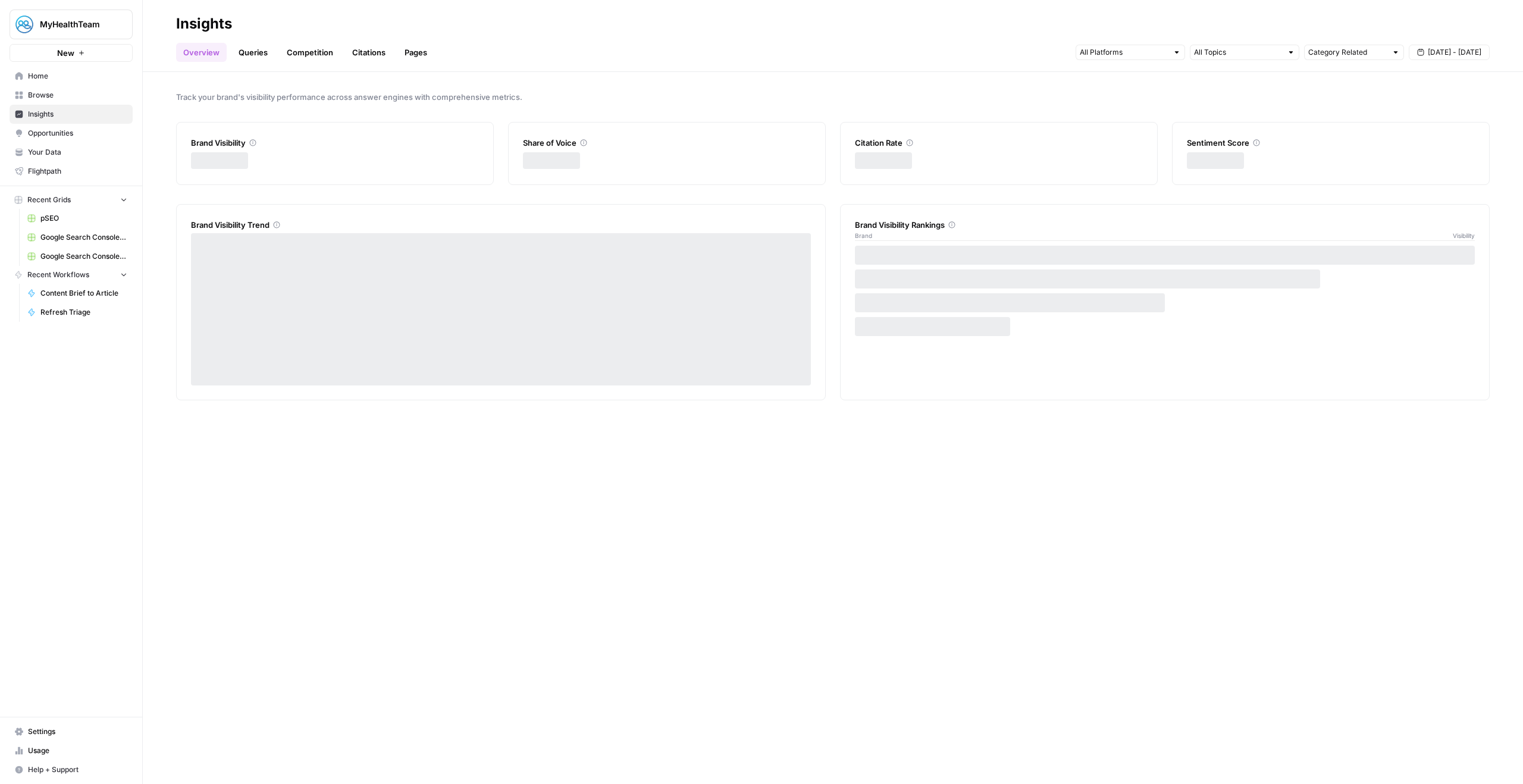
click at [96, 134] on span "Opportunities" at bounding box center [78, 134] width 99 height 11
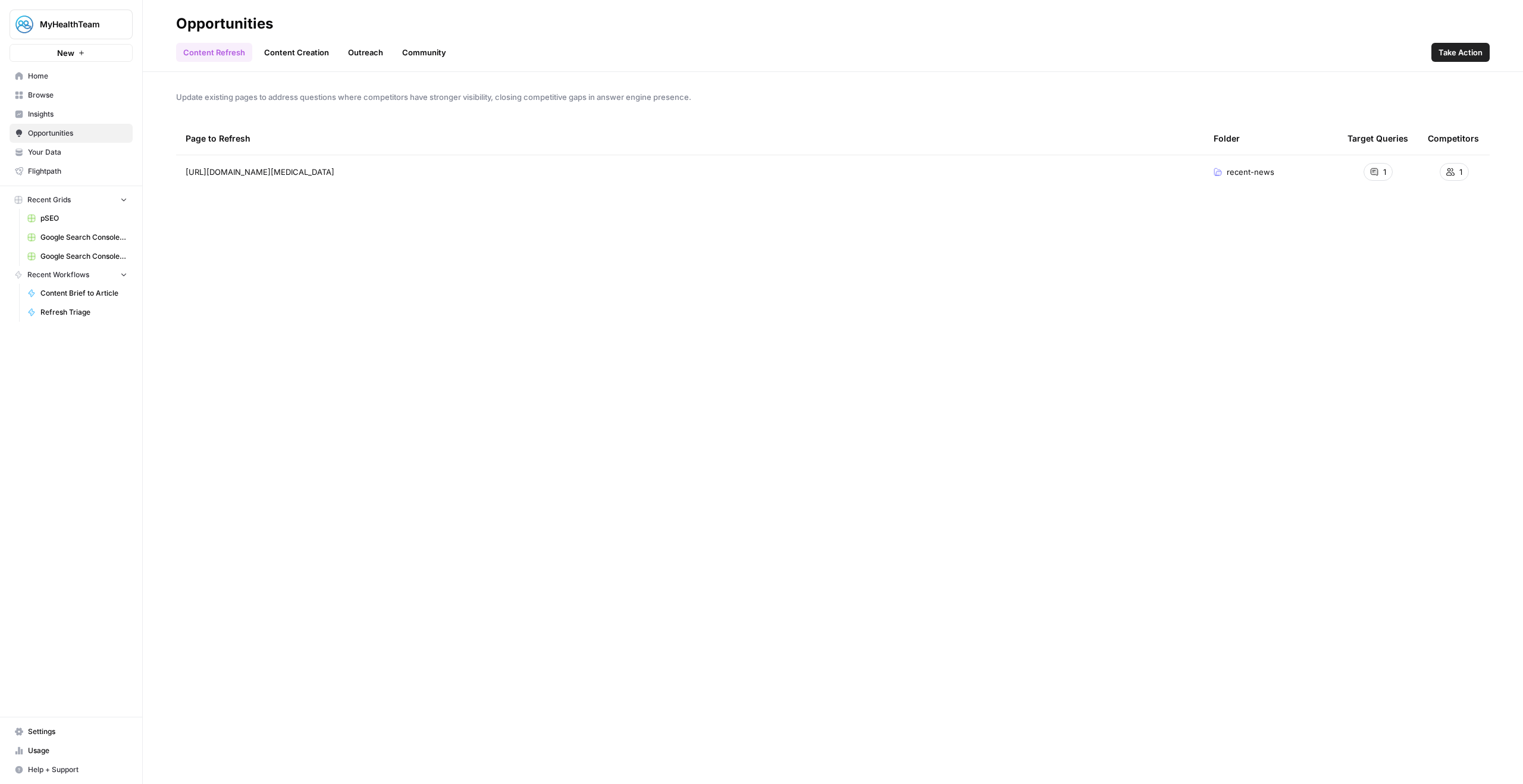
click at [101, 173] on span "Flightpath" at bounding box center [78, 171] width 99 height 11
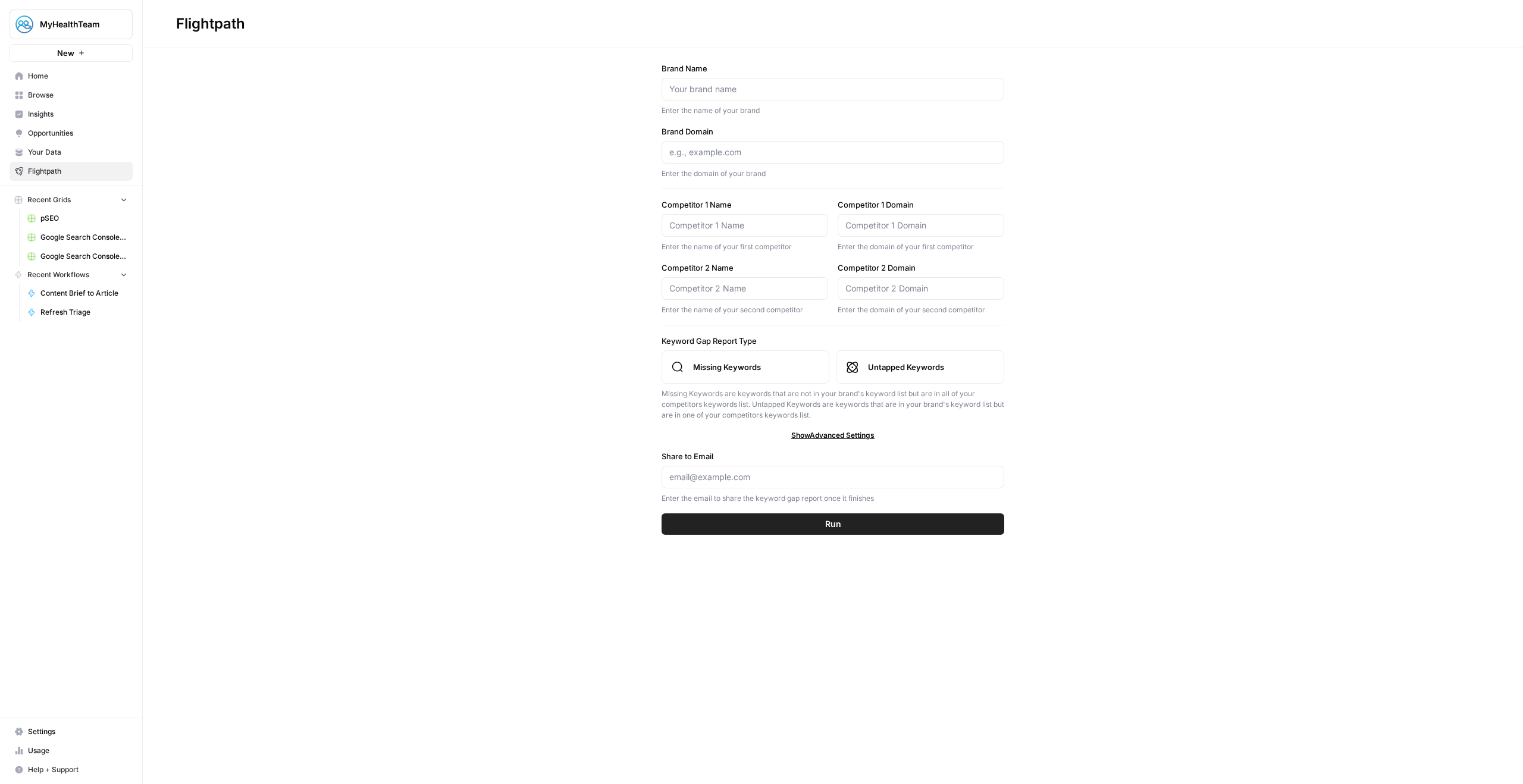
click at [103, 157] on span "Your Data" at bounding box center [78, 152] width 99 height 11
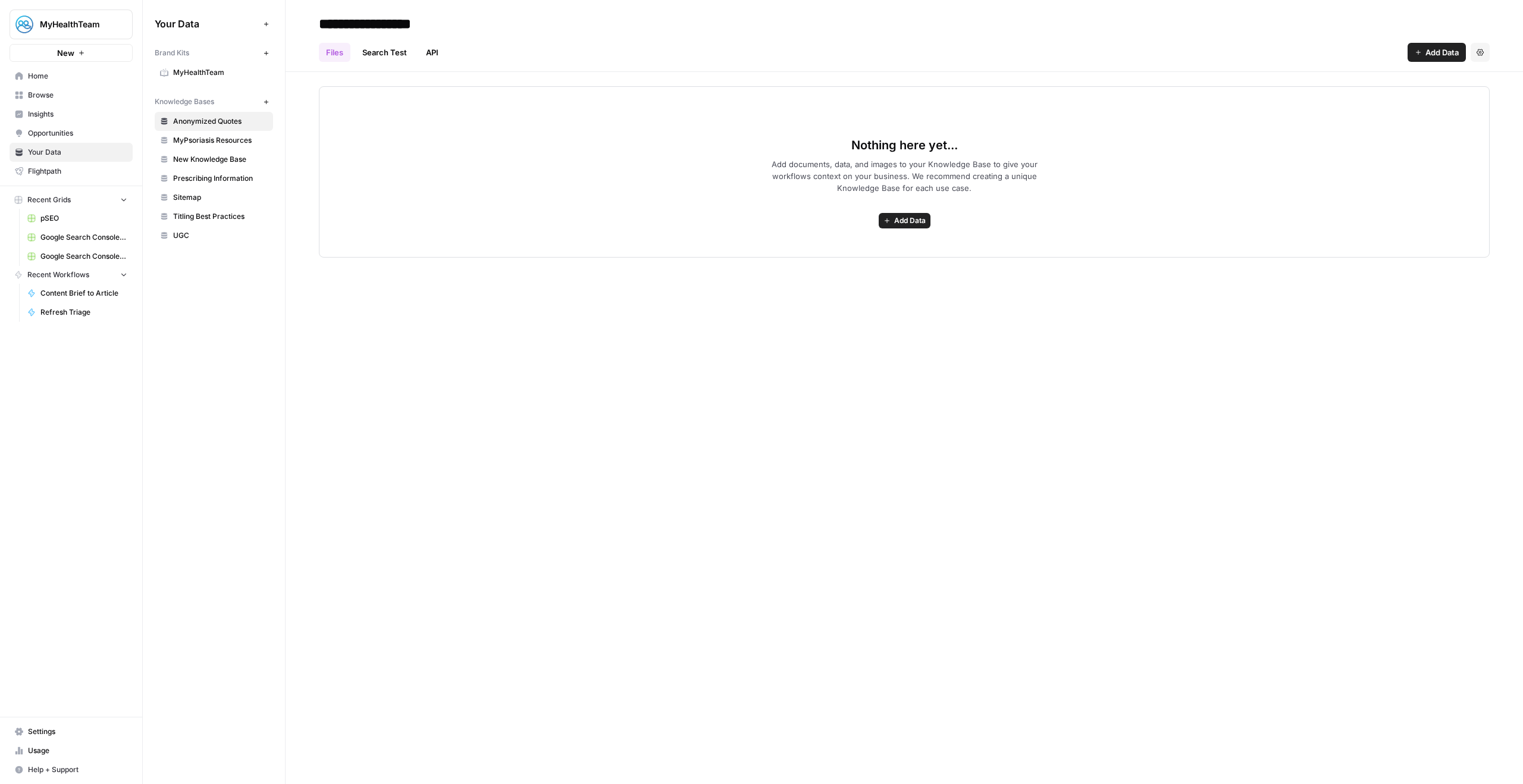
click at [202, 74] on span "MyHealthTeam" at bounding box center [220, 72] width 94 height 11
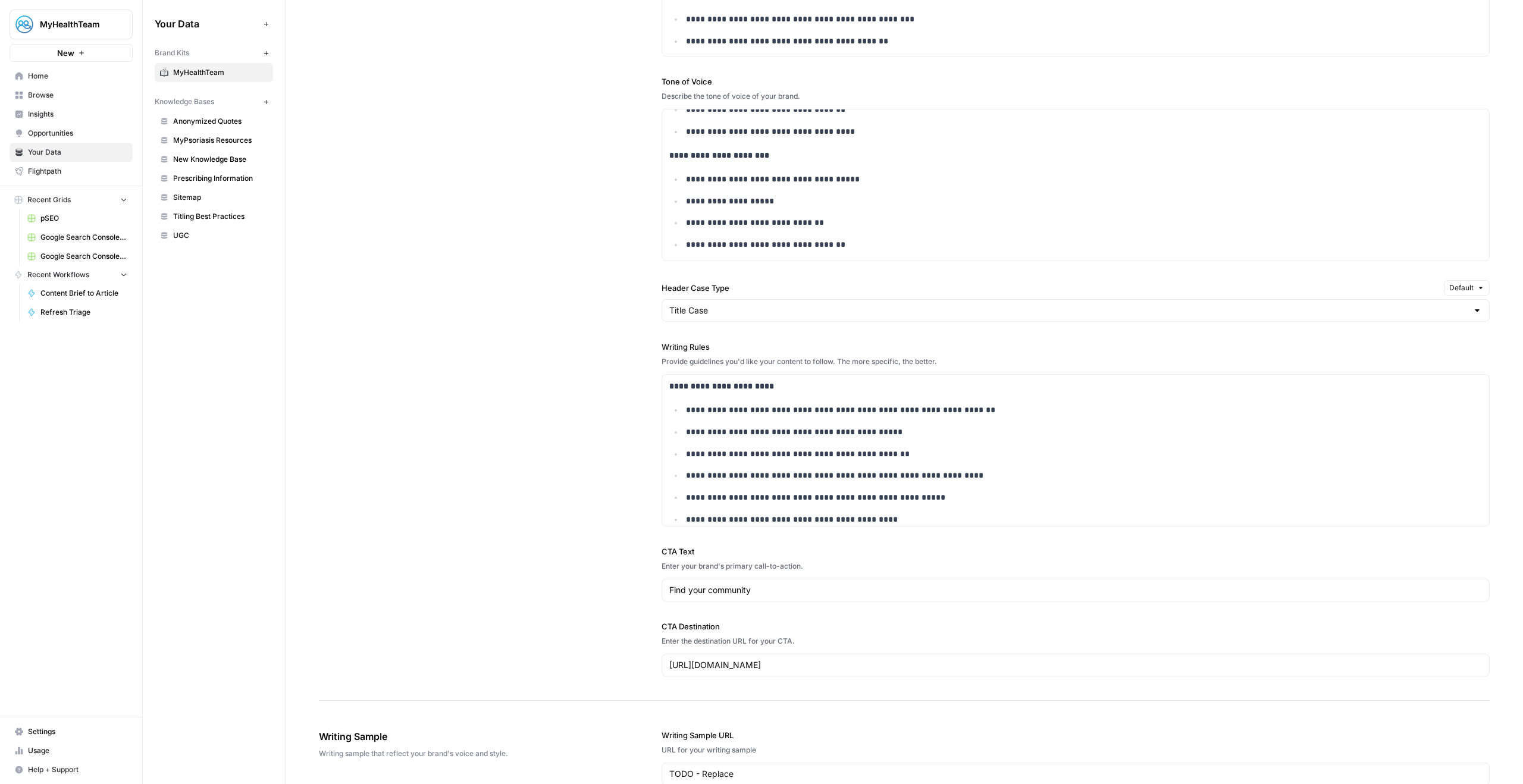
scroll to position [825, 0]
click at [890, 249] on p "**********" at bounding box center [1077, 247] width 781 height 14
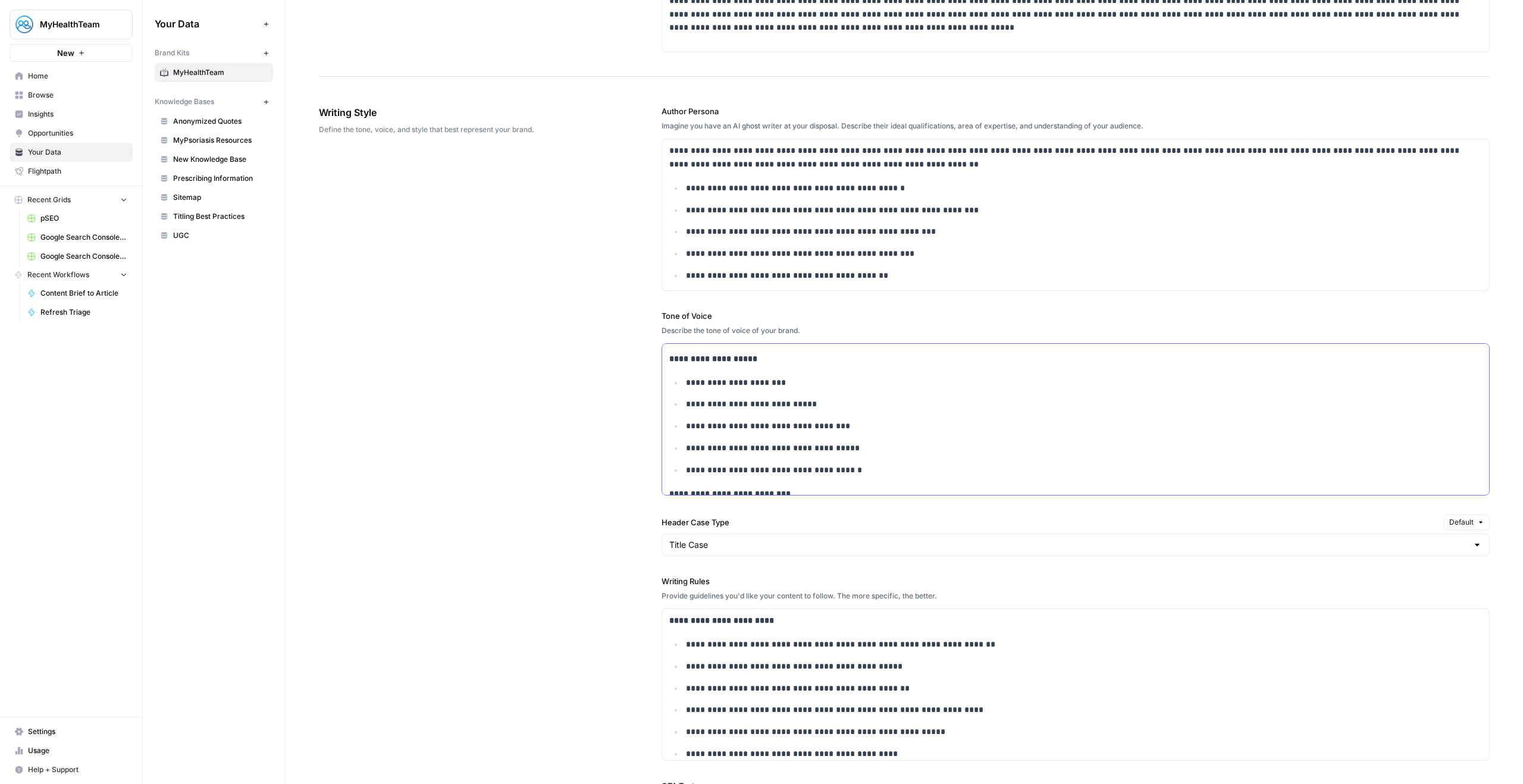
scroll to position [12, 0]
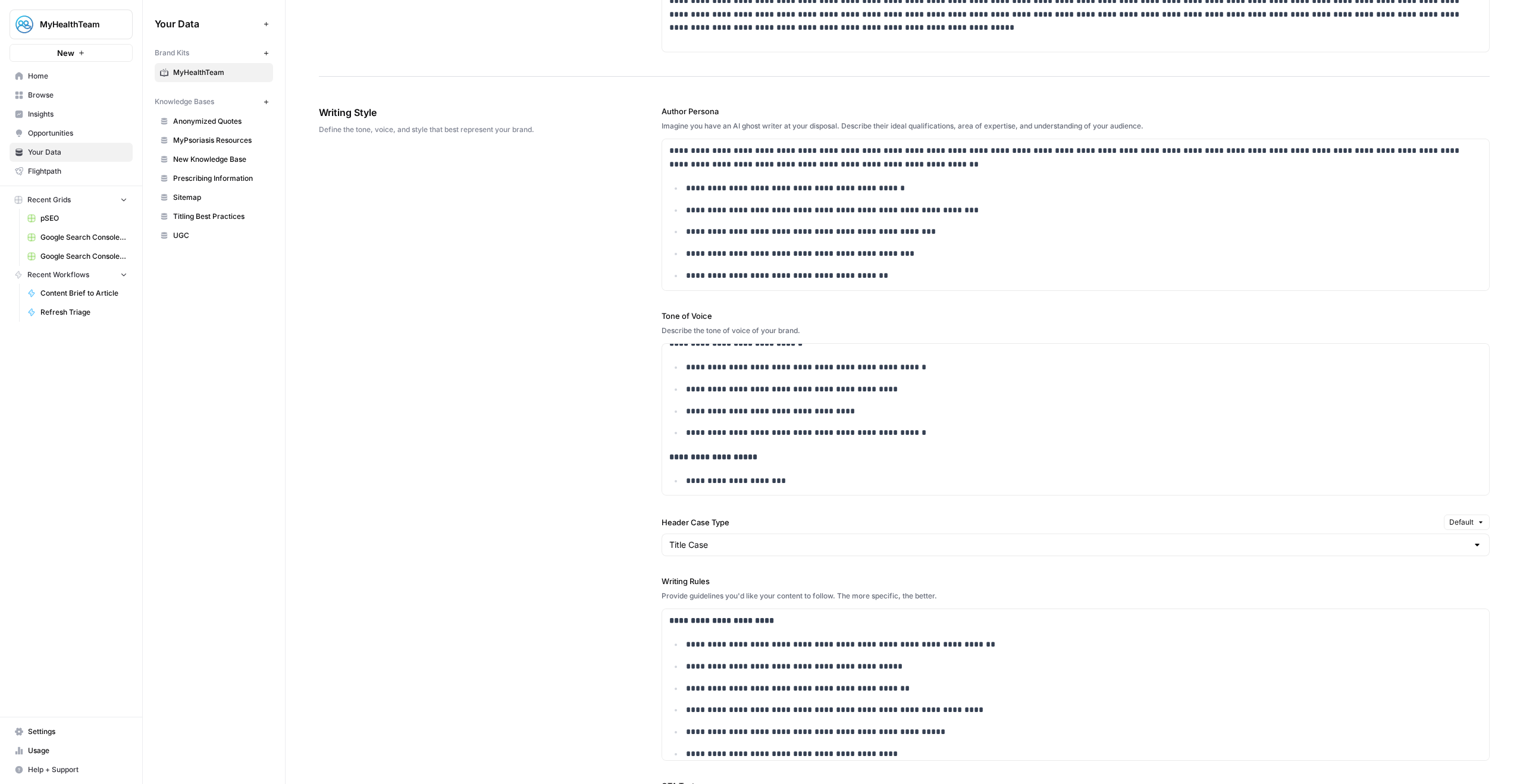
drag, startPoint x: 641, startPoint y: 280, endPoint x: 685, endPoint y: 141, distance: 145.8
click at [685, 141] on div "**********" at bounding box center [904, 508] width 1171 height 854
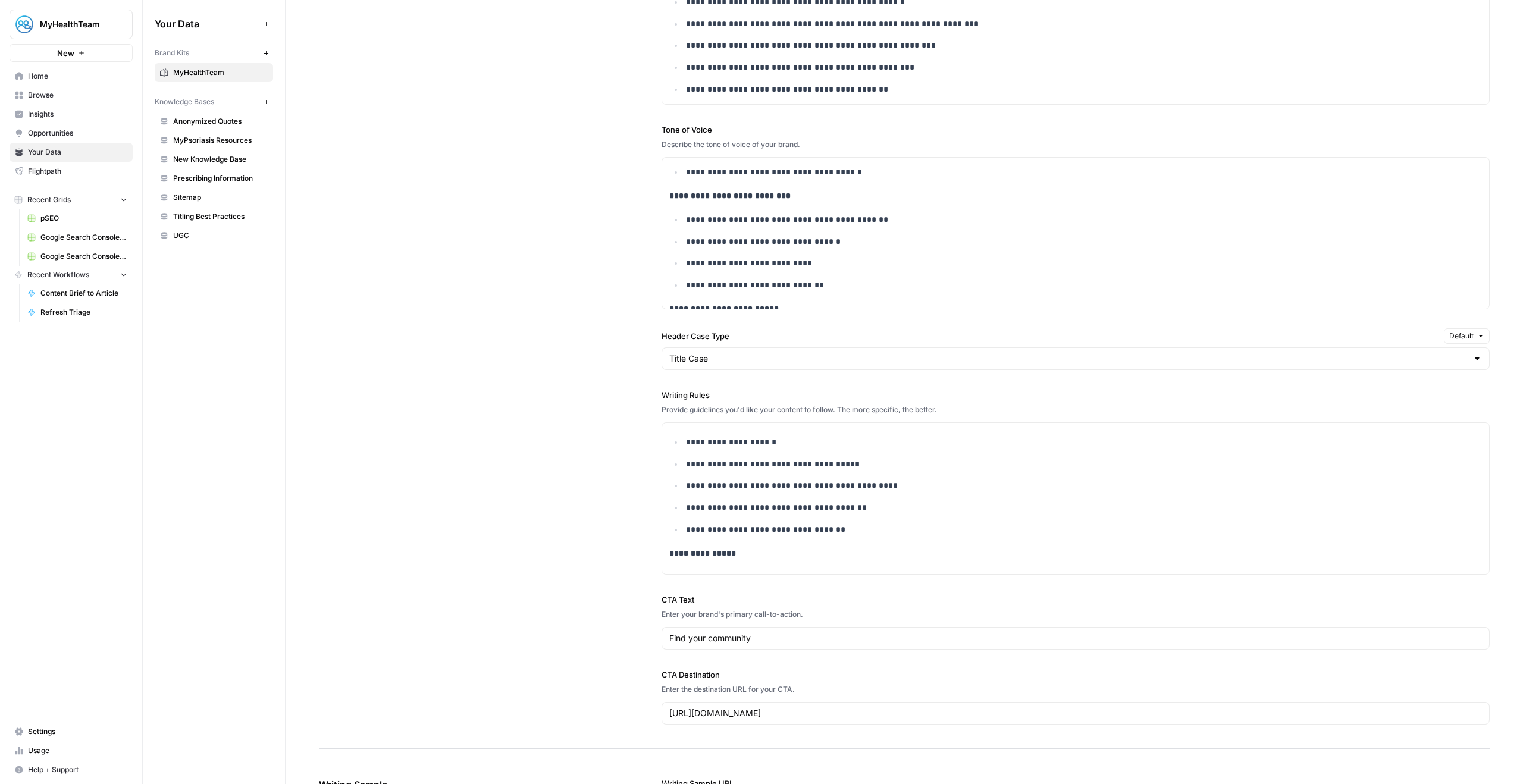
scroll to position [1149, 0]
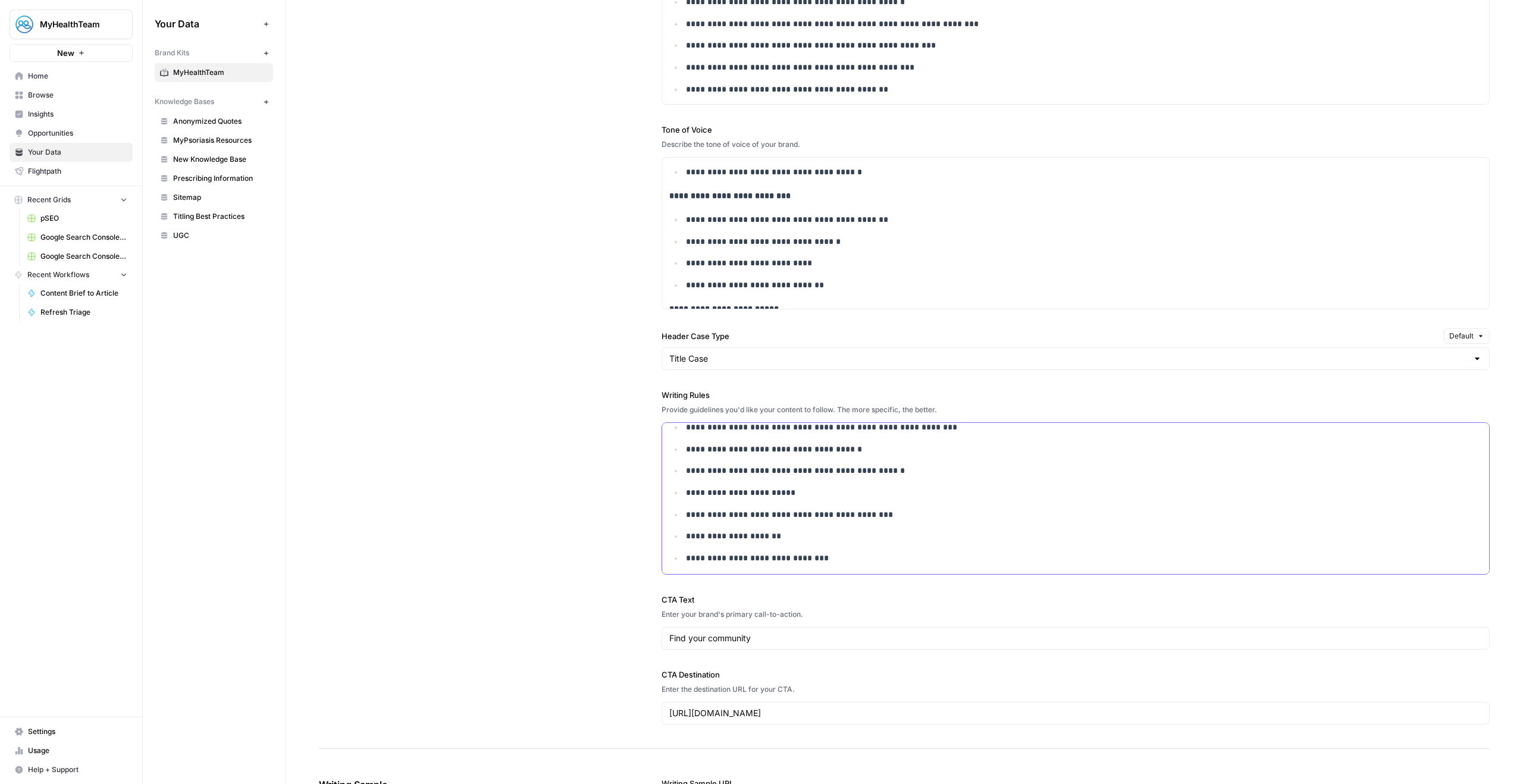
click at [851, 564] on p "**********" at bounding box center [1077, 558] width 781 height 14
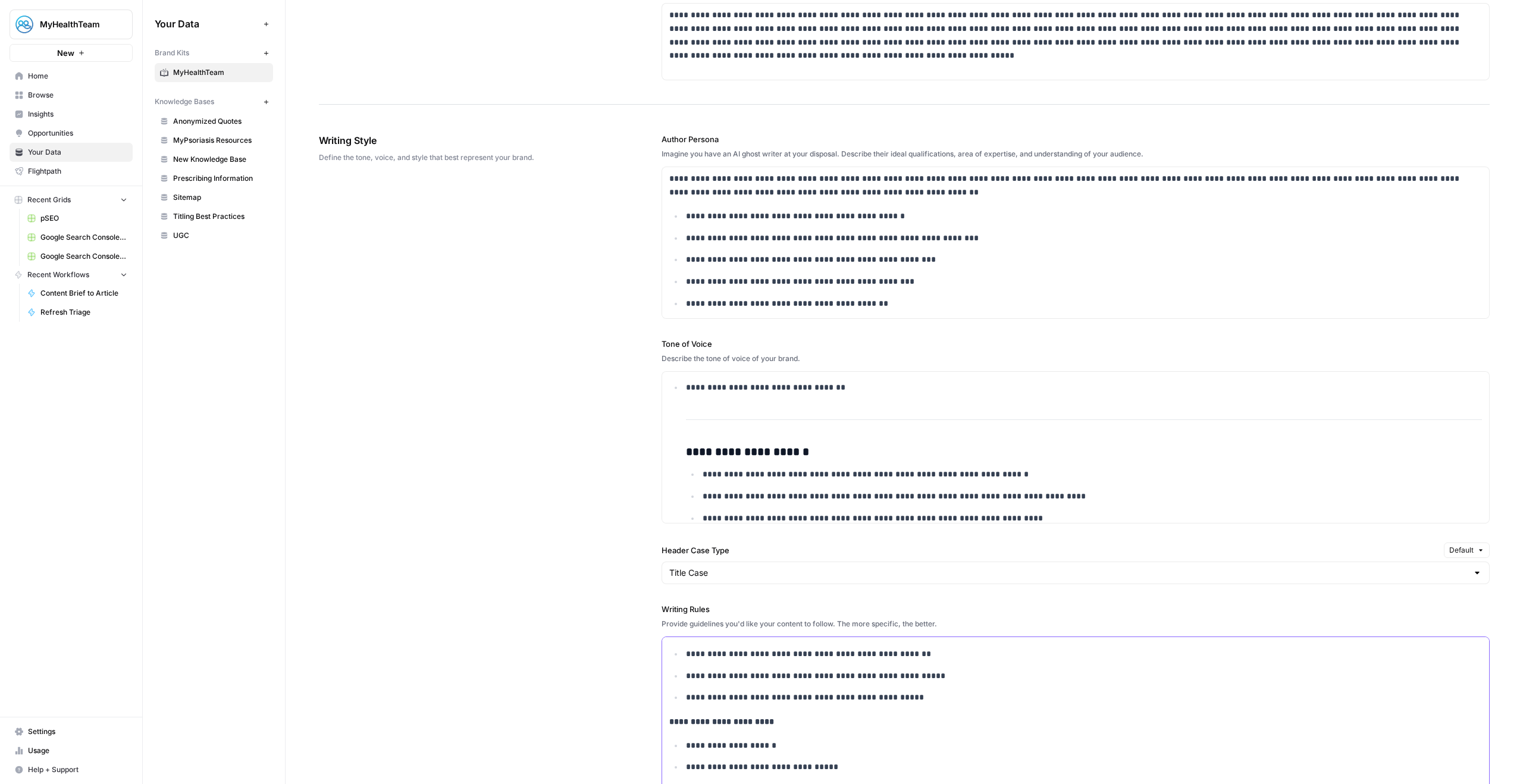
scroll to position [543, 0]
click at [793, 441] on li "**********" at bounding box center [1082, 588] width 799 height 381
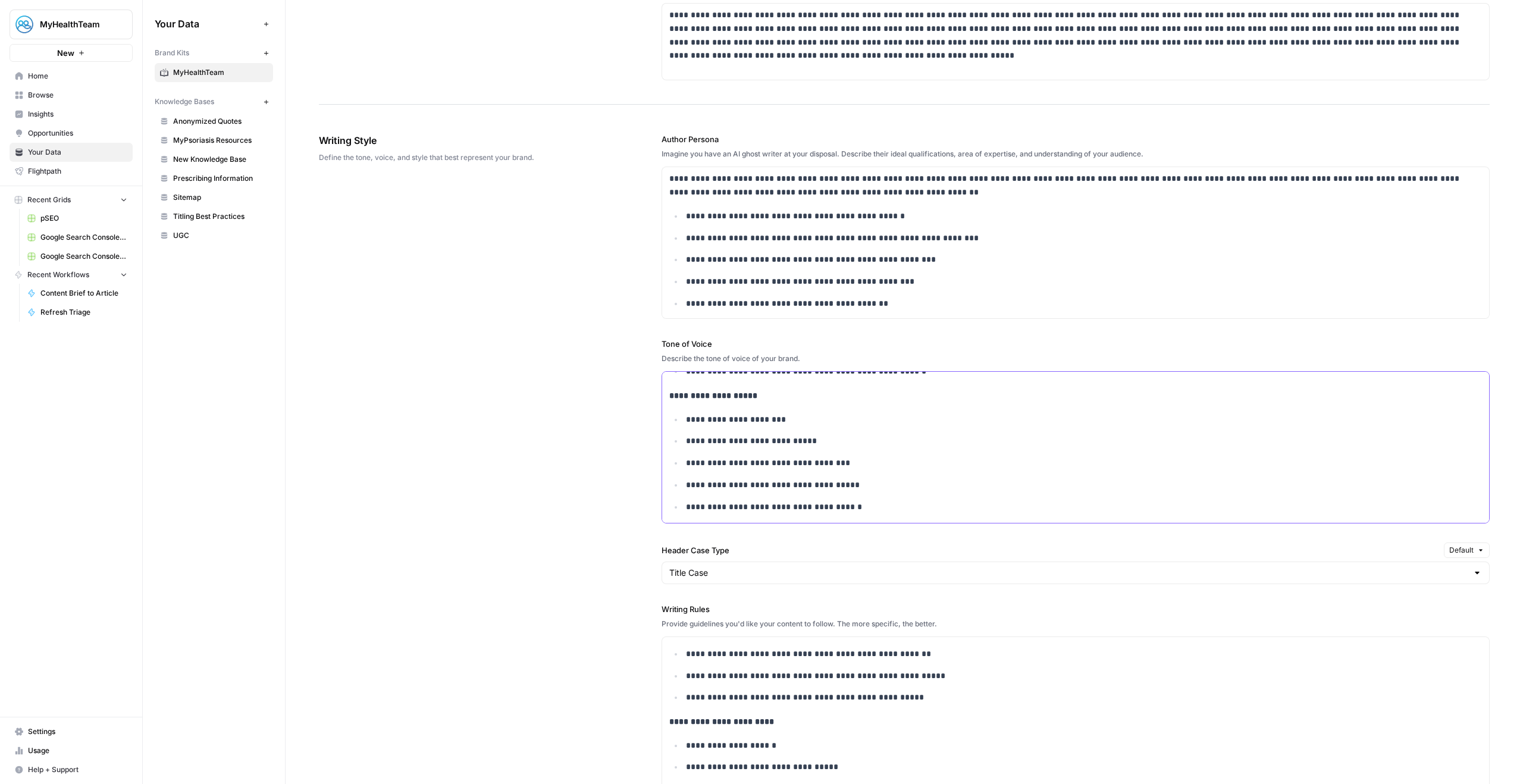
scroll to position [0, 0]
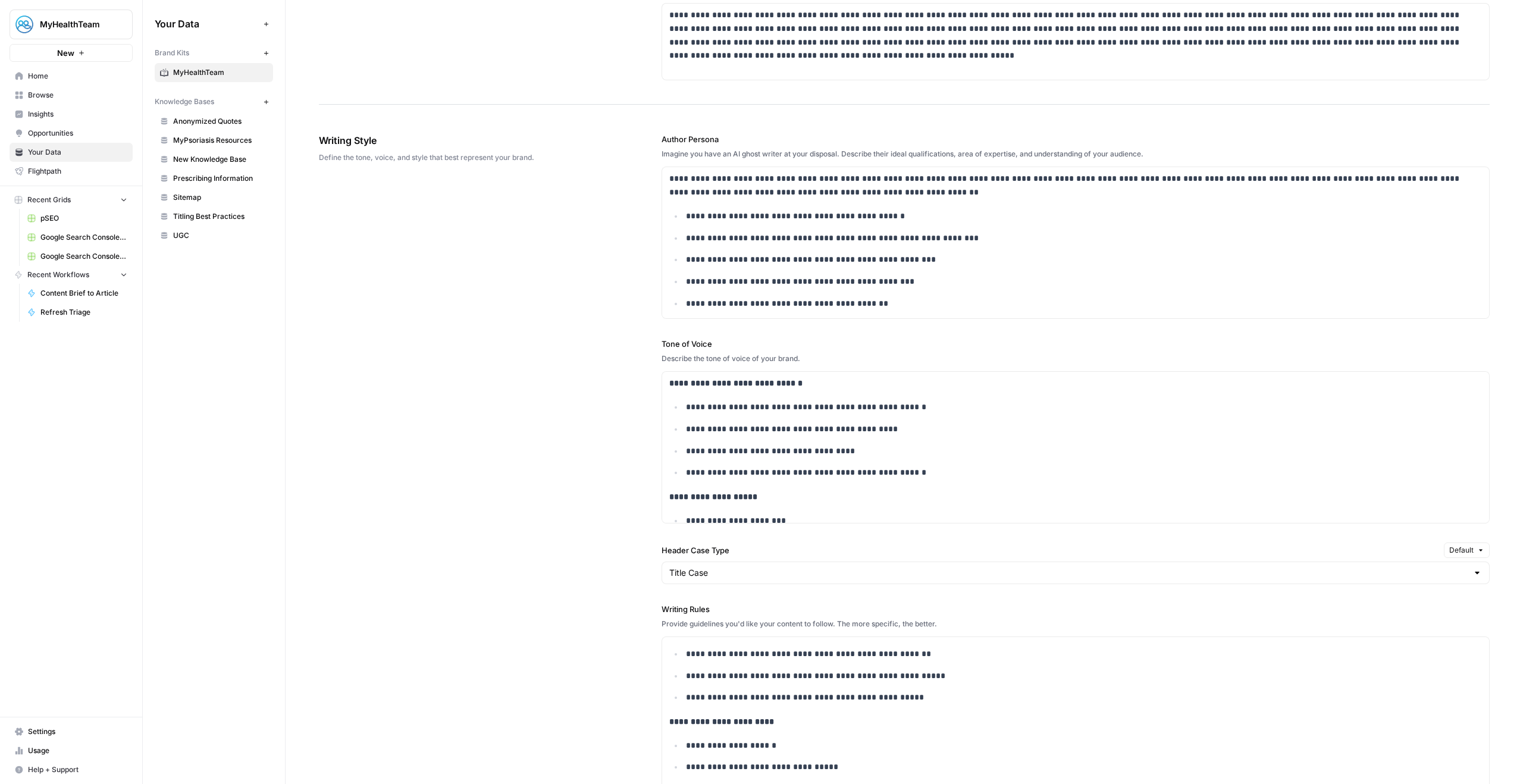
click at [31, 72] on span "Home" at bounding box center [78, 76] width 99 height 11
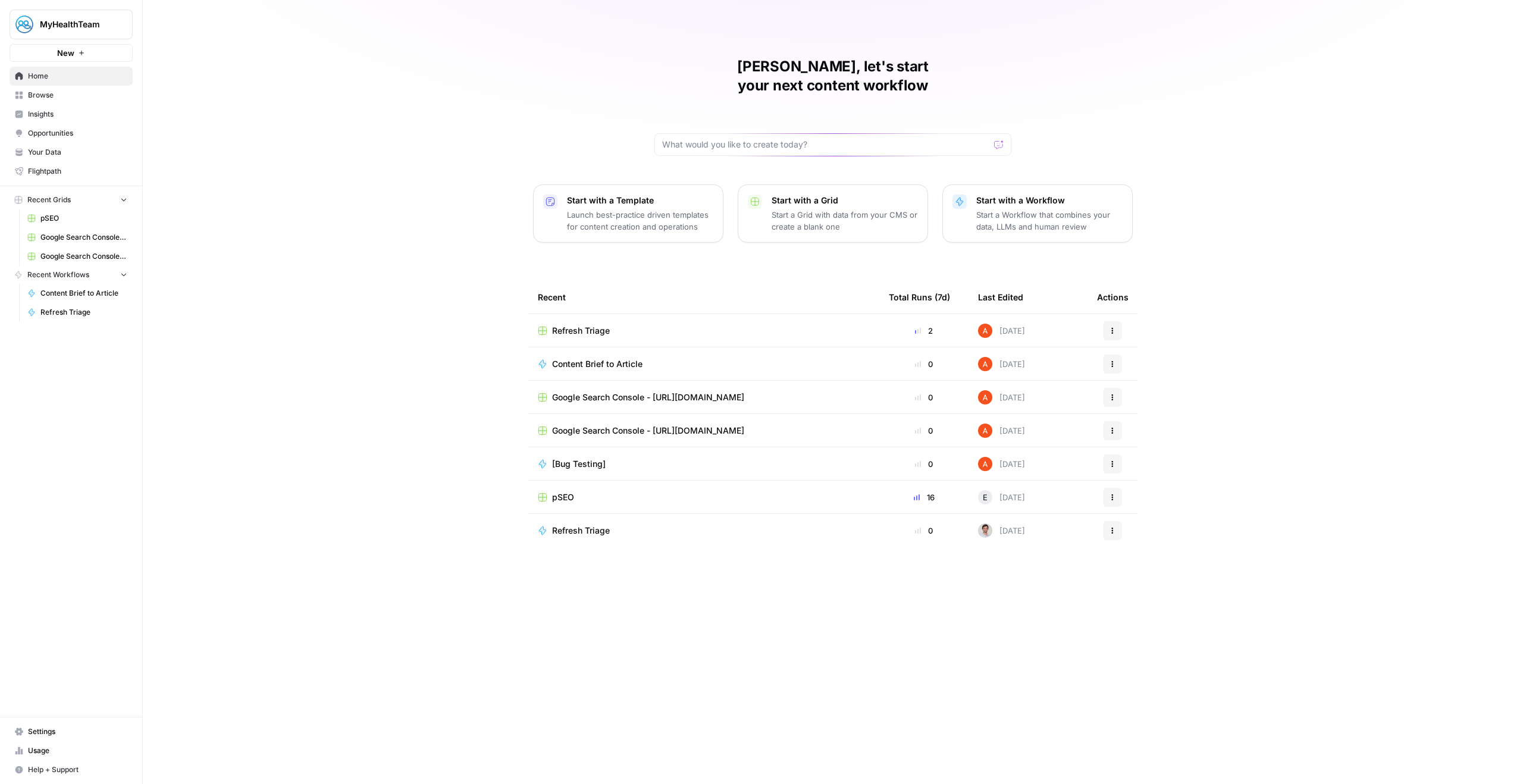
click at [74, 111] on span "Insights" at bounding box center [78, 114] width 99 height 11
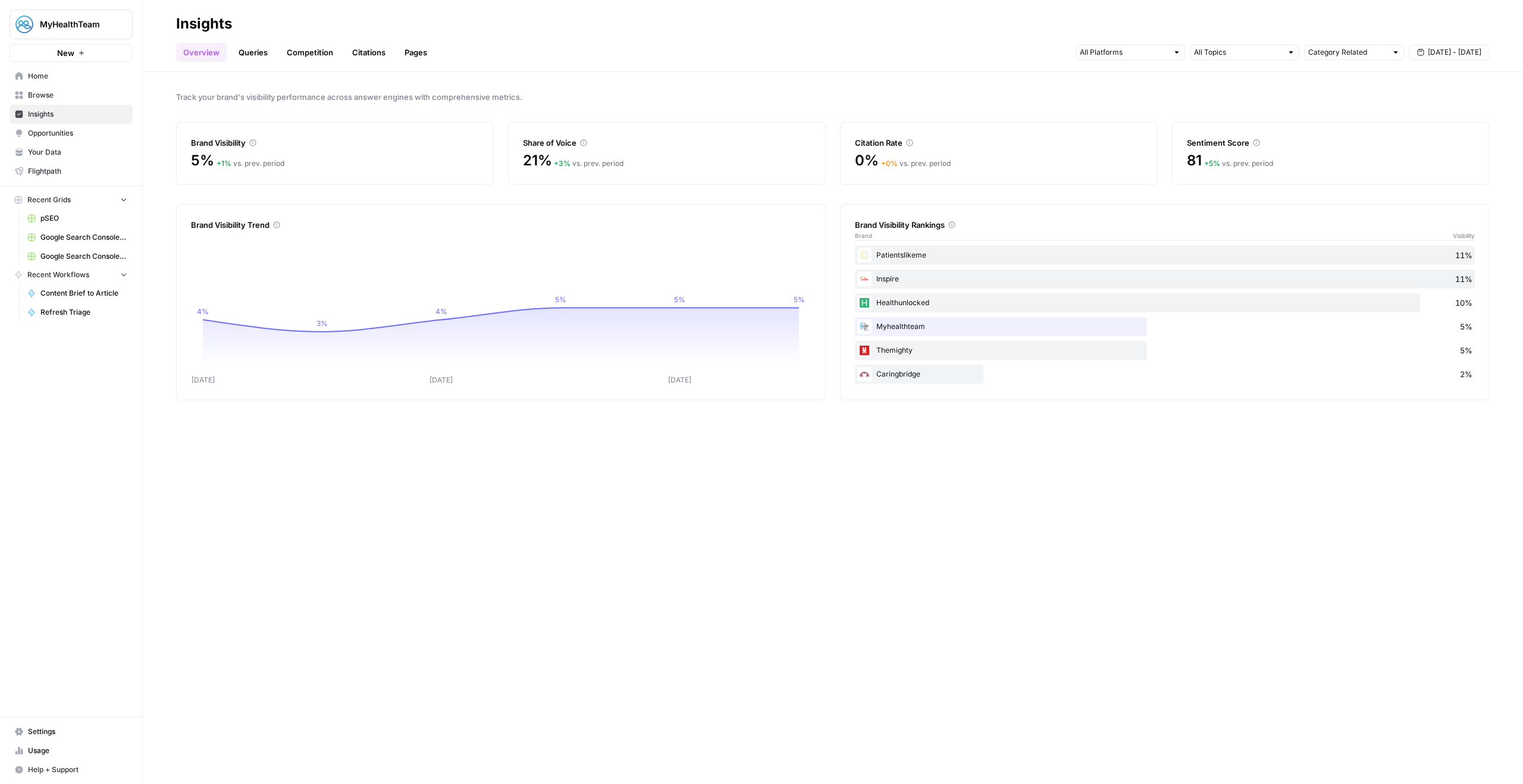
click at [68, 147] on span "Your Data" at bounding box center [78, 152] width 99 height 11
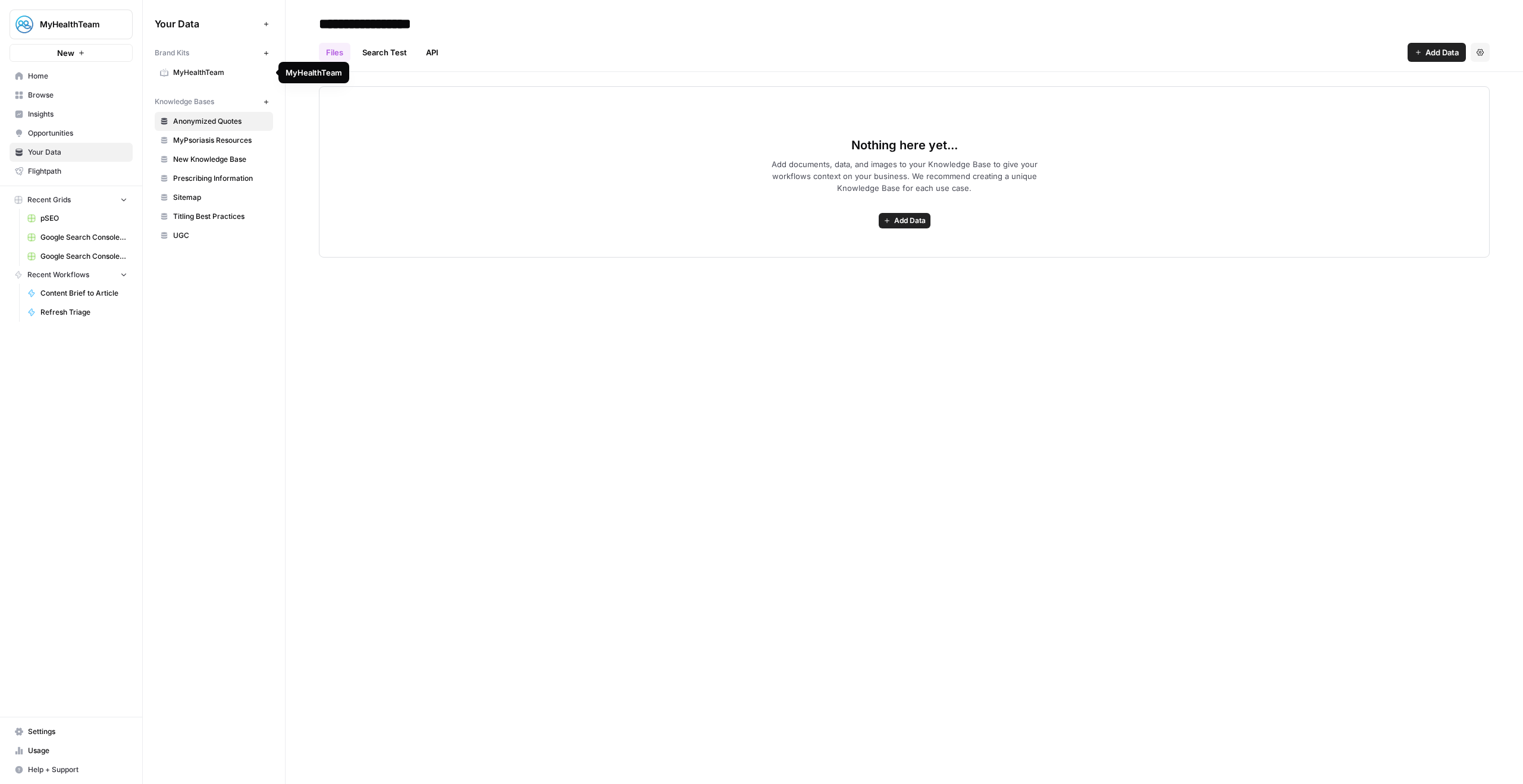
click at [239, 72] on span "MyHealthTeam" at bounding box center [220, 72] width 94 height 11
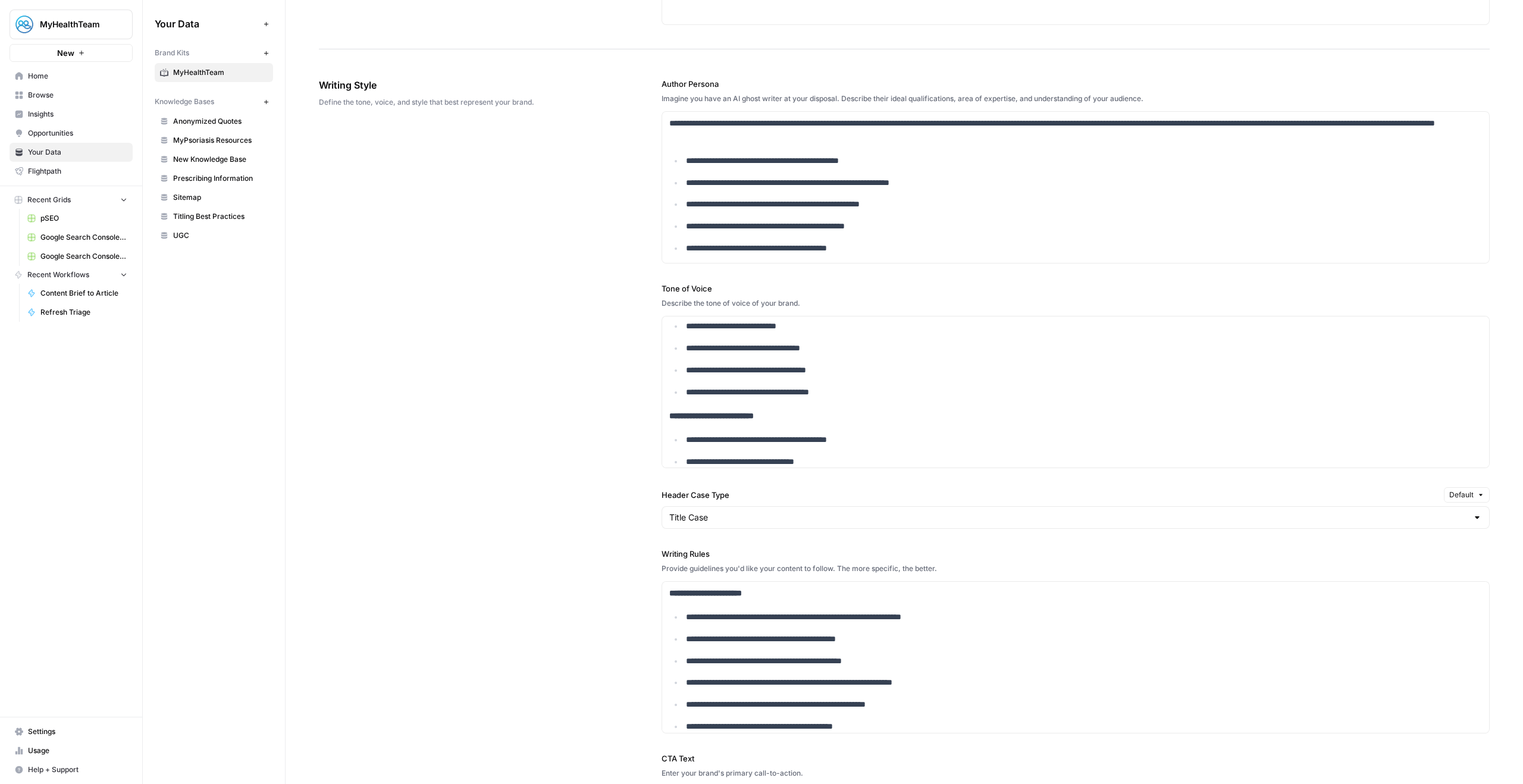
scroll to position [176, 0]
click at [903, 376] on p "**********" at bounding box center [1077, 376] width 781 height 14
click at [851, 377] on p "**********" at bounding box center [1077, 376] width 781 height 14
click at [1100, 378] on p "**********" at bounding box center [1077, 376] width 781 height 14
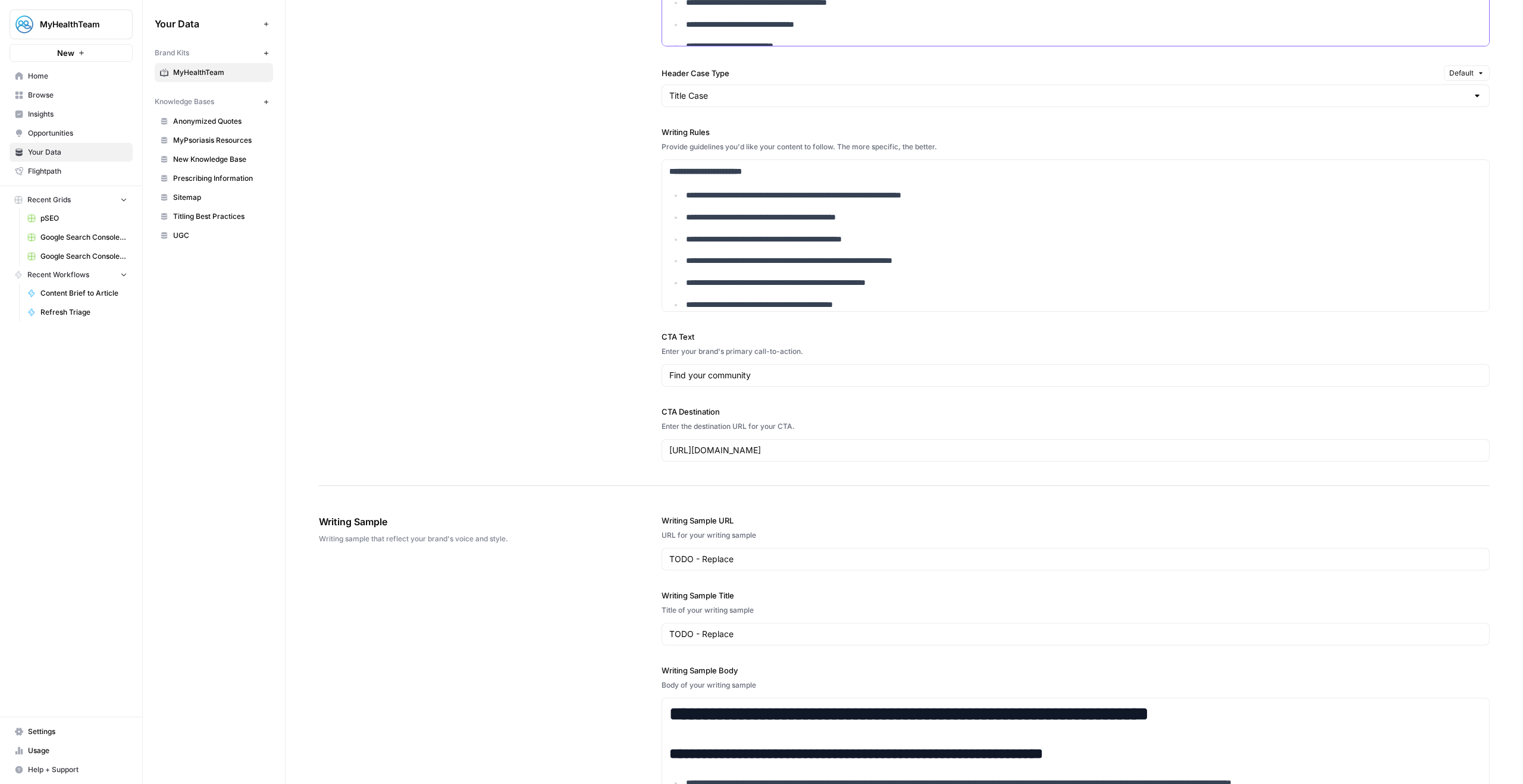
scroll to position [1029, 0]
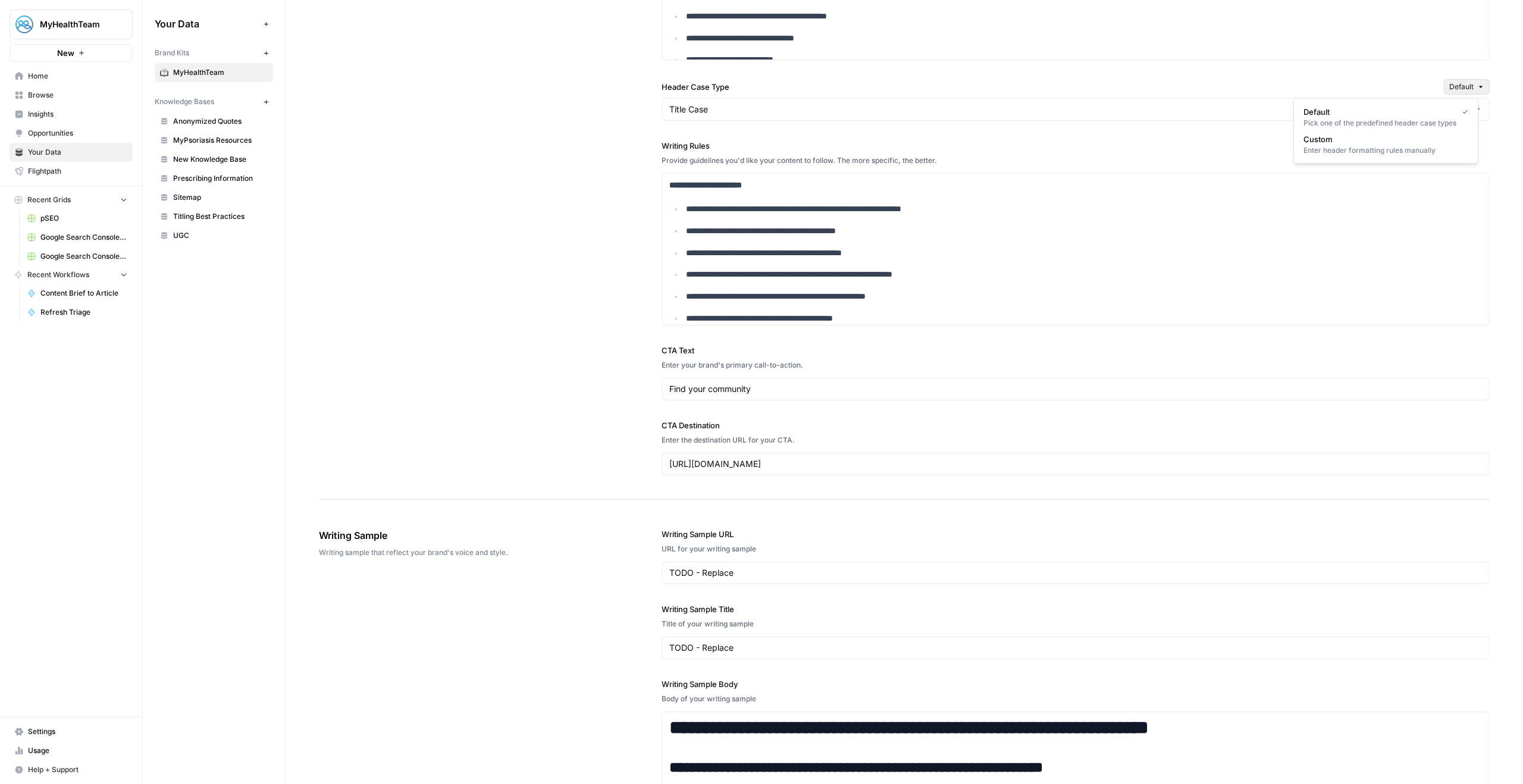
click at [1466, 82] on button "Default" at bounding box center [1467, 86] width 46 height 16
click at [1433, 140] on span "Custom" at bounding box center [1384, 138] width 160 height 12
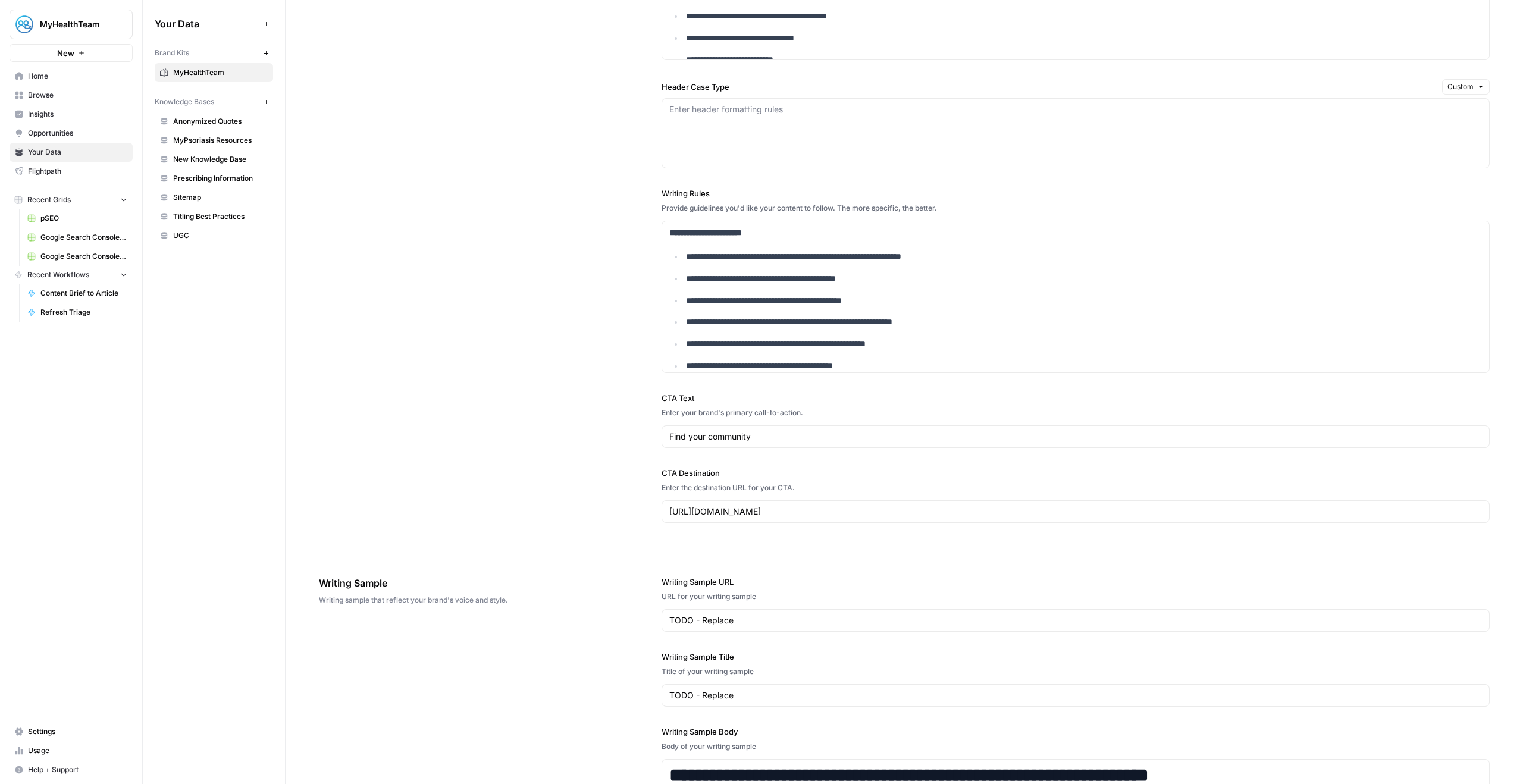
click at [935, 116] on div "Enter header formatting rules" at bounding box center [1076, 133] width 828 height 71
paste textarea "including for connective words (to, from, on, and)"
click at [1025, 106] on textarea "Headers must always be in Title Case. This is for all words, including for conn…" at bounding box center [1075, 109] width 813 height 12
type textarea "Headers must always be in Title Case. This is for all words, including for conn…"
click at [1189, 103] on textarea "Headers must always be in Title Case. This is for all words, including for conn…" at bounding box center [1075, 109] width 813 height 12
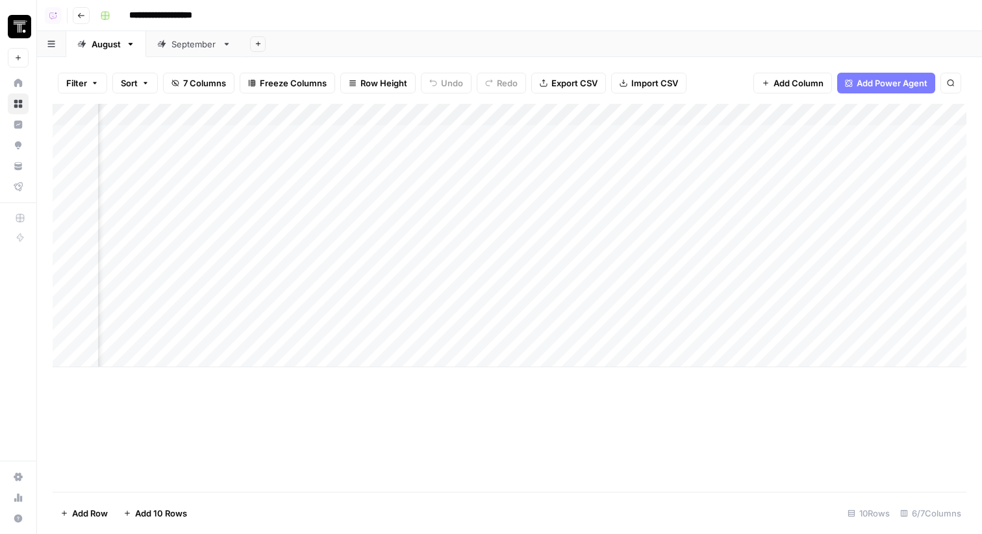
scroll to position [0, 255]
click at [440, 314] on div "Add Column" at bounding box center [510, 236] width 914 height 264
click at [460, 336] on div "Add Column" at bounding box center [510, 236] width 914 height 264
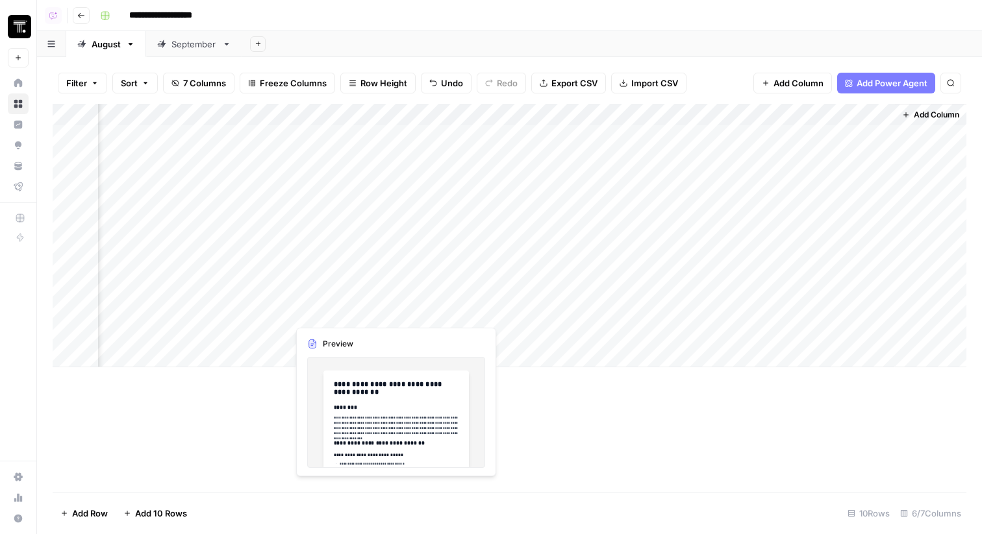
click at [416, 318] on div "Add Column" at bounding box center [510, 236] width 914 height 264
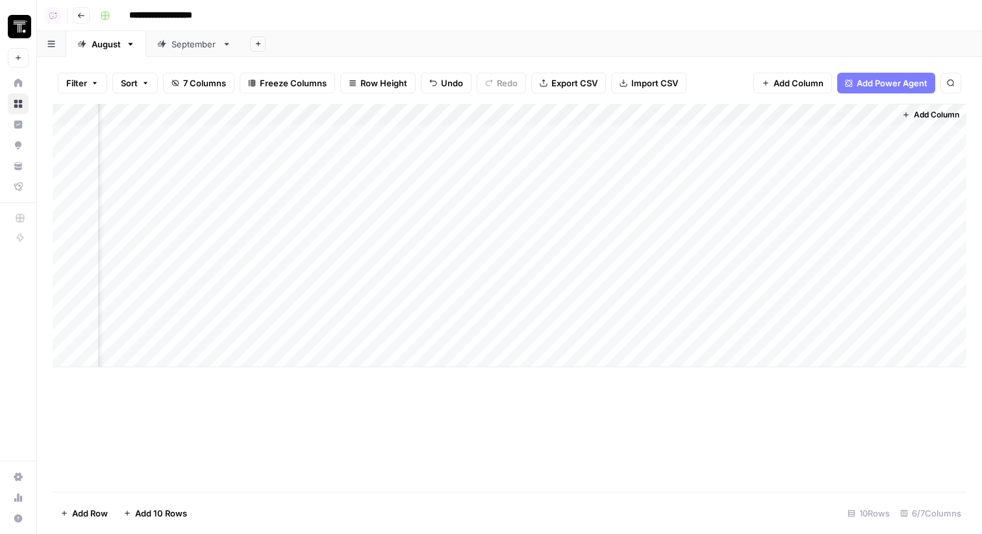
click at [376, 332] on div "Add Column" at bounding box center [510, 236] width 914 height 264
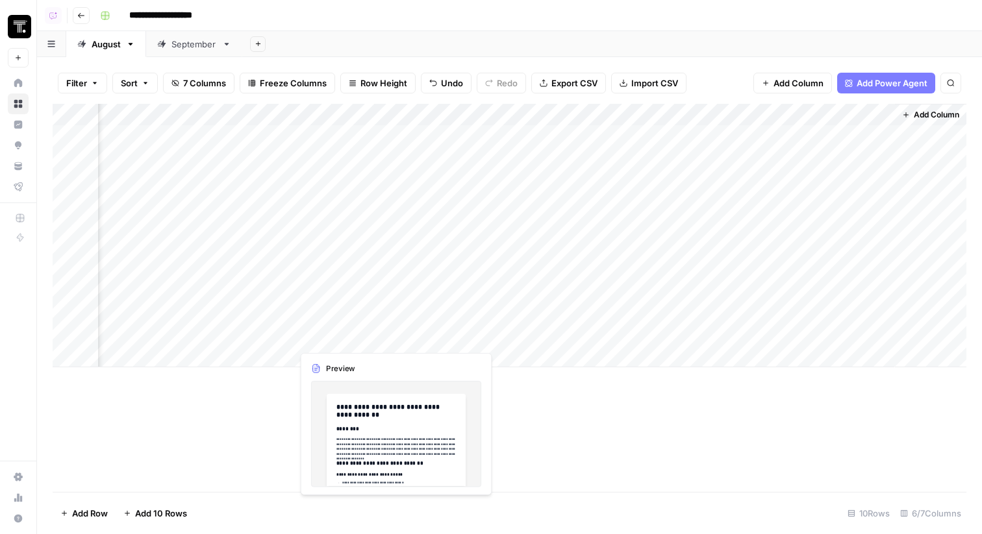
drag, startPoint x: 404, startPoint y: 314, endPoint x: 410, endPoint y: 331, distance: 18.7
click at [410, 331] on div "Add Column" at bounding box center [510, 236] width 914 height 264
click at [329, 324] on div "Add Column" at bounding box center [510, 236] width 914 height 264
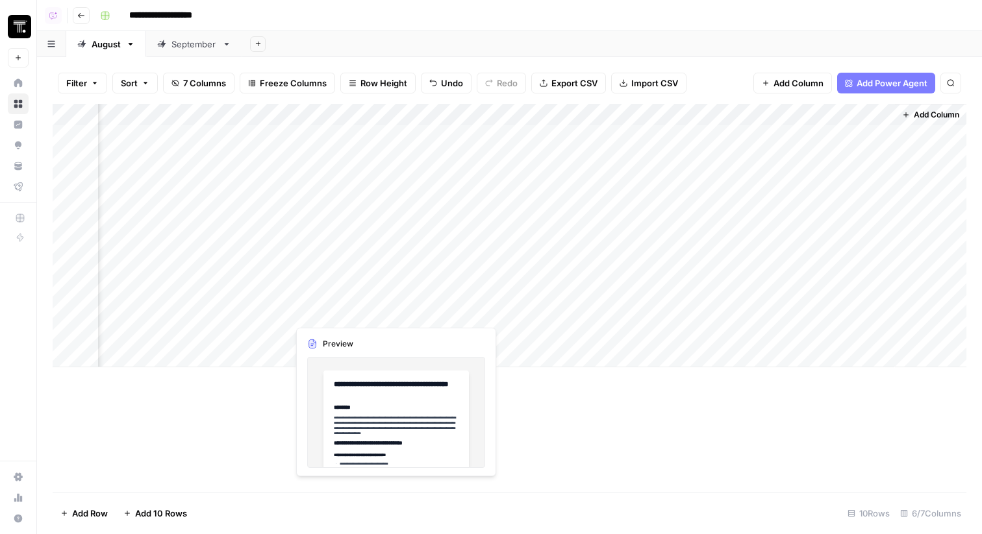
click at [332, 317] on div "Add Column" at bounding box center [510, 236] width 914 height 264
click at [377, 312] on div "Add Column" at bounding box center [510, 236] width 914 height 264
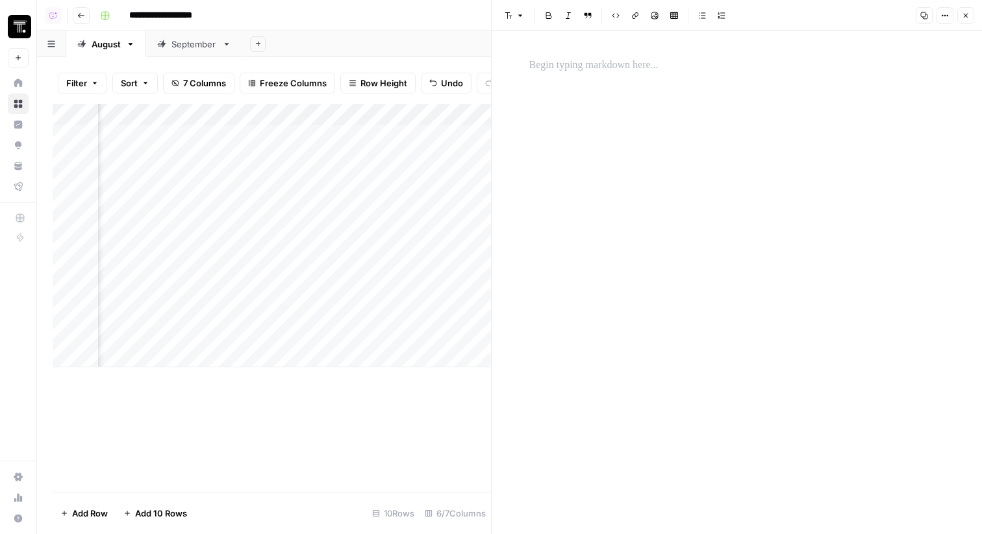
click at [399, 329] on div "Add Column" at bounding box center [272, 236] width 438 height 264
click at [958, 15] on button "Close" at bounding box center [965, 15] width 17 height 17
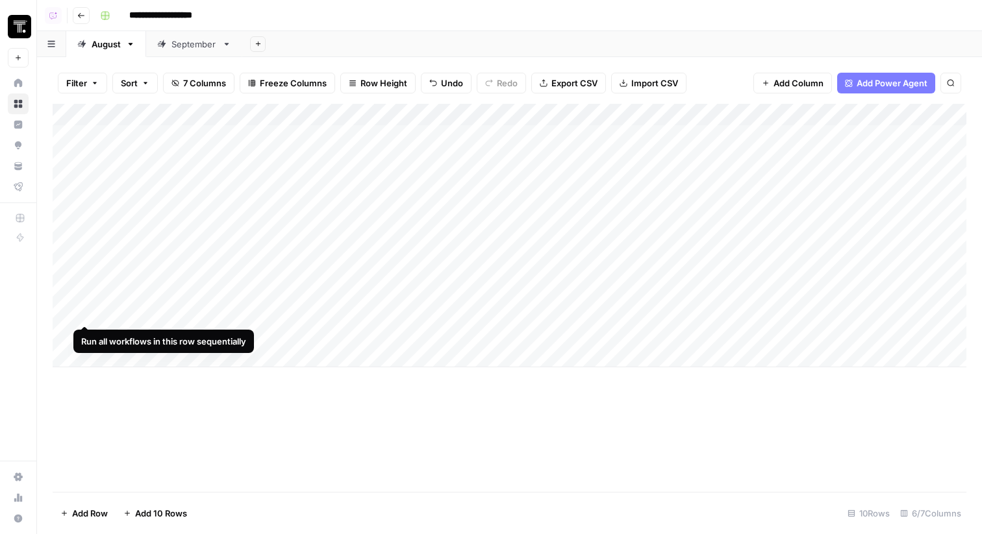
click at [69, 312] on div "Add Column" at bounding box center [510, 236] width 914 height 264
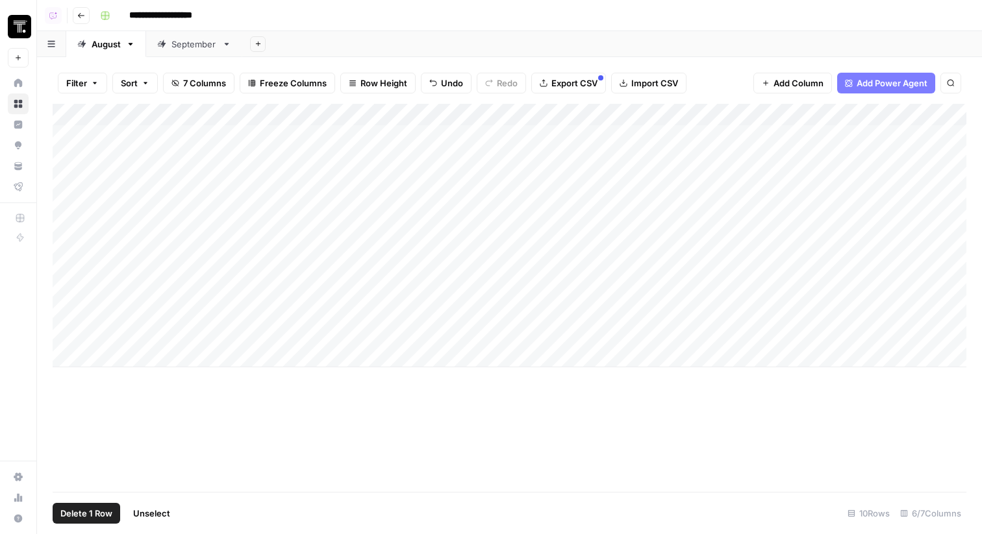
click at [69, 330] on div "Add Column" at bounding box center [510, 236] width 914 height 264
click at [106, 503] on button "Delete 2 Rows" at bounding box center [89, 513] width 73 height 21
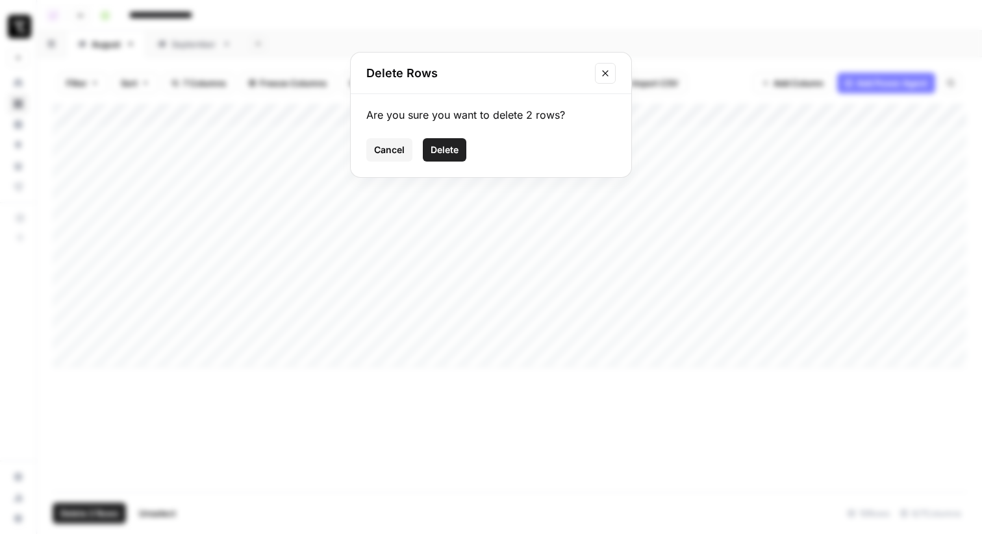
click at [460, 156] on button "Delete" at bounding box center [445, 149] width 44 height 23
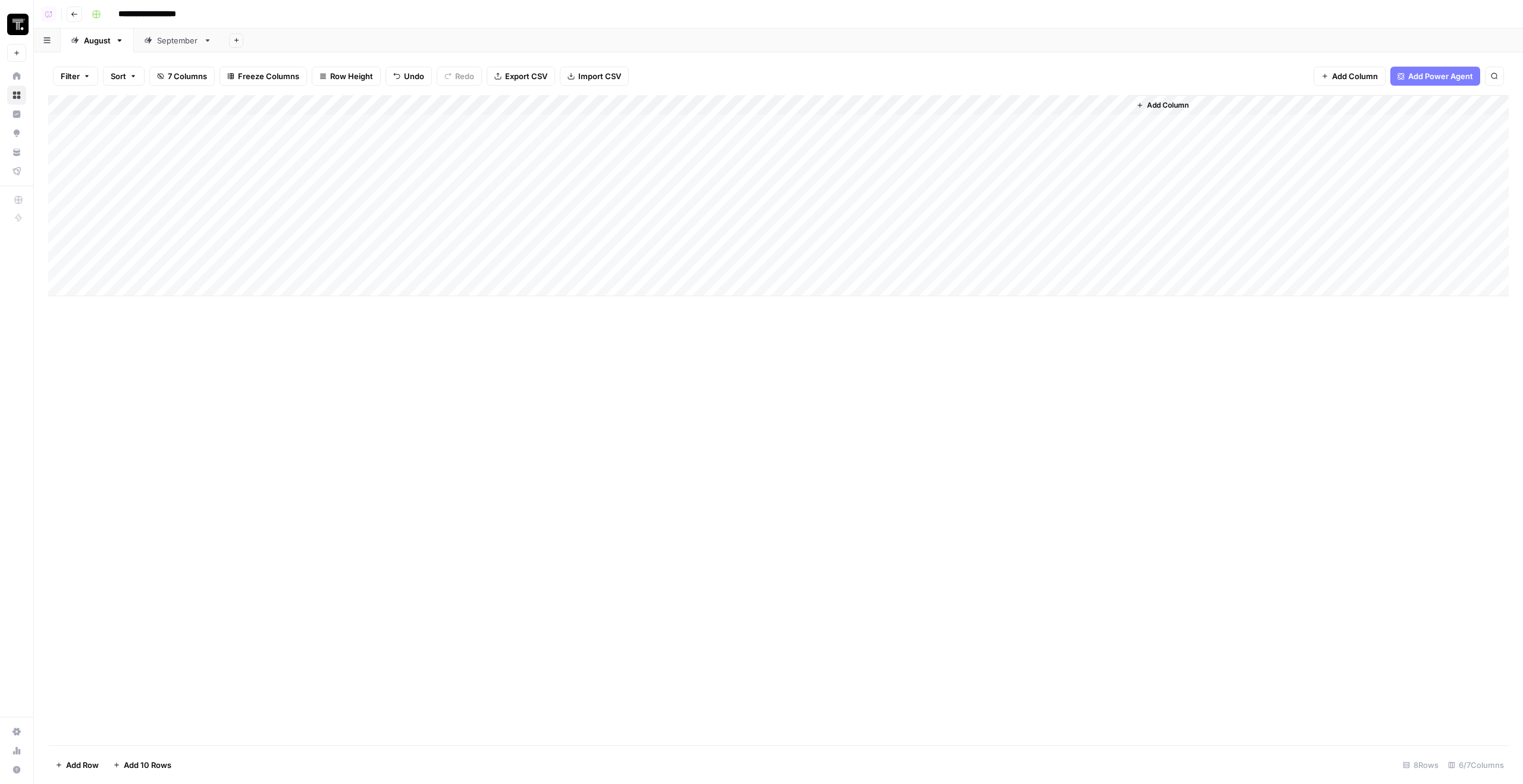
click at [55, 38] on button "button" at bounding box center [47, 39] width 27 height 23
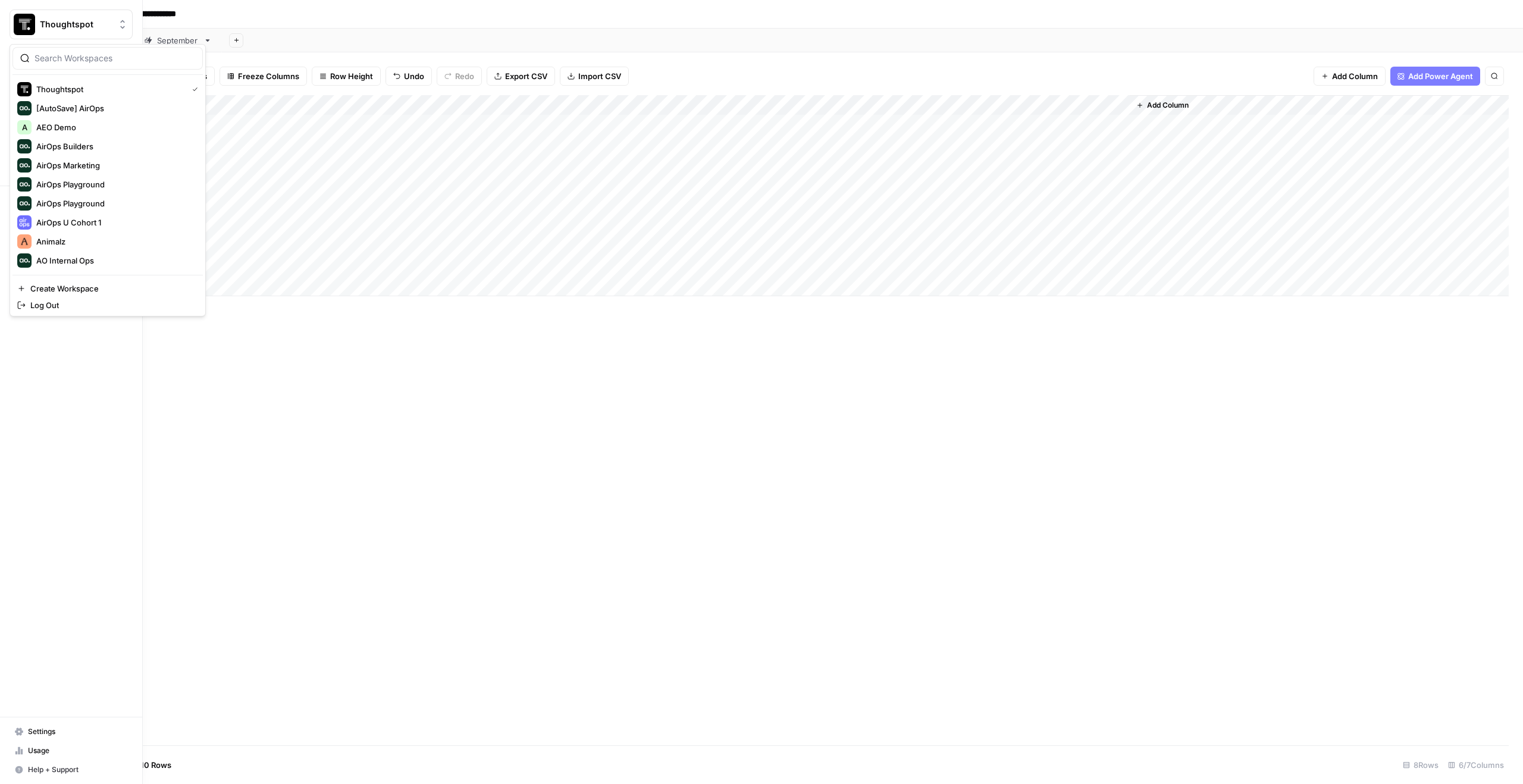
click at [42, 15] on button "Thoughtspot" at bounding box center [71, 24] width 123 height 29
click at [97, 57] on input "search" at bounding box center [115, 58] width 160 height 12
type input "hard r"
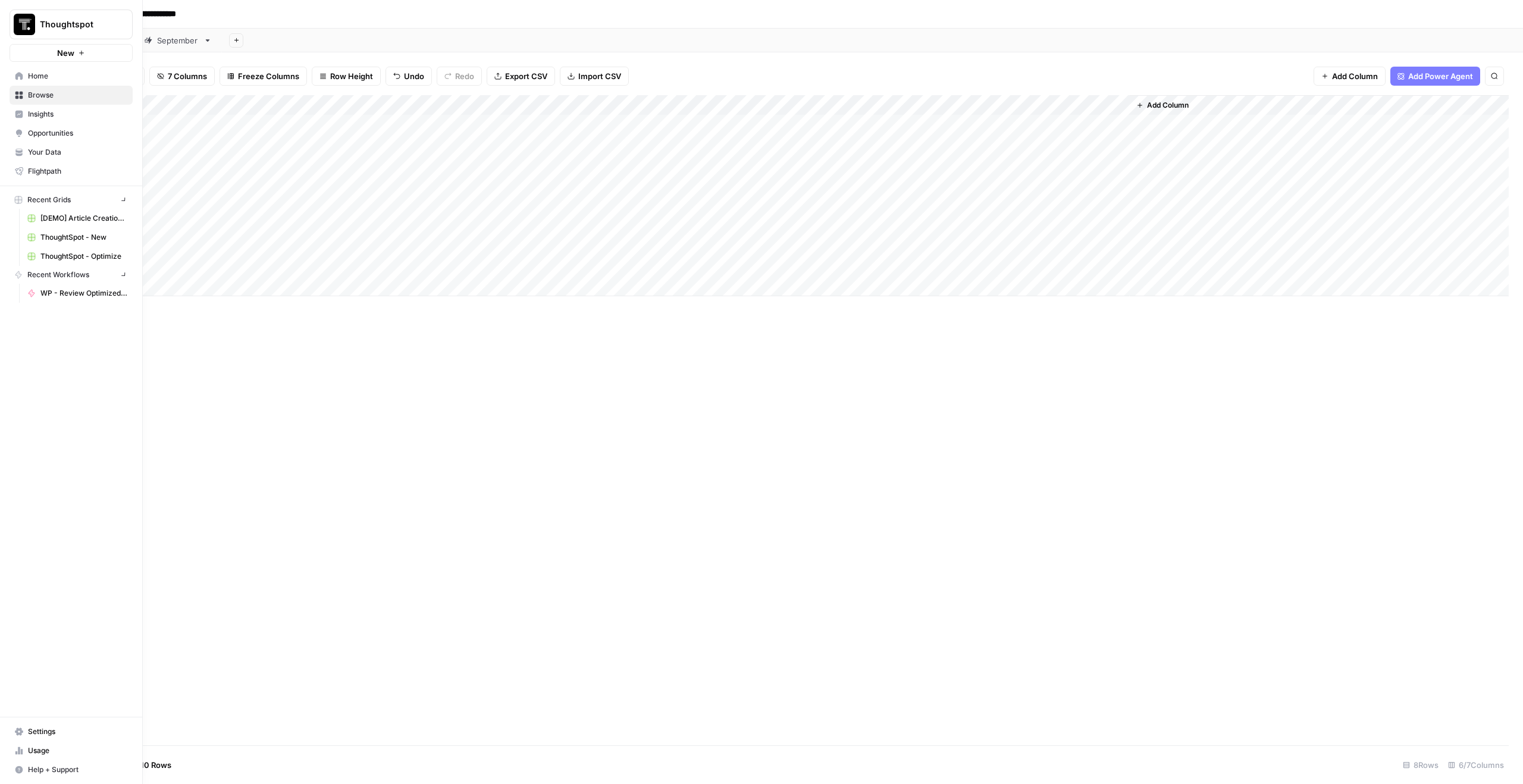
click at [27, 25] on img "Workspace: Thoughtspot" at bounding box center [24, 24] width 21 height 21
type input "hard"
click at [106, 85] on span "Hard Rock Digital" at bounding box center [115, 89] width 157 height 12
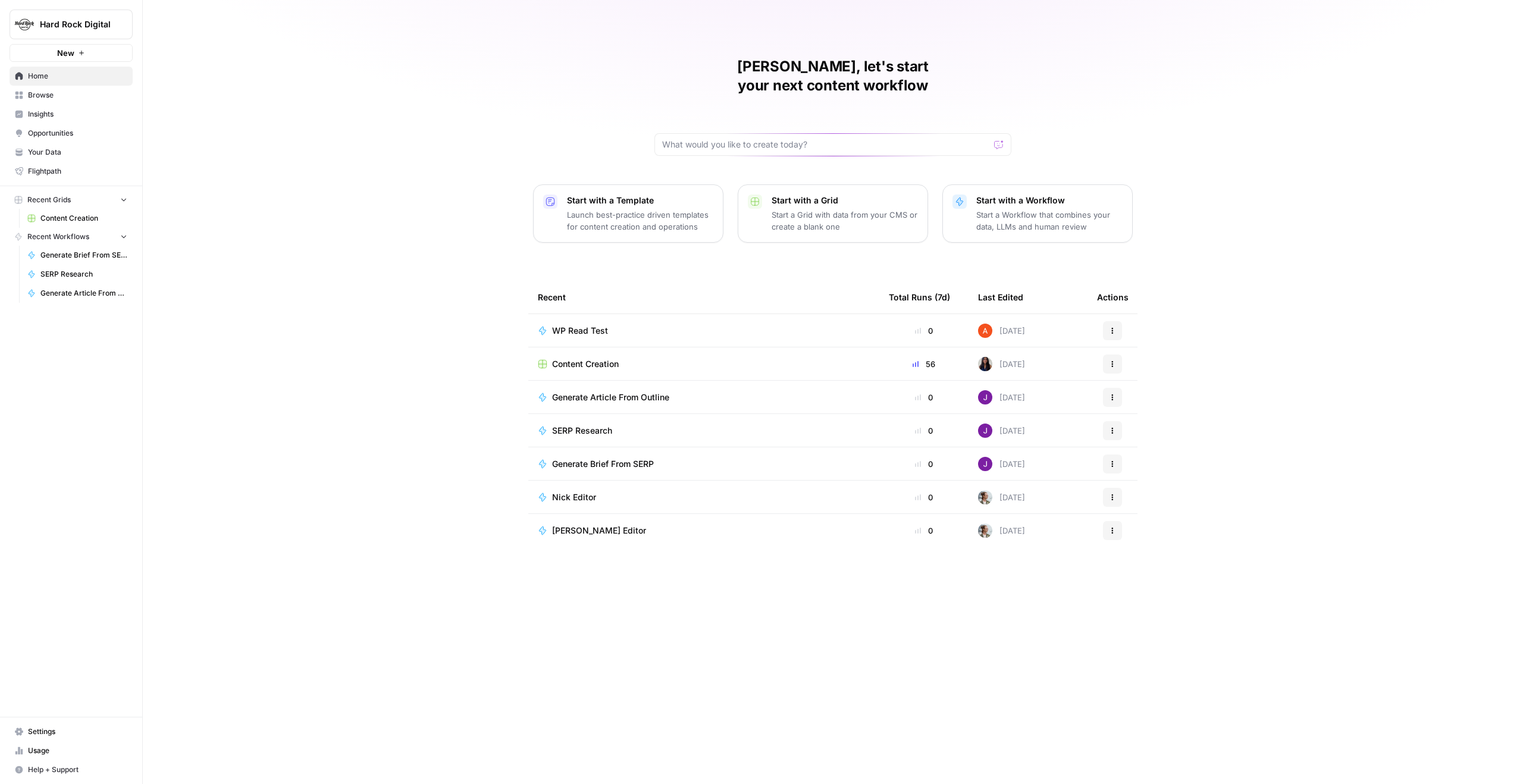
click at [599, 325] on span "WP Read Test" at bounding box center [580, 331] width 56 height 12
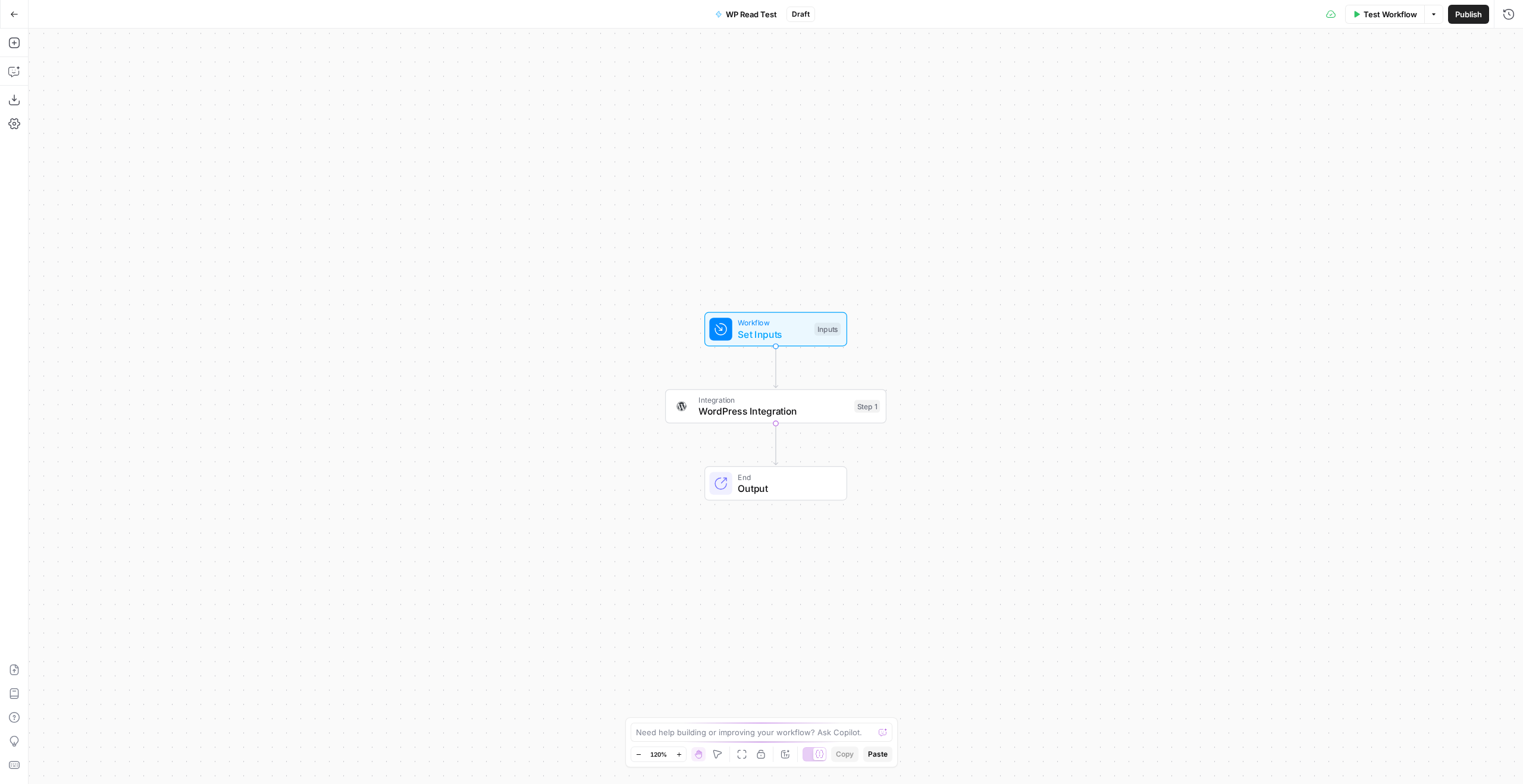
click at [5, 7] on button "Go Back" at bounding box center [14, 14] width 21 height 21
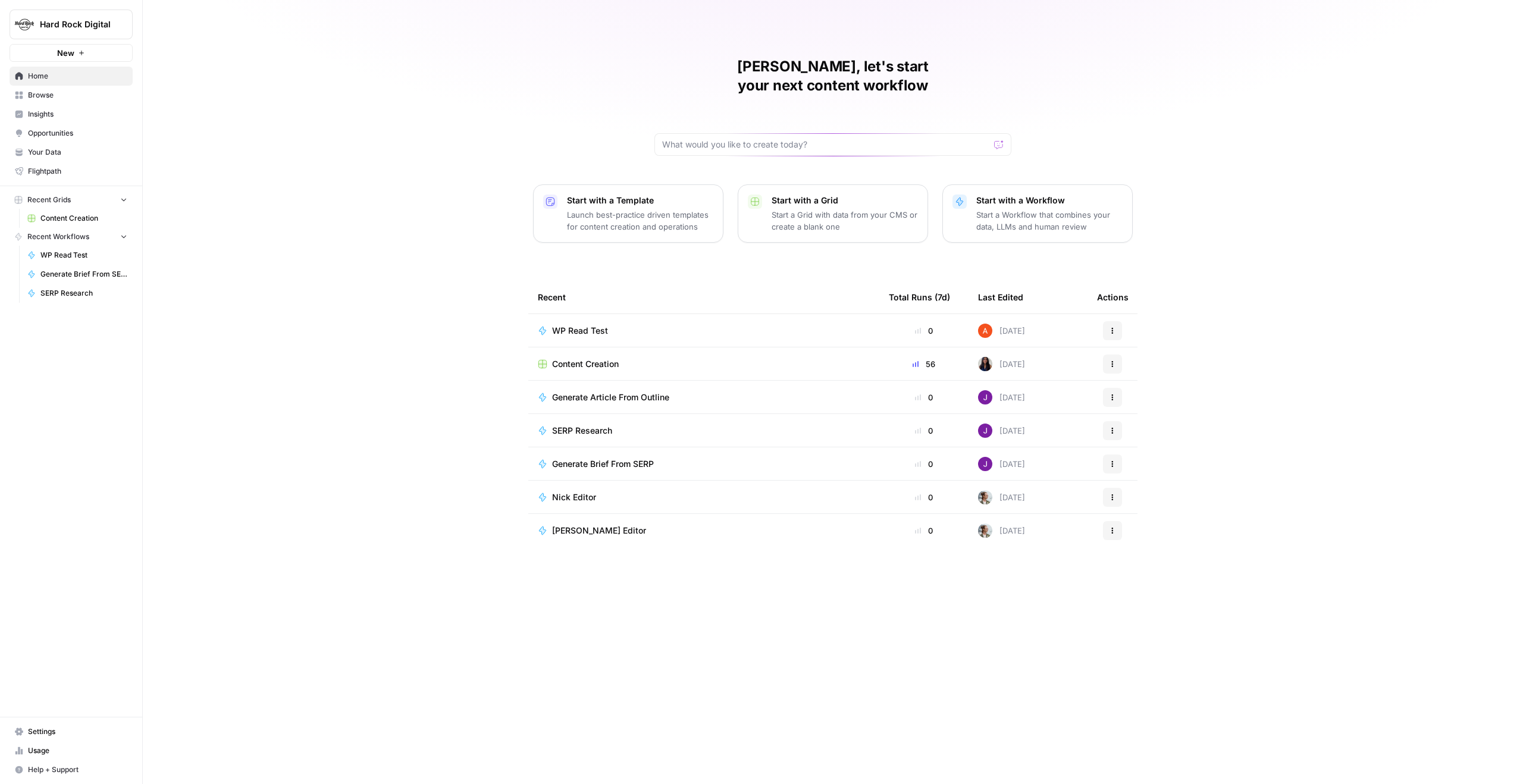
click at [573, 358] on span "Content Creation" at bounding box center [586, 364] width 67 height 12
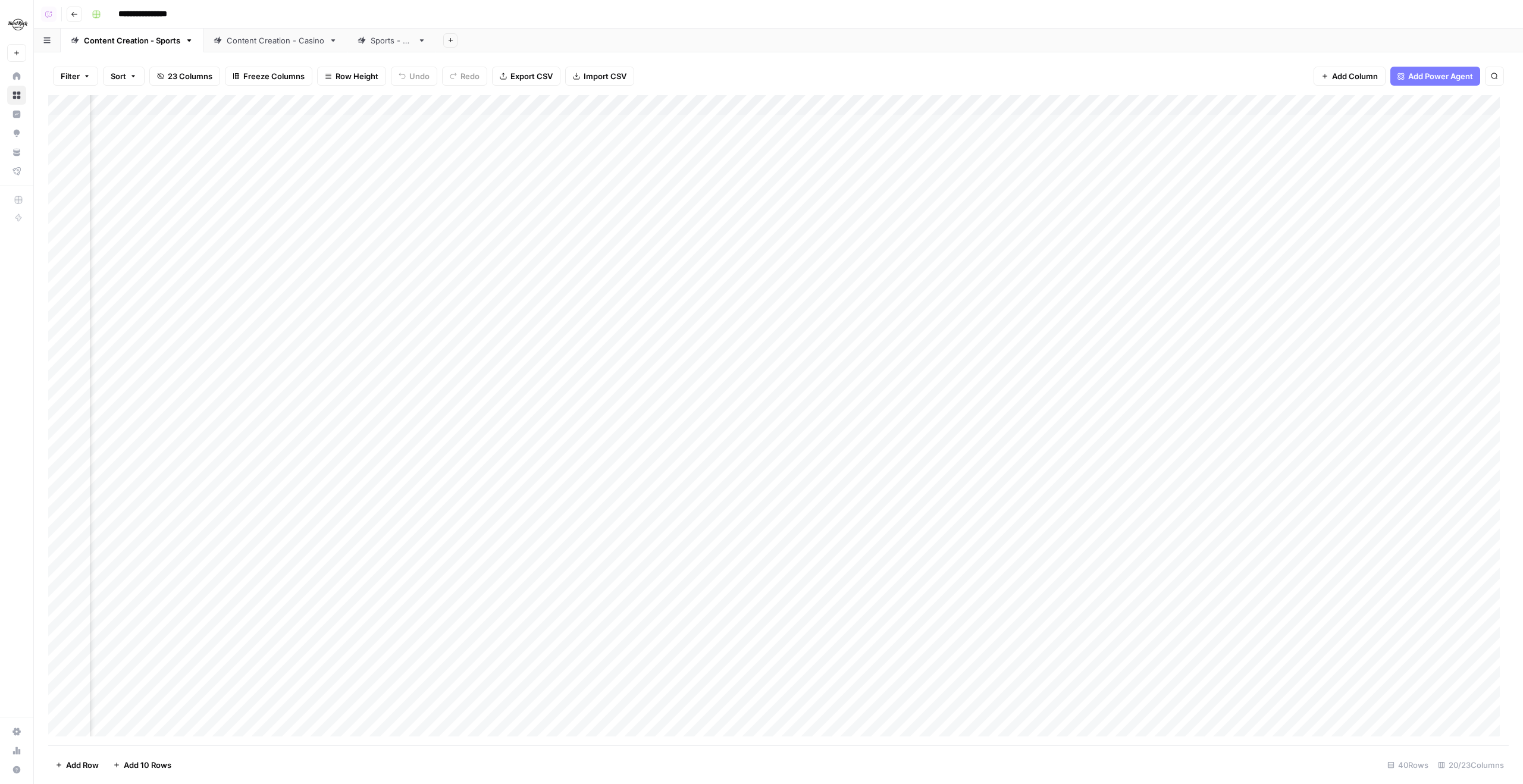
scroll to position [0, 630]
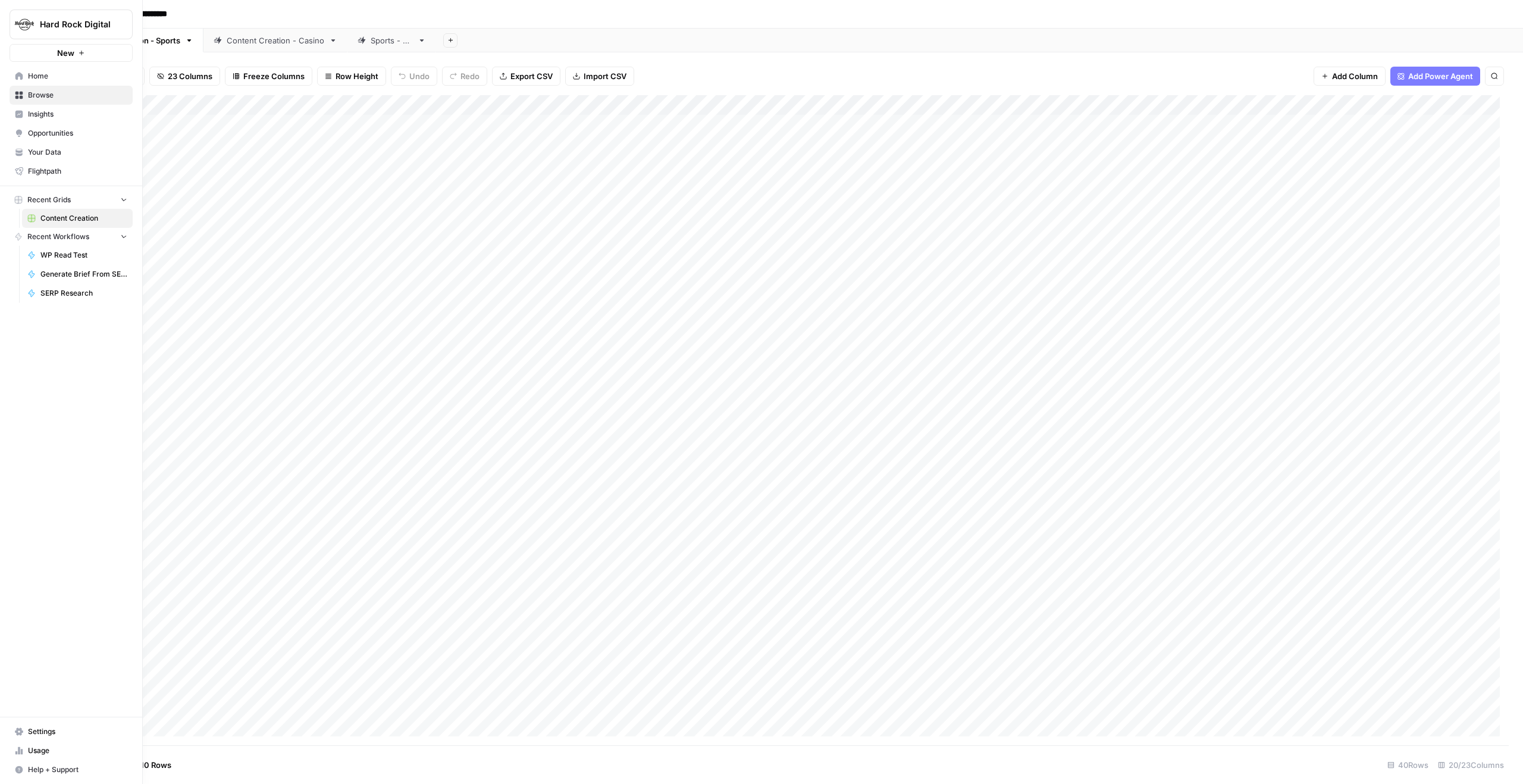
click at [32, 29] on img "Workspace: Hard Rock Digital" at bounding box center [24, 24] width 21 height 21
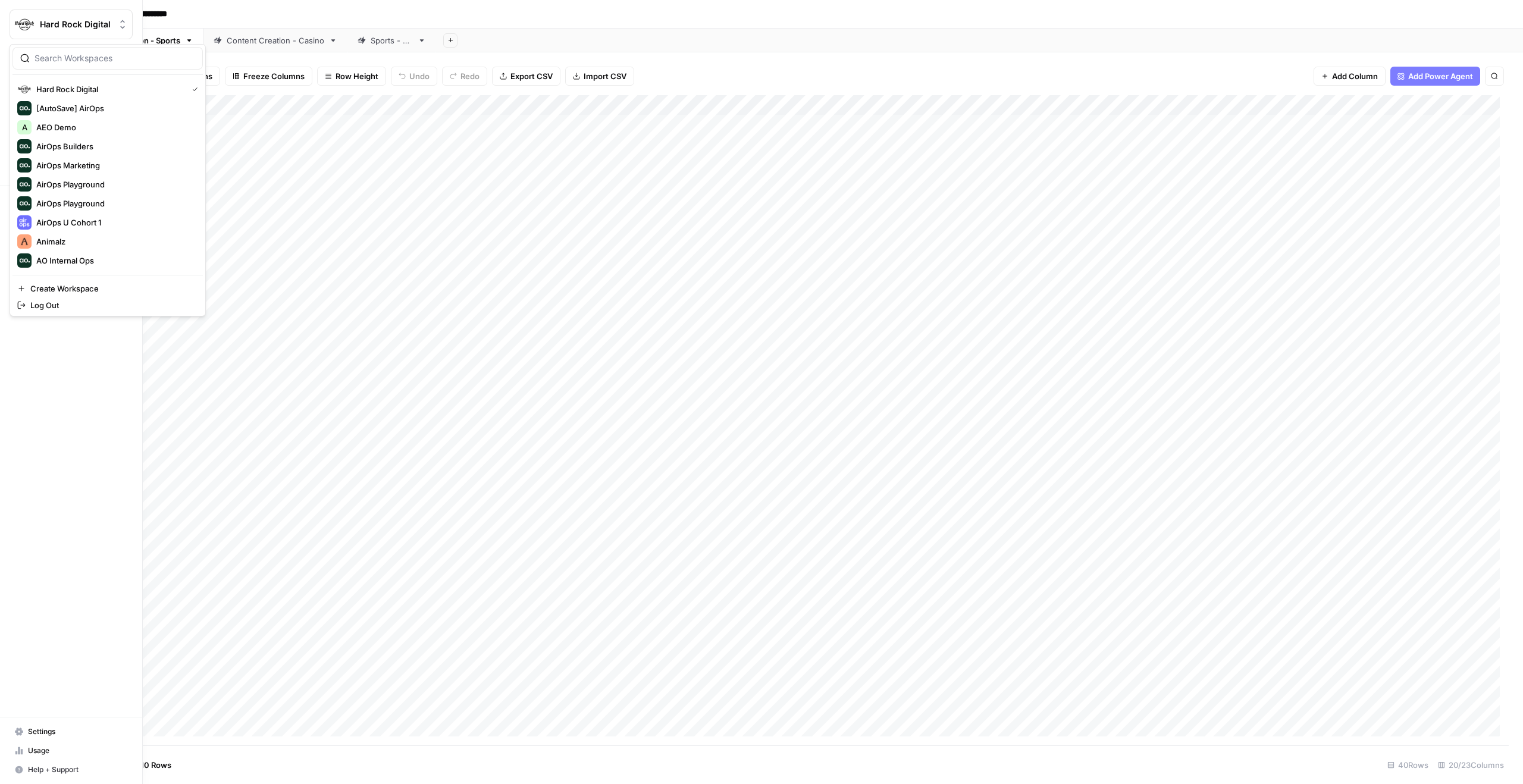
click at [60, 53] on input "search" at bounding box center [115, 58] width 160 height 12
type input "myhe"
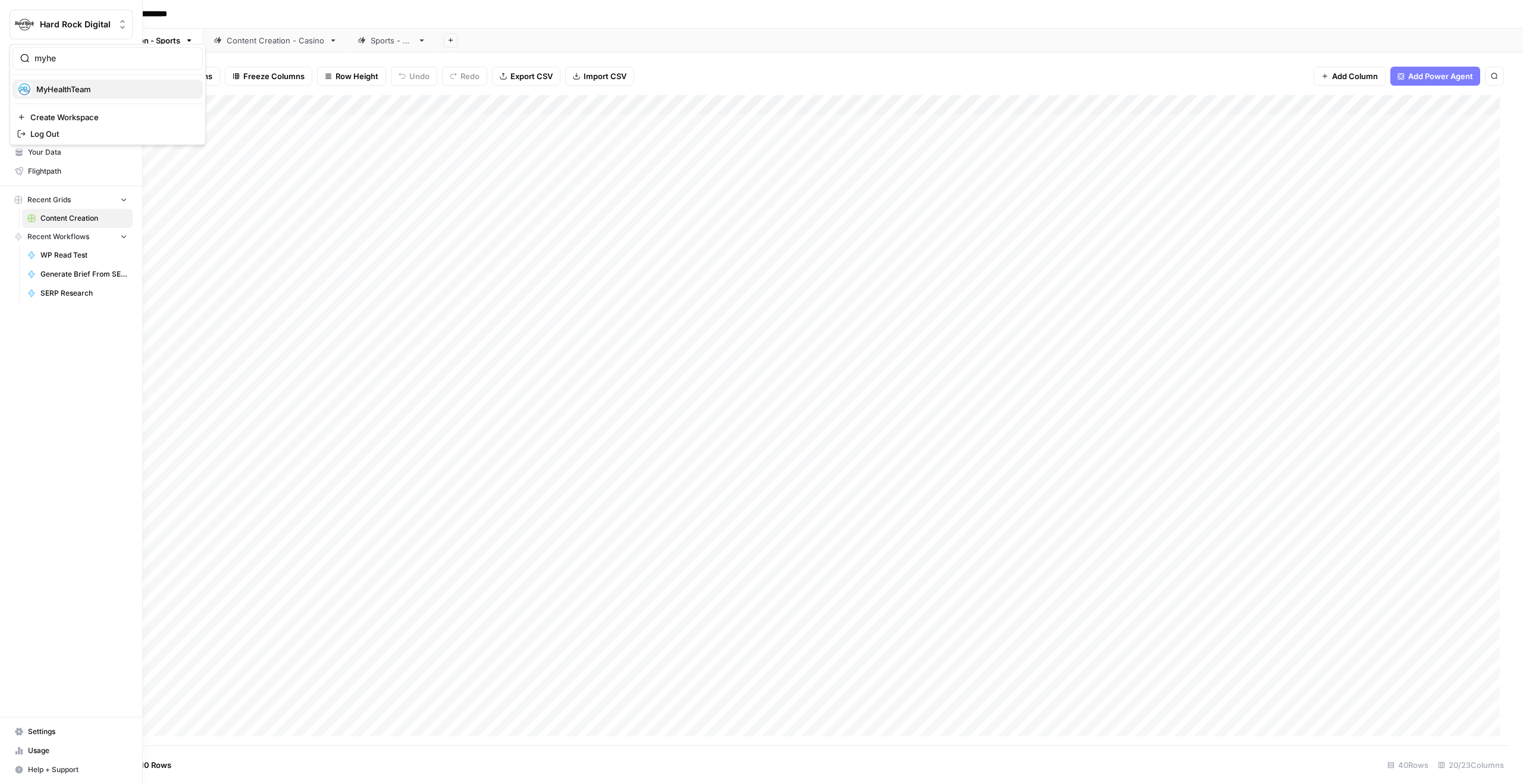
click at [92, 92] on span "MyHealthTeam" at bounding box center [115, 89] width 157 height 12
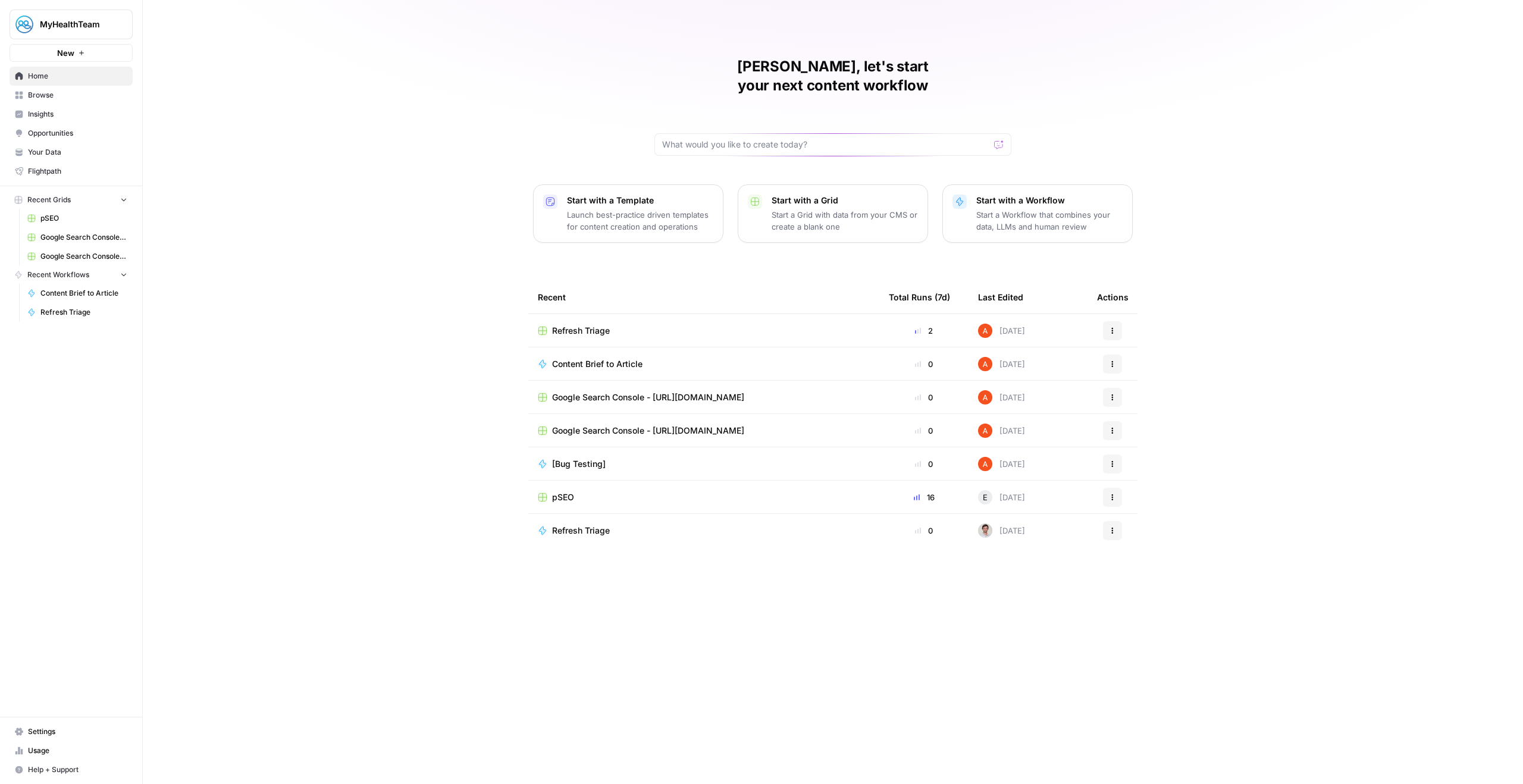
click at [589, 358] on span "Content Brief to Article" at bounding box center [597, 364] width 91 height 12
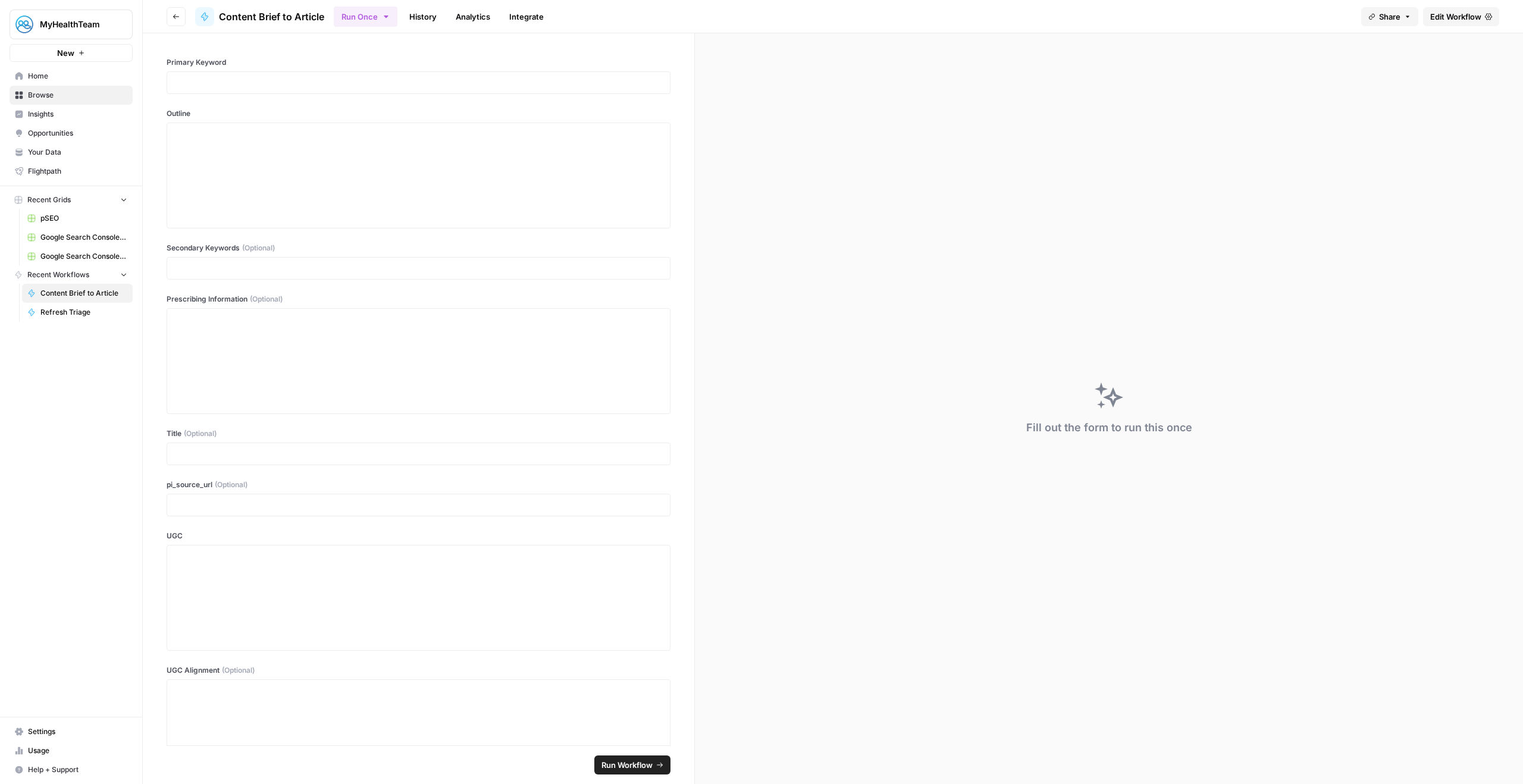
click at [1446, 24] on link "Edit Workflow" at bounding box center [1461, 16] width 76 height 19
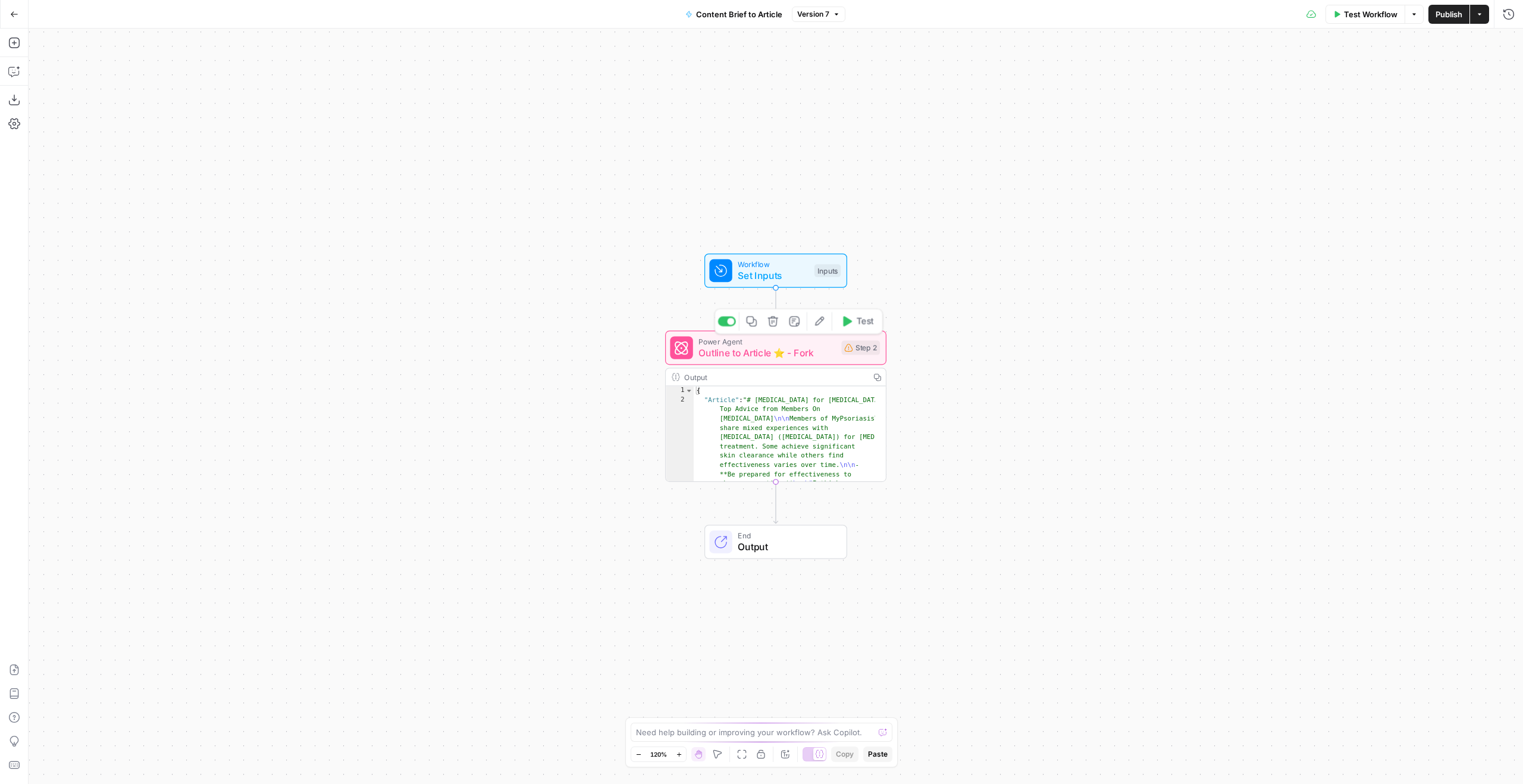
click at [849, 343] on icon at bounding box center [848, 347] width 8 height 8
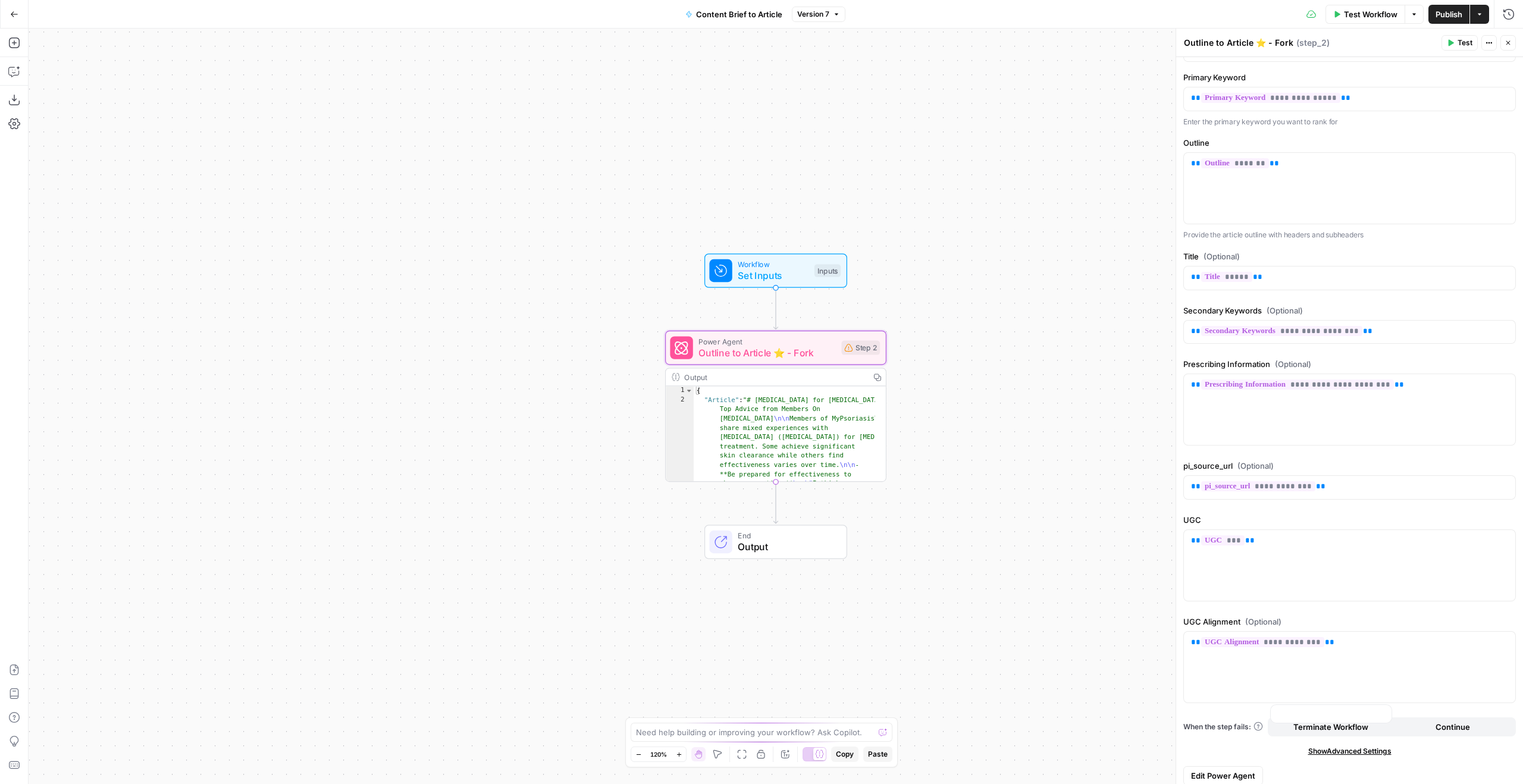
scroll to position [52, 0]
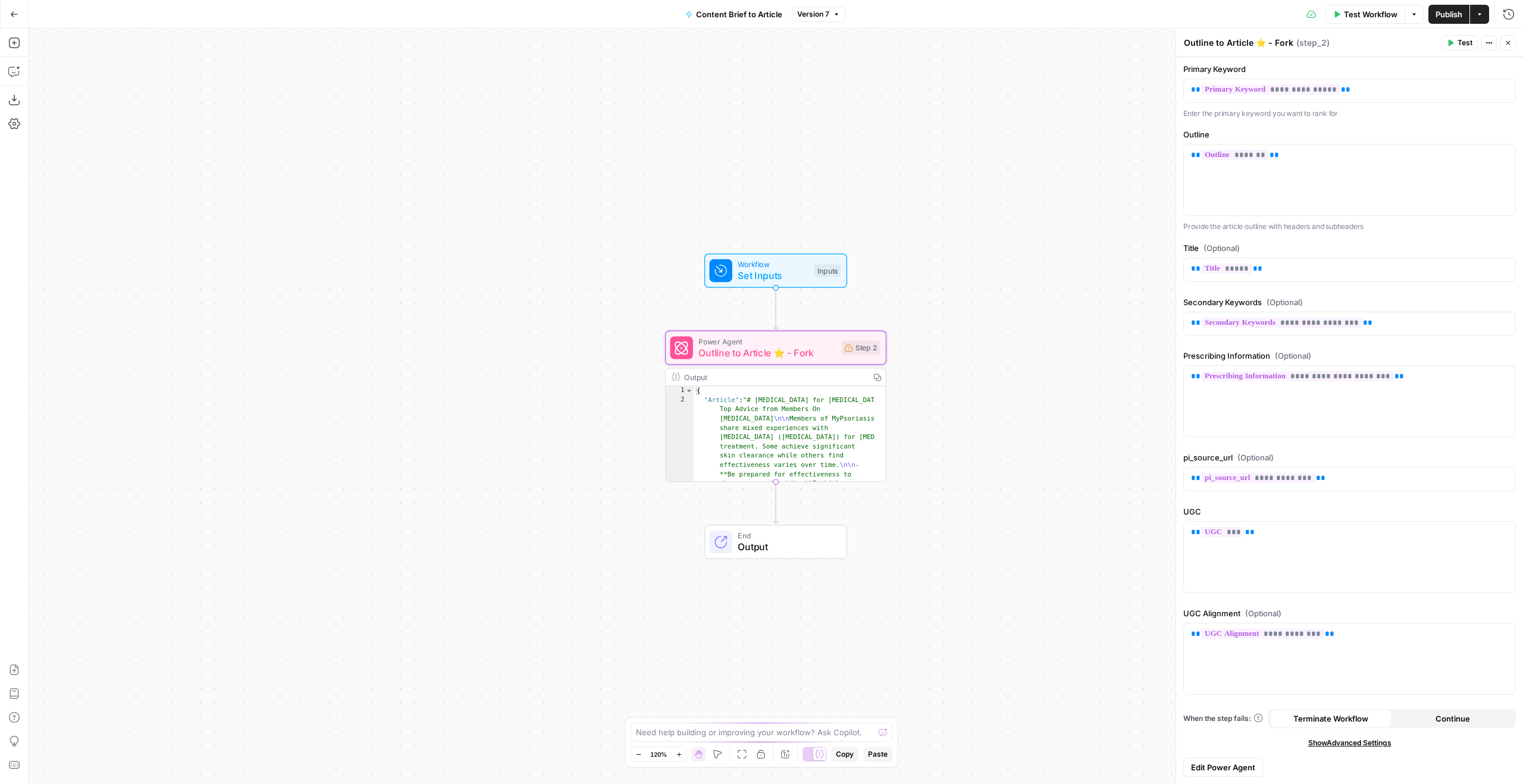
click at [1233, 777] on div "**********" at bounding box center [1350, 394] width 347 height 779
click at [1233, 776] on button "Edit Power Agent" at bounding box center [1222, 767] width 80 height 19
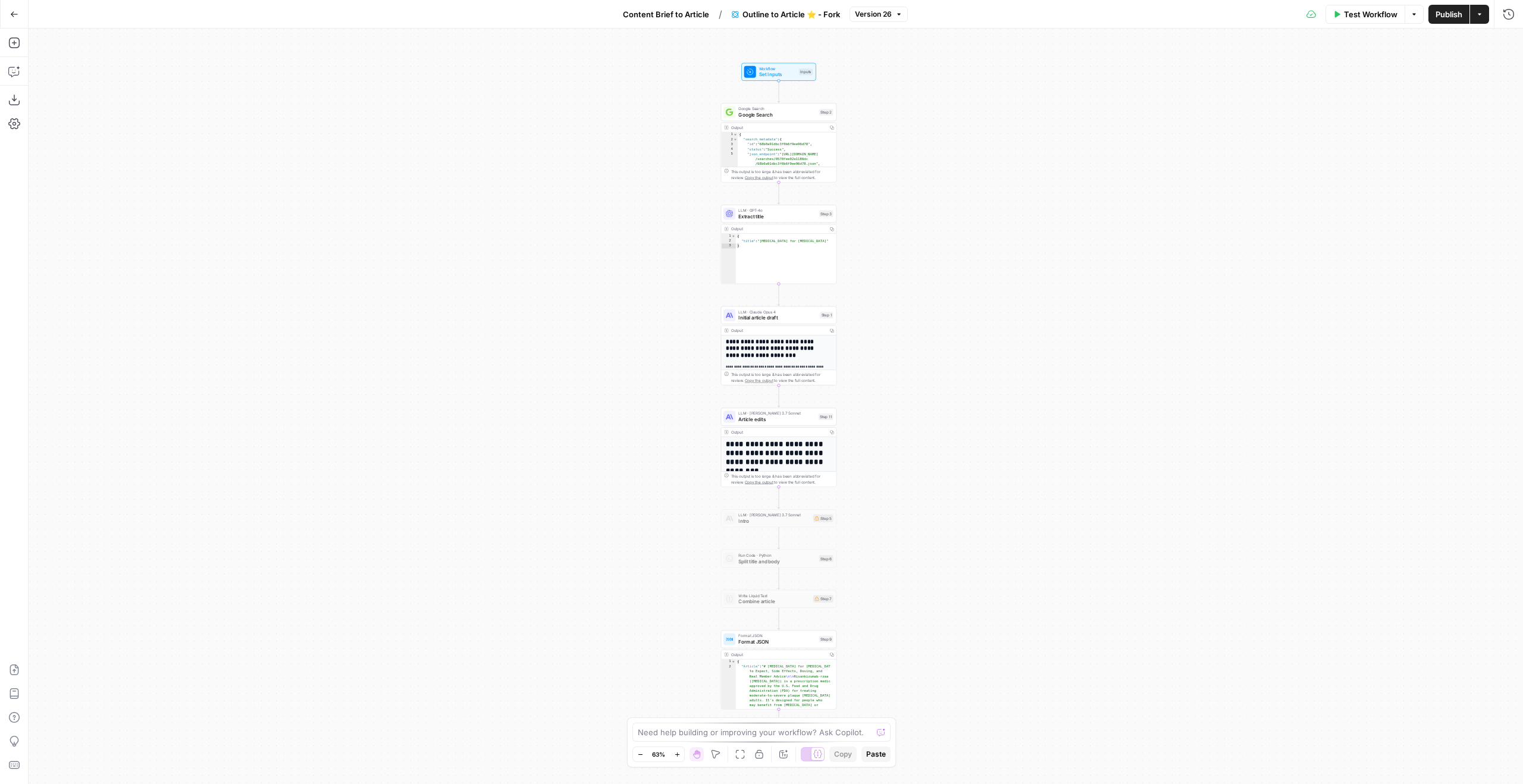
drag, startPoint x: 608, startPoint y: 370, endPoint x: 650, endPoint y: 372, distance: 42.0
click at [650, 372] on div "**********" at bounding box center [775, 406] width 1495 height 756
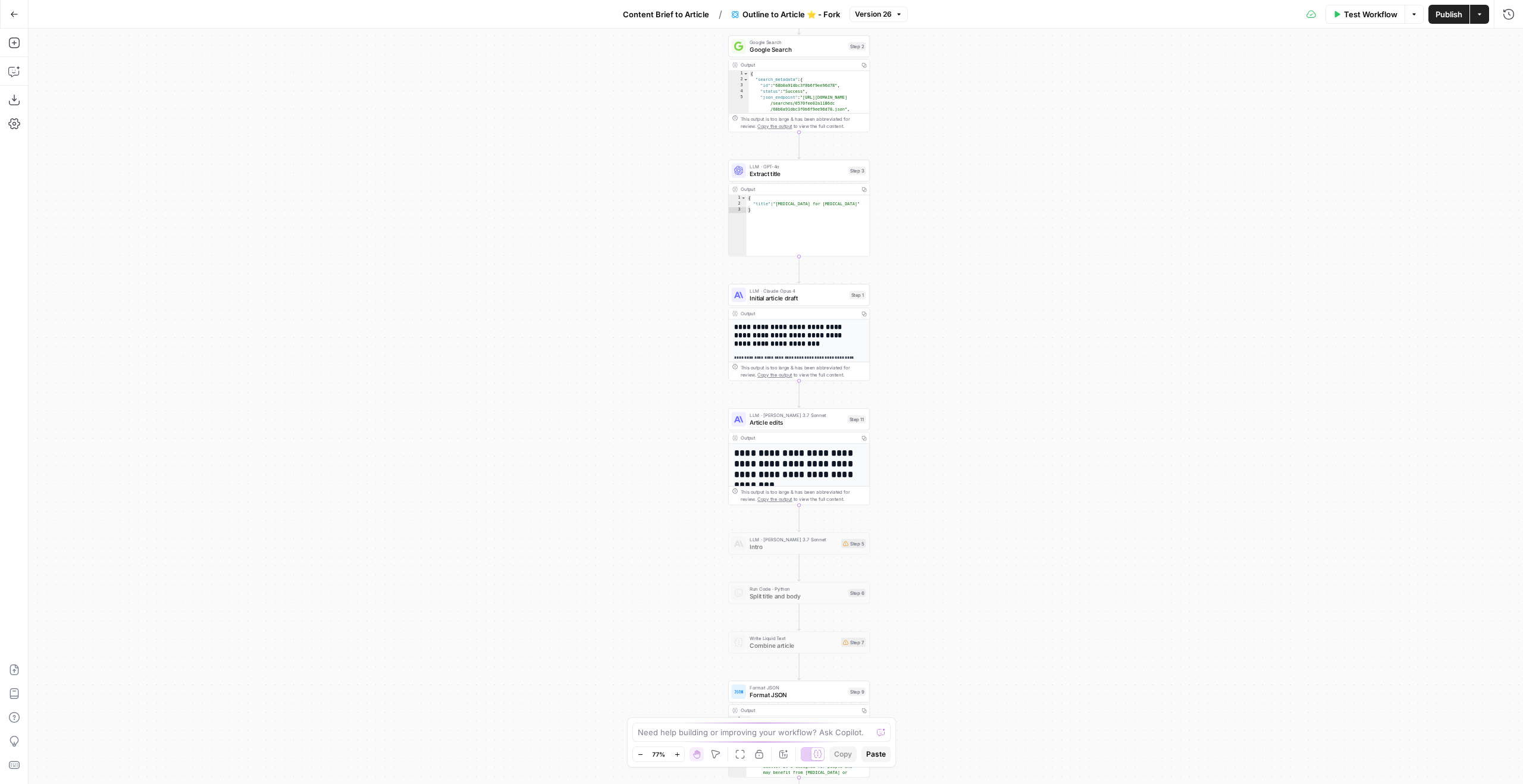
drag, startPoint x: 924, startPoint y: 416, endPoint x: 1017, endPoint y: 361, distance: 108.0
click at [1015, 363] on div "**********" at bounding box center [775, 406] width 1495 height 756
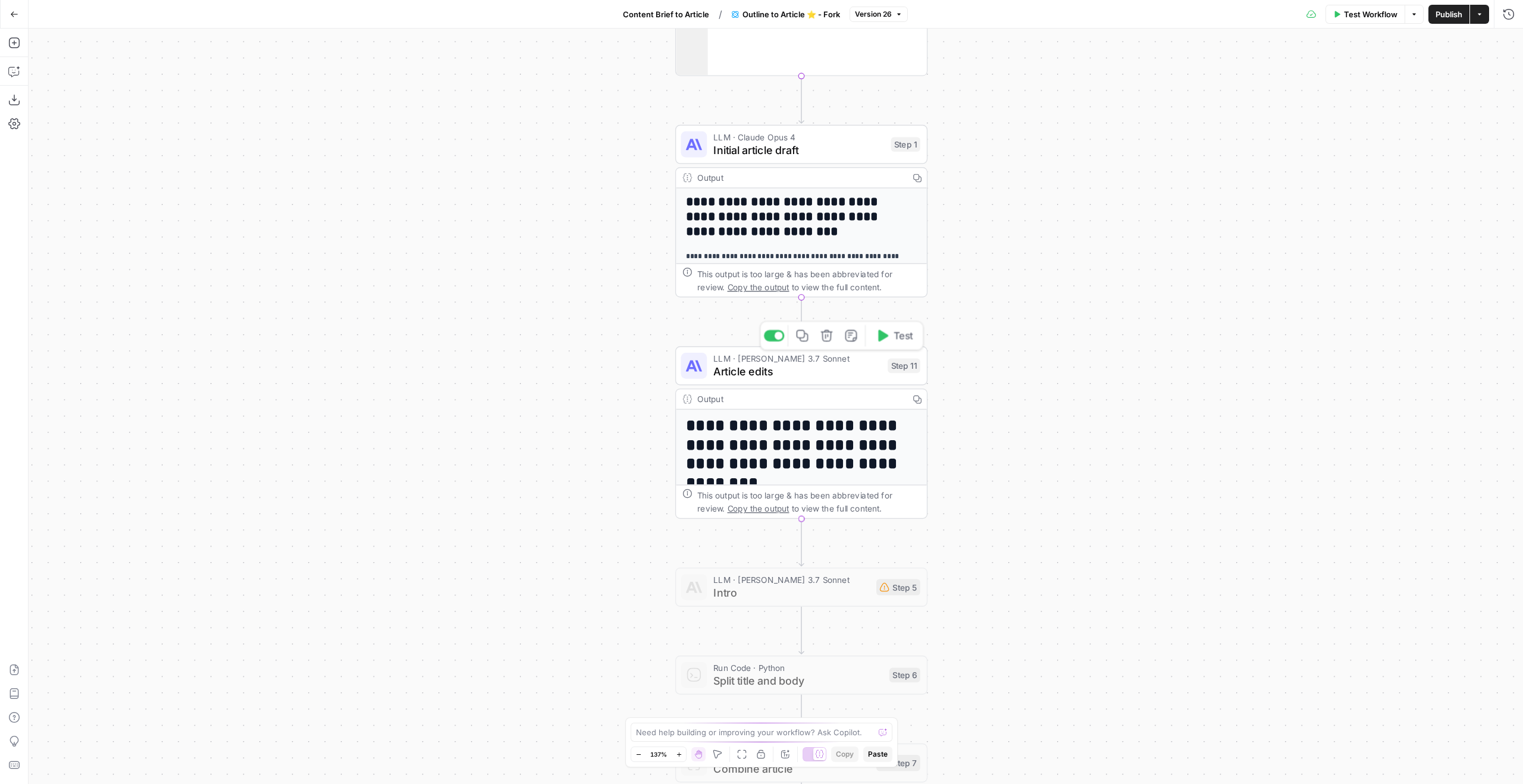
click at [895, 369] on div "Step 11" at bounding box center [904, 366] width 33 height 15
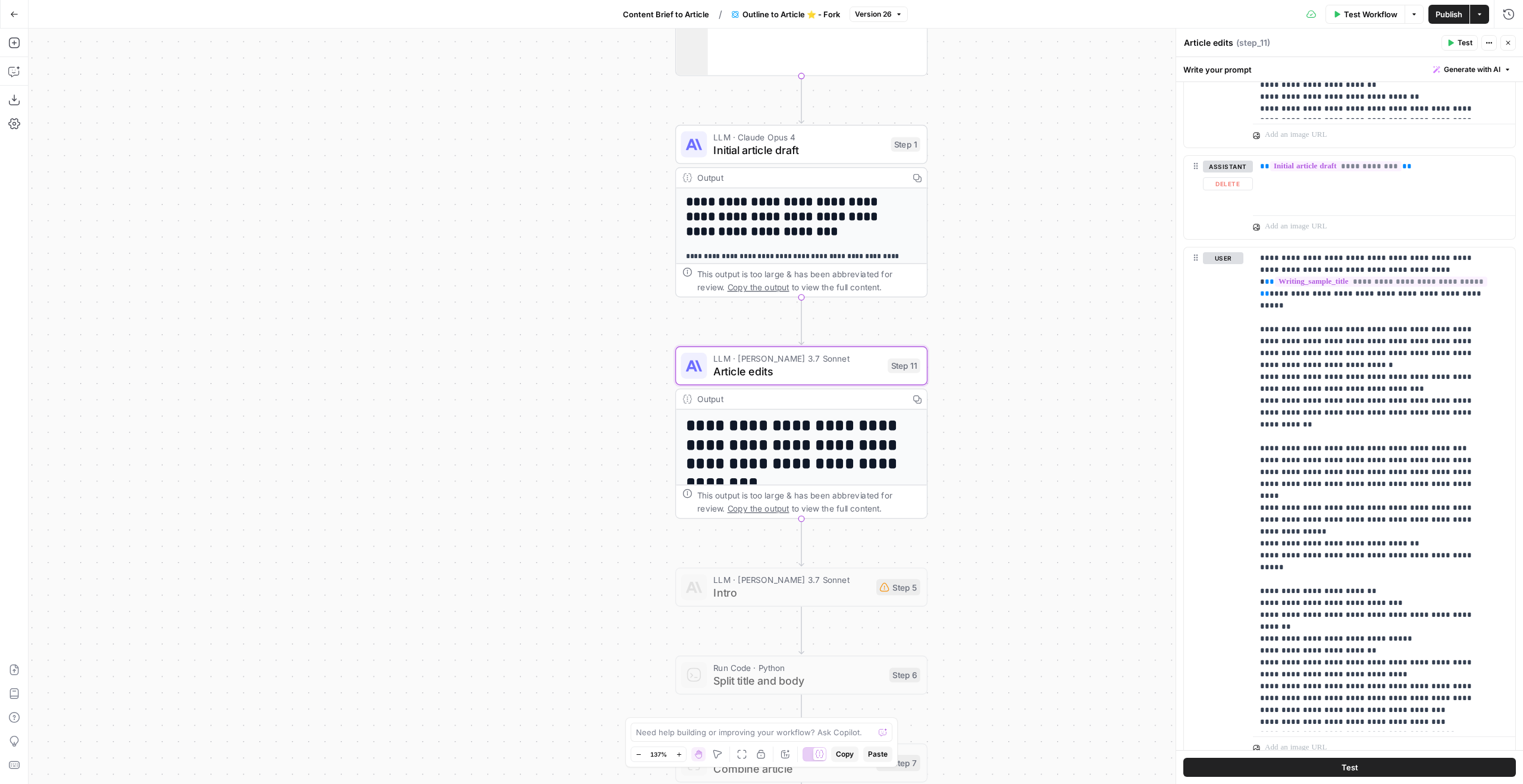
scroll to position [1638, 0]
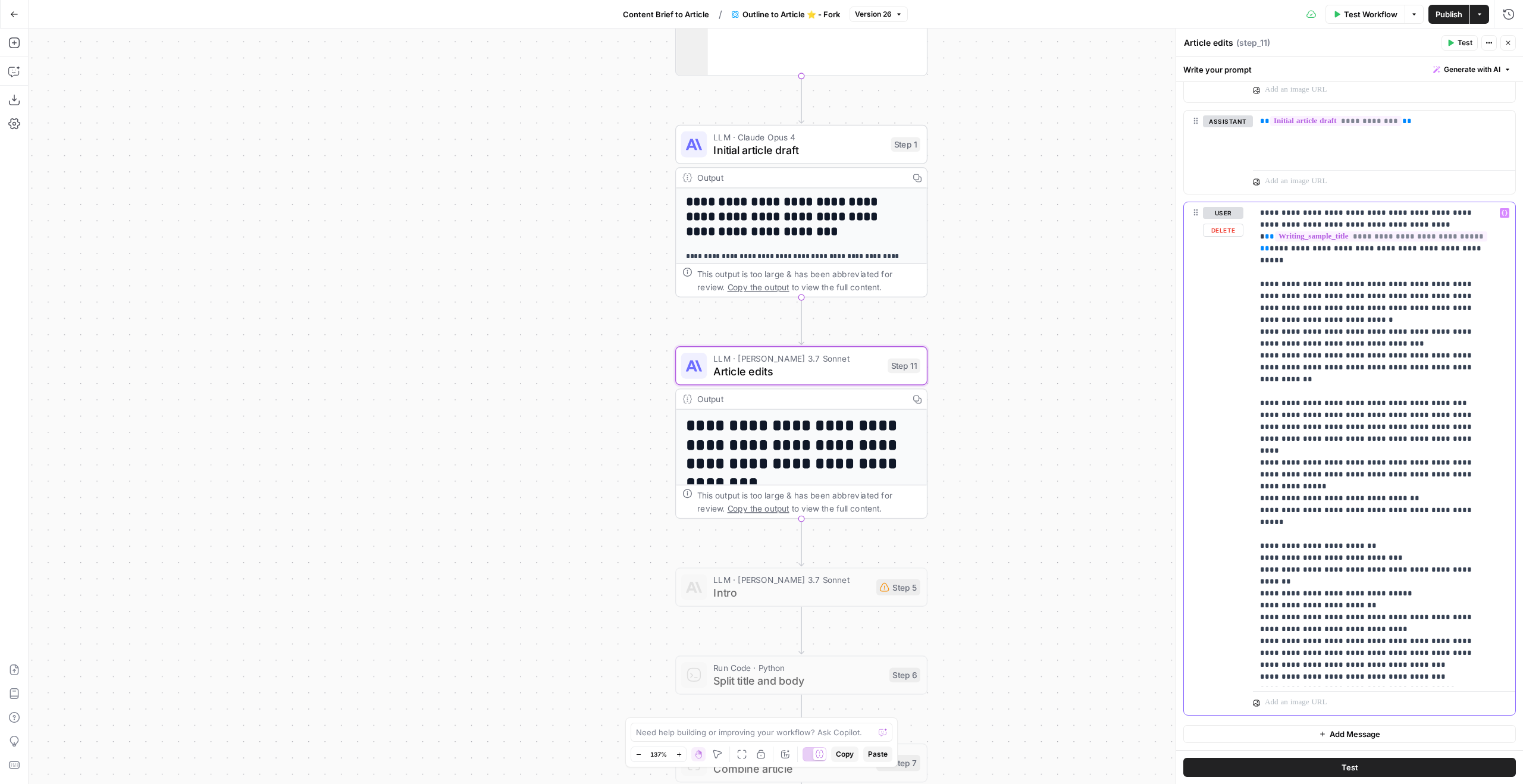
click at [1395, 461] on p "**********" at bounding box center [1375, 492] width 230 height 571
click at [852, 135] on span "LLM · Claude Opus 4" at bounding box center [798, 136] width 170 height 13
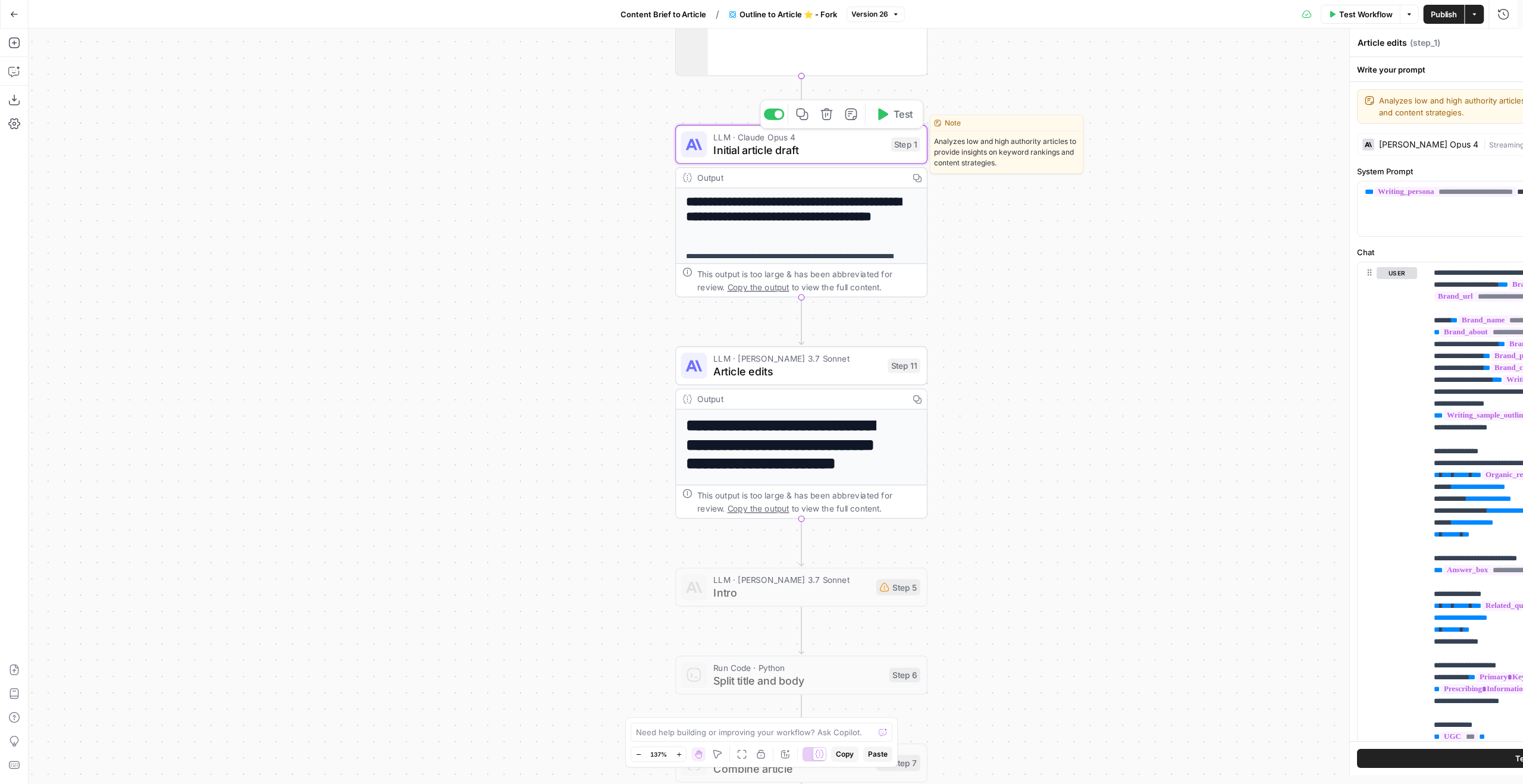
type textarea "Initial article draft"
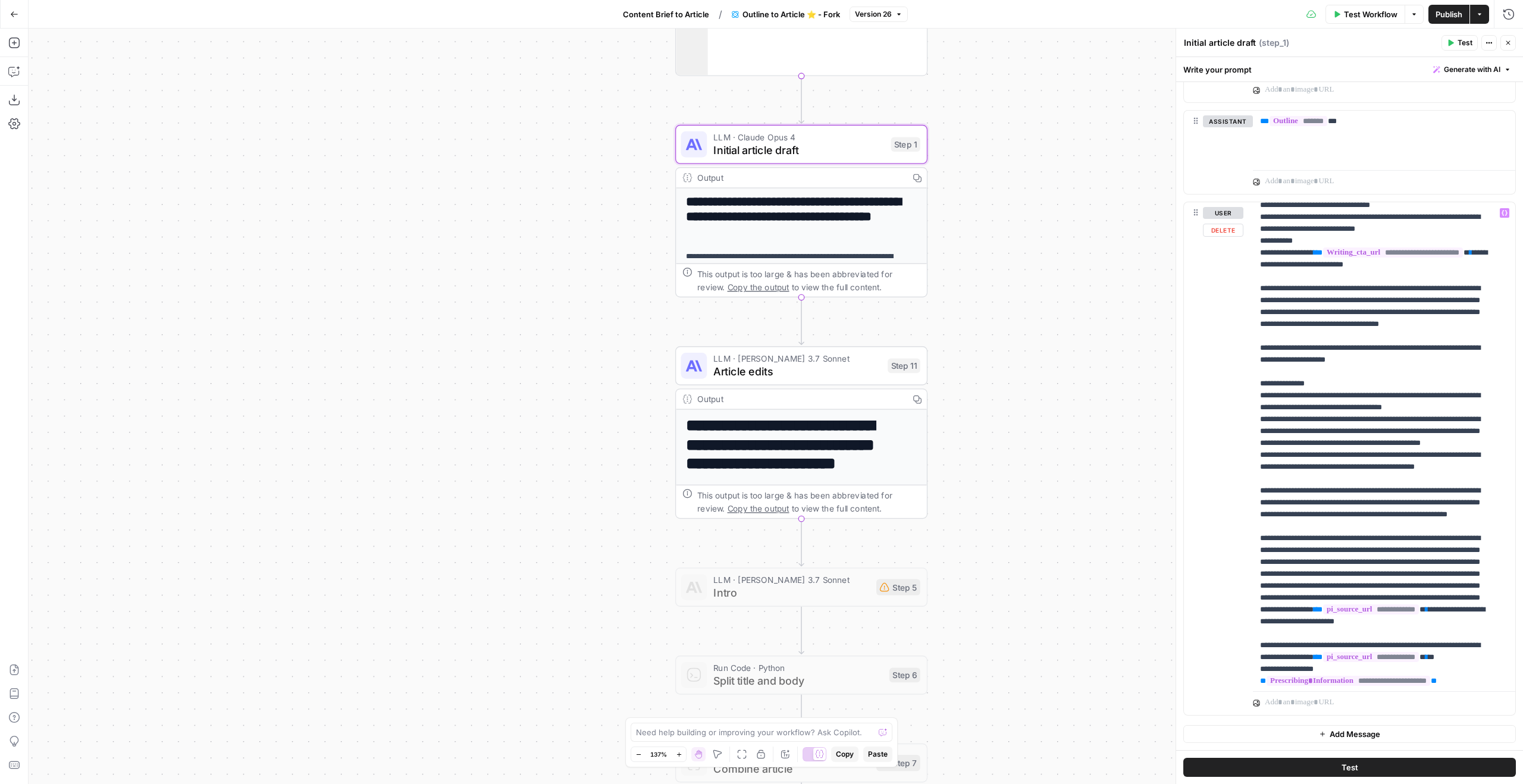
scroll to position [299, 0]
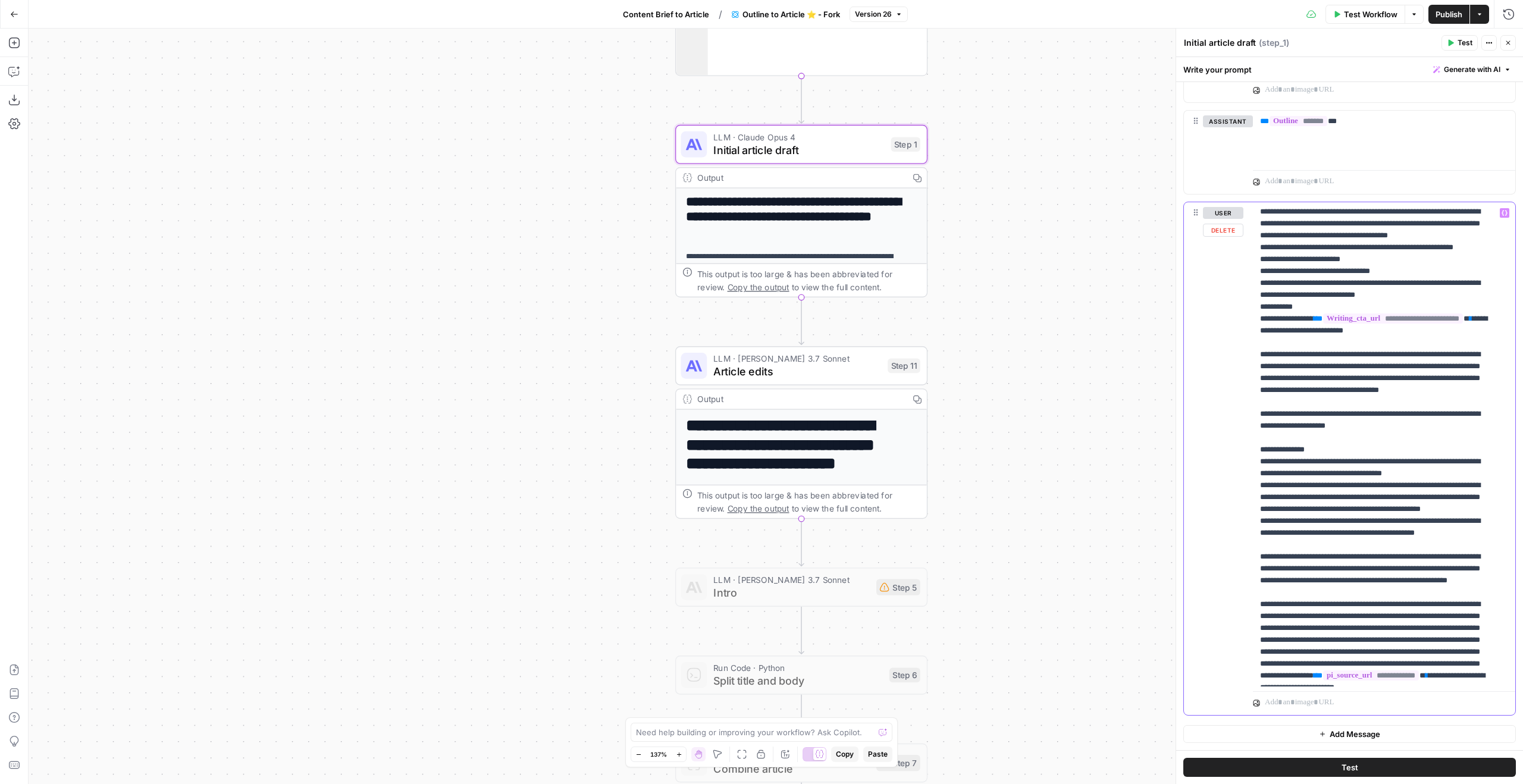
click at [1427, 494] on p "**********" at bounding box center [1375, 758] width 230 height 1701
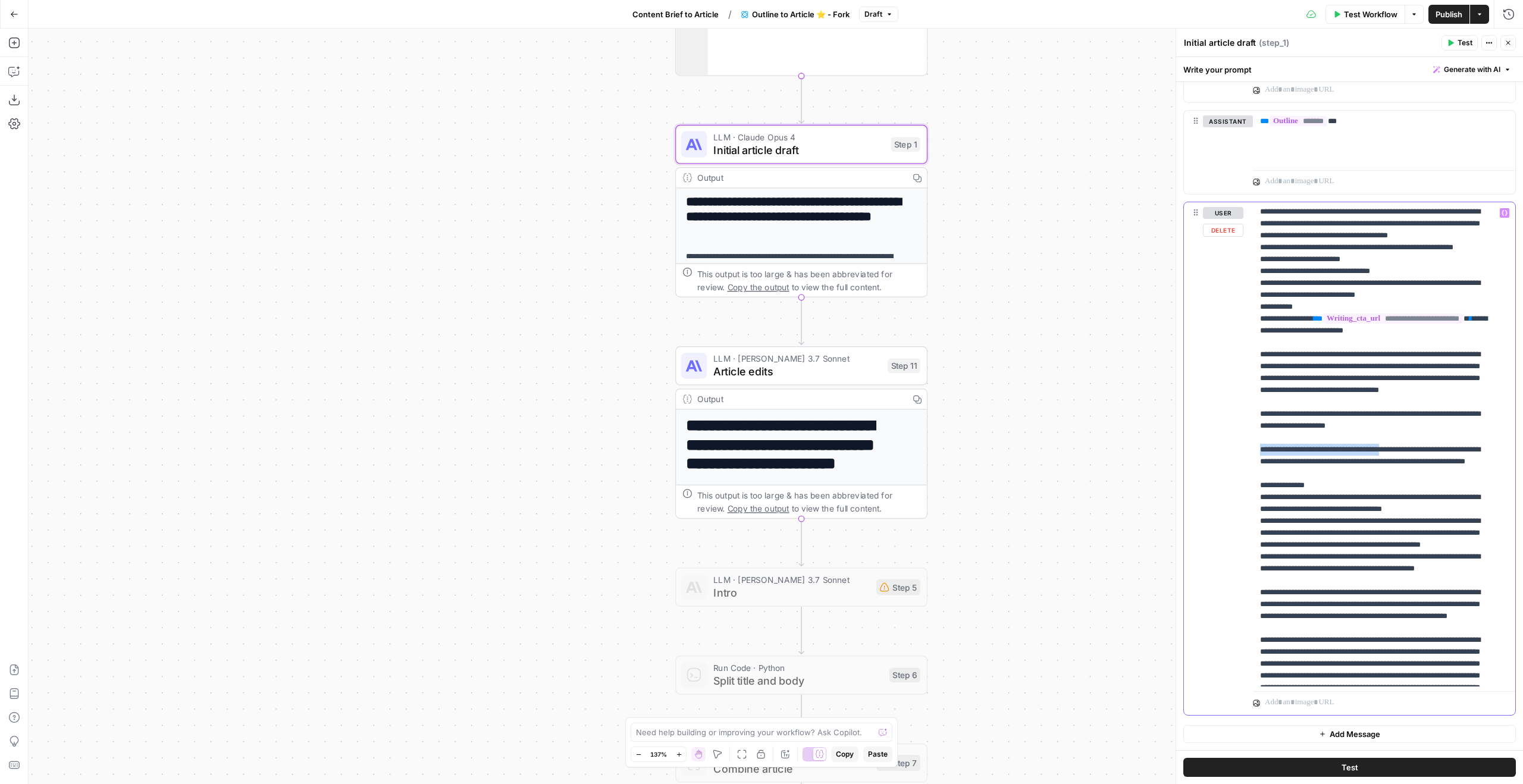
drag, startPoint x: 1410, startPoint y: 518, endPoint x: 1200, endPoint y: 518, distance: 210.0
click at [1200, 518] on div "**********" at bounding box center [1350, 459] width 332 height 513
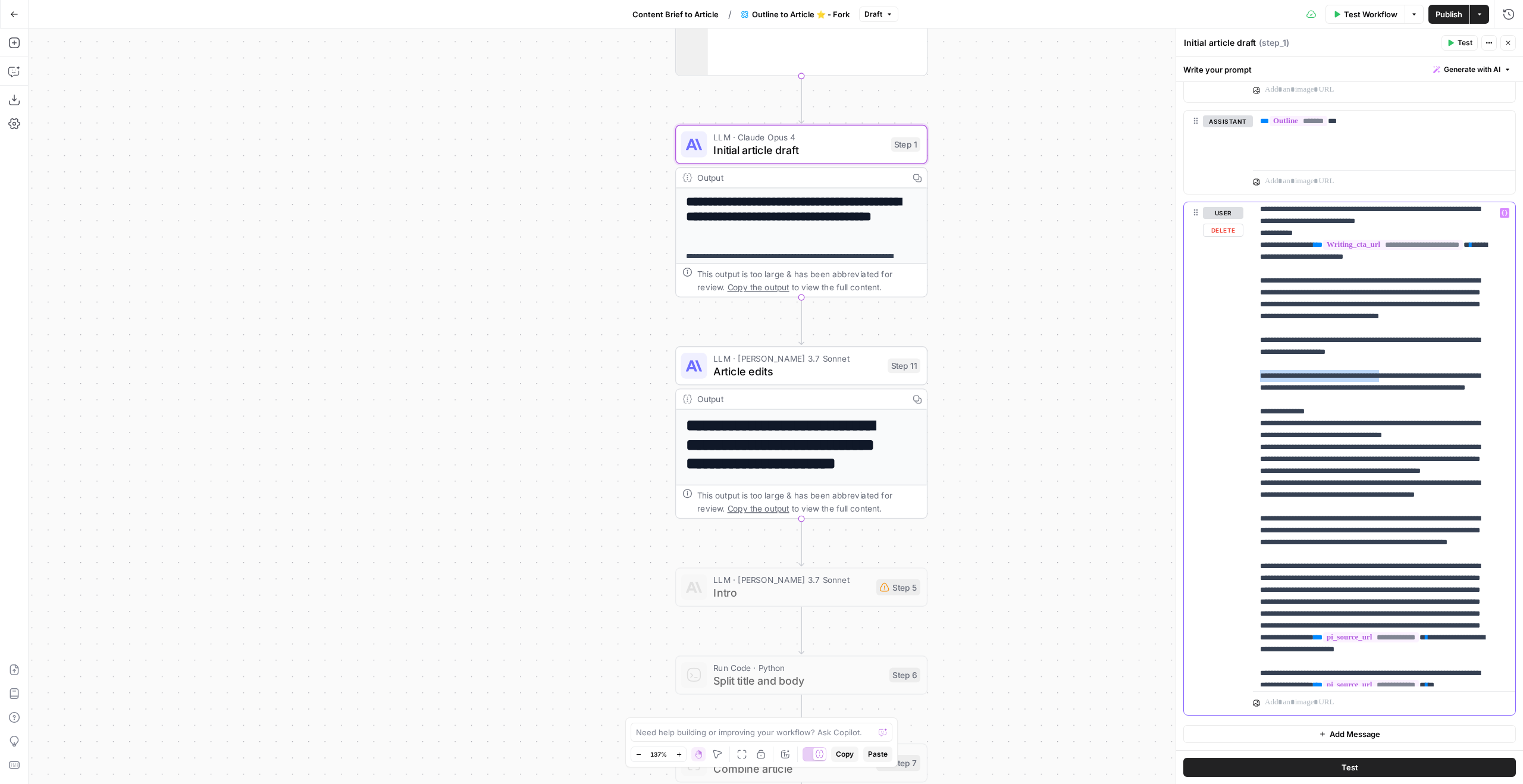
scroll to position [463, 0]
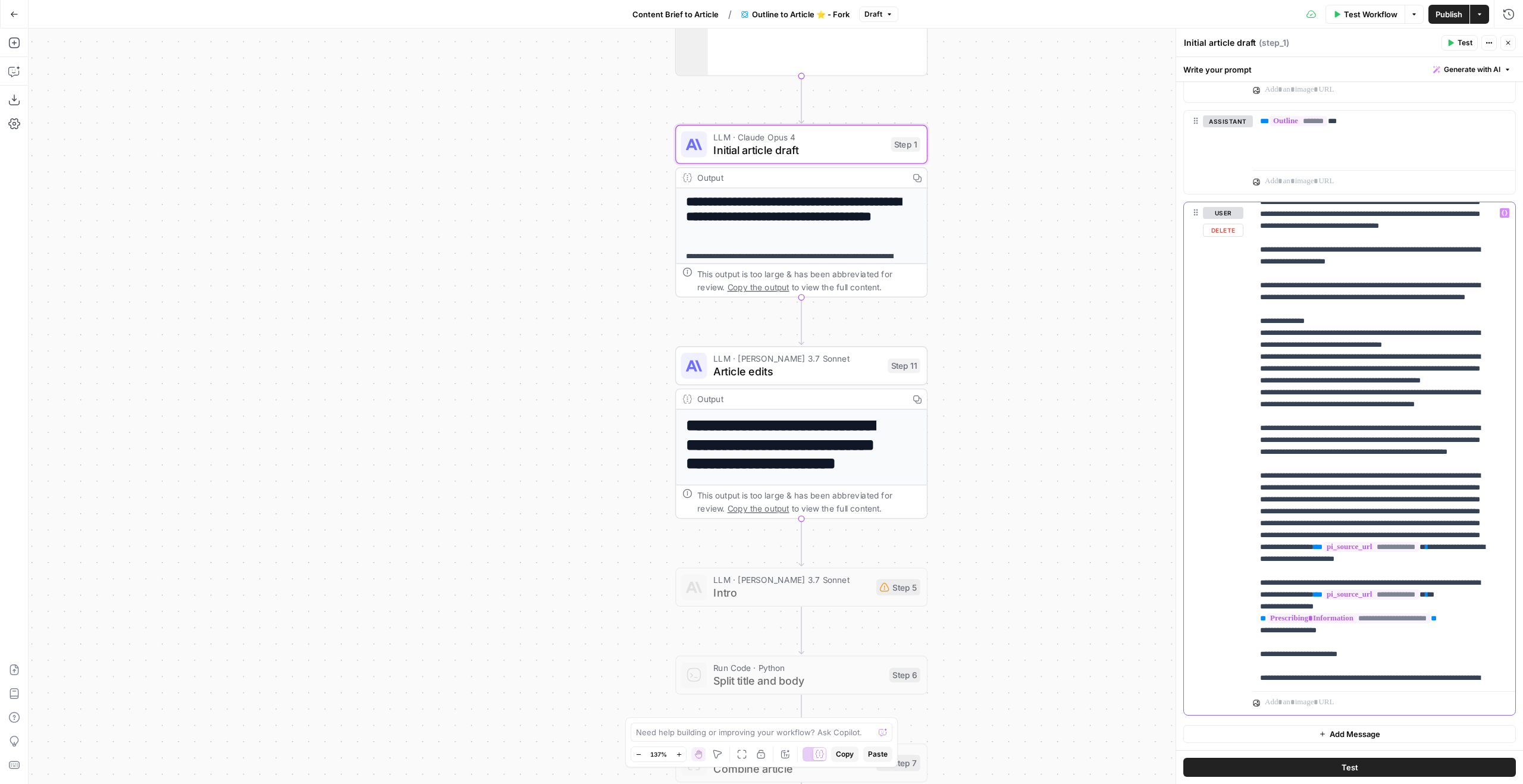
click at [1364, 383] on p "**********" at bounding box center [1375, 618] width 230 height 1748
drag, startPoint x: 1368, startPoint y: 382, endPoint x: 1234, endPoint y: 358, distance: 136.1
click at [1234, 358] on div "**********" at bounding box center [1350, 459] width 332 height 513
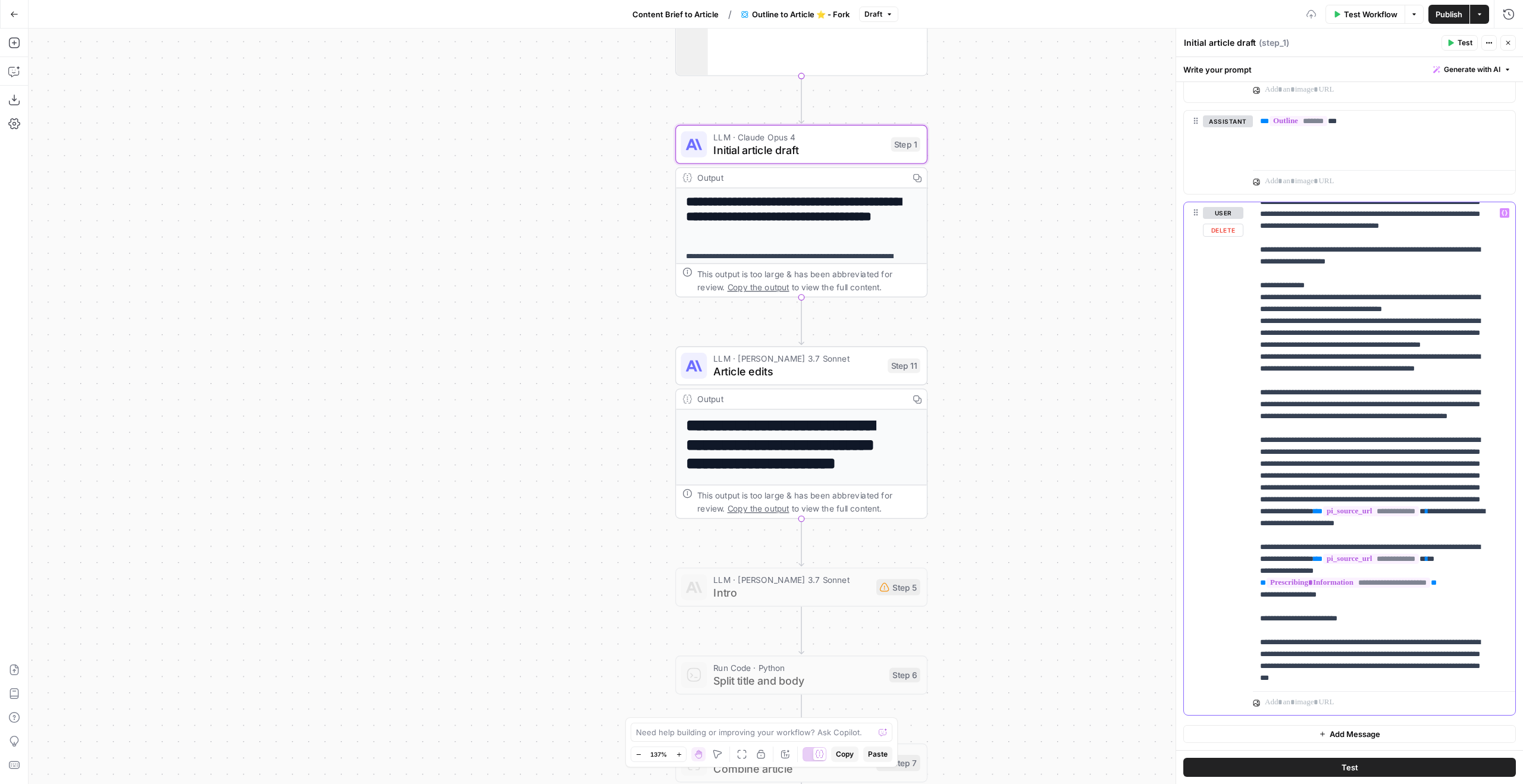
click at [1317, 467] on p "**********" at bounding box center [1375, 594] width 230 height 1701
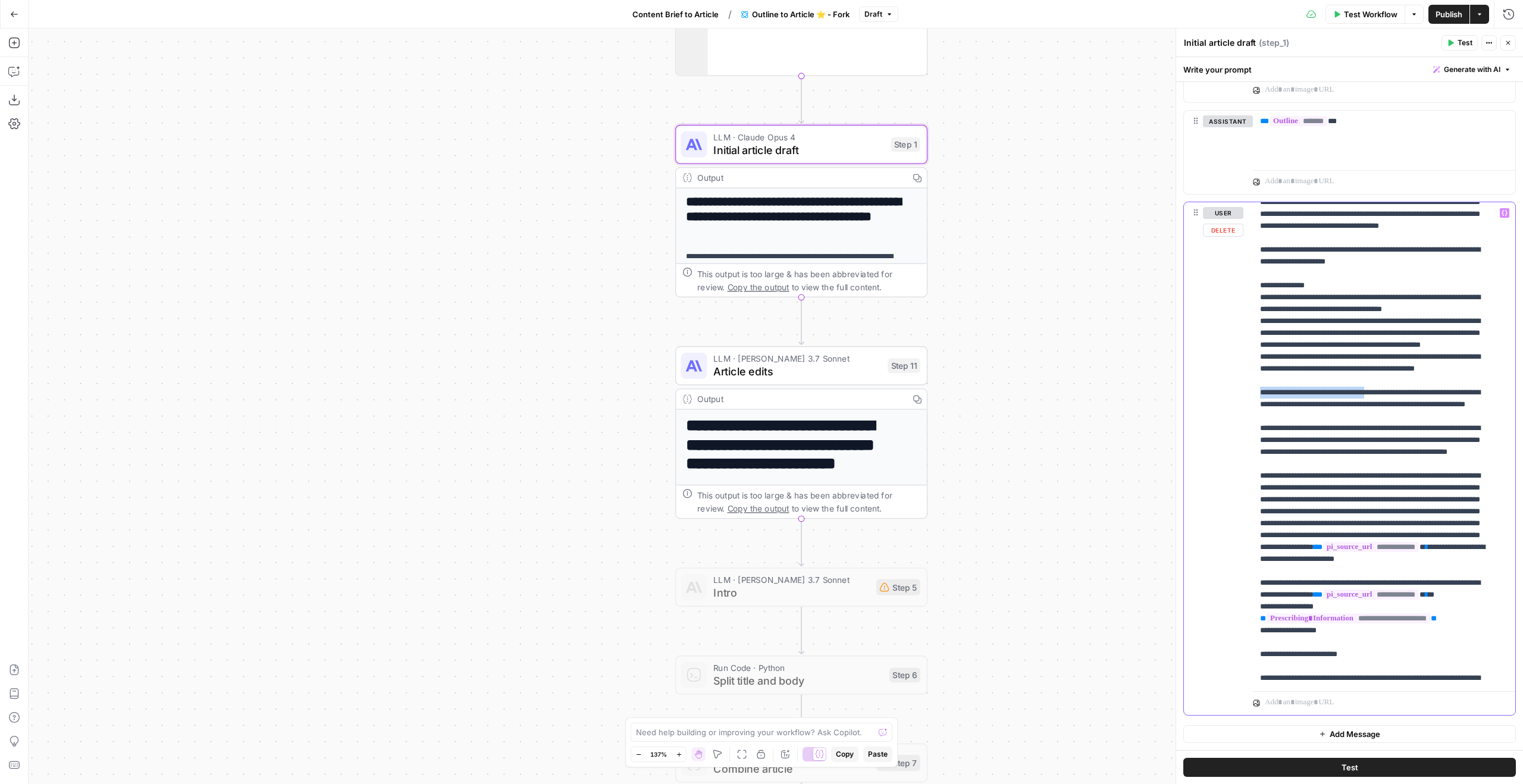
drag, startPoint x: 1394, startPoint y: 489, endPoint x: 1203, endPoint y: 487, distance: 191.0
click at [1203, 487] on div "**********" at bounding box center [1350, 459] width 332 height 513
click at [1285, 485] on p "**********" at bounding box center [1375, 613] width 230 height 1737
click at [1444, 486] on p "**********" at bounding box center [1375, 613] width 230 height 1737
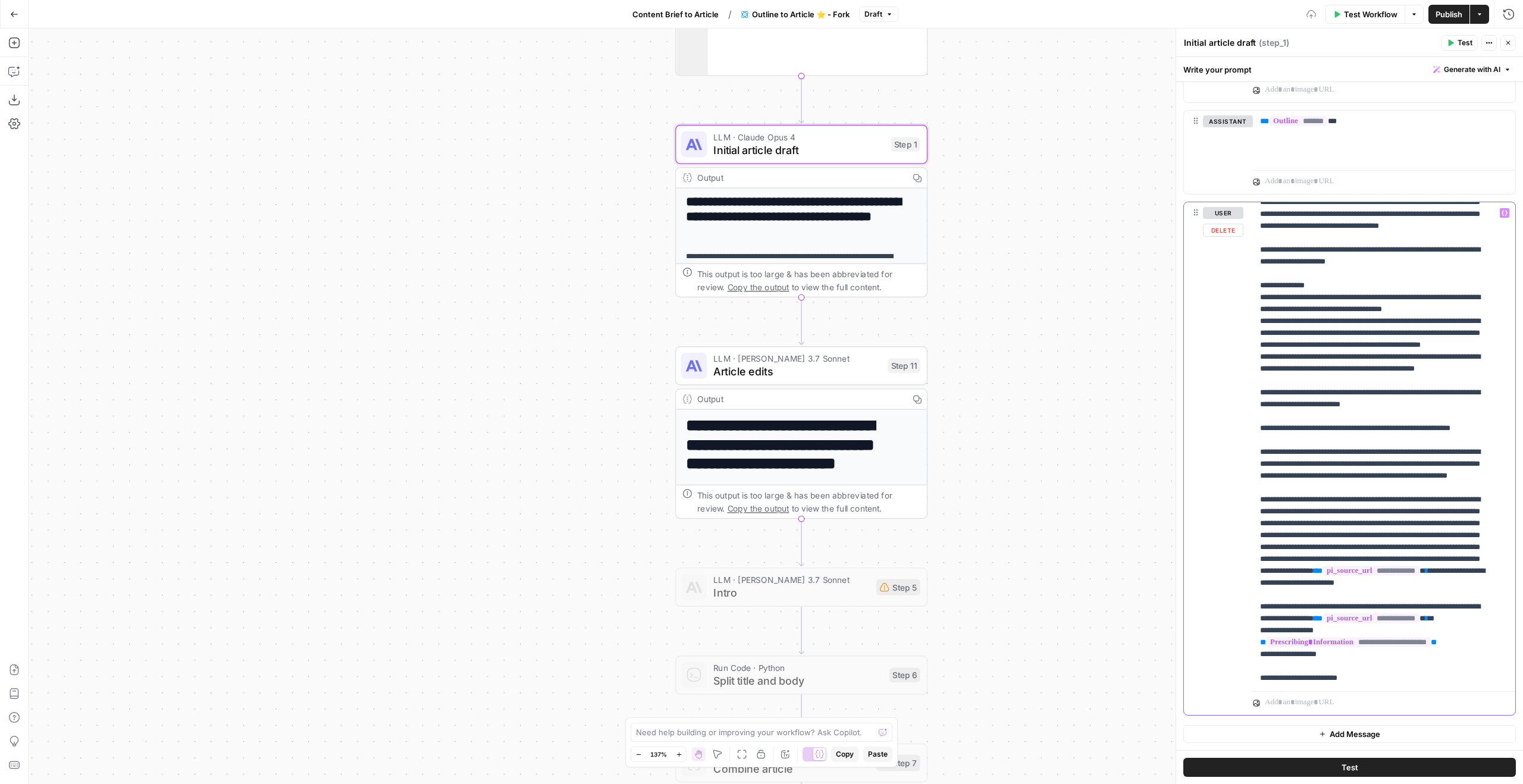
click at [1334, 503] on p "**********" at bounding box center [1375, 630] width 230 height 1772
click at [1326, 493] on p "**********" at bounding box center [1375, 630] width 230 height 1772
drag, startPoint x: 1261, startPoint y: 523, endPoint x: 1385, endPoint y: 495, distance: 127.1
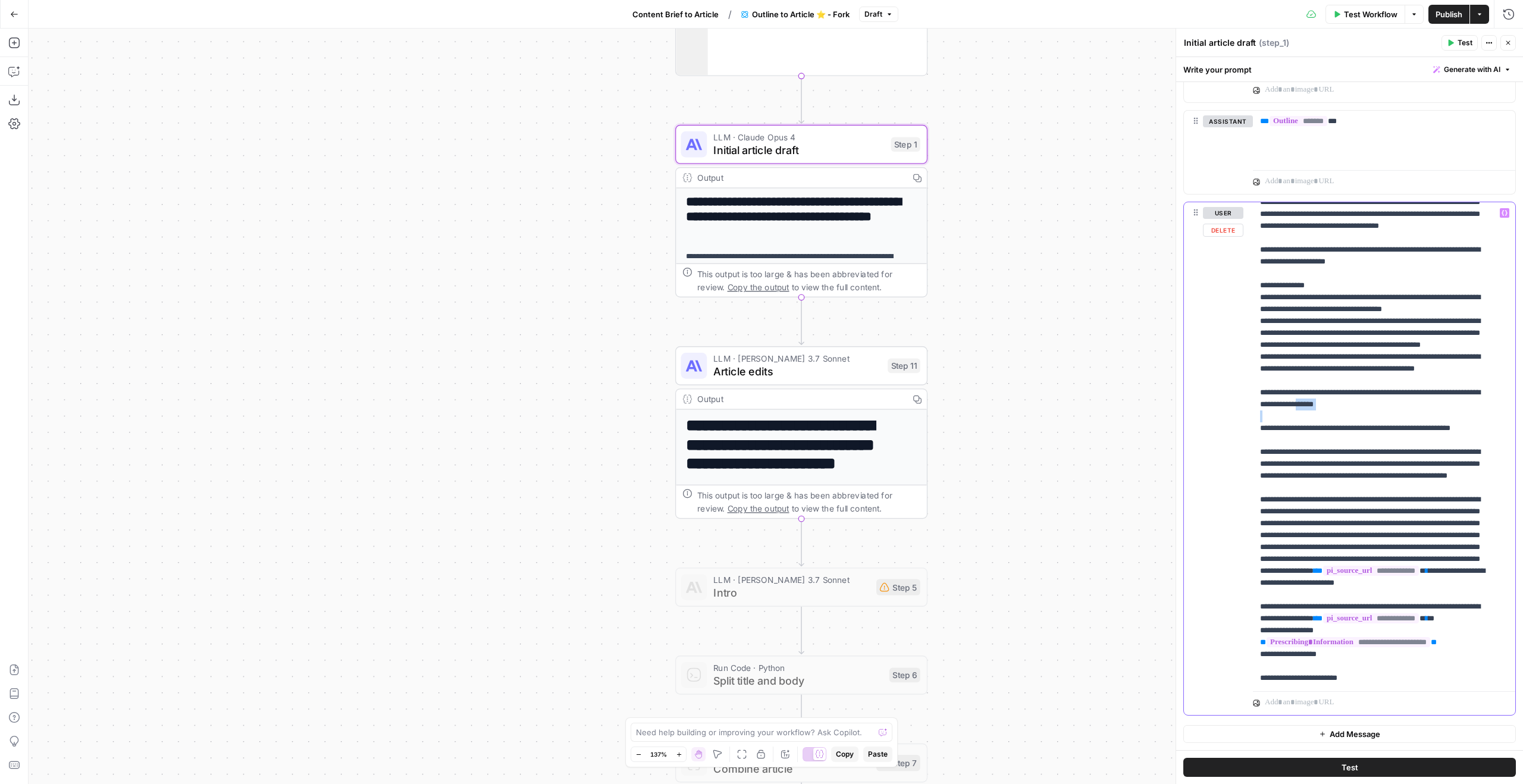
click at [1385, 495] on p "**********" at bounding box center [1375, 630] width 230 height 1772
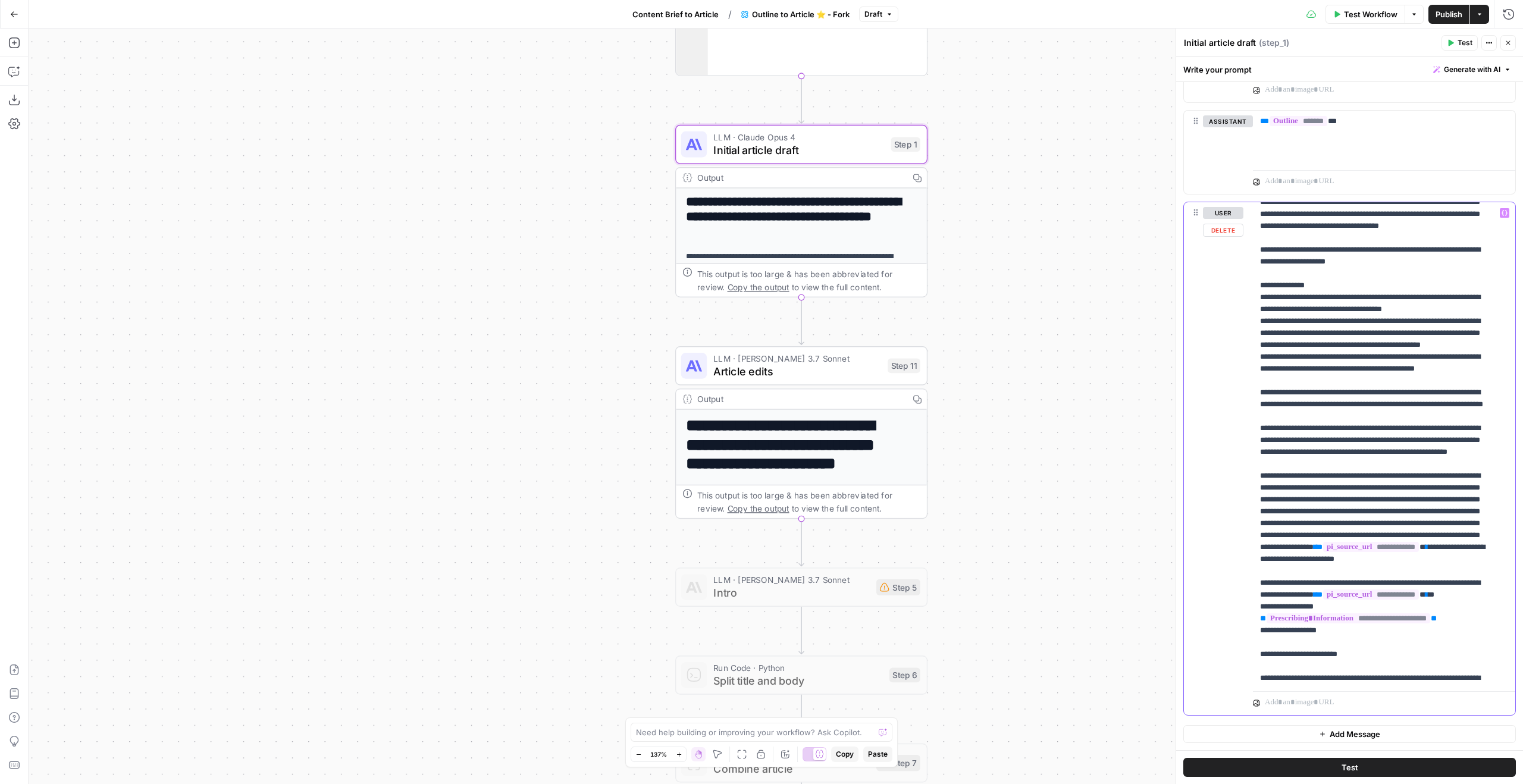
click at [1426, 505] on p "**********" at bounding box center [1375, 618] width 230 height 1748
click at [1382, 507] on p "**********" at bounding box center [1375, 618] width 230 height 1748
drag, startPoint x: 1418, startPoint y: 508, endPoint x: 1390, endPoint y: 511, distance: 28.2
click at [1390, 511] on p "**********" at bounding box center [1375, 618] width 230 height 1748
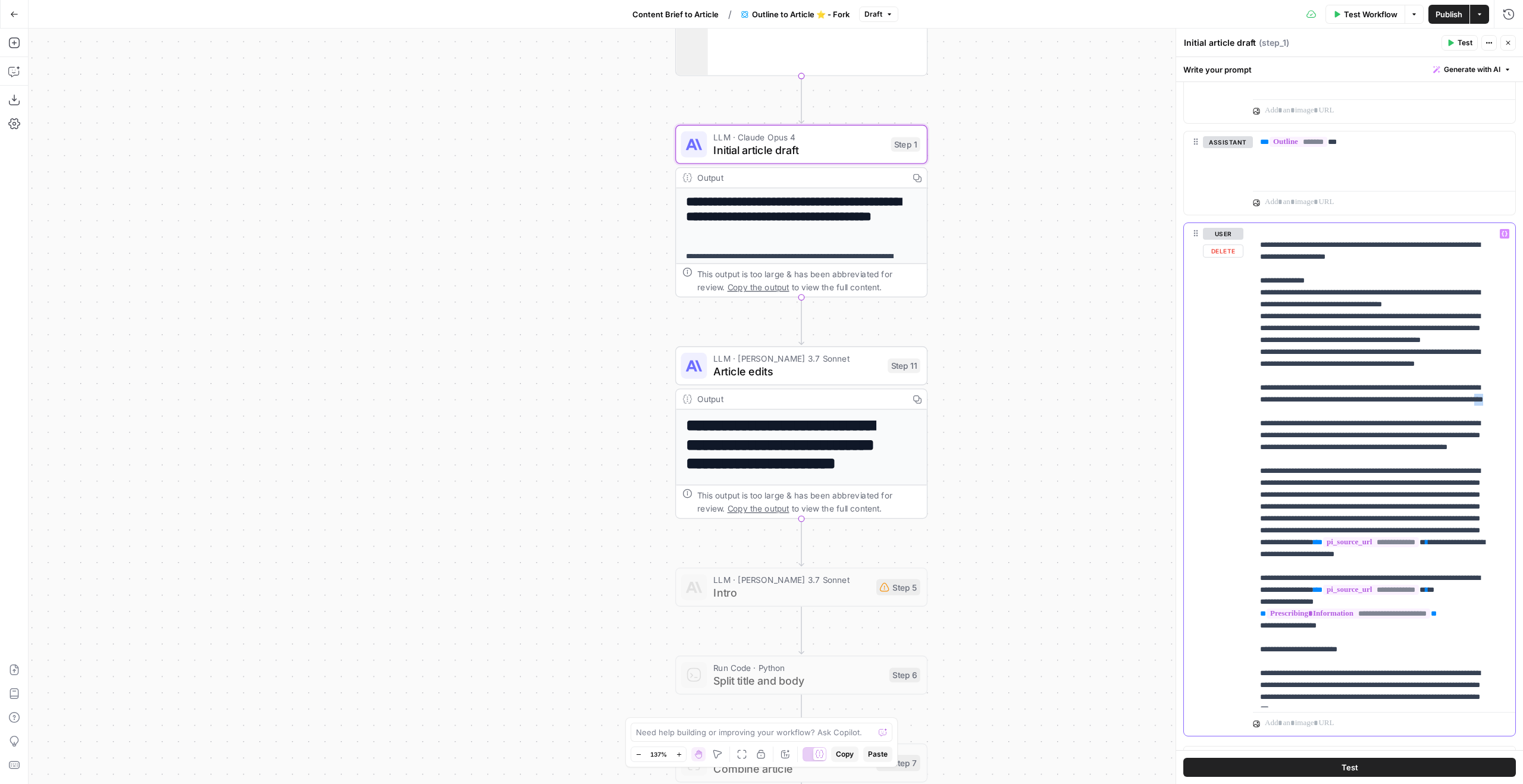
scroll to position [588, 0]
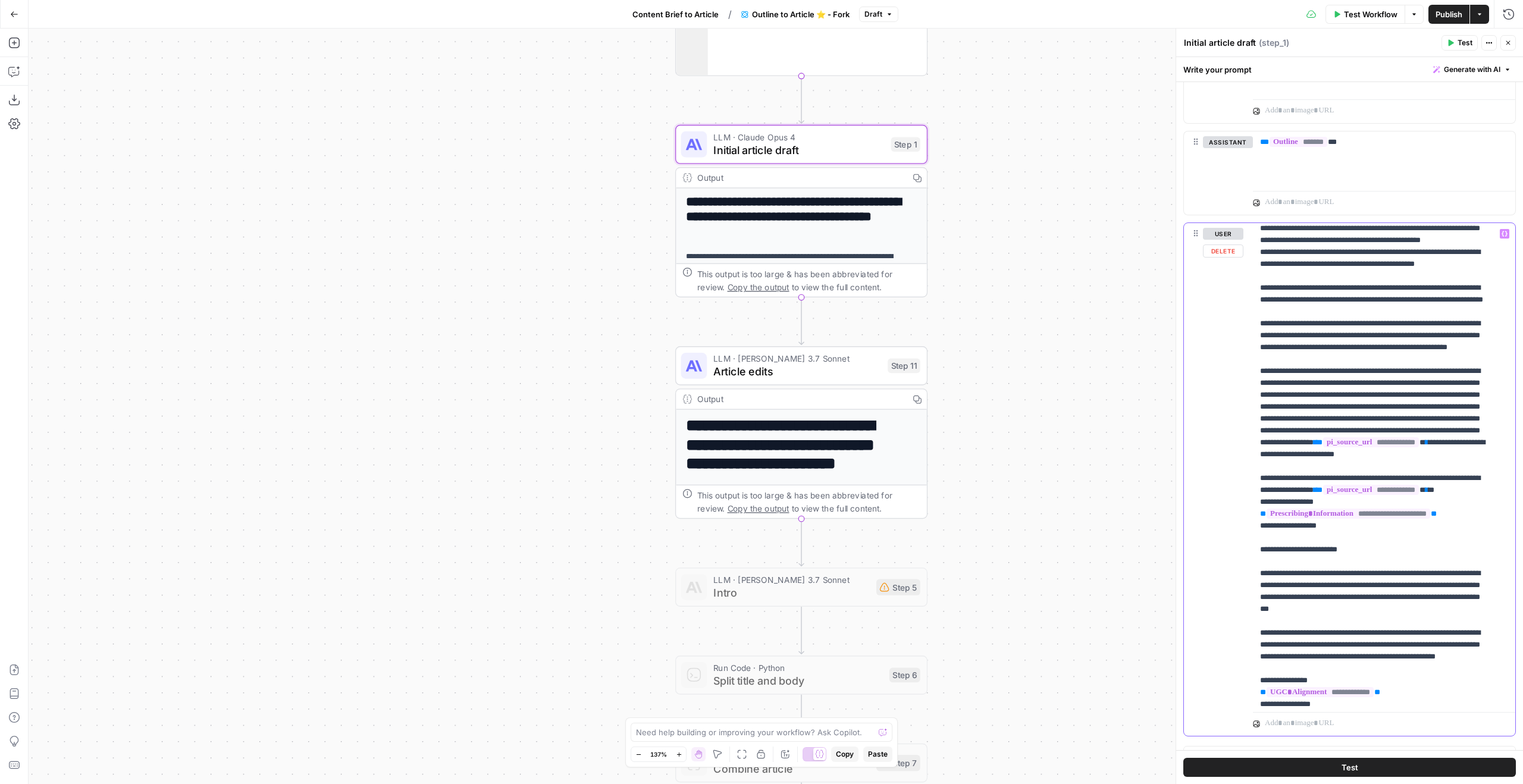
click at [1420, 438] on p "**********" at bounding box center [1375, 514] width 230 height 1748
drag, startPoint x: 1422, startPoint y: 408, endPoint x: 1224, endPoint y: 387, distance: 199.1
click at [1224, 387] on div "**********" at bounding box center [1350, 479] width 332 height 513
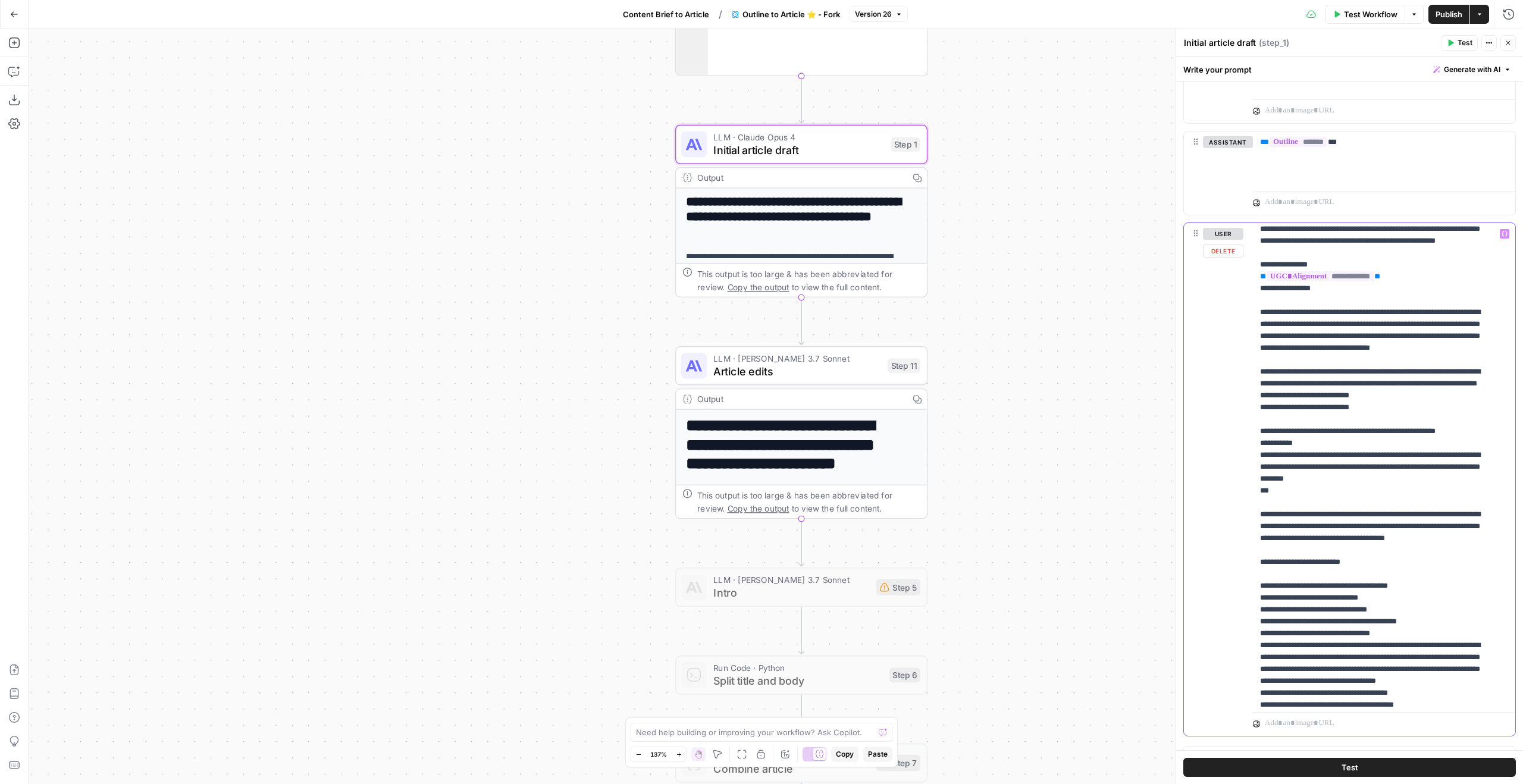
scroll to position [977, 0]
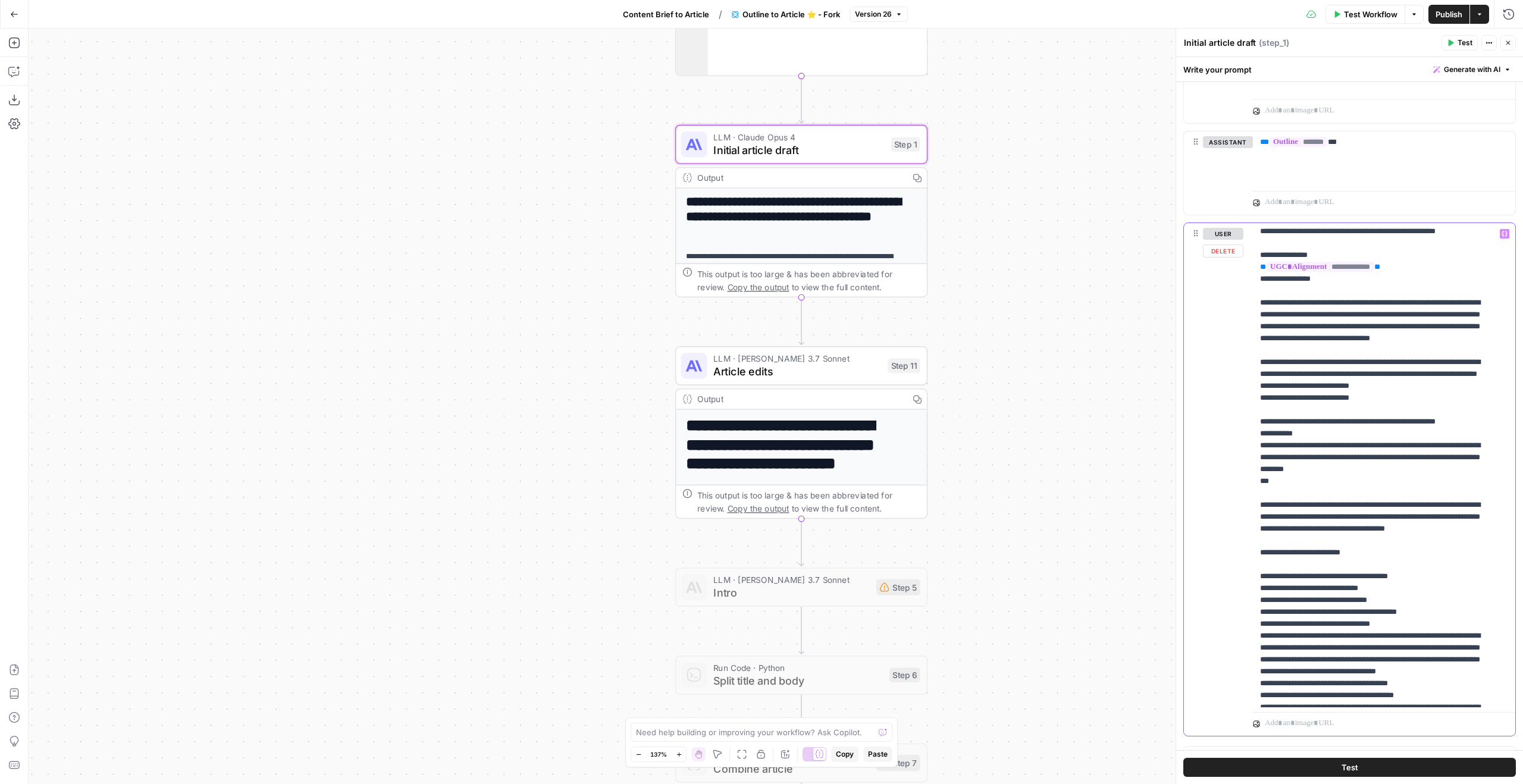
click at [1412, 452] on p "**********" at bounding box center [1375, 100] width 230 height 1701
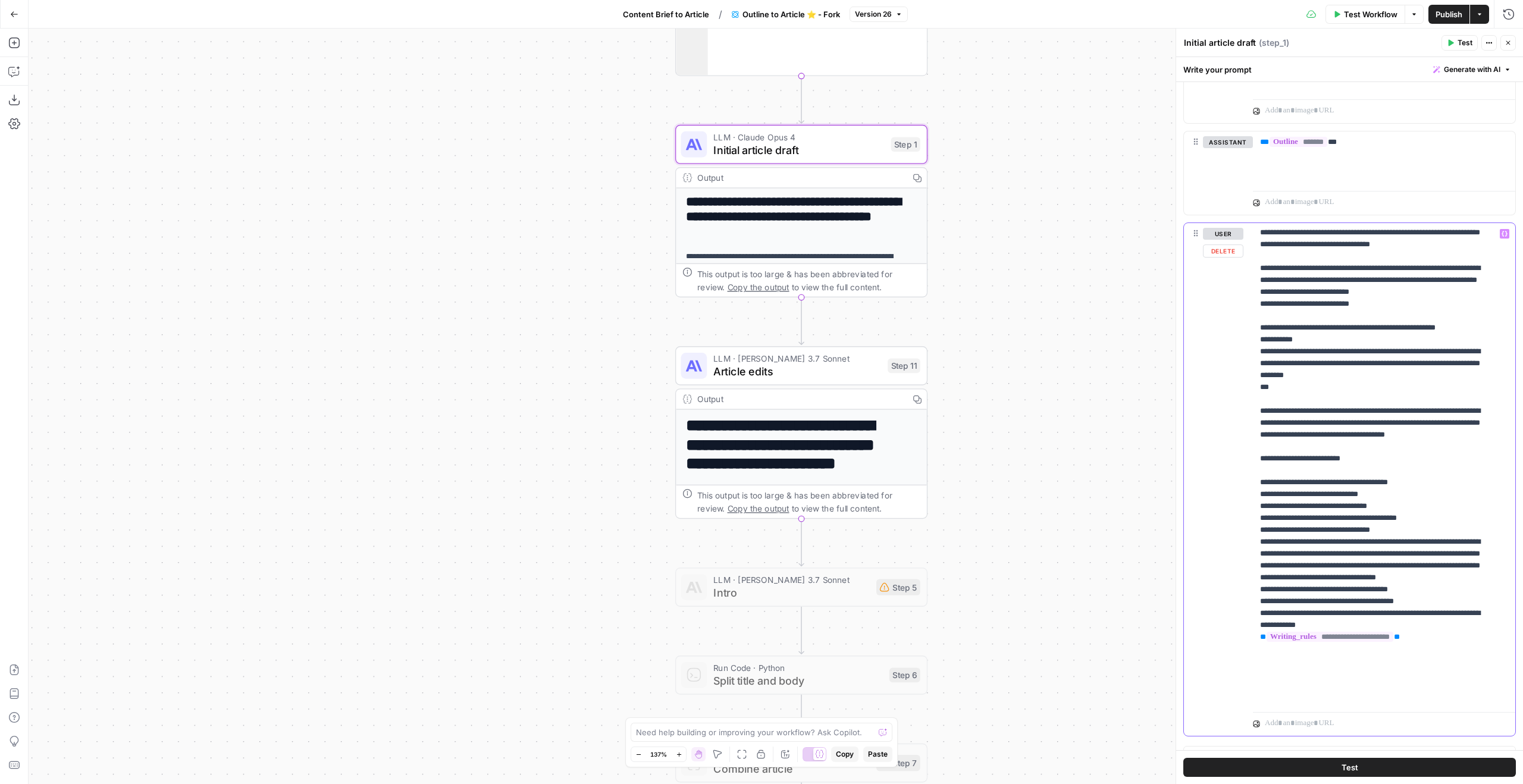
click at [1419, 423] on p "**********" at bounding box center [1375, 6] width 230 height 1701
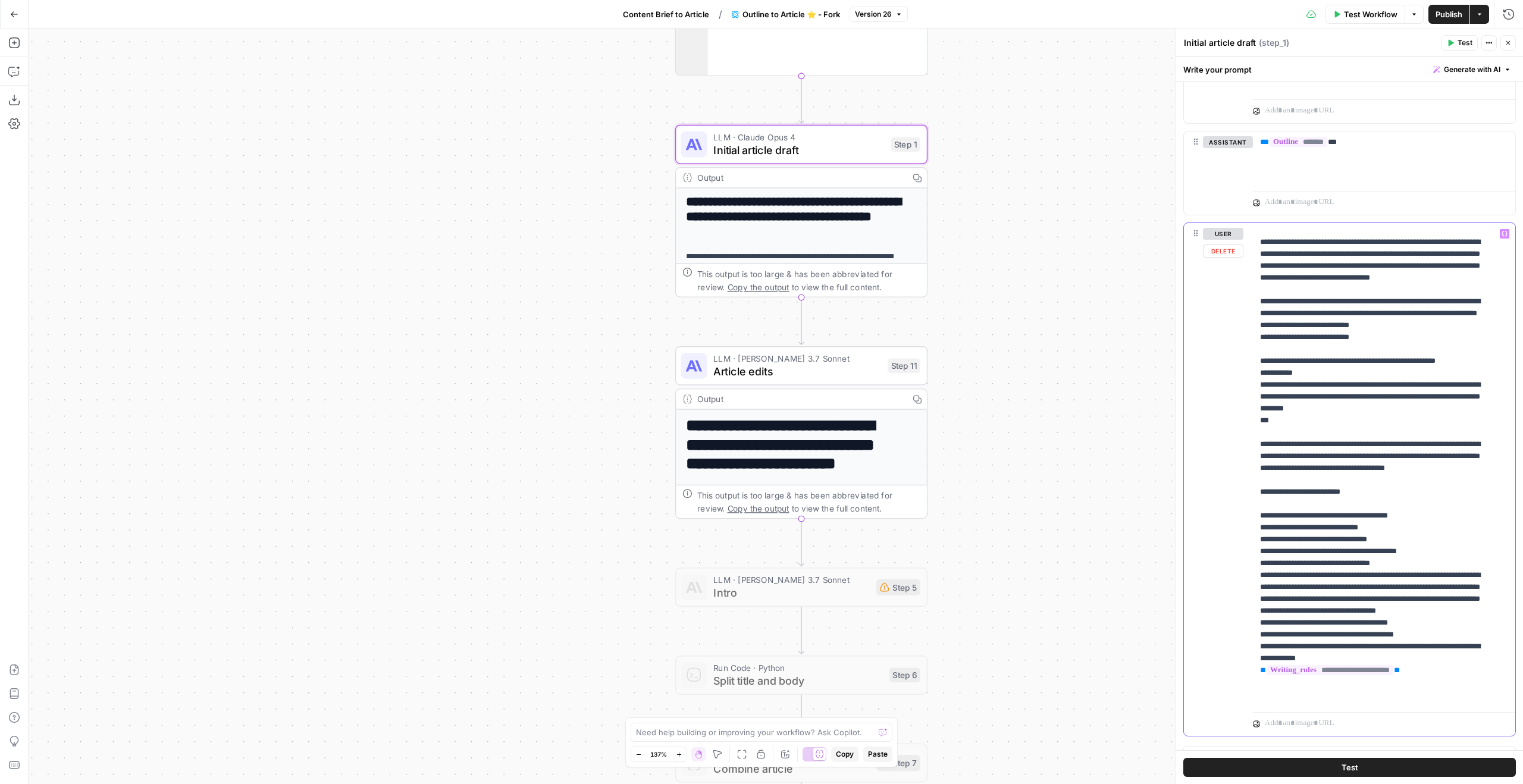
scroll to position [1030, 0]
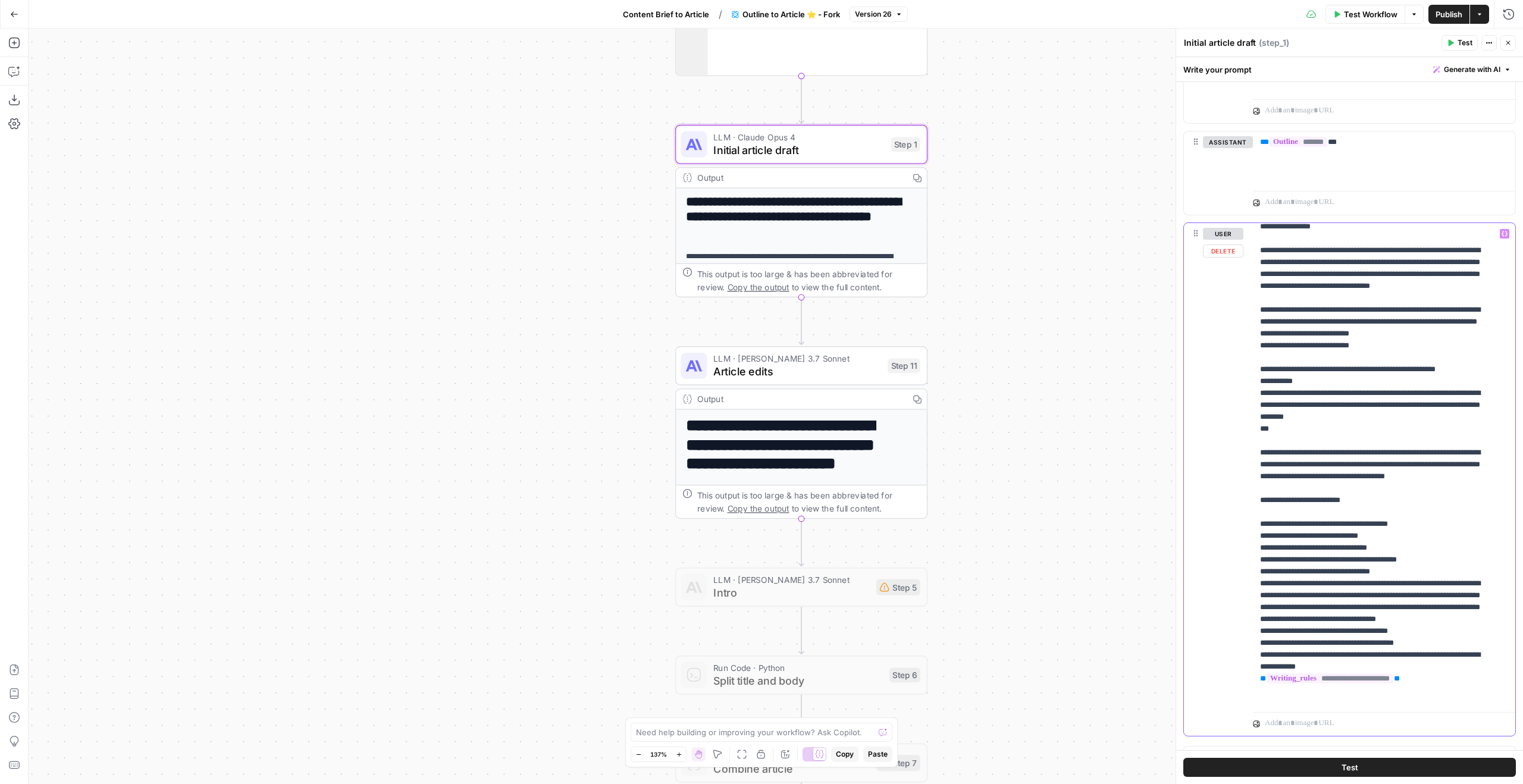
click at [1375, 396] on p "**********" at bounding box center [1375, 48] width 230 height 1701
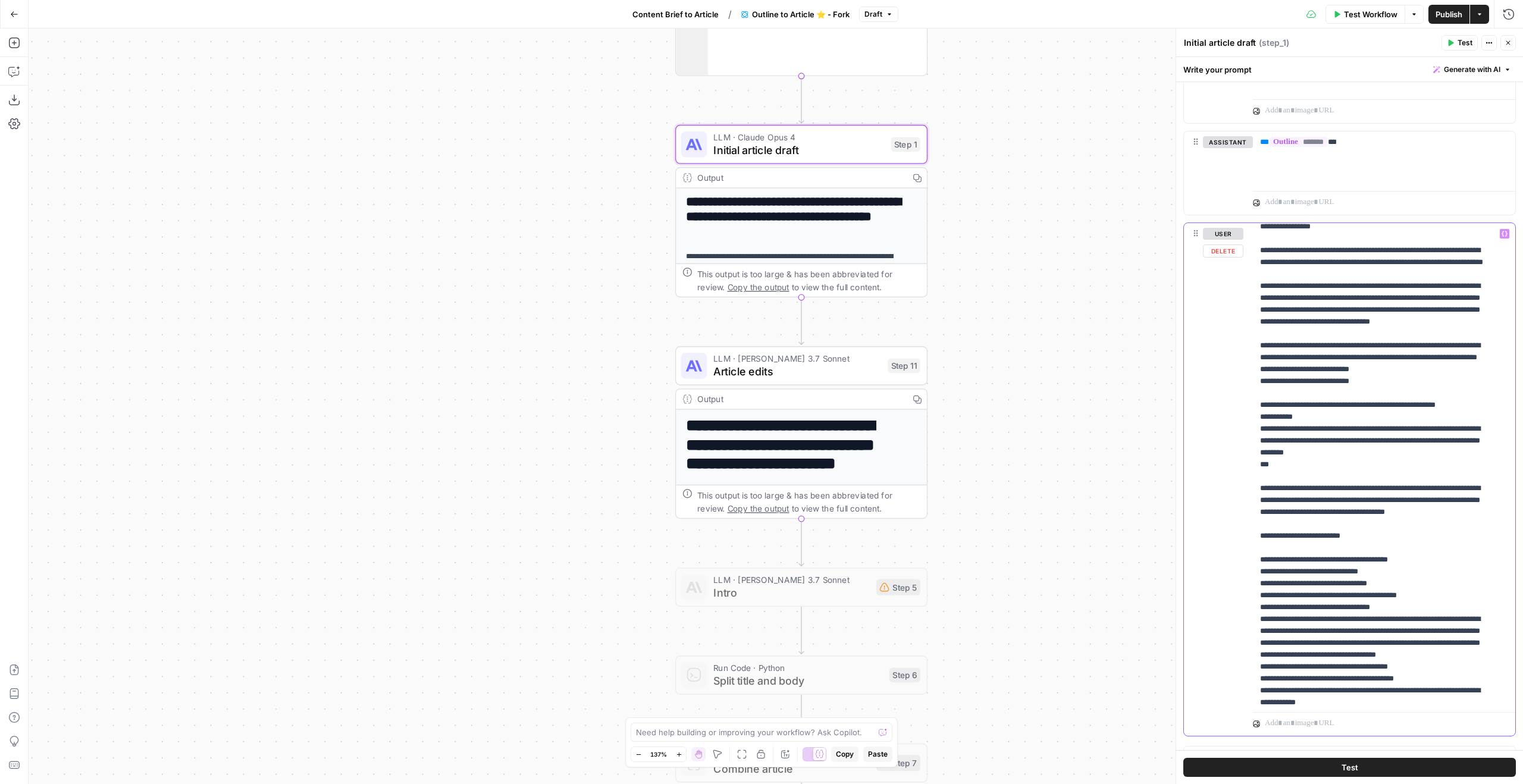
drag, startPoint x: 1333, startPoint y: 320, endPoint x: 1378, endPoint y: 304, distance: 47.8
click at [1378, 304] on p "**********" at bounding box center [1375, 71] width 230 height 1748
copy p "**********"
drag, startPoint x: 1302, startPoint y: 418, endPoint x: 1470, endPoint y: 415, distance: 168.0
click at [1470, 415] on p "**********" at bounding box center [1375, 71] width 230 height 1748
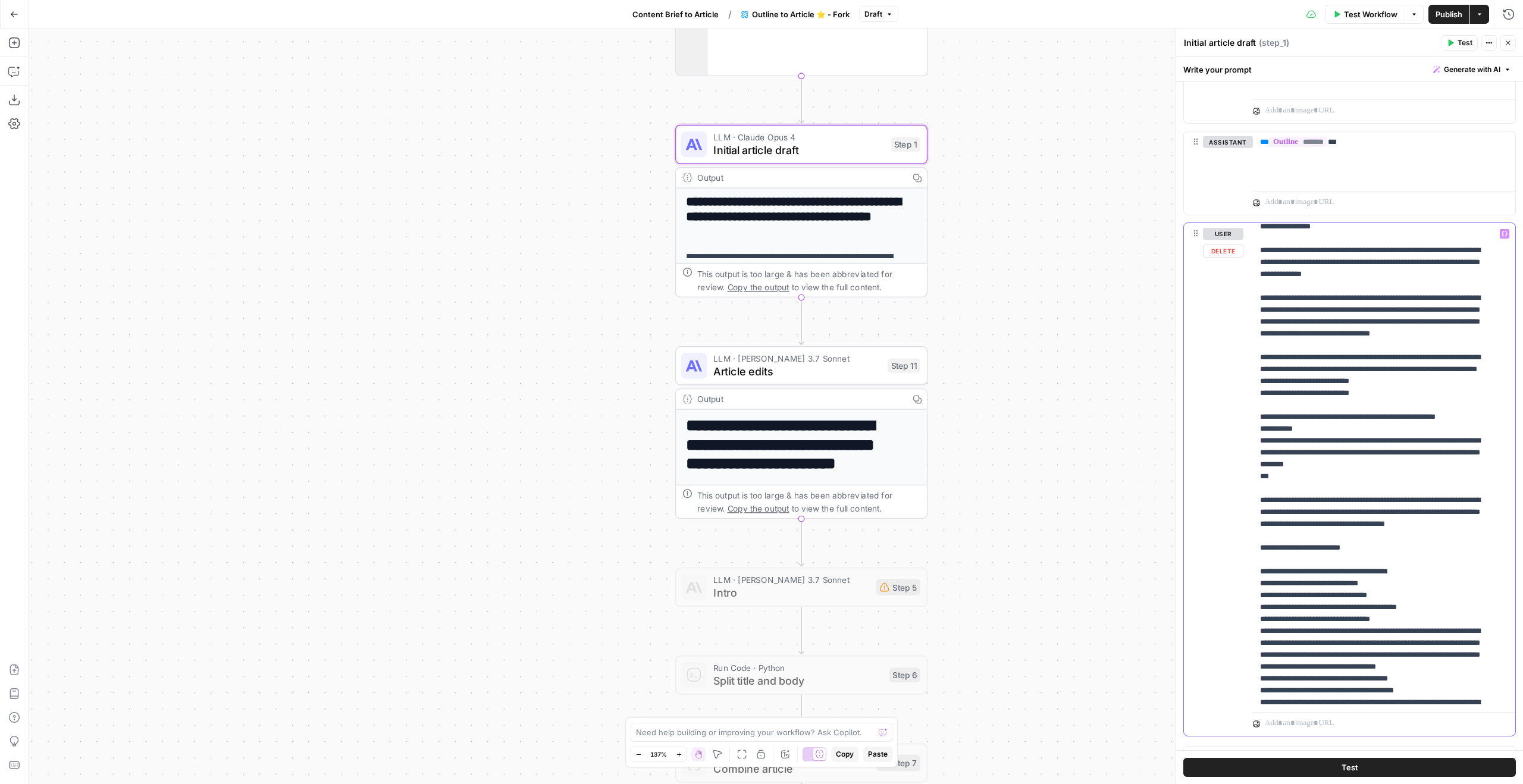
click at [1288, 365] on p "**********" at bounding box center [1375, 71] width 230 height 1748
copy p "**********"
click at [1348, 425] on p "**********" at bounding box center [1375, 71] width 230 height 1748
drag, startPoint x: 1328, startPoint y: 435, endPoint x: 1469, endPoint y: 440, distance: 141.1
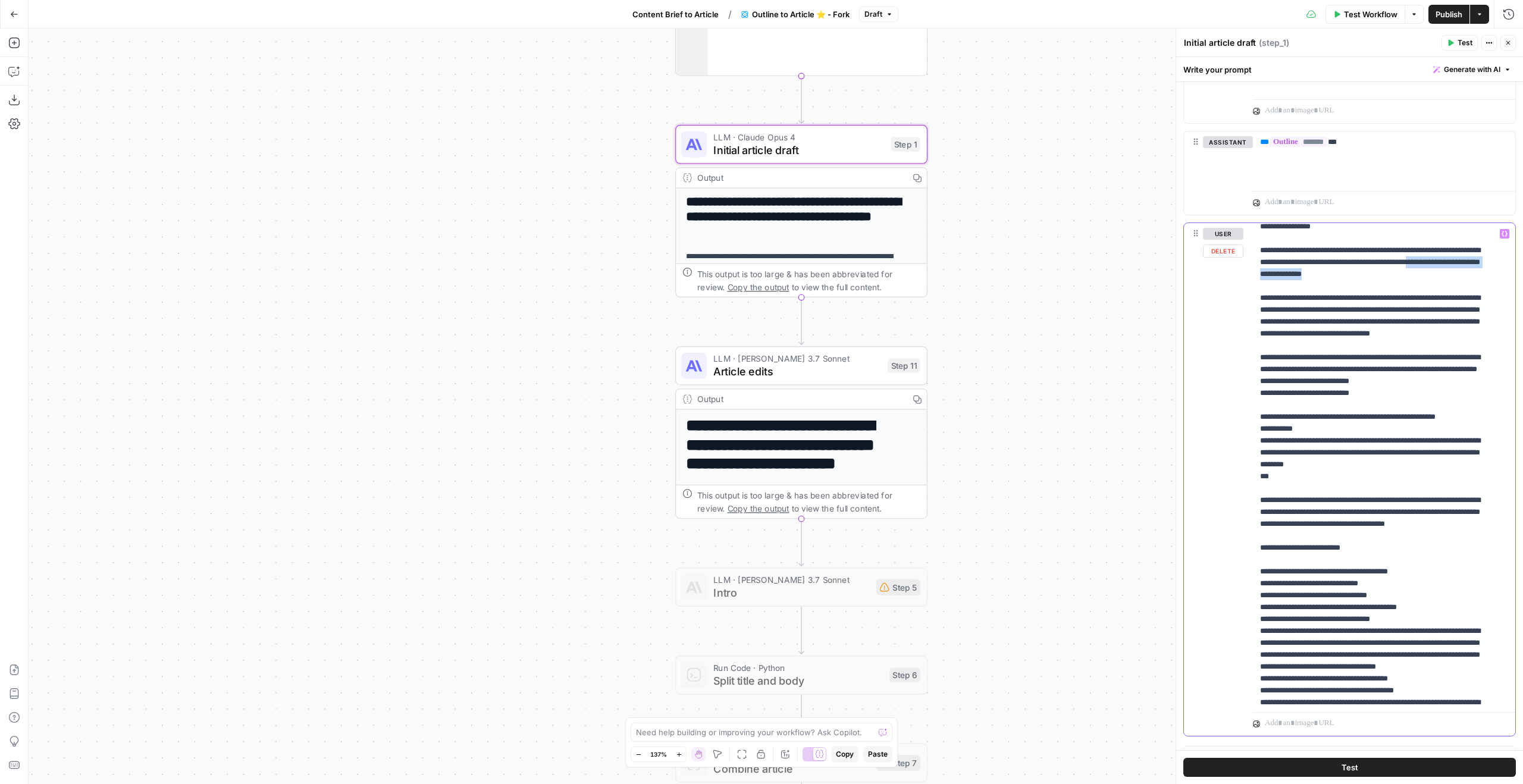
click at [1468, 440] on p "**********" at bounding box center [1375, 71] width 230 height 1748
click at [1361, 446] on p "**********" at bounding box center [1375, 71] width 230 height 1748
click at [1464, 441] on p "**********" at bounding box center [1375, 71] width 230 height 1748
click at [1496, 438] on div "**********" at bounding box center [1379, 464] width 254 height 485
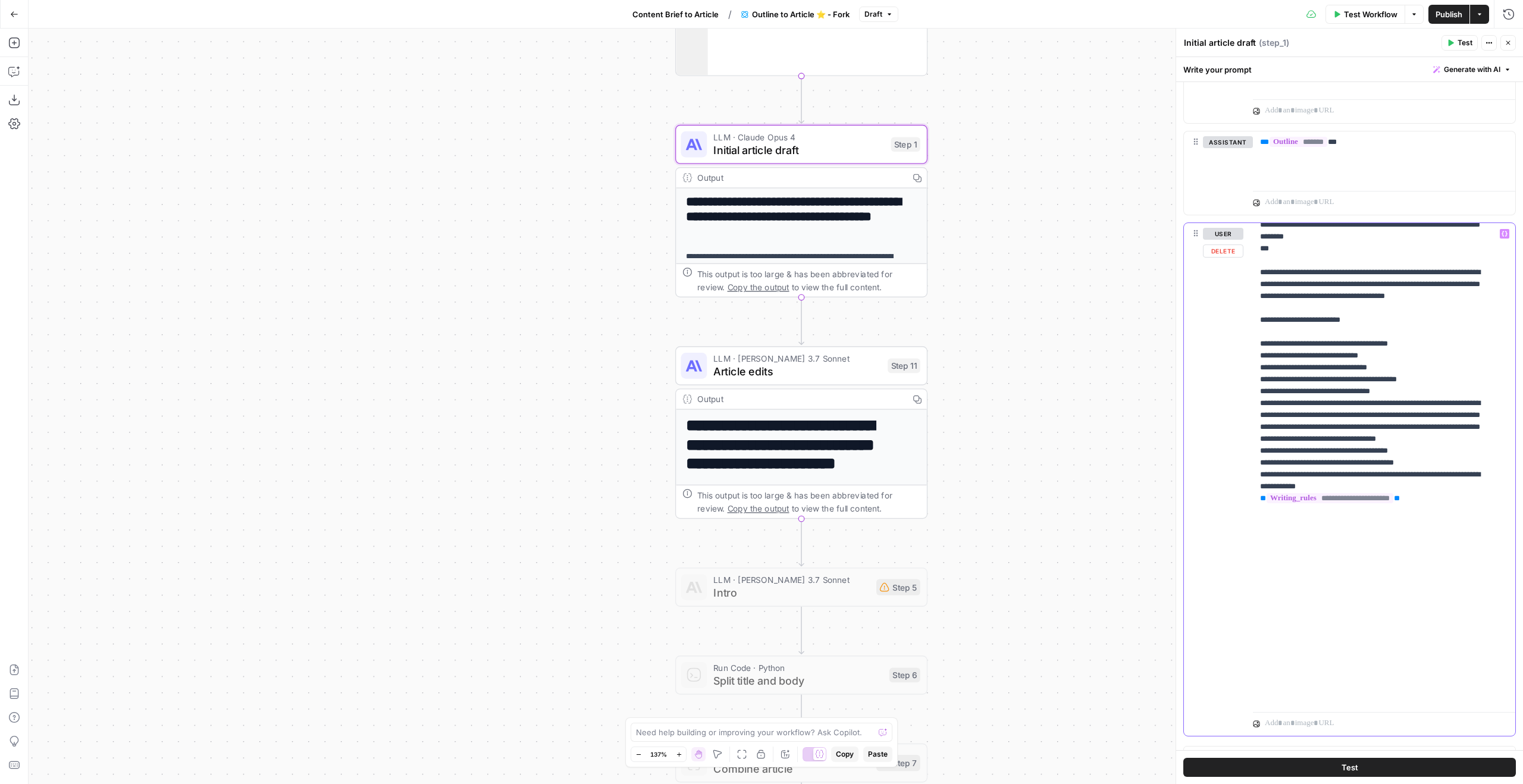
scroll to position [1285, 0]
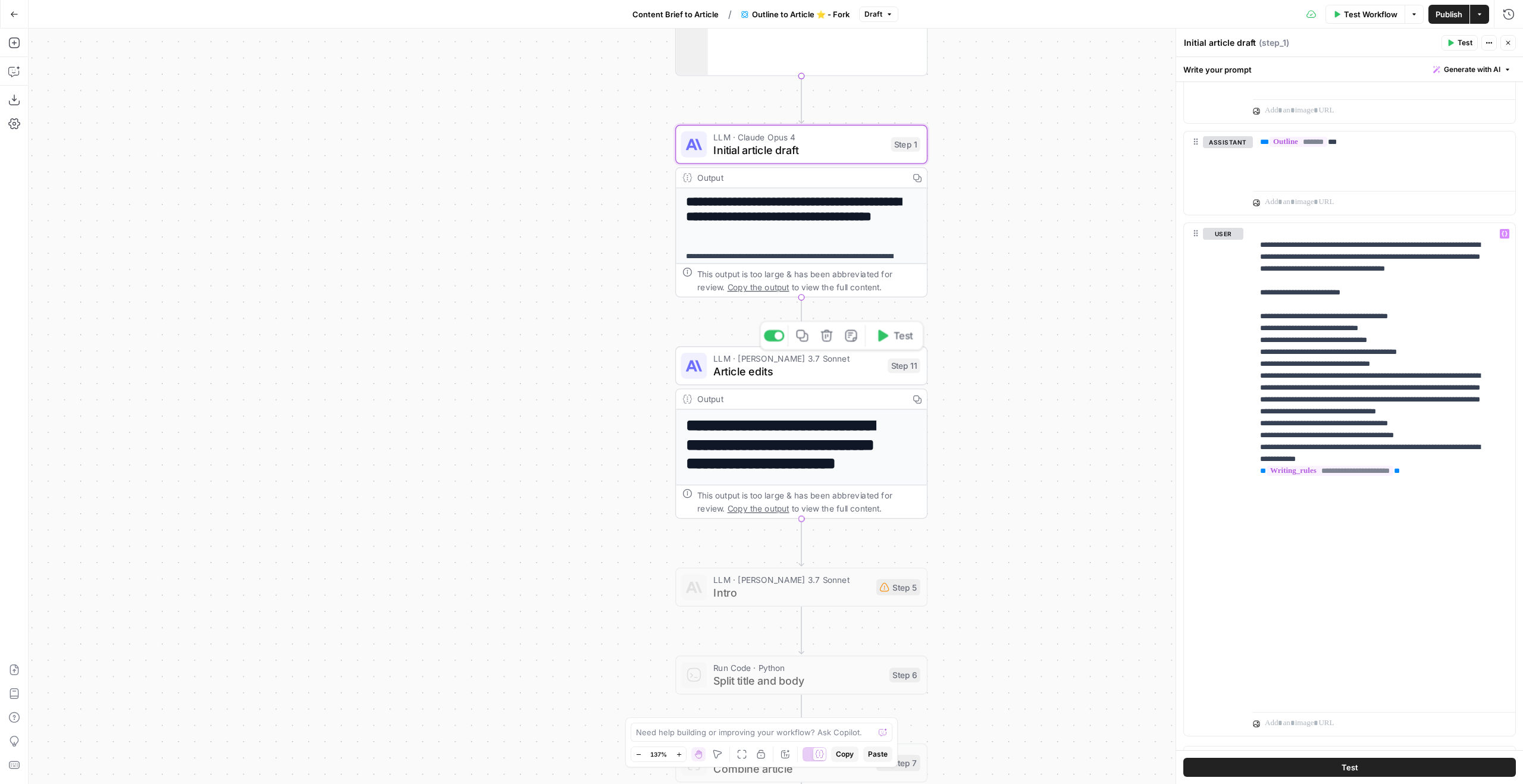
click at [844, 380] on div "LLM · [PERSON_NAME] 3.7 Sonnet Article edits Step 11 Copy step Delete step Edit…" at bounding box center [801, 365] width 252 height 39
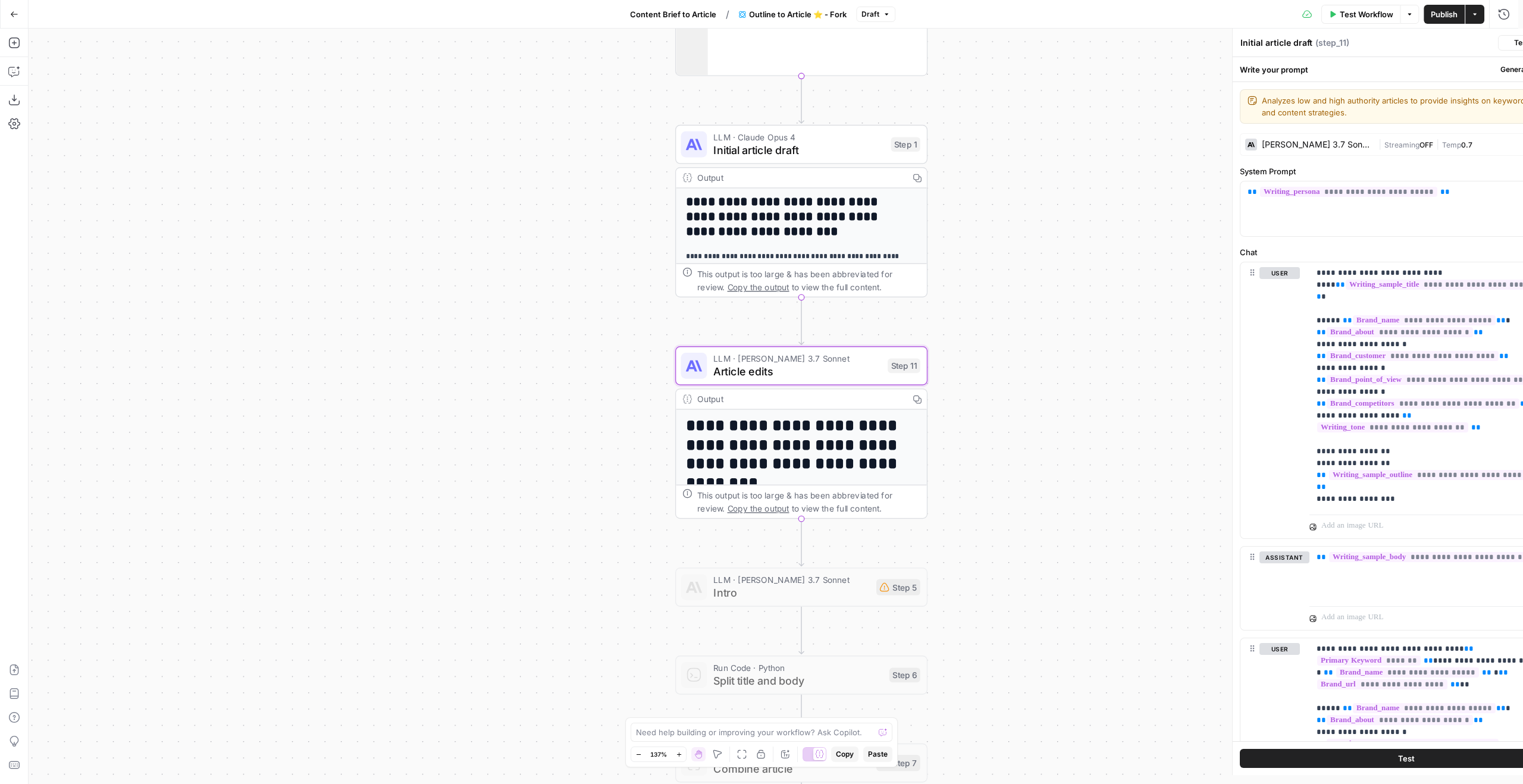
type textarea "Article edits"
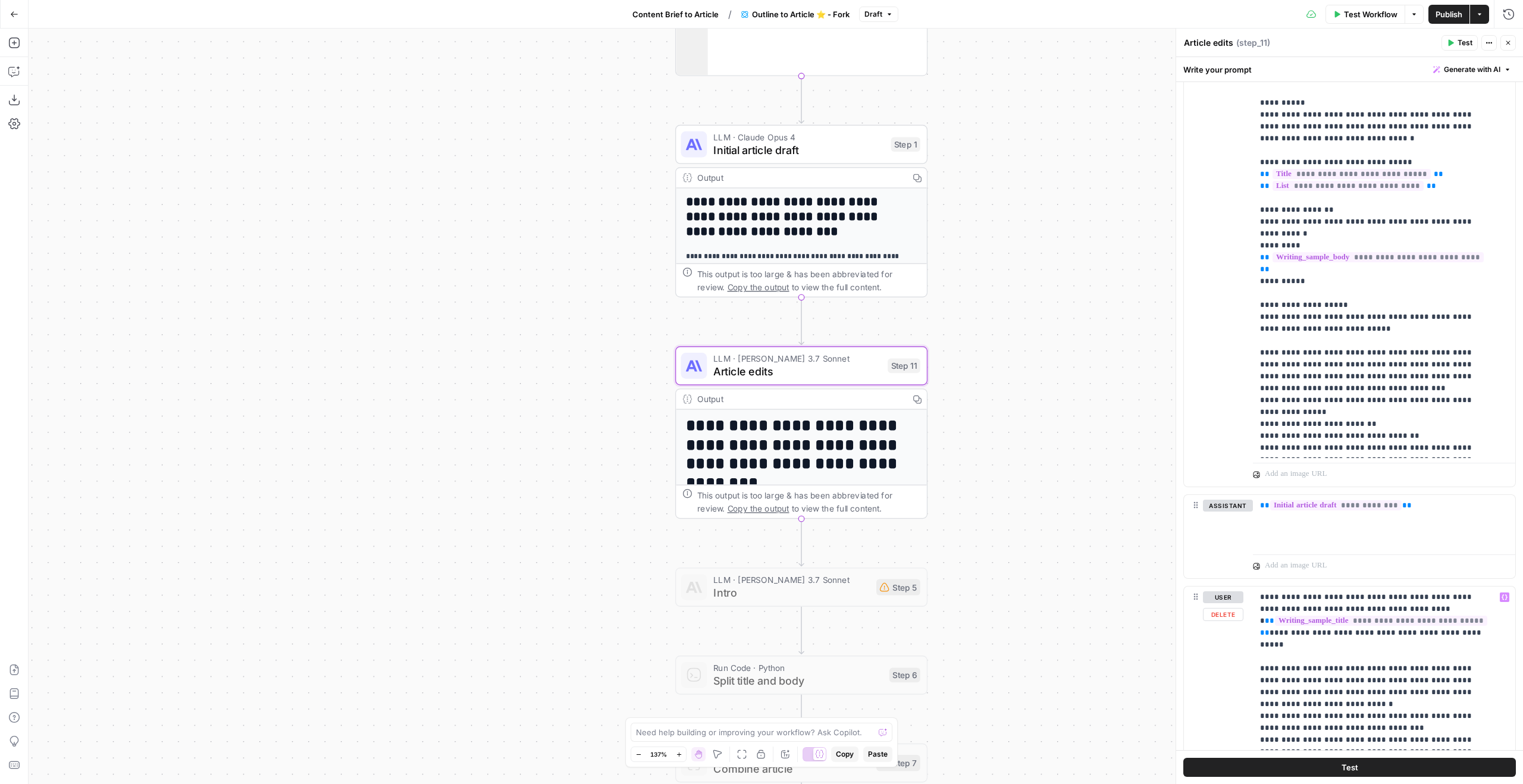
scroll to position [1246, 0]
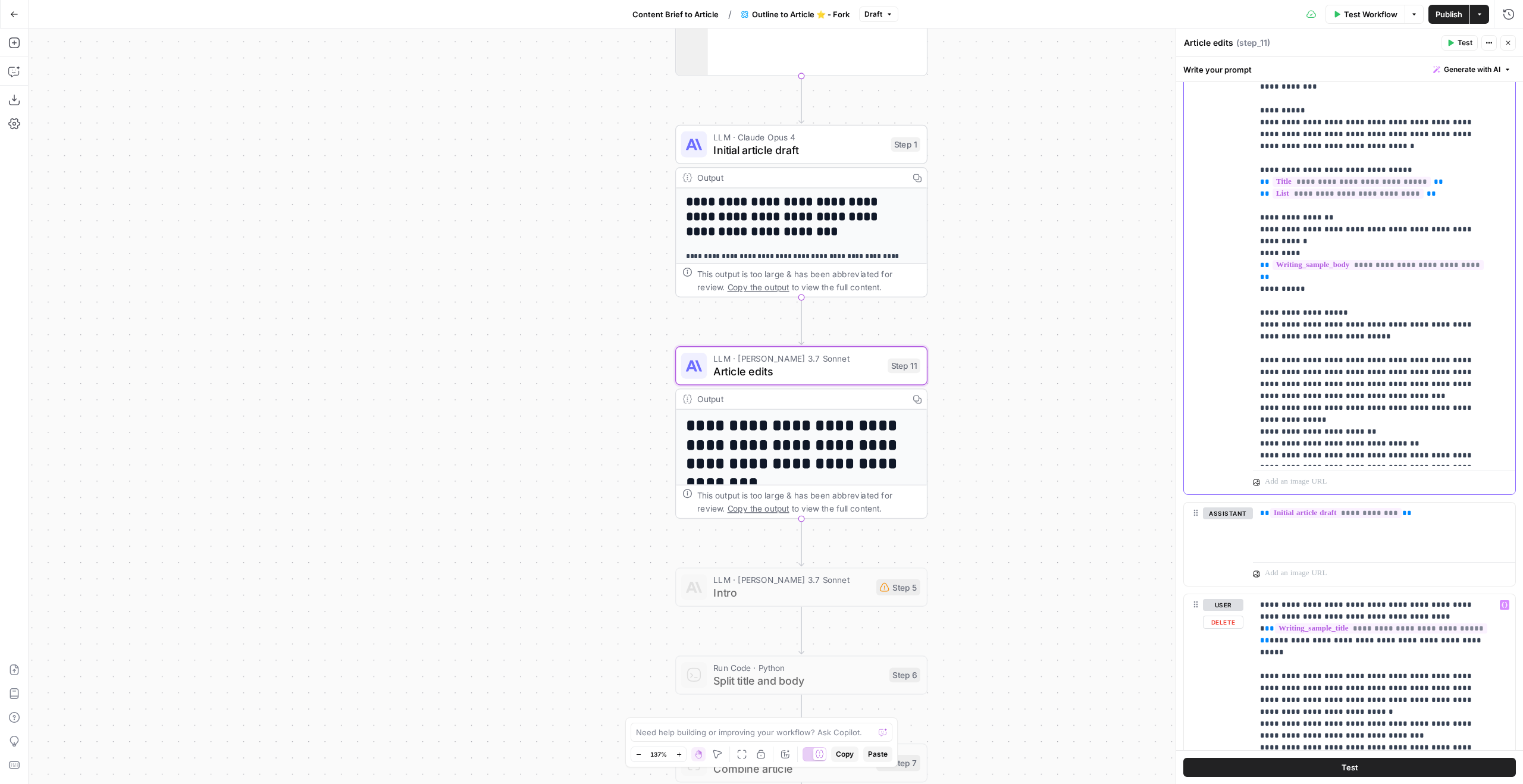
click at [1507, 54] on header "Article edits Article edits ( step_11 ) Test Actions Close" at bounding box center [1350, 42] width 347 height 28
click at [1508, 50] on button "Close" at bounding box center [1507, 42] width 16 height 16
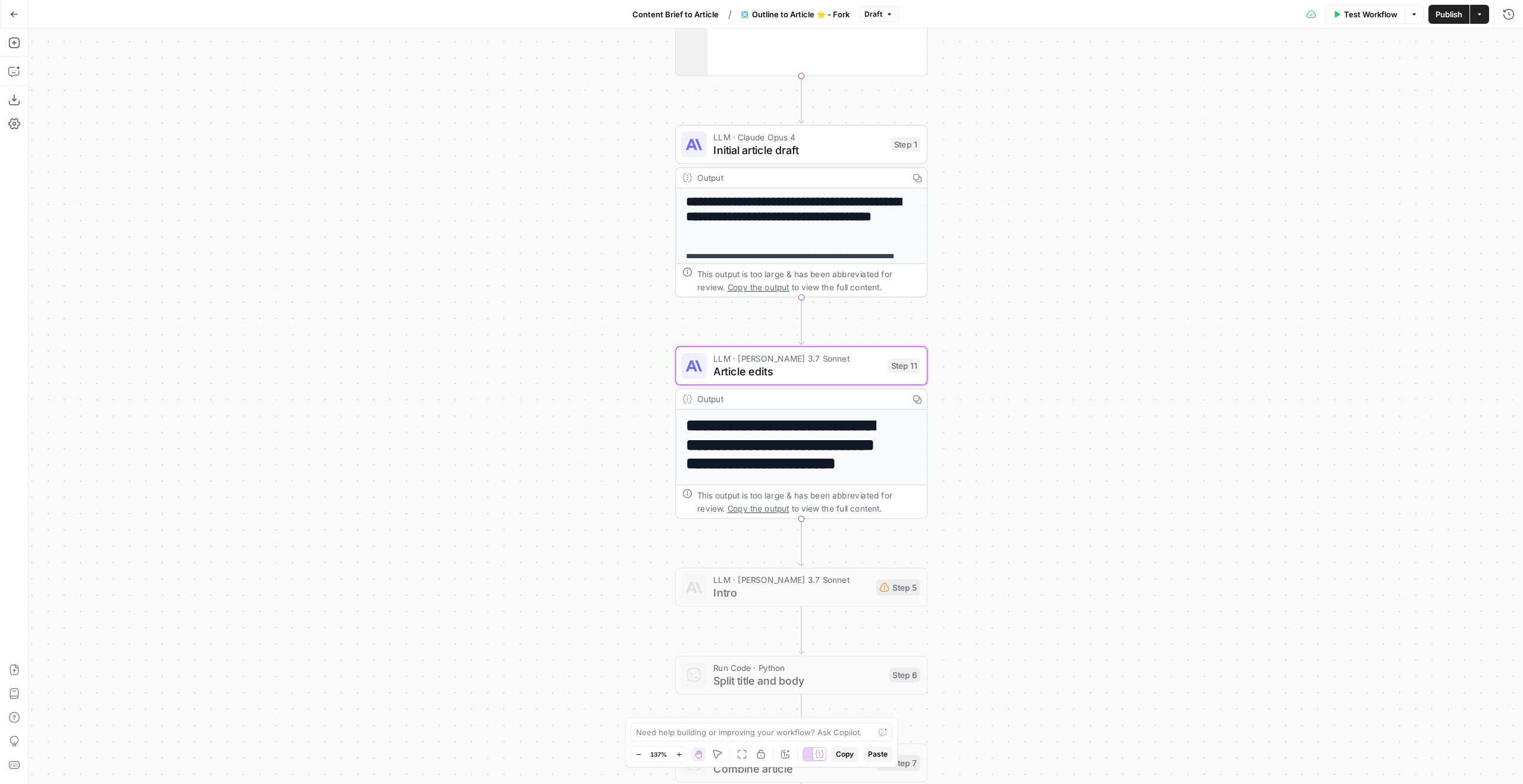
click at [1459, 21] on button "Publish" at bounding box center [1449, 14] width 41 height 19
click at [1511, 738] on div "Workflow published successfully" at bounding box center [1421, 746] width 191 height 38
click at [718, 372] on span "Article edits" at bounding box center [796, 372] width 168 height 16
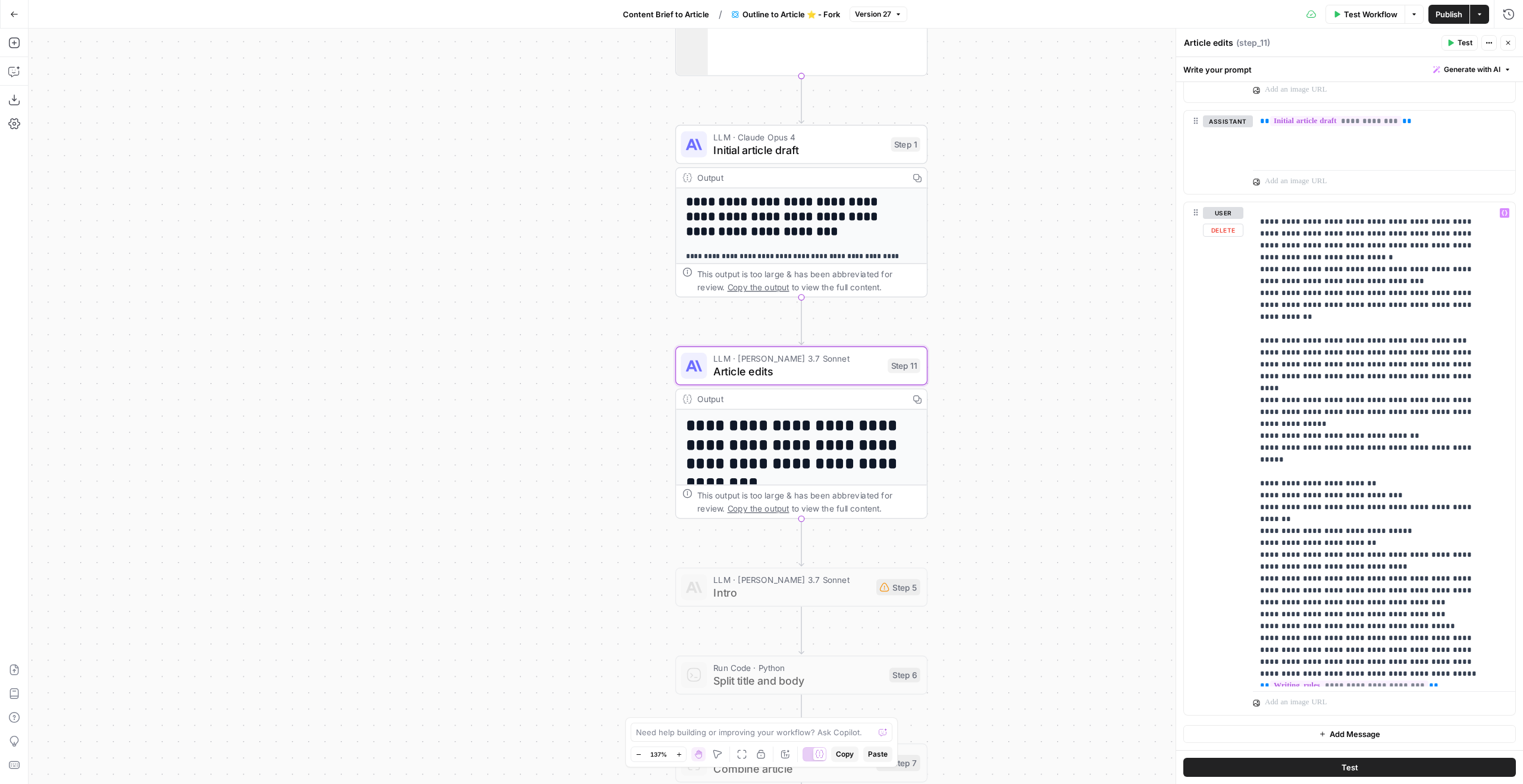
scroll to position [96, 0]
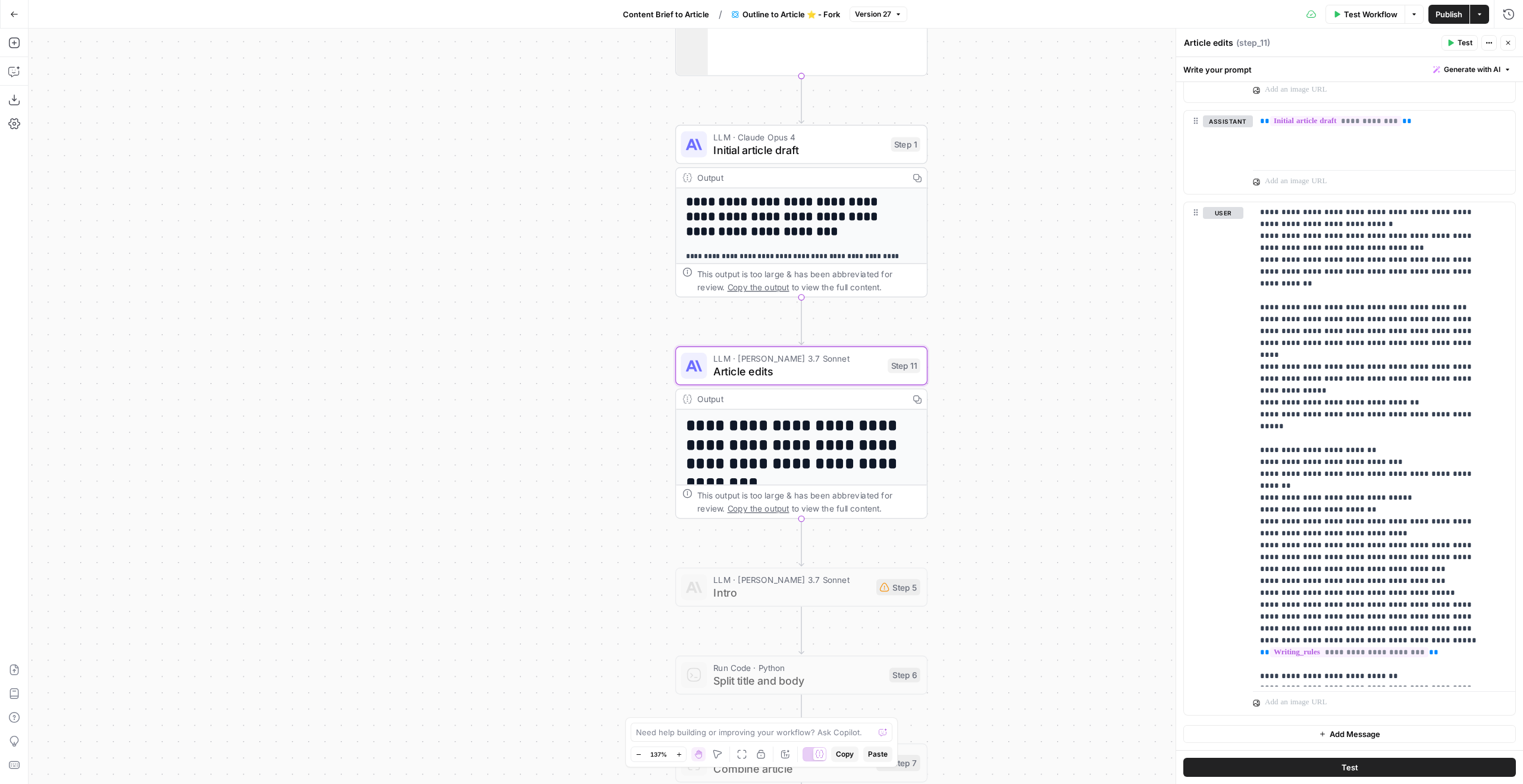
click at [848, 161] on div "LLM · [PERSON_NAME] 4 Initial article draft Step 1 Copy step Delete step Edit N…" at bounding box center [801, 144] width 252 height 39
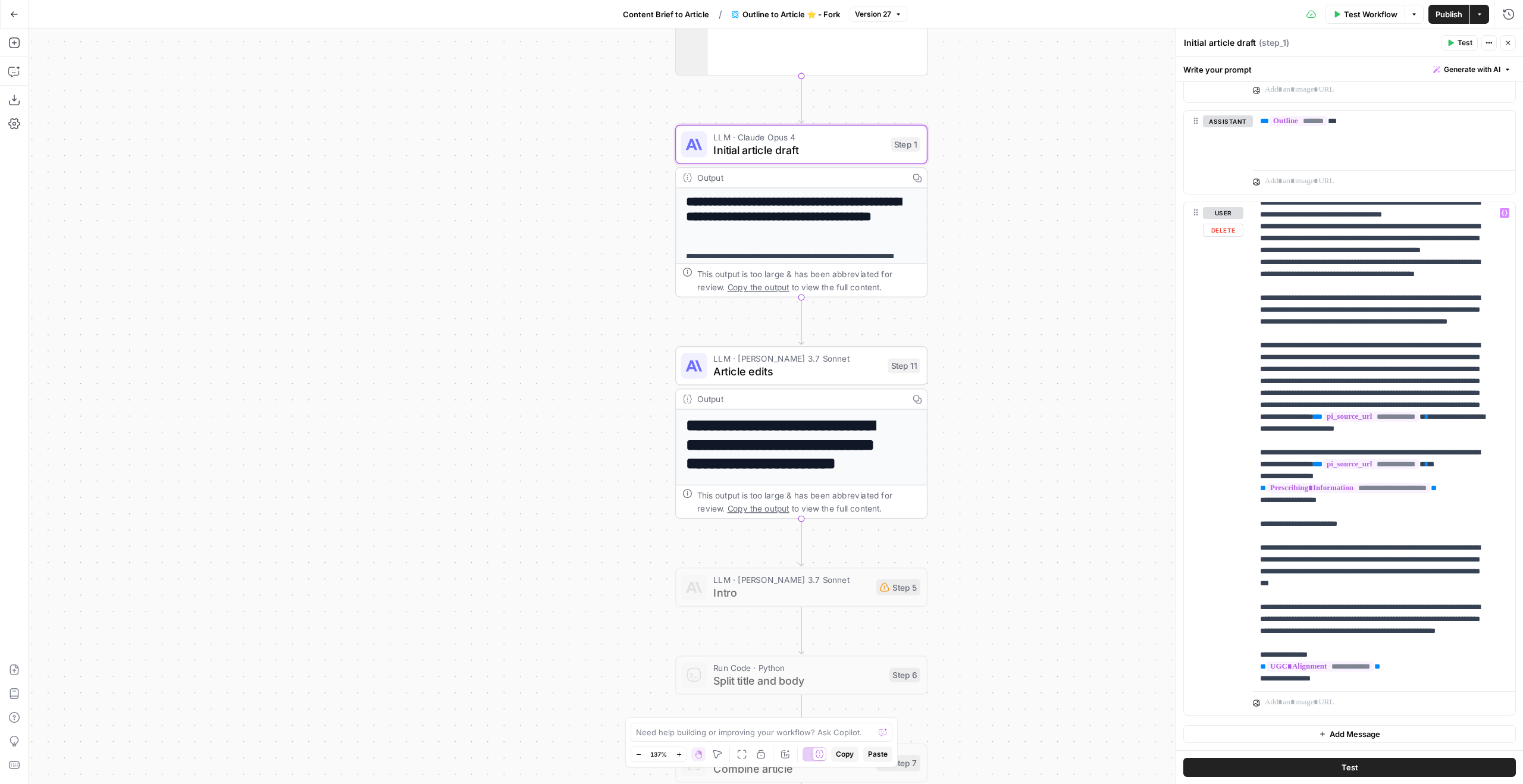
scroll to position [557, 0]
click at [1428, 426] on p "**********" at bounding box center [1375, 530] width 230 height 1760
click at [1422, 488] on p "**********" at bounding box center [1375, 530] width 230 height 1760
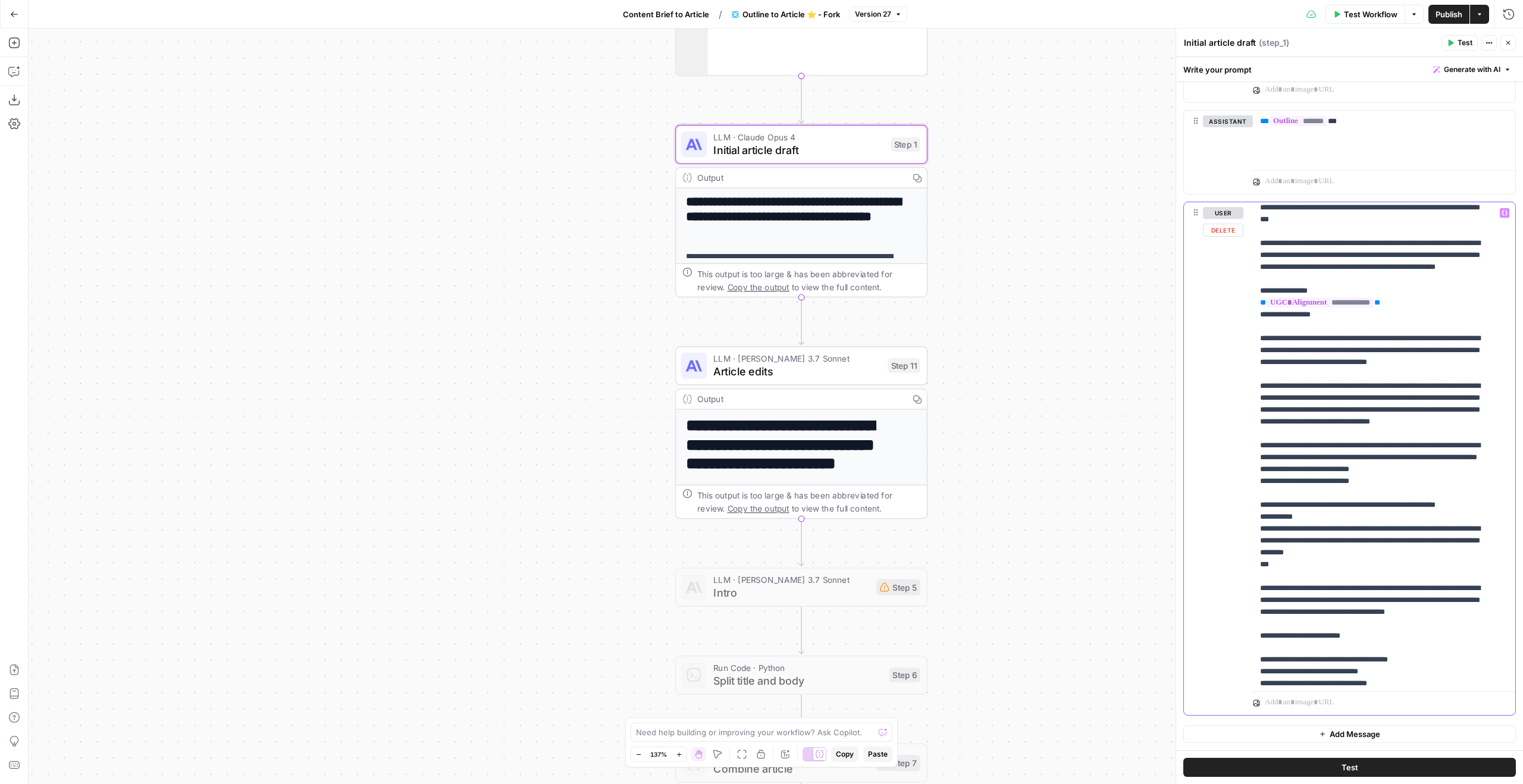
scroll to position [923, 0]
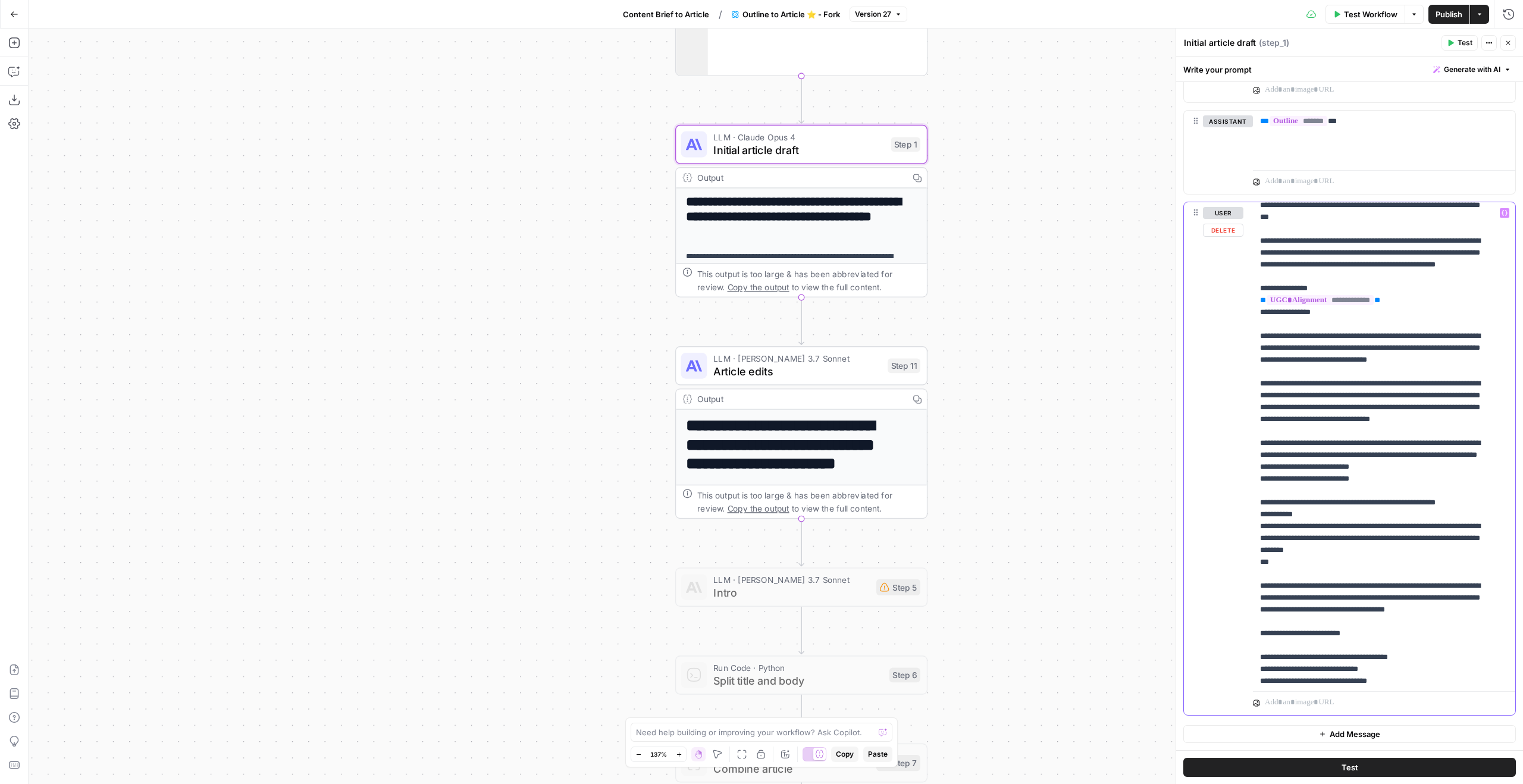
click at [1475, 481] on p "**********" at bounding box center [1375, 164] width 230 height 1760
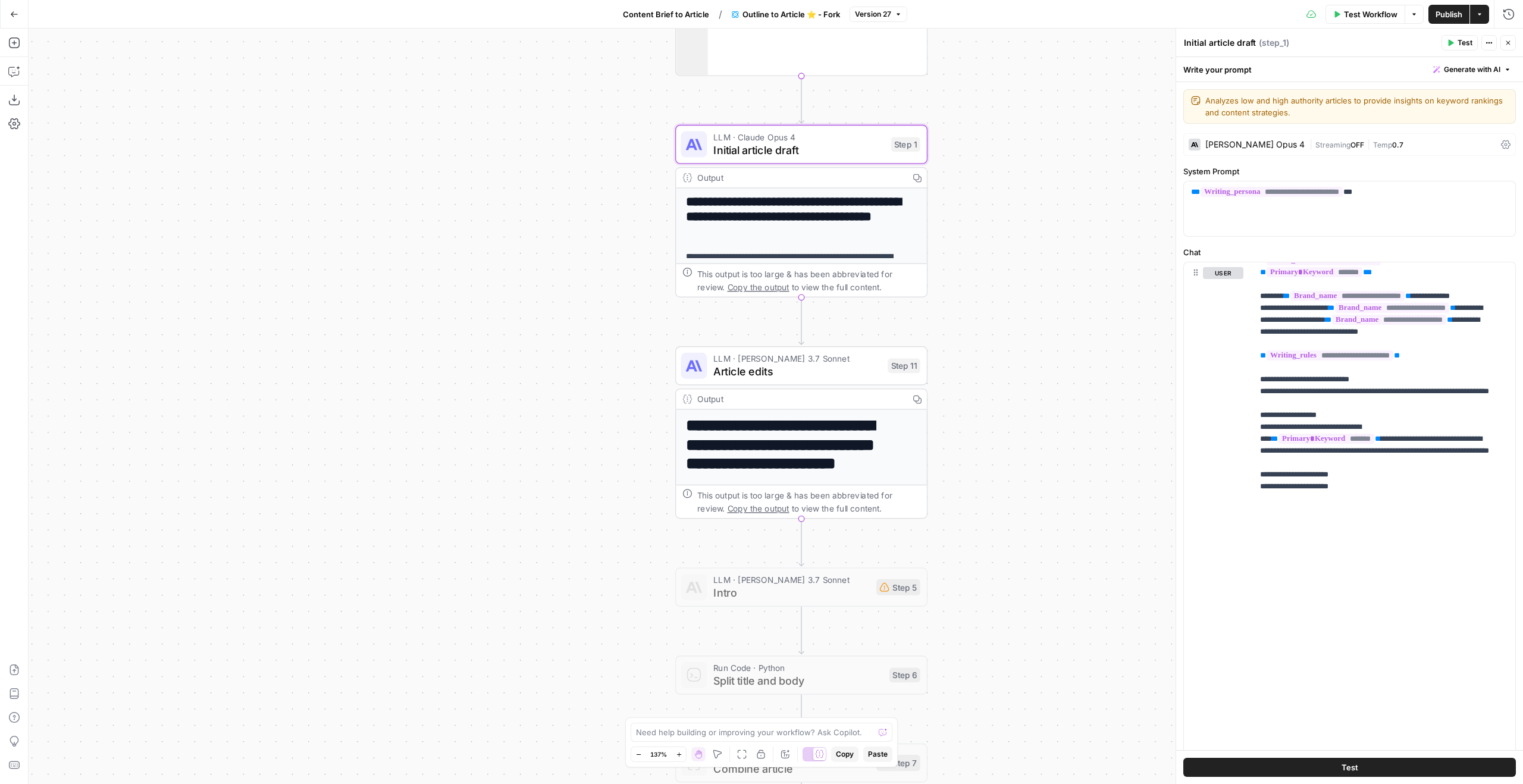
scroll to position [79, 0]
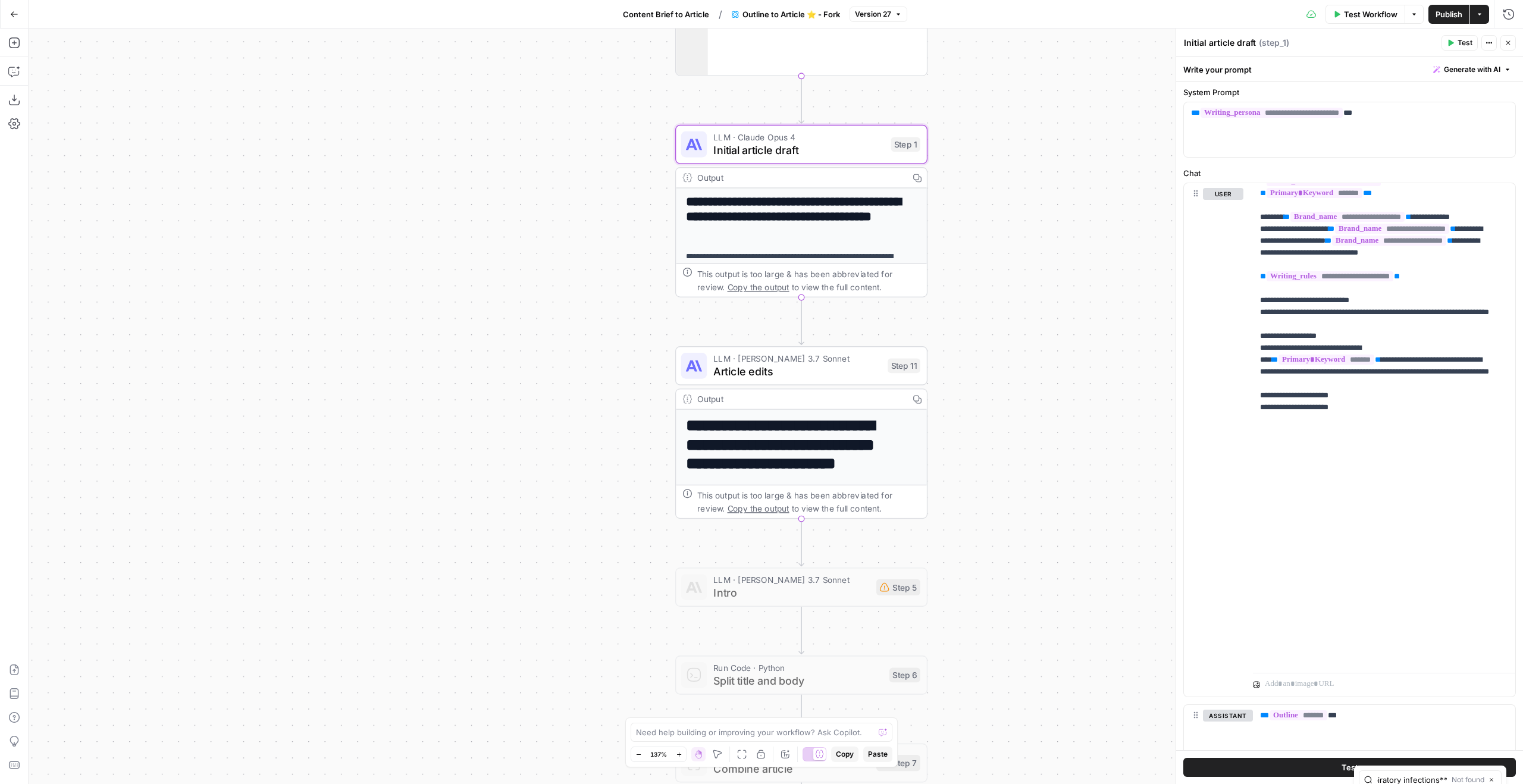
type input "**Upper respiratory infections**"
click at [1089, 323] on div "**********" at bounding box center [775, 406] width 1495 height 756
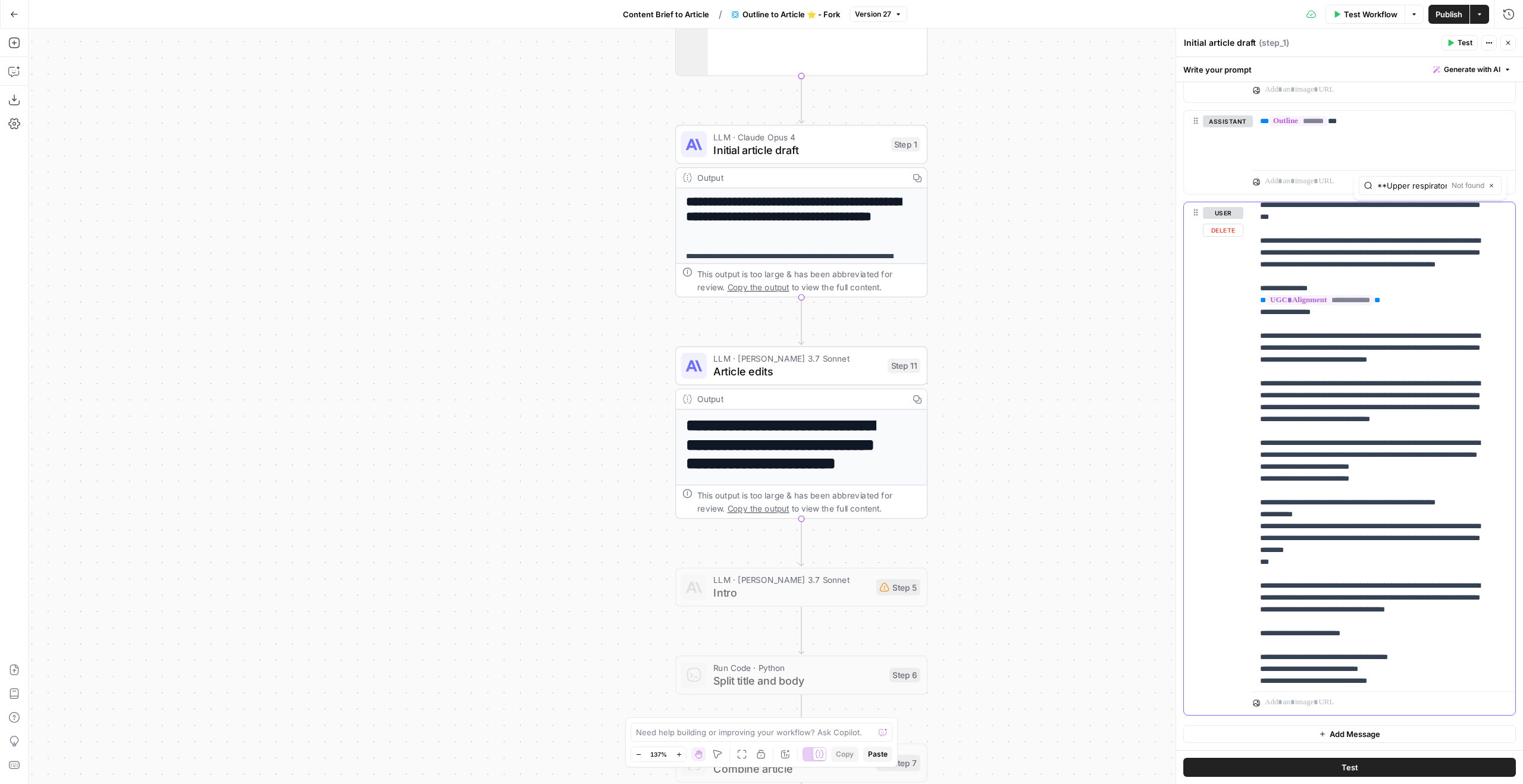
click at [1378, 371] on p "**********" at bounding box center [1375, 164] width 230 height 1760
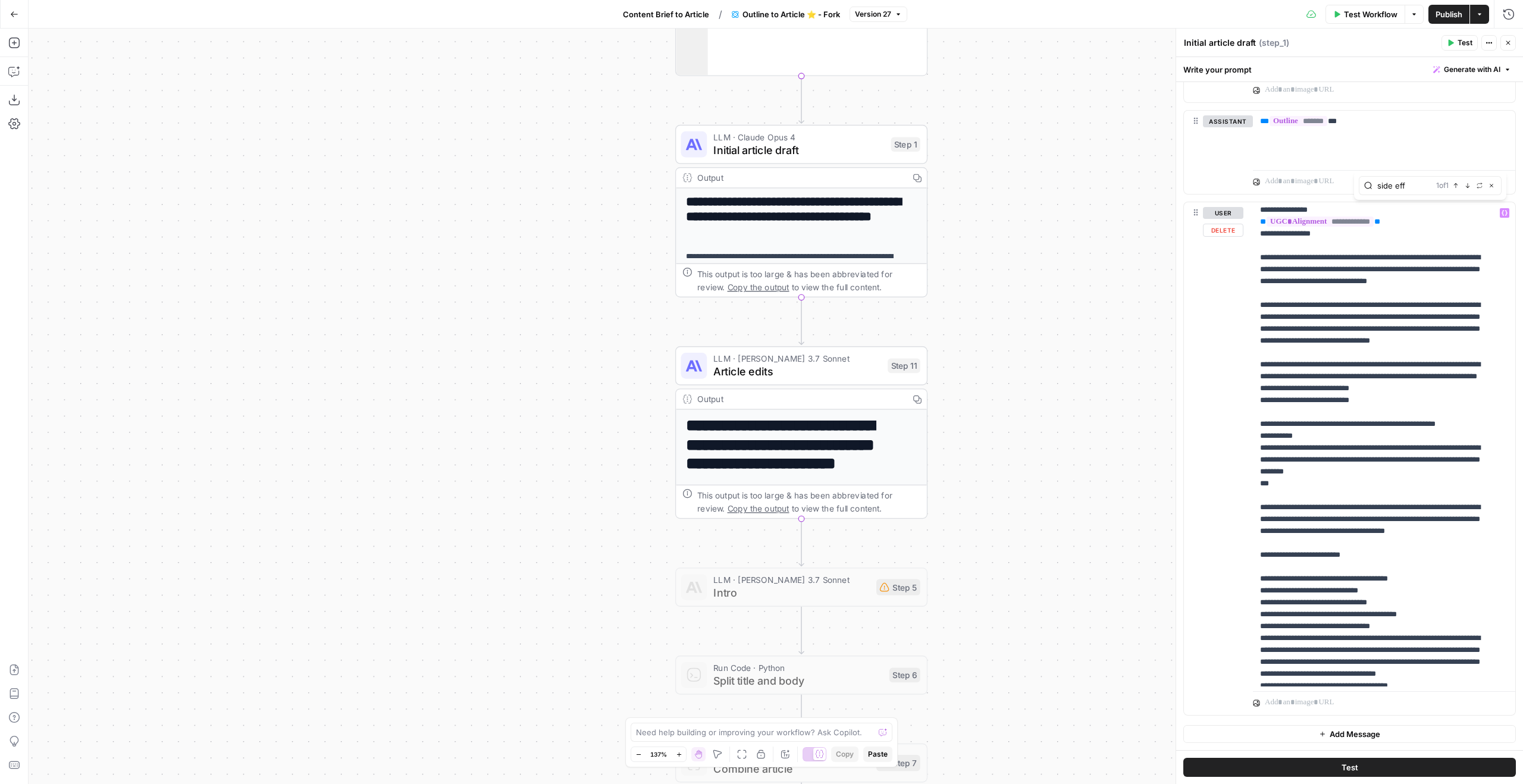
scroll to position [940, 0]
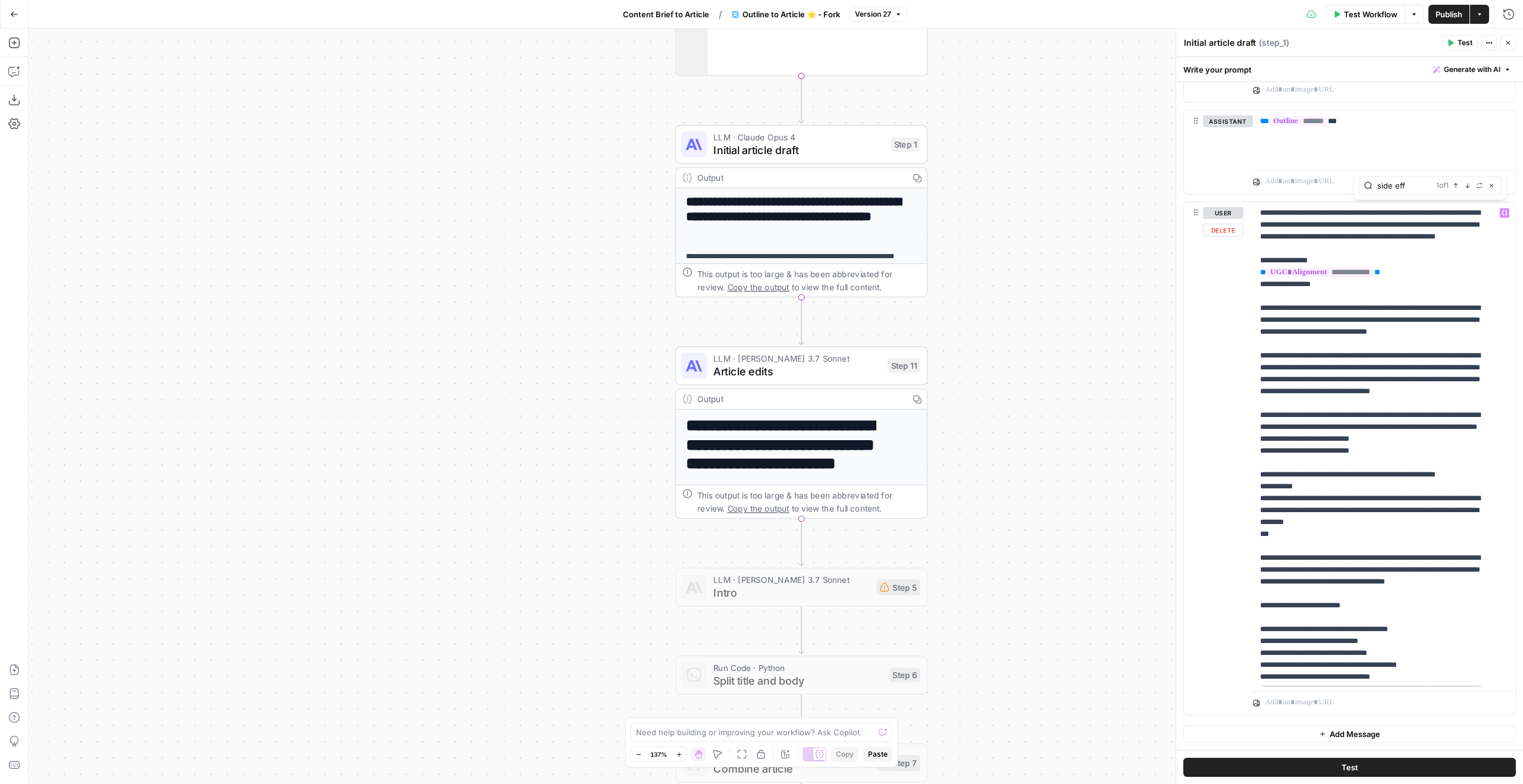
type input "side eff"
drag, startPoint x: 1390, startPoint y: 352, endPoint x: 1396, endPoint y: 353, distance: 6.1
click at [1394, 352] on p "**********" at bounding box center [1375, 147] width 230 height 1760
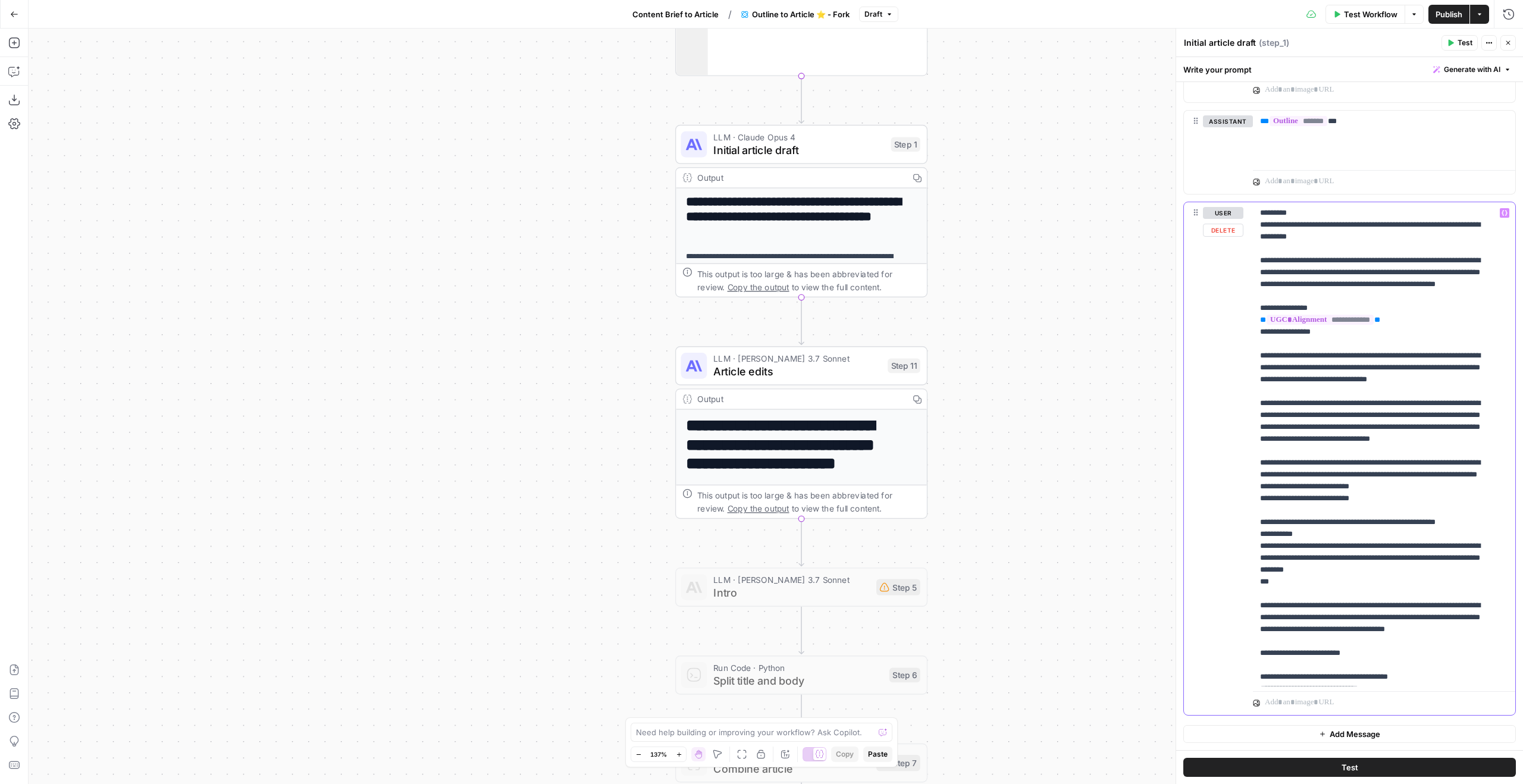
drag, startPoint x: 1298, startPoint y: 330, endPoint x: 1428, endPoint y: 335, distance: 130.1
click at [1430, 335] on p "**********" at bounding box center [1375, 171] width 230 height 1808
drag, startPoint x: 1417, startPoint y: 330, endPoint x: 1298, endPoint y: 330, distance: 119.0
click at [1298, 330] on p "**********" at bounding box center [1375, 171] width 230 height 1808
copy p "**********"
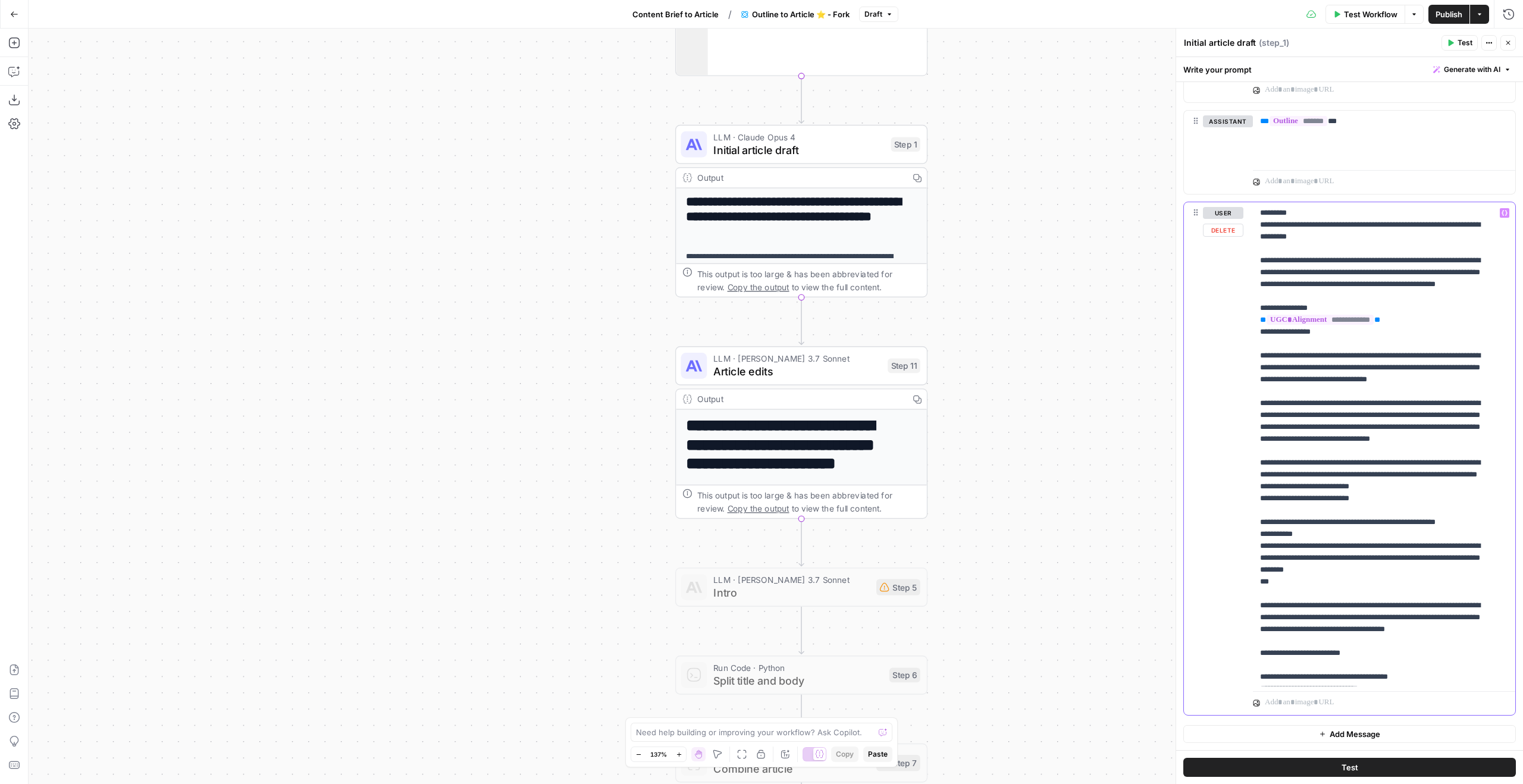
click at [1300, 378] on p "**********" at bounding box center [1375, 171] width 230 height 1808
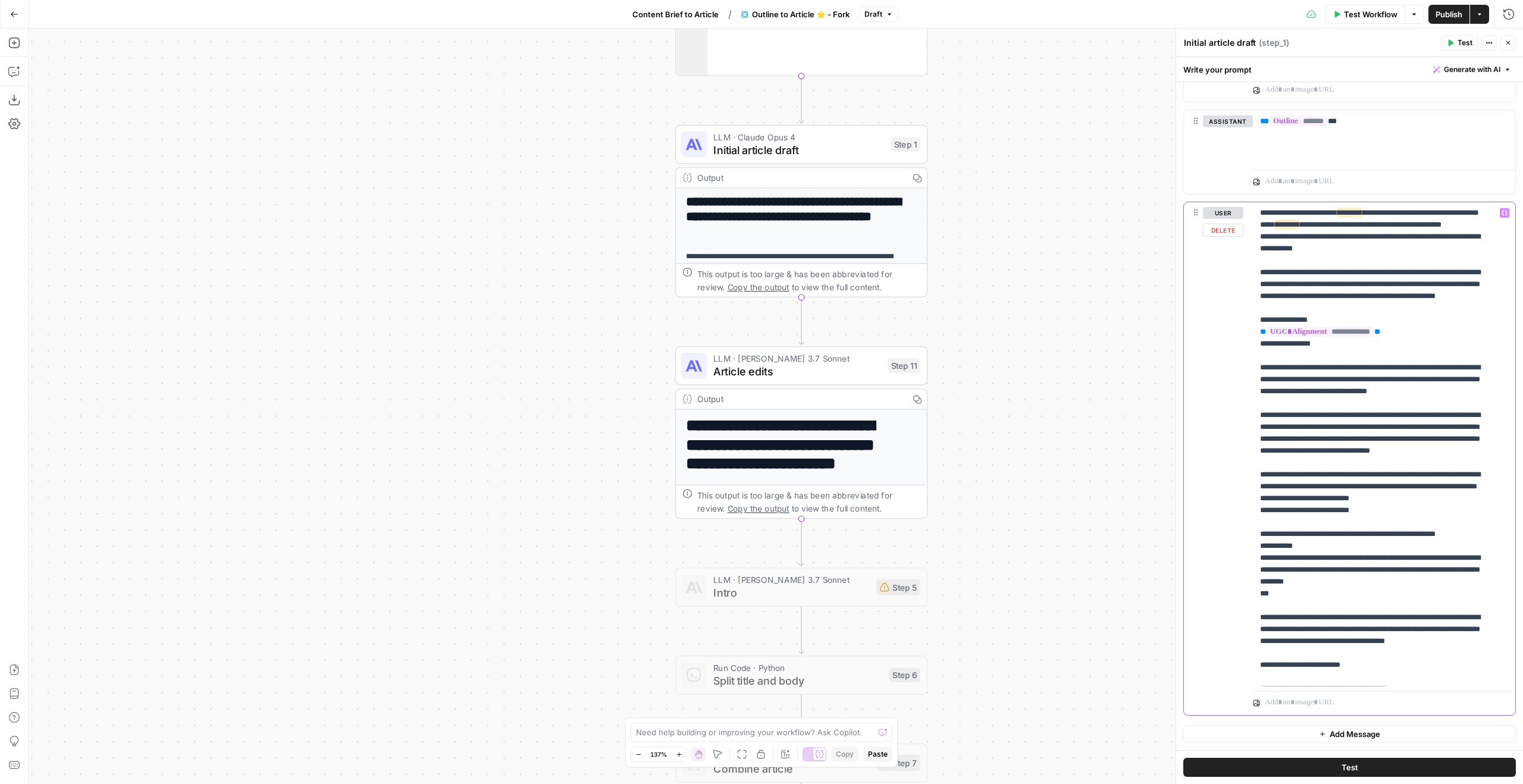
drag, startPoint x: 1360, startPoint y: 429, endPoint x: 1269, endPoint y: 419, distance: 91.5
click at [1269, 419] on p "**********" at bounding box center [1375, 183] width 230 height 1832
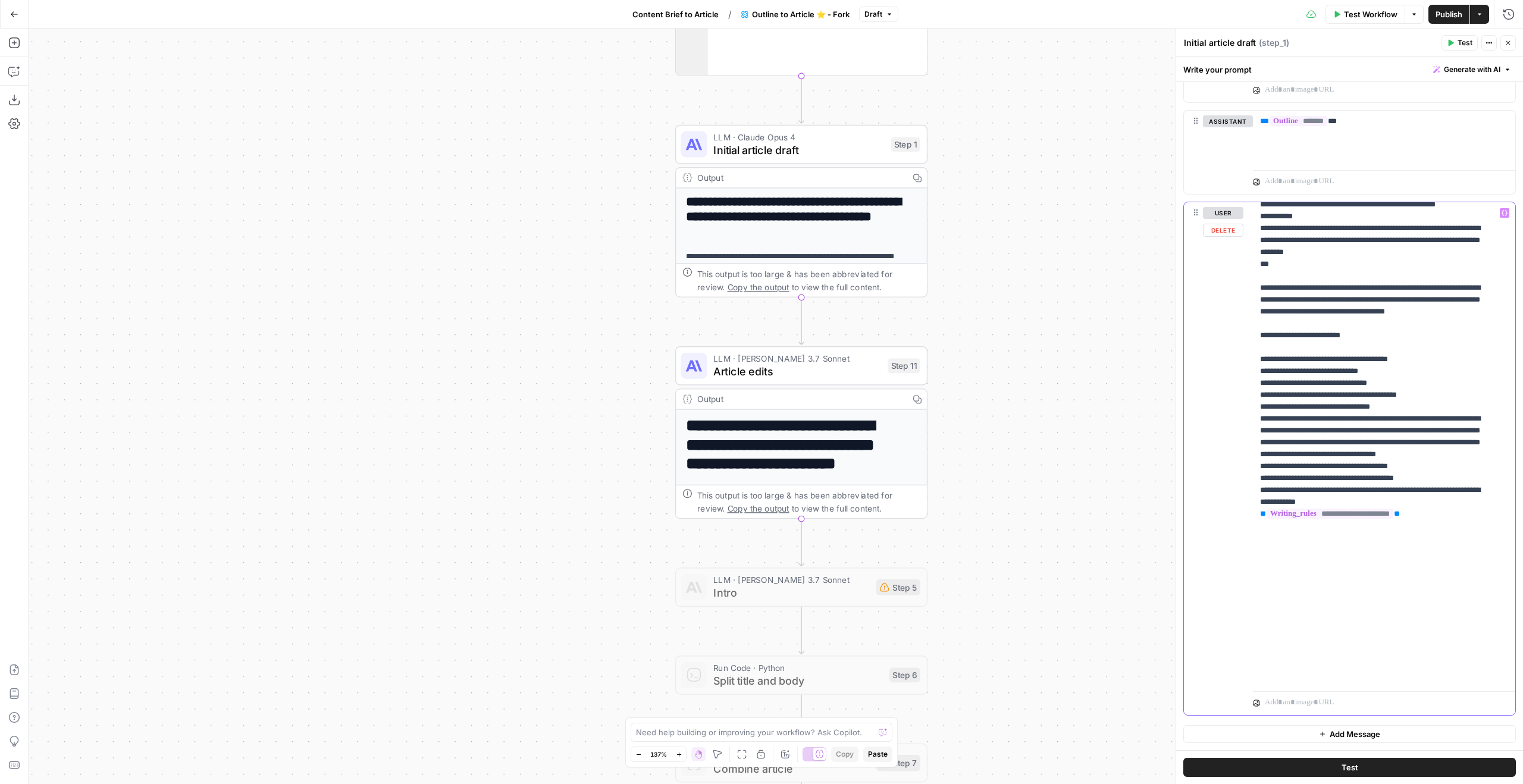
scroll to position [1267, 0]
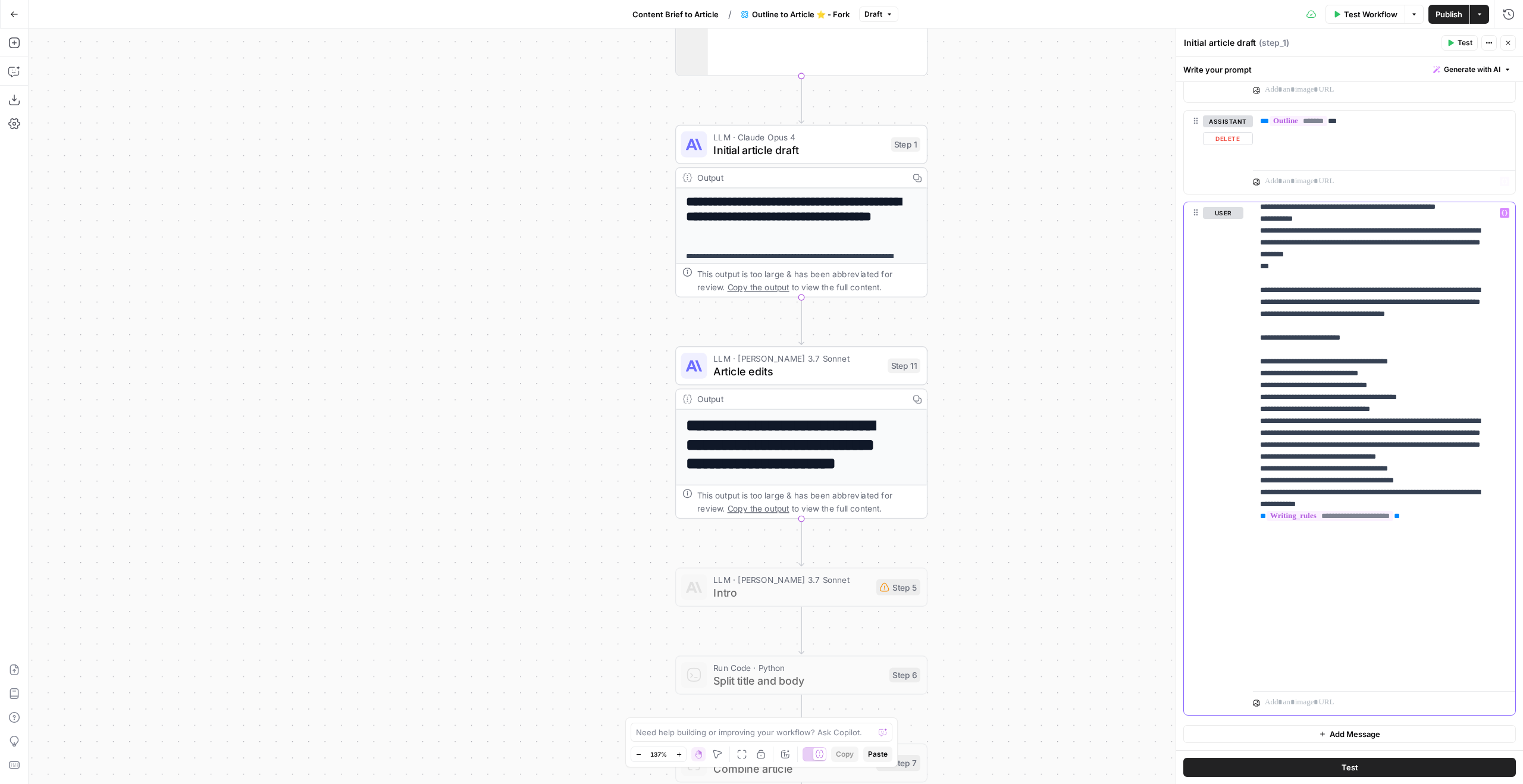
type input "side eff"
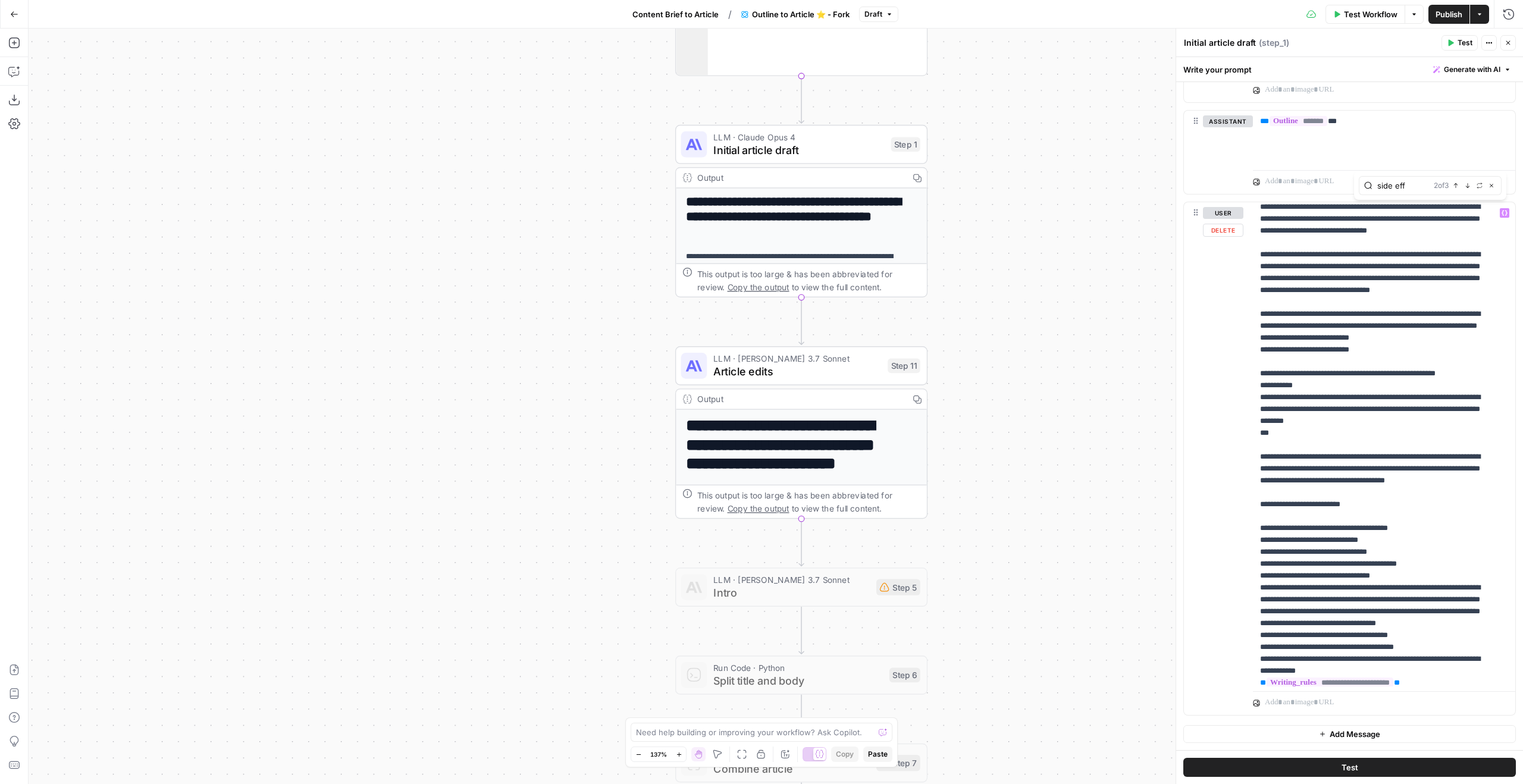
scroll to position [1083, 0]
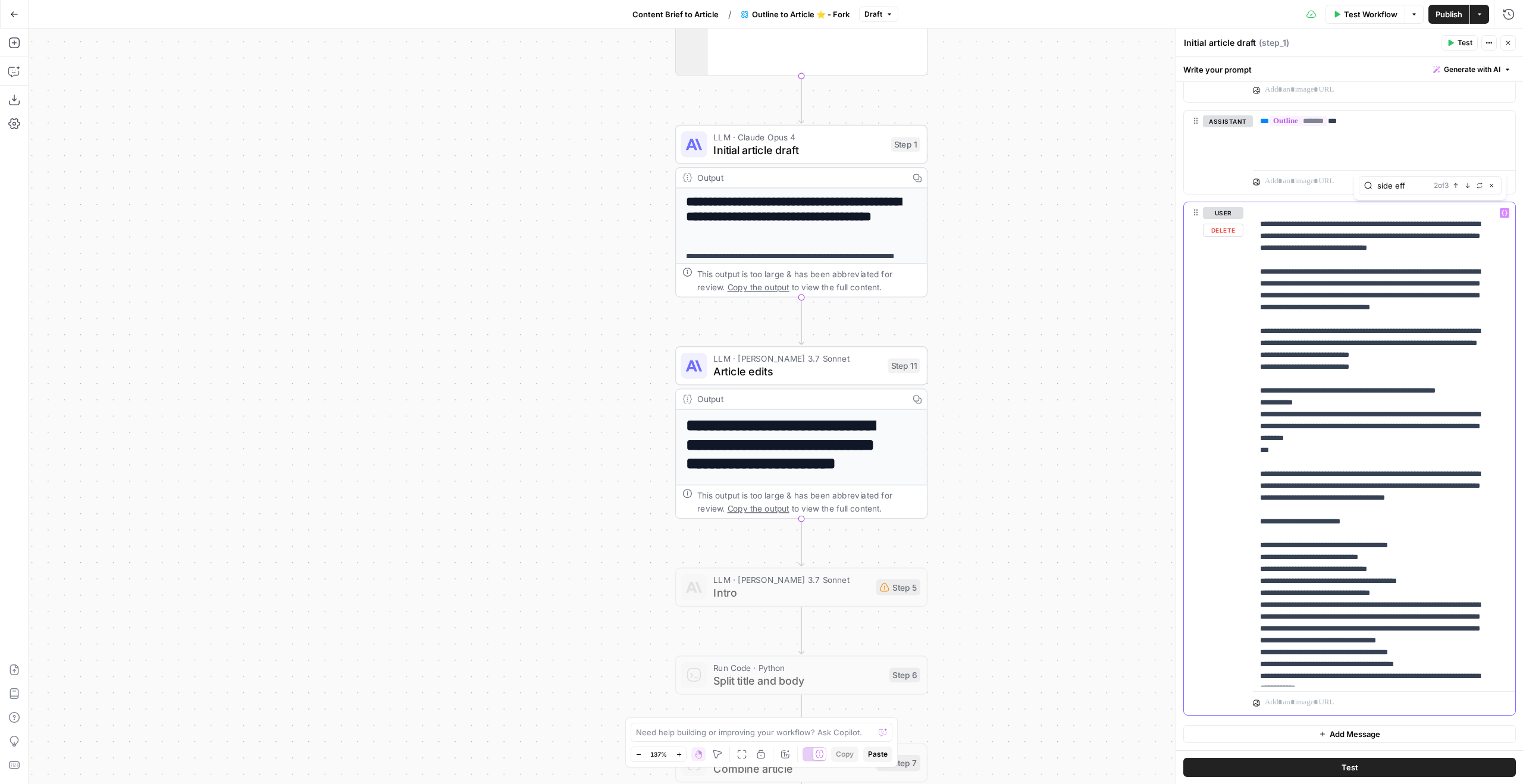
click at [1447, 270] on p "**********" at bounding box center [1375, 40] width 230 height 1832
click at [1438, 285] on p "**********" at bounding box center [1375, 40] width 230 height 1832
drag, startPoint x: 1460, startPoint y: 285, endPoint x: 1466, endPoint y: 289, distance: 7.2
click at [1466, 289] on p "**********" at bounding box center [1375, 46] width 230 height 1844
drag, startPoint x: 1457, startPoint y: 286, endPoint x: 1463, endPoint y: 289, distance: 6.7
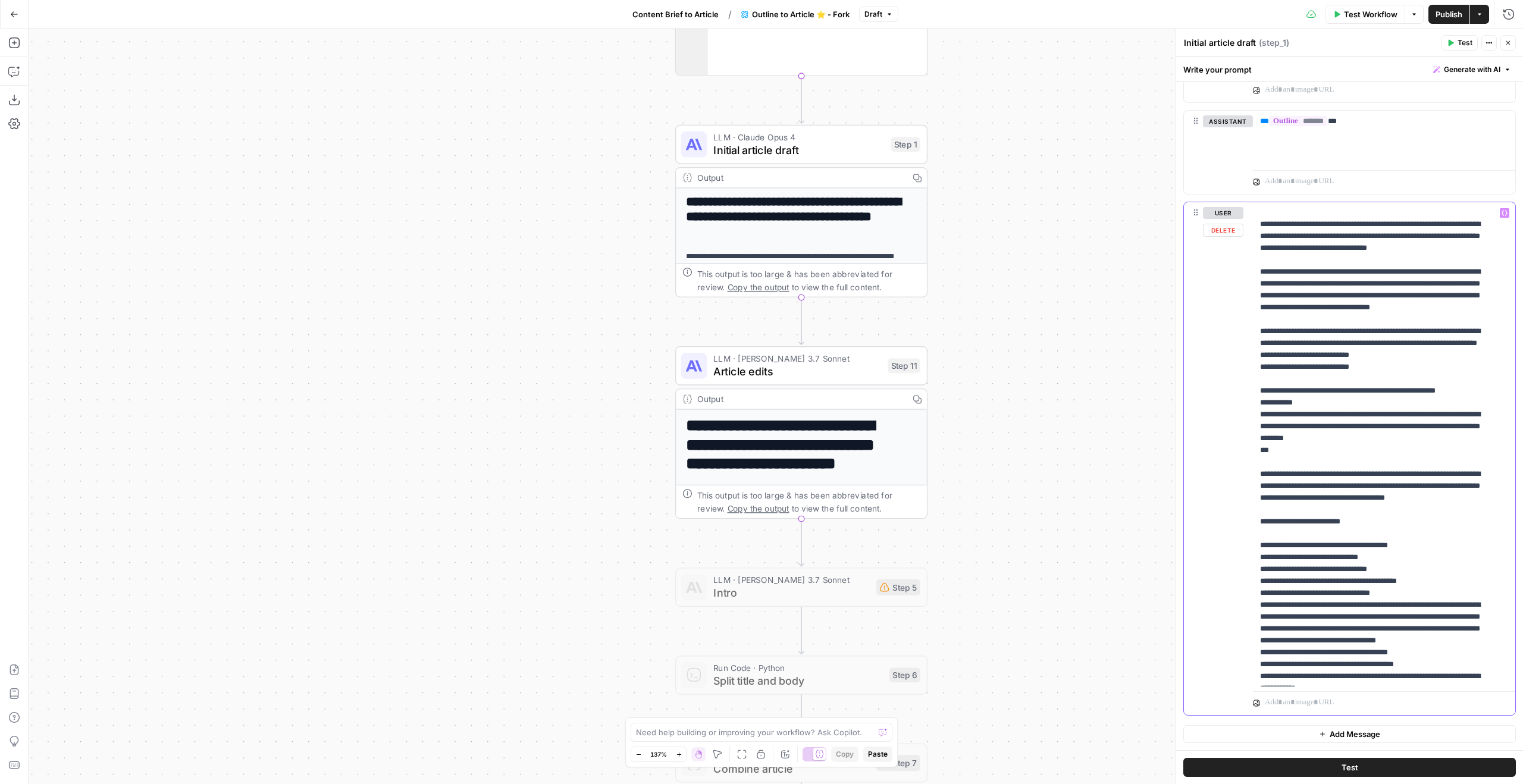
click at [1463, 289] on p "**********" at bounding box center [1375, 46] width 230 height 1844
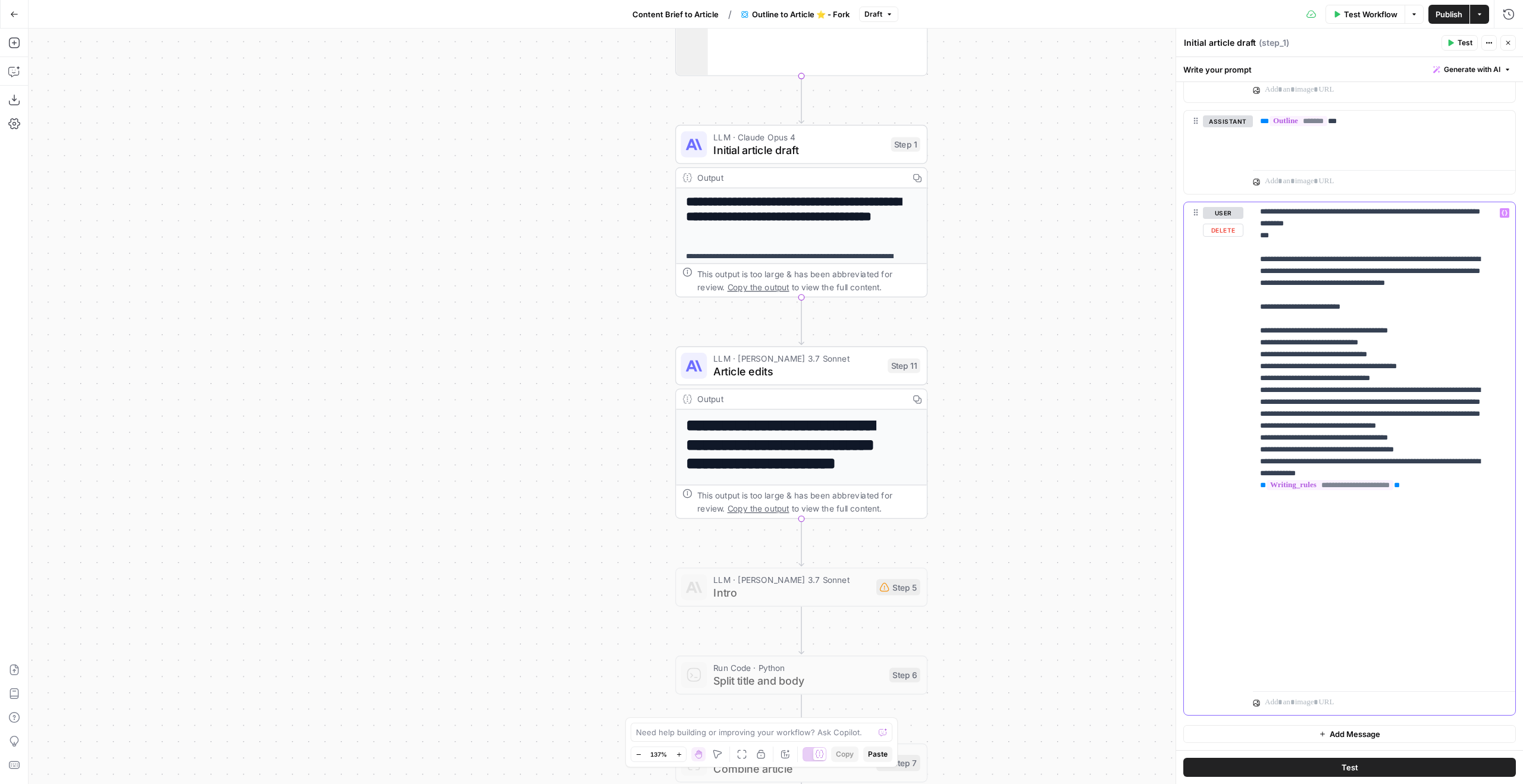
scroll to position [1380, 0]
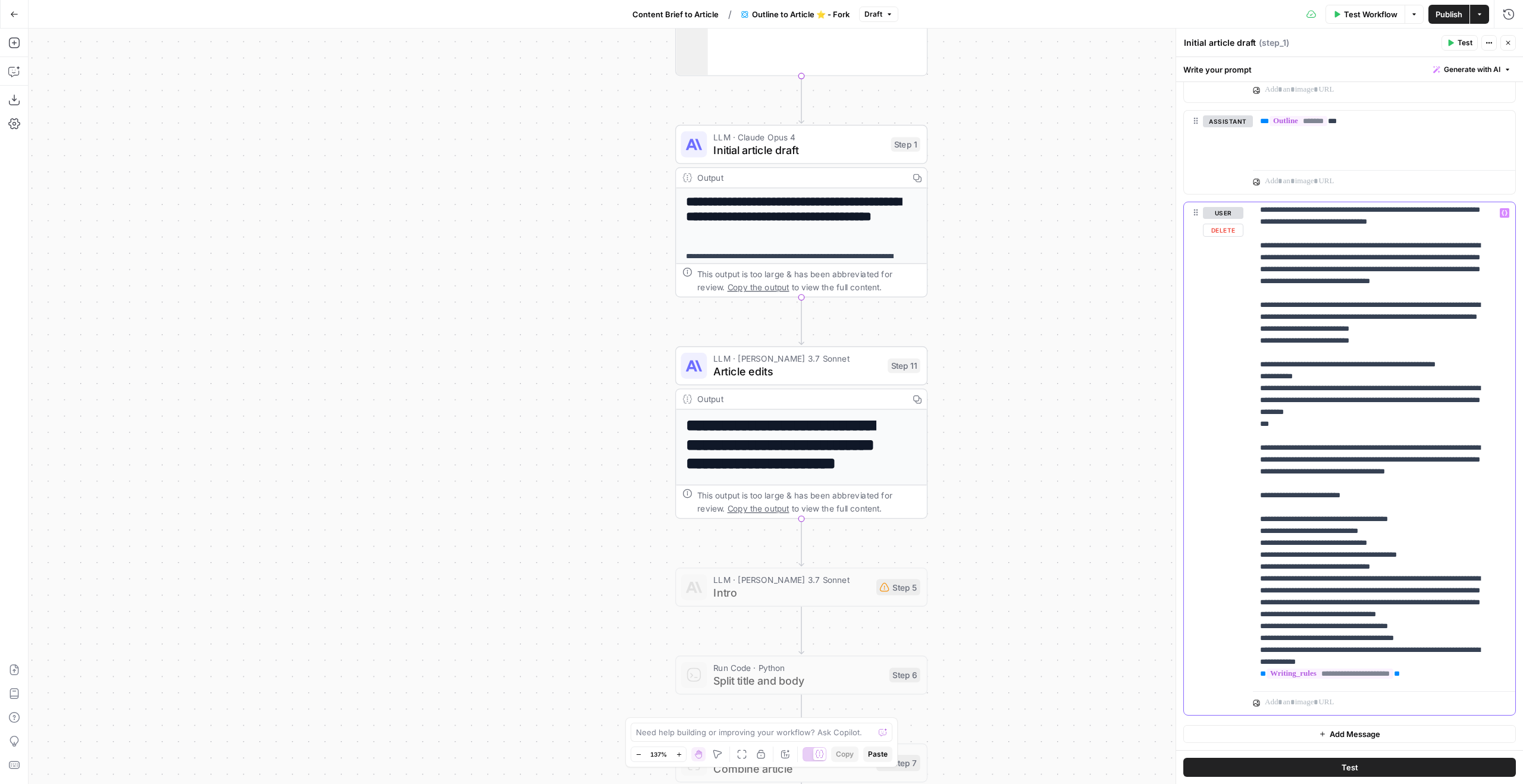
scroll to position [1214, 0]
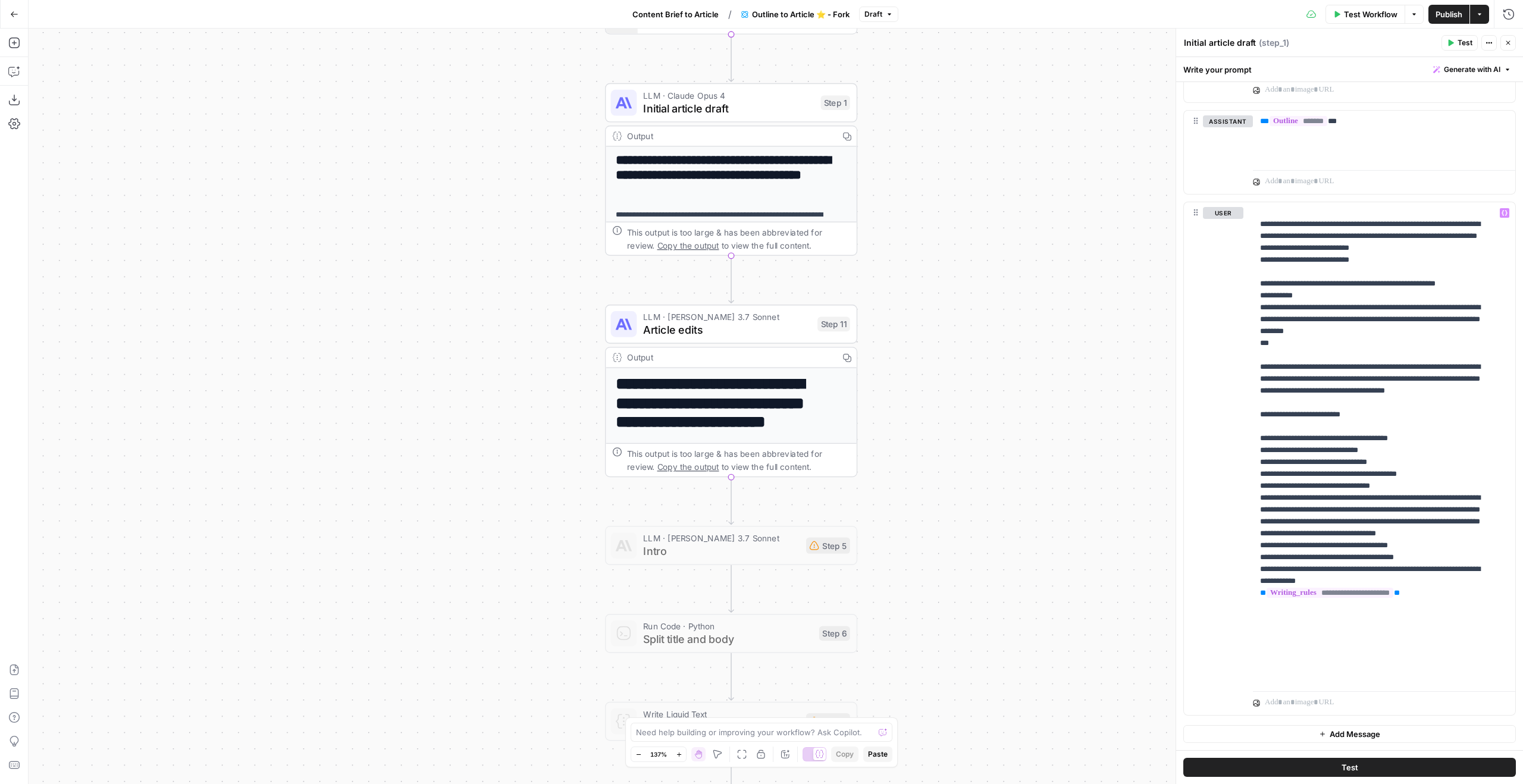
drag, startPoint x: 1031, startPoint y: 376, endPoint x: 970, endPoint y: 374, distance: 61.0
click at [970, 374] on div "**********" at bounding box center [775, 406] width 1495 height 756
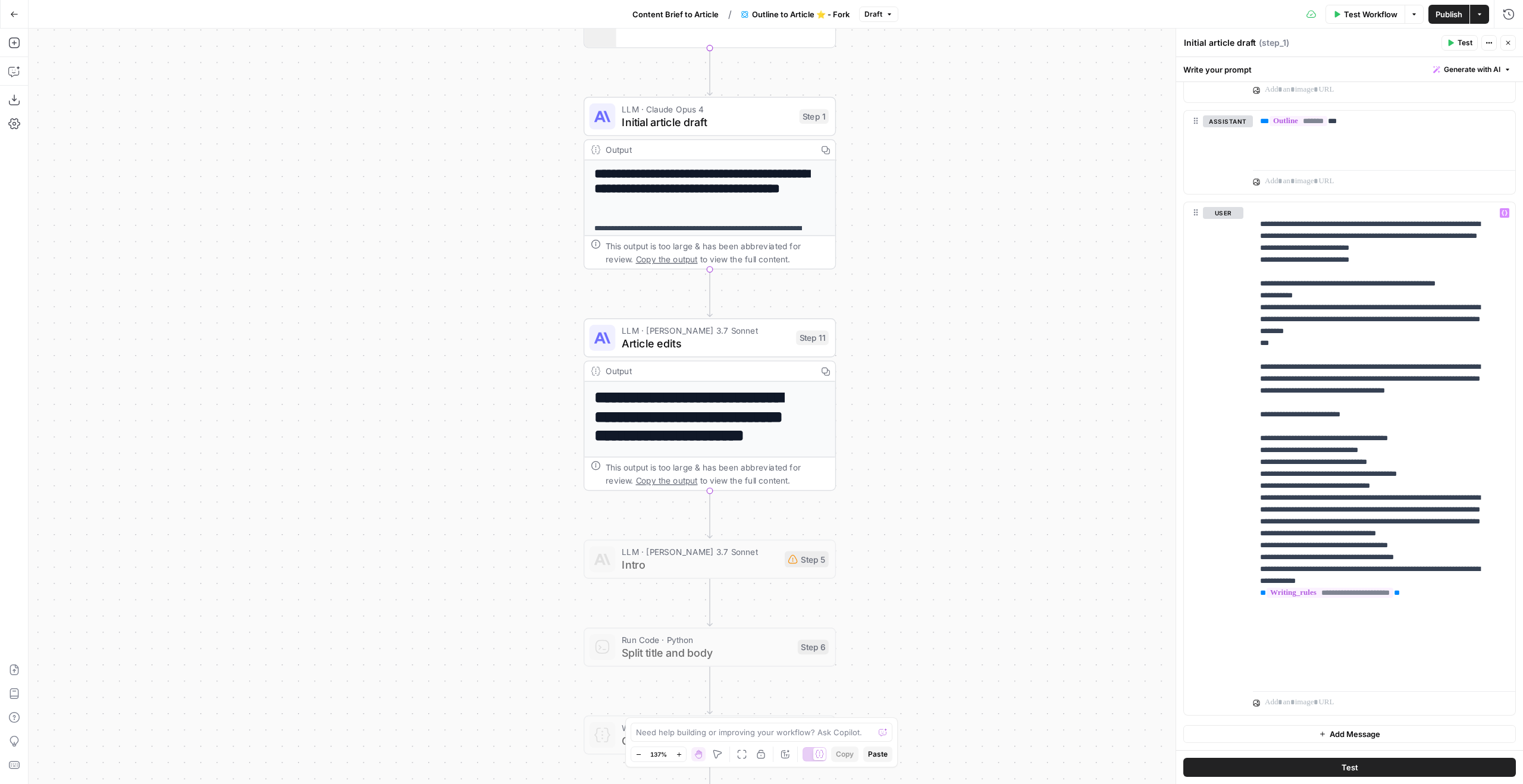
drag, startPoint x: 1024, startPoint y: 394, endPoint x: 1009, endPoint y: 377, distance: 22.7
click at [996, 394] on div "**********" at bounding box center [775, 406] width 1495 height 756
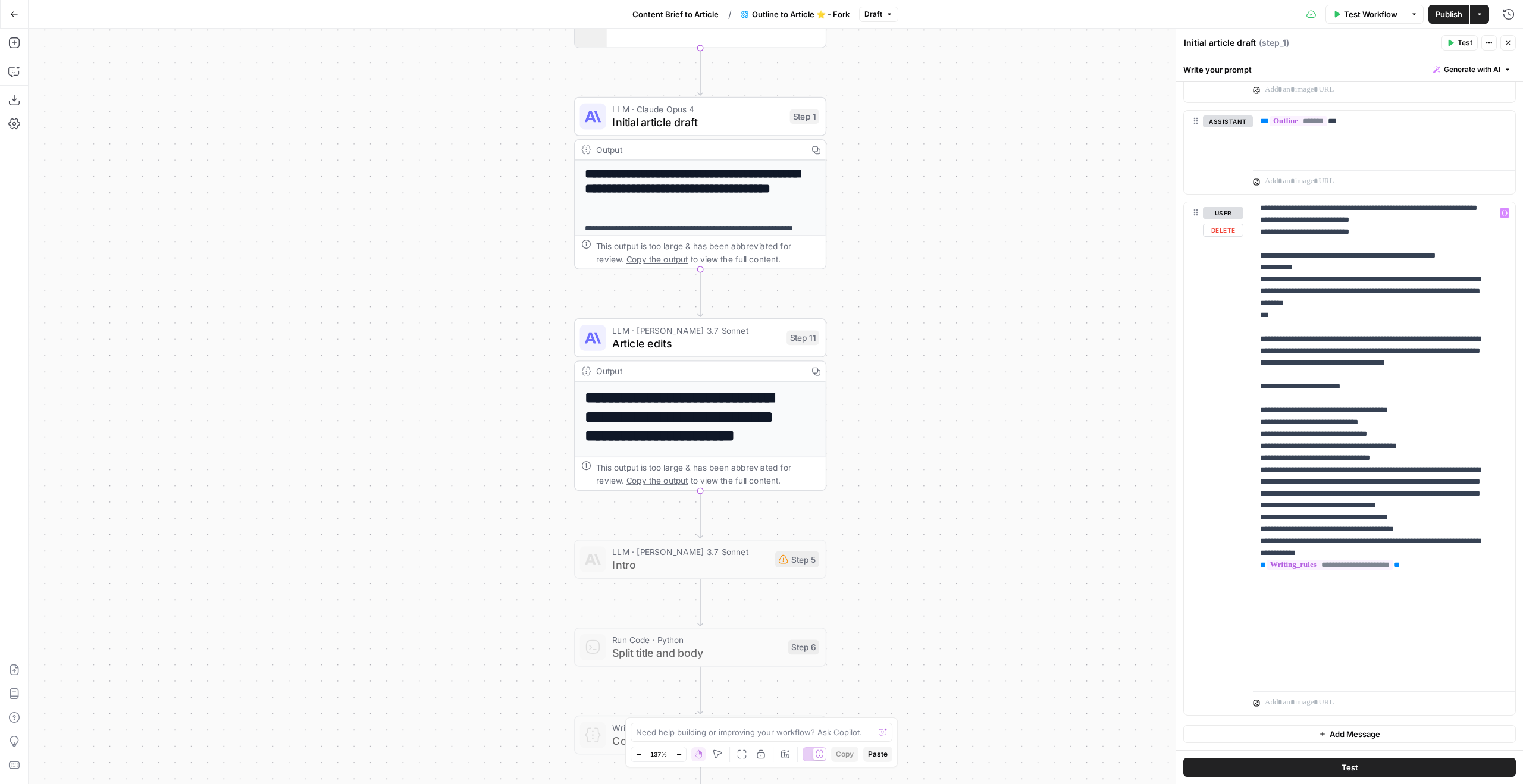
scroll to position [1380, 0]
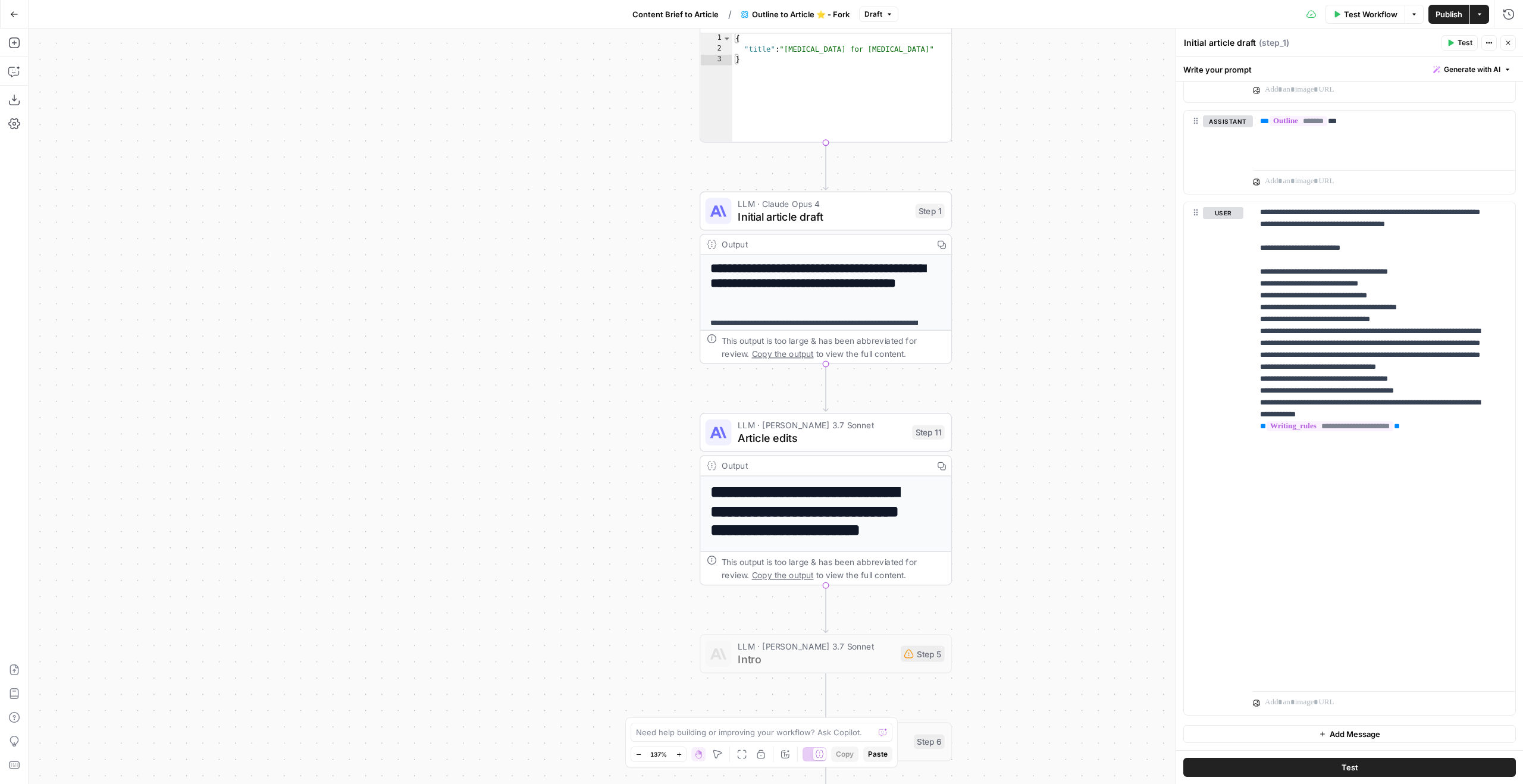
drag, startPoint x: 1012, startPoint y: 224, endPoint x: 1180, endPoint y: 354, distance: 212.4
click at [1180, 354] on body "MyHealthTeam New Home Browse Insights Opportunities Your Data Flightpath Recent…" at bounding box center [762, 392] width 1523 height 784
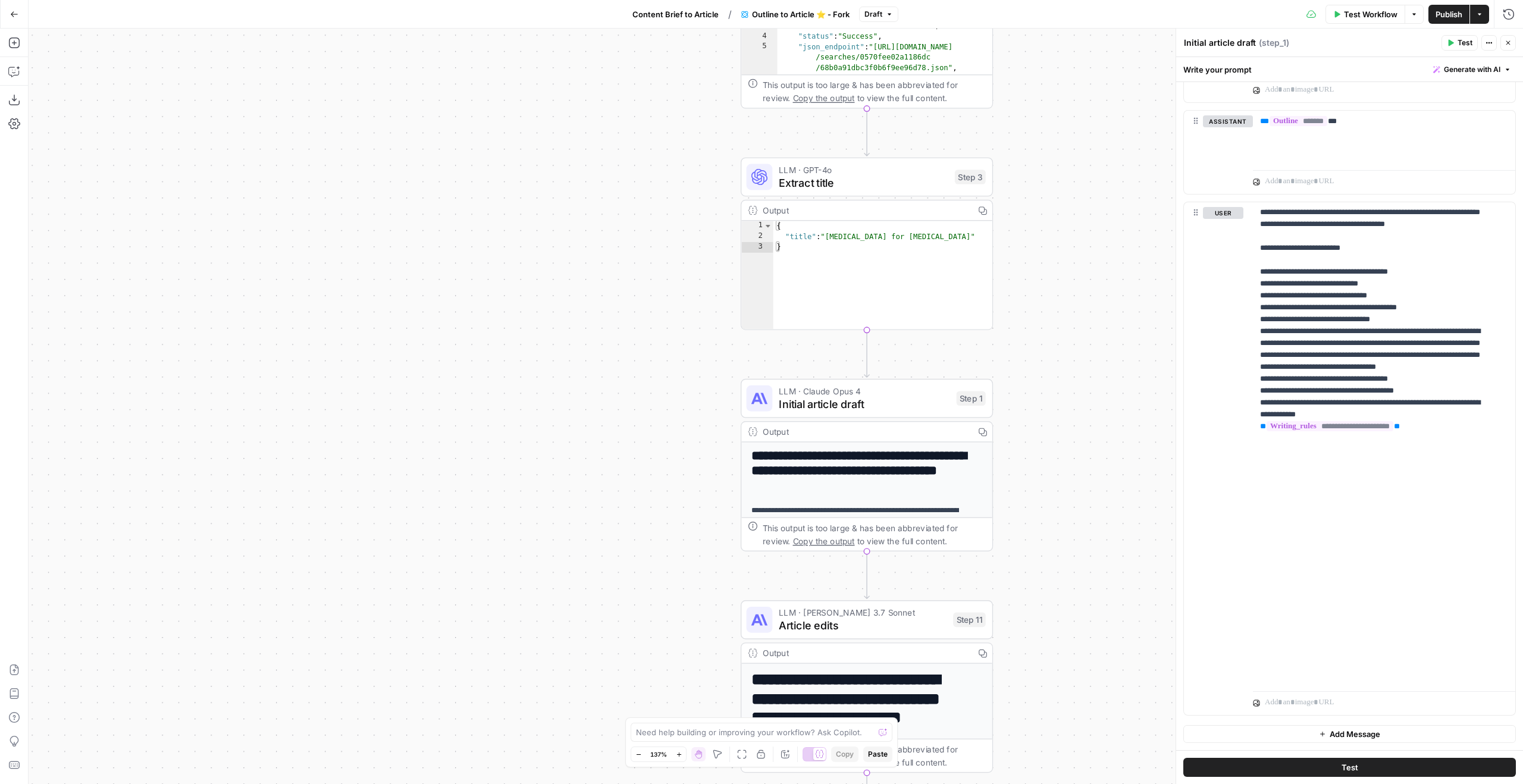
drag, startPoint x: 1086, startPoint y: 290, endPoint x: 1082, endPoint y: 394, distance: 104.1
click at [1082, 394] on div "**********" at bounding box center [775, 406] width 1495 height 756
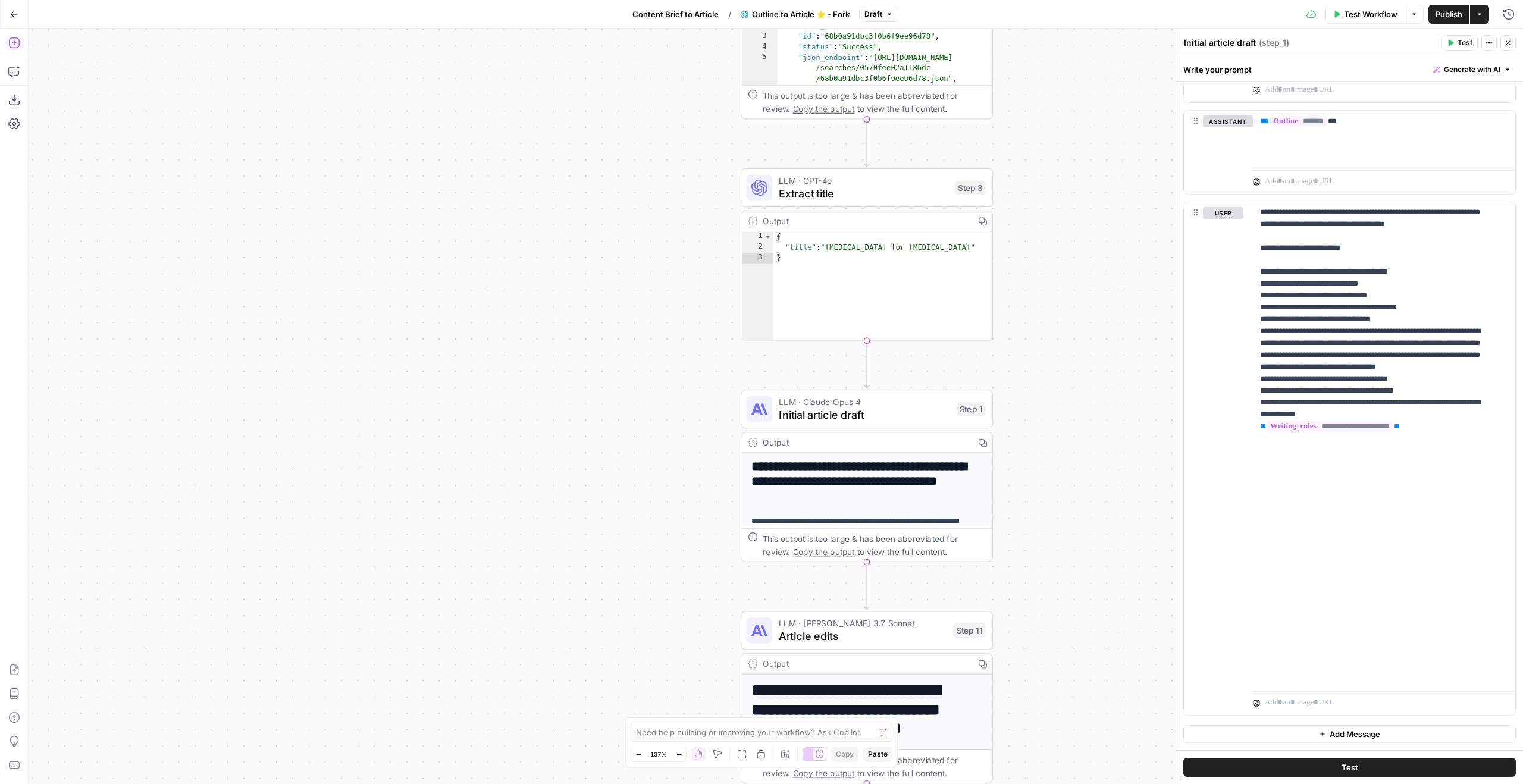
click at [16, 41] on icon "button" at bounding box center [14, 42] width 12 height 12
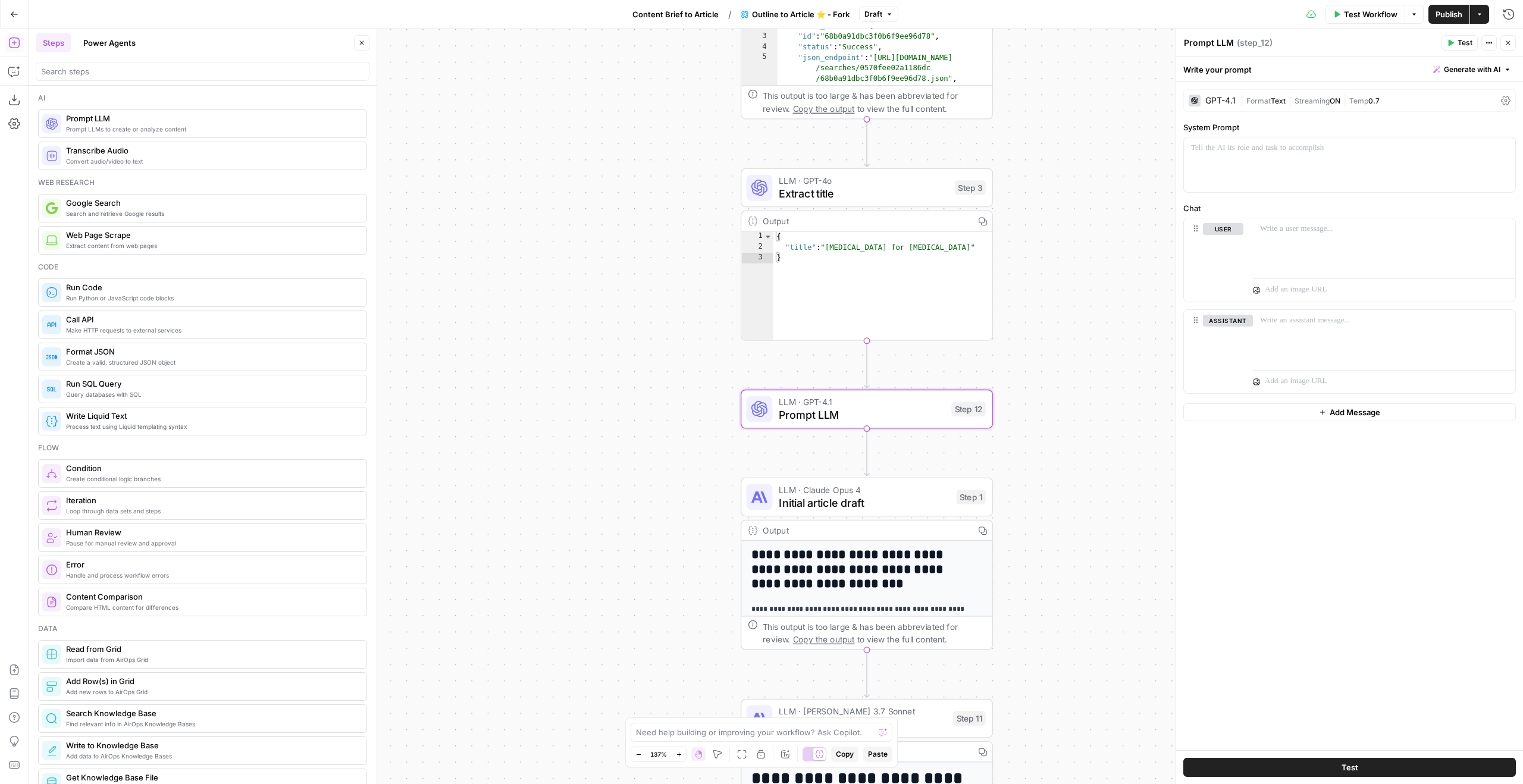
click at [1231, 39] on textarea "Prompt LLM" at bounding box center [1209, 42] width 50 height 12
click at [1362, 101] on span "Temp" at bounding box center [1359, 101] width 19 height 9
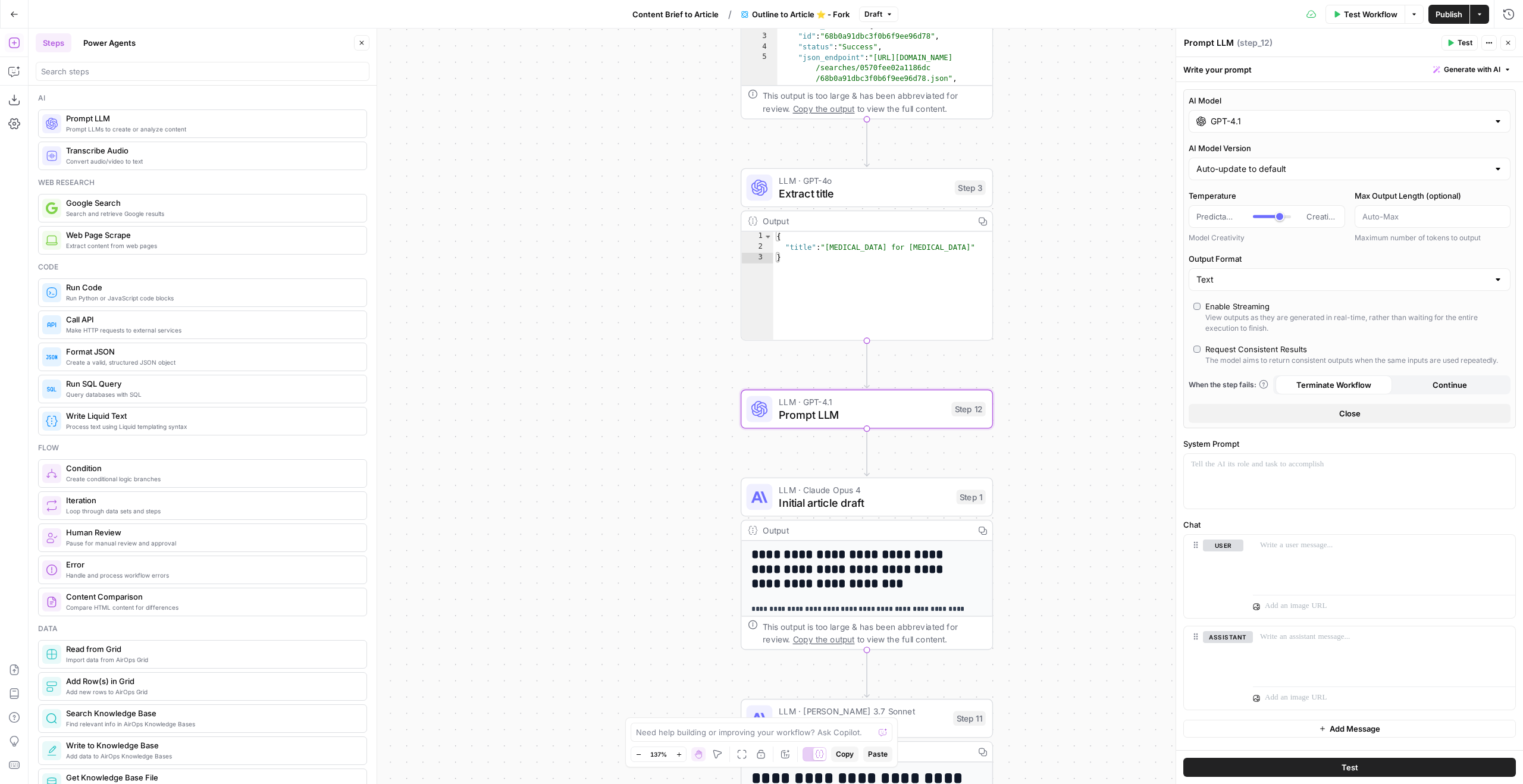
click at [365, 45] on icon "button" at bounding box center [362, 43] width 7 height 7
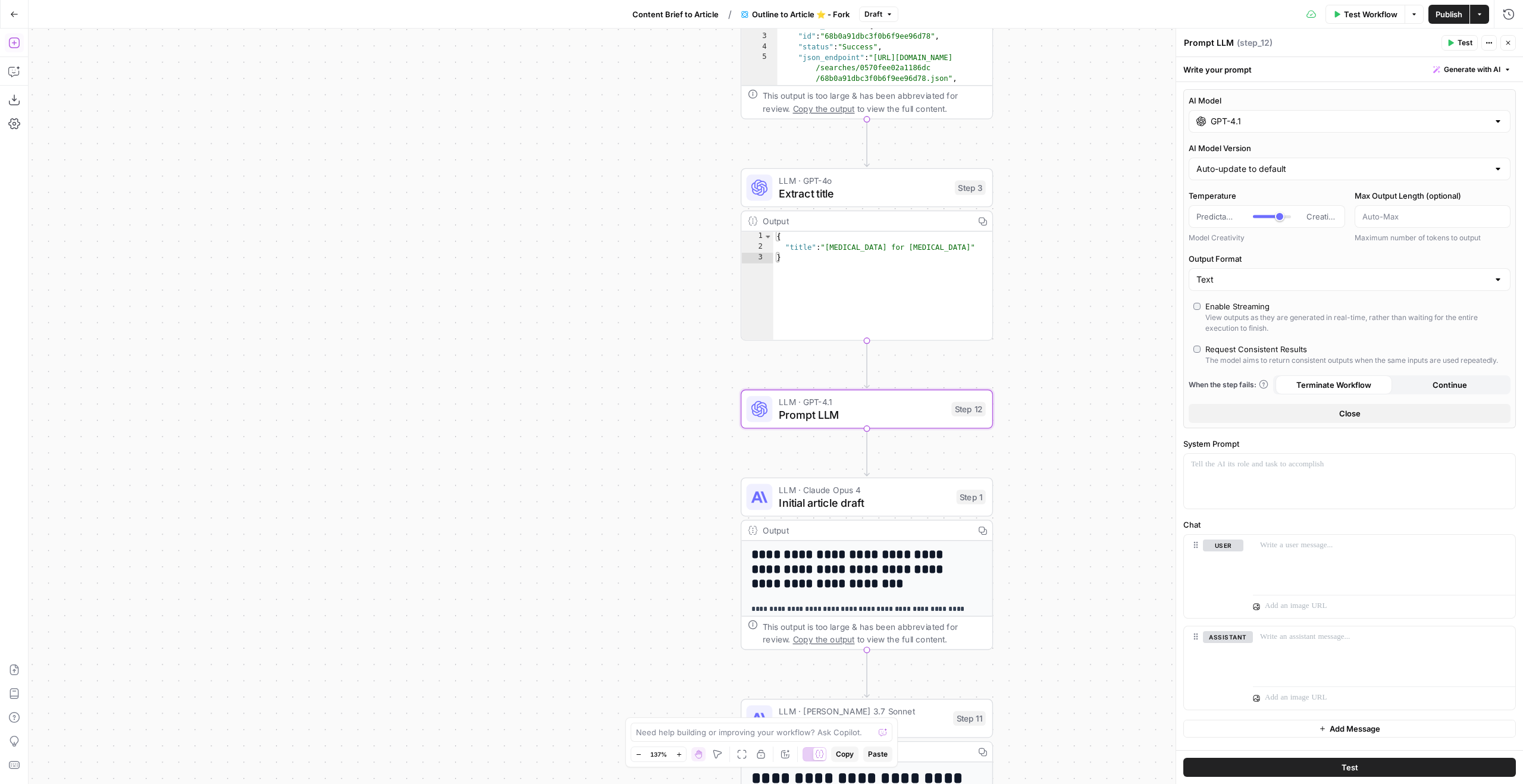
click at [1307, 121] on input "GPT-4.1" at bounding box center [1349, 121] width 278 height 12
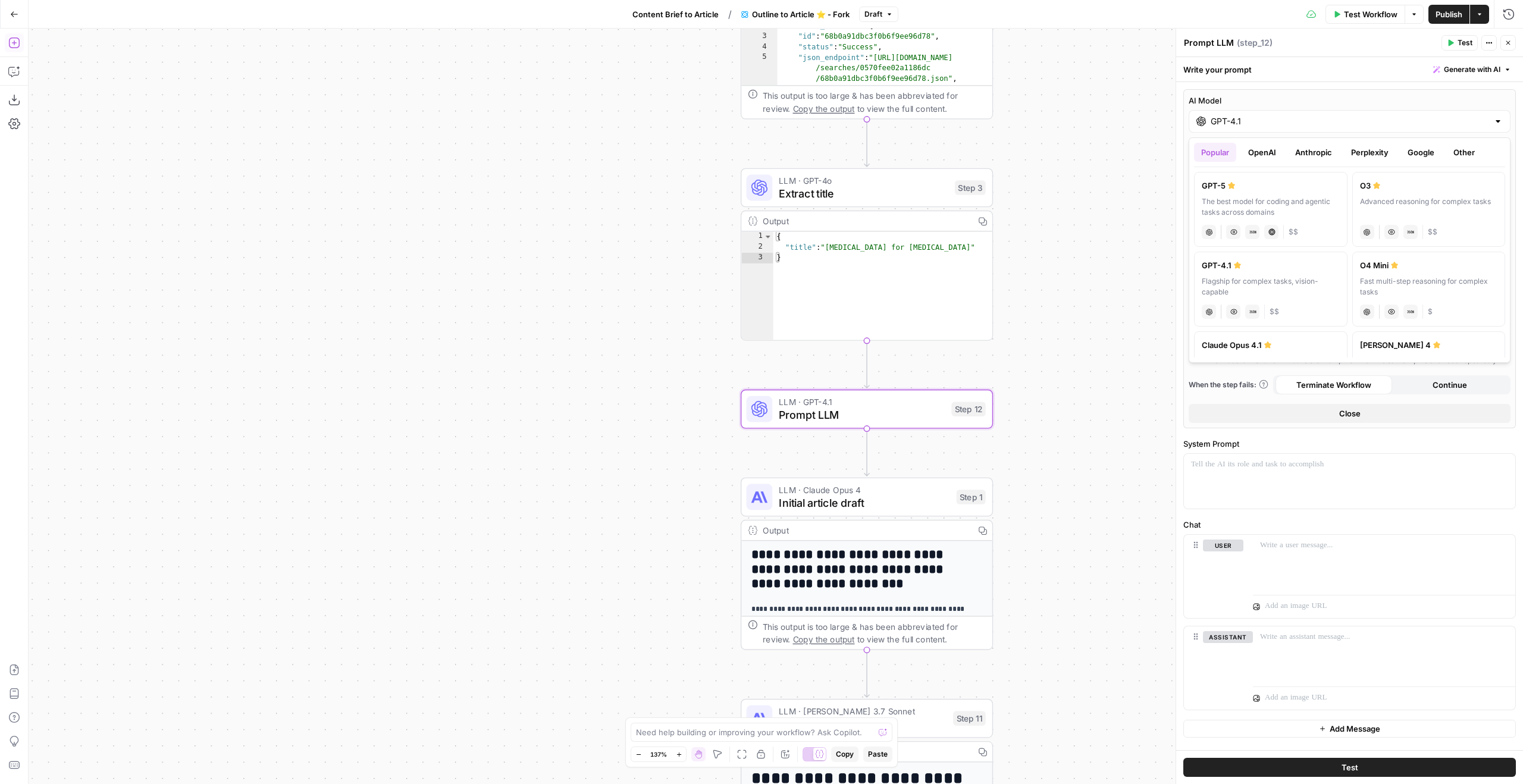
click at [1287, 186] on div "GPT-5" at bounding box center [1271, 185] width 138 height 12
type input "GPT-5"
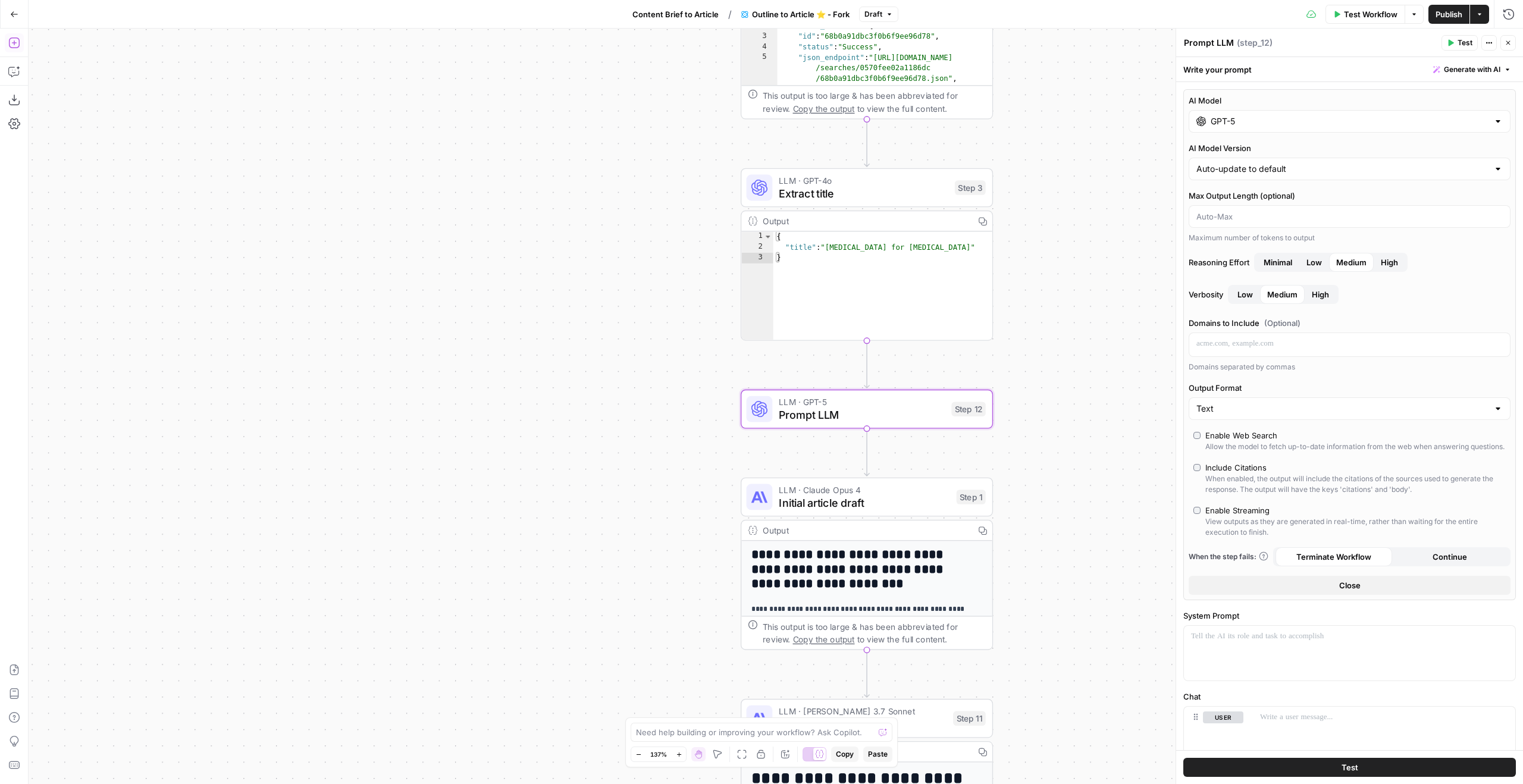
click at [1244, 430] on div "Enable Web Search" at bounding box center [1241, 435] width 72 height 12
click at [1396, 594] on button "Close" at bounding box center [1349, 584] width 322 height 19
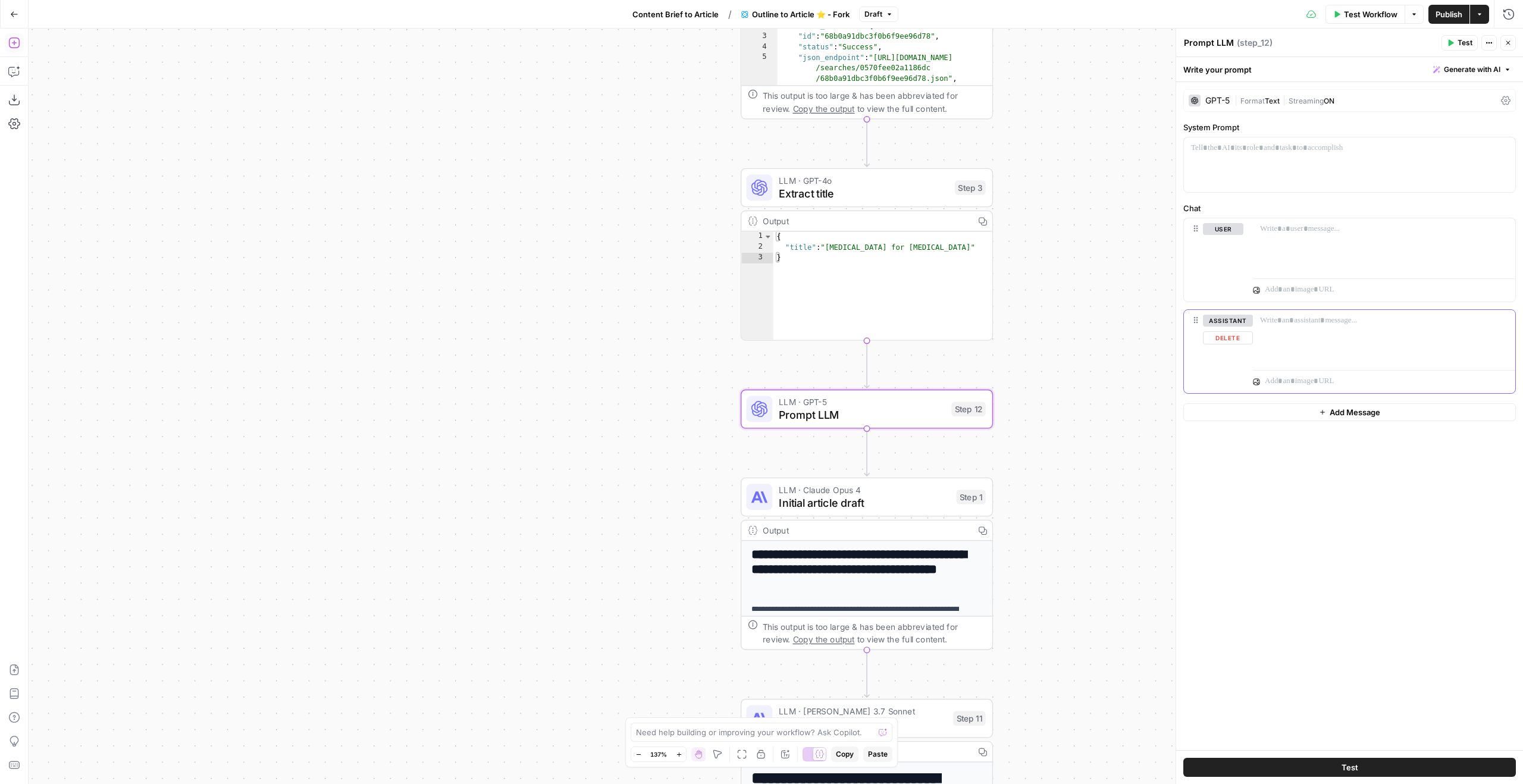
click at [1243, 343] on button "Delete" at bounding box center [1228, 338] width 50 height 13
click at [1348, 157] on div at bounding box center [1350, 165] width 332 height 55
click at [9, 82] on div "Add Steps Copilot Download as JSON Settings Import JSON AirOps Academy Help Giv…" at bounding box center [14, 406] width 28 height 756
click at [9, 73] on icon "button" at bounding box center [14, 71] width 12 height 12
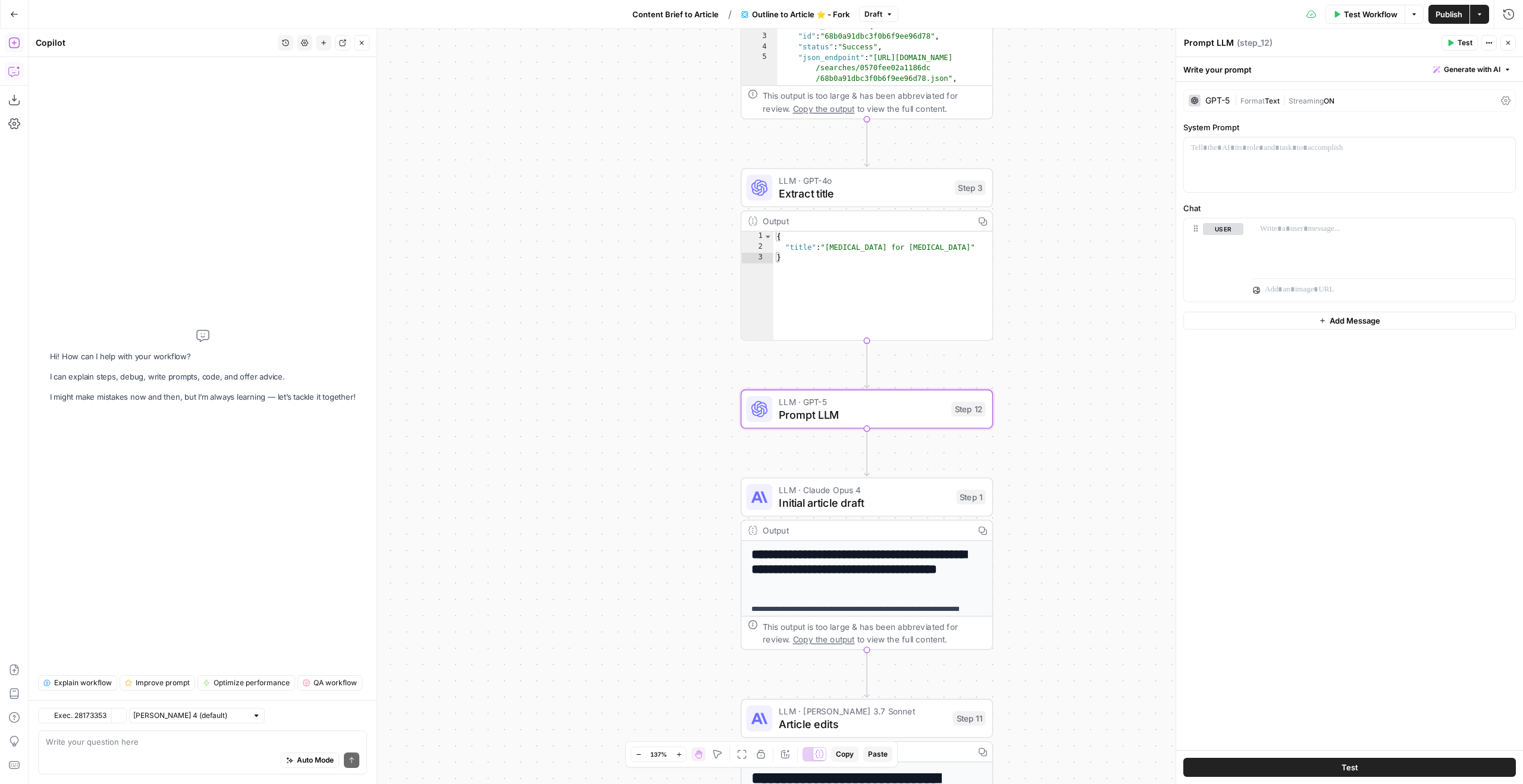
click at [202, 747] on div "Auto Mode Send" at bounding box center [203, 760] width 313 height 27
type textarea "Setup the research step for step_12, to research information on"
click at [1324, 230] on p at bounding box center [1384, 228] width 248 height 12
paste div
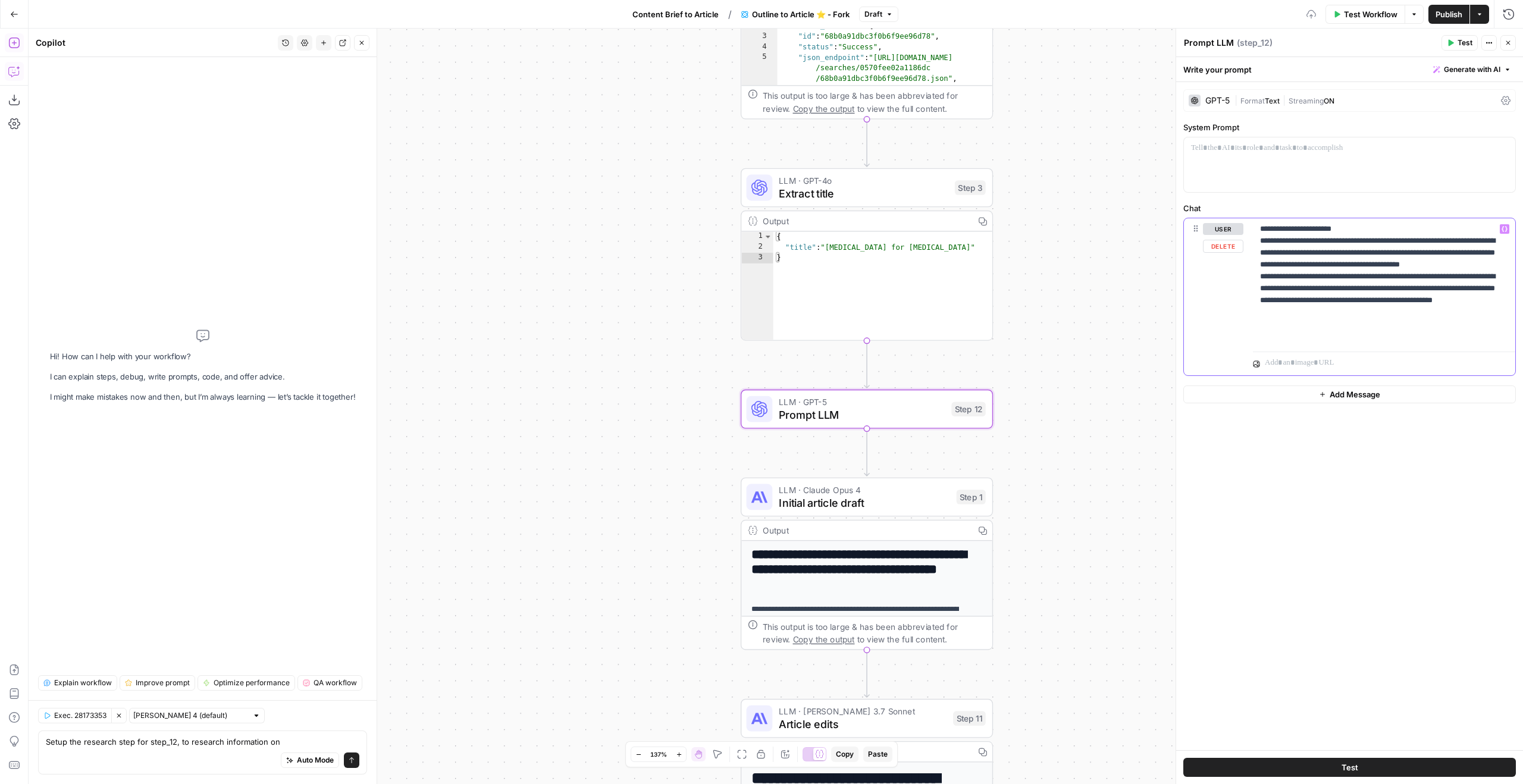
click at [1288, 228] on p "**********" at bounding box center [1384, 282] width 248 height 119
click at [1295, 232] on p "**********" at bounding box center [1384, 282] width 248 height 119
drag, startPoint x: 1358, startPoint y: 230, endPoint x: 1226, endPoint y: 226, distance: 132.1
click at [1226, 226] on div "**********" at bounding box center [1350, 296] width 332 height 157
click at [1302, 222] on div "**********" at bounding box center [1384, 282] width 262 height 128
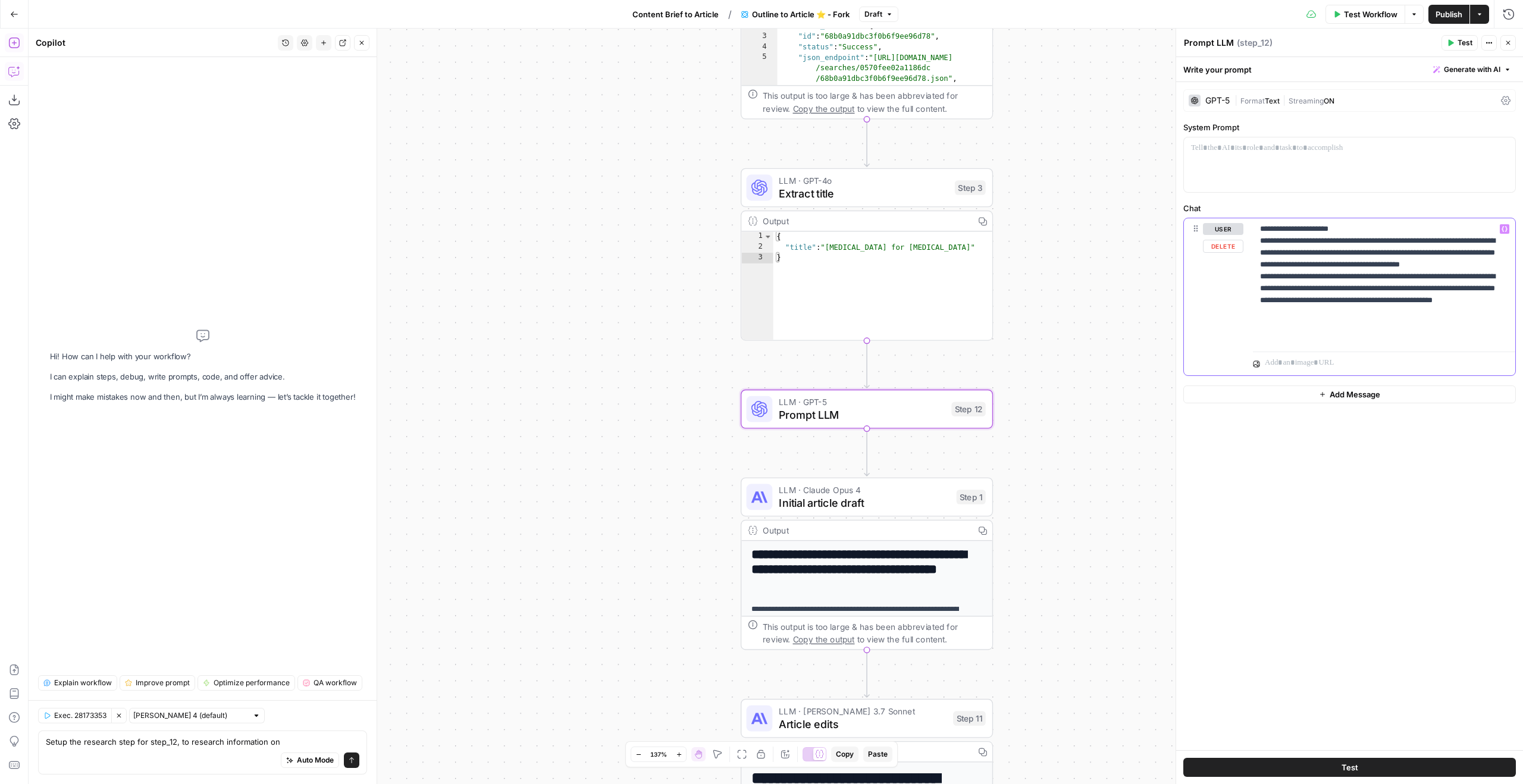
click at [1290, 226] on p "**********" at bounding box center [1384, 282] width 248 height 119
drag, startPoint x: 1406, startPoint y: 230, endPoint x: 1230, endPoint y: 223, distance: 176.1
click at [1230, 223] on div "**********" at bounding box center [1350, 296] width 332 height 157
copy p "**********"
click at [303, 746] on textarea "Setup the research step for step_12, to research information on" at bounding box center [203, 741] width 313 height 12
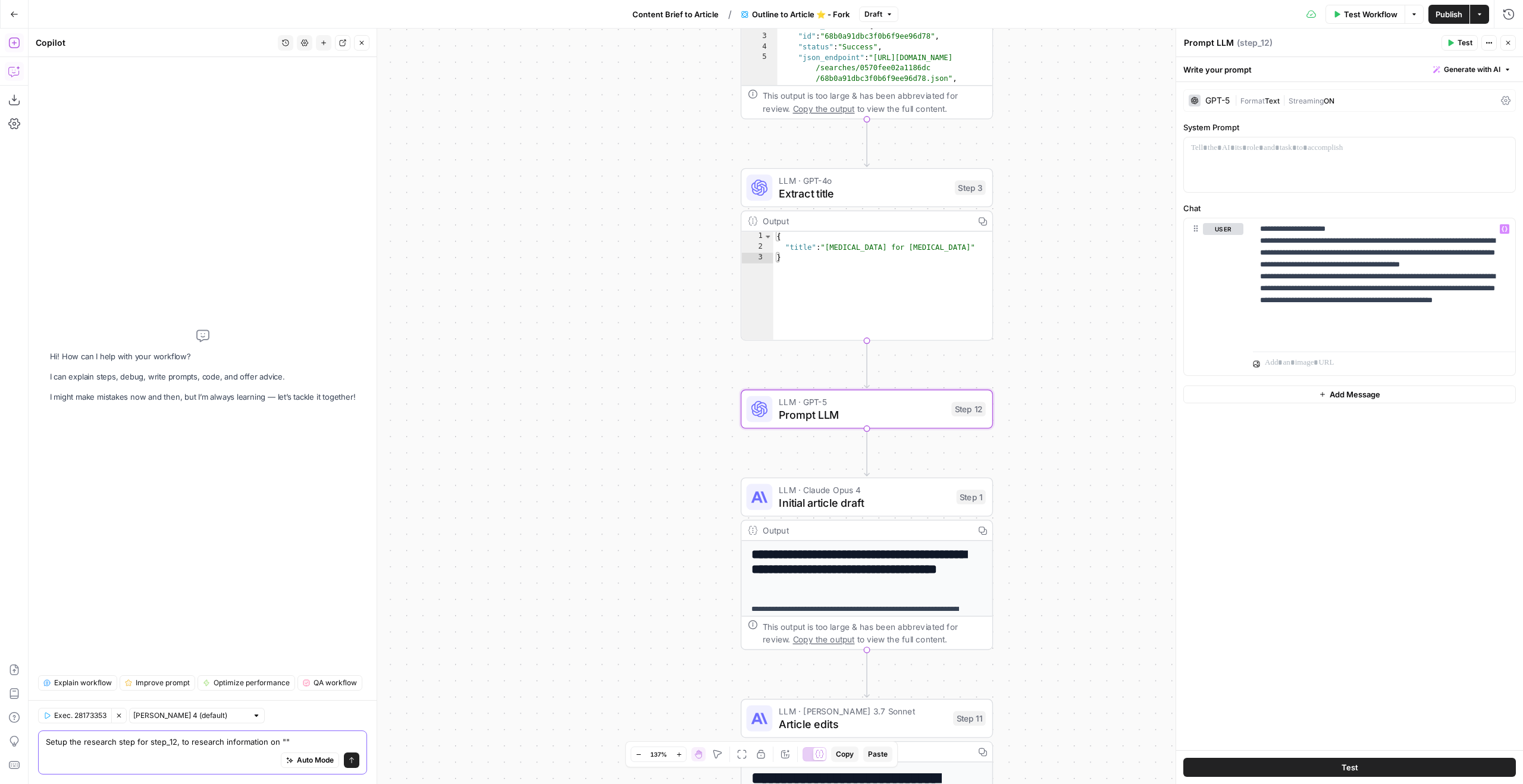
paste textarea "How To Save On Skyrizi"
drag, startPoint x: 95, startPoint y: 742, endPoint x: 340, endPoint y: 744, distance: 245.0
click at [342, 742] on textarea "Setup the research step for step_12, to research information on "How To Save On…" at bounding box center [203, 735] width 313 height 24
paste textarea "copay and insurance assistance programs"
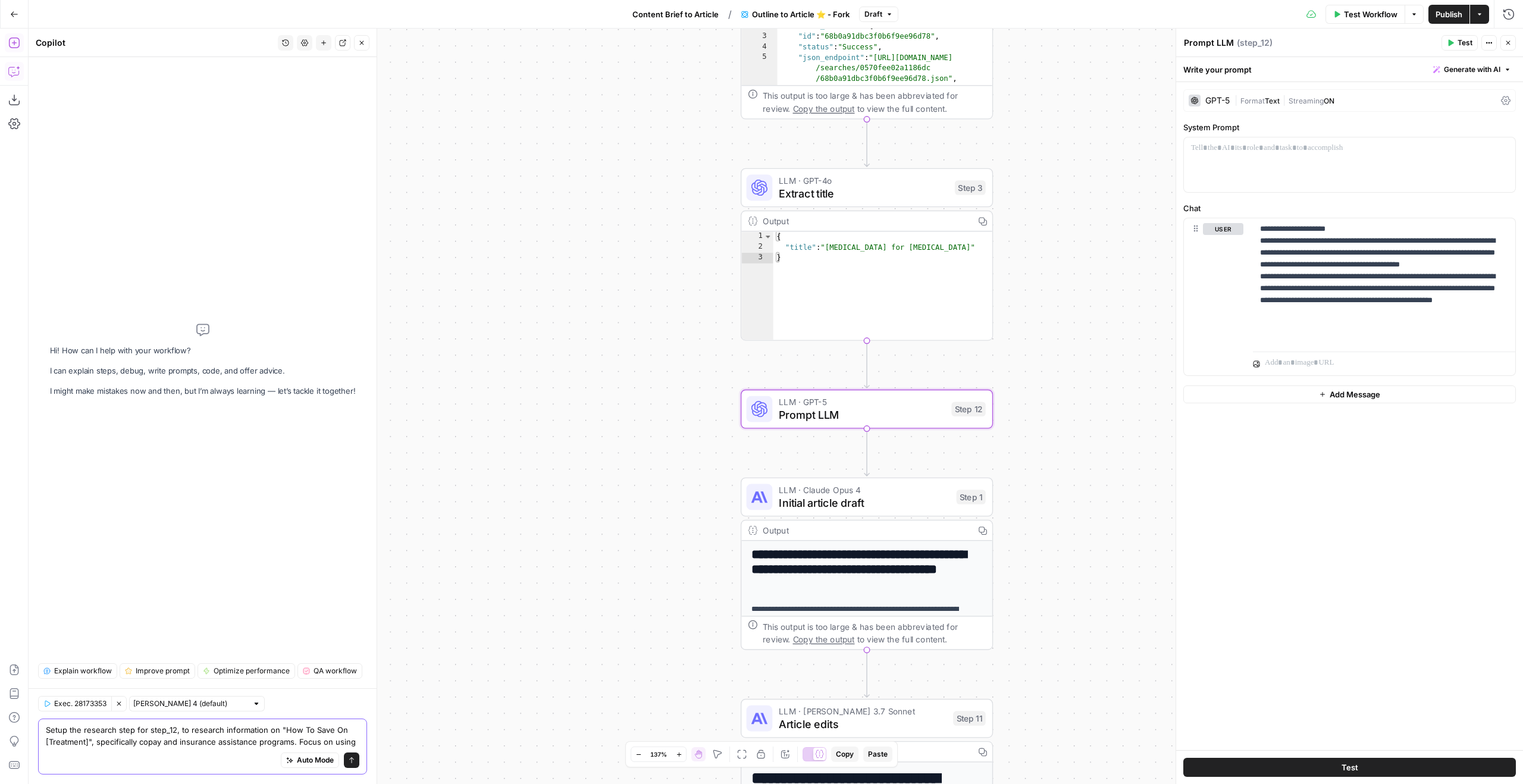
paste textarea "insurance/copay sites"
type textarea "Setup the research step for step_12, to research information on "How To Save On…"
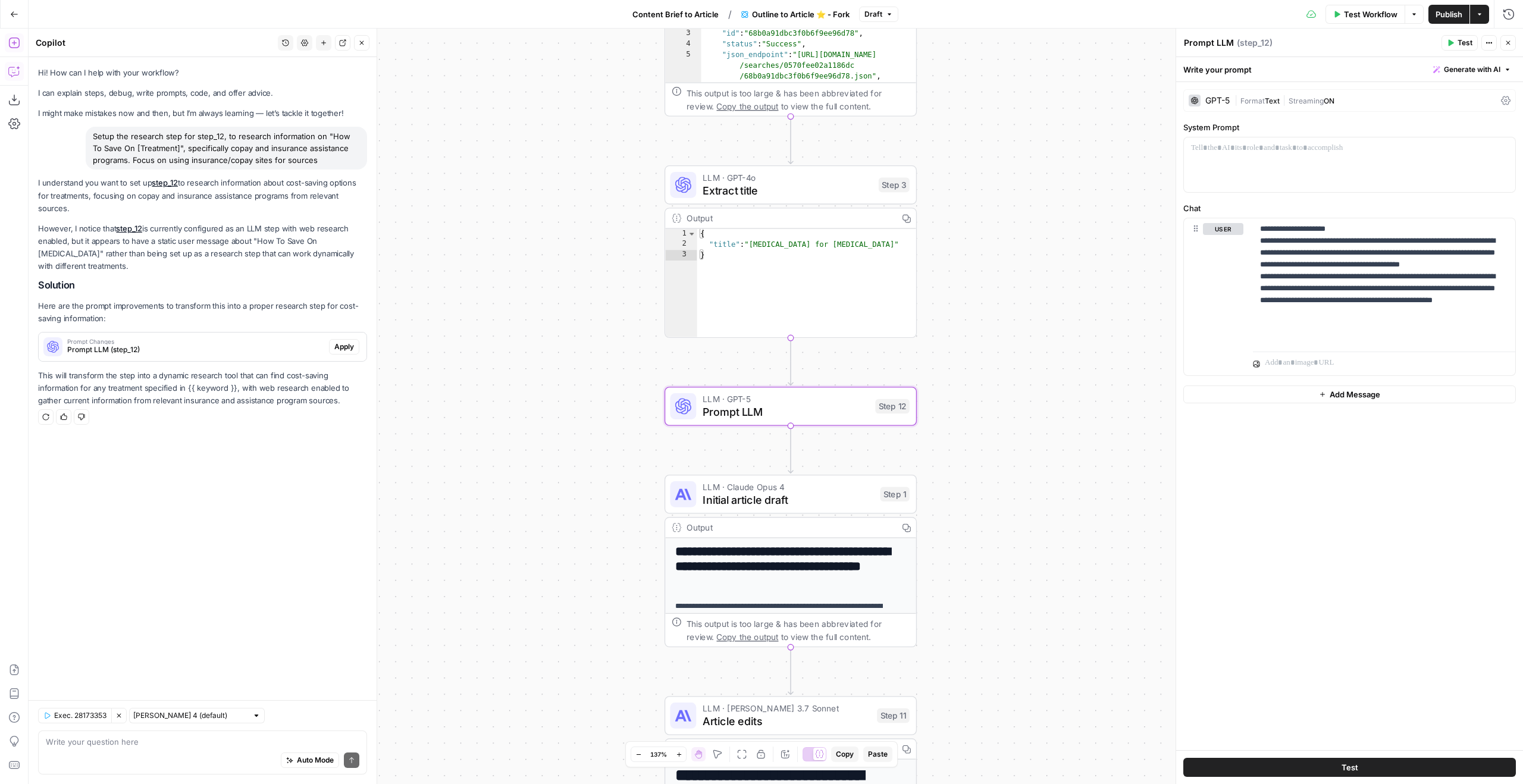
click at [347, 342] on span "Apply" at bounding box center [344, 347] width 19 height 11
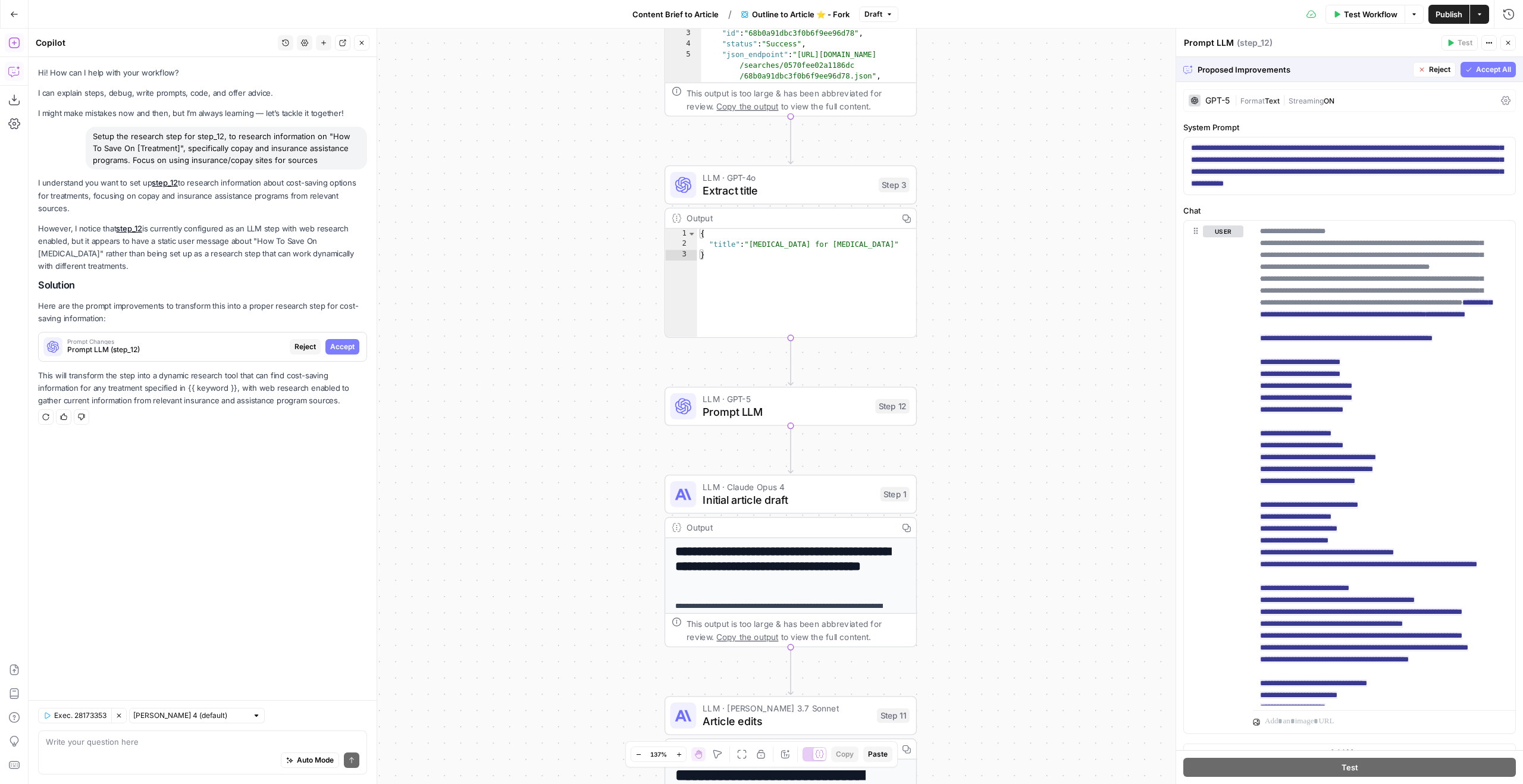
click at [1482, 66] on span "Accept All" at bounding box center [1494, 70] width 35 height 11
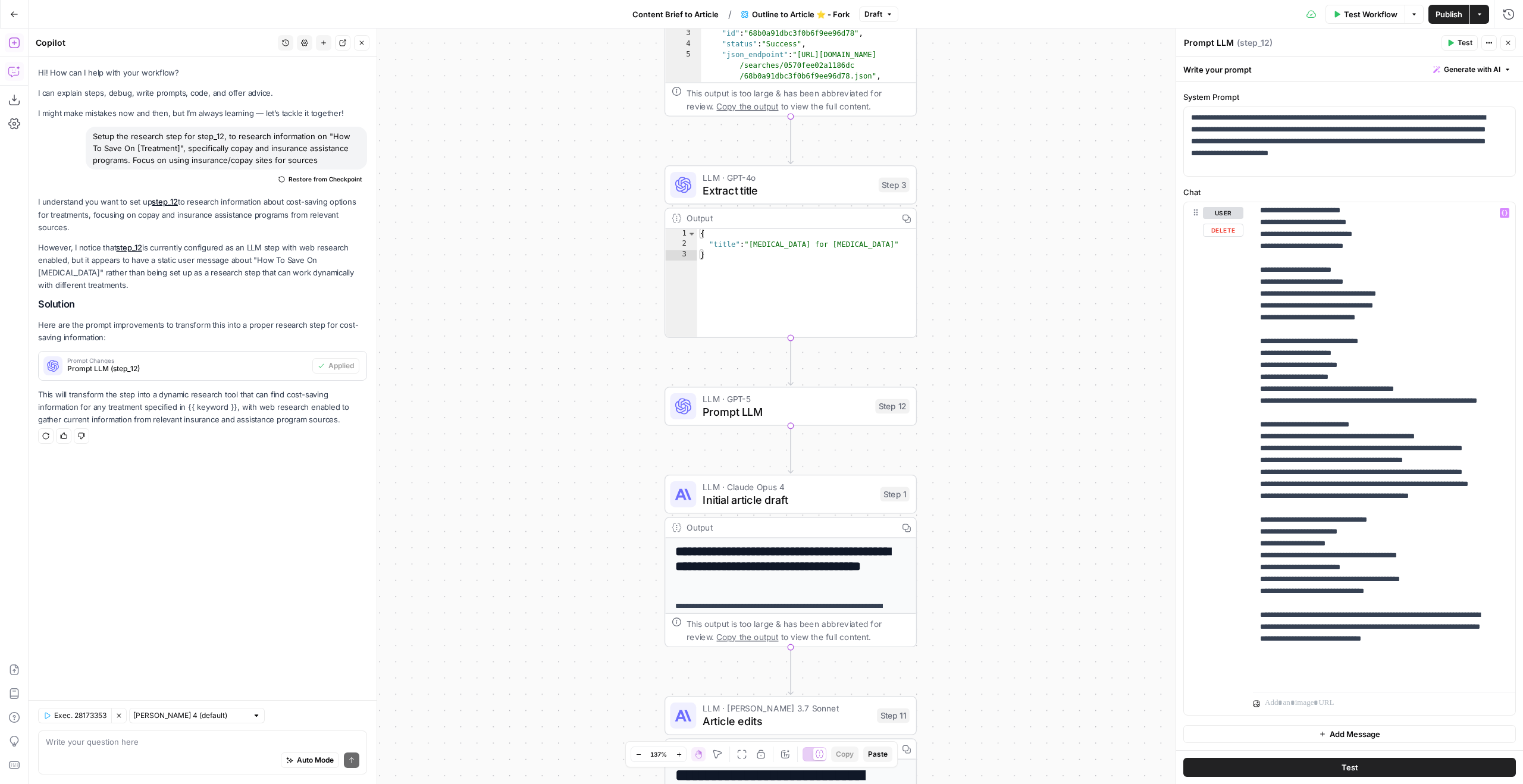
scroll to position [96, 0]
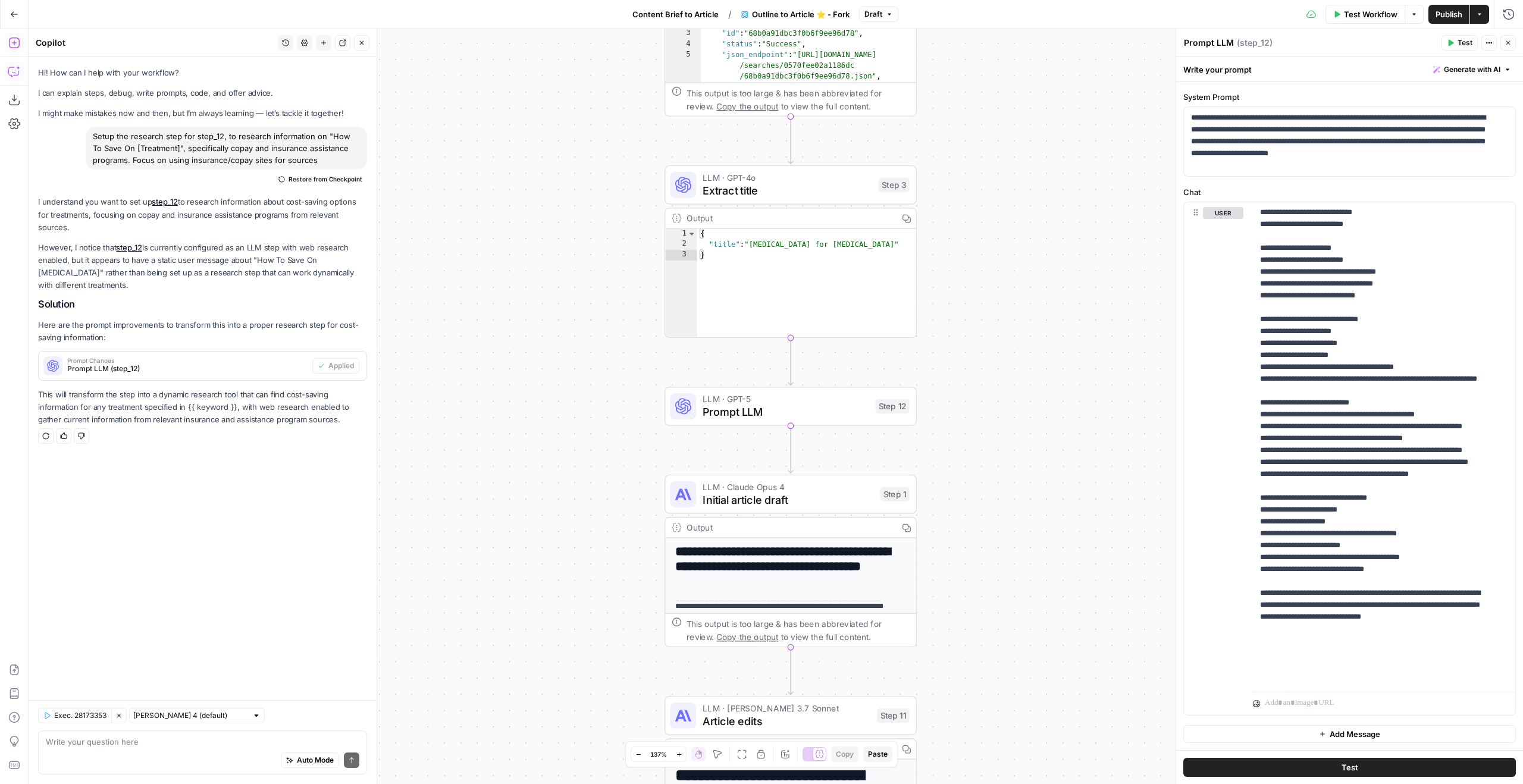
click at [1466, 43] on span "Test" at bounding box center [1465, 43] width 15 height 11
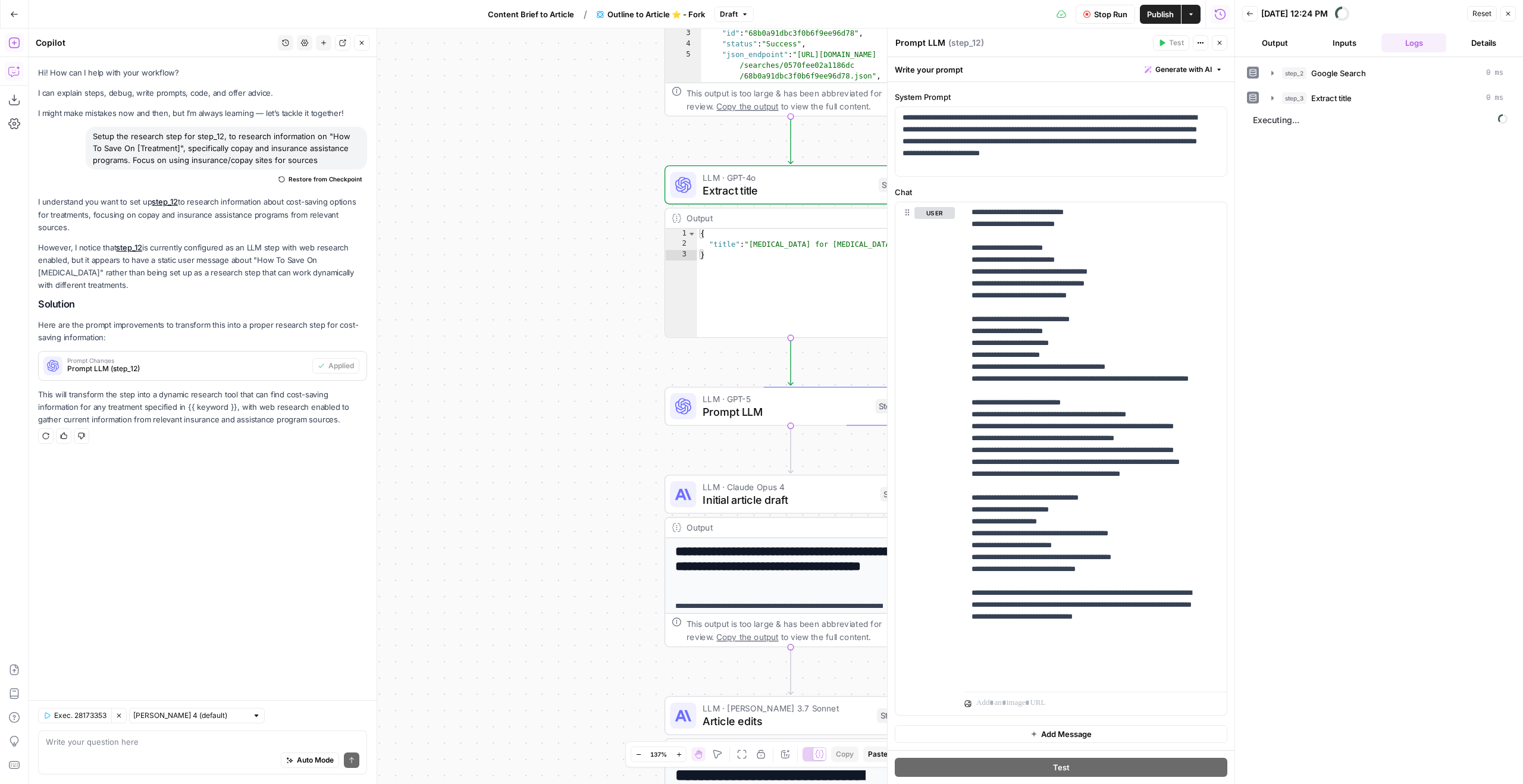
click at [838, 410] on span "Prompt LLM" at bounding box center [785, 412] width 166 height 16
click at [929, 46] on textarea "Prompt LLM" at bounding box center [920, 42] width 50 height 12
type textarea "Research Copay/Insurance"
click at [1151, 273] on p "**********" at bounding box center [1086, 396] width 230 height 571
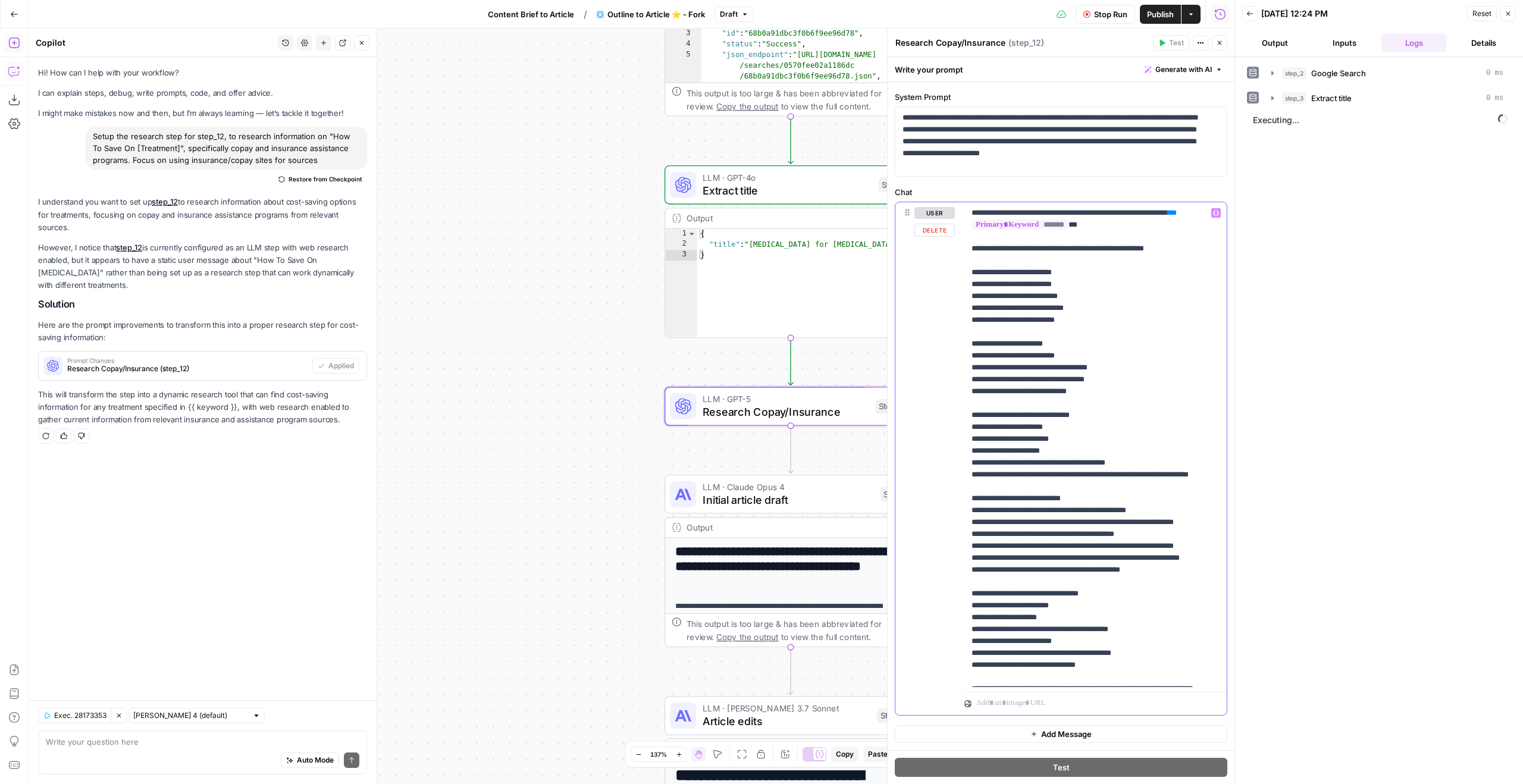
click at [1143, 251] on p "**********" at bounding box center [1086, 492] width 230 height 571
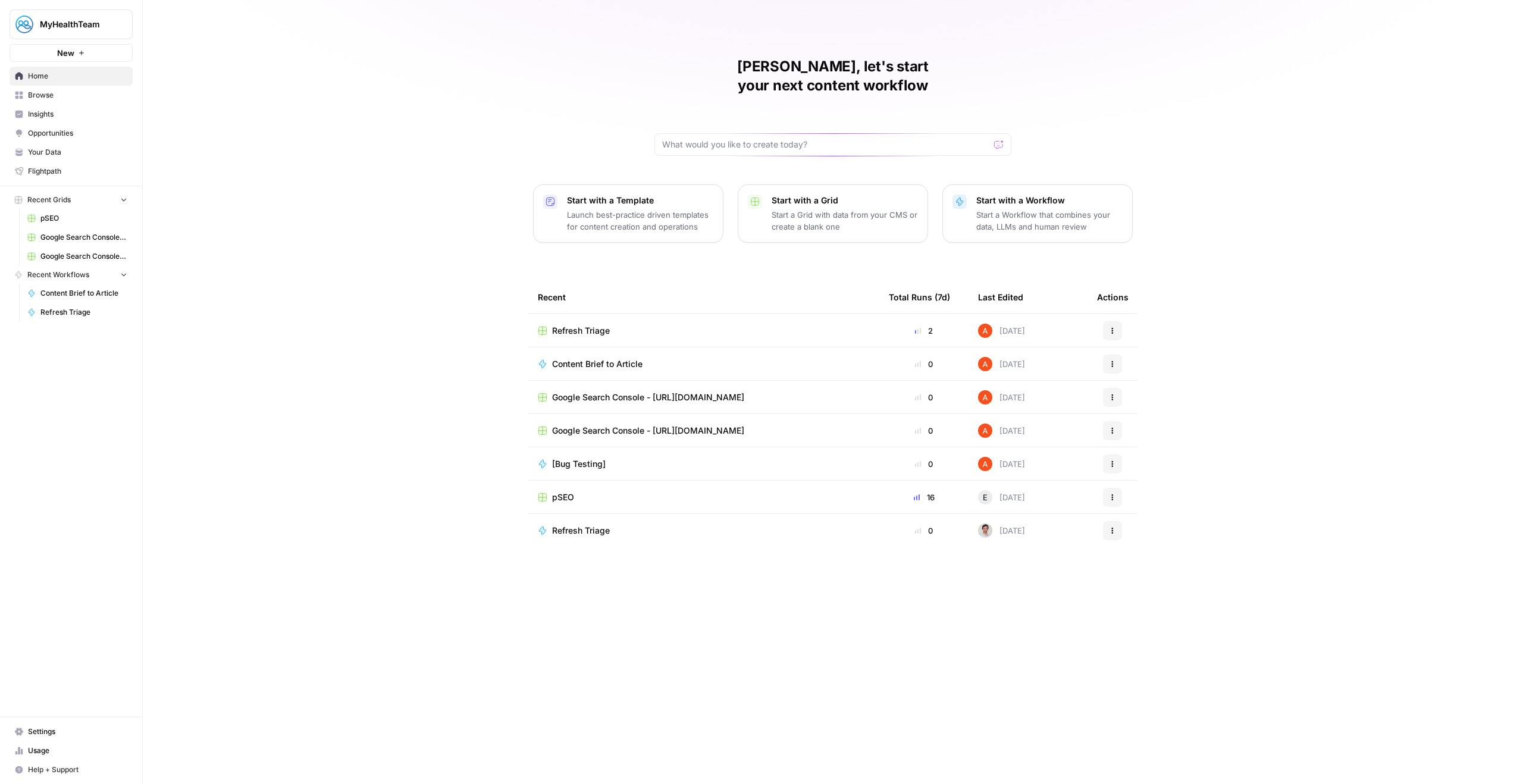
click at [63, 93] on span "Browse" at bounding box center [78, 95] width 99 height 11
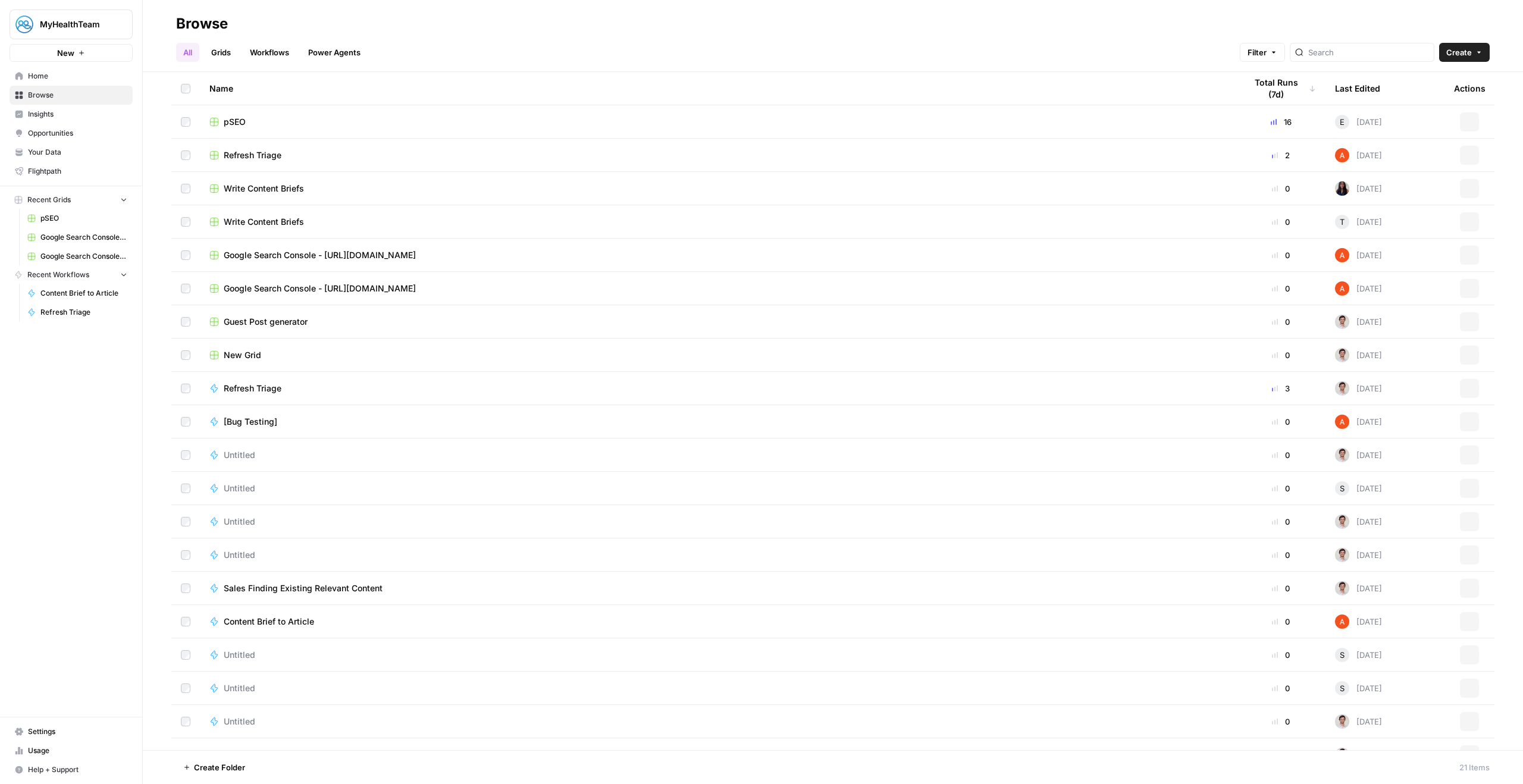
click at [241, 60] on ul "All Grids Workflows Power Agents" at bounding box center [271, 52] width 192 height 19
click at [240, 60] on ul "All Grids Workflows Power Agents" at bounding box center [271, 52] width 192 height 19
click at [232, 121] on span "pSEO" at bounding box center [235, 122] width 22 height 12
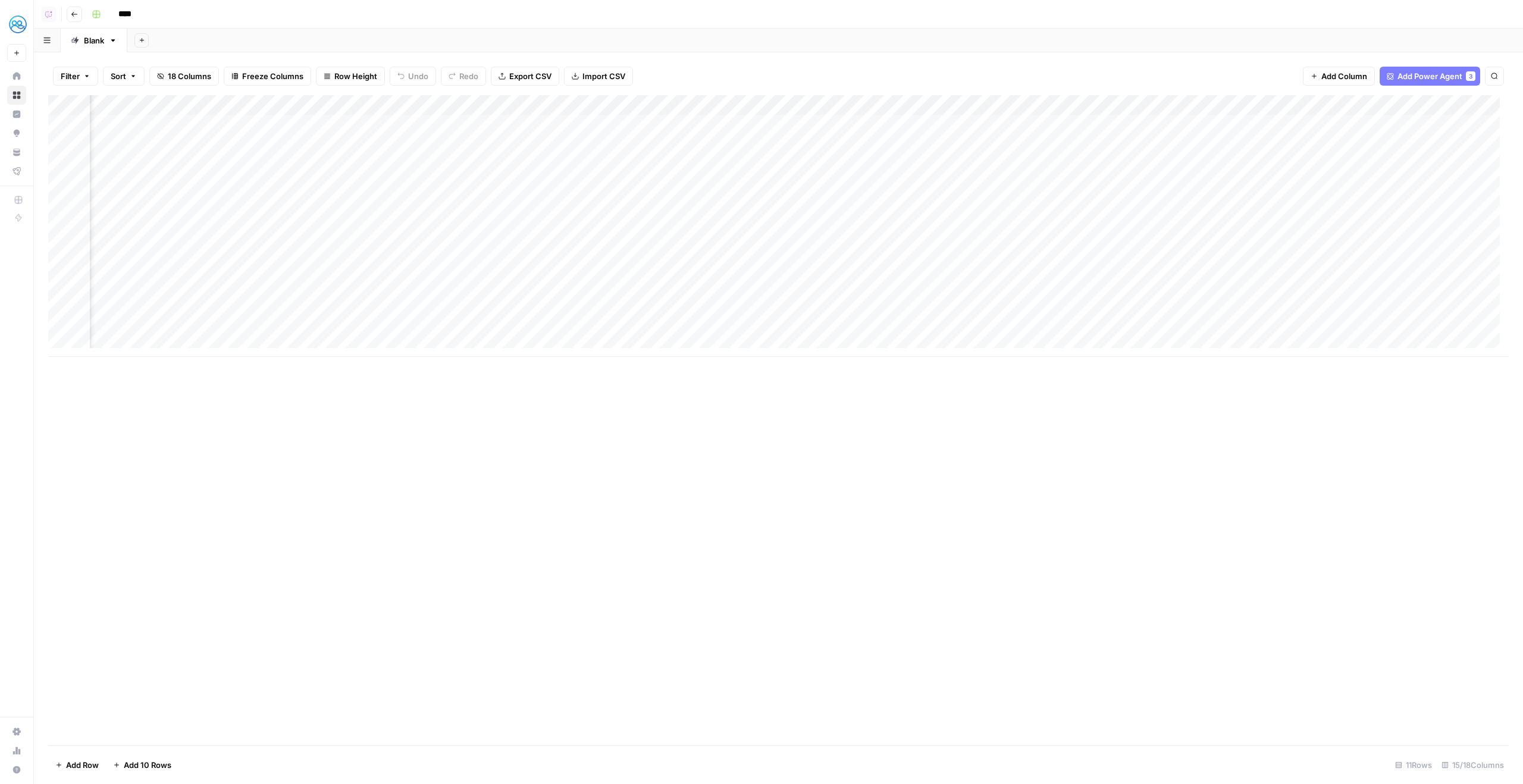
scroll to position [0, 507]
type input "**********"
click at [1408, 327] on div "Add Column" at bounding box center [779, 226] width 1461 height 262
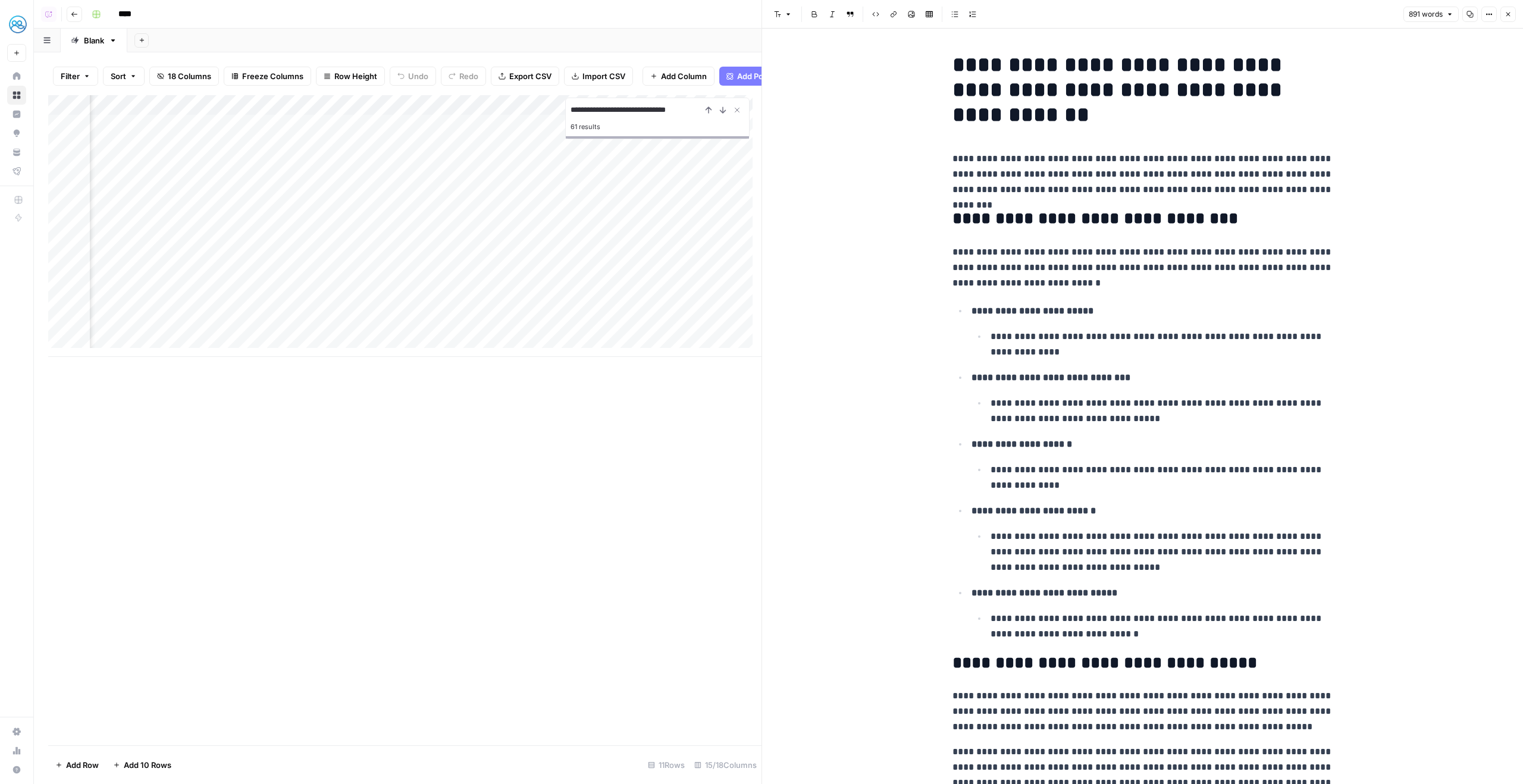
click at [1256, 396] on p "**********" at bounding box center [1162, 411] width 343 height 31
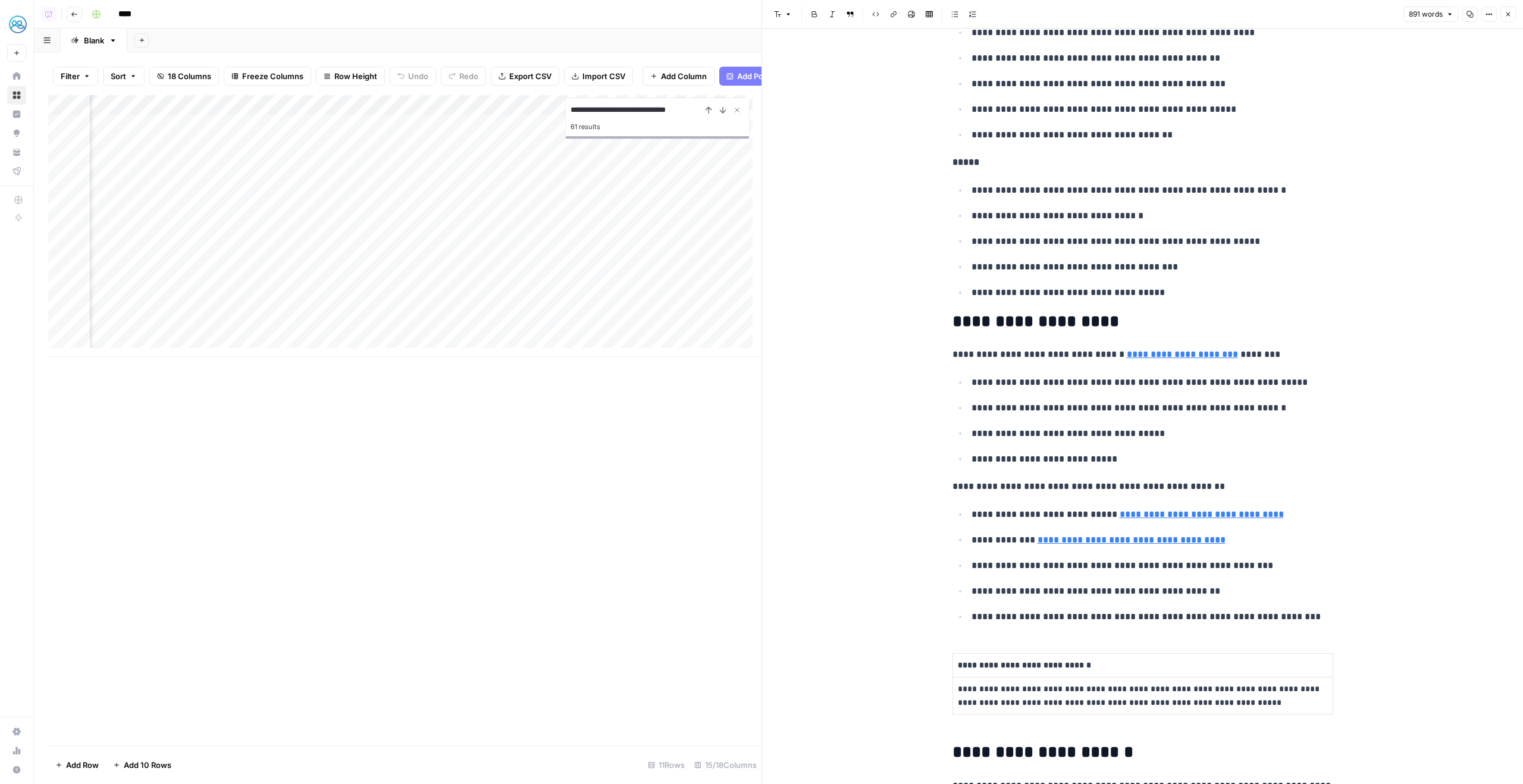
scroll to position [985, 0]
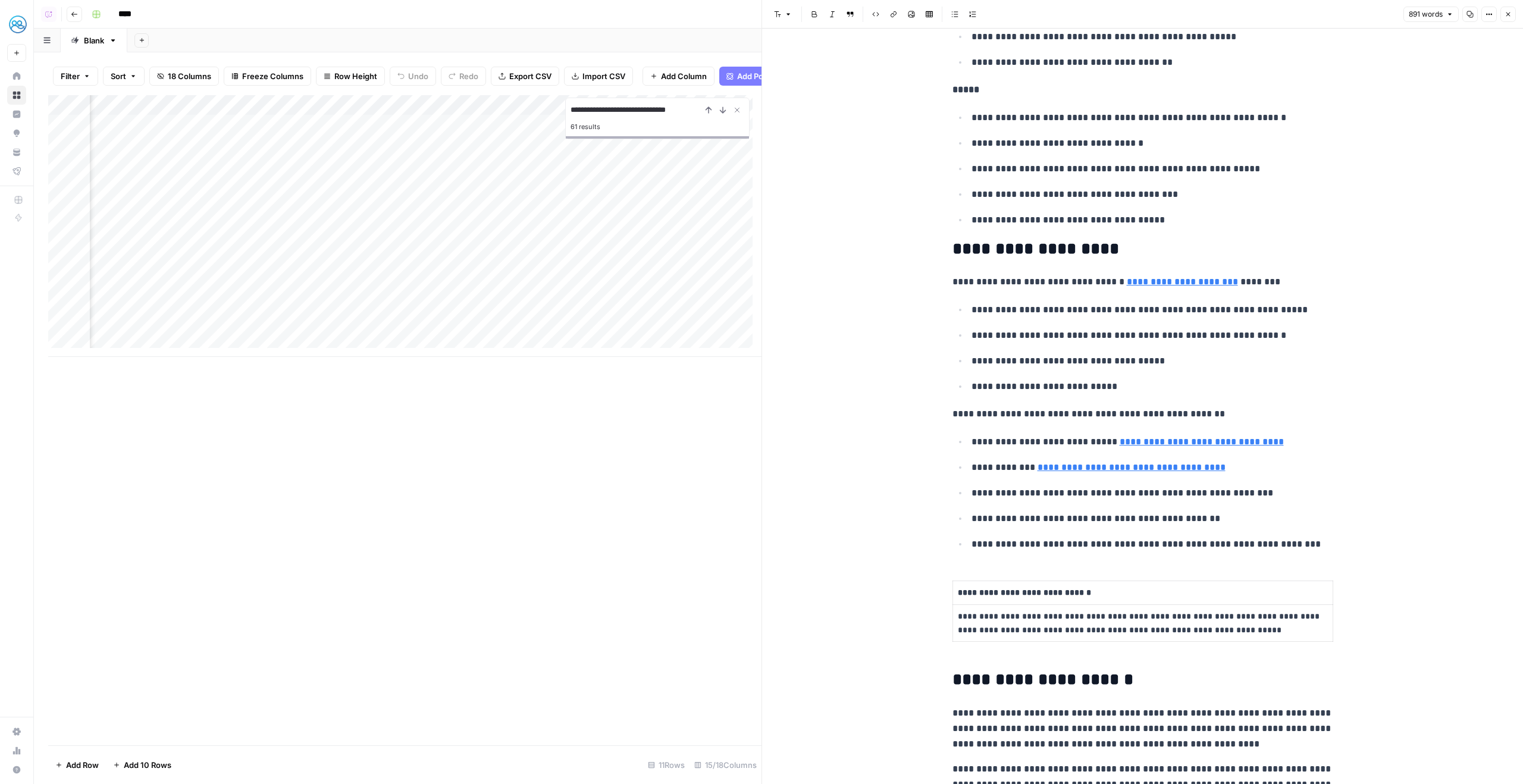
click at [1507, 18] on button "Close" at bounding box center [1507, 14] width 16 height 16
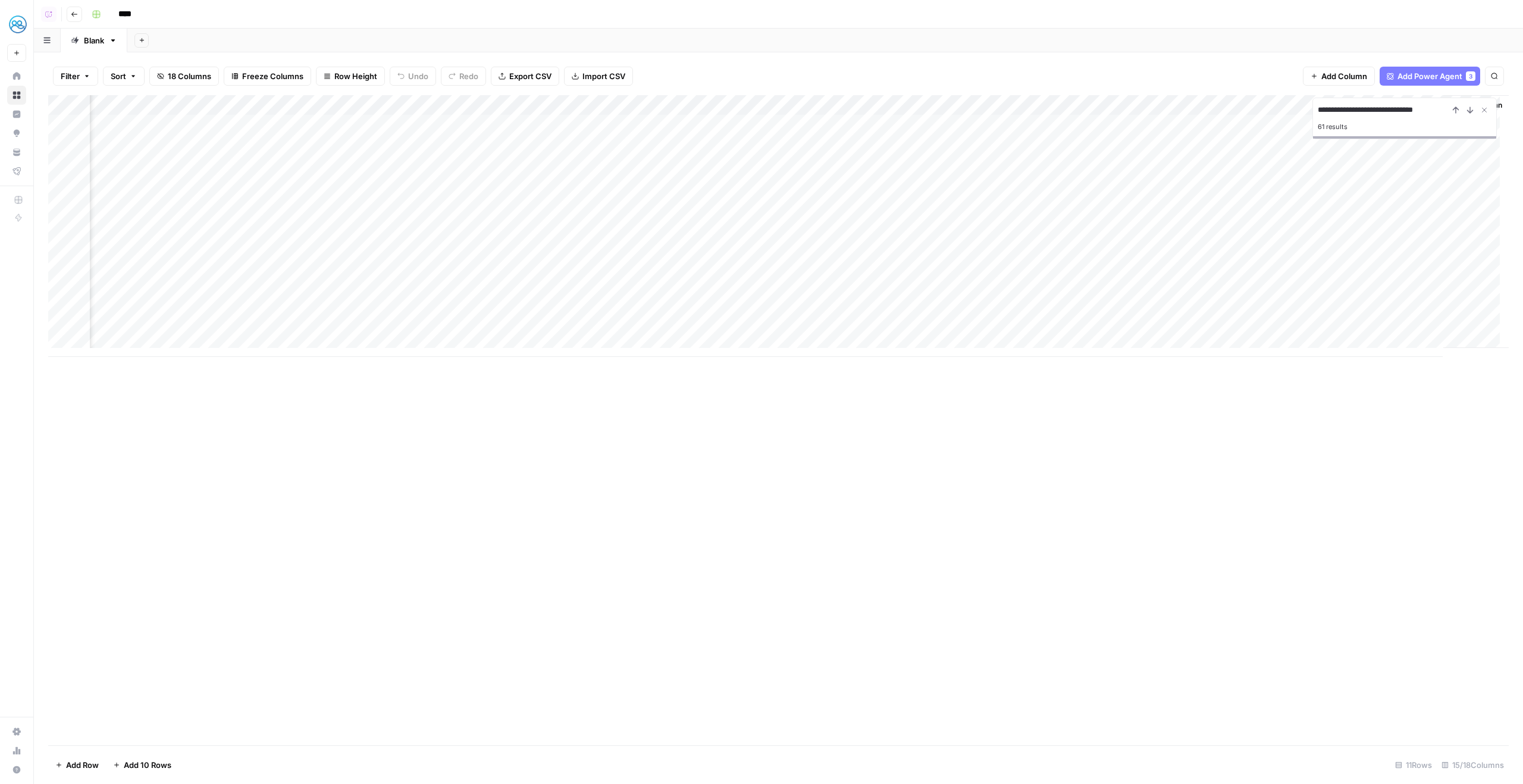
scroll to position [0, 493]
click at [1418, 304] on div "Add Column" at bounding box center [779, 226] width 1461 height 262
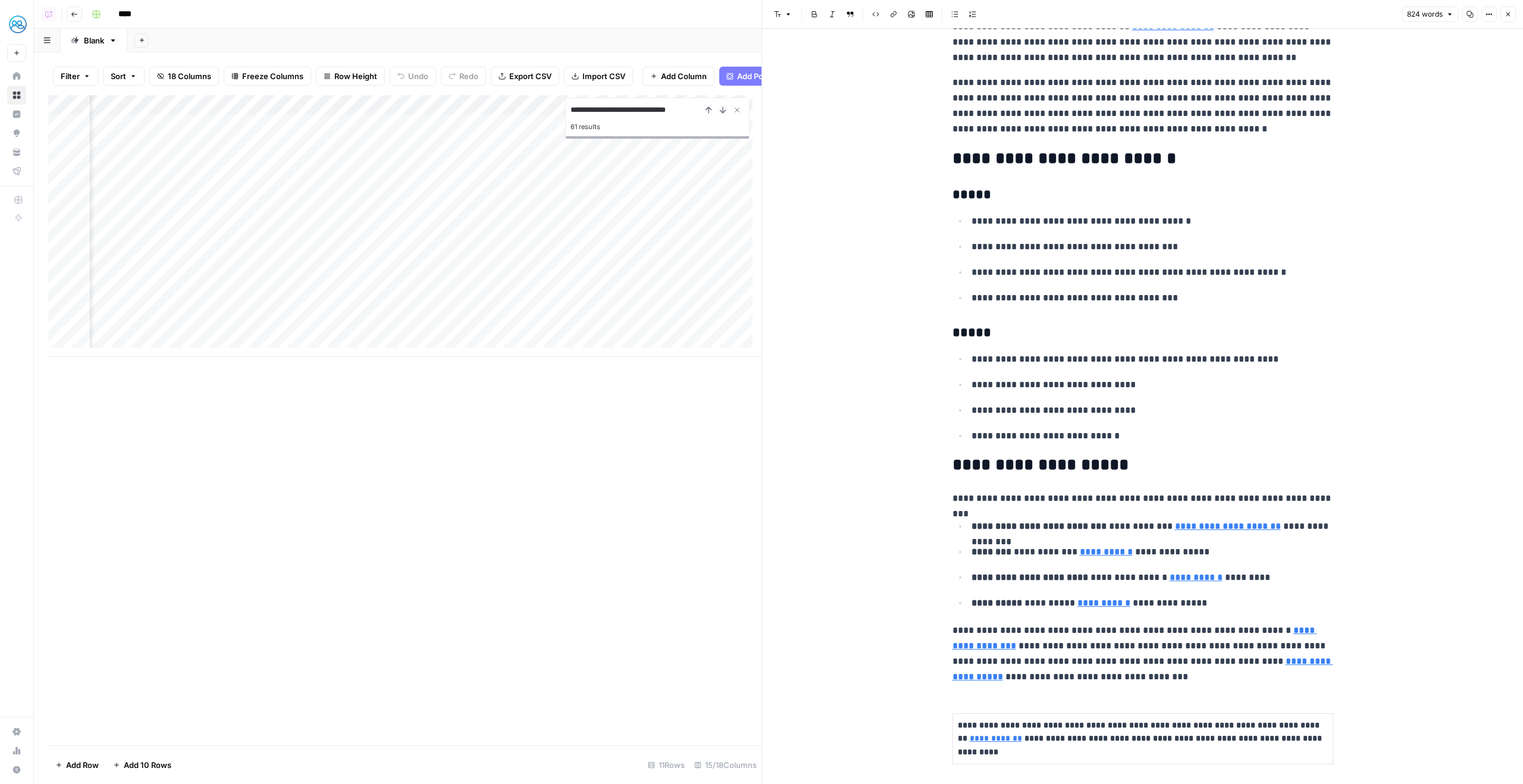
scroll to position [691, 0]
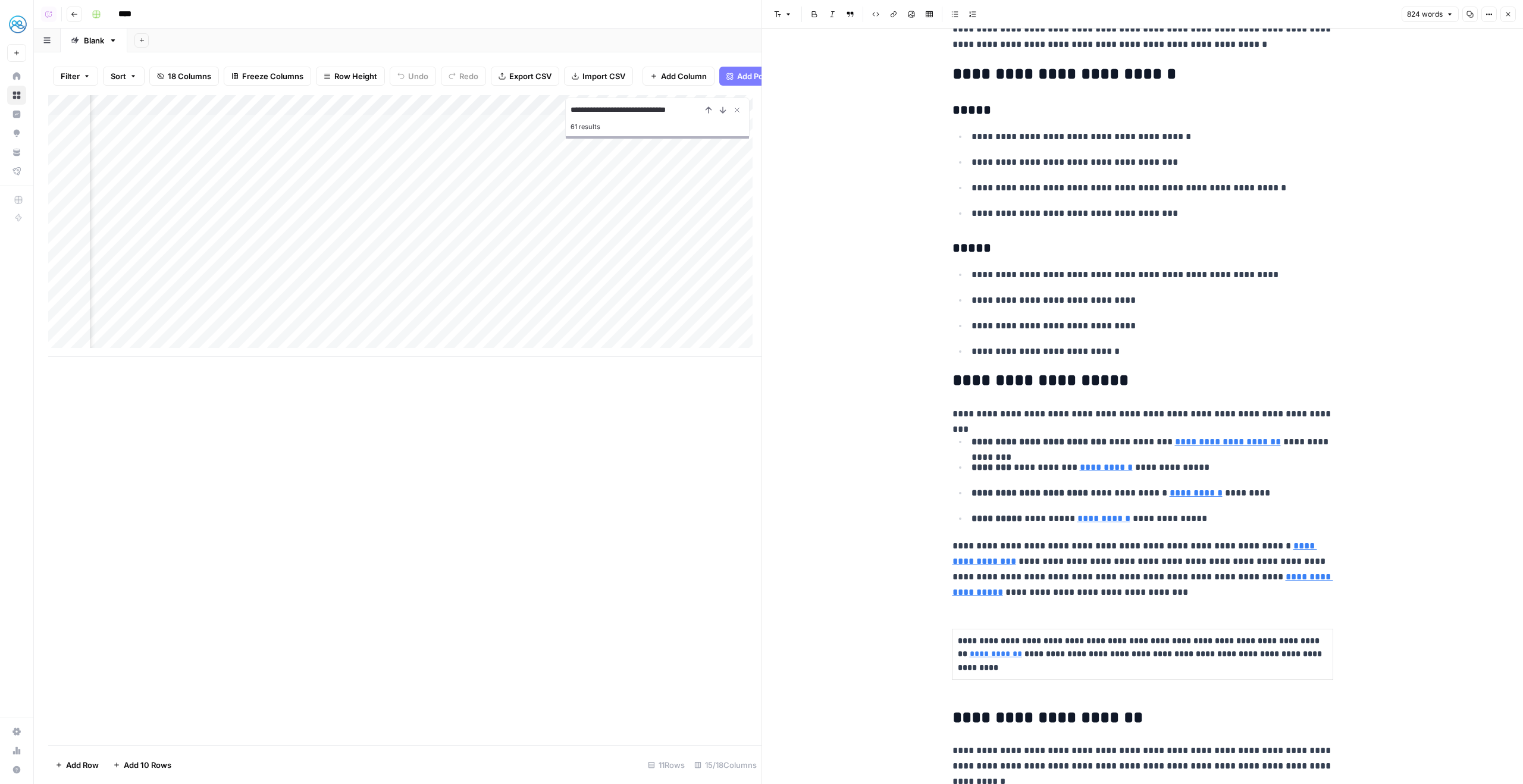
click at [1511, 23] on header "Font style Bold Italic Block quote Code block Link Image Insert Table Bulleted …" at bounding box center [1143, 14] width 761 height 28
click at [1511, 20] on button "Close" at bounding box center [1507, 14] width 16 height 16
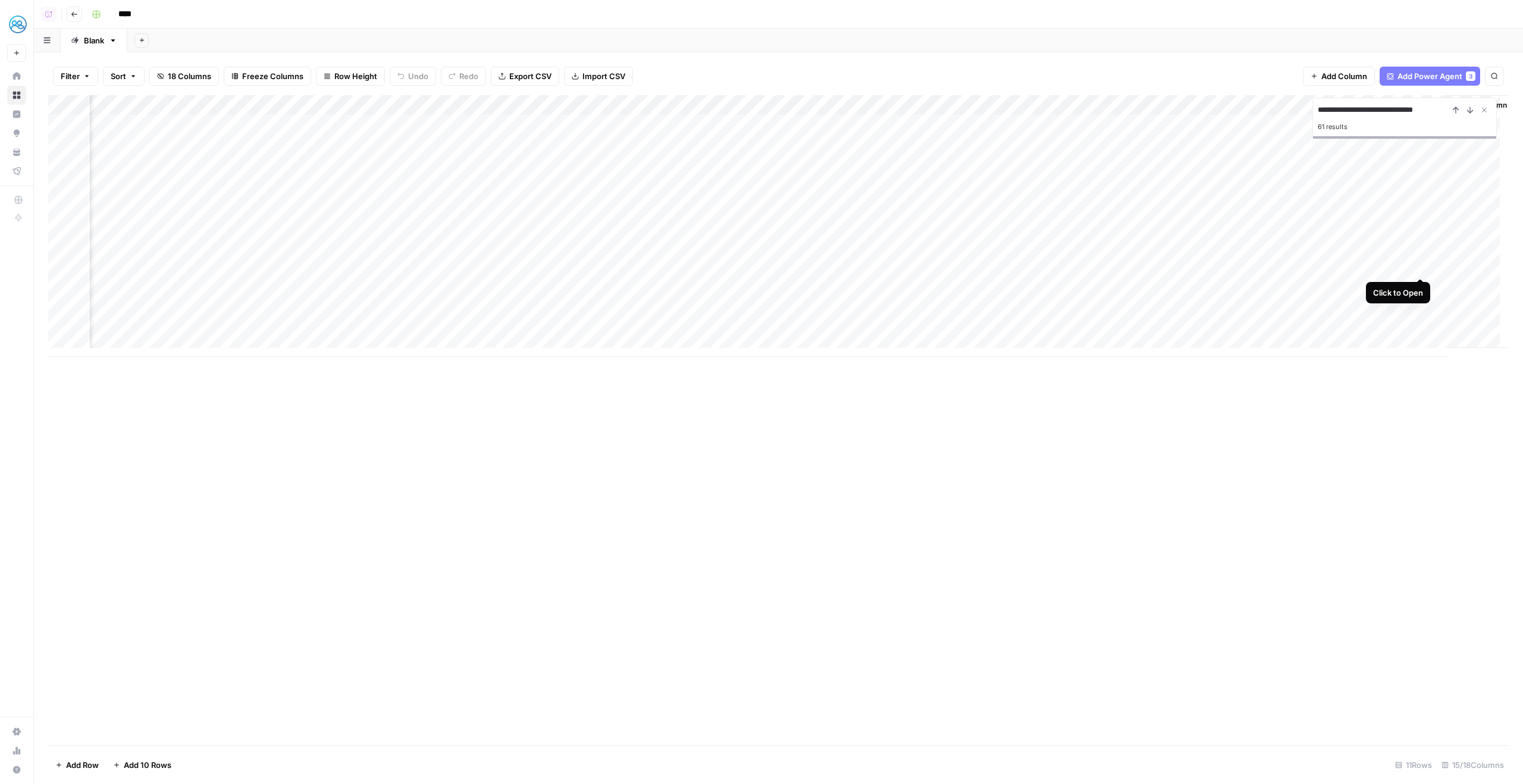
click at [1418, 267] on div "Add Column" at bounding box center [779, 226] width 1461 height 262
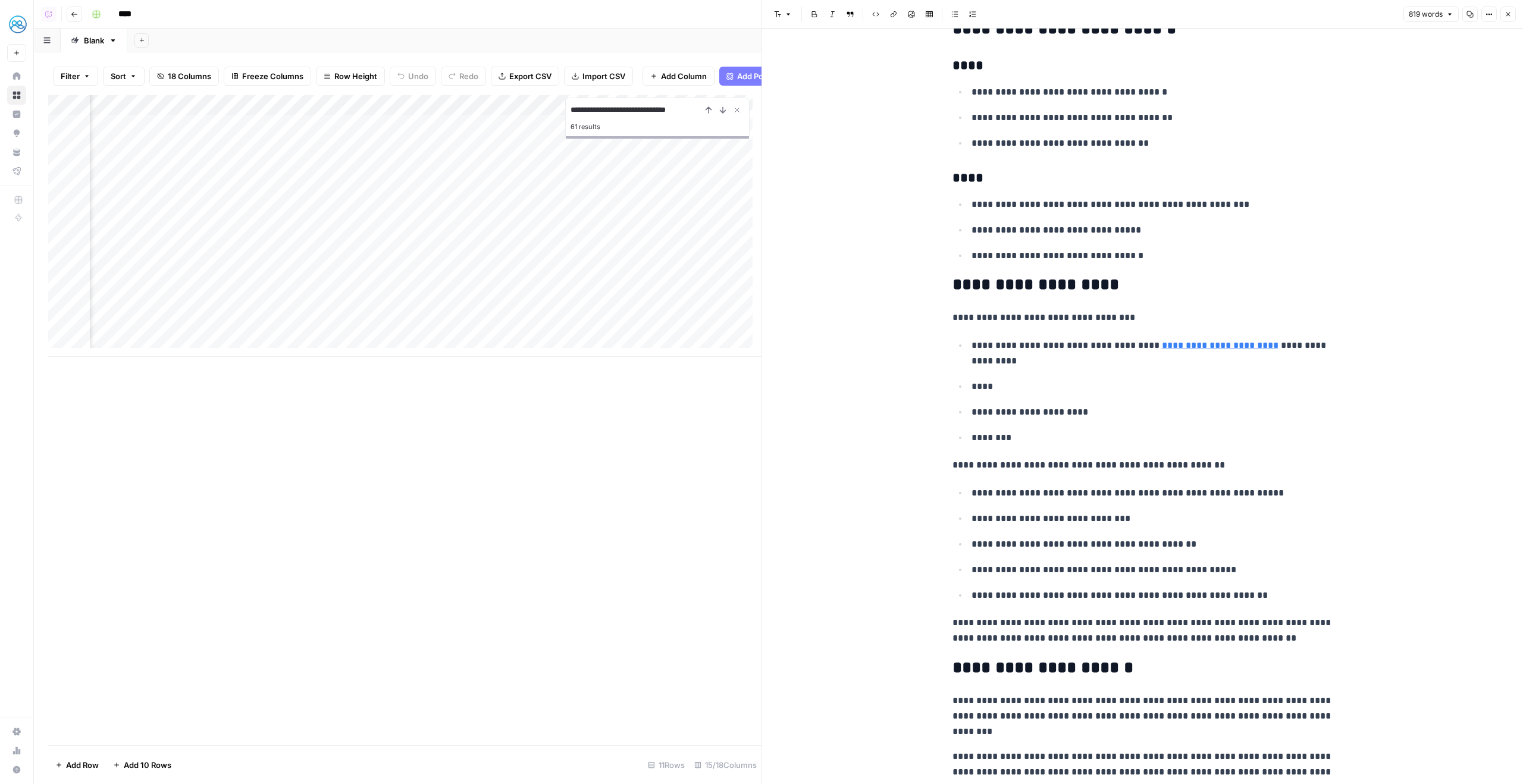
scroll to position [729, 0]
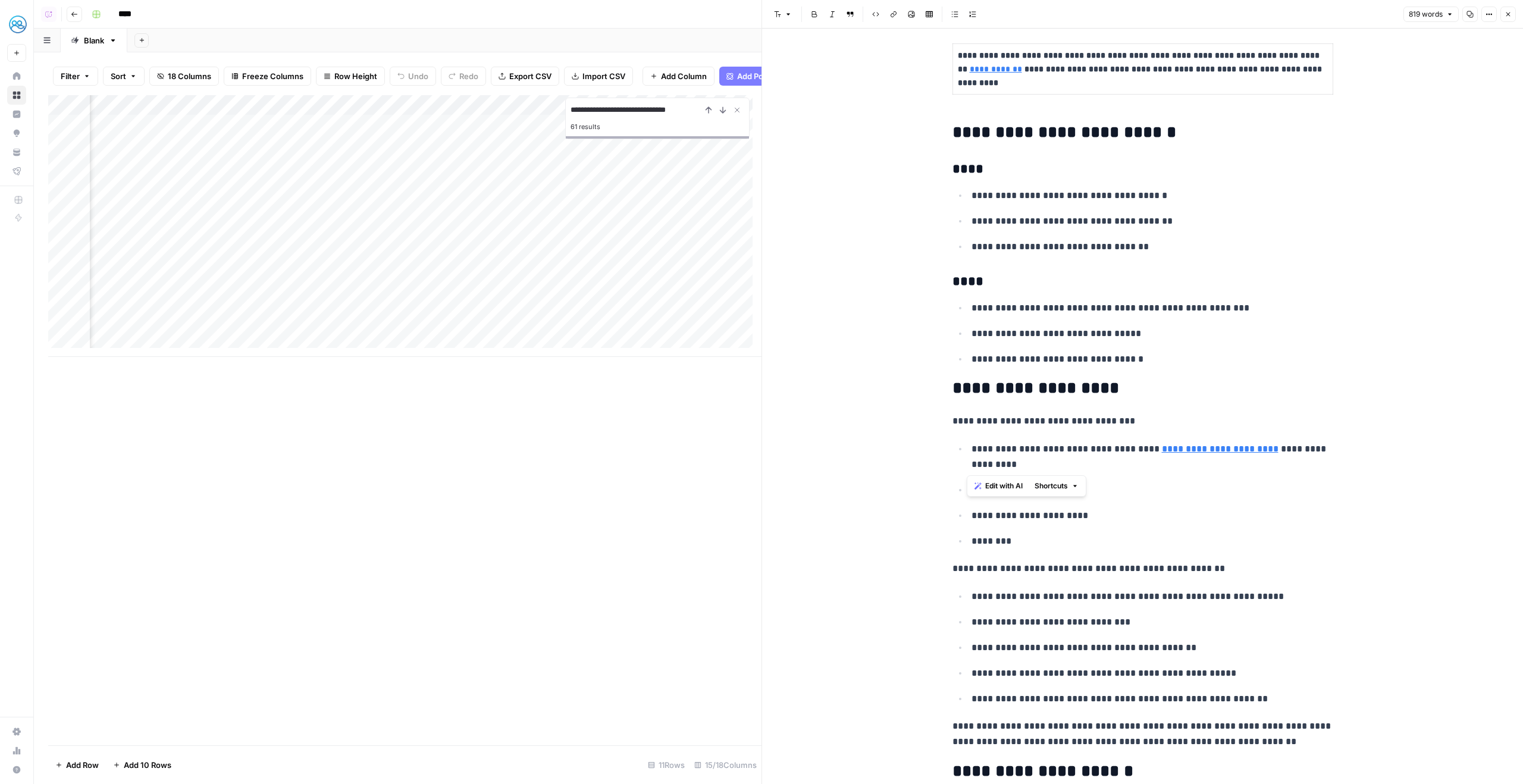
drag, startPoint x: 1121, startPoint y: 465, endPoint x: 966, endPoint y: 453, distance: 155.5
click at [971, 453] on p "**********" at bounding box center [1152, 457] width 362 height 31
click at [1351, 254] on div "**********" at bounding box center [1143, 615] width 761 height 2630
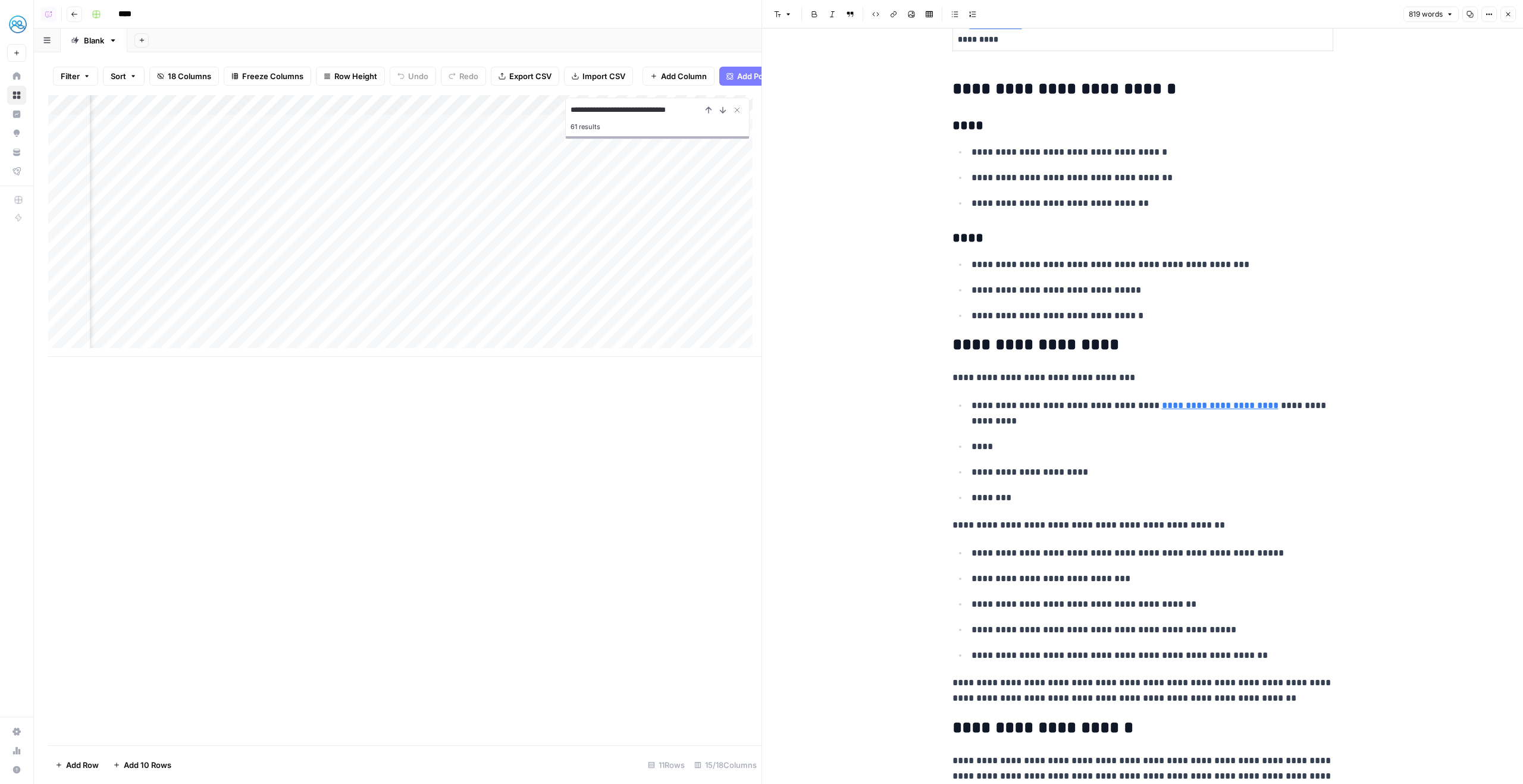
scroll to position [823, 0]
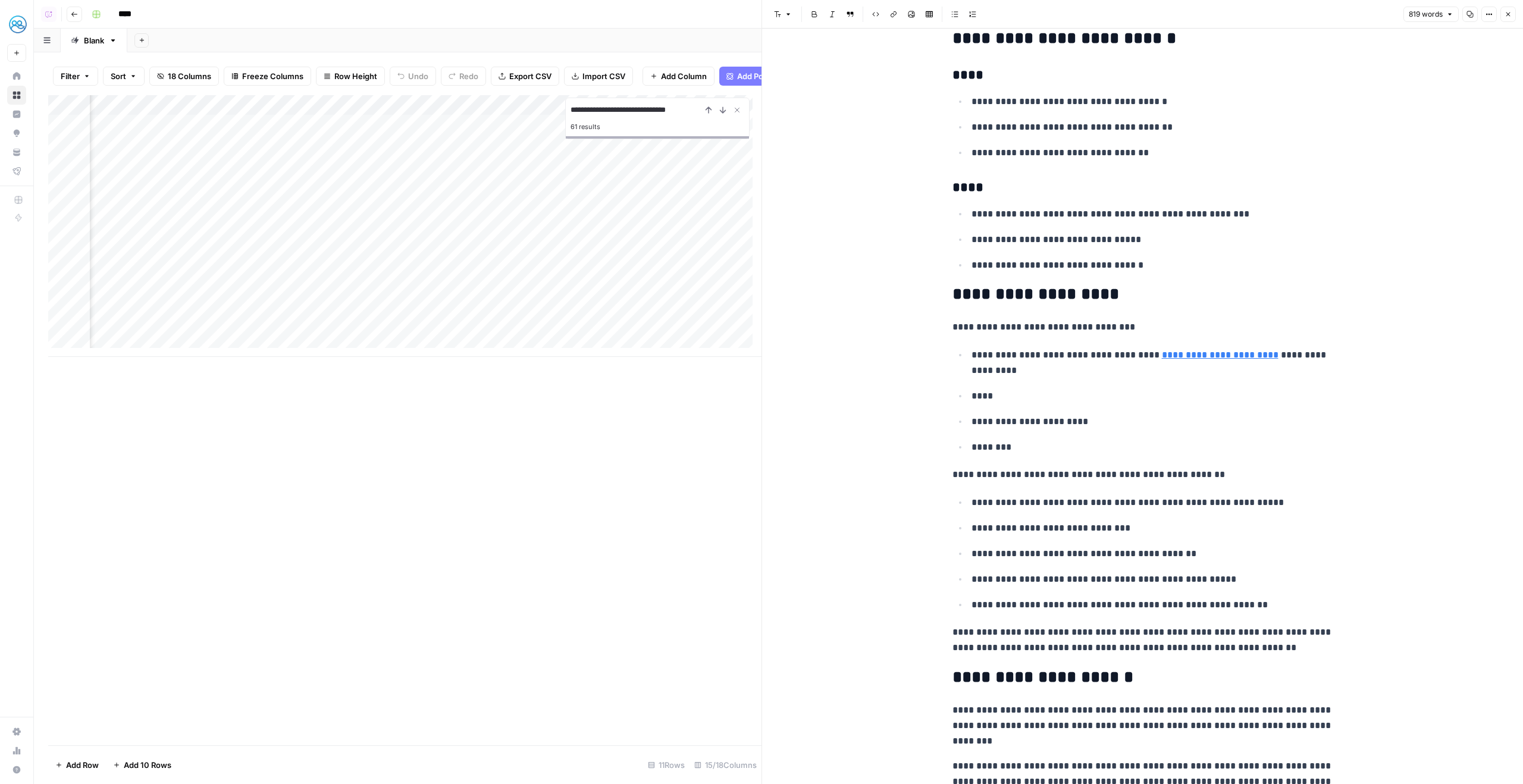
click at [1511, 9] on button "Close" at bounding box center [1507, 14] width 16 height 16
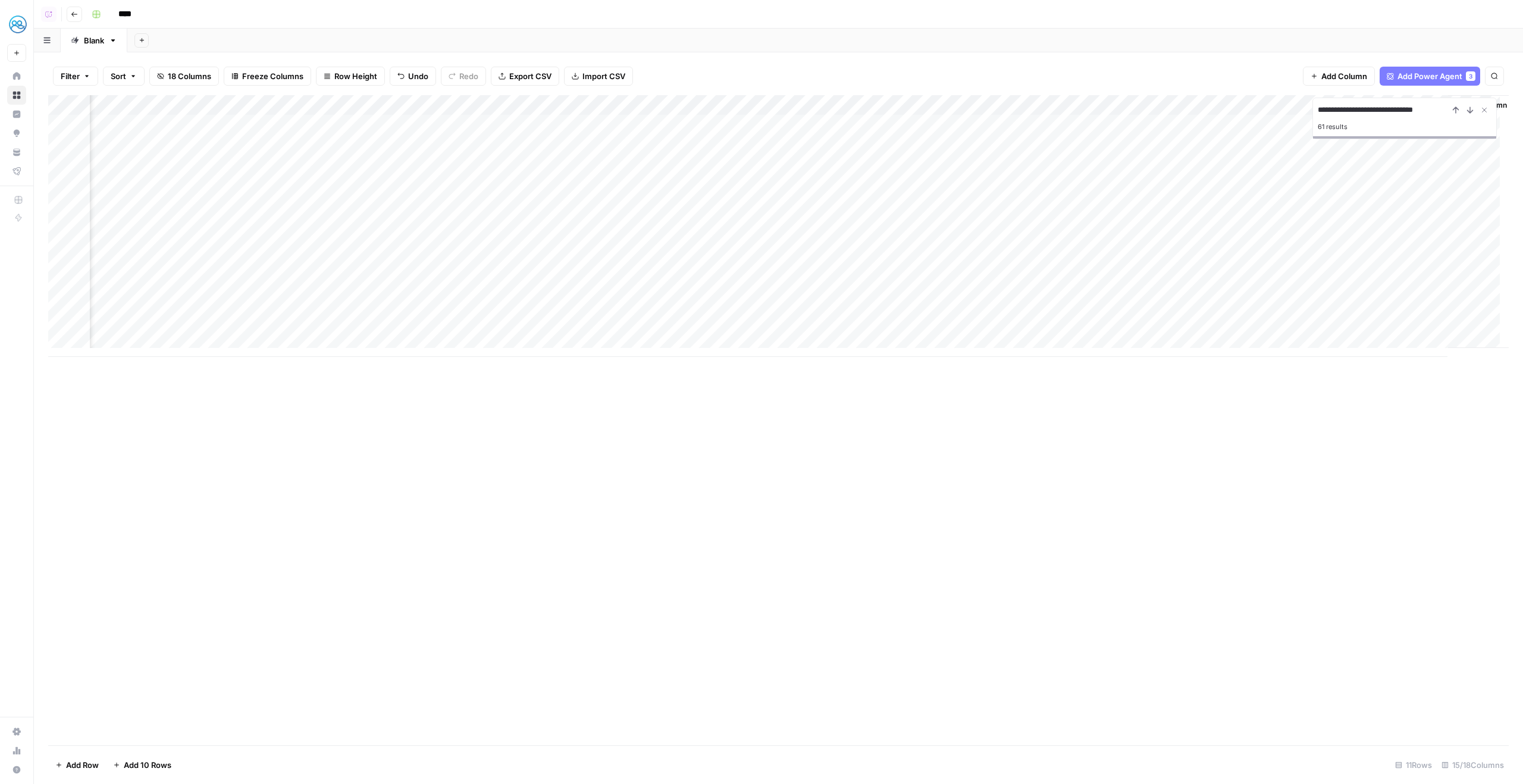
click at [1413, 402] on div "**********" at bounding box center [779, 420] width 1461 height 650
click at [1484, 114] on icon "Close Search" at bounding box center [1485, 110] width 9 height 9
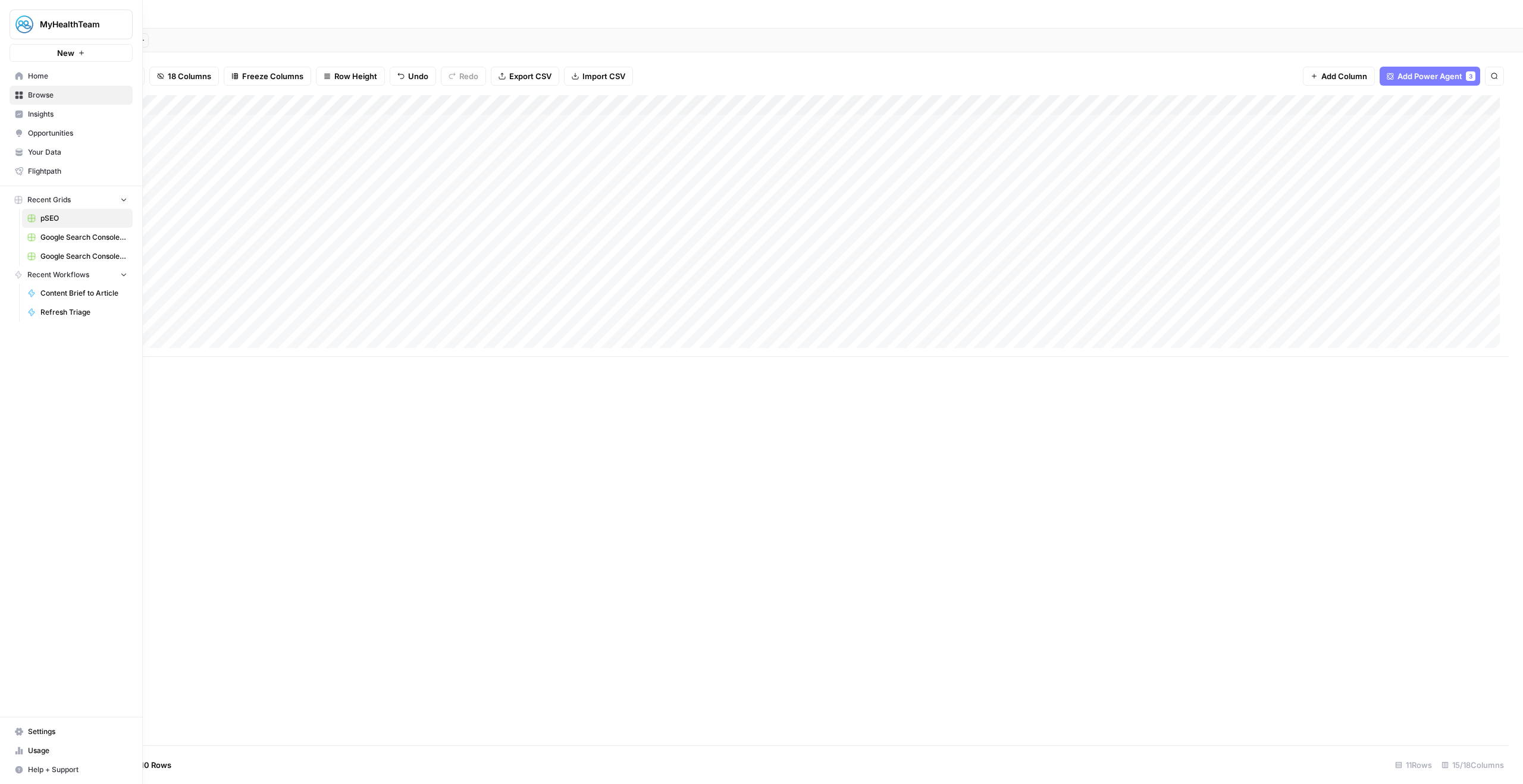
click at [50, 82] on link "Home" at bounding box center [71, 76] width 123 height 19
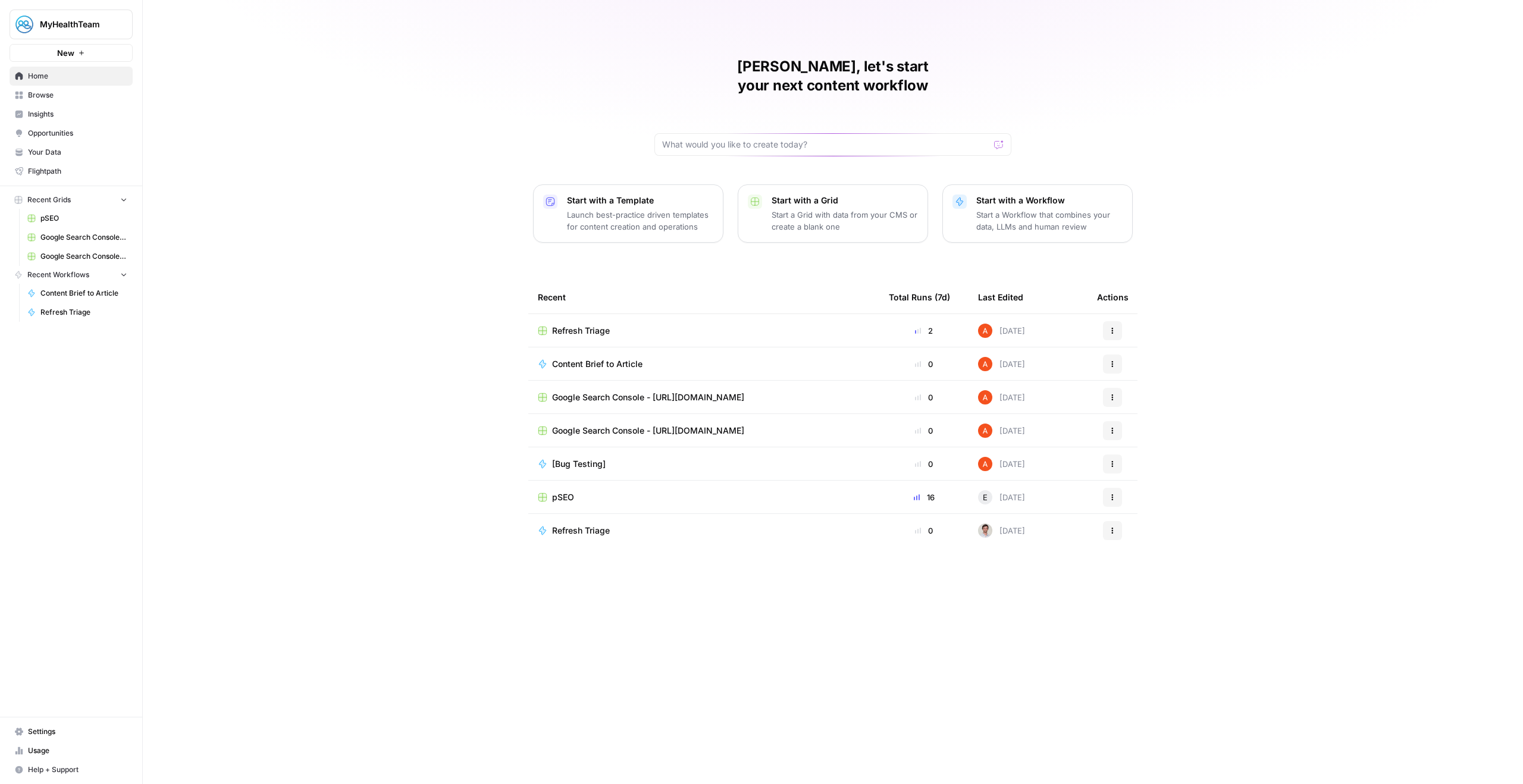
click at [93, 13] on button "MyHealthTeam" at bounding box center [71, 24] width 123 height 29
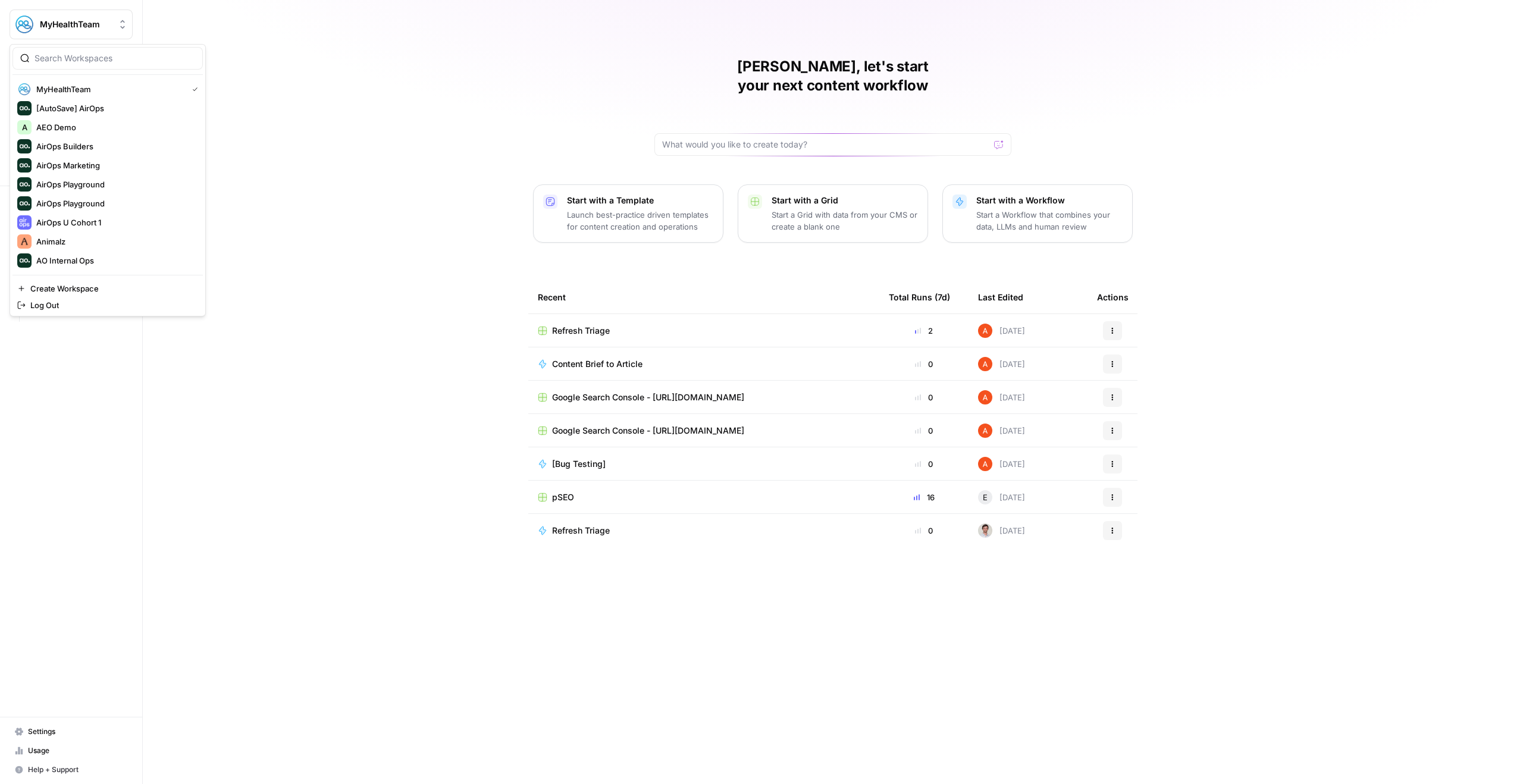
click at [461, 23] on div "[PERSON_NAME], let's start your next content workflow Start with a Template Lau…" at bounding box center [833, 392] width 1380 height 784
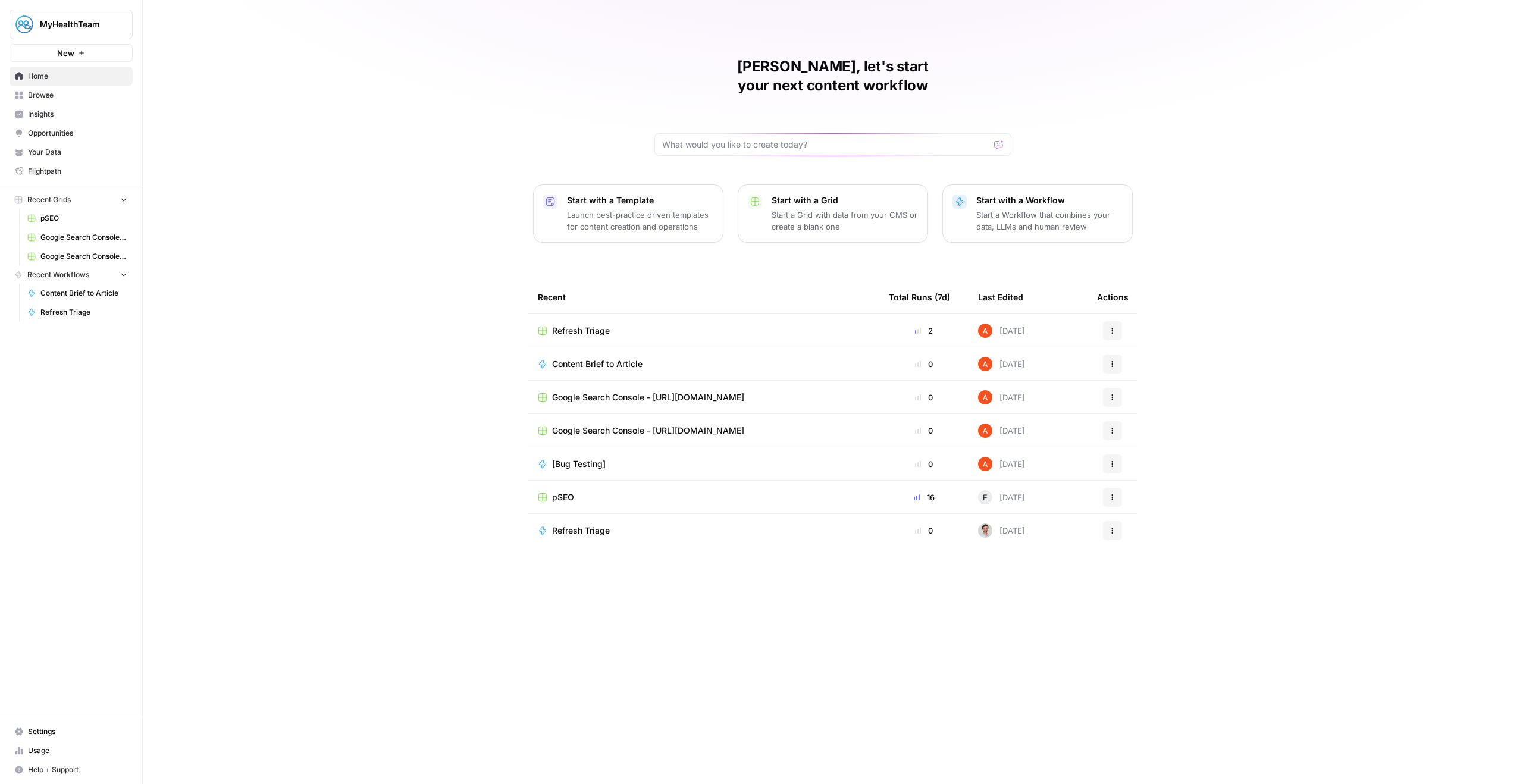
click at [108, 27] on span "MyHealthTeam" at bounding box center [76, 24] width 72 height 12
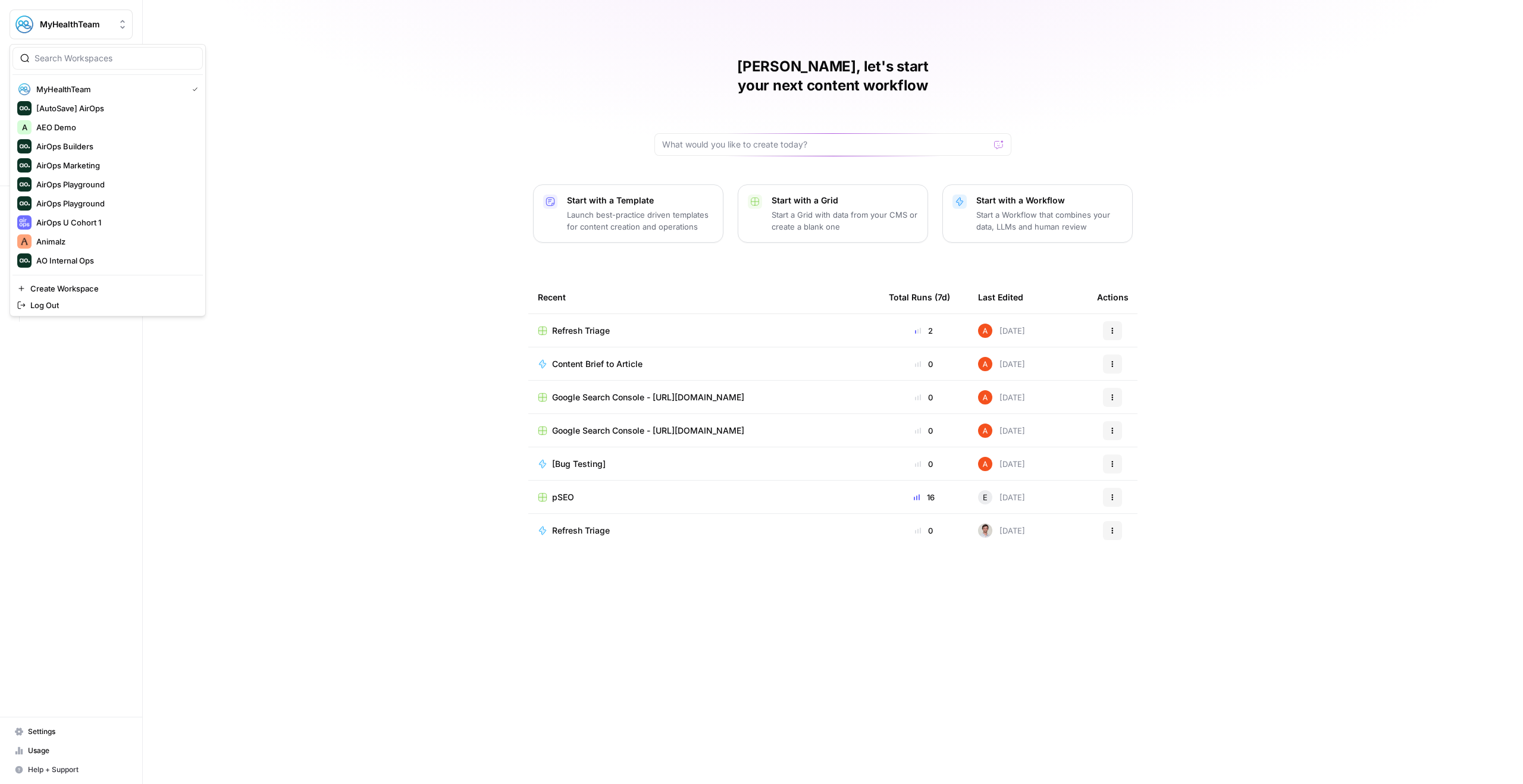
click at [557, 45] on div "[PERSON_NAME], let's start your next content workflow Start with a Template Lau…" at bounding box center [833, 392] width 1380 height 784
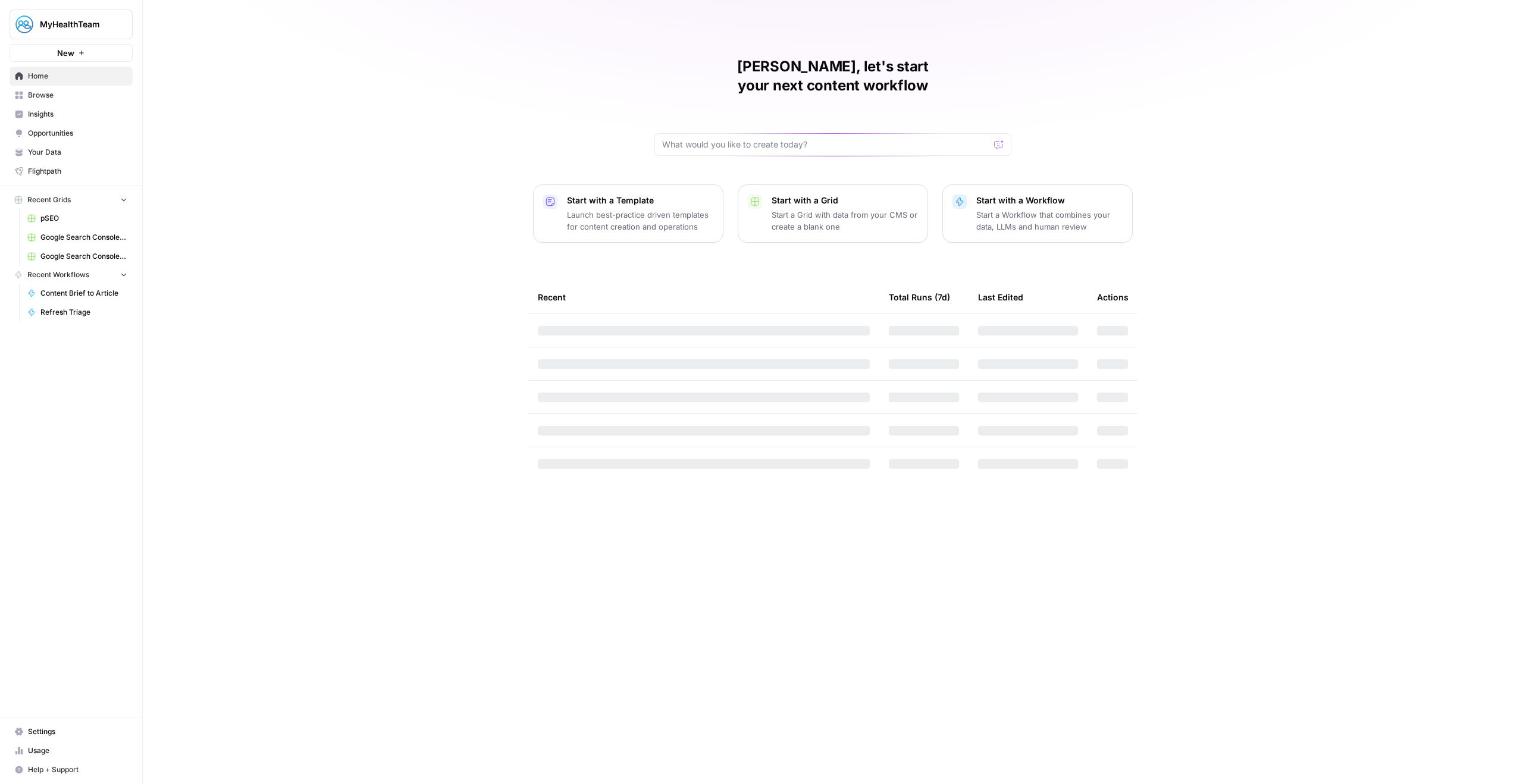
click at [87, 16] on button "MyHealthTeam" at bounding box center [71, 24] width 123 height 29
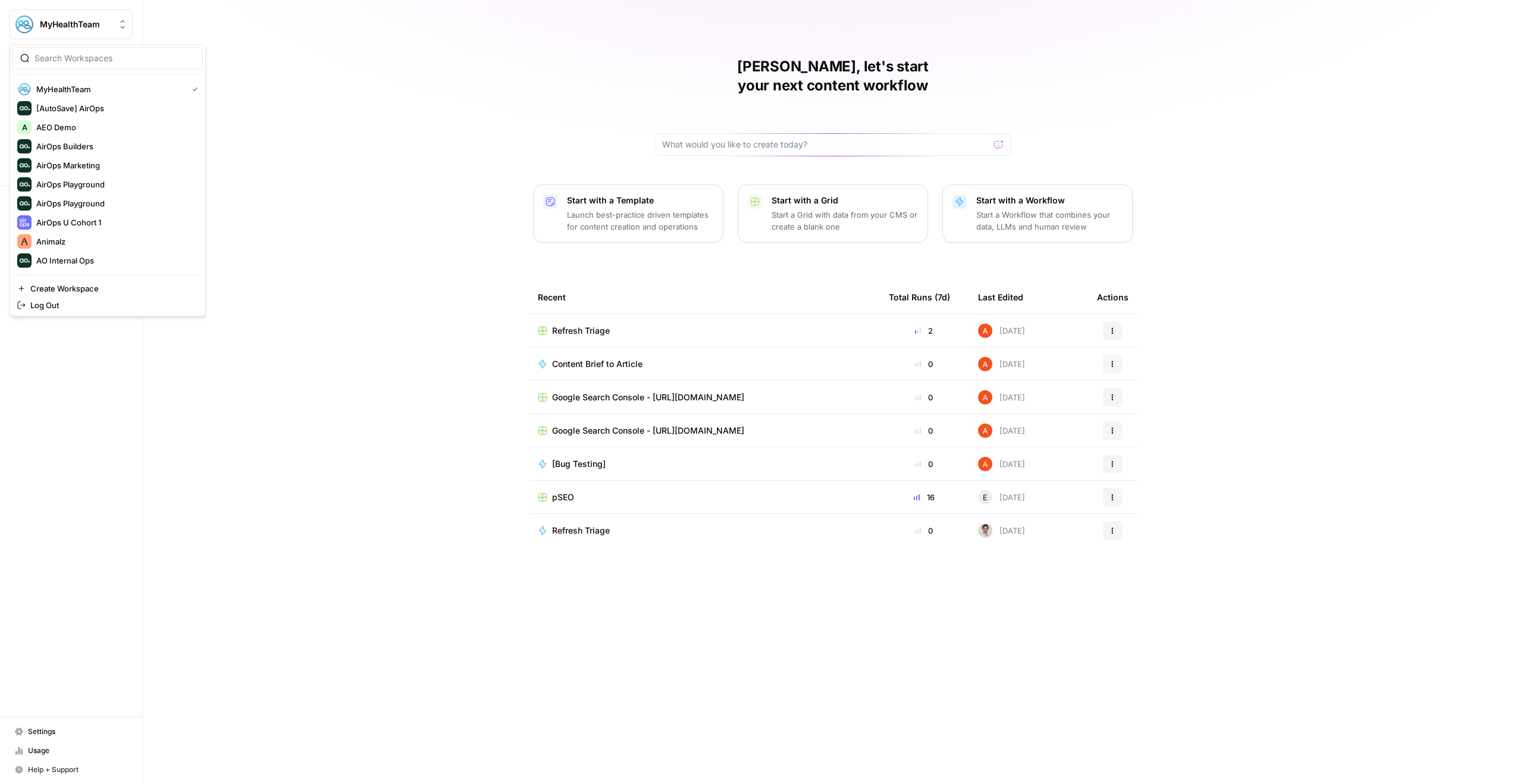
click at [85, 50] on div at bounding box center [108, 58] width 191 height 23
type input "power"
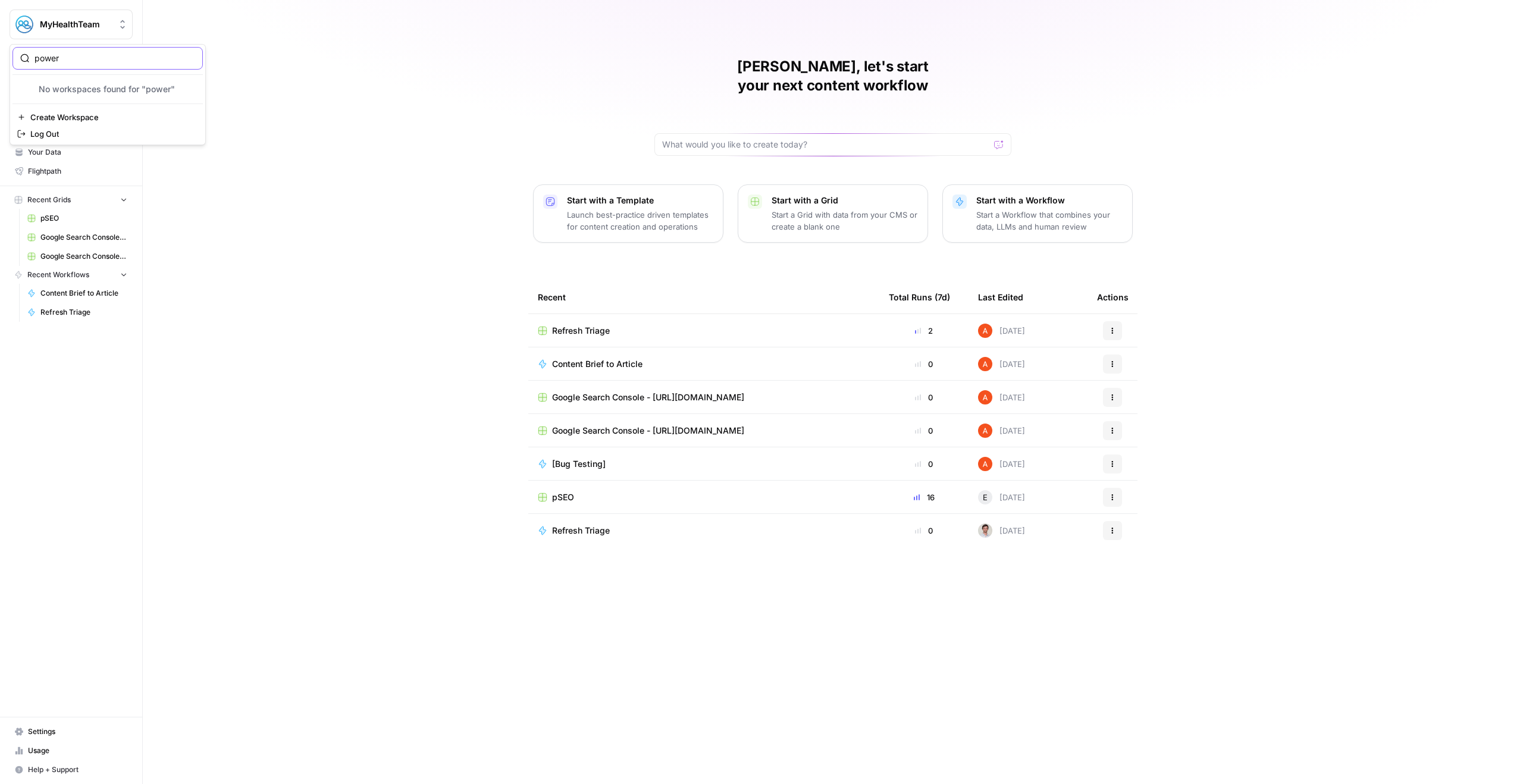
click at [68, 57] on input "power" at bounding box center [115, 58] width 160 height 12
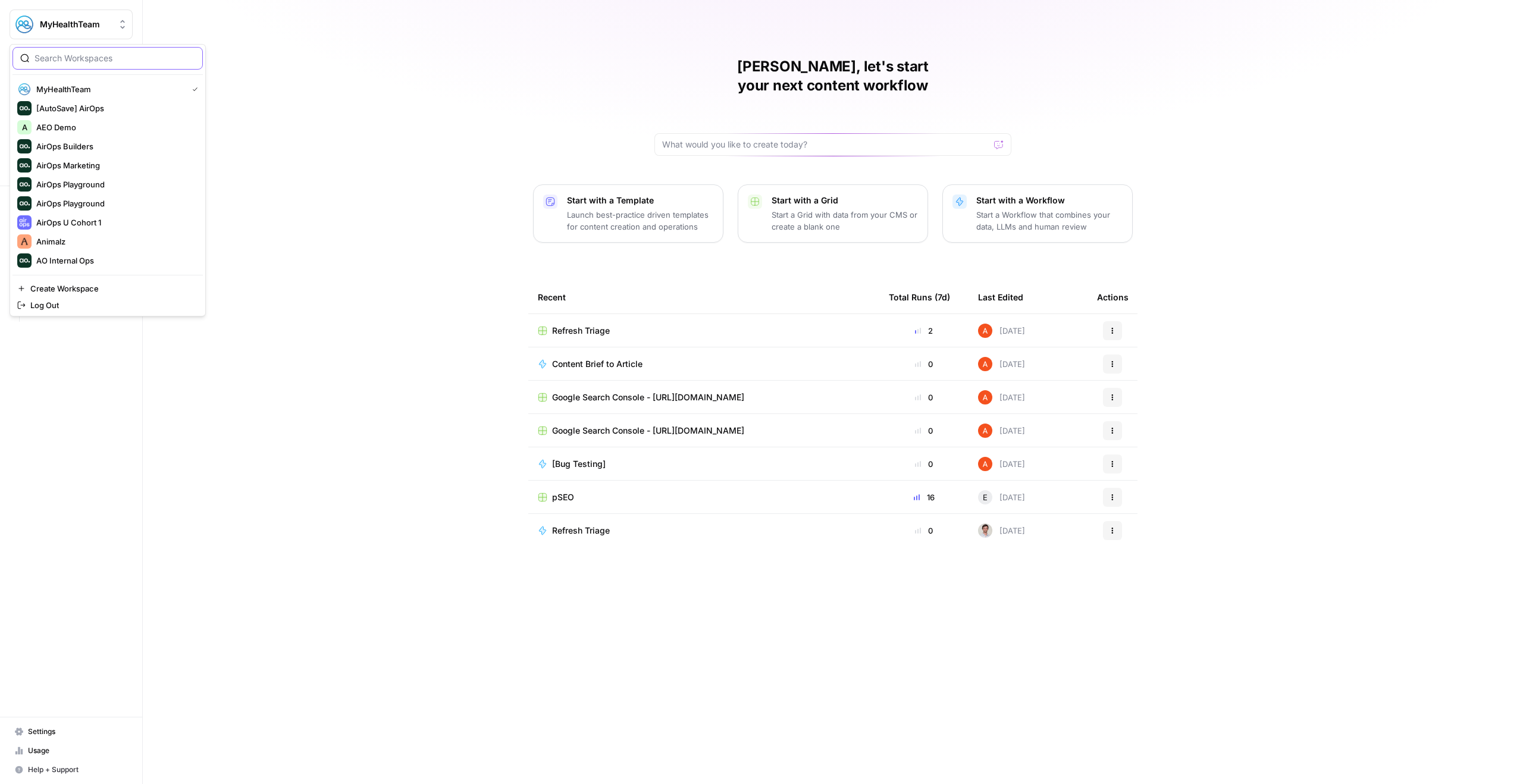
paste input "power"
type input "power"
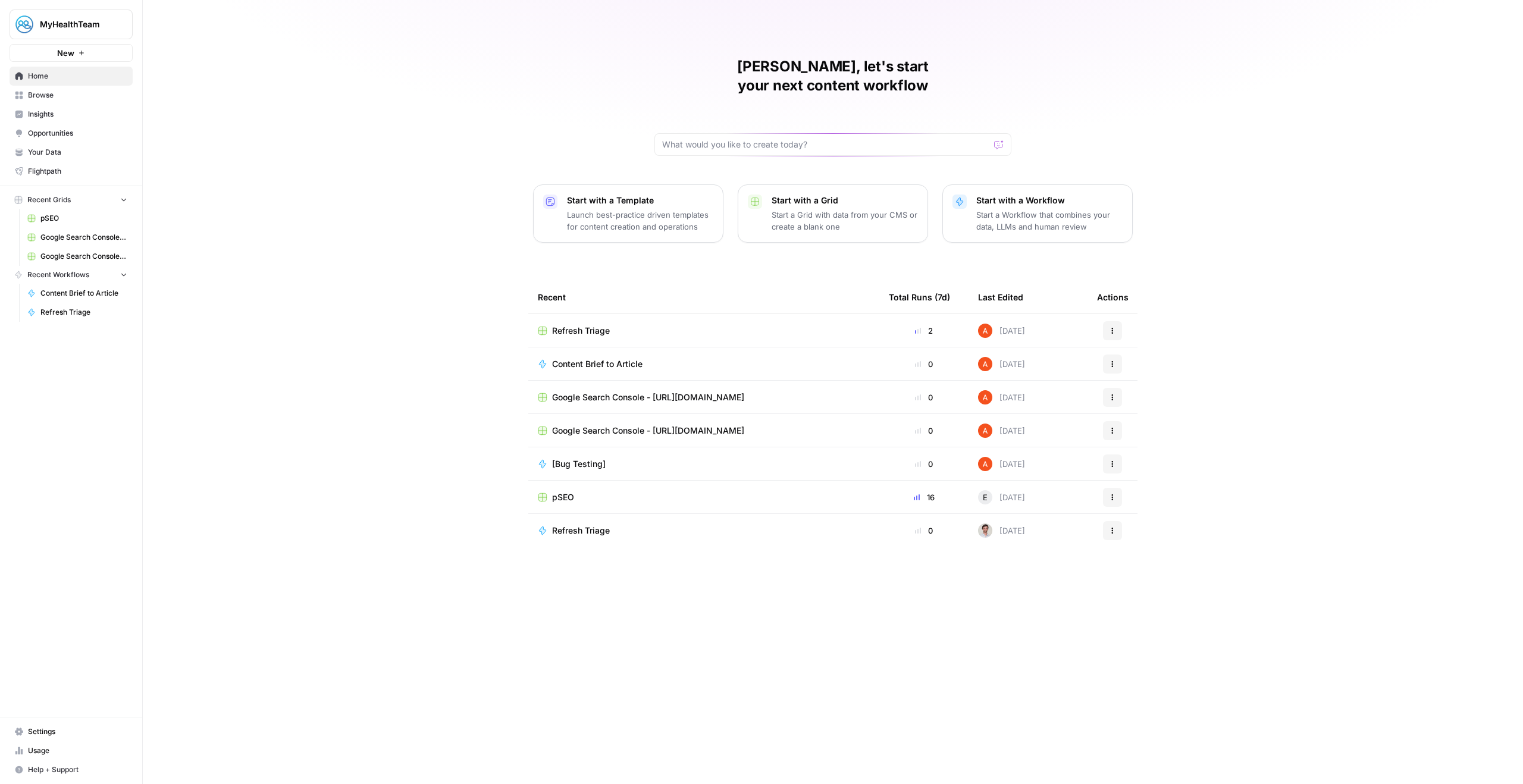
click at [222, 36] on div "[PERSON_NAME], let's start your next content workflow Start with a Template Lau…" at bounding box center [833, 392] width 1380 height 784
click at [75, 27] on span "MyHealthTeam" at bounding box center [76, 24] width 72 height 12
type input "[PERSON_NAME]"
click at [51, 84] on span "[PERSON_NAME]" at bounding box center [115, 89] width 157 height 12
